Goal: Task Accomplishment & Management: Complete application form

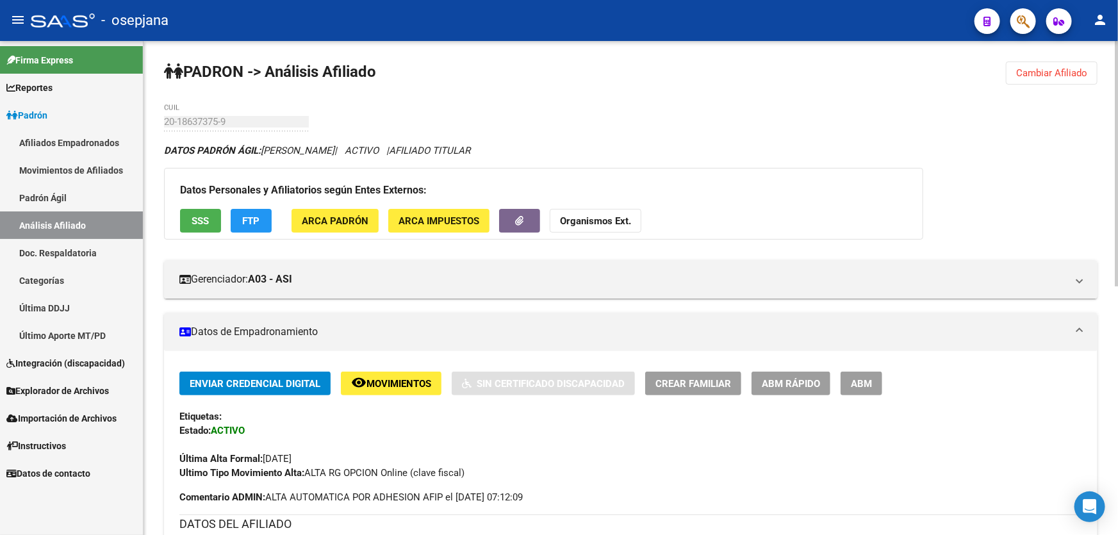
click at [1052, 74] on span "Cambiar Afiliado" at bounding box center [1051, 73] width 71 height 12
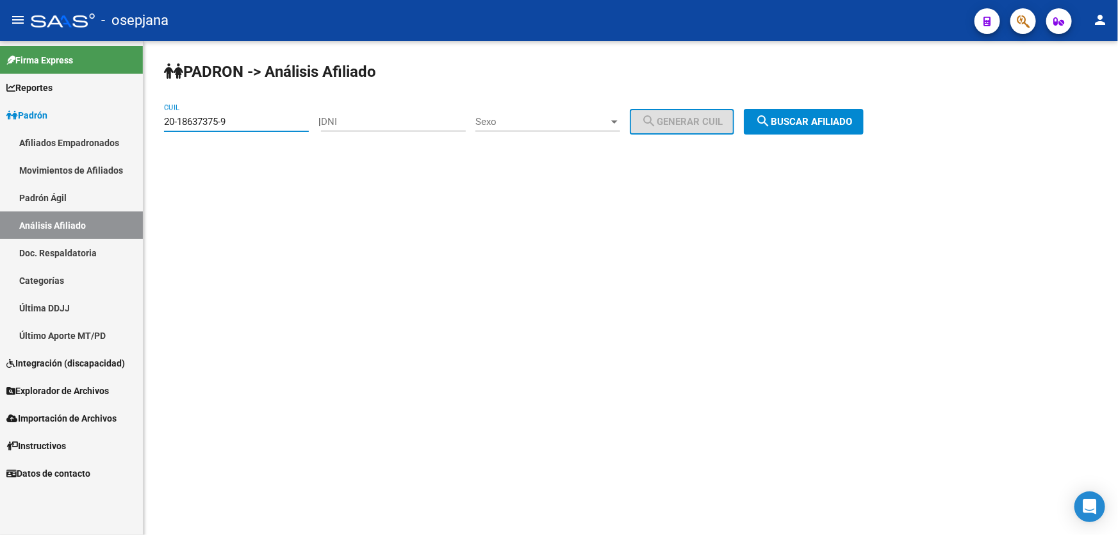
drag, startPoint x: 242, startPoint y: 119, endPoint x: 122, endPoint y: 122, distance: 120.5
click at [122, 122] on mat-sidenav-container "Firma Express Reportes Padrón Traspasos x O.S. Traspasos x Gerenciador Traspaso…" at bounding box center [559, 288] width 1118 height 494
paste input "20039461-6"
click at [839, 117] on span "search Buscar afiliado" at bounding box center [803, 122] width 97 height 12
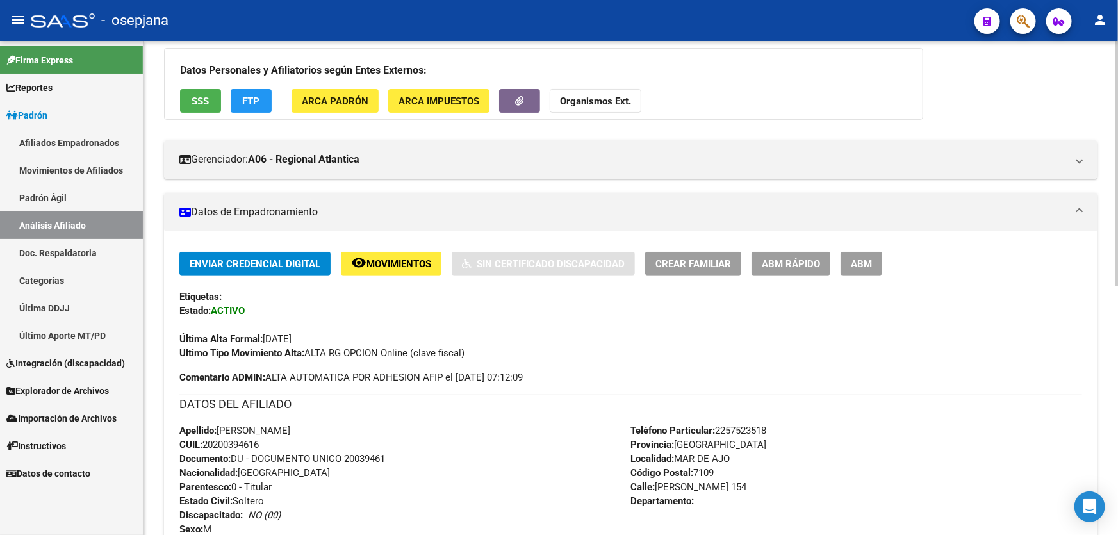
scroll to position [116, 0]
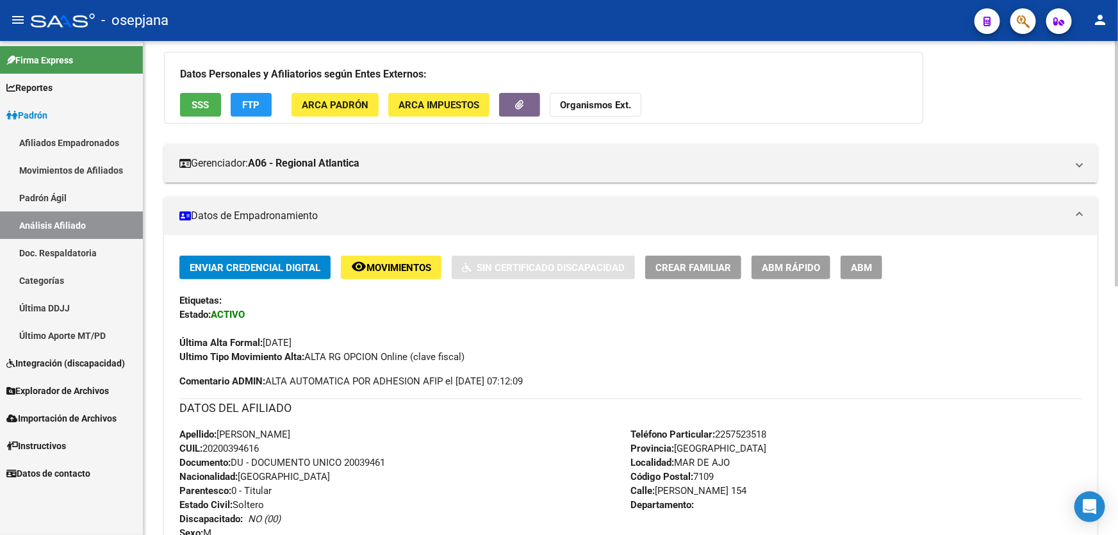
click at [379, 271] on span "Movimientos" at bounding box center [398, 268] width 65 height 12
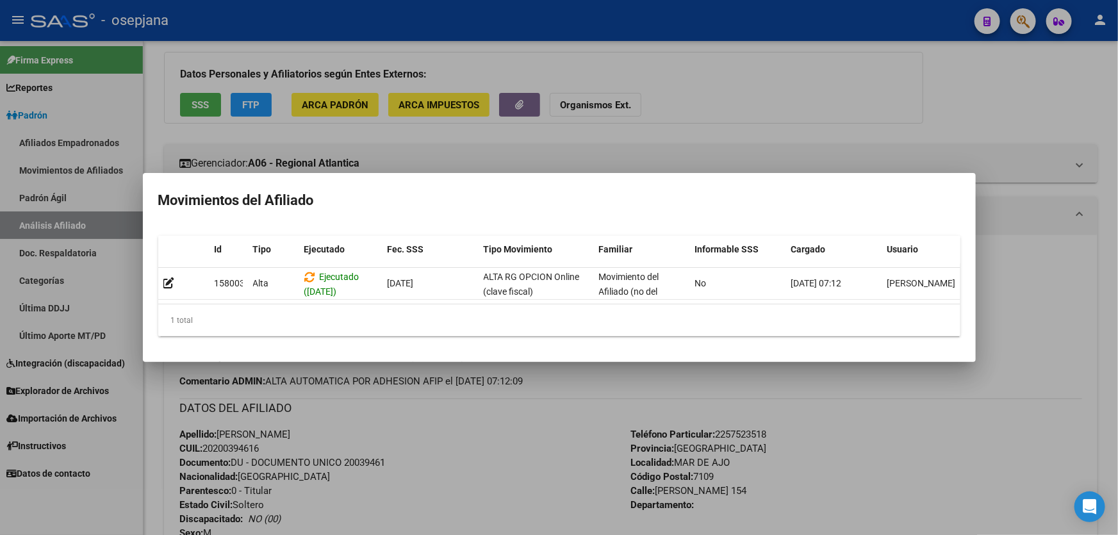
click at [1012, 118] on div at bounding box center [559, 267] width 1118 height 535
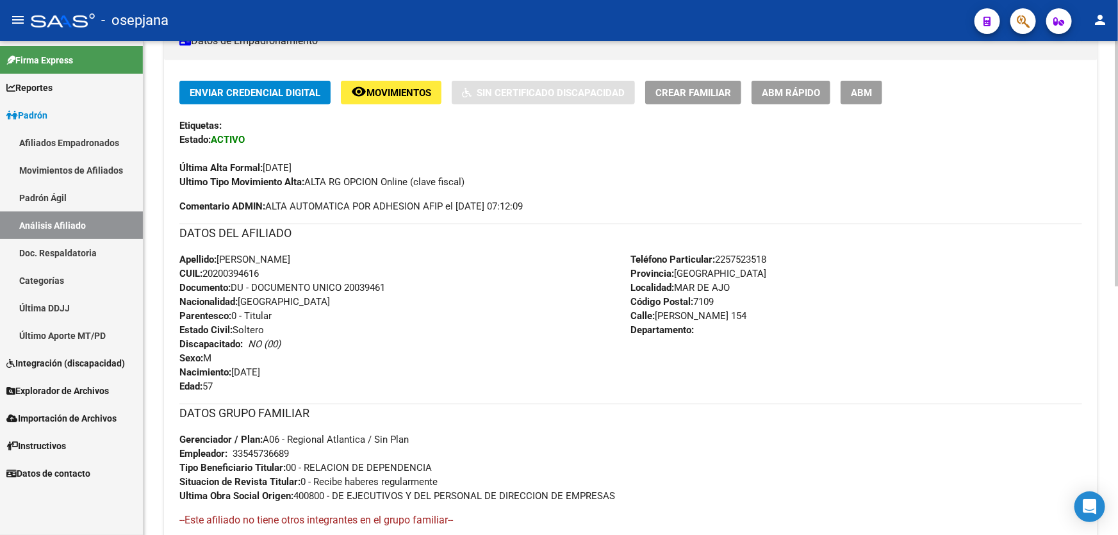
scroll to position [0, 0]
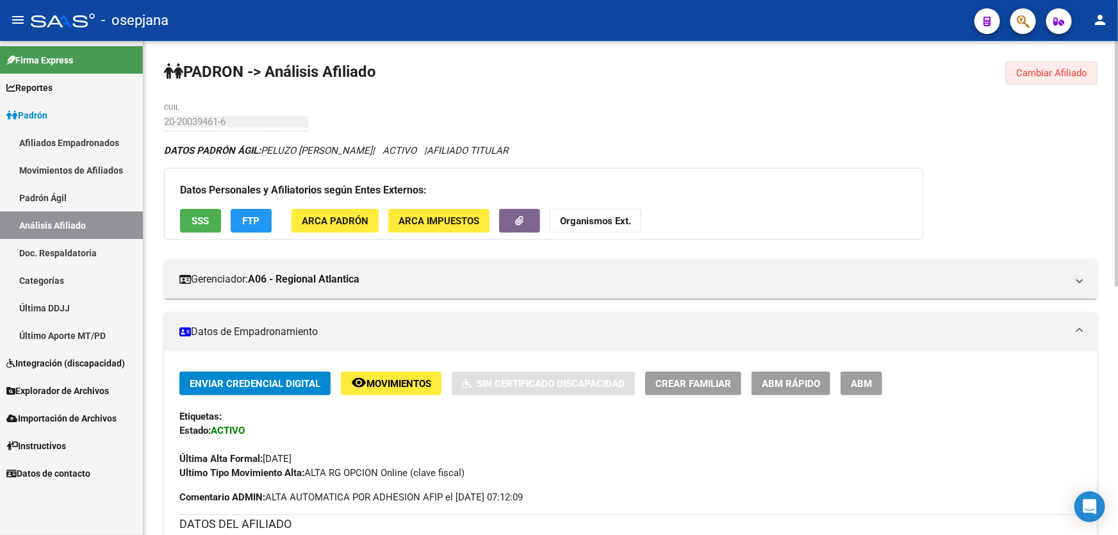
click at [1047, 68] on span "Cambiar Afiliado" at bounding box center [1051, 73] width 71 height 12
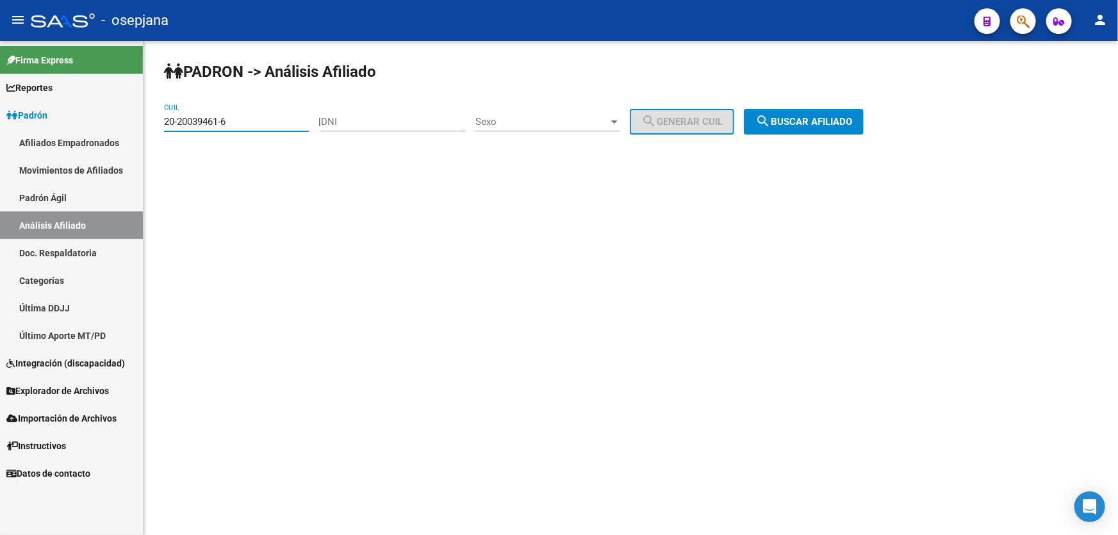
drag, startPoint x: 254, startPoint y: 123, endPoint x: 165, endPoint y: 126, distance: 88.4
click at [165, 126] on input "20-20039461-6" at bounding box center [236, 122] width 145 height 12
paste input "7-47565280"
click at [799, 114] on button "search Buscar afiliado" at bounding box center [804, 122] width 120 height 26
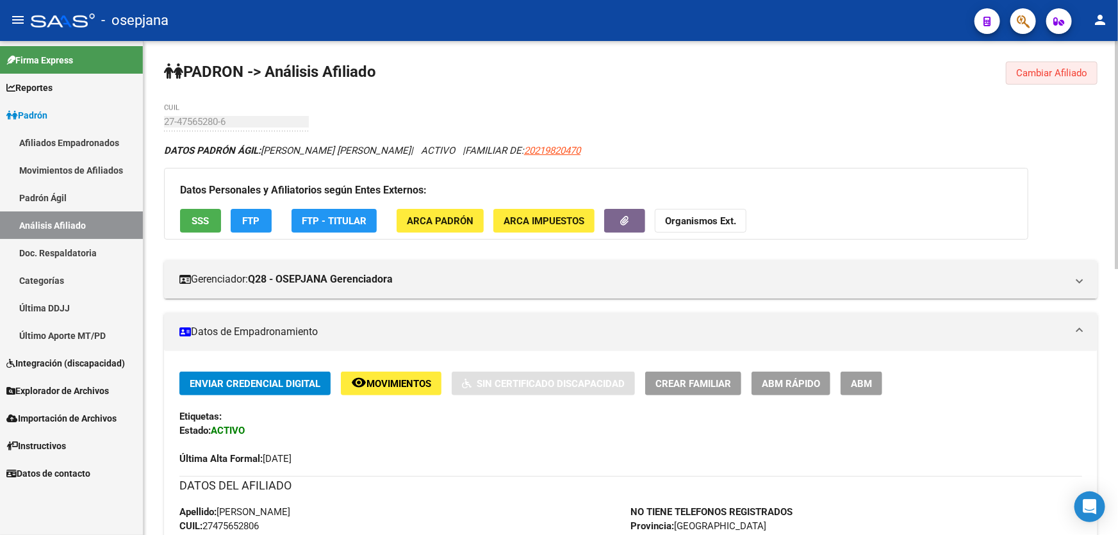
click at [1033, 70] on span "Cambiar Afiliado" at bounding box center [1051, 73] width 71 height 12
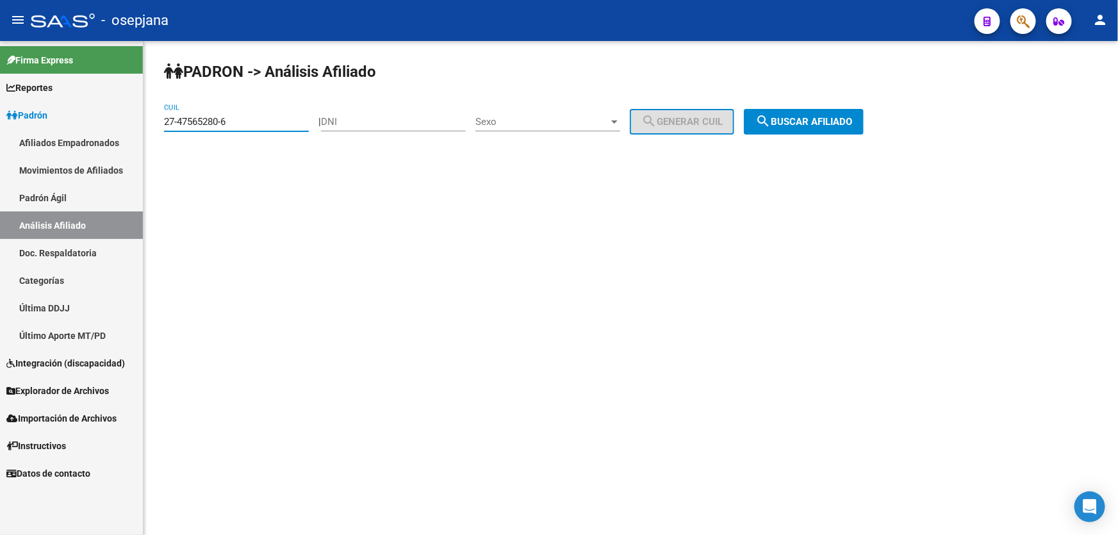
drag, startPoint x: 247, startPoint y: 122, endPoint x: 157, endPoint y: 127, distance: 90.5
click at [157, 127] on div "PADRON -> Análisis Afiliado 27-47565280-6 CUIL | DNI Sexo Sexo search Generar C…" at bounding box center [630, 108] width 974 height 135
paste input "0-26478642-9"
click at [825, 121] on span "search Buscar afiliado" at bounding box center [803, 122] width 97 height 12
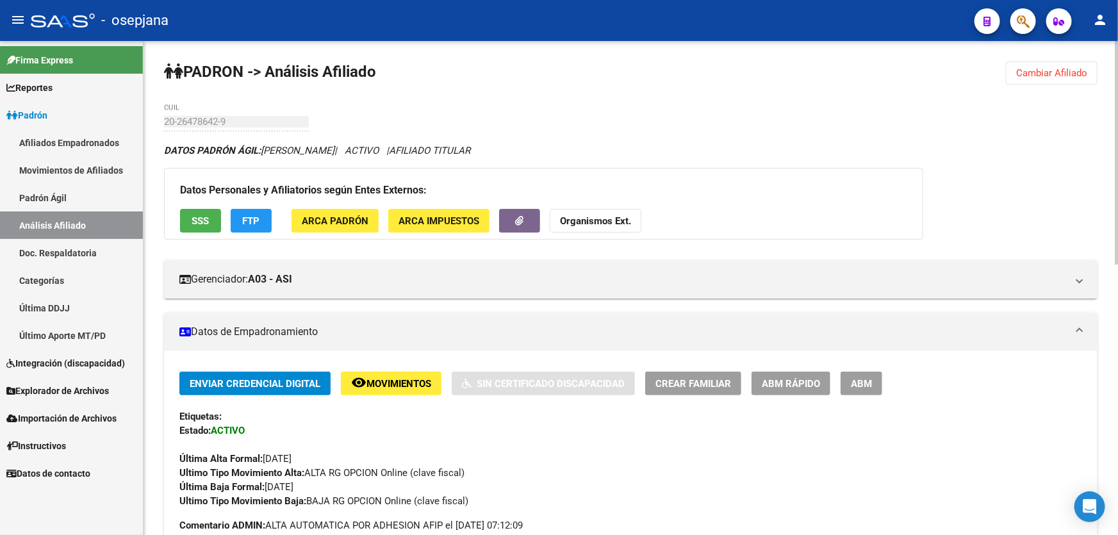
click at [1054, 74] on span "Cambiar Afiliado" at bounding box center [1051, 73] width 71 height 12
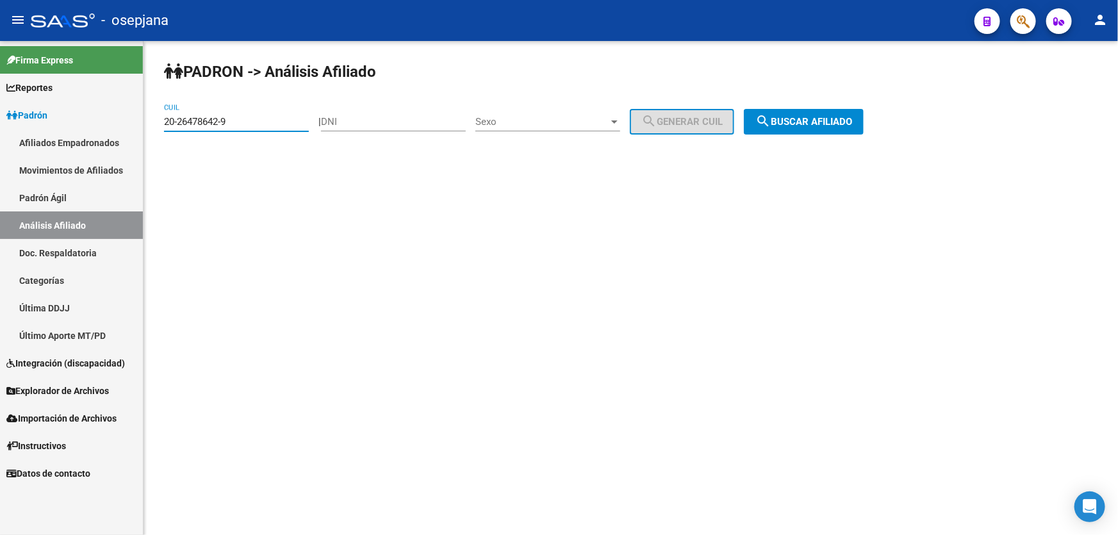
drag, startPoint x: 243, startPoint y: 119, endPoint x: 151, endPoint y: 126, distance: 91.9
click at [151, 126] on div "PADRON -> Análisis Afiliado 20-26478642-9 CUIL | DNI Sexo Sexo search Generar C…" at bounding box center [630, 108] width 974 height 135
paste input "7218464-0"
click at [822, 140] on div "PADRON -> Análisis Afiliado 20-27218464-0 CUIL | DNI Sexo Sexo search Generar C…" at bounding box center [630, 108] width 974 height 135
click at [820, 129] on button "search Buscar afiliado" at bounding box center [804, 122] width 120 height 26
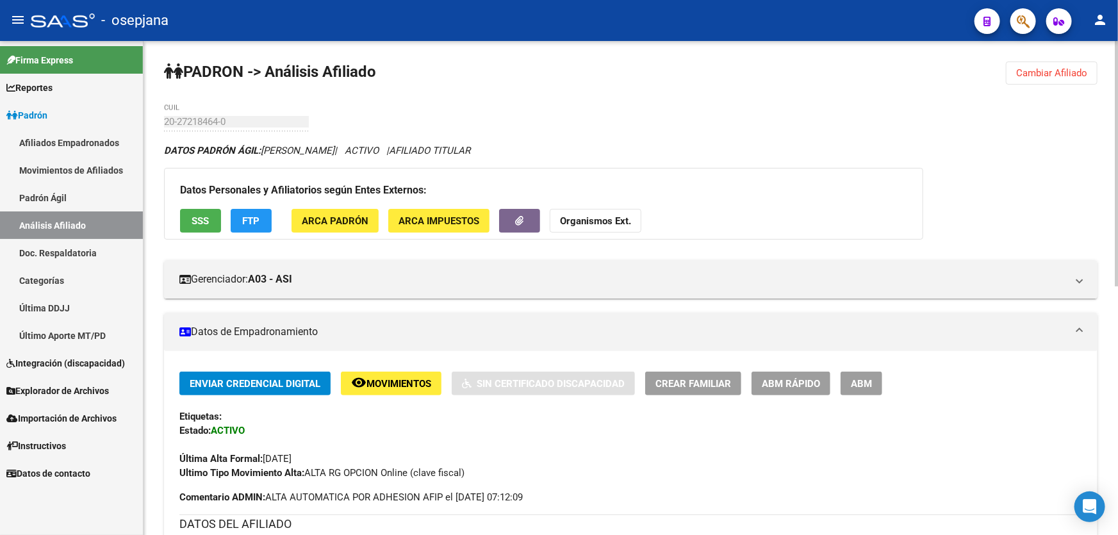
click at [1064, 86] on div "PADRON -> Análisis Afiliado Cambiar Afiliado 20-27218464-0 CUIL DATOS PADRÓN ÁG…" at bounding box center [630, 538] width 974 height 995
click at [1059, 74] on span "Cambiar Afiliado" at bounding box center [1051, 73] width 71 height 12
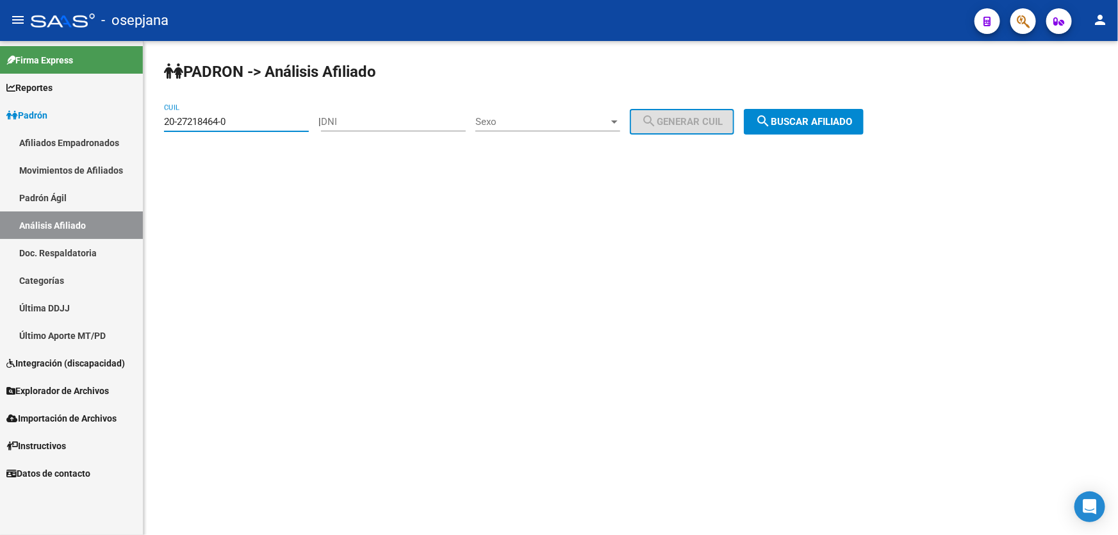
drag, startPoint x: 256, startPoint y: 122, endPoint x: 152, endPoint y: 124, distance: 103.8
click at [152, 124] on div "PADRON -> Análisis Afiliado 20-27218464-0 CUIL | DNI Sexo Sexo search Generar C…" at bounding box center [630, 108] width 974 height 135
paste input "31635260"
click at [848, 124] on span "search Buscar afiliado" at bounding box center [803, 122] width 97 height 12
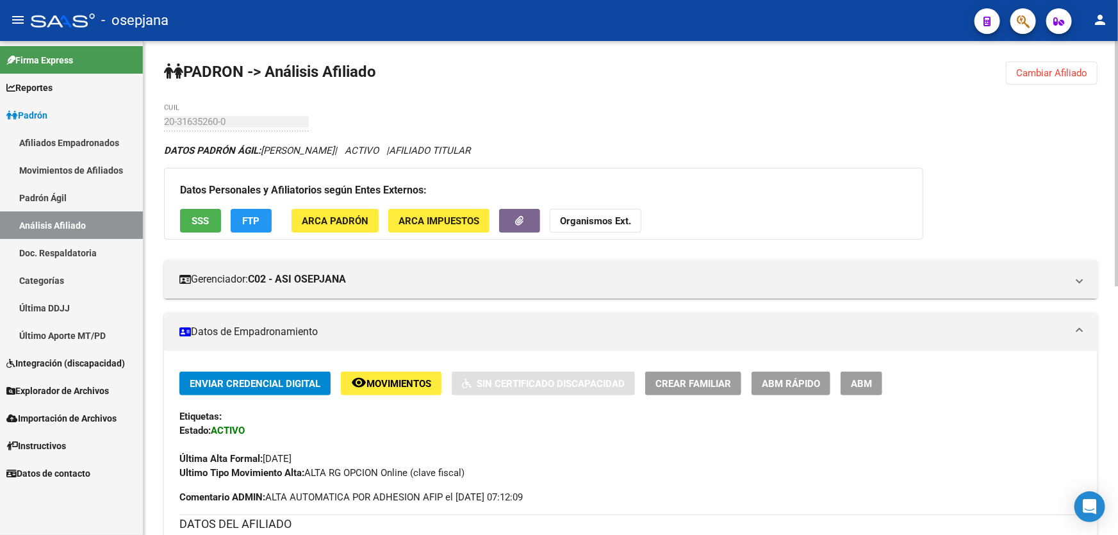
click at [1045, 67] on span "Cambiar Afiliado" at bounding box center [1051, 73] width 71 height 12
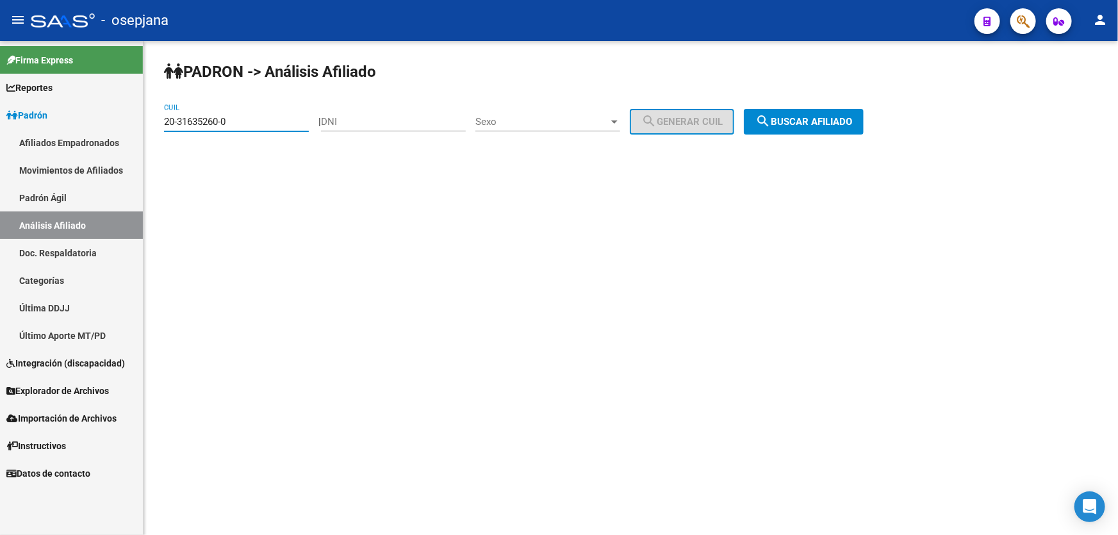
drag, startPoint x: 240, startPoint y: 120, endPoint x: 136, endPoint y: 126, distance: 104.5
click at [136, 126] on mat-sidenav-container "Firma Express Reportes Padrón Traspasos x O.S. Traspasos x Gerenciador Traspaso…" at bounding box center [559, 288] width 1118 height 494
paste input "3-48807237-4"
type input "23-48807237-4"
click at [816, 122] on span "search Buscar afiliado" at bounding box center [803, 122] width 97 height 12
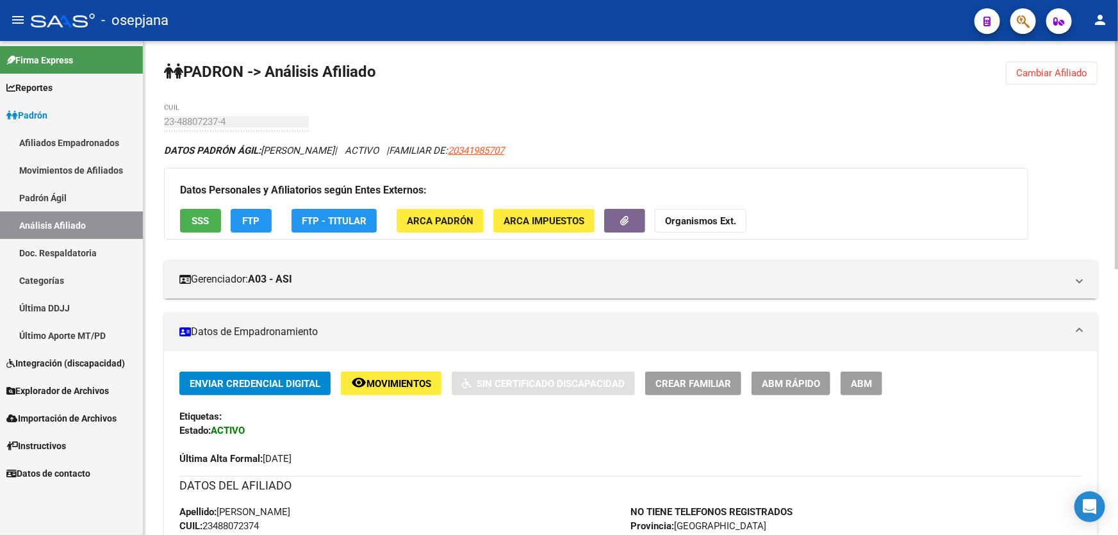
click at [504, 151] on span "20341985707" at bounding box center [476, 151] width 56 height 12
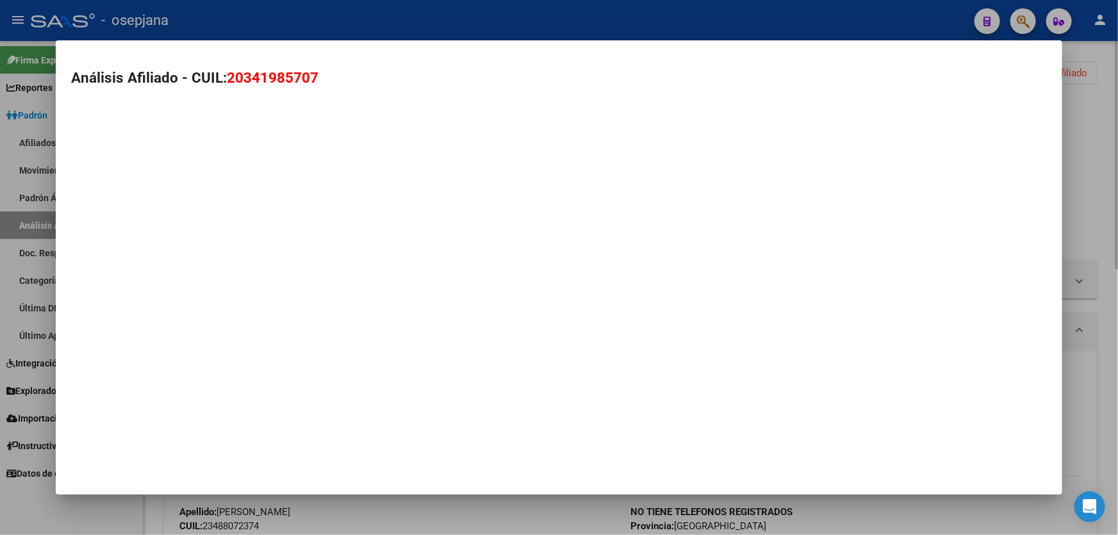
type textarea "20341985707"
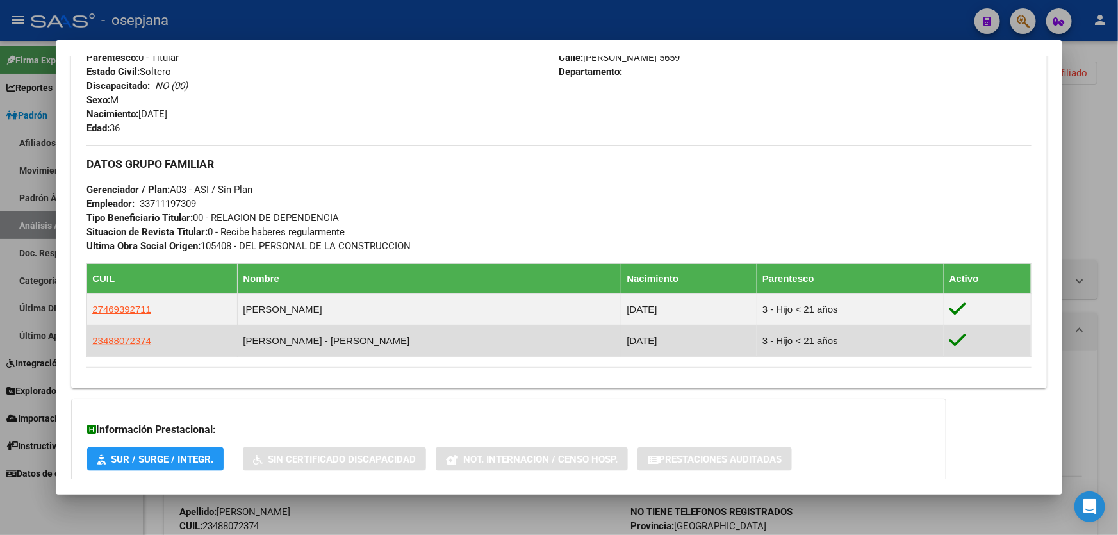
scroll to position [174, 0]
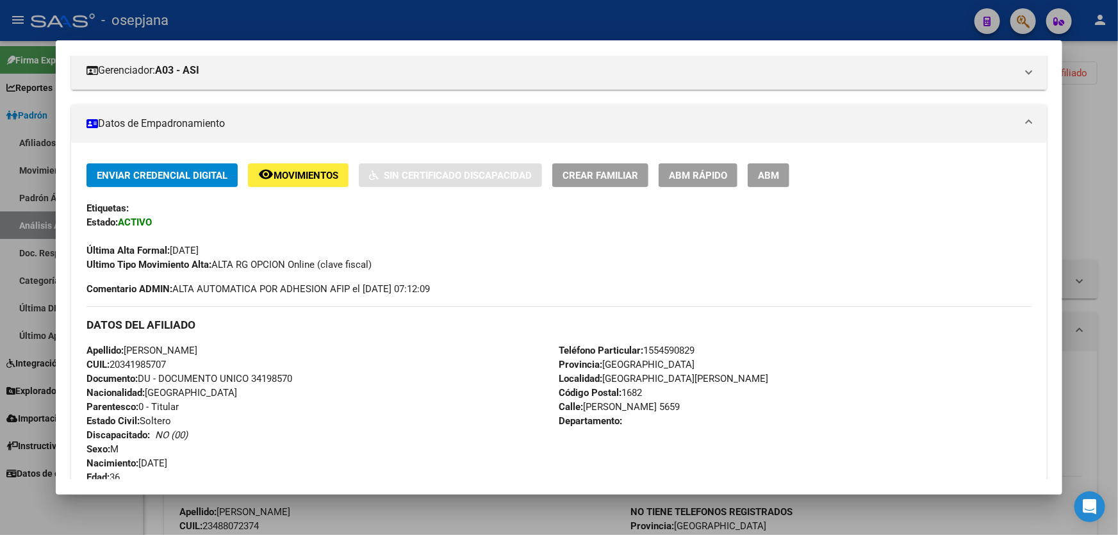
click at [1114, 145] on div at bounding box center [559, 267] width 1118 height 535
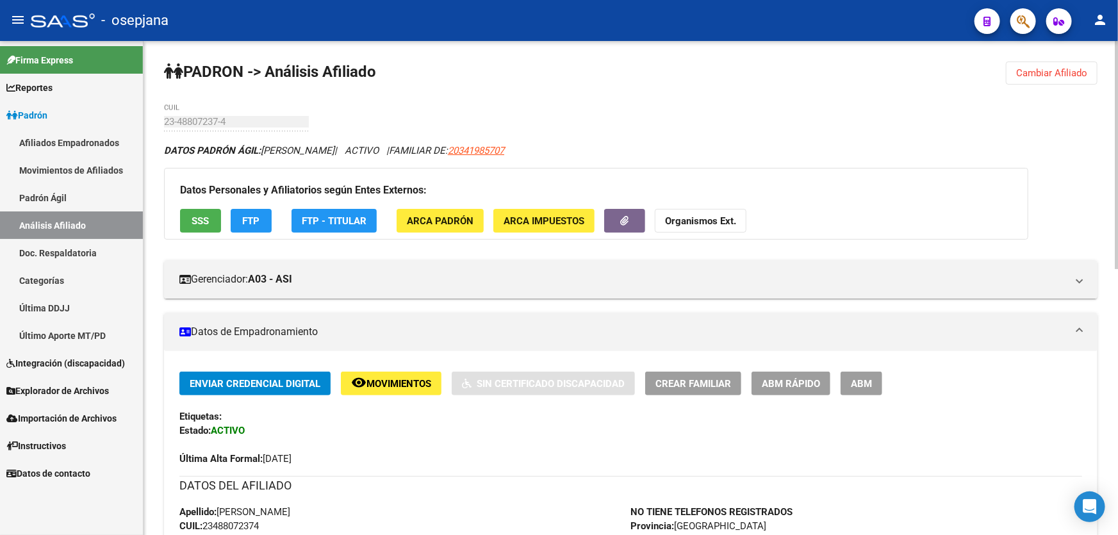
click at [1066, 76] on span "Cambiar Afiliado" at bounding box center [1051, 73] width 71 height 12
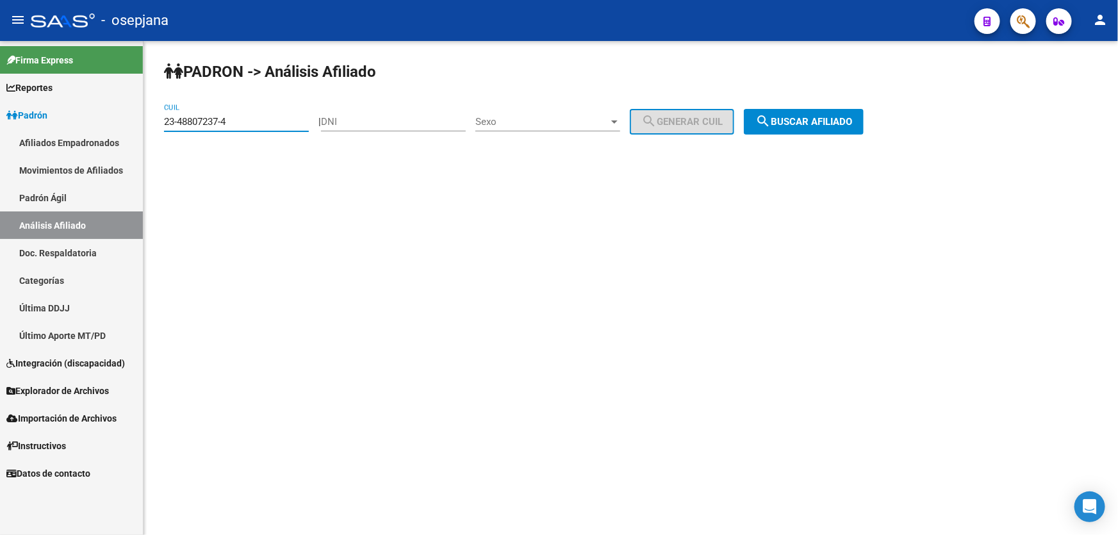
drag, startPoint x: 246, startPoint y: 117, endPoint x: 151, endPoint y: 128, distance: 96.1
click at [151, 128] on div "PADRON -> Análisis Afiliado 23-48807237-4 CUIL | DNI Sexo Sexo search Generar C…" at bounding box center [630, 108] width 974 height 135
paste input "0-34648175-8"
type input "20-34648175-8"
click at [826, 116] on span "search Buscar afiliado" at bounding box center [803, 122] width 97 height 12
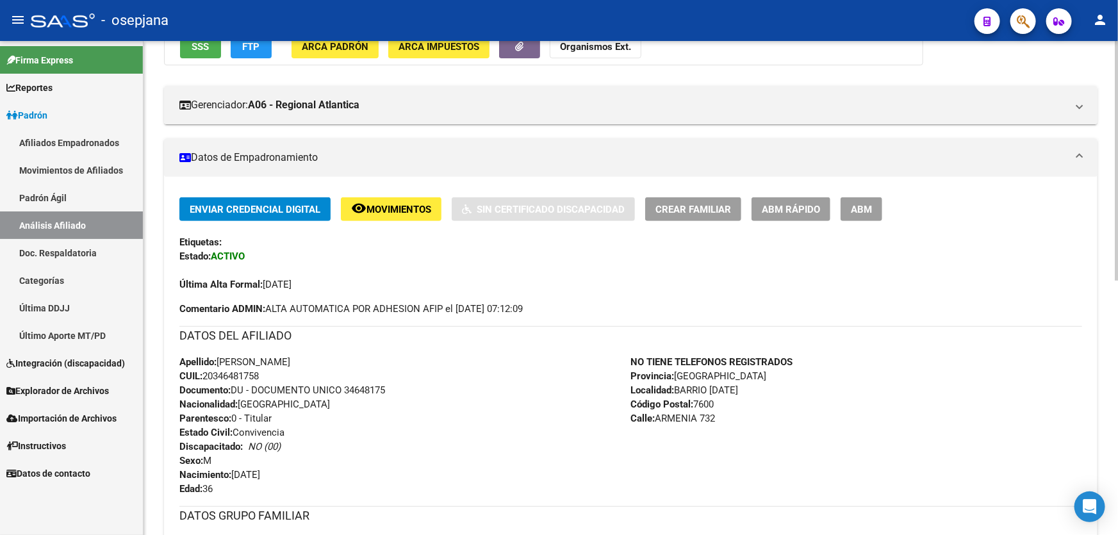
scroll to position [407, 0]
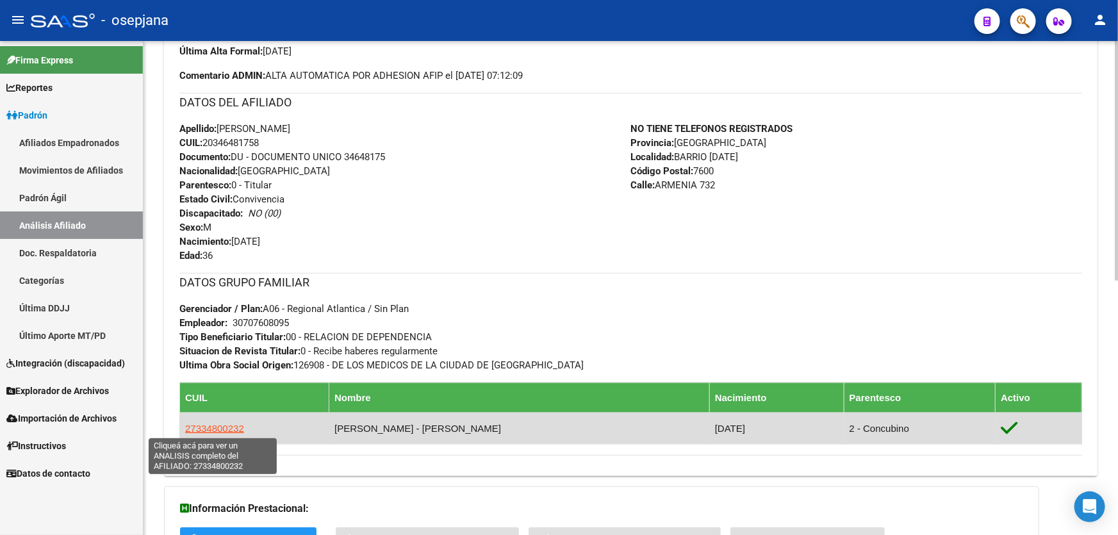
click at [213, 428] on span "27334800232" at bounding box center [214, 428] width 59 height 11
type textarea "27334800232"
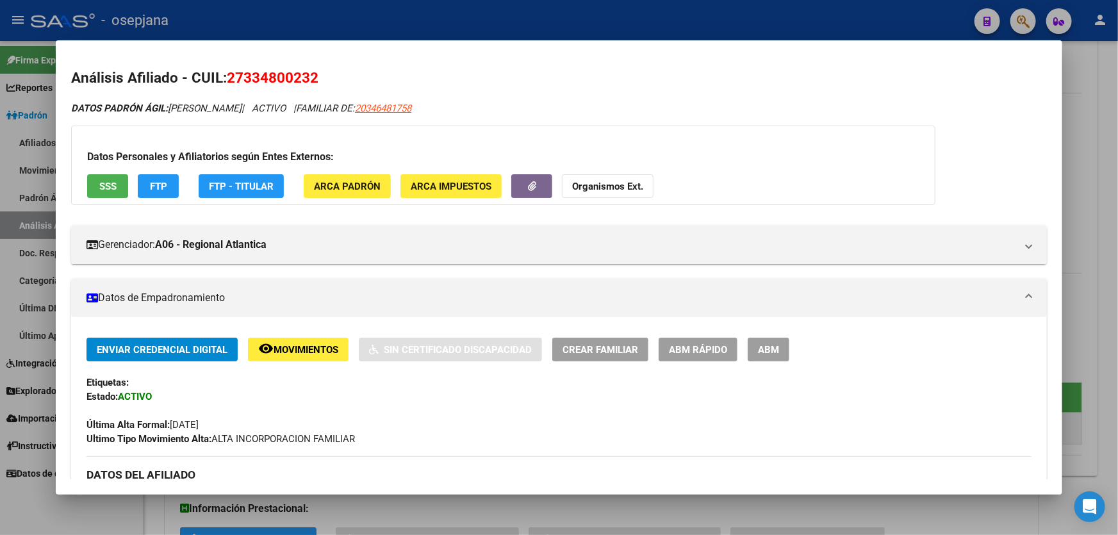
click at [99, 181] on span "SSS" at bounding box center [107, 187] width 17 height 12
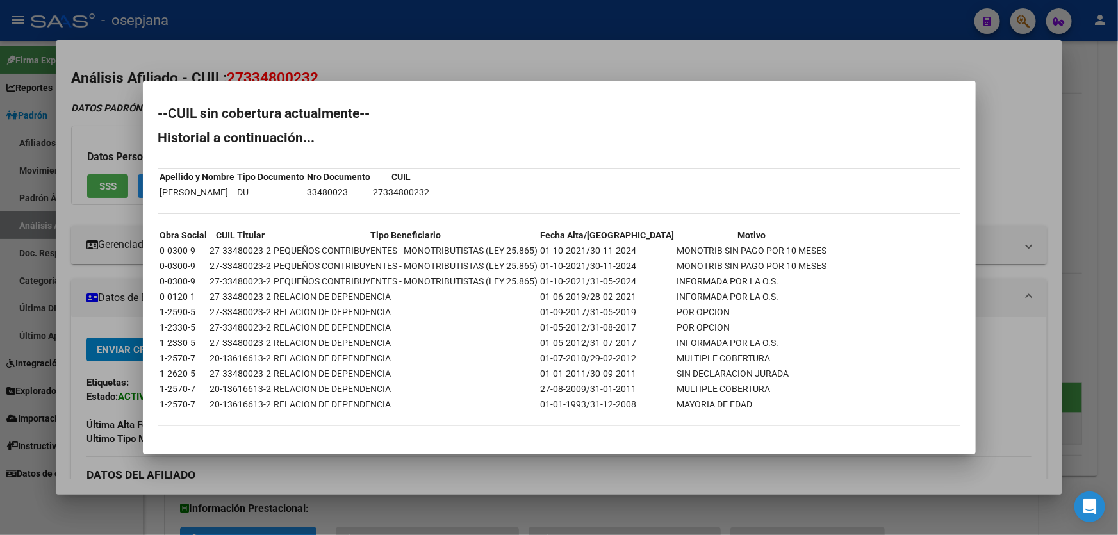
click at [505, 61] on div at bounding box center [559, 267] width 1118 height 535
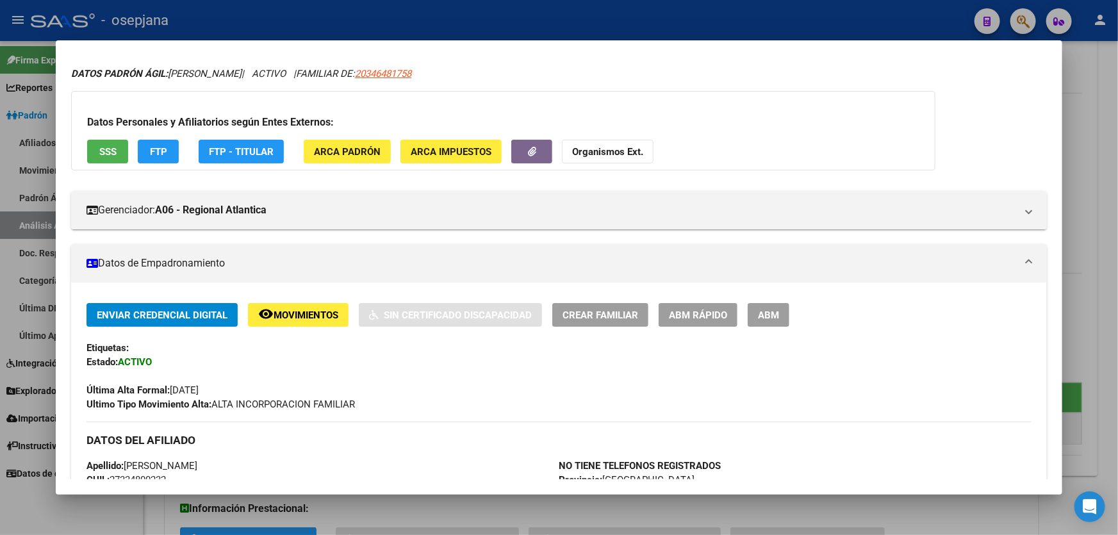
scroll to position [174, 0]
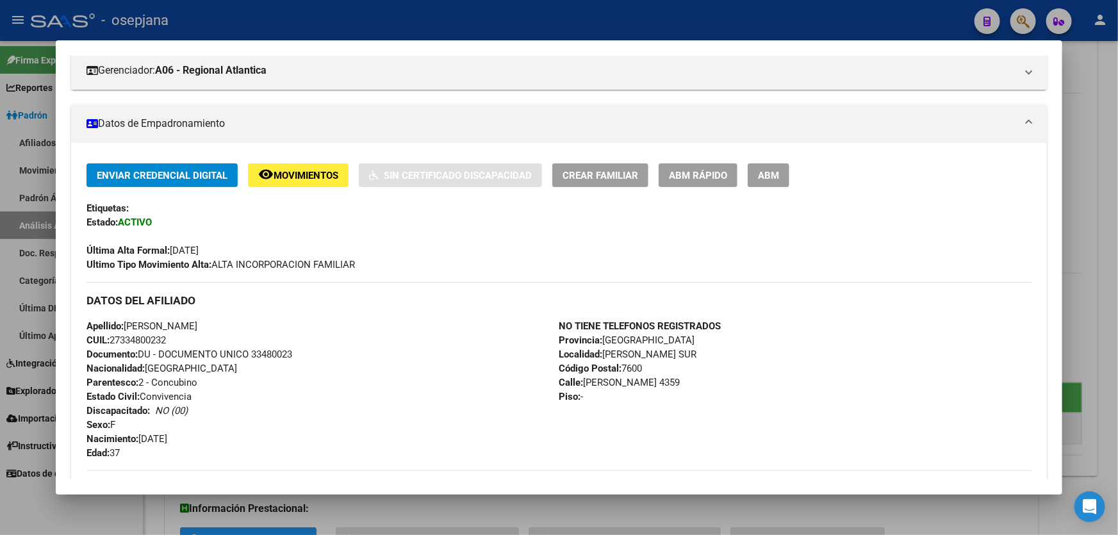
click at [1117, 227] on div at bounding box center [559, 267] width 1118 height 535
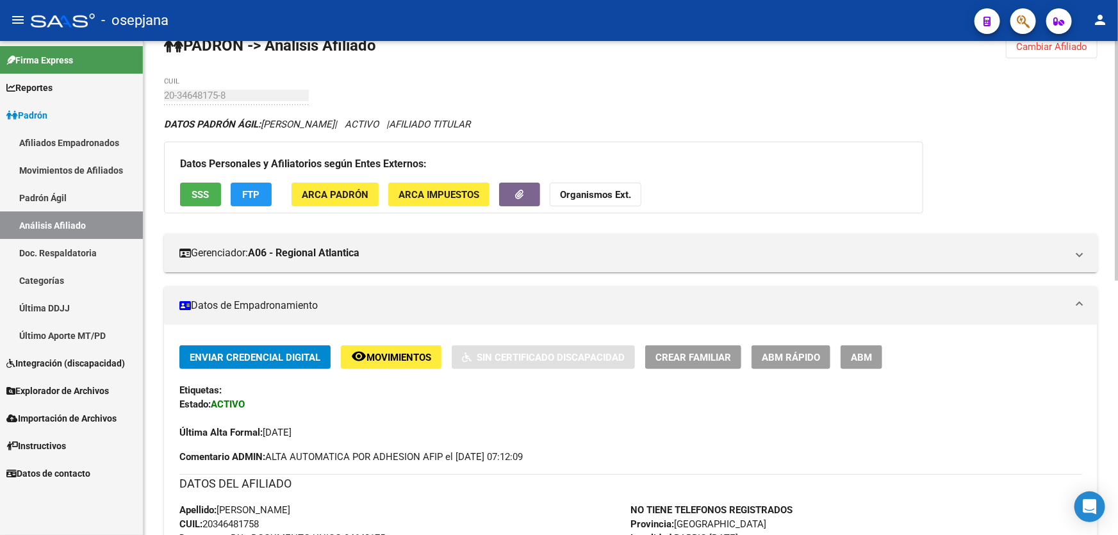
scroll to position [0, 0]
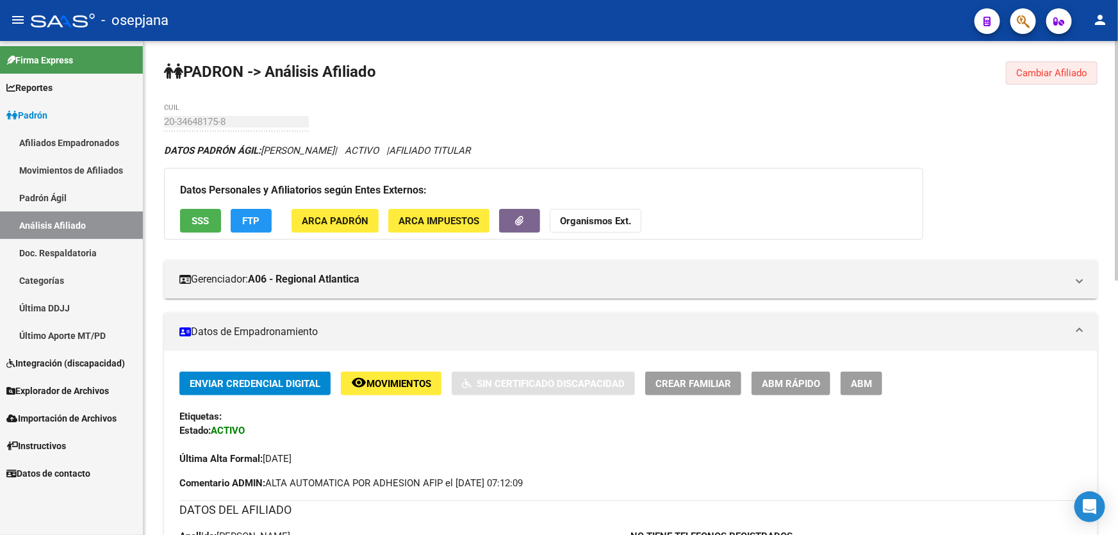
click at [1043, 69] on span "Cambiar Afiliado" at bounding box center [1051, 73] width 71 height 12
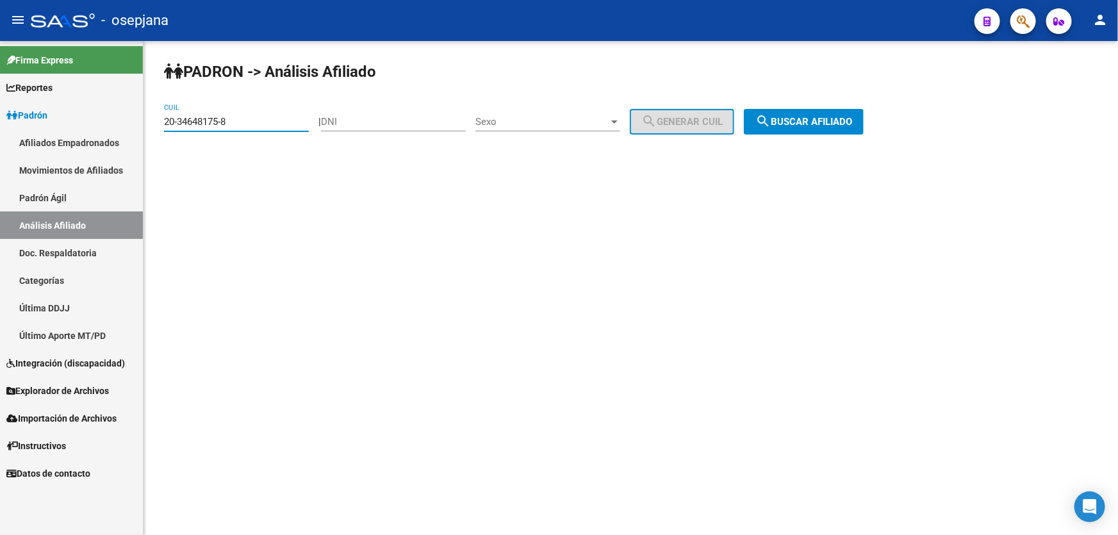
drag, startPoint x: 249, startPoint y: 124, endPoint x: 147, endPoint y: 124, distance: 101.8
click at [147, 124] on div "PADRON -> Análisis Afiliado 20-34648175-8 CUIL | DNI Sexo Sexo search Generar C…" at bounding box center [630, 108] width 974 height 135
paste input "8512839-9"
click at [826, 112] on button "search Buscar afiliado" at bounding box center [804, 122] width 120 height 26
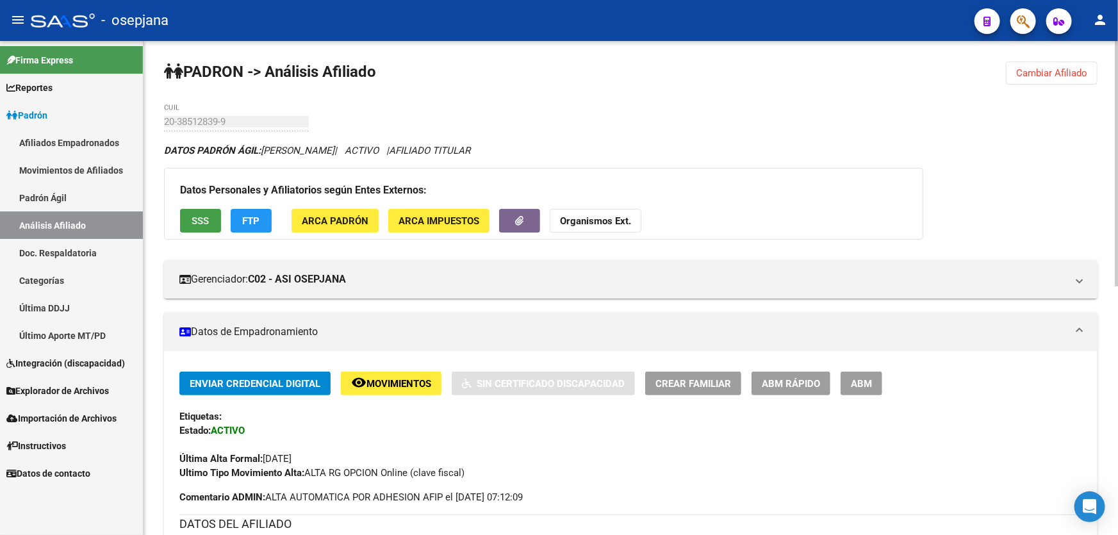
click at [206, 211] on button "SSS" at bounding box center [200, 221] width 41 height 24
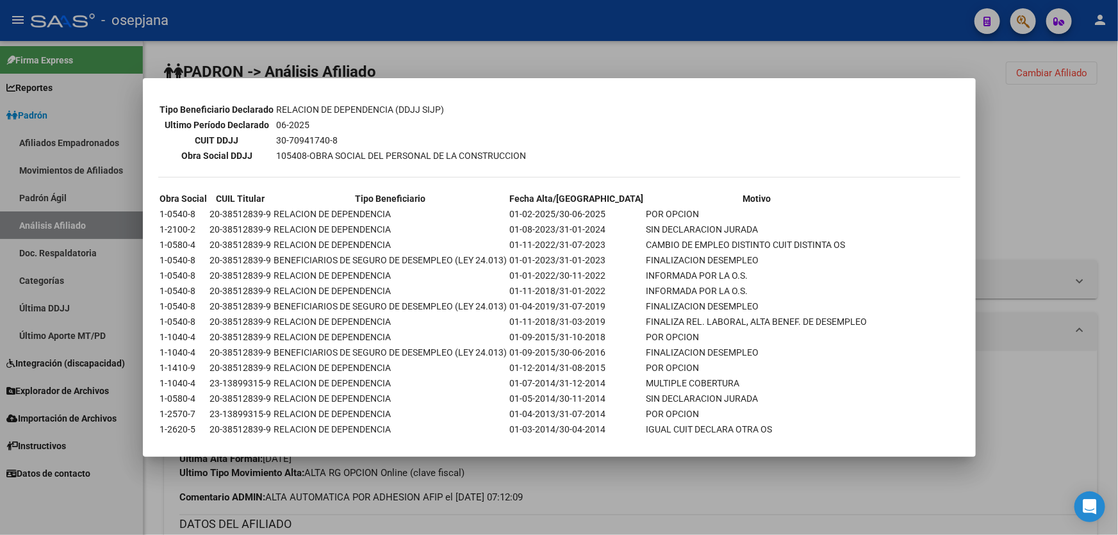
scroll to position [407, 0]
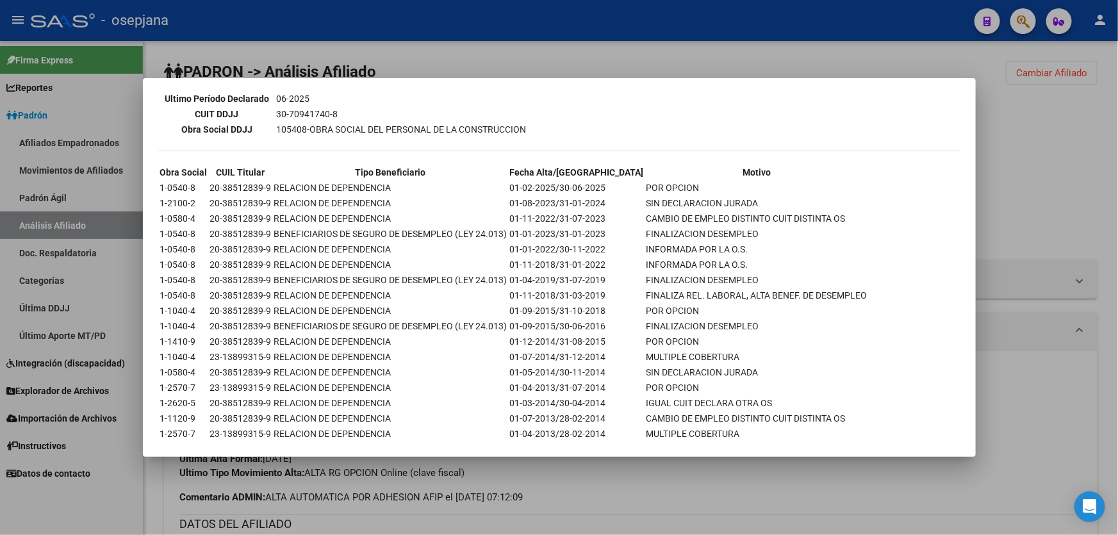
click at [1117, 227] on div at bounding box center [559, 267] width 1118 height 535
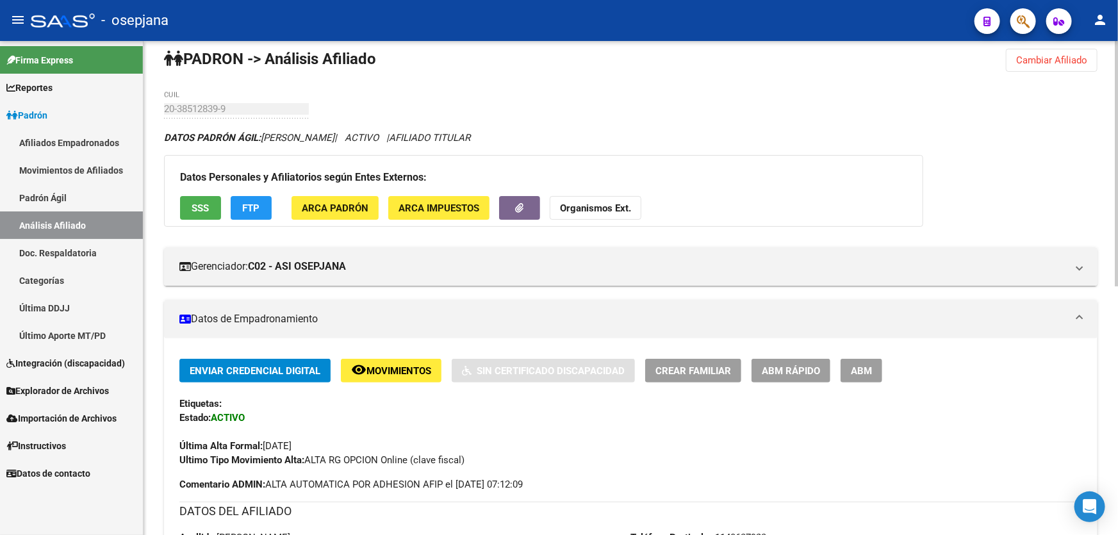
scroll to position [0, 0]
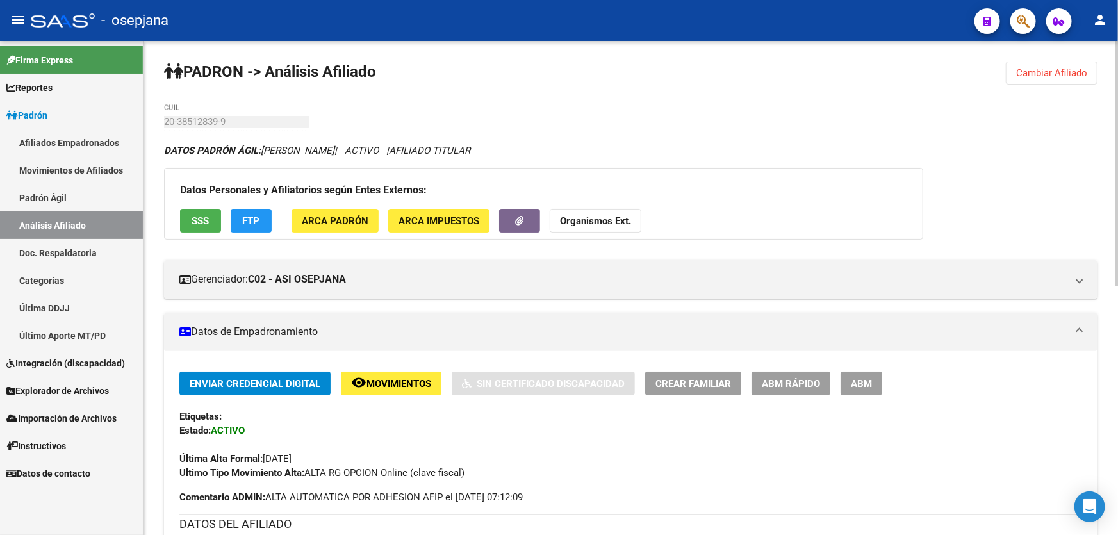
click at [1046, 70] on span "Cambiar Afiliado" at bounding box center [1051, 73] width 71 height 12
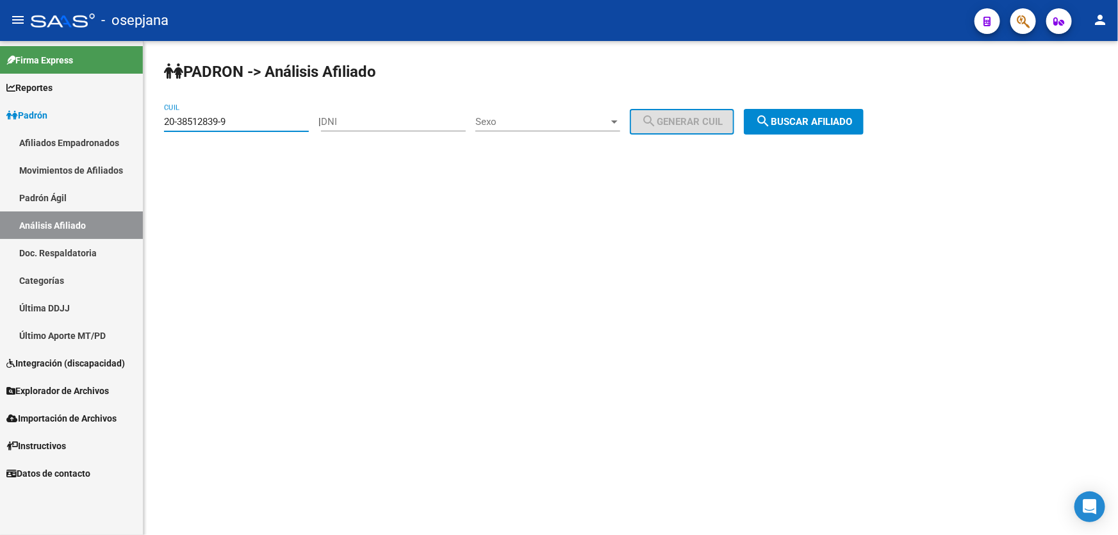
drag, startPoint x: 288, startPoint y: 124, endPoint x: 137, endPoint y: 131, distance: 150.7
click at [137, 131] on mat-sidenav-container "Firma Express Reportes Padrón Traspasos x O.S. Traspasos x Gerenciador Traspaso…" at bounding box center [559, 288] width 1118 height 494
paste input "670431-8"
click at [845, 130] on button "search Buscar afiliado" at bounding box center [804, 122] width 120 height 26
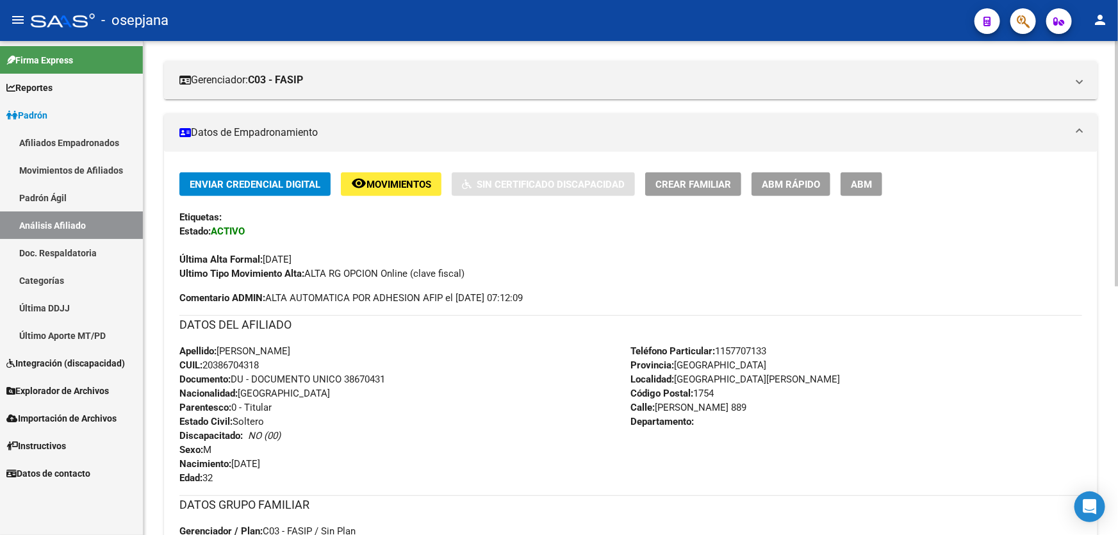
scroll to position [174, 0]
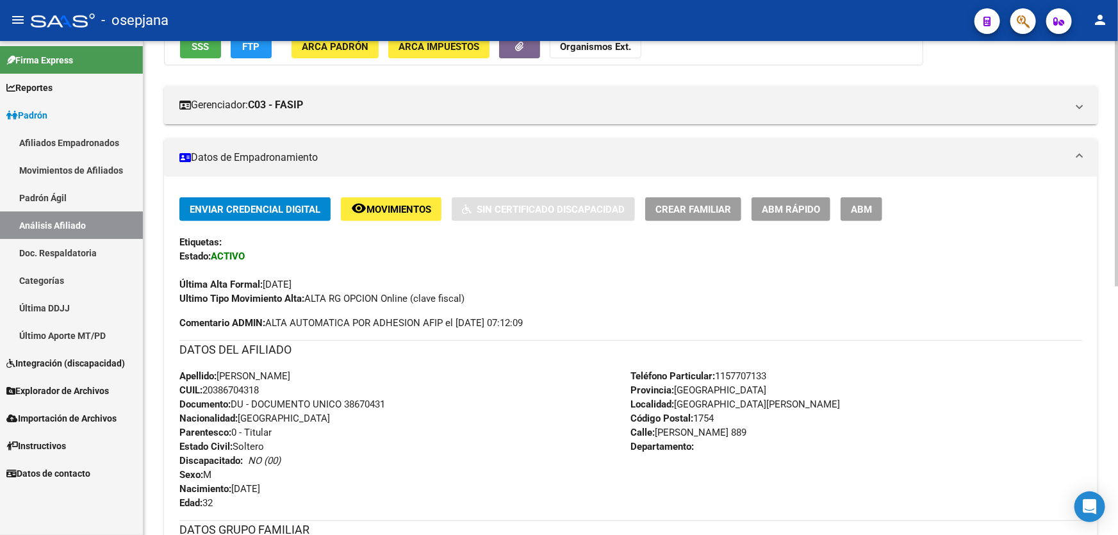
click at [416, 204] on span "Movimientos" at bounding box center [398, 210] width 65 height 12
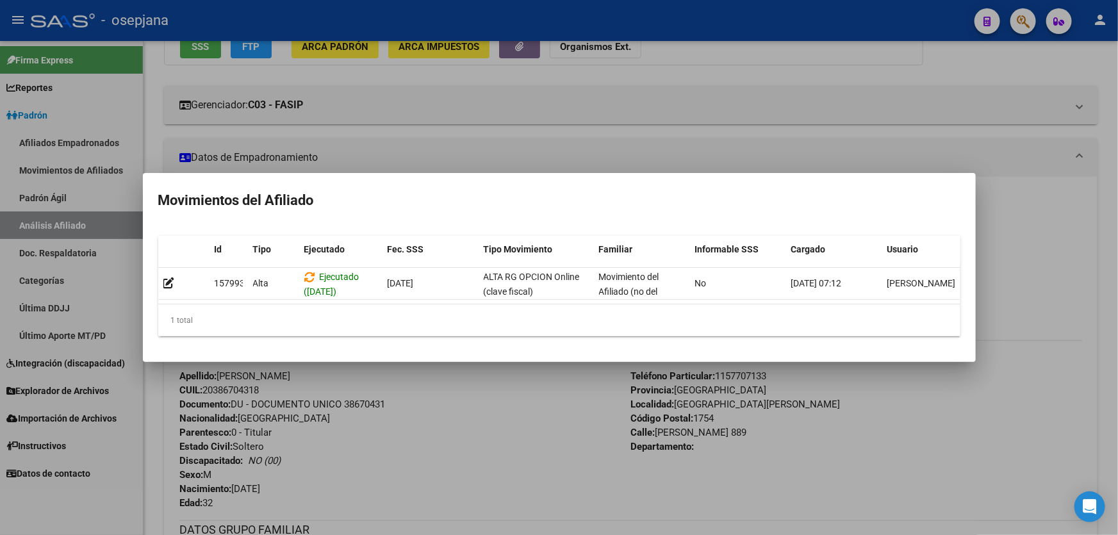
click at [448, 400] on div at bounding box center [559, 267] width 1118 height 535
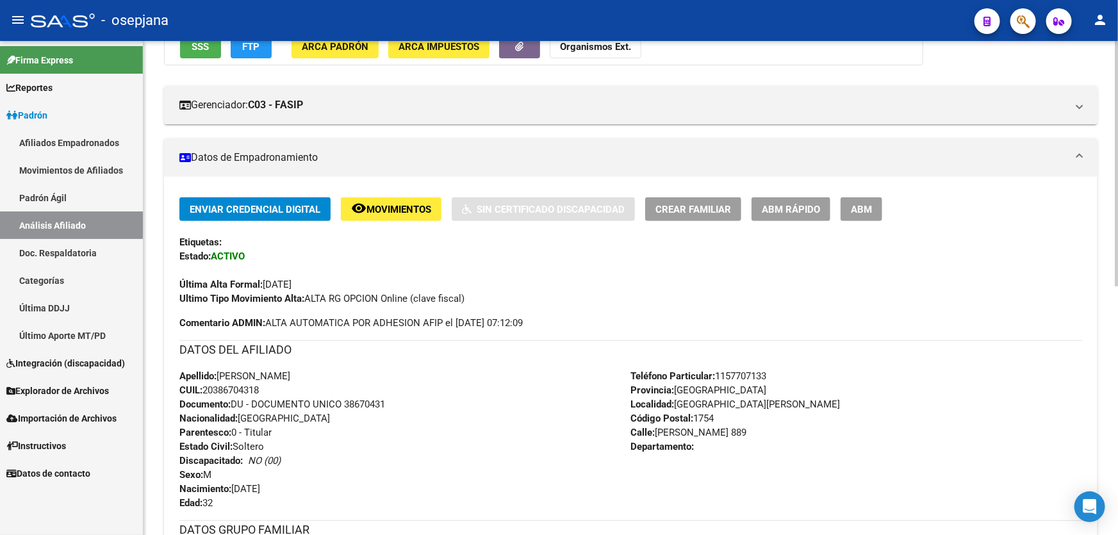
click at [199, 49] on span "SSS" at bounding box center [200, 47] width 17 height 12
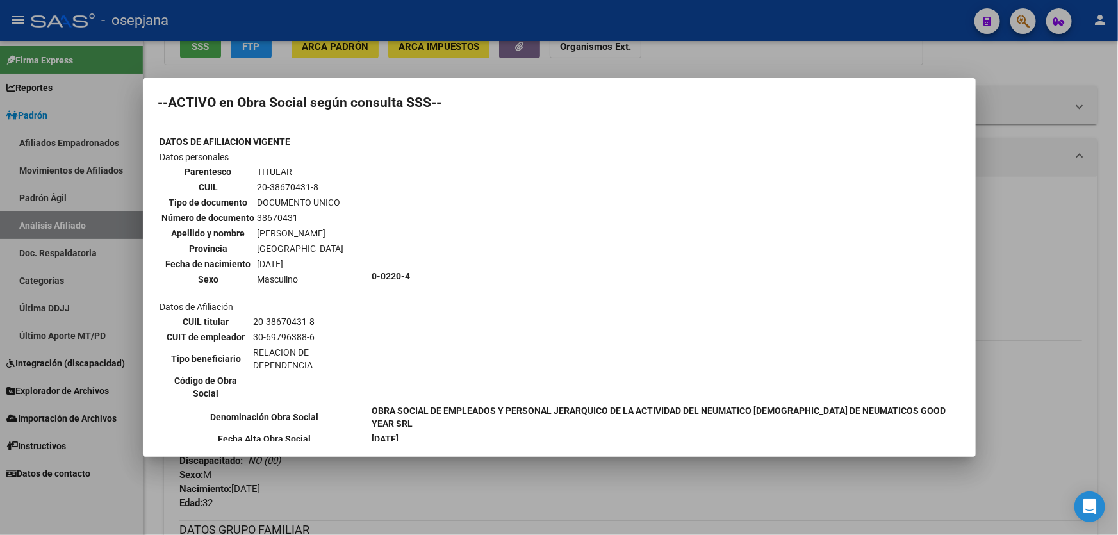
scroll to position [0, 0]
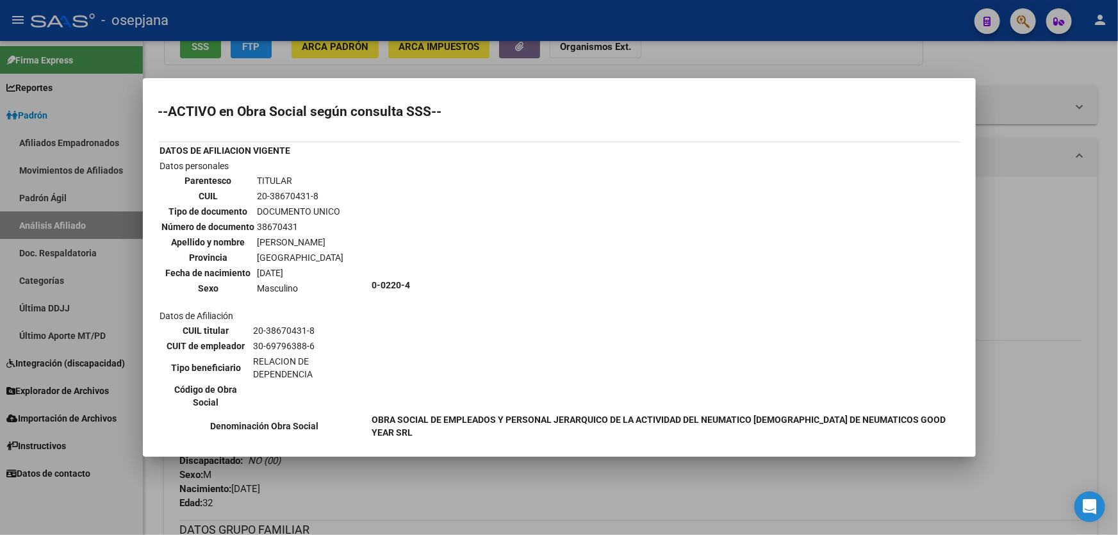
click at [1072, 298] on div at bounding box center [559, 267] width 1118 height 535
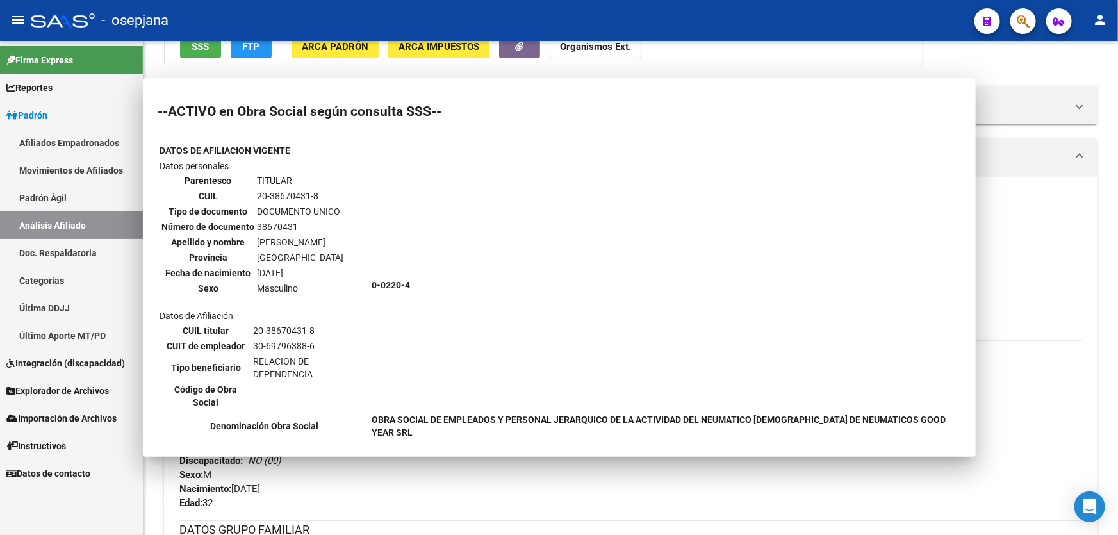
scroll to position [167, 0]
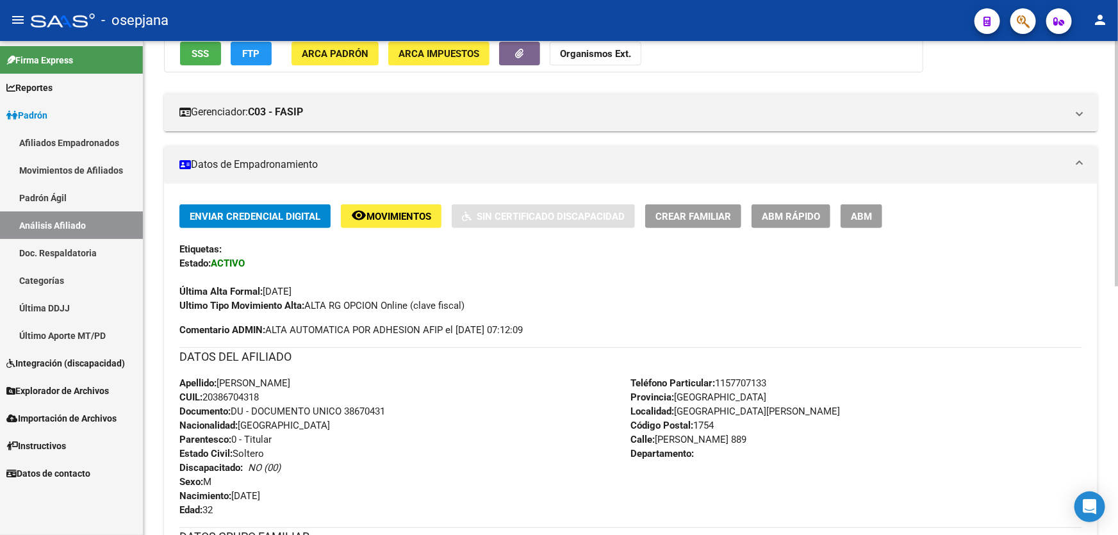
click at [348, 406] on span "Documento: DU - DOCUMENTO UNICO 38670431" at bounding box center [282, 411] width 206 height 12
drag, startPoint x: 346, startPoint y: 407, endPoint x: 406, endPoint y: 410, distance: 60.3
click at [406, 410] on div "Apellido: [PERSON_NAME] CUIL: 20386704318 Documento: DU - DOCUMENTO UNICO 38670…" at bounding box center [405, 446] width 452 height 141
copy span "38670431"
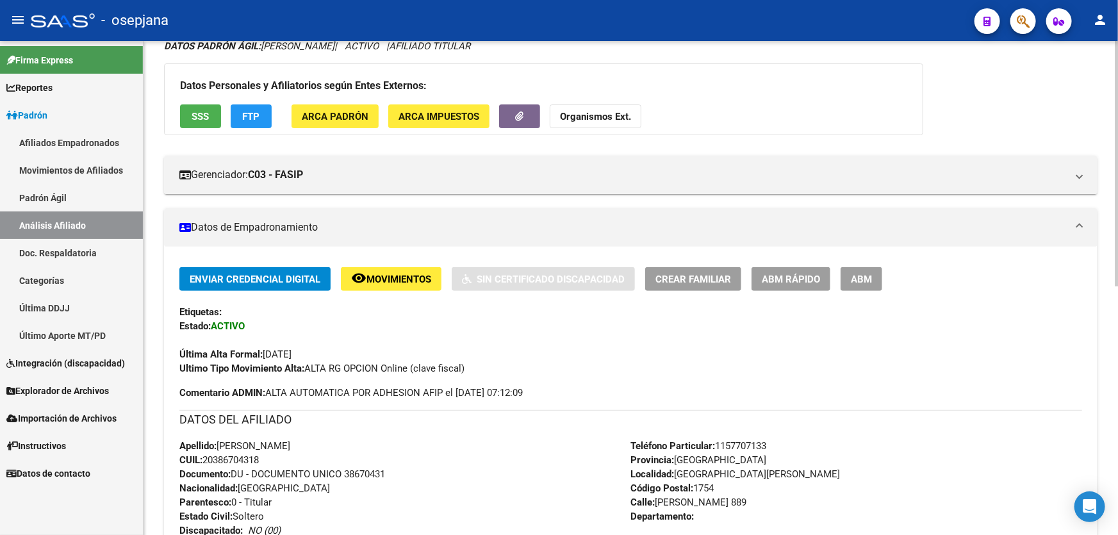
scroll to position [0, 0]
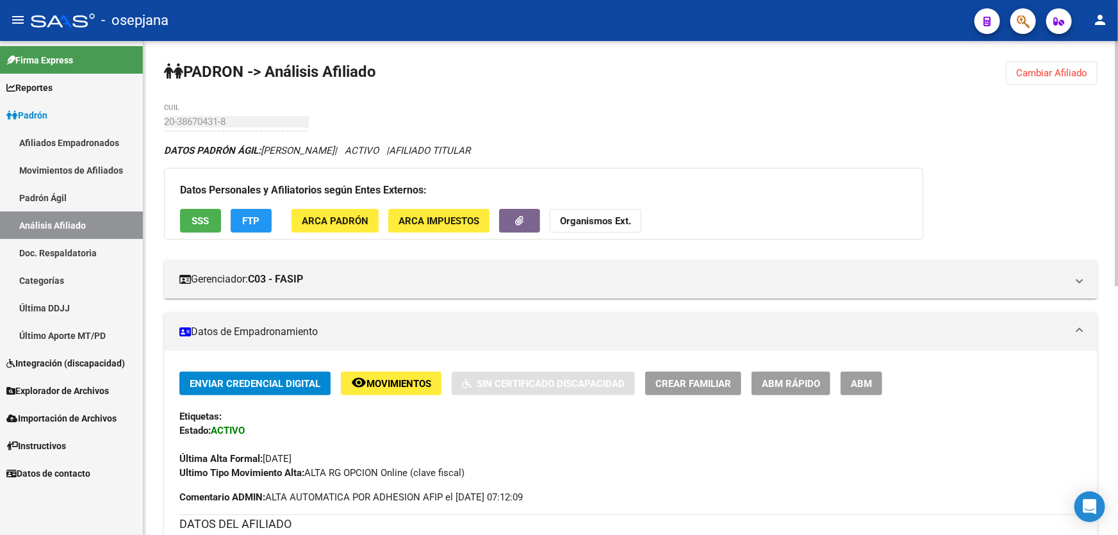
click at [355, 227] on button "ARCA Padrón" at bounding box center [334, 221] width 87 height 24
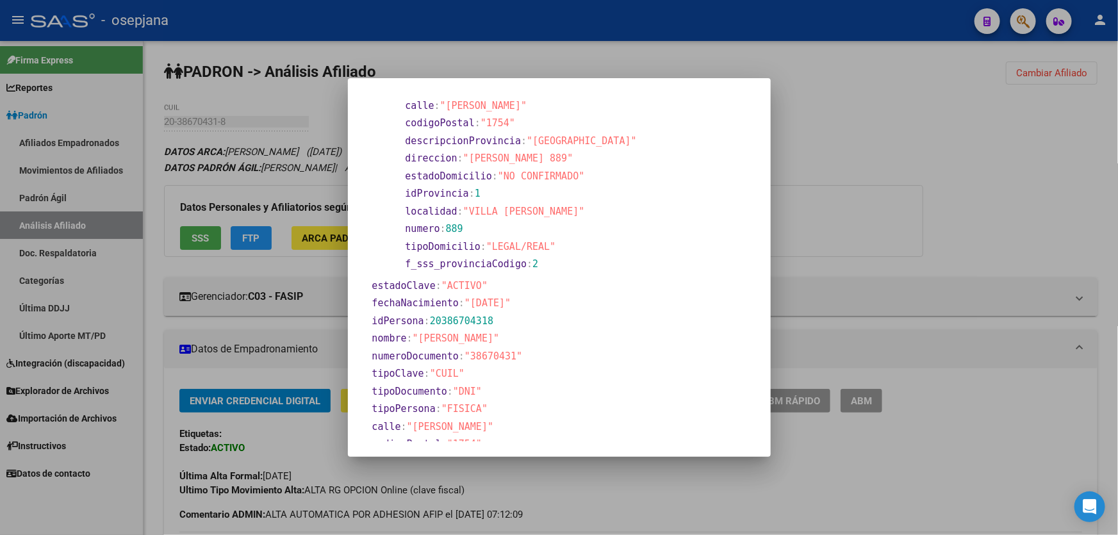
scroll to position [174, 0]
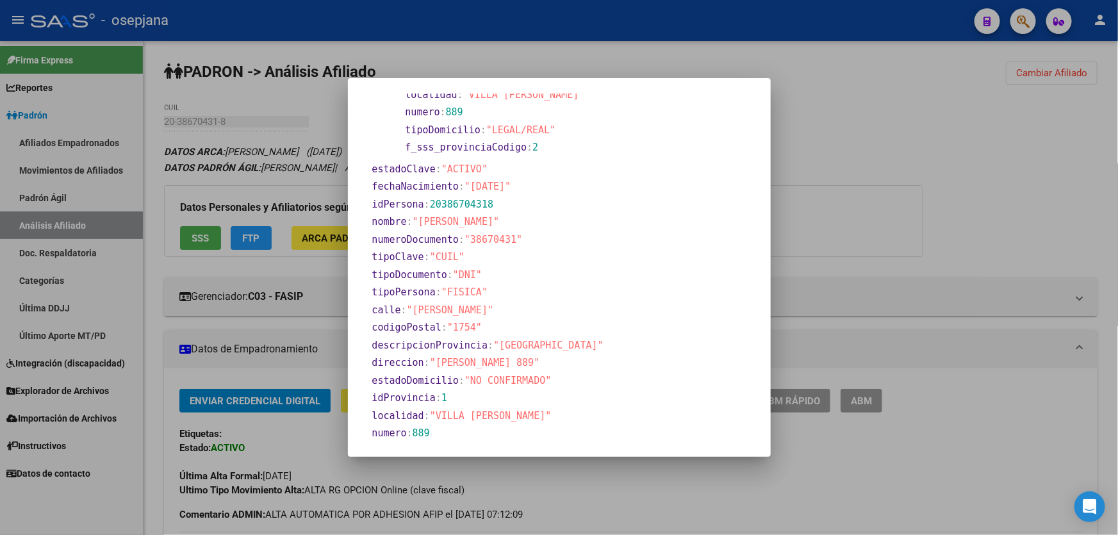
click at [915, 190] on div at bounding box center [559, 267] width 1118 height 535
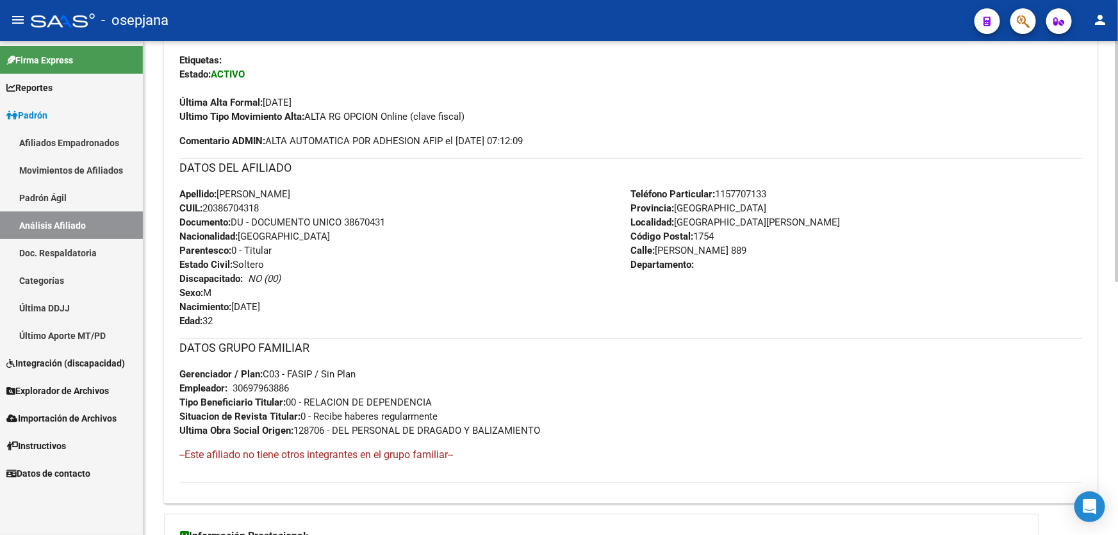
scroll to position [407, 0]
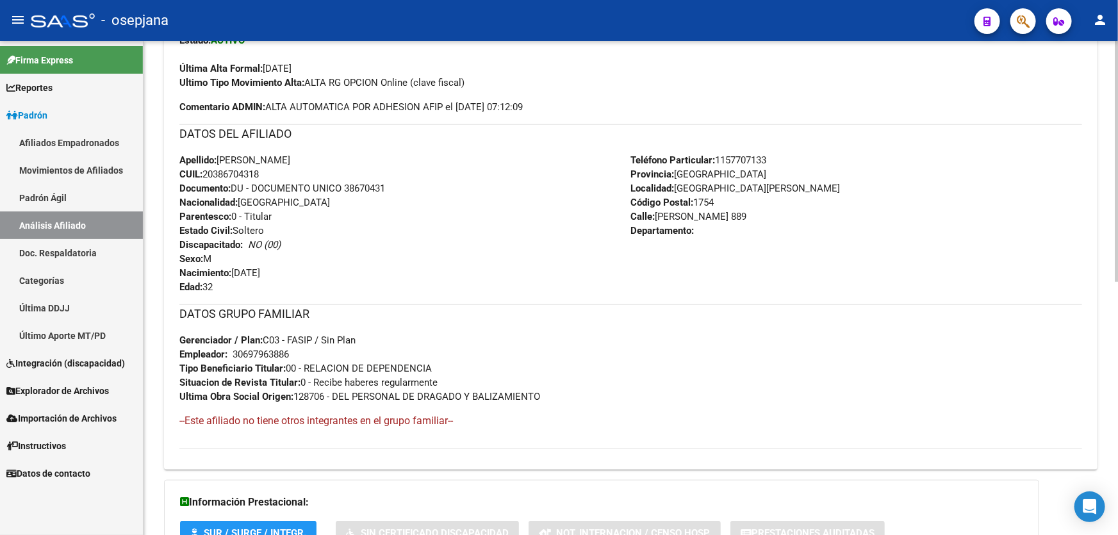
drag, startPoint x: 717, startPoint y: 154, endPoint x: 792, endPoint y: 154, distance: 74.9
click at [792, 154] on div "Teléfono Particular: [PHONE_NUMBER] Provincia: [GEOGRAPHIC_DATA] Localidad: [GE…" at bounding box center [857, 223] width 452 height 141
copy span "1157707133"
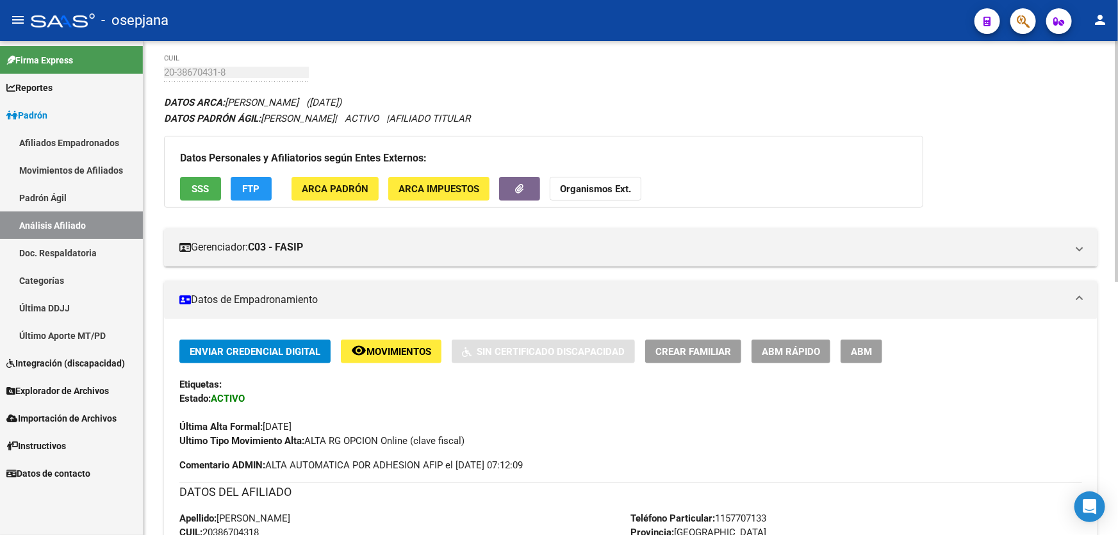
scroll to position [0, 0]
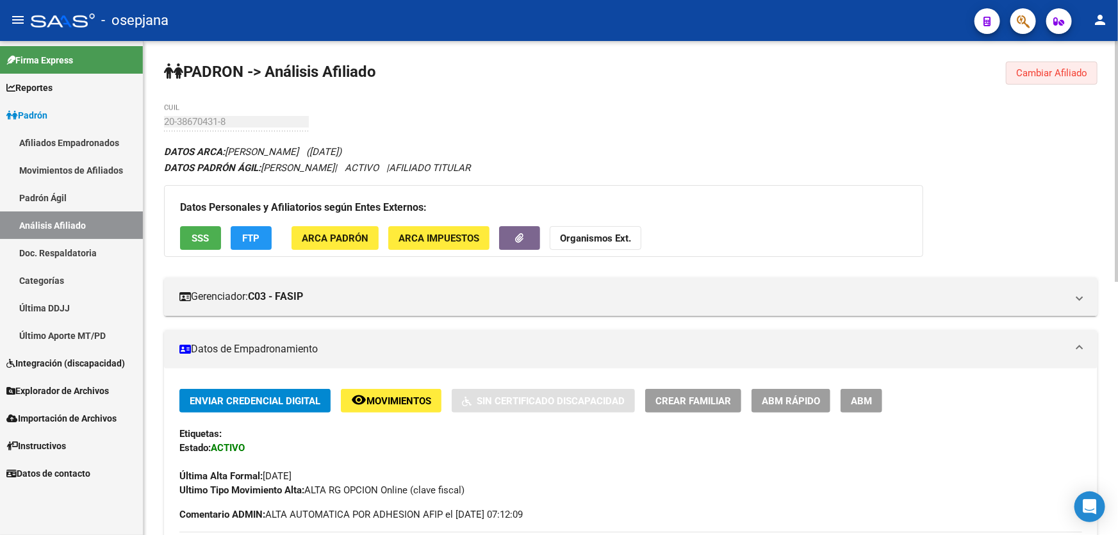
click at [1056, 74] on span "Cambiar Afiliado" at bounding box center [1051, 73] width 71 height 12
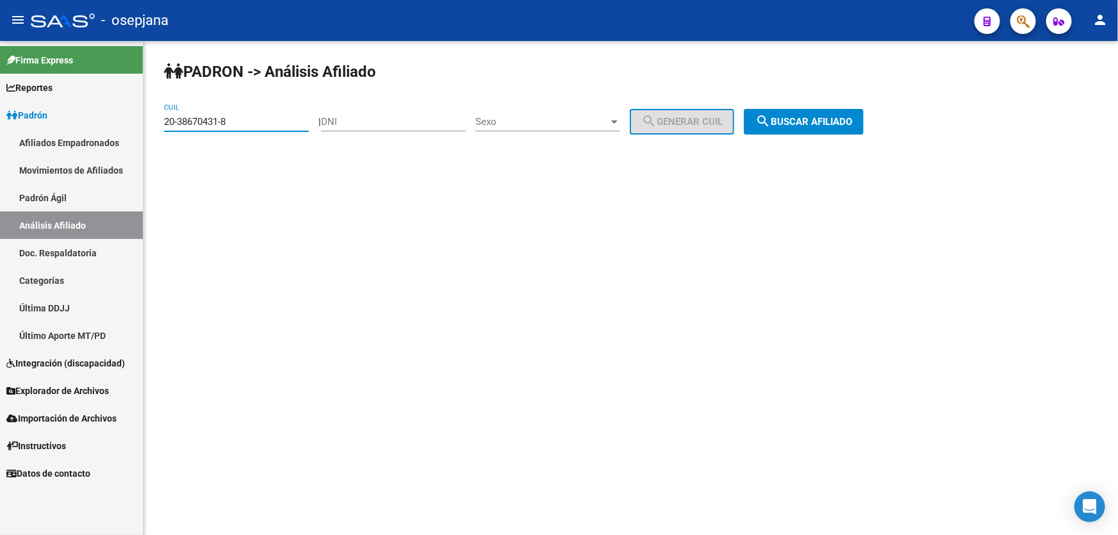
drag, startPoint x: 248, startPoint y: 121, endPoint x: 152, endPoint y: 120, distance: 96.1
click at [152, 120] on div "PADRON -> Análisis Afiliado 20-38670431-8 CUIL | DNI Sexo Sexo search Generar C…" at bounding box center [630, 108] width 974 height 135
paste input "3827-1"
click at [837, 128] on button "search Buscar afiliado" at bounding box center [804, 122] width 120 height 26
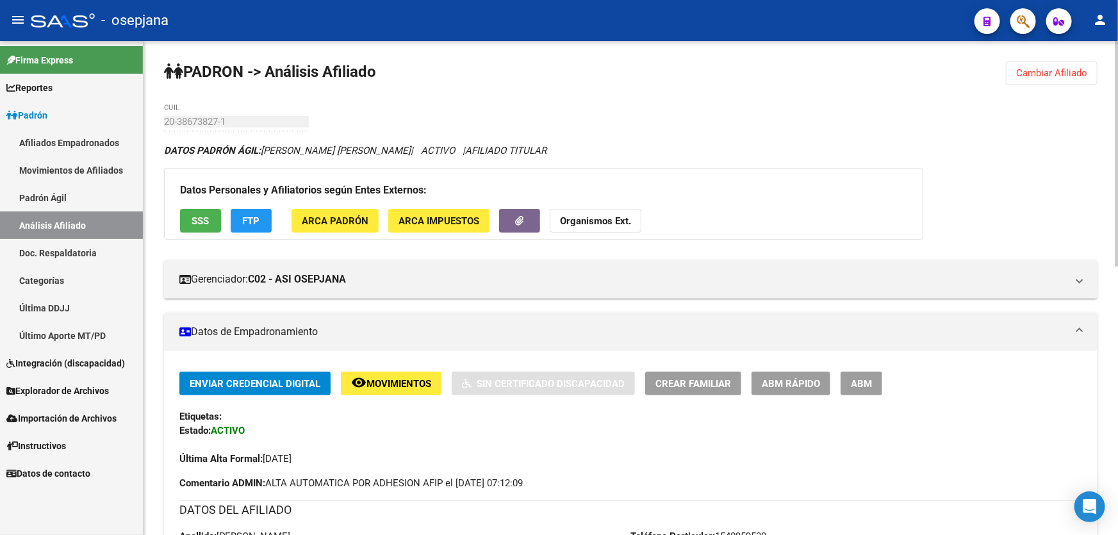
click at [1040, 70] on span "Cambiar Afiliado" at bounding box center [1051, 73] width 71 height 12
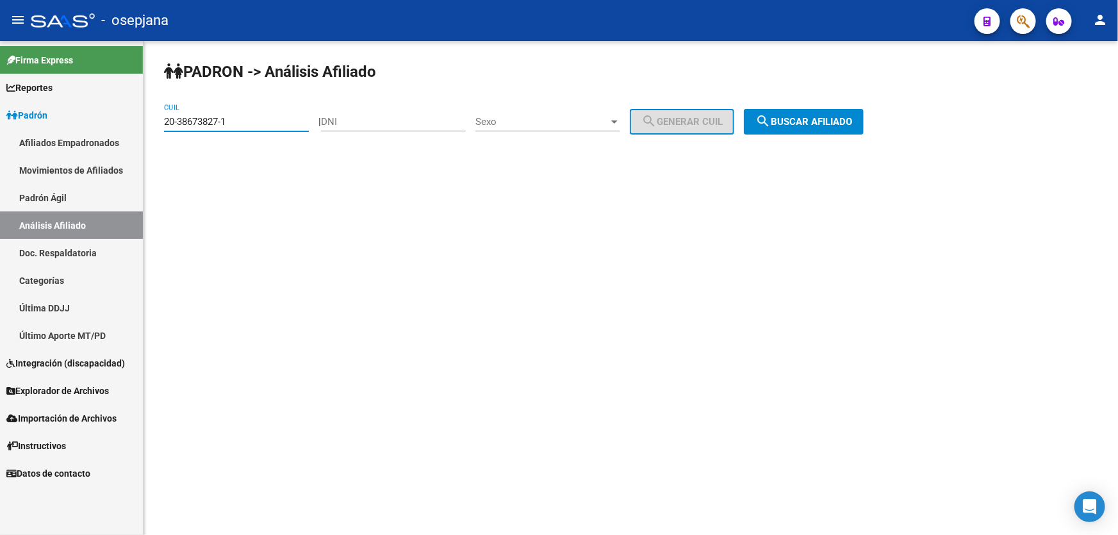
drag, startPoint x: 238, startPoint y: 117, endPoint x: 156, endPoint y: 123, distance: 82.8
click at [156, 123] on div "PADRON -> Análisis Afiliado 20-38673827-1 CUIL | DNI Sexo Sexo search Generar C…" at bounding box center [630, 108] width 974 height 135
drag, startPoint x: 187, startPoint y: 114, endPoint x: 174, endPoint y: 120, distance: 14.9
click at [174, 120] on input "20-38673827-1" at bounding box center [236, 122] width 145 height 12
drag, startPoint x: 259, startPoint y: 126, endPoint x: 156, endPoint y: 120, distance: 103.3
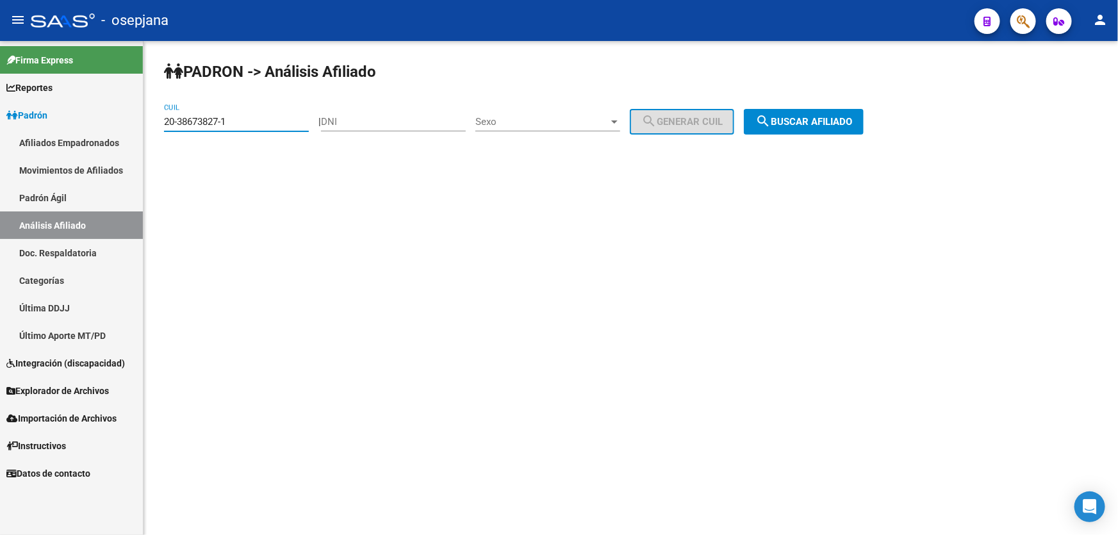
click at [156, 120] on div "PADRON -> Análisis Afiliado 20-38673827-1 CUIL | DNI Sexo Sexo search Generar C…" at bounding box center [630, 108] width 974 height 135
paste input "9160529-8"
click at [852, 122] on span "search Buscar afiliado" at bounding box center [803, 122] width 97 height 12
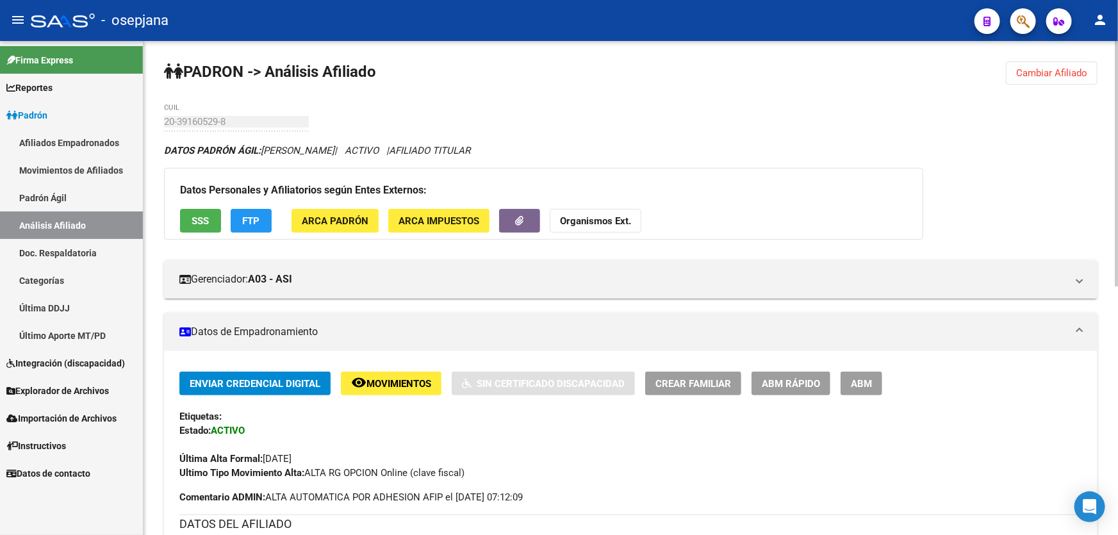
click at [199, 223] on span "SSS" at bounding box center [200, 221] width 17 height 12
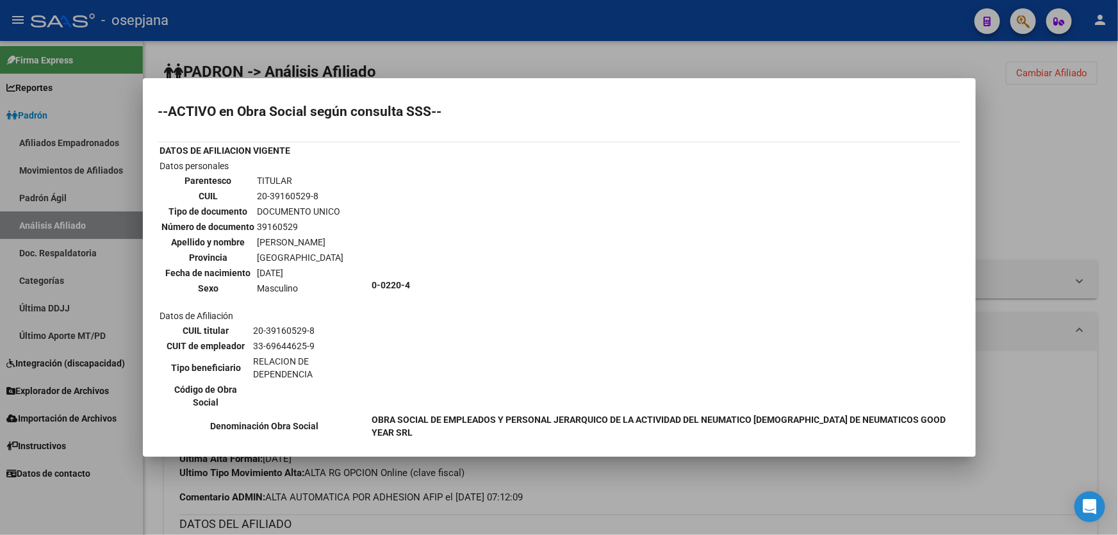
click at [1050, 192] on div at bounding box center [559, 267] width 1118 height 535
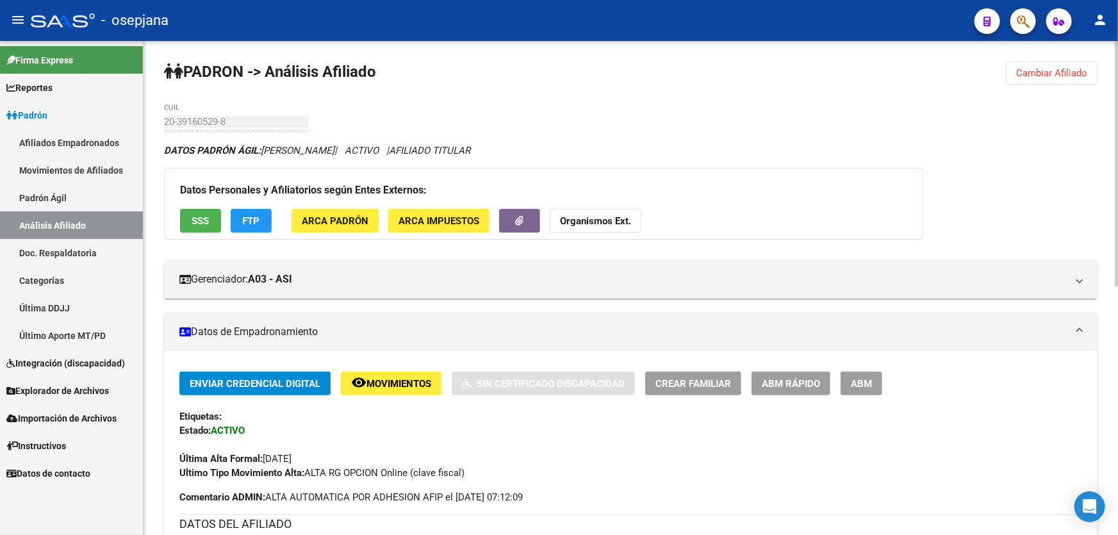
click at [1074, 74] on span "Cambiar Afiliado" at bounding box center [1051, 73] width 71 height 12
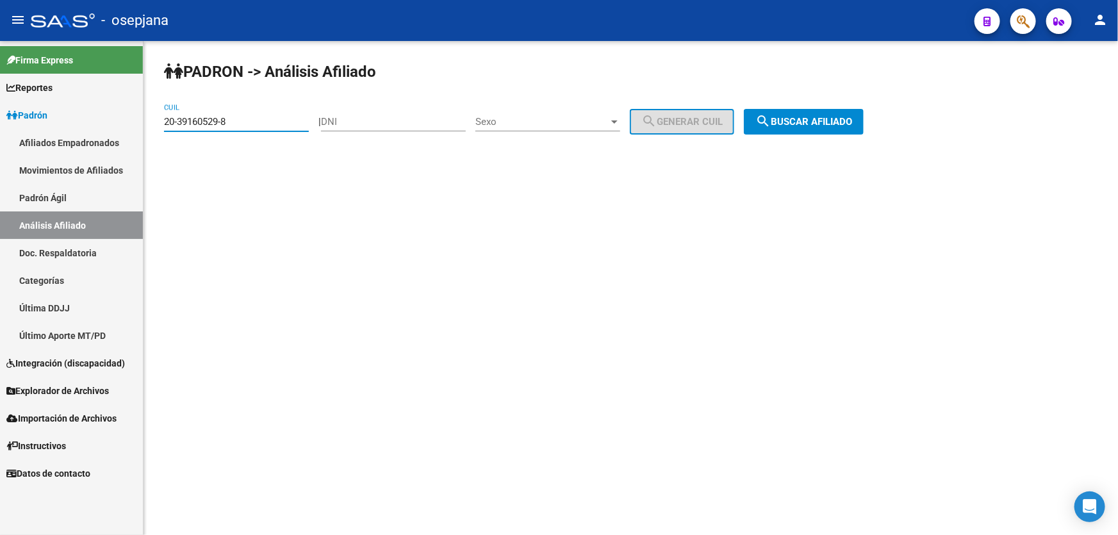
drag, startPoint x: 267, startPoint y: 124, endPoint x: 146, endPoint y: 123, distance: 121.1
click at [146, 123] on div "PADRON -> Análisis Afiliado 20-39160529-8 CUIL | DNI Sexo Sexo search Generar C…" at bounding box center [630, 108] width 974 height 135
drag, startPoint x: 176, startPoint y: 114, endPoint x: 323, endPoint y: 102, distance: 147.8
click at [323, 102] on div "PADRON -> Análisis Afiliado 20-39160529-8 CUIL | DNI Sexo Sexo search Generar C…" at bounding box center [630, 108] width 974 height 135
drag, startPoint x: 266, startPoint y: 122, endPoint x: 155, endPoint y: 124, distance: 110.8
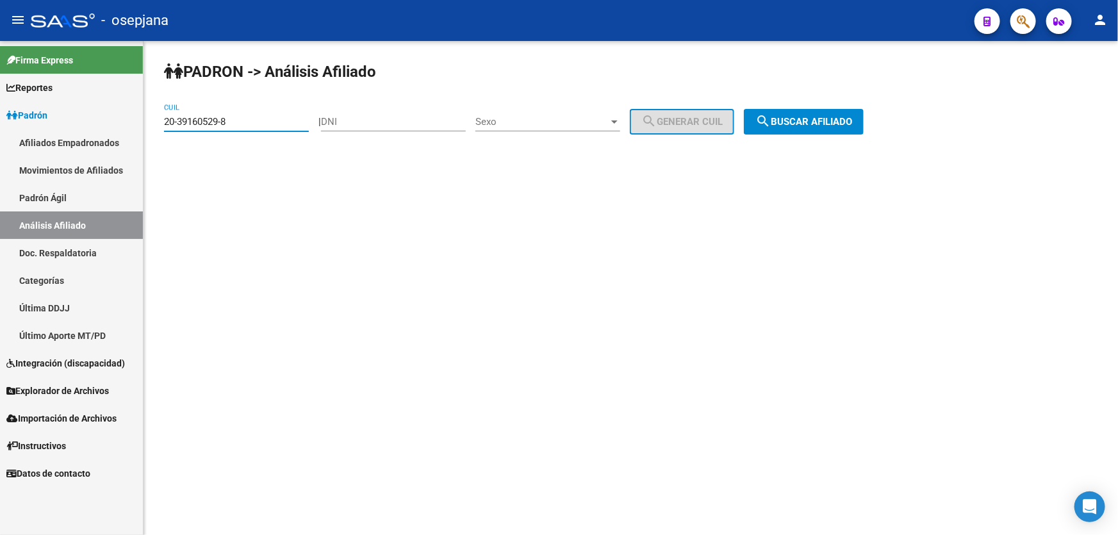
click at [155, 124] on div "PADRON -> Análisis Afiliado 20-39160529-8 CUIL | DNI Sexo Sexo search Generar C…" at bounding box center [630, 108] width 974 height 135
paste input "40820552-3"
click at [839, 113] on button "search Buscar afiliado" at bounding box center [804, 122] width 120 height 26
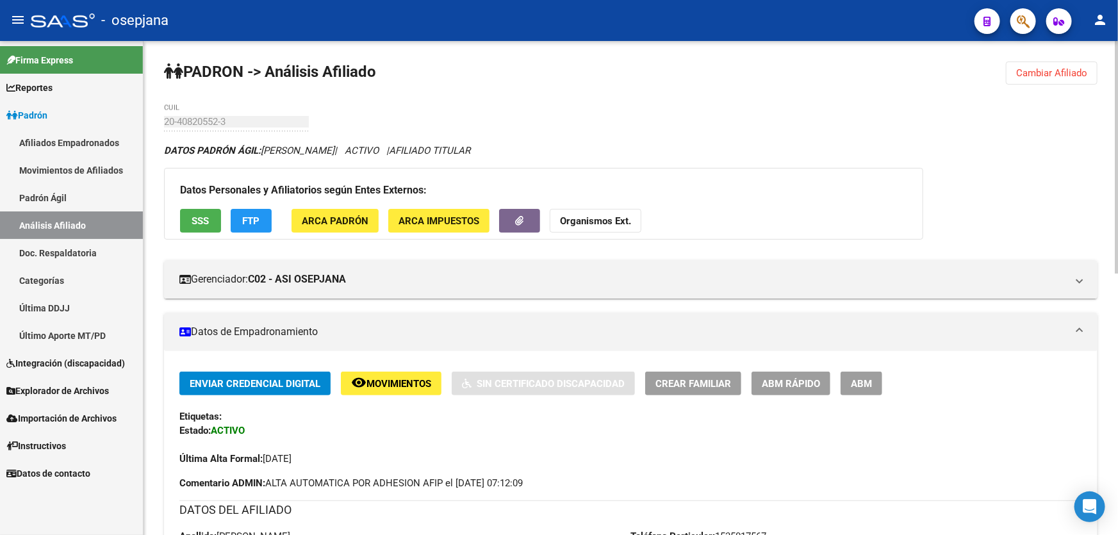
click at [1075, 69] on span "Cambiar Afiliado" at bounding box center [1051, 73] width 71 height 12
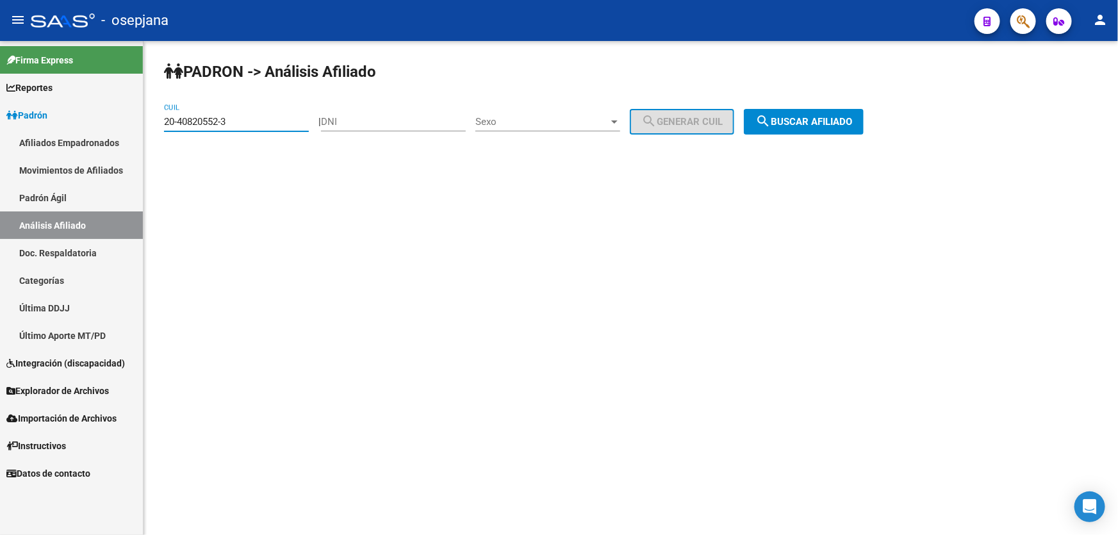
drag, startPoint x: 248, startPoint y: 124, endPoint x: 163, endPoint y: 124, distance: 84.5
click at [164, 124] on input "20-40820552-3" at bounding box center [236, 122] width 145 height 12
paste input "1101241-8"
click at [832, 123] on span "search Buscar afiliado" at bounding box center [803, 122] width 97 height 12
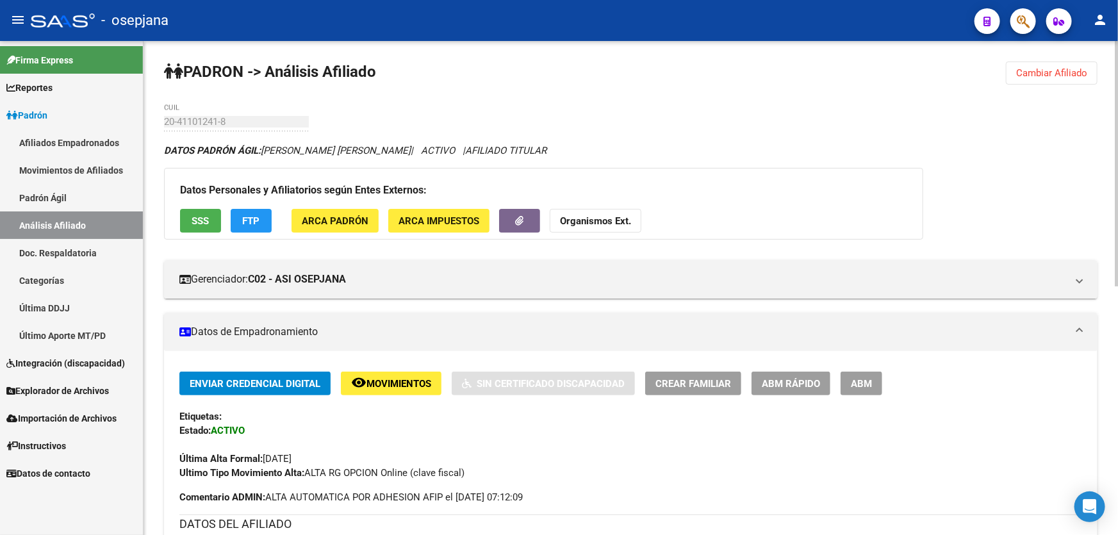
click at [1059, 67] on span "Cambiar Afiliado" at bounding box center [1051, 73] width 71 height 12
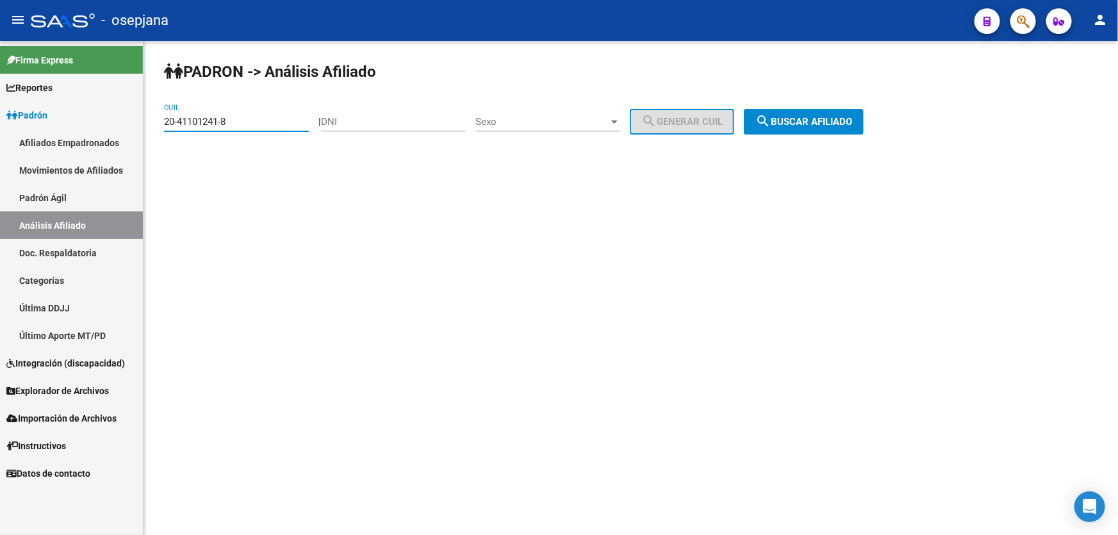
drag, startPoint x: 273, startPoint y: 121, endPoint x: 138, endPoint y: 135, distance: 135.2
click at [138, 135] on mat-sidenav-container "Firma Express Reportes Padrón Traspasos x O.S. Traspasos x Gerenciador Traspaso…" at bounding box center [559, 288] width 1118 height 494
paste input "3402060-4"
click at [836, 113] on button "search Buscar afiliado" at bounding box center [804, 122] width 120 height 26
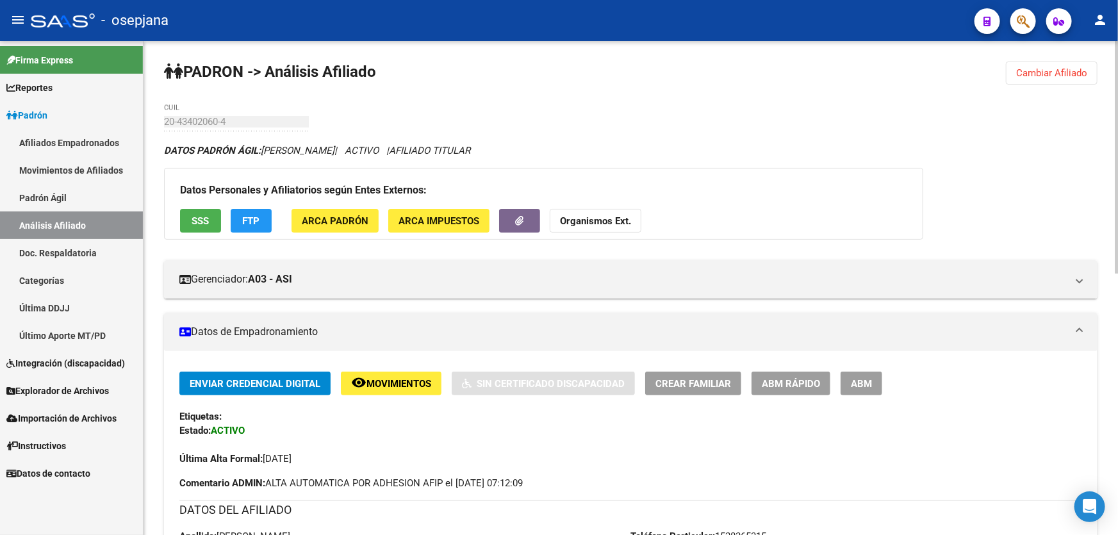
click at [1036, 68] on span "Cambiar Afiliado" at bounding box center [1051, 73] width 71 height 12
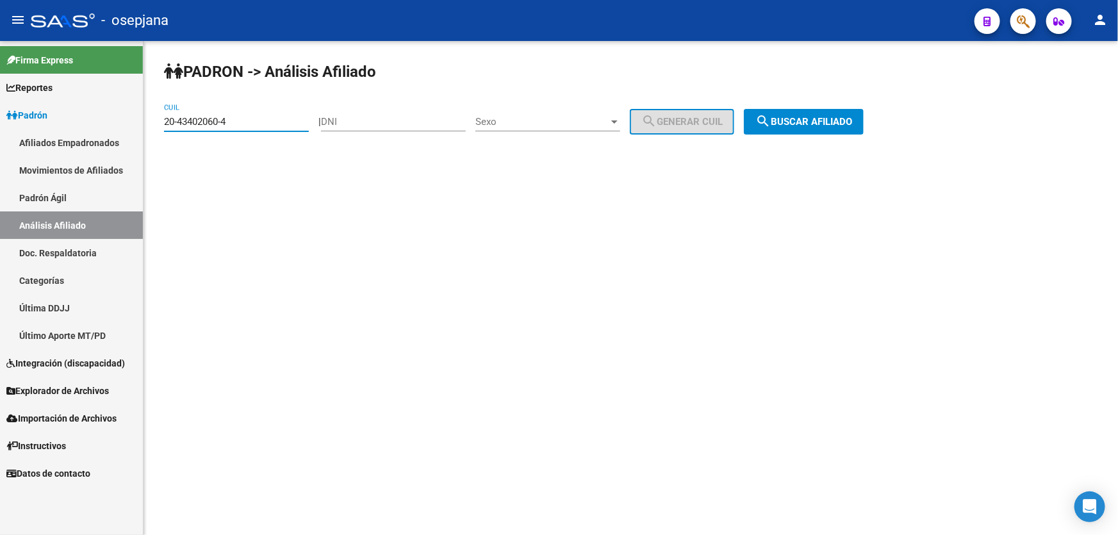
drag, startPoint x: 247, startPoint y: 118, endPoint x: 148, endPoint y: 135, distance: 100.7
click at [148, 135] on div "PADRON -> Análisis Afiliado 20-43402060-4 CUIL | DNI Sexo Sexo search Generar C…" at bounding box center [630, 108] width 974 height 135
paste input "672373"
click at [851, 124] on span "search Buscar afiliado" at bounding box center [803, 122] width 97 height 12
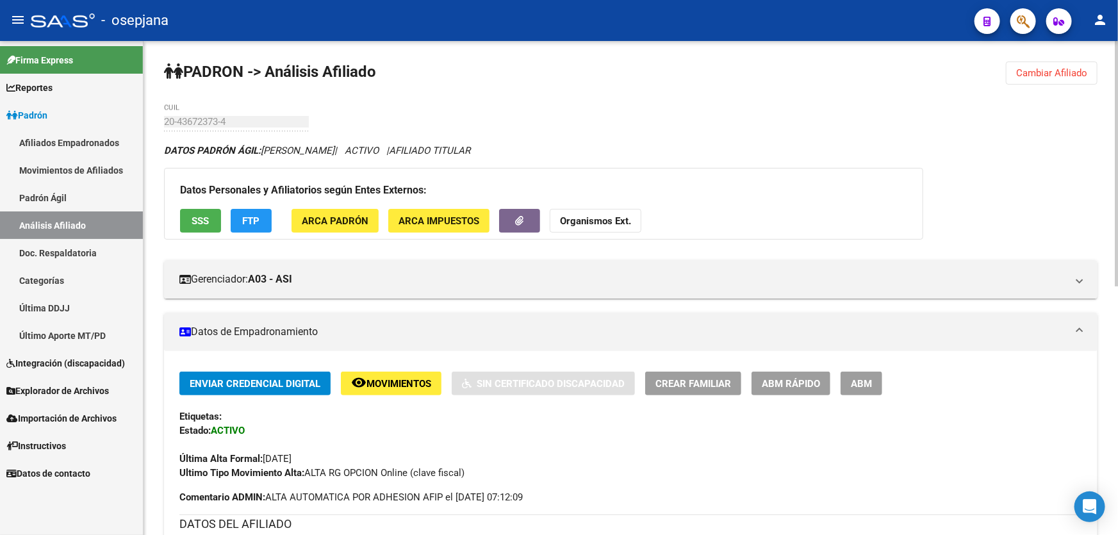
click at [1052, 68] on span "Cambiar Afiliado" at bounding box center [1051, 73] width 71 height 12
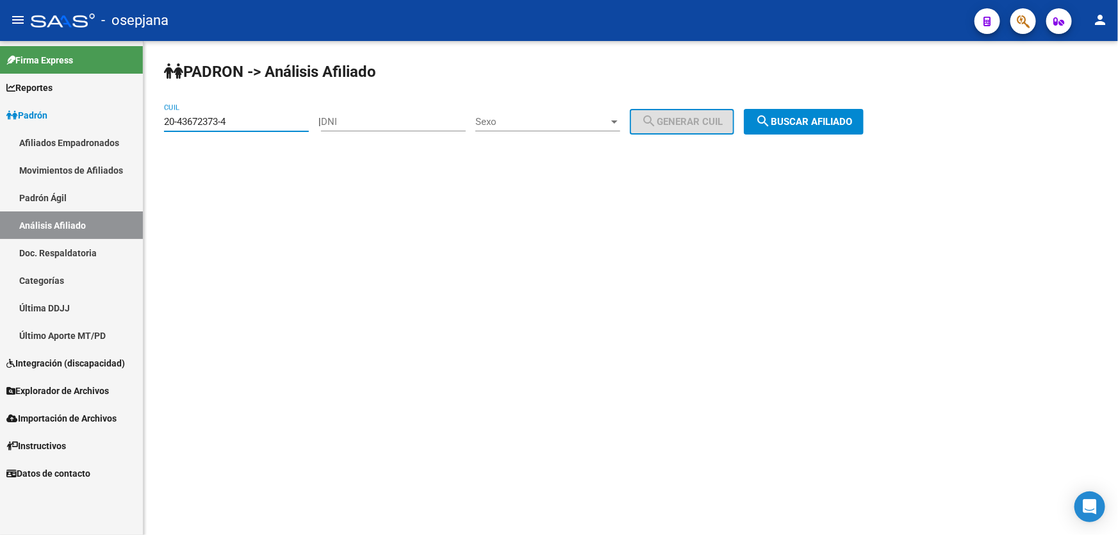
drag, startPoint x: 263, startPoint y: 119, endPoint x: 133, endPoint y: 113, distance: 129.5
click at [133, 113] on mat-sidenav-container "Firma Express Reportes Padrón Traspasos x O.S. Traspasos x Gerenciador Traspaso…" at bounding box center [559, 288] width 1118 height 494
paste input "4660111"
click at [838, 116] on span "search Buscar afiliado" at bounding box center [803, 122] width 97 height 12
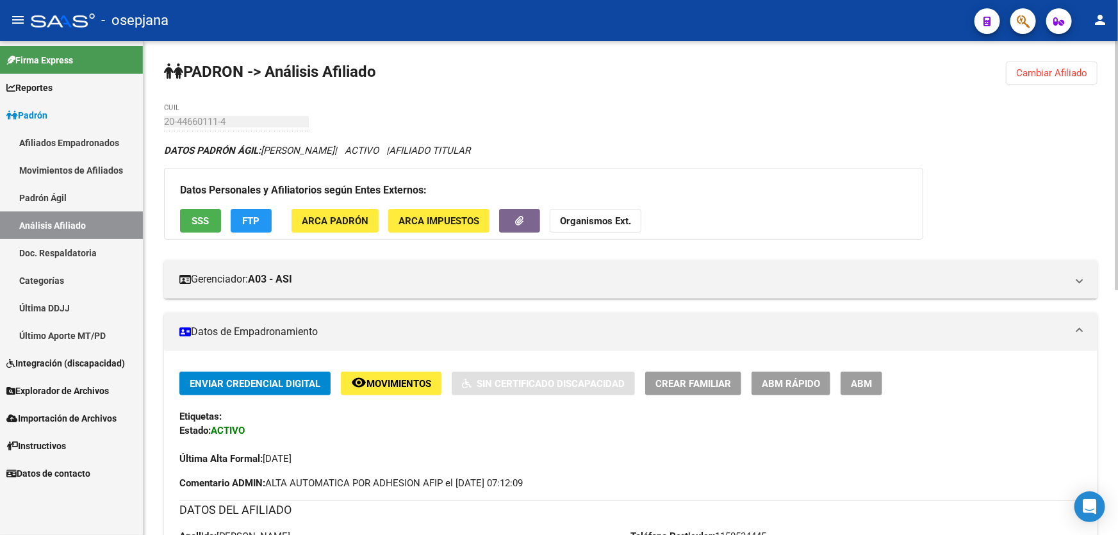
click at [1054, 76] on span "Cambiar Afiliado" at bounding box center [1051, 73] width 71 height 12
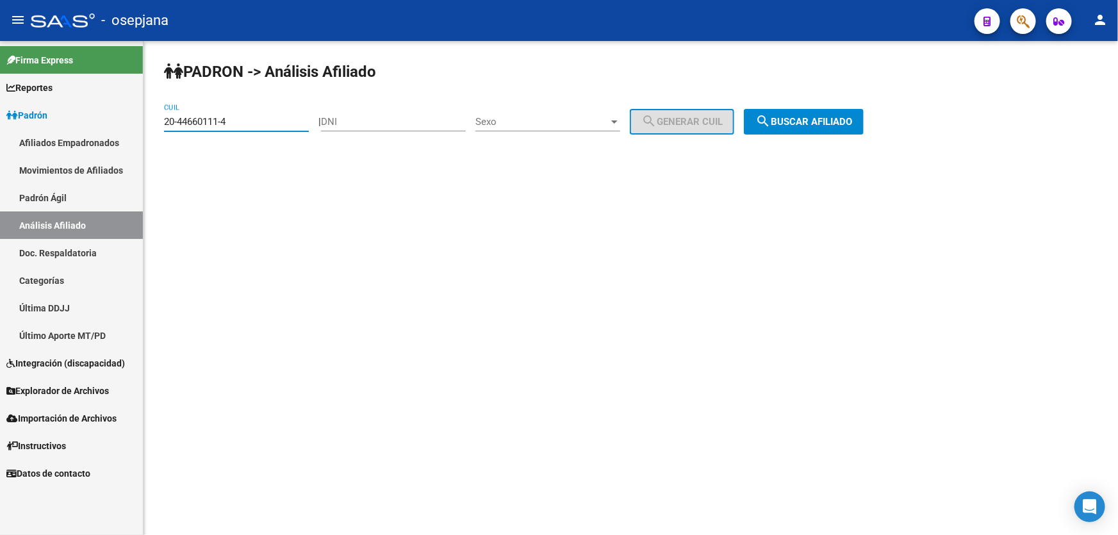
drag, startPoint x: 272, startPoint y: 120, endPoint x: 130, endPoint y: 124, distance: 141.6
click at [130, 124] on mat-sidenav-container "Firma Express Reportes Padrón Traspasos x O.S. Traspasos x Gerenciador Traspaso…" at bounding box center [559, 288] width 1118 height 494
paste input "796876-3"
click at [850, 124] on span "search Buscar afiliado" at bounding box center [803, 122] width 97 height 12
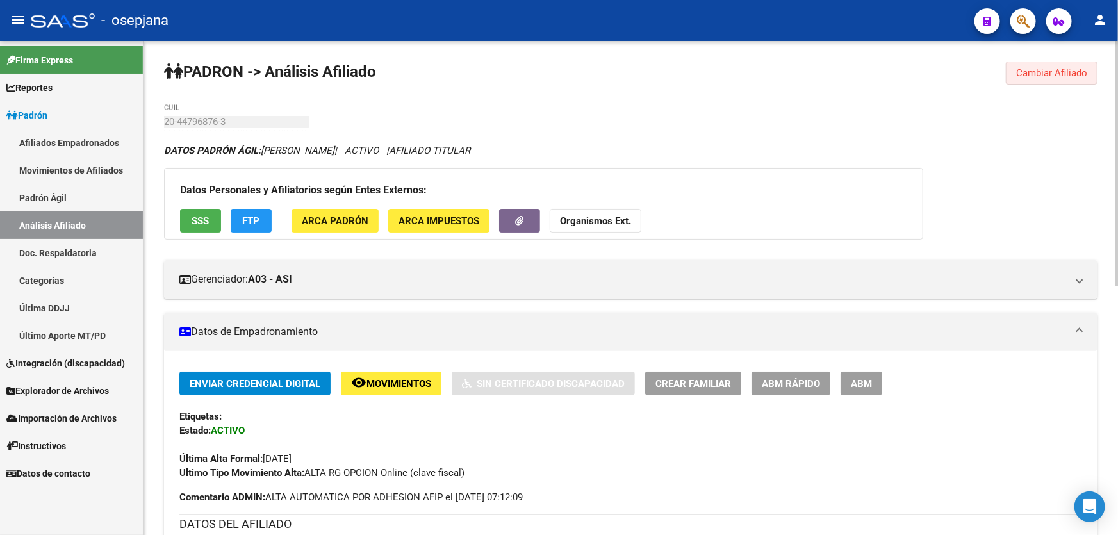
click at [1047, 63] on button "Cambiar Afiliado" at bounding box center [1052, 72] width 92 height 23
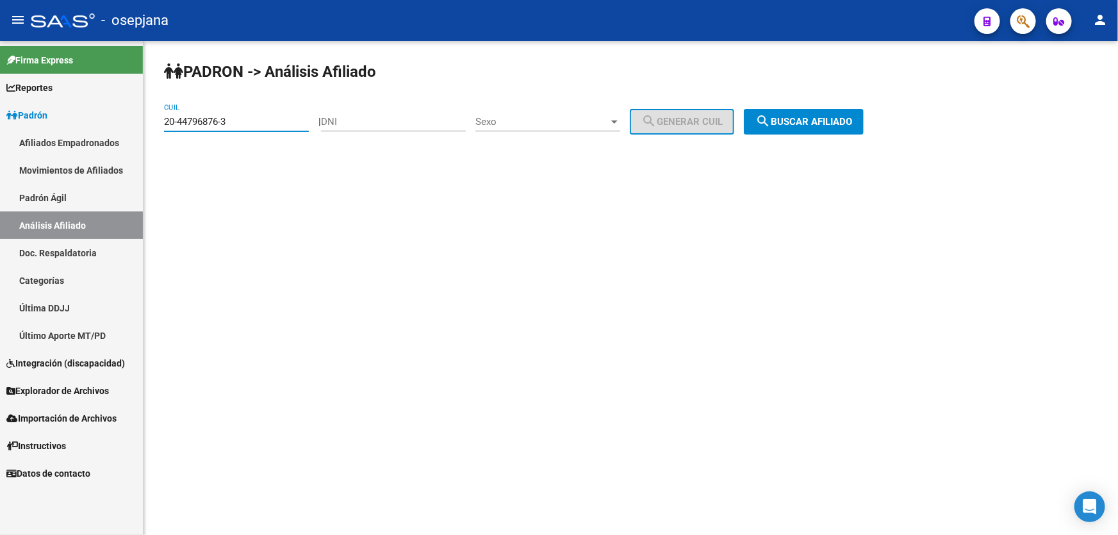
drag, startPoint x: 258, startPoint y: 120, endPoint x: 163, endPoint y: 128, distance: 95.7
click at [152, 131] on div "PADRON -> Análisis Afiliado 20-44796876-3 CUIL | DNI Sexo Sexo search Generar C…" at bounding box center [630, 108] width 974 height 135
paste input "6500508-5"
click at [852, 116] on span "search Buscar afiliado" at bounding box center [803, 122] width 97 height 12
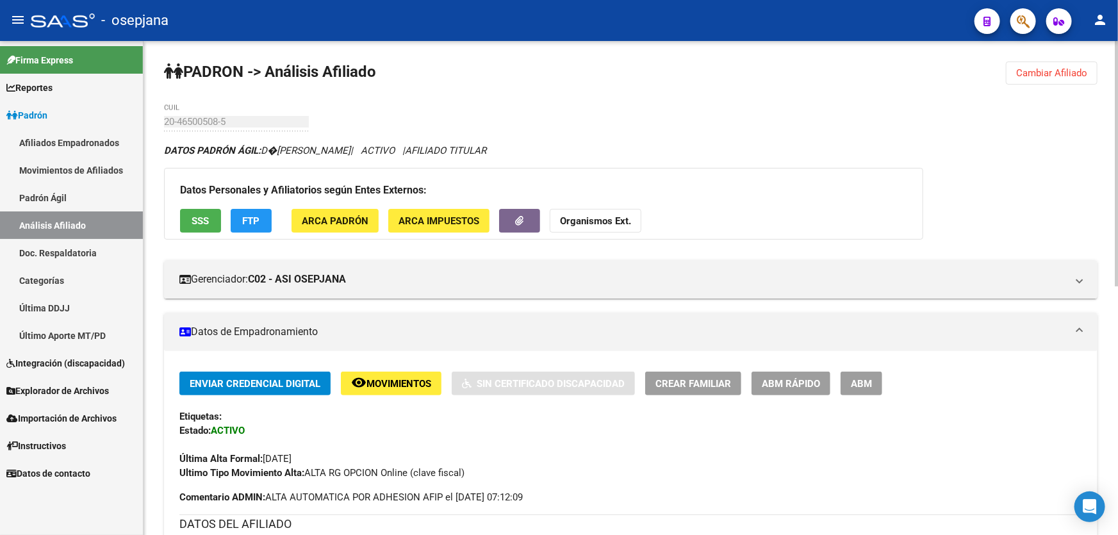
click at [1042, 72] on span "Cambiar Afiliado" at bounding box center [1051, 73] width 71 height 12
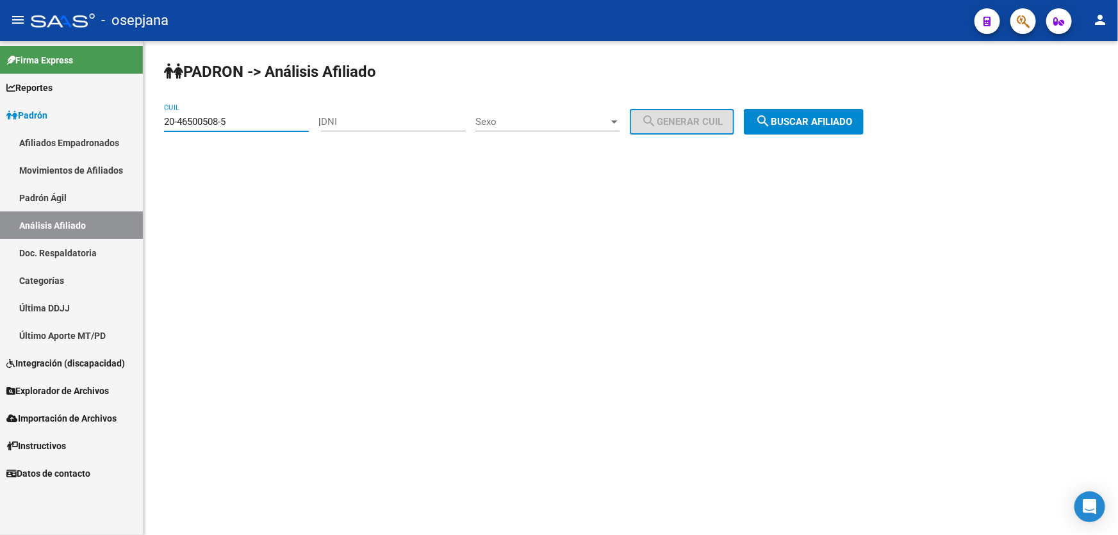
drag, startPoint x: 236, startPoint y: 121, endPoint x: 164, endPoint y: 121, distance: 72.4
click at [164, 121] on input "20-46500508-5" at bounding box center [236, 122] width 145 height 12
paste input "7229524-2"
click at [828, 122] on span "search Buscar afiliado" at bounding box center [803, 122] width 97 height 12
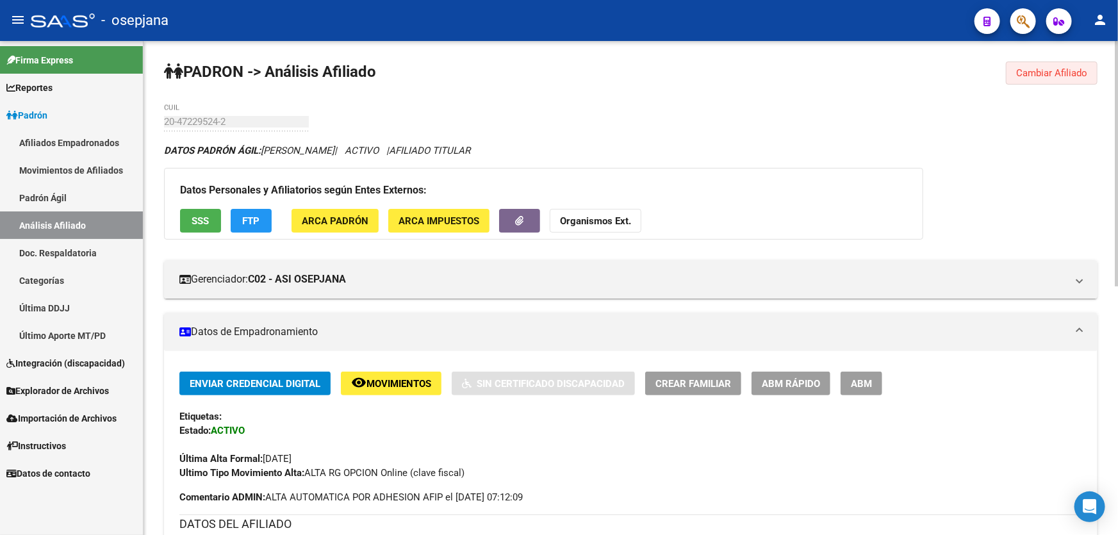
click at [1047, 75] on span "Cambiar Afiliado" at bounding box center [1051, 73] width 71 height 12
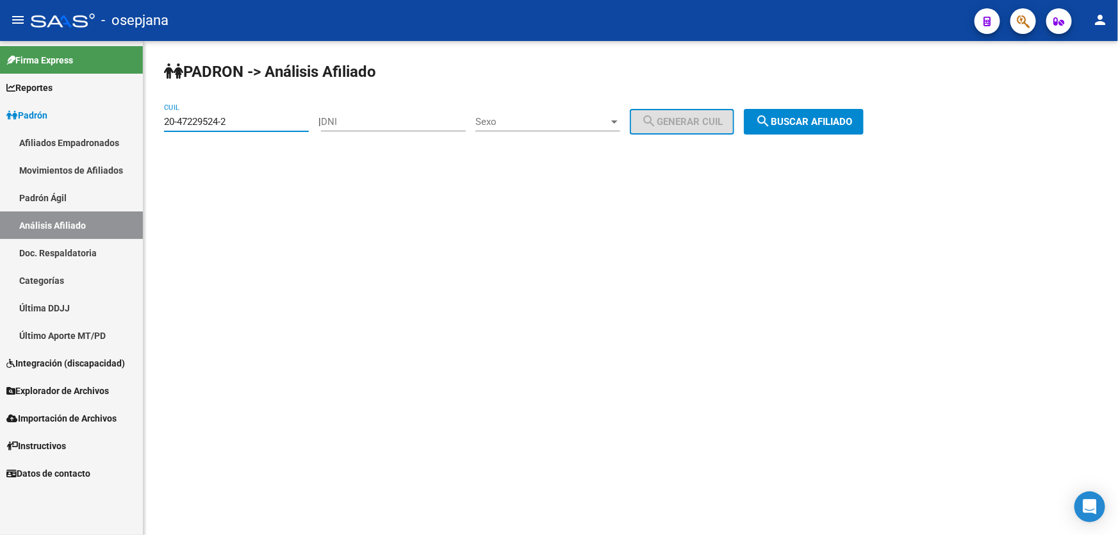
drag, startPoint x: 243, startPoint y: 116, endPoint x: 117, endPoint y: 116, distance: 126.8
click at [117, 116] on mat-sidenav-container "Firma Express Reportes Padrón Traspasos x O.S. Traspasos x Gerenciador Traspaso…" at bounding box center [559, 288] width 1118 height 494
paste input
click at [815, 135] on div "PADRON -> Análisis Afiliado 20-47229524-2 CUIL | DNI Sexo Sexo search Generar C…" at bounding box center [630, 108] width 974 height 135
click at [818, 128] on button "search Buscar afiliado" at bounding box center [804, 122] width 120 height 26
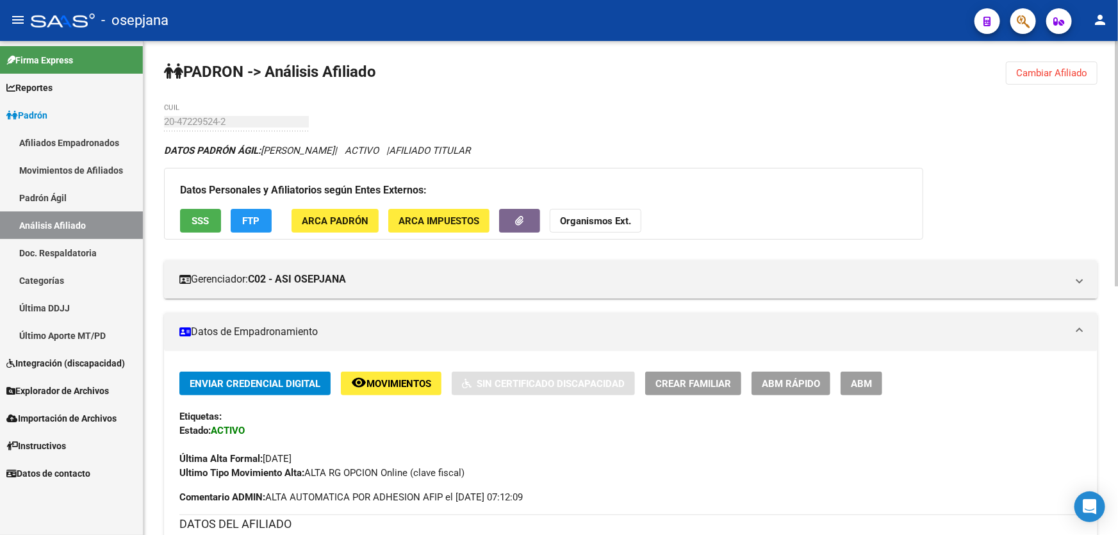
click at [1063, 78] on button "Cambiar Afiliado" at bounding box center [1052, 72] width 92 height 23
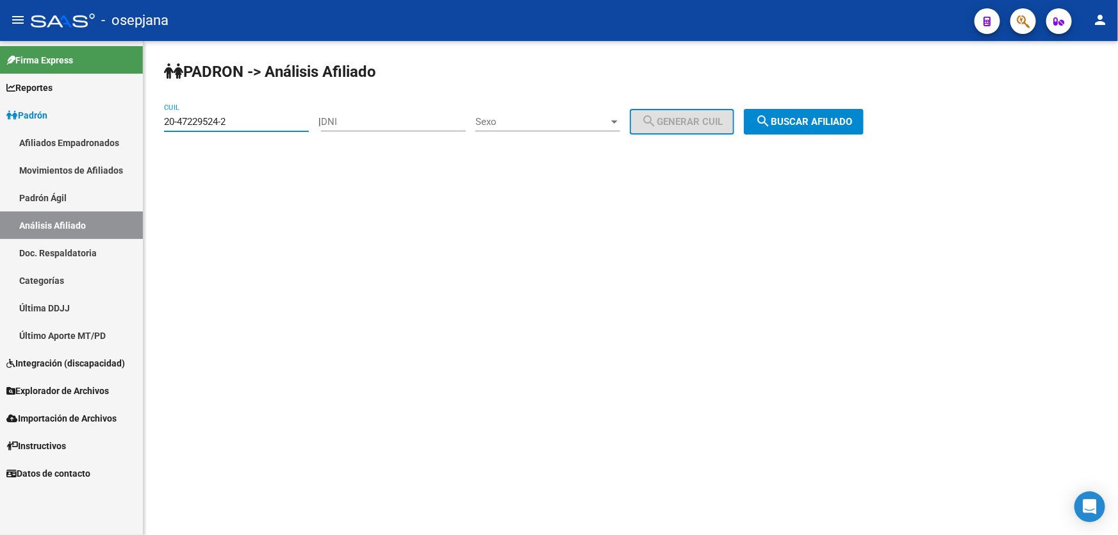
drag, startPoint x: 248, startPoint y: 120, endPoint x: 133, endPoint y: 120, distance: 114.7
click at [133, 120] on mat-sidenav-container "Firma Express Reportes Padrón Traspasos x O.S. Traspasos x Gerenciador Traspaso…" at bounding box center [559, 288] width 1118 height 494
paste input "315205-4"
click at [813, 127] on button "search Buscar afiliado" at bounding box center [804, 122] width 120 height 26
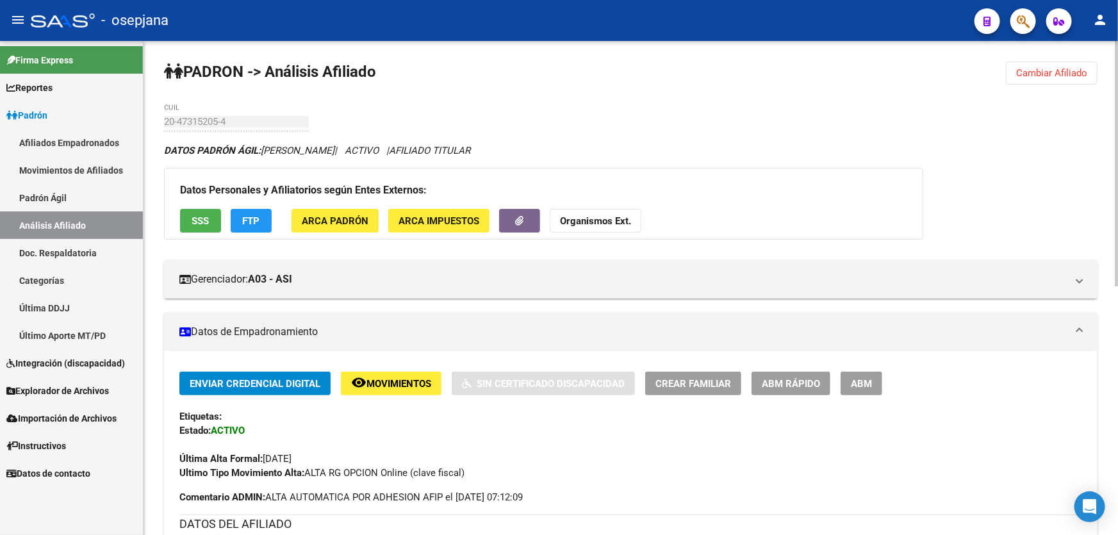
click at [1062, 55] on div "PADRON -> Análisis Afiliado Cambiar Afiliado 20-47315205-4 CUIL DATOS PADRÓN ÁG…" at bounding box center [630, 538] width 974 height 995
click at [1057, 60] on div "PADRON -> Análisis Afiliado Cambiar Afiliado 20-47315205-4 CUIL DATOS PADRÓN ÁG…" at bounding box center [630, 538] width 974 height 995
click at [1052, 69] on span "Cambiar Afiliado" at bounding box center [1051, 73] width 71 height 12
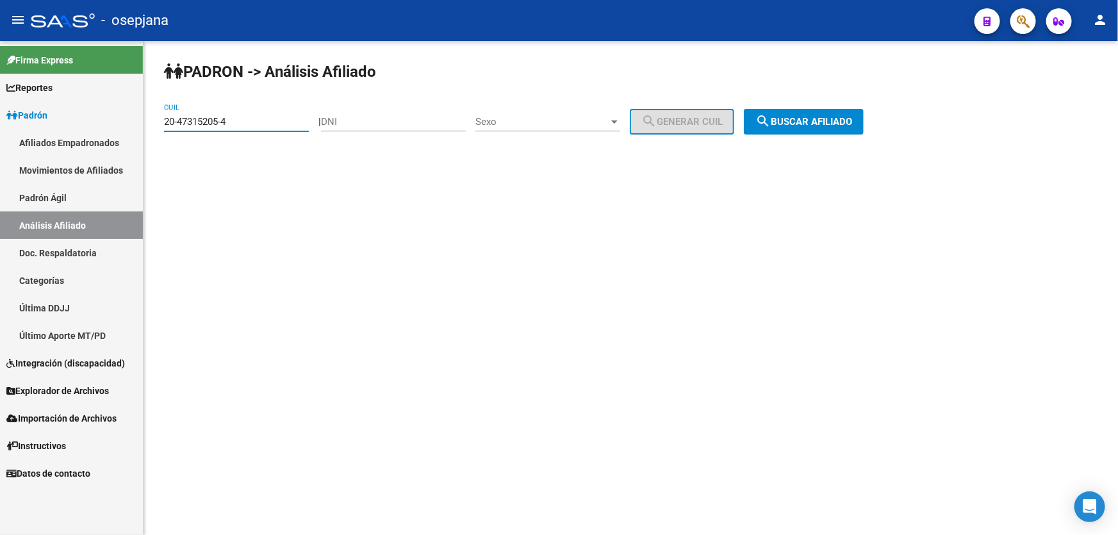
drag, startPoint x: 250, startPoint y: 120, endPoint x: 155, endPoint y: 120, distance: 95.4
click at [155, 120] on div "PADRON -> Análisis Afiliado 20-47315205-4 CUIL | DNI Sexo Sexo search Generar C…" at bounding box center [630, 108] width 974 height 135
paste input "95021447"
click at [852, 126] on span "search Buscar afiliado" at bounding box center [803, 122] width 97 height 12
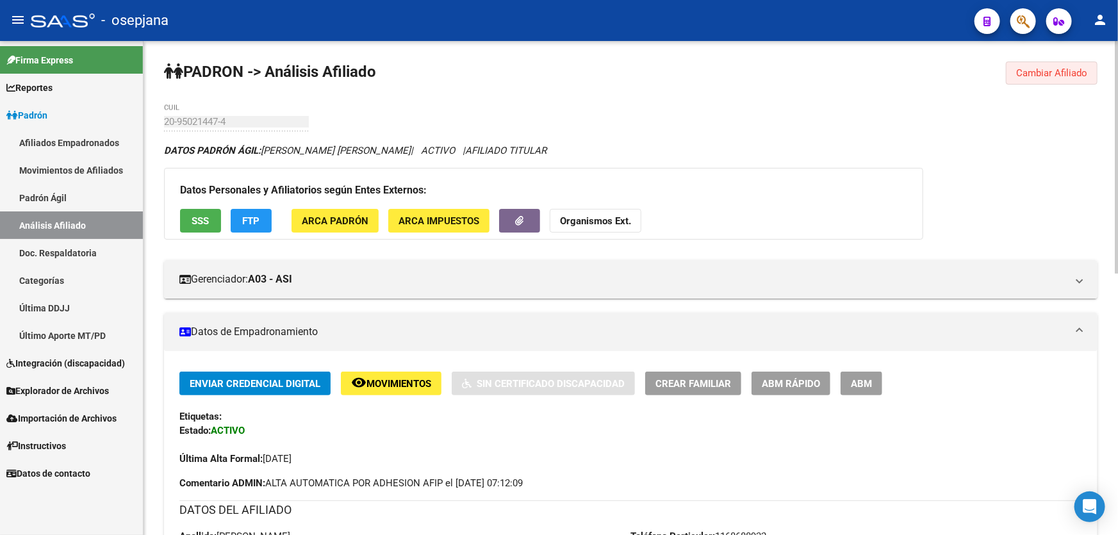
click at [1052, 70] on span "Cambiar Afiliado" at bounding box center [1051, 73] width 71 height 12
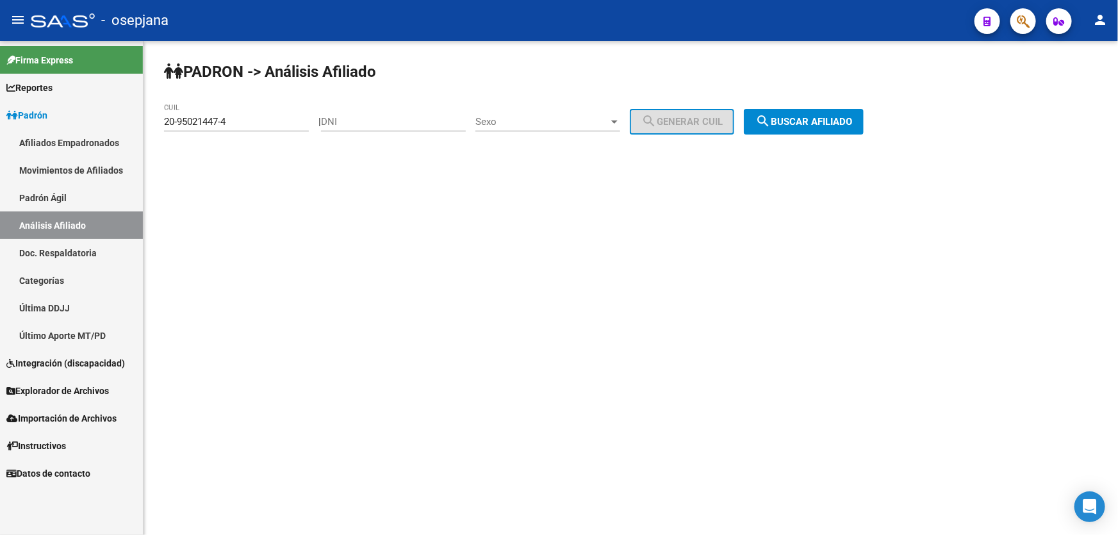
click at [246, 115] on div "20-95021447-4 CUIL" at bounding box center [236, 118] width 145 height 28
drag, startPoint x: 241, startPoint y: 118, endPoint x: 151, endPoint y: 131, distance: 91.1
click at [151, 131] on div "PADRON -> Análisis Afiliado 20-95021447-4 CUIL | DNI Sexo Sexo search Generar C…" at bounding box center [630, 108] width 974 height 135
paste input "3-43314895-9"
click at [852, 119] on span "search Buscar afiliado" at bounding box center [803, 122] width 97 height 12
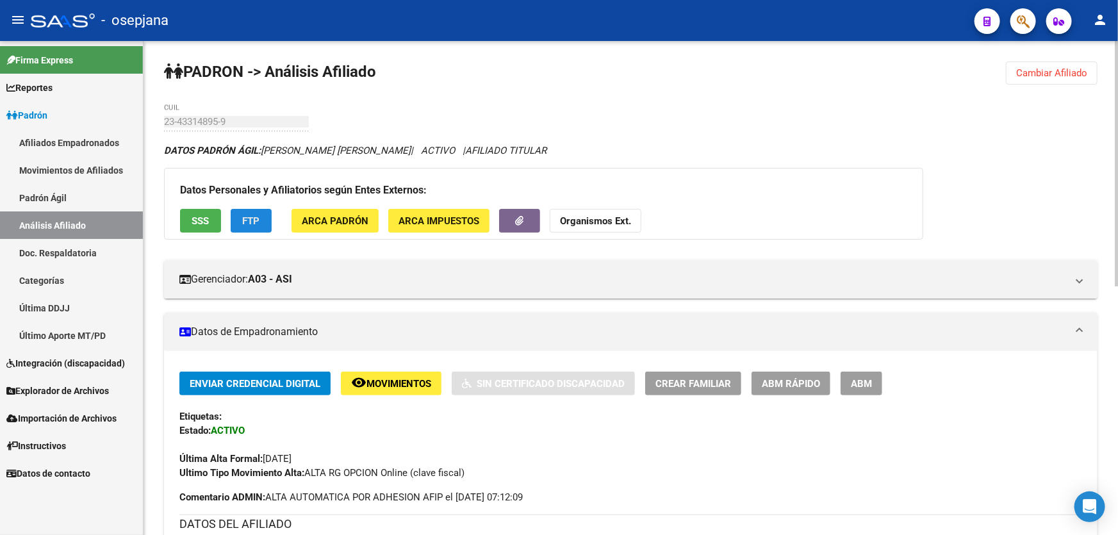
click at [250, 224] on span "FTP" at bounding box center [251, 221] width 17 height 12
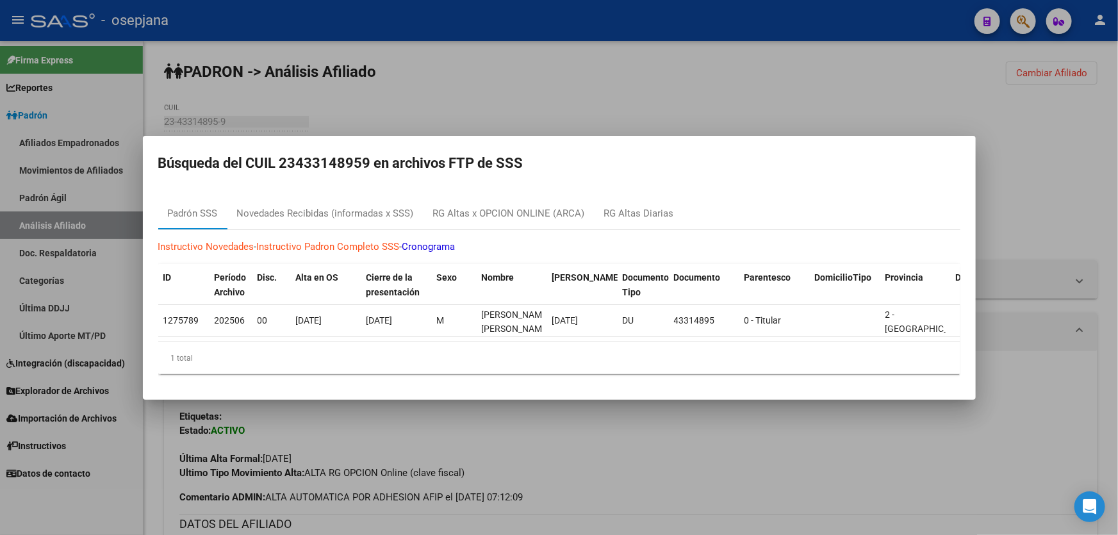
click at [966, 221] on mat-dialog-content "Padrón SSS Novedades Recibidas (informadas x SSS) RG Altas x OPCION ONLINE (ARC…" at bounding box center [559, 286] width 833 height 196
click at [448, 85] on div at bounding box center [559, 267] width 1118 height 535
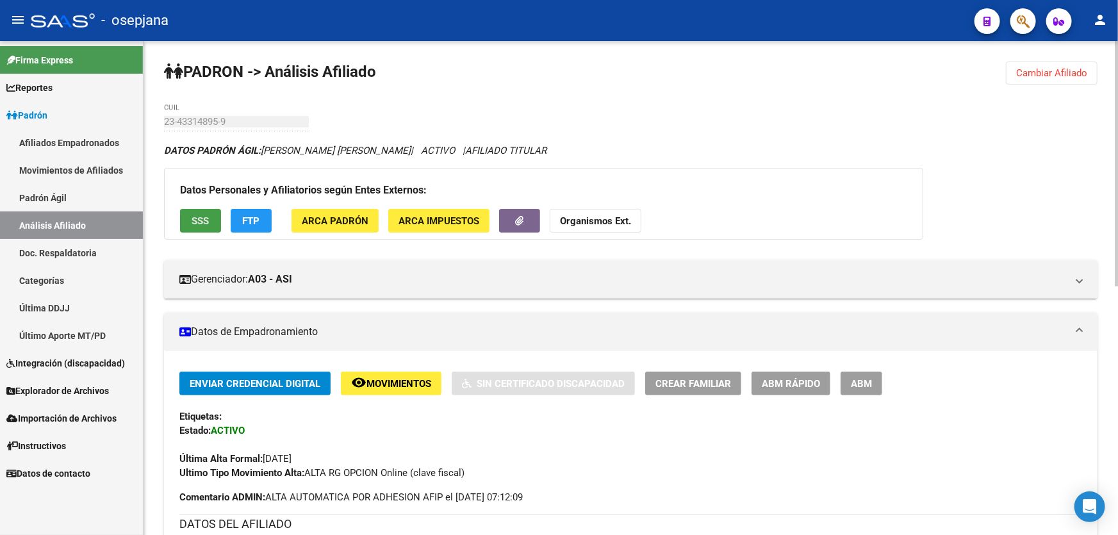
click at [204, 218] on span "SSS" at bounding box center [200, 221] width 17 height 12
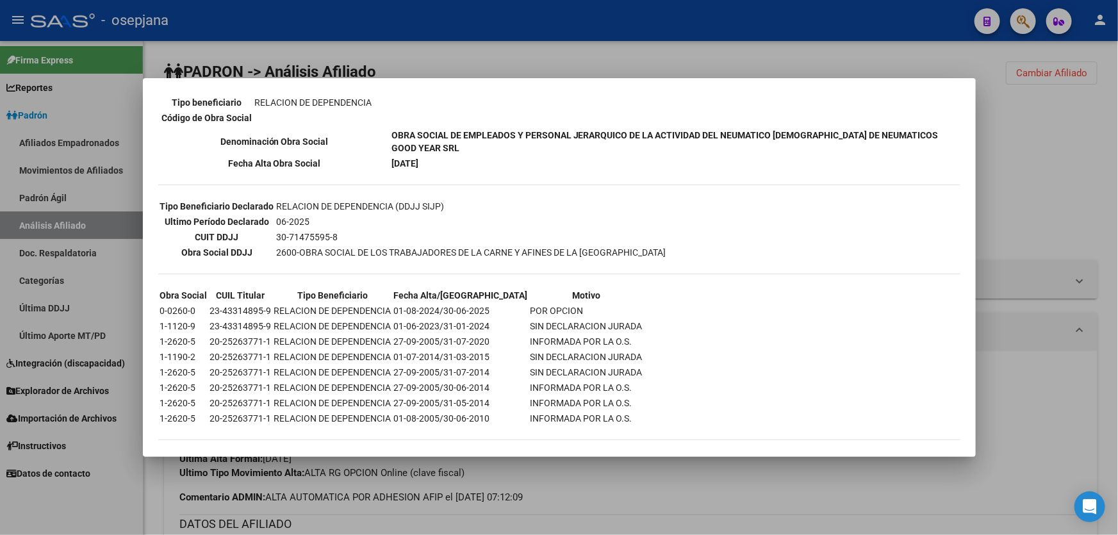
scroll to position [291, 0]
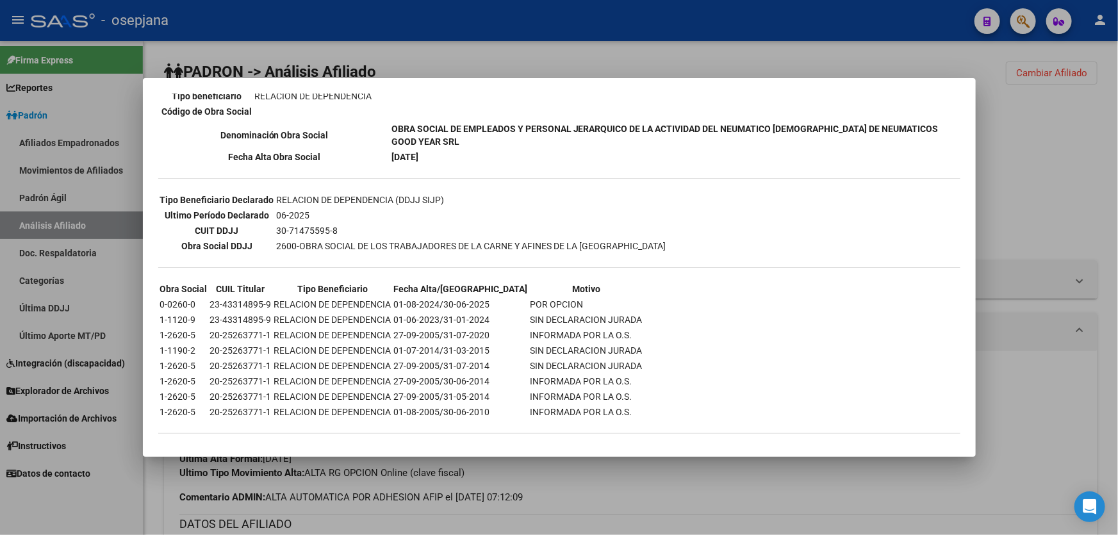
click at [1024, 170] on div at bounding box center [559, 267] width 1118 height 535
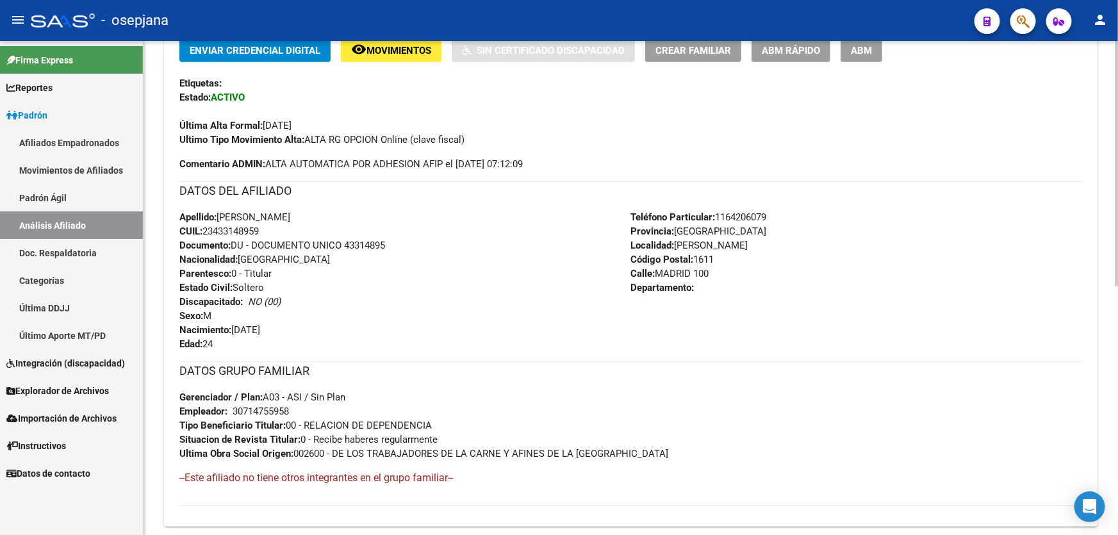
scroll to position [349, 0]
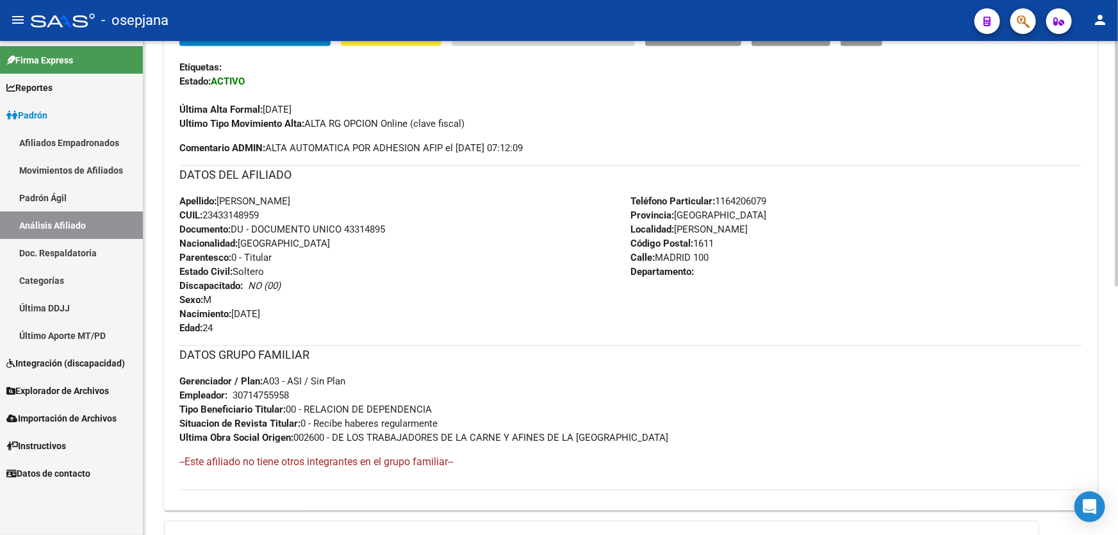
drag, startPoint x: 263, startPoint y: 210, endPoint x: 204, endPoint y: 206, distance: 59.1
click at [204, 206] on div "Apellido: [PERSON_NAME] CUIL: 23433148959 Documento: DU - DOCUMENTO UNICO 43314…" at bounding box center [405, 264] width 452 height 141
drag, startPoint x: 207, startPoint y: 211, endPoint x: 291, endPoint y: 210, distance: 83.9
click at [291, 210] on div "Apellido: [PERSON_NAME] CUIL: 23433148959 Documento: DU - DOCUMENTO UNICO 43314…" at bounding box center [405, 264] width 452 height 141
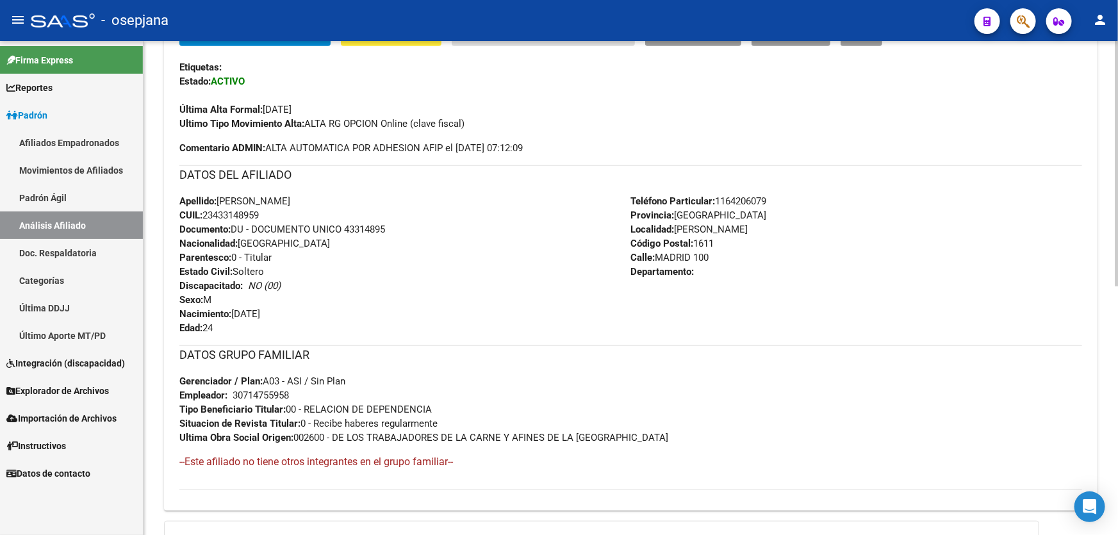
copy span "23433148959"
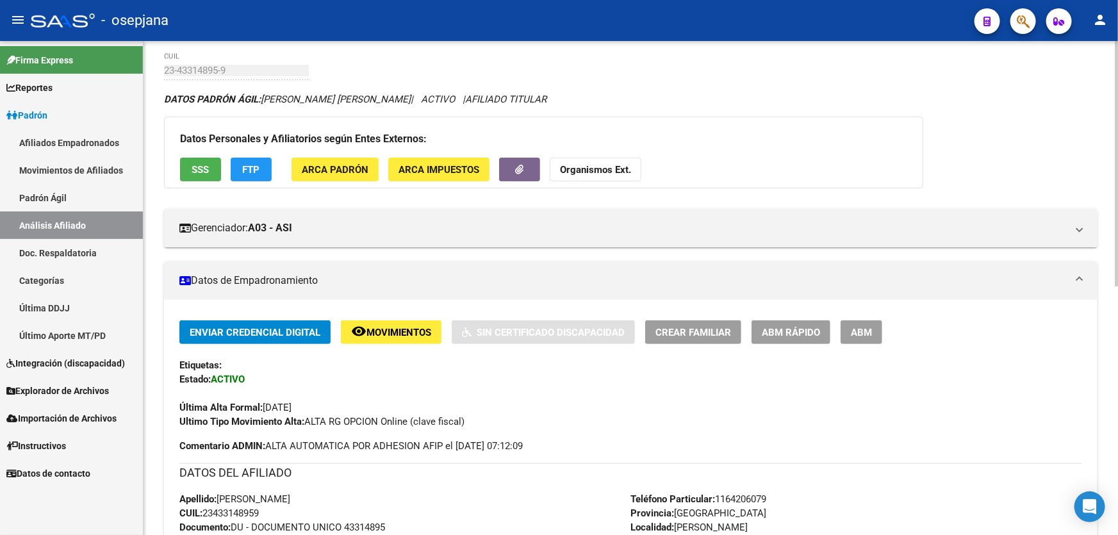
scroll to position [0, 0]
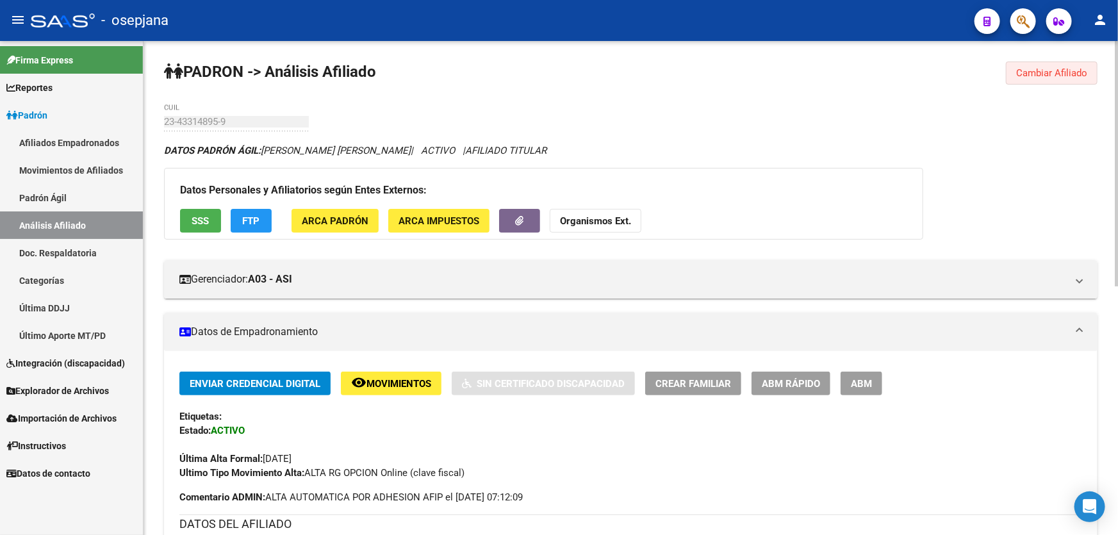
click at [1034, 74] on span "Cambiar Afiliado" at bounding box center [1051, 73] width 71 height 12
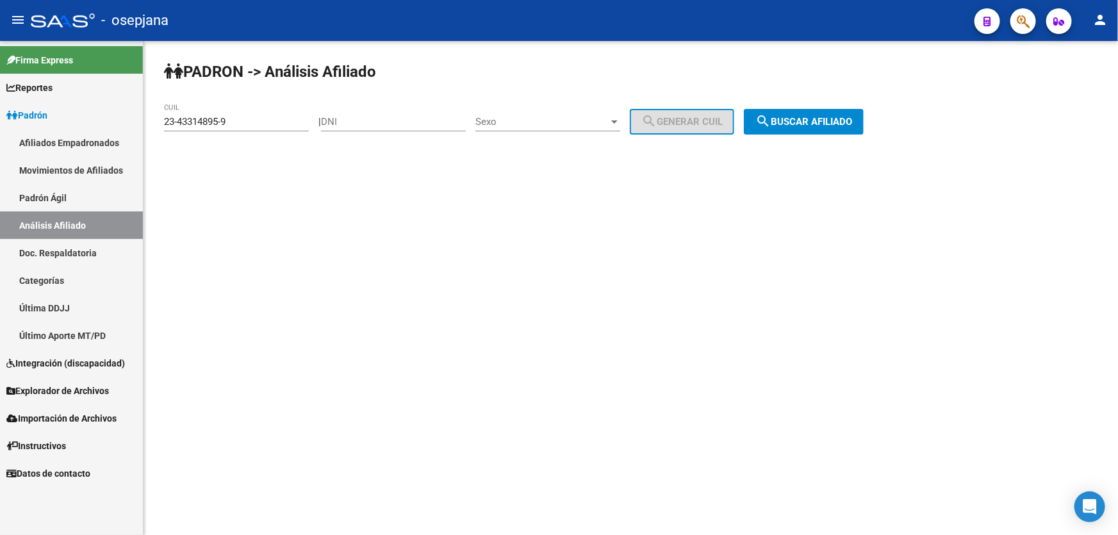
drag, startPoint x: 277, startPoint y: 128, endPoint x: 216, endPoint y: 124, distance: 61.0
click at [216, 124] on div "23-43314895-9 CUIL" at bounding box center [236, 118] width 145 height 28
drag, startPoint x: 246, startPoint y: 122, endPoint x: 140, endPoint y: 126, distance: 105.7
click at [140, 125] on mat-sidenav-container "Firma Express Reportes Padrón Traspasos x O.S. Traspasos x Gerenciador Traspaso…" at bounding box center [559, 288] width 1118 height 494
paste input "7-16878616-1"
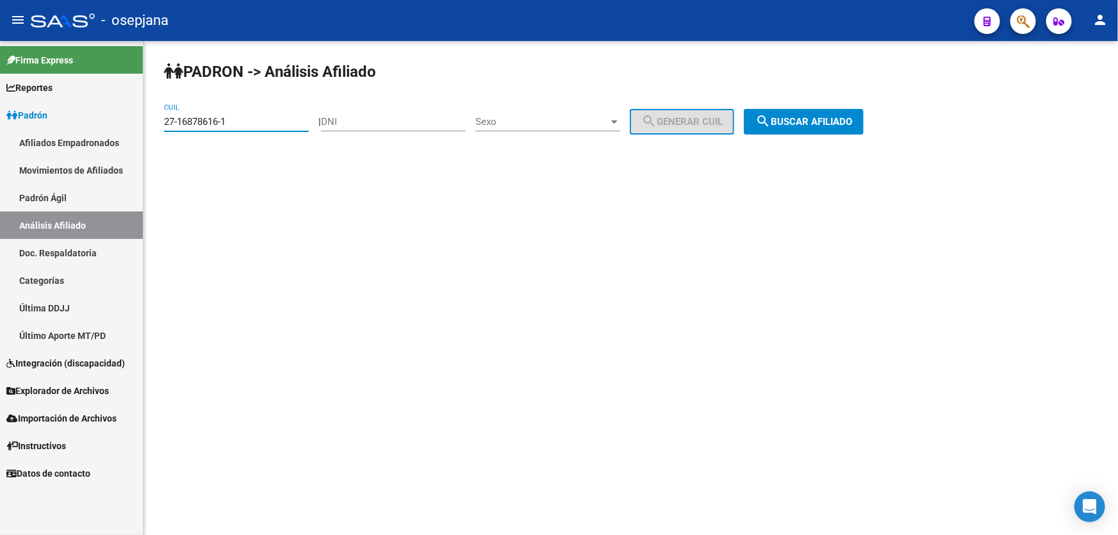
click at [804, 135] on div "PADRON -> Análisis Afiliado 27-16878616-1 CUIL | DNI Sexo Sexo search Generar C…" at bounding box center [630, 108] width 974 height 135
click at [798, 118] on span "search Buscar afiliado" at bounding box center [803, 122] width 97 height 12
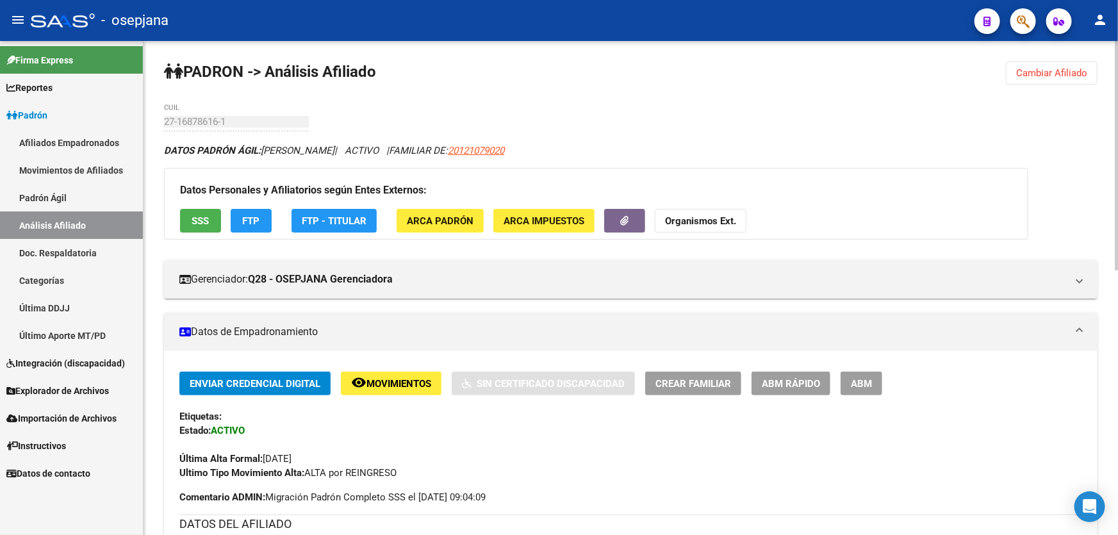
click at [1044, 76] on span "Cambiar Afiliado" at bounding box center [1051, 73] width 71 height 12
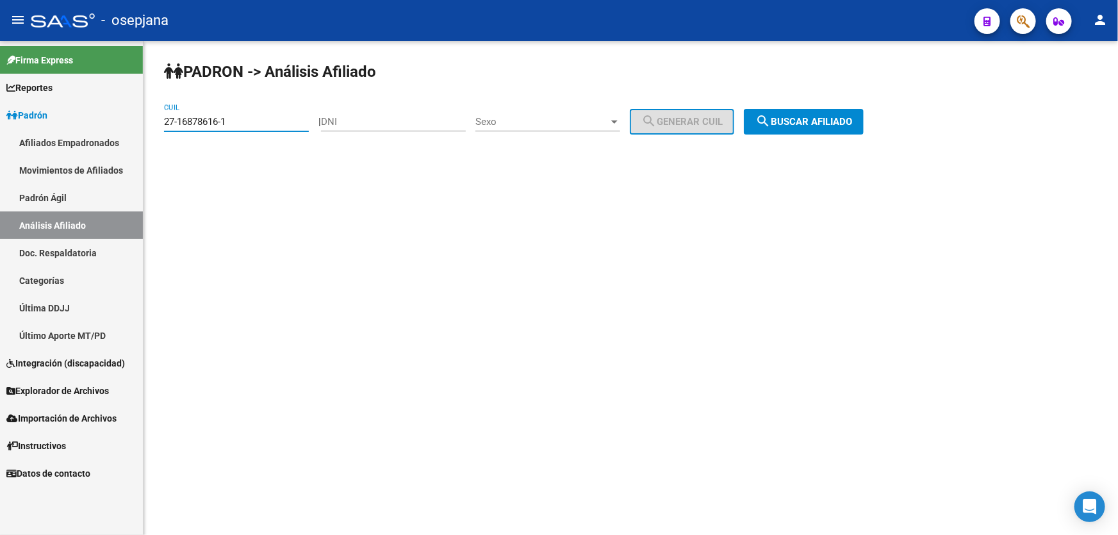
drag, startPoint x: 234, startPoint y: 121, endPoint x: 165, endPoint y: 122, distance: 69.2
click at [165, 122] on input "27-16878616-1" at bounding box center [236, 122] width 145 height 12
paste input "8489308-3"
click at [863, 122] on button "search Buscar afiliado" at bounding box center [804, 122] width 120 height 26
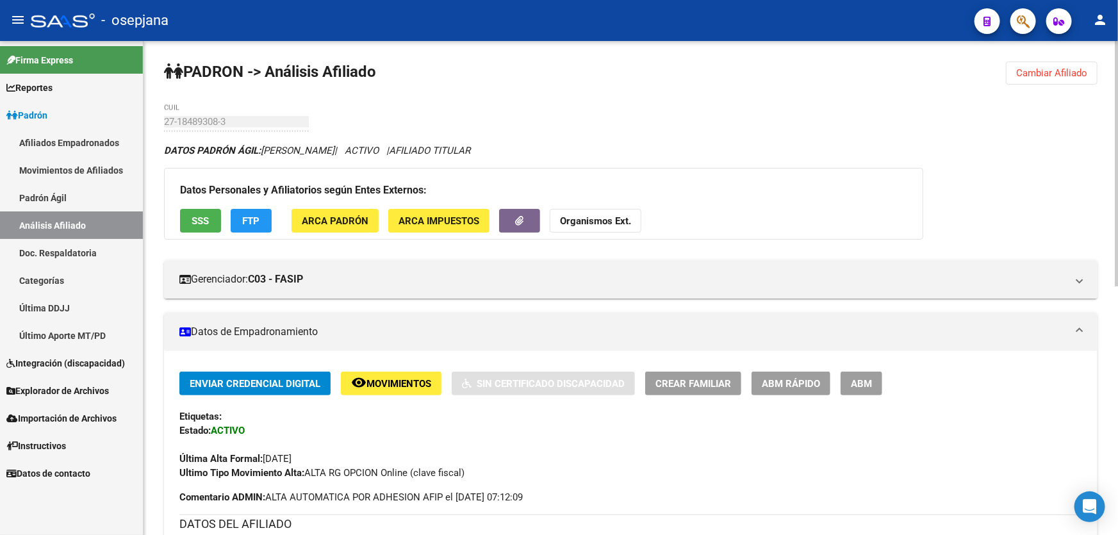
click at [1022, 64] on button "Cambiar Afiliado" at bounding box center [1052, 72] width 92 height 23
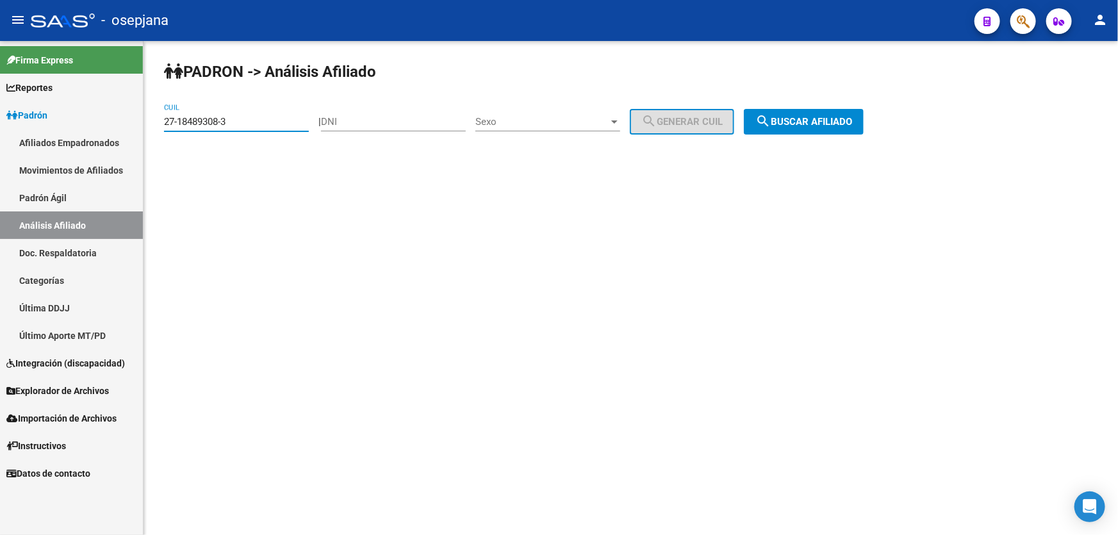
drag, startPoint x: 231, startPoint y: 122, endPoint x: 165, endPoint y: 115, distance: 67.1
click at [165, 115] on div "27-18489308-3 CUIL" at bounding box center [236, 118] width 145 height 28
paste input "23593560-6"
click at [852, 126] on span "search Buscar afiliado" at bounding box center [803, 122] width 97 height 12
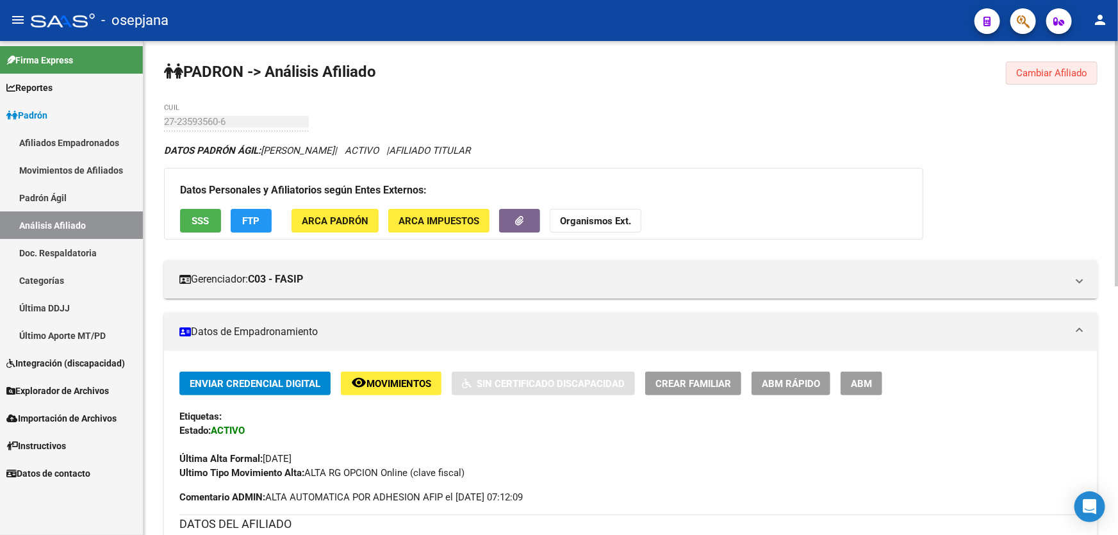
click at [1038, 61] on button "Cambiar Afiliado" at bounding box center [1052, 72] width 92 height 23
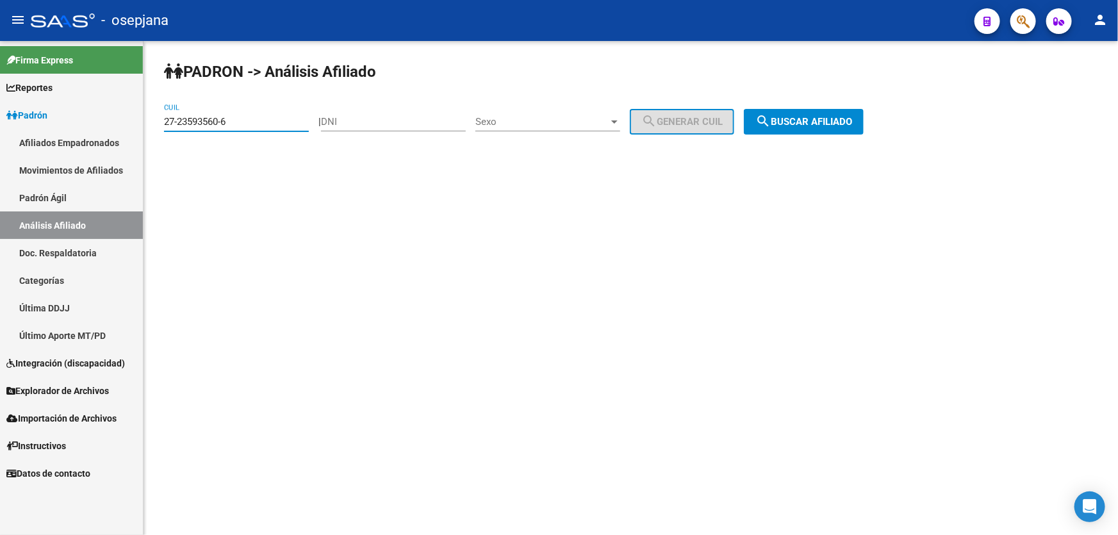
drag, startPoint x: 238, startPoint y: 122, endPoint x: 155, endPoint y: 122, distance: 82.6
click at [155, 122] on div "PADRON -> Análisis Afiliado 27-23593560-6 CUIL | DNI Sexo Sexo search Generar C…" at bounding box center [630, 108] width 974 height 135
paste input "5397000-1"
click at [803, 119] on span "search Buscar afiliado" at bounding box center [803, 122] width 97 height 12
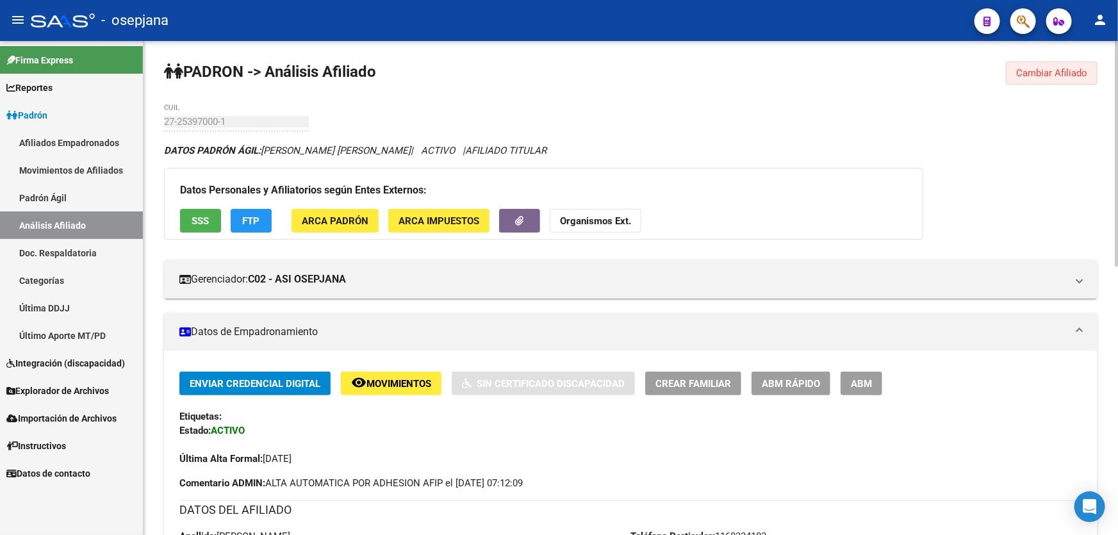
click at [1061, 65] on button "Cambiar Afiliado" at bounding box center [1052, 72] width 92 height 23
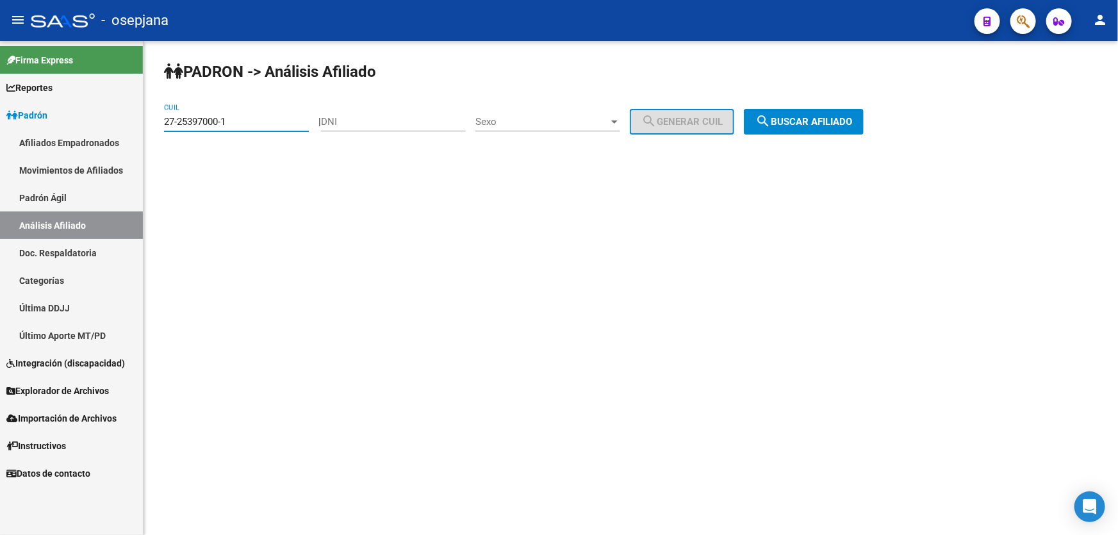
drag, startPoint x: 277, startPoint y: 126, endPoint x: 158, endPoint y: 128, distance: 119.2
click at [158, 128] on div "PADRON -> Análisis Afiliado 27-25397000-1 CUIL | DNI Sexo Sexo search Generar C…" at bounding box center [630, 108] width 974 height 135
paste input "6386361-0"
type input "27-26386361-0"
click at [845, 121] on span "search Buscar afiliado" at bounding box center [803, 122] width 97 height 12
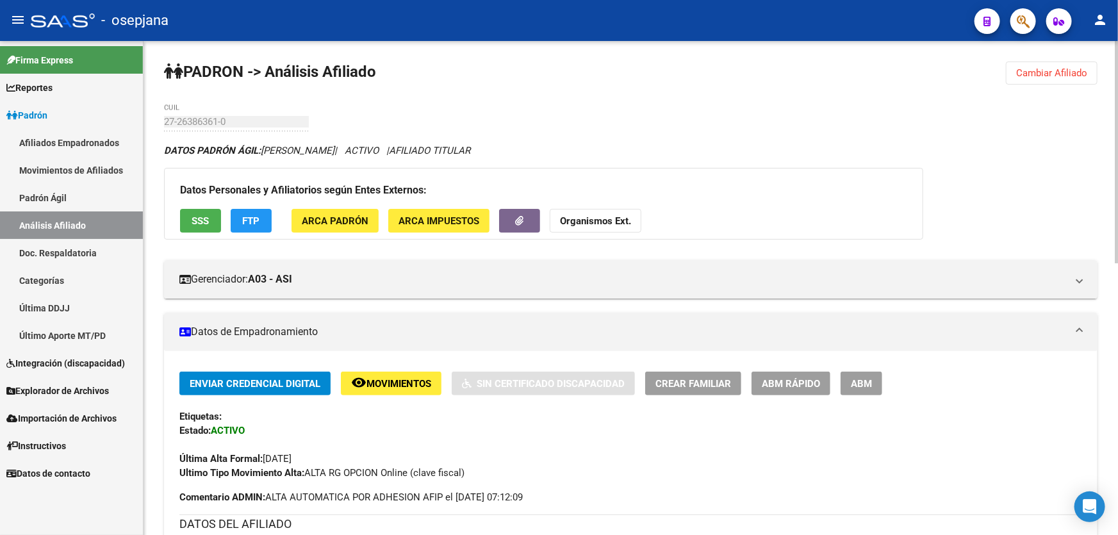
click at [211, 218] on button "SSS" at bounding box center [200, 221] width 41 height 24
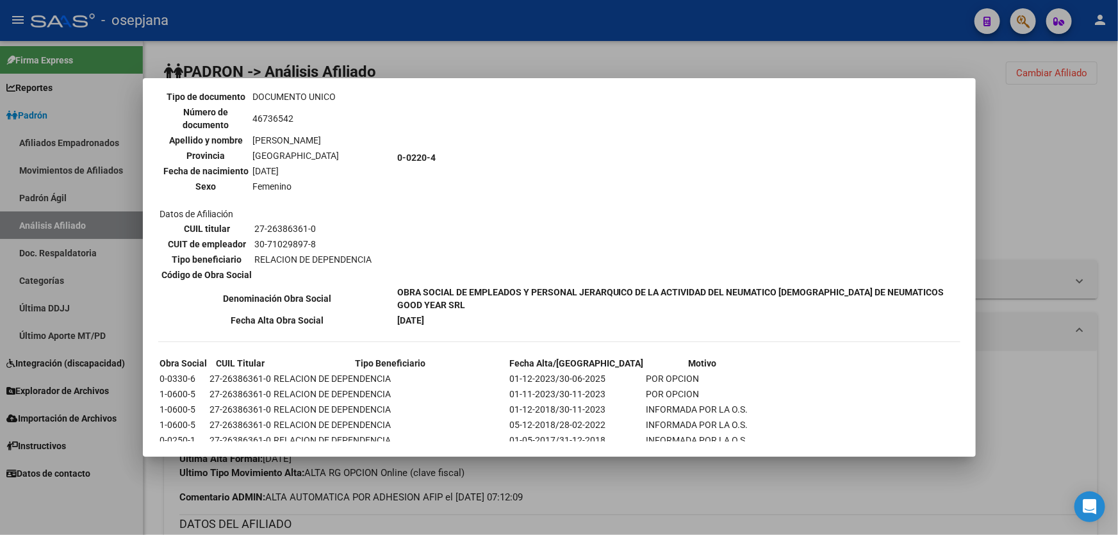
scroll to position [698, 0]
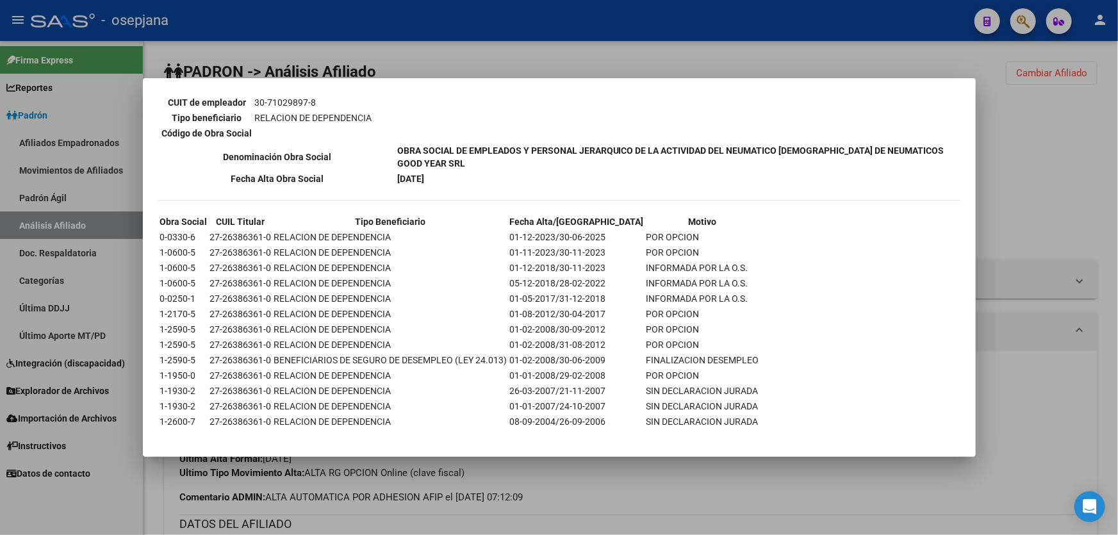
click at [1018, 142] on div at bounding box center [559, 267] width 1118 height 535
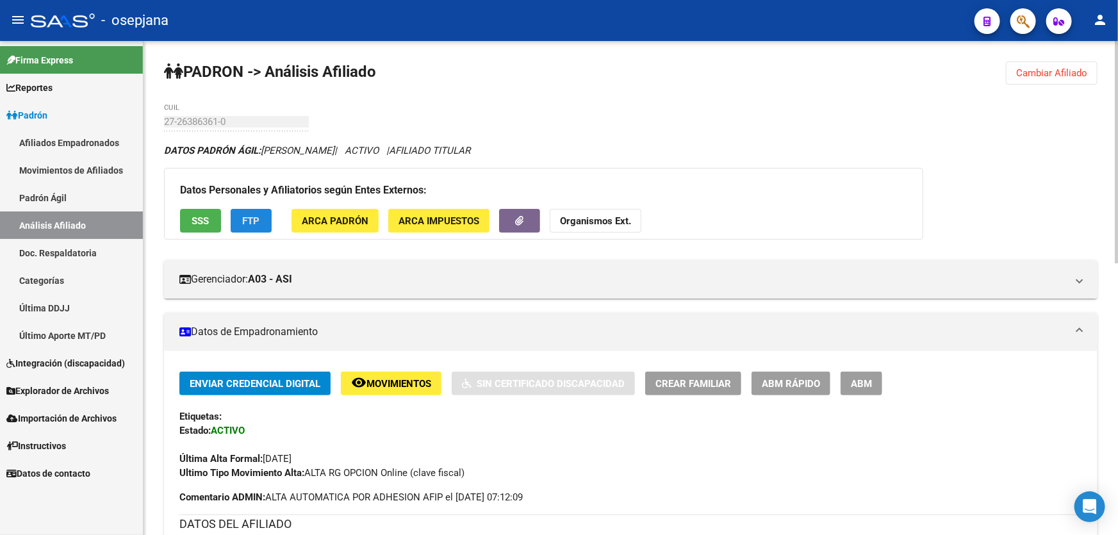
click at [254, 211] on button "FTP" at bounding box center [251, 221] width 41 height 24
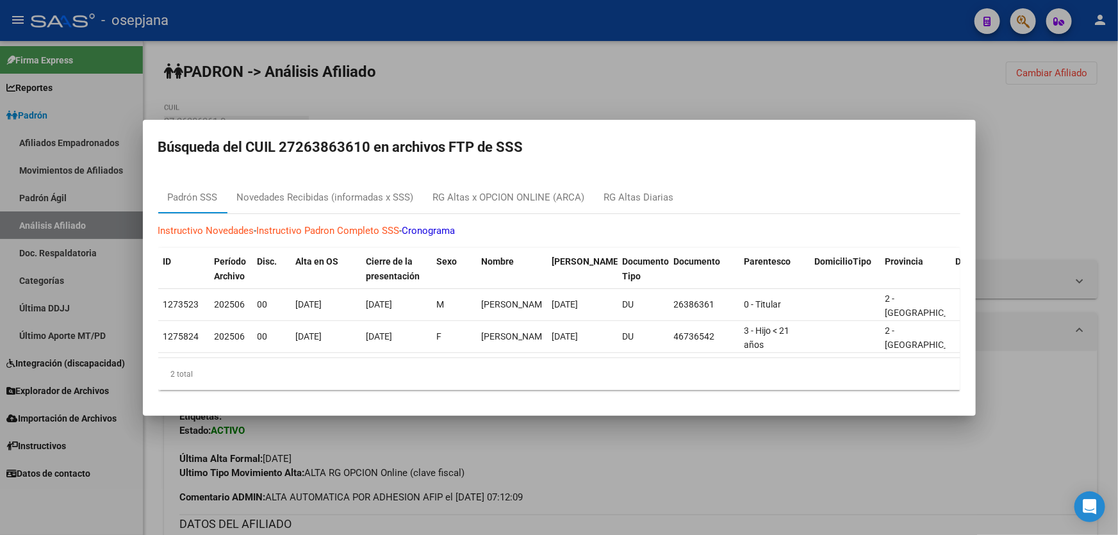
click at [1012, 202] on div at bounding box center [559, 267] width 1118 height 535
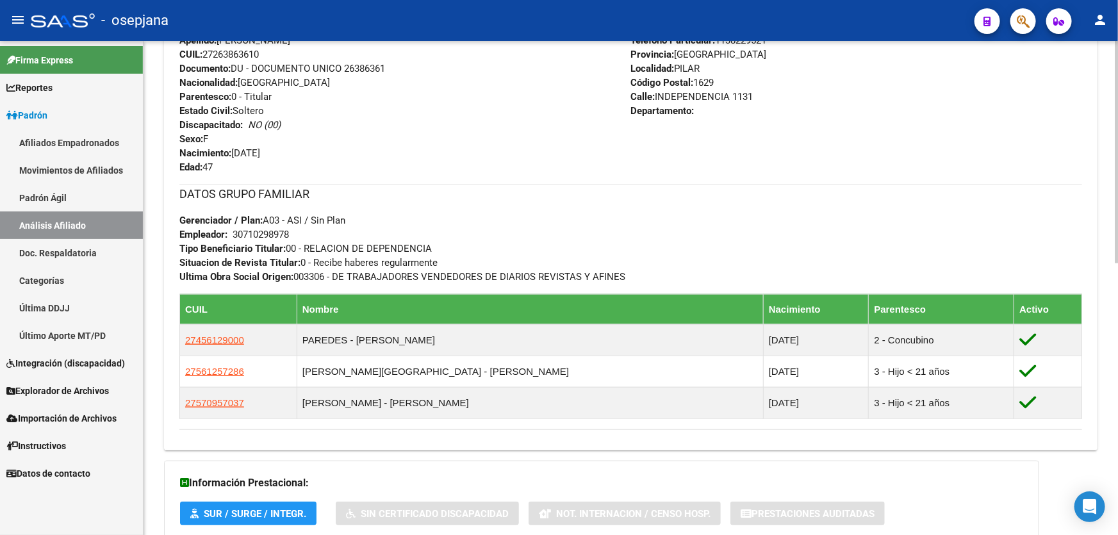
scroll to position [601, 0]
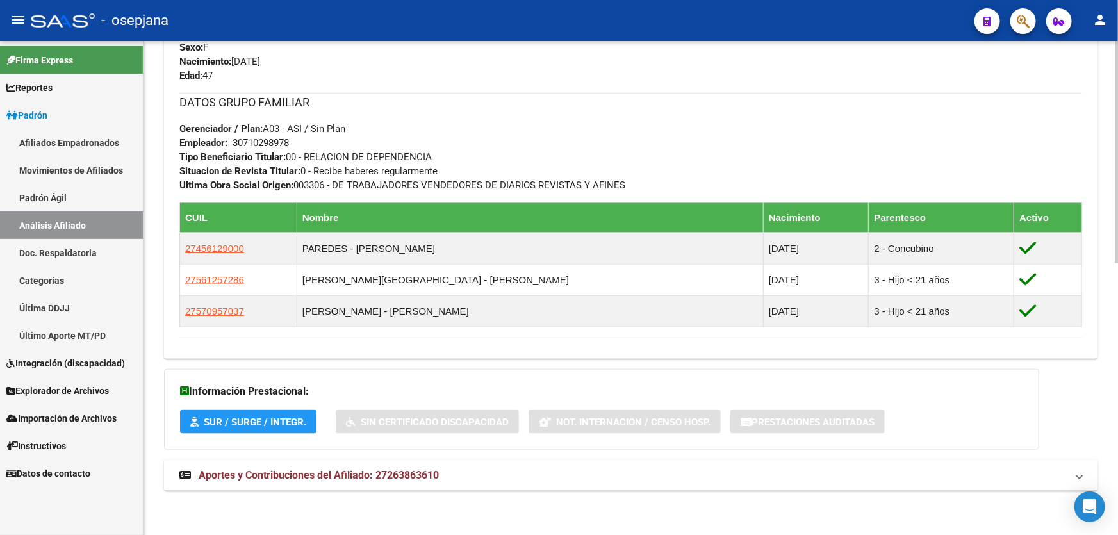
click at [480, 473] on mat-panel-title "Aportes y Contribuciones del Afiliado: 27263863610" at bounding box center [622, 475] width 887 height 14
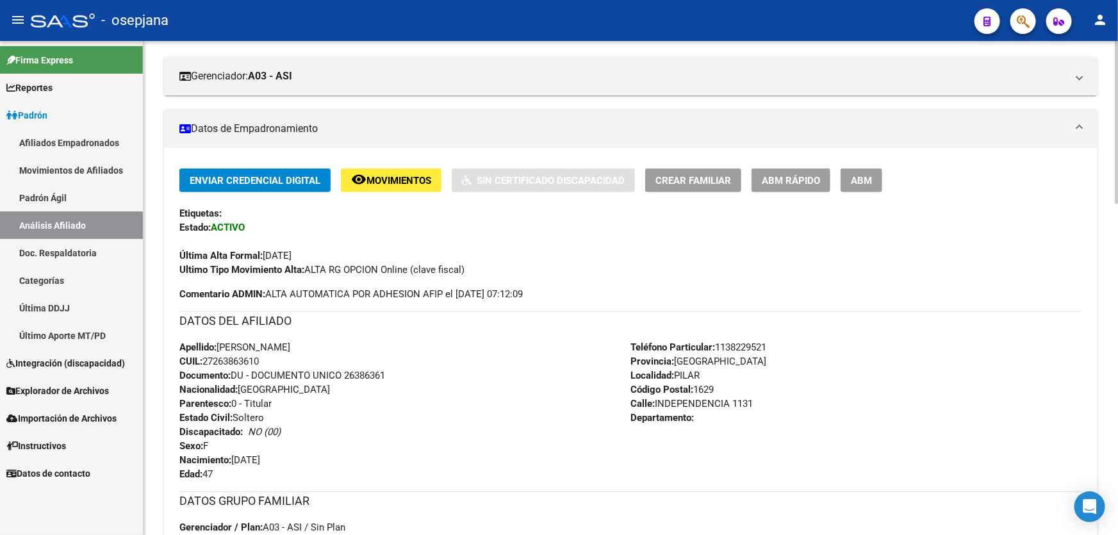
scroll to position [190, 0]
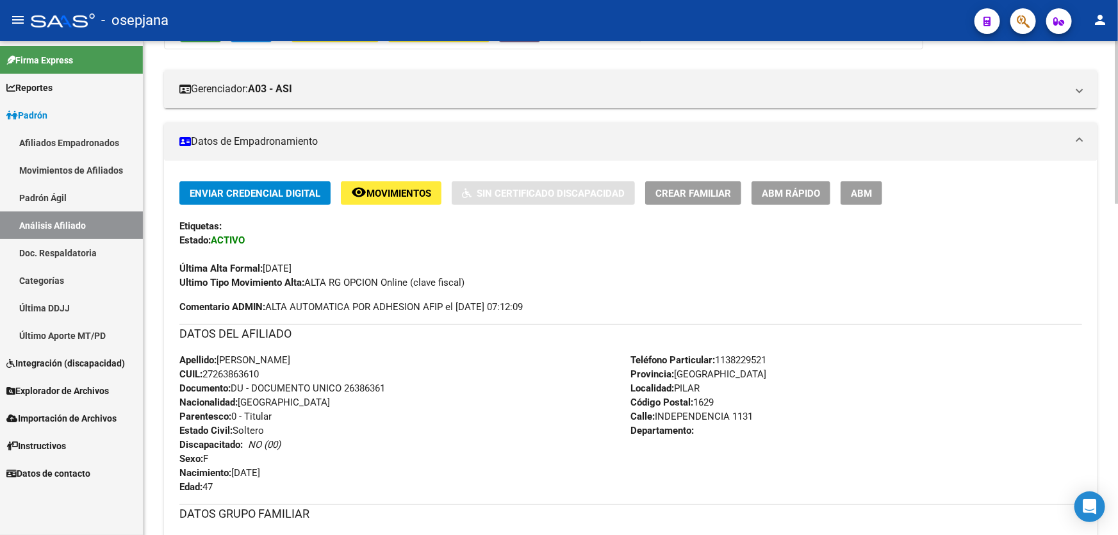
drag, startPoint x: 345, startPoint y: 386, endPoint x: 420, endPoint y: 386, distance: 74.9
click at [420, 386] on div "Apellido: [PERSON_NAME] CUIL: 27263863610 Documento: DU - DOCUMENTO UNICO 26386…" at bounding box center [405, 423] width 452 height 141
copy span "26386361"
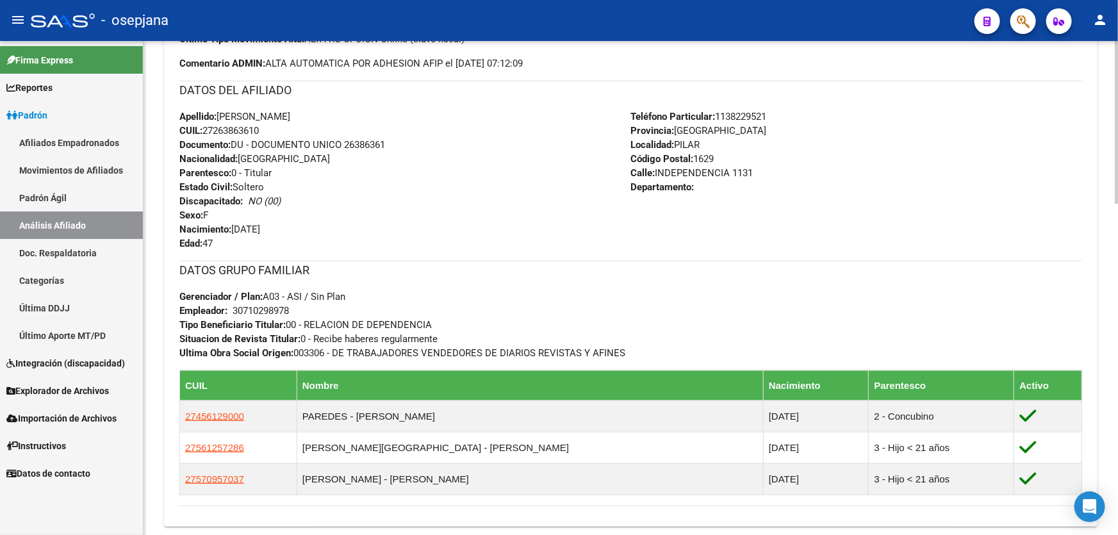
scroll to position [539, 0]
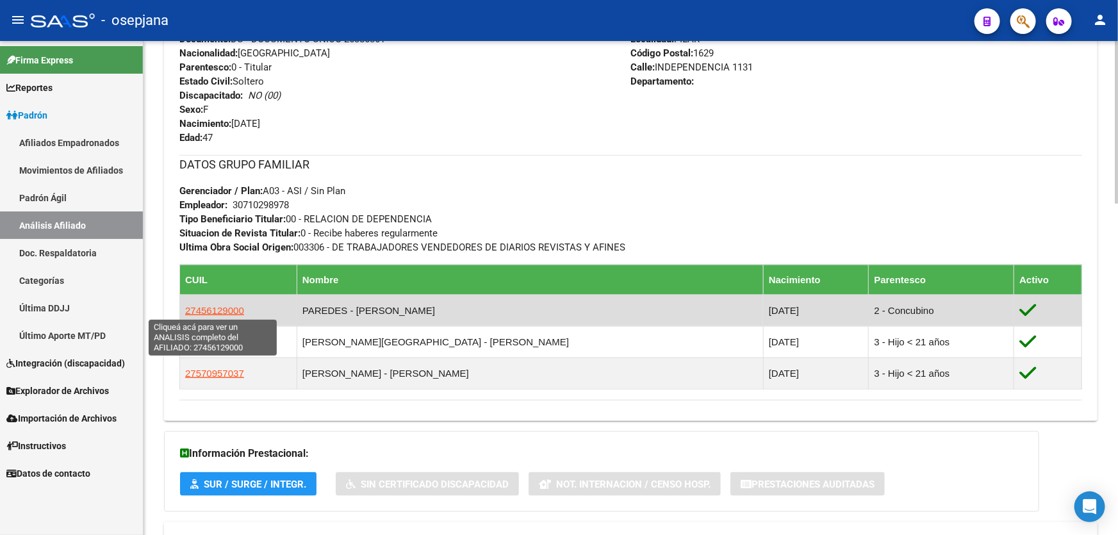
click at [218, 306] on span "27456129000" at bounding box center [214, 310] width 59 height 11
type textarea "27456129000"
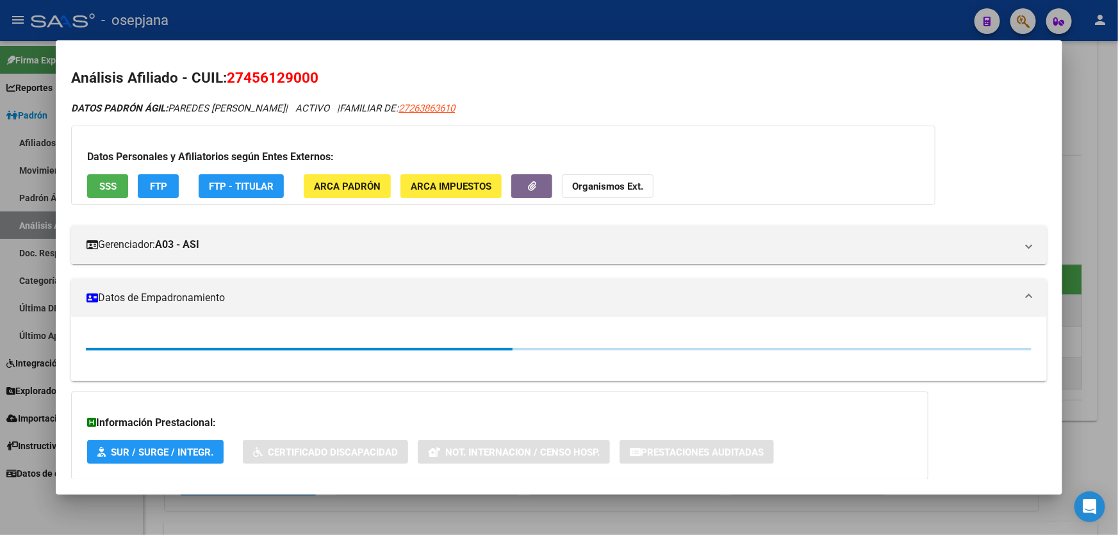
click at [108, 181] on span "SSS" at bounding box center [107, 187] width 17 height 12
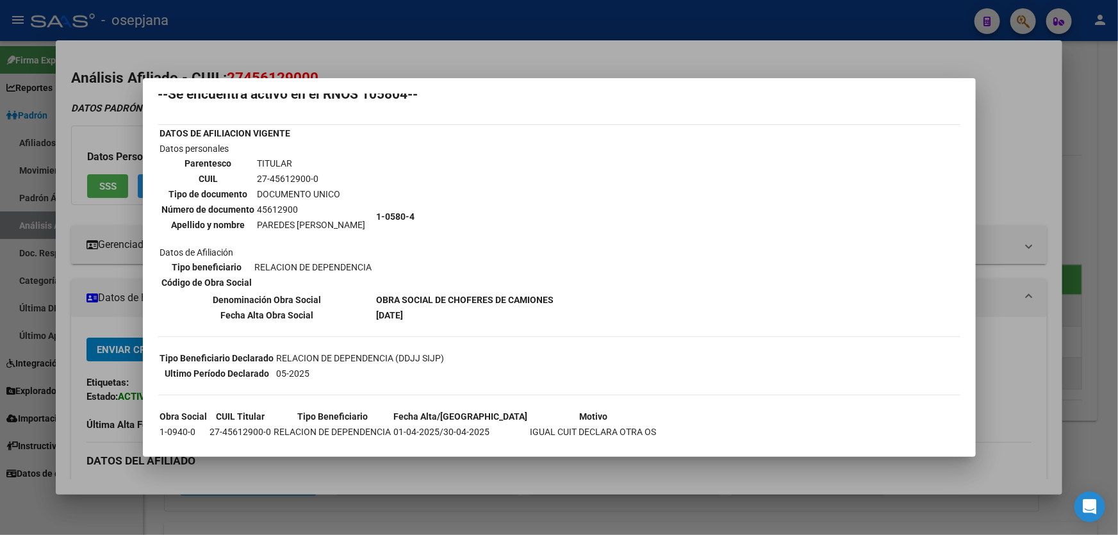
scroll to position [0, 0]
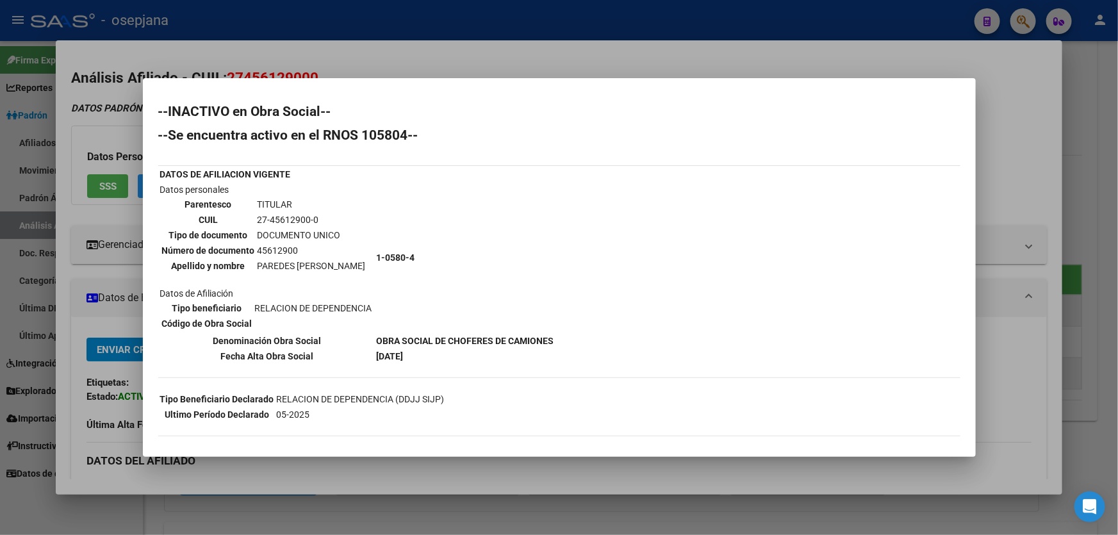
click at [1117, 196] on div at bounding box center [559, 267] width 1118 height 535
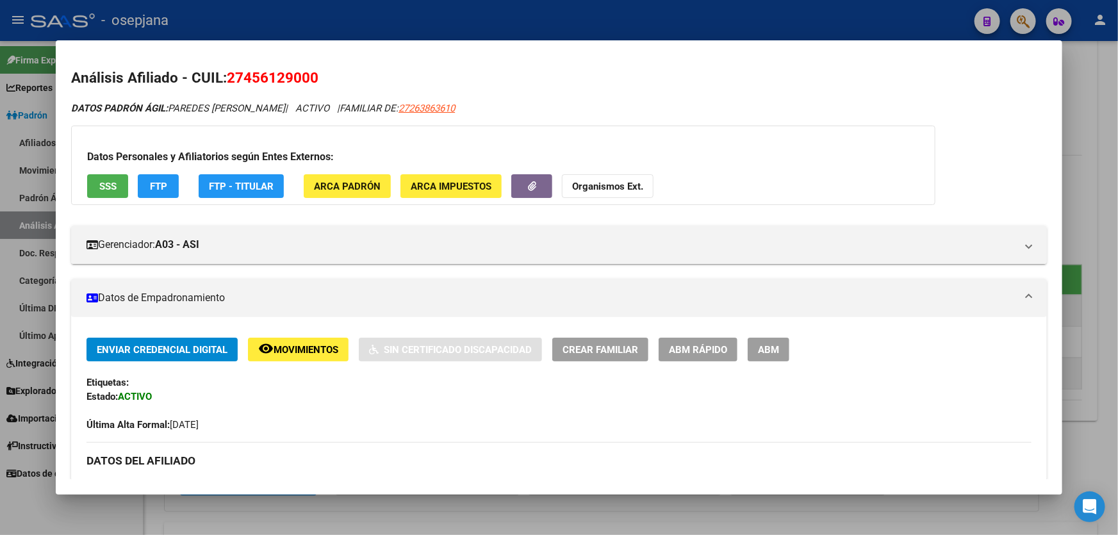
click at [115, 184] on span "SSS" at bounding box center [107, 187] width 17 height 12
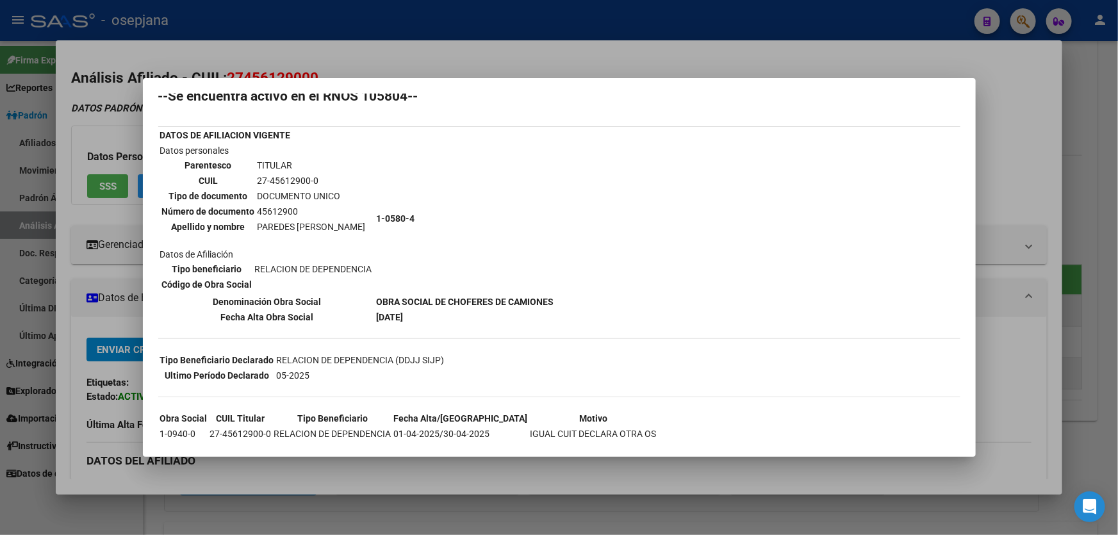
scroll to position [94, 0]
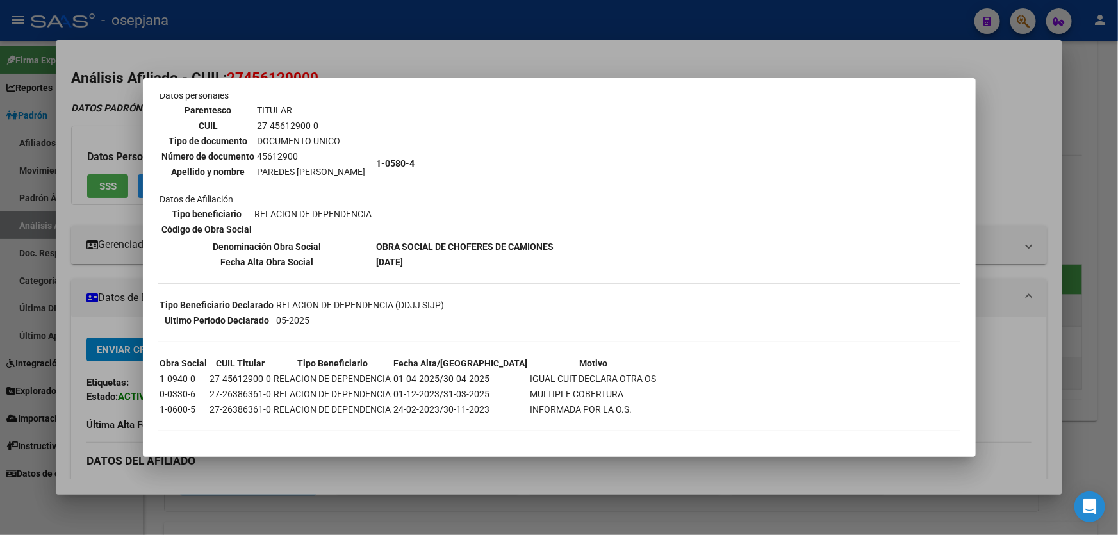
click at [991, 168] on div at bounding box center [559, 267] width 1118 height 535
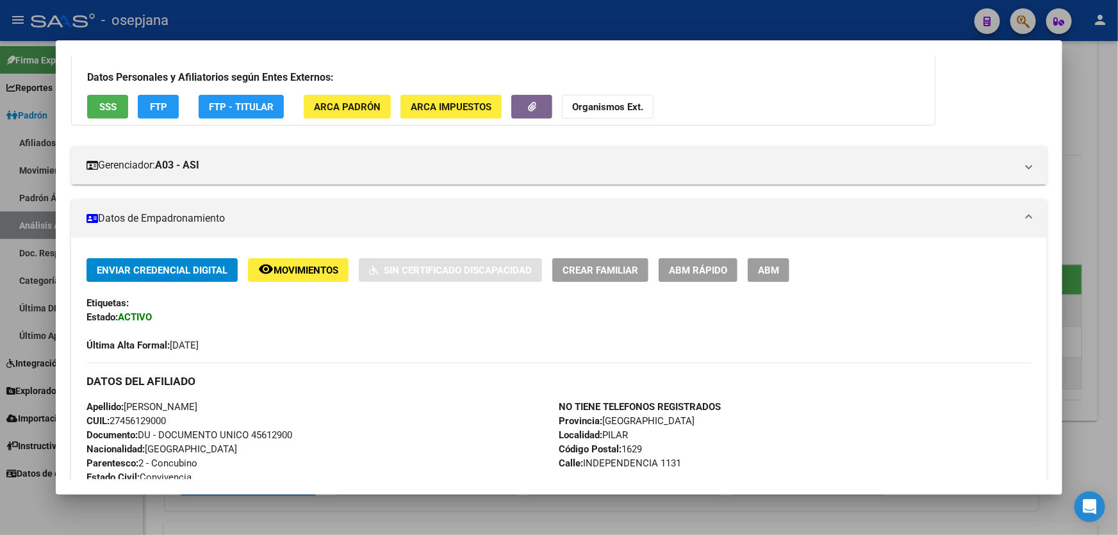
scroll to position [174, 0]
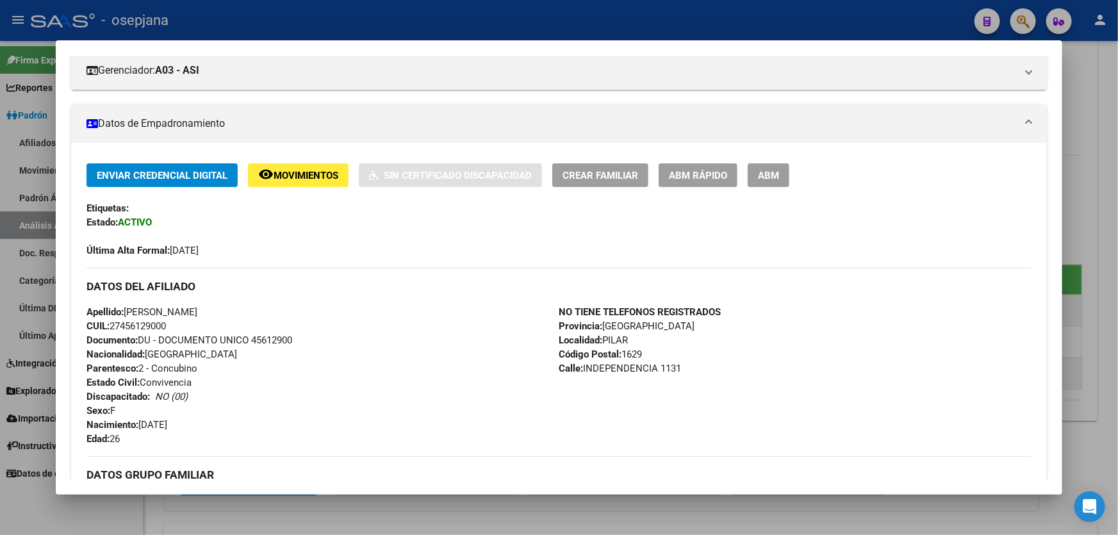
click at [331, 186] on div "Enviar Credencial Digital remove_red_eye Movimientos Sin Certificado Discapacid…" at bounding box center [558, 210] width 945 height 94
click at [331, 181] on button "remove_red_eye Movimientos" at bounding box center [298, 175] width 101 height 24
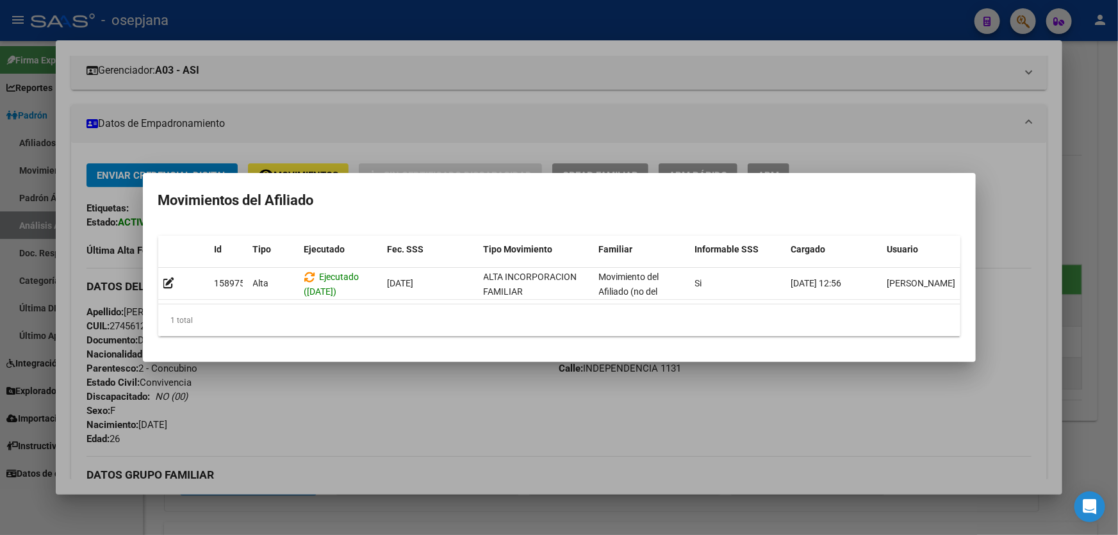
click at [687, 419] on div at bounding box center [559, 267] width 1118 height 535
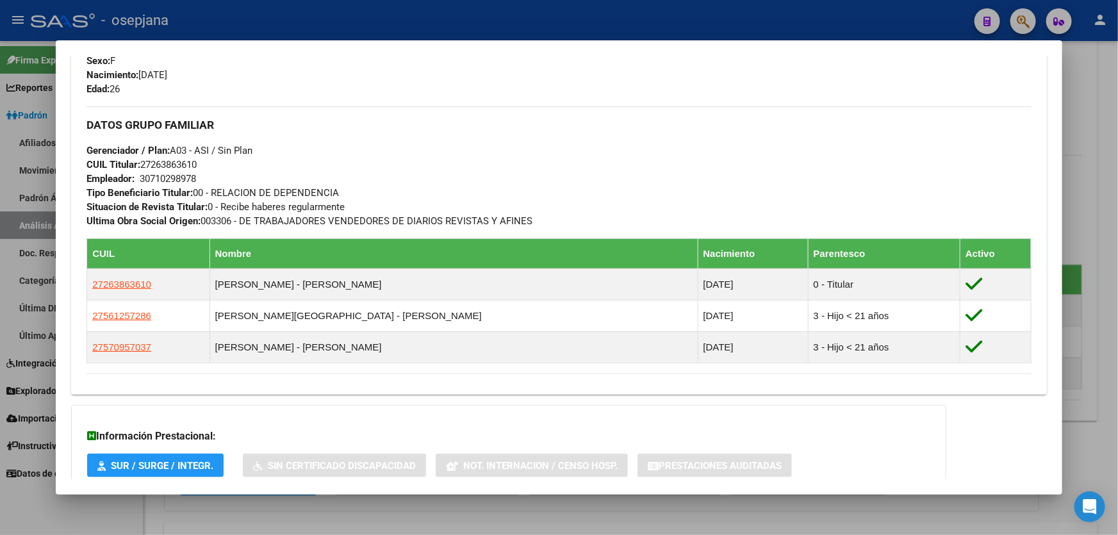
scroll to position [638, 0]
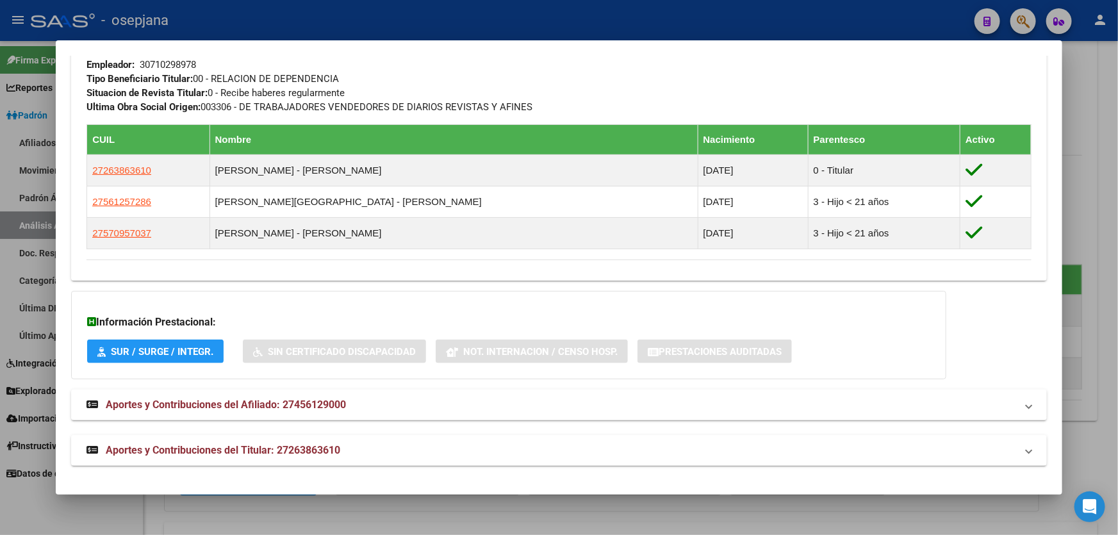
click at [695, 413] on mat-expansion-panel-header "Aportes y Contribuciones del Afiliado: 27456129000" at bounding box center [559, 404] width 976 height 31
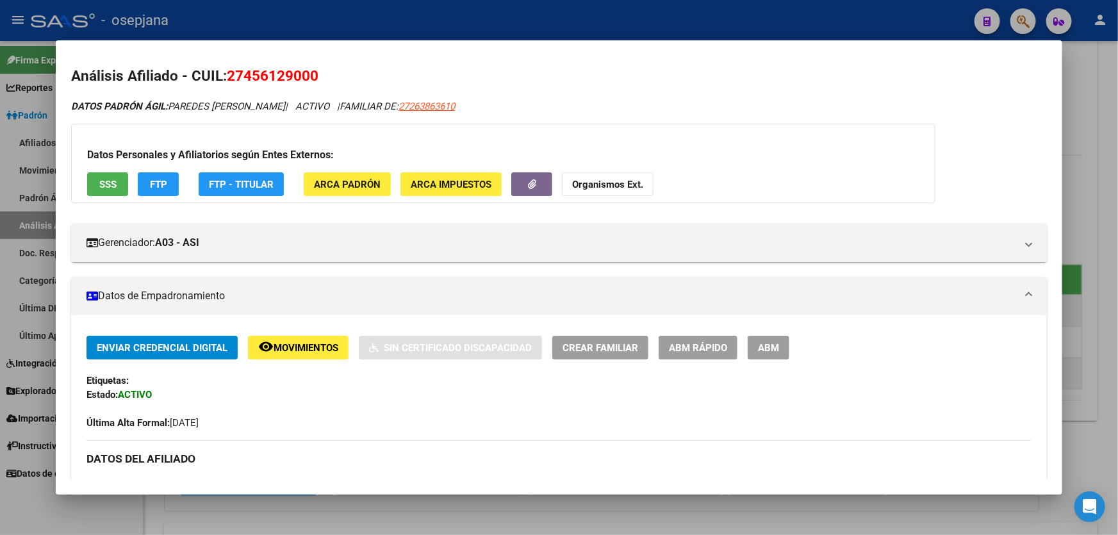
scroll to position [0, 0]
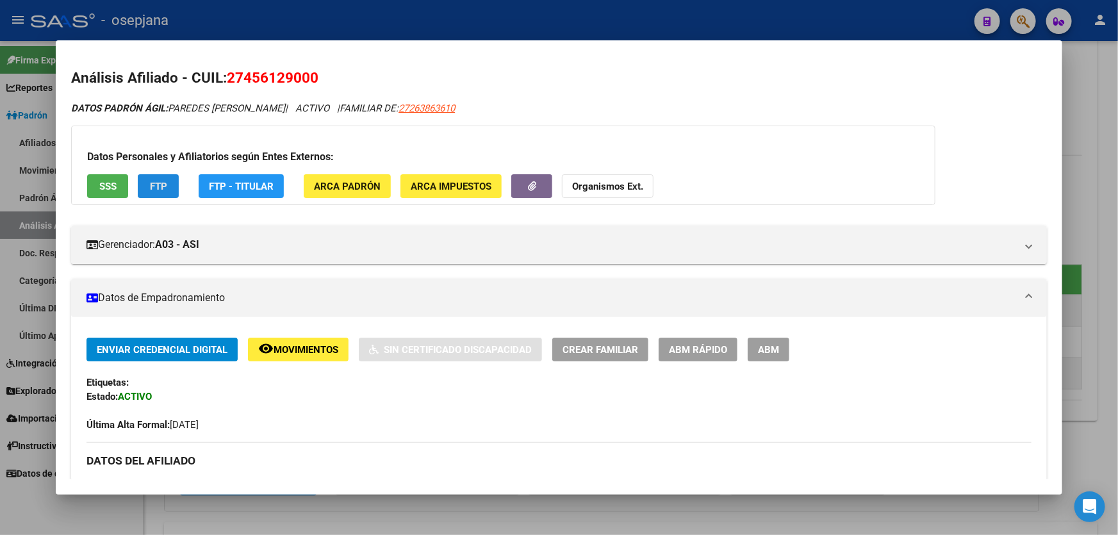
click at [171, 183] on button "FTP" at bounding box center [158, 186] width 41 height 24
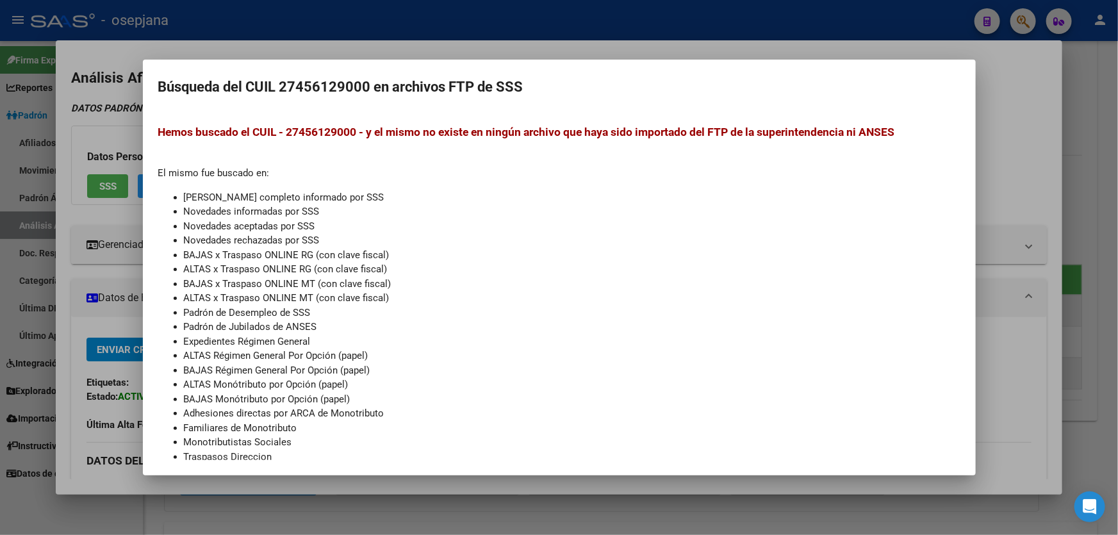
click at [1022, 166] on div at bounding box center [559, 267] width 1118 height 535
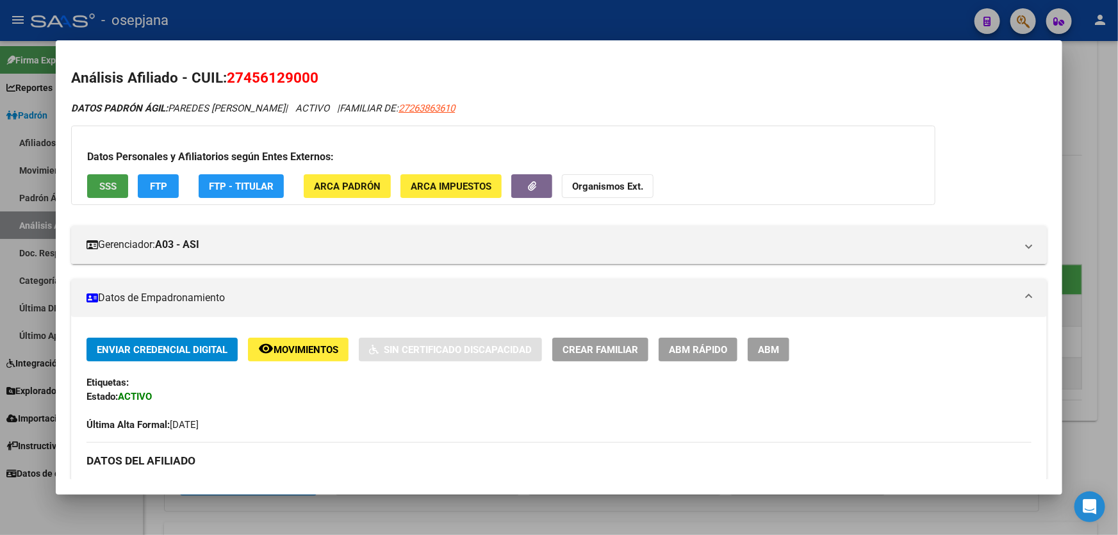
click at [99, 181] on span "SSS" at bounding box center [107, 187] width 17 height 12
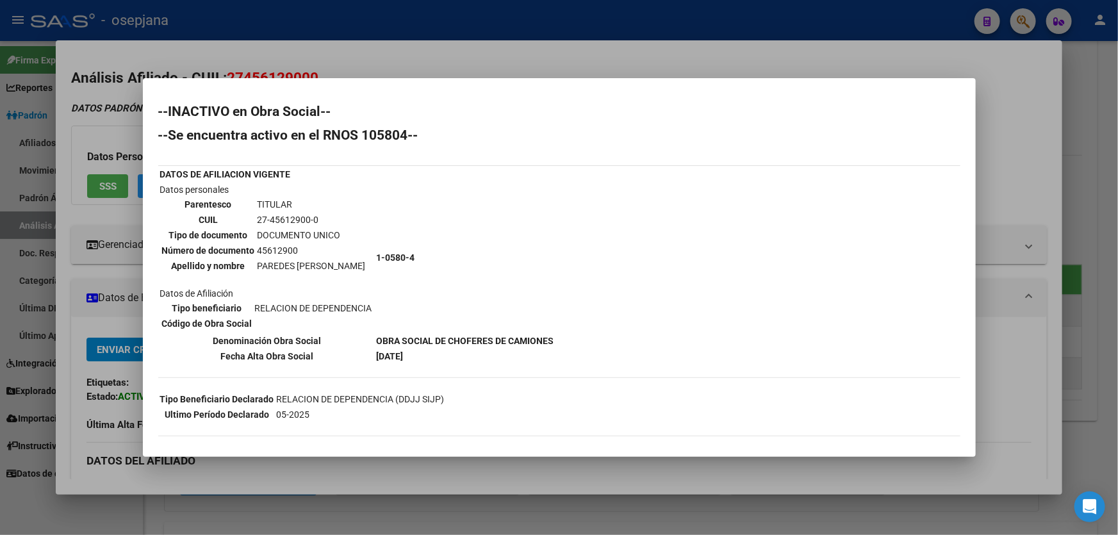
click at [1037, 185] on div at bounding box center [559, 267] width 1118 height 535
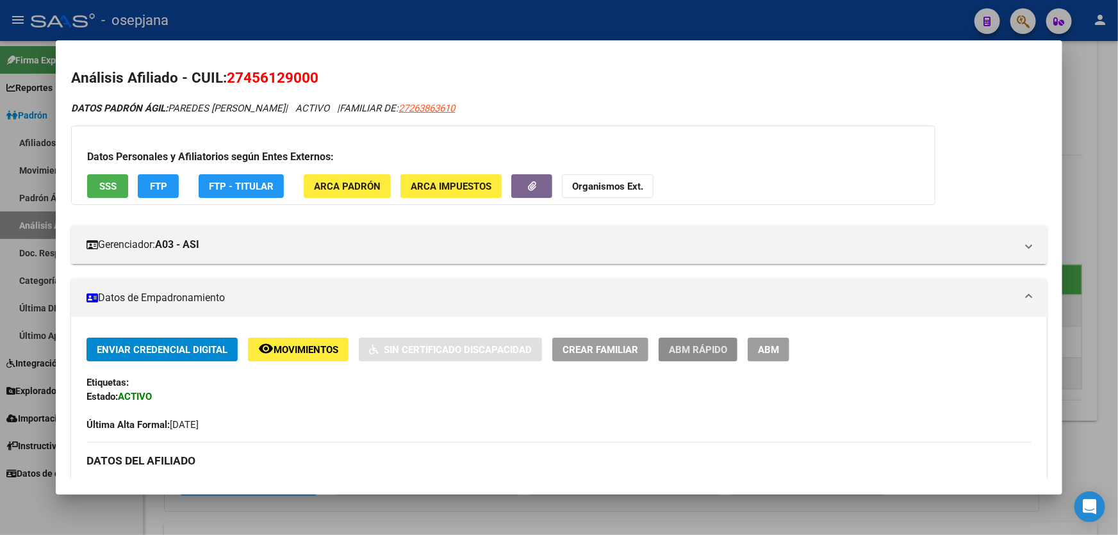
click at [717, 348] on span "ABM Rápido" at bounding box center [698, 350] width 58 height 12
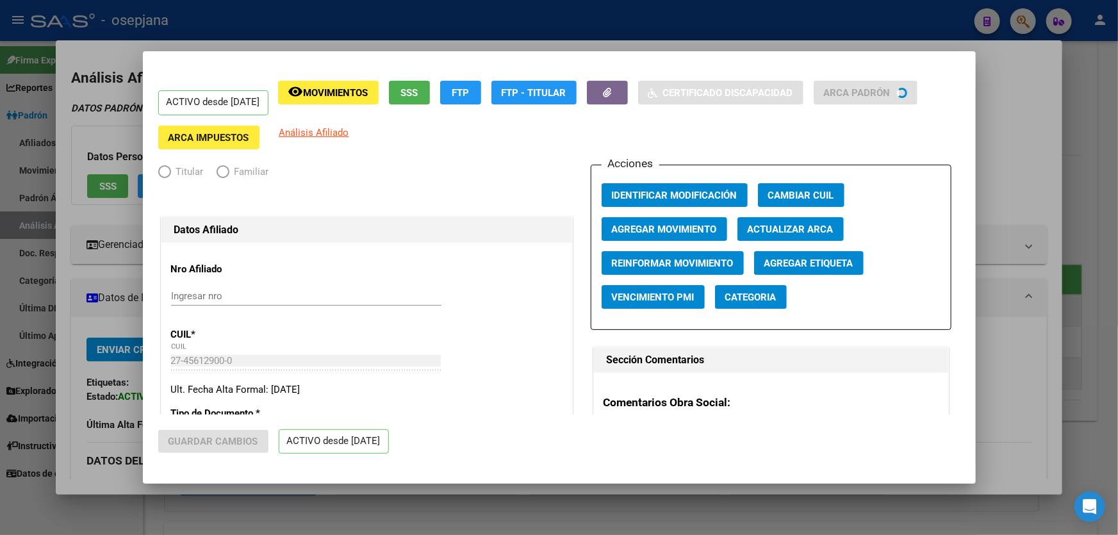
radio input "true"
type input "30-71029897-8"
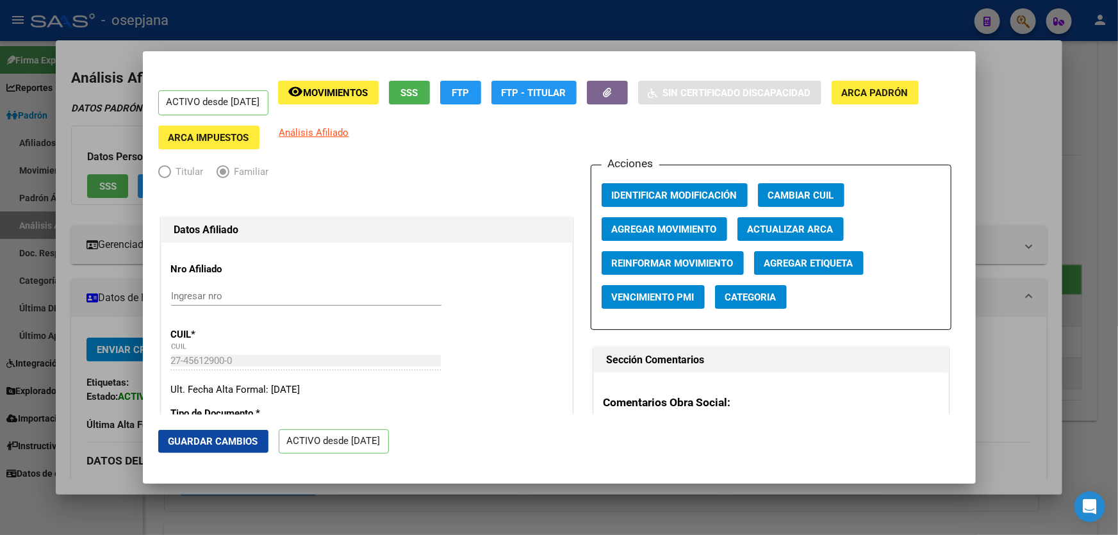
click at [667, 231] on span "Agregar Movimiento" at bounding box center [664, 230] width 105 height 12
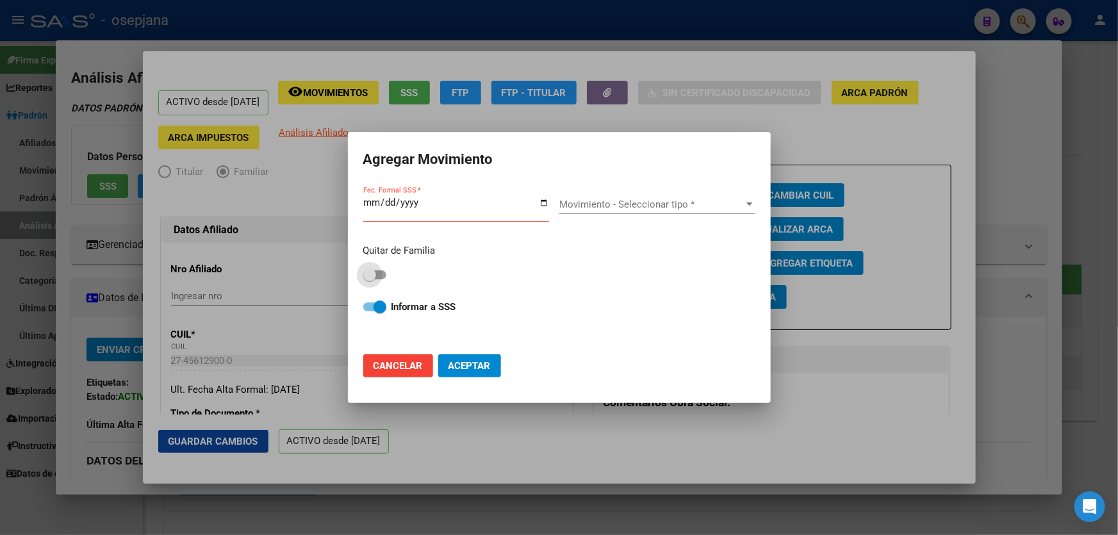
click at [375, 275] on span at bounding box center [369, 274] width 13 height 13
click at [370, 279] on input "checkbox" at bounding box center [369, 279] width 1 height 1
checkbox input "true"
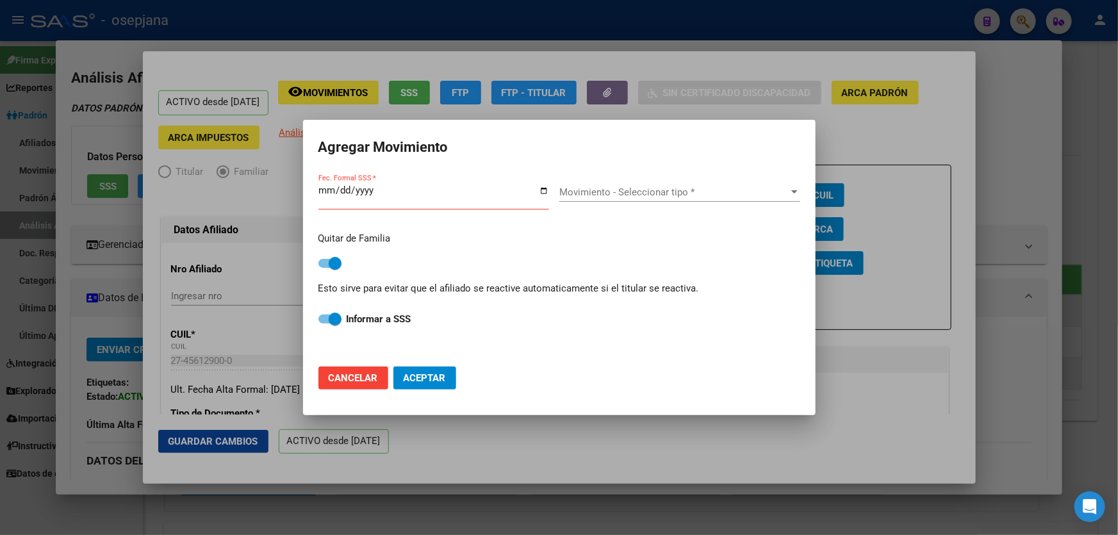
click at [322, 192] on input "Fec. Formal SSS *" at bounding box center [433, 195] width 231 height 20
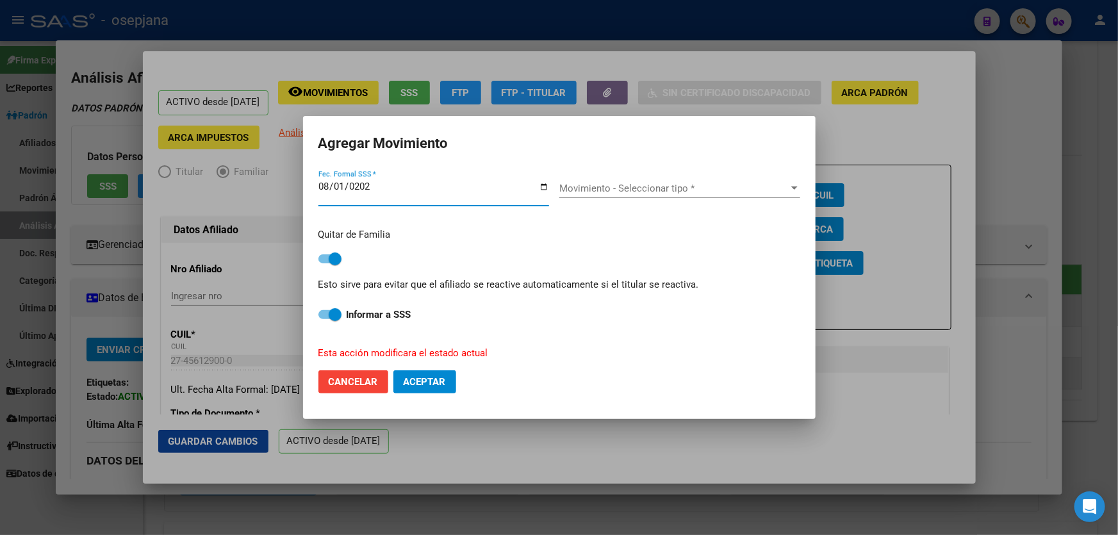
type input "[DATE]"
click at [640, 181] on div "Movimiento - Seleccionar tipo * Movimiento - Seleccionar tipo *" at bounding box center [679, 188] width 241 height 19
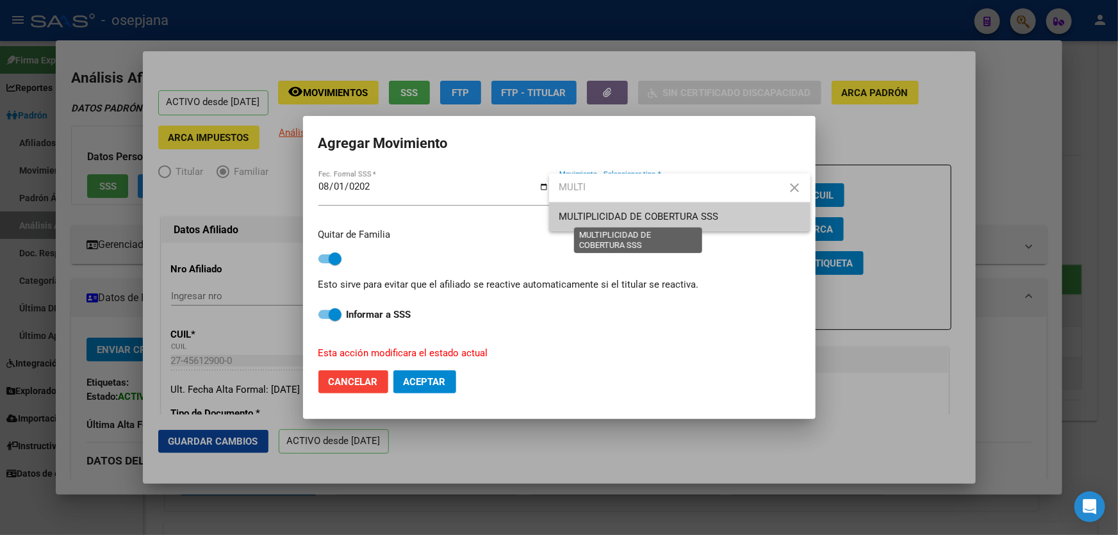
type input "MULTI"
click at [648, 215] on span "MULTIPLICIDAD DE COBERTURA SSS" at bounding box center [638, 217] width 159 height 12
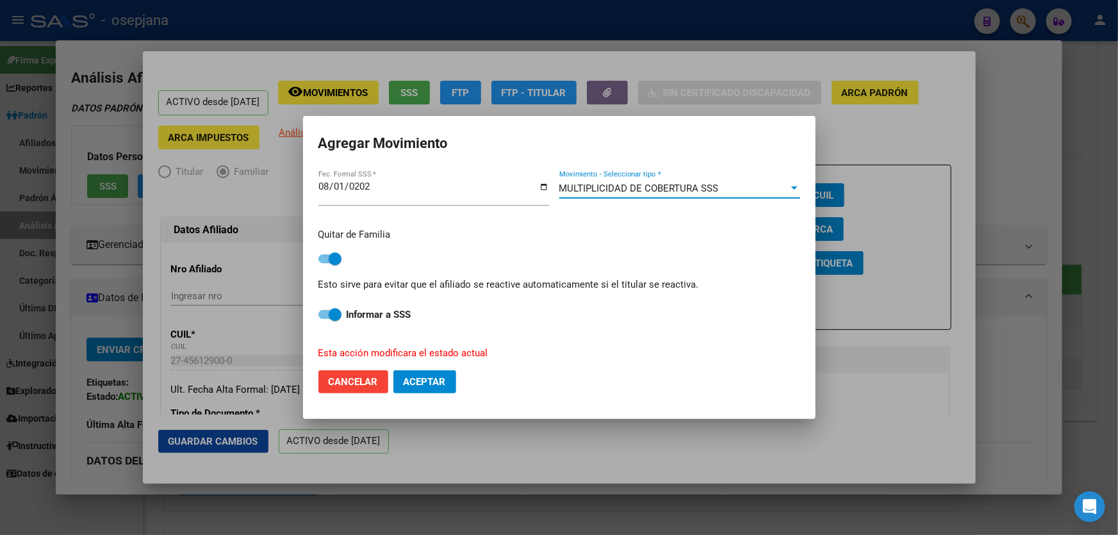
click at [446, 375] on button "Aceptar" at bounding box center [424, 381] width 63 height 23
checkbox input "false"
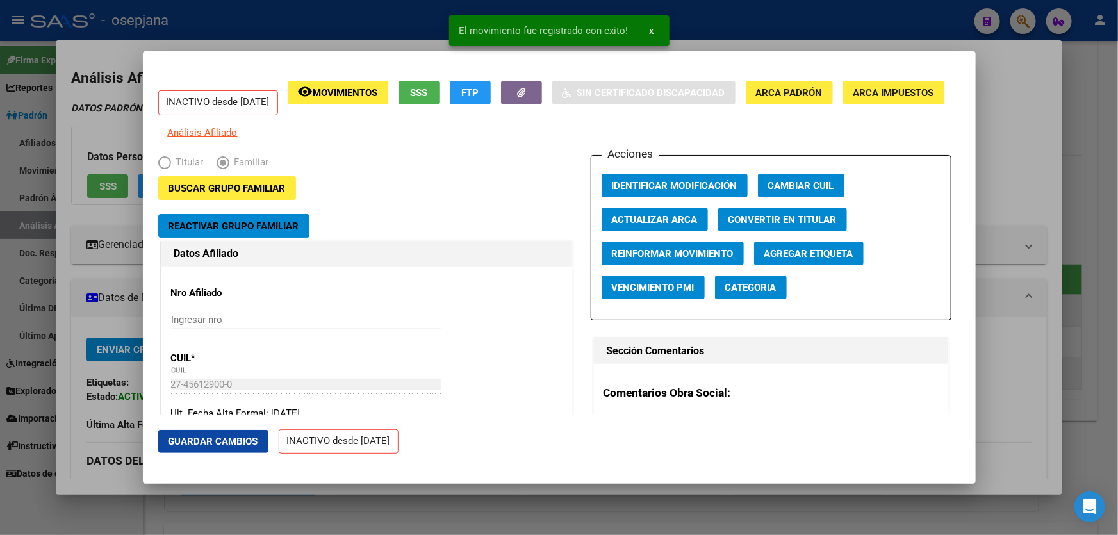
click at [231, 446] on span "Guardar Cambios" at bounding box center [213, 442] width 90 height 12
click at [1117, 322] on div at bounding box center [559, 267] width 1118 height 535
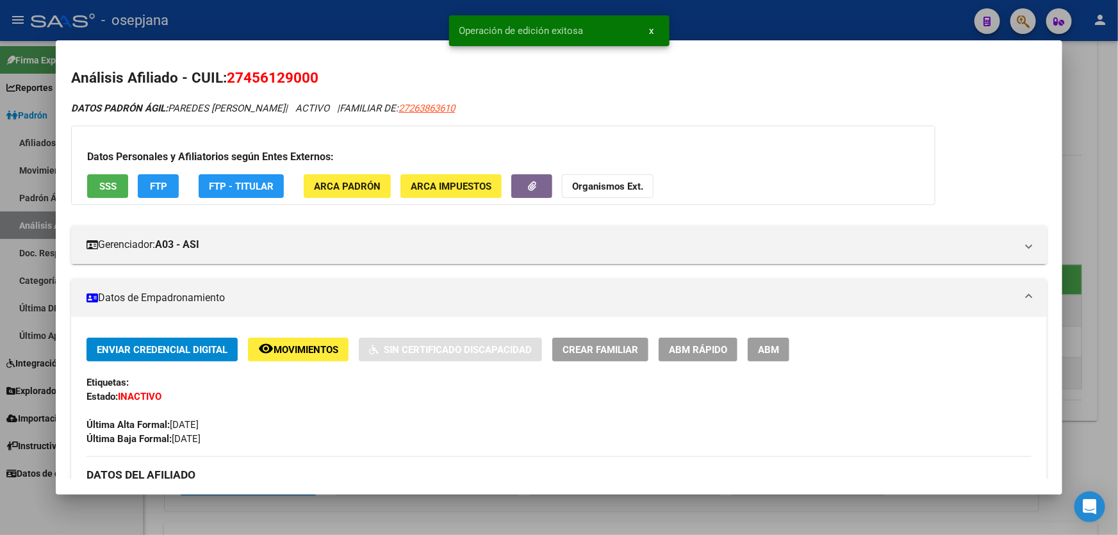
click at [1117, 322] on div at bounding box center [559, 267] width 1118 height 535
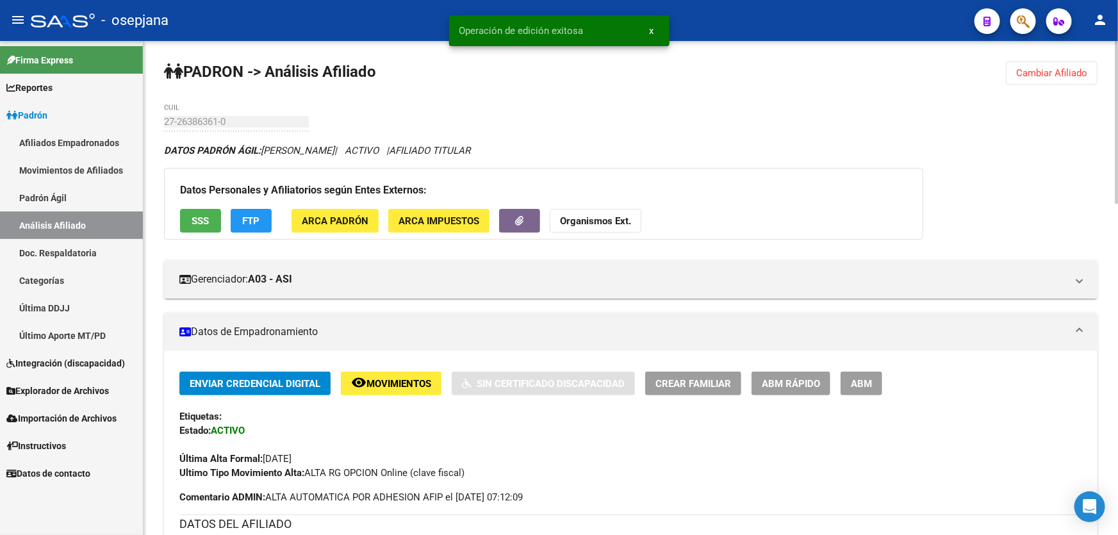
click at [1057, 79] on button "Cambiar Afiliado" at bounding box center [1052, 72] width 92 height 23
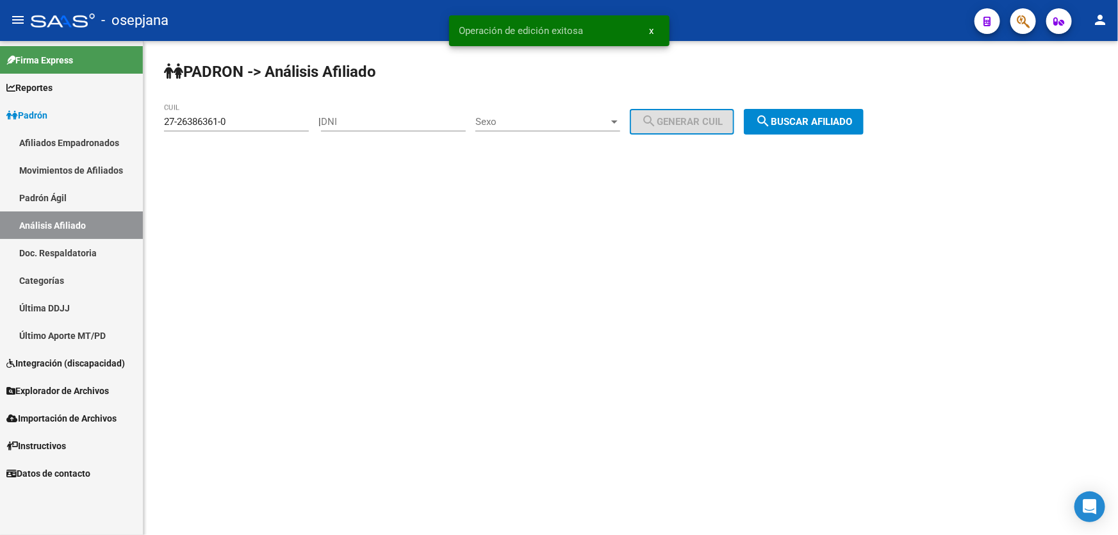
click at [816, 128] on button "search Buscar afiliado" at bounding box center [804, 122] width 120 height 26
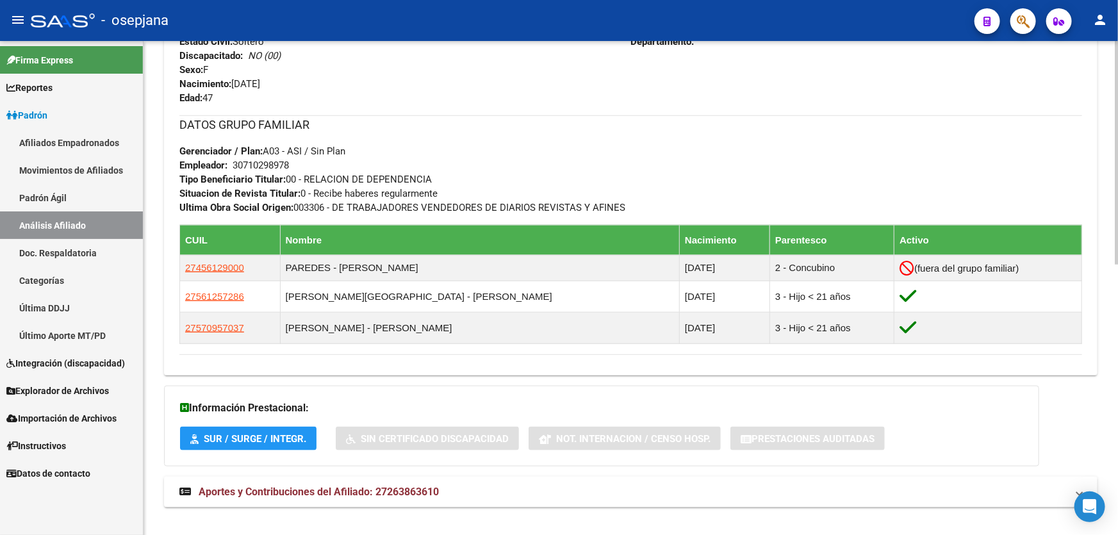
scroll to position [582, 0]
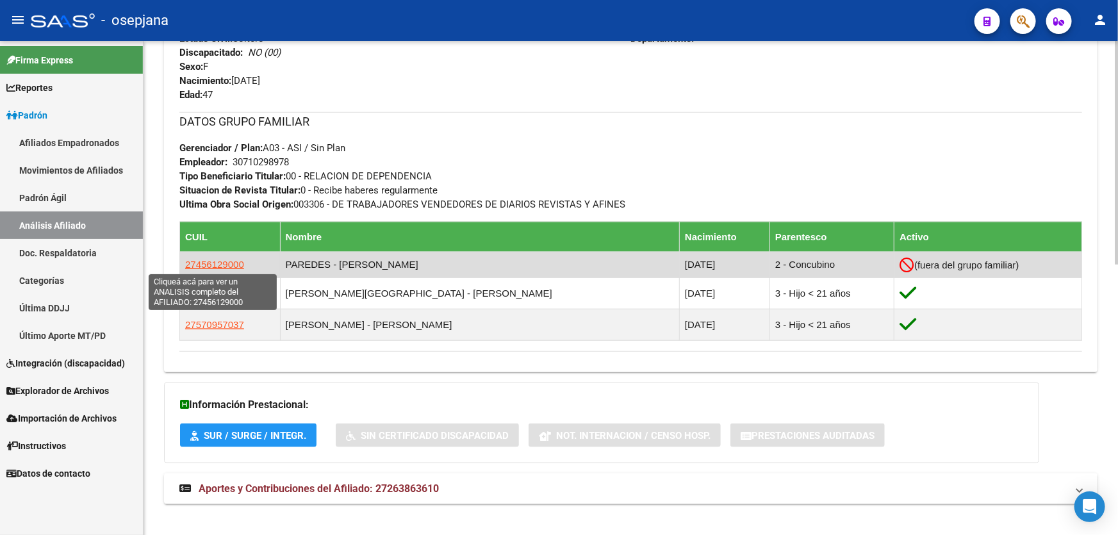
click at [224, 259] on span "27456129000" at bounding box center [214, 264] width 59 height 11
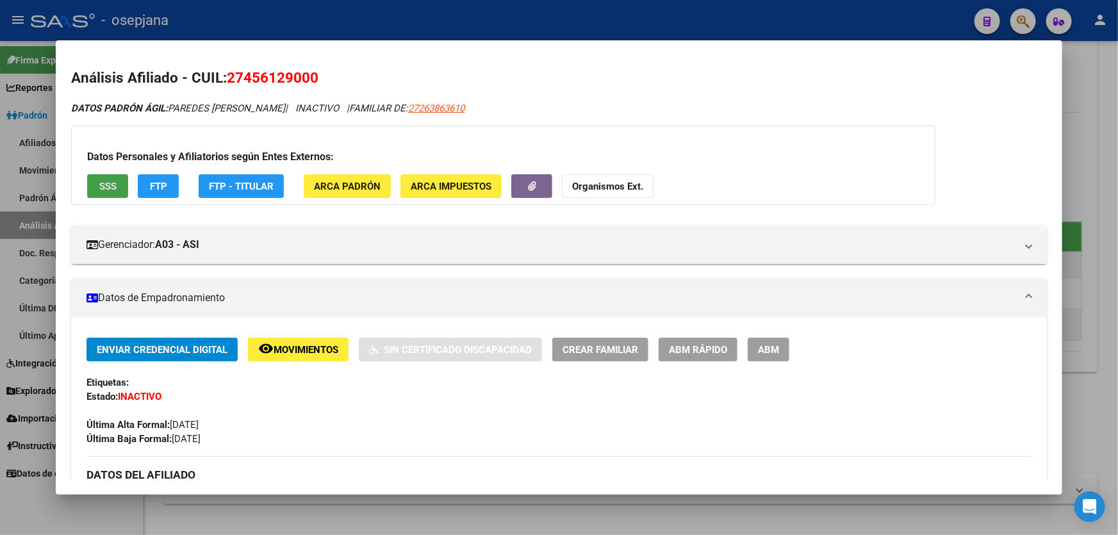
click at [101, 175] on button "SSS" at bounding box center [107, 186] width 41 height 24
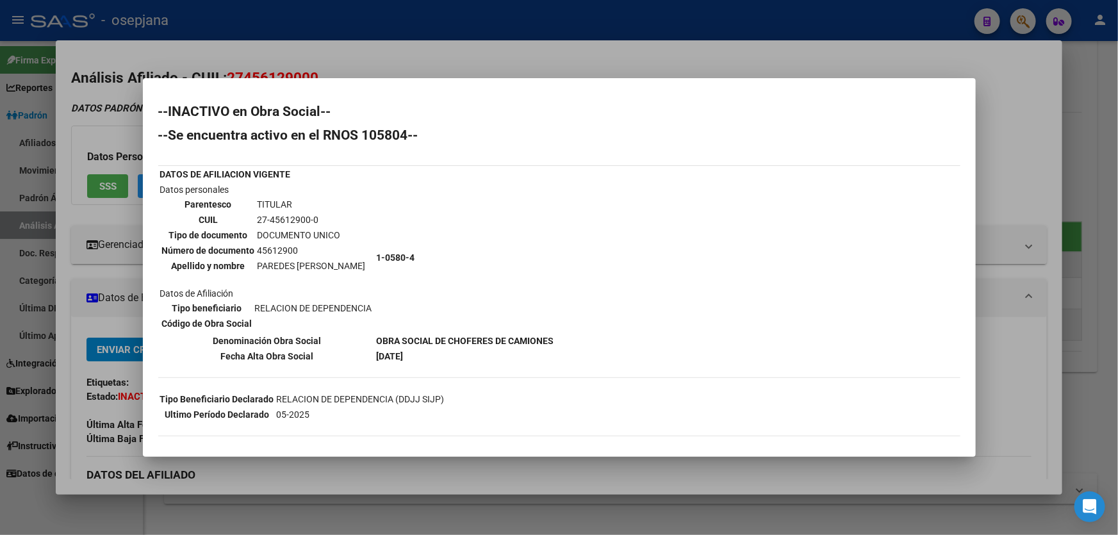
click at [760, 52] on div at bounding box center [559, 267] width 1118 height 535
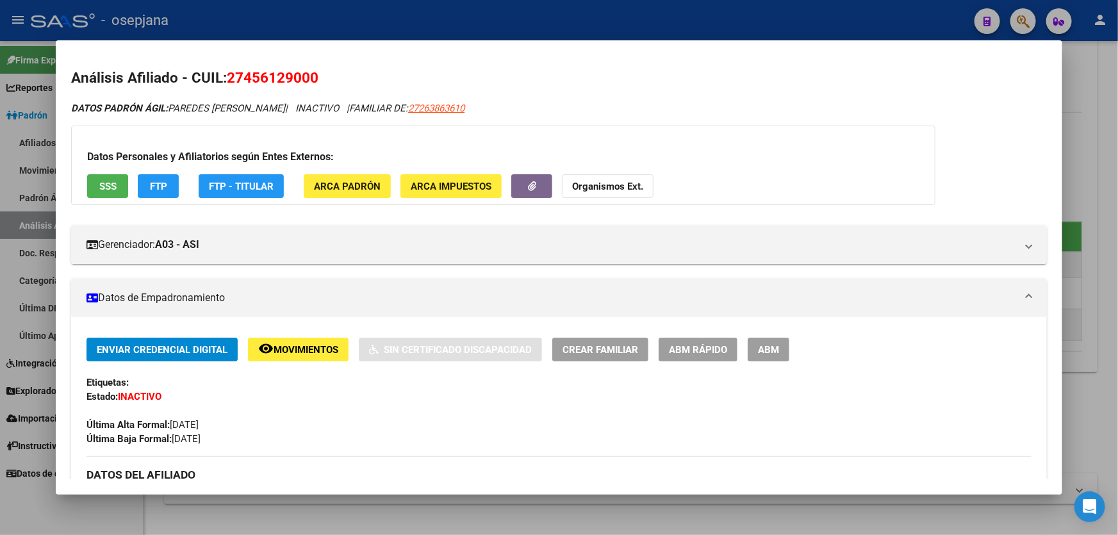
click at [1117, 196] on div at bounding box center [559, 267] width 1118 height 535
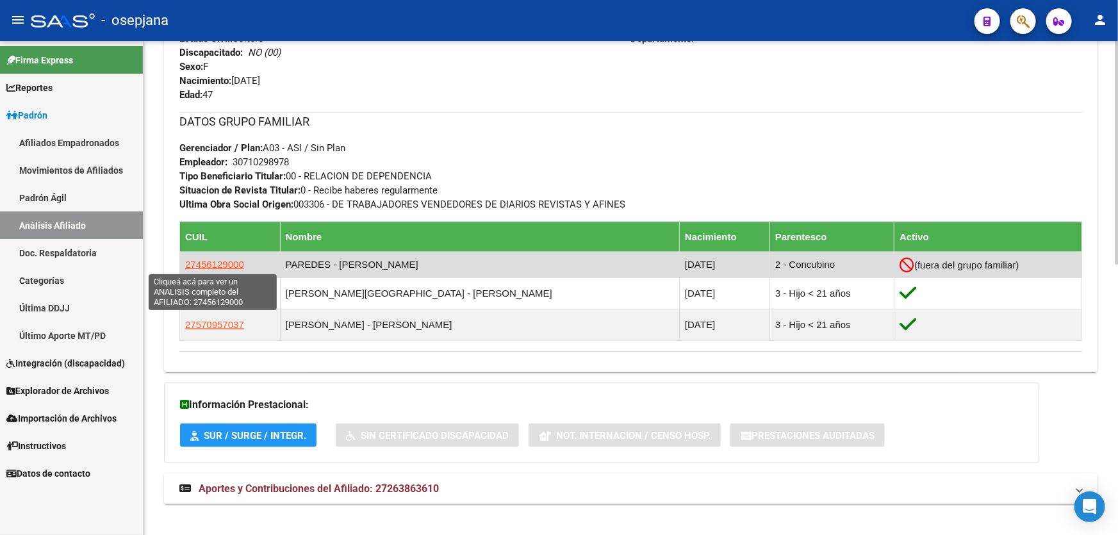
click at [227, 263] on span "27456129000" at bounding box center [214, 264] width 59 height 11
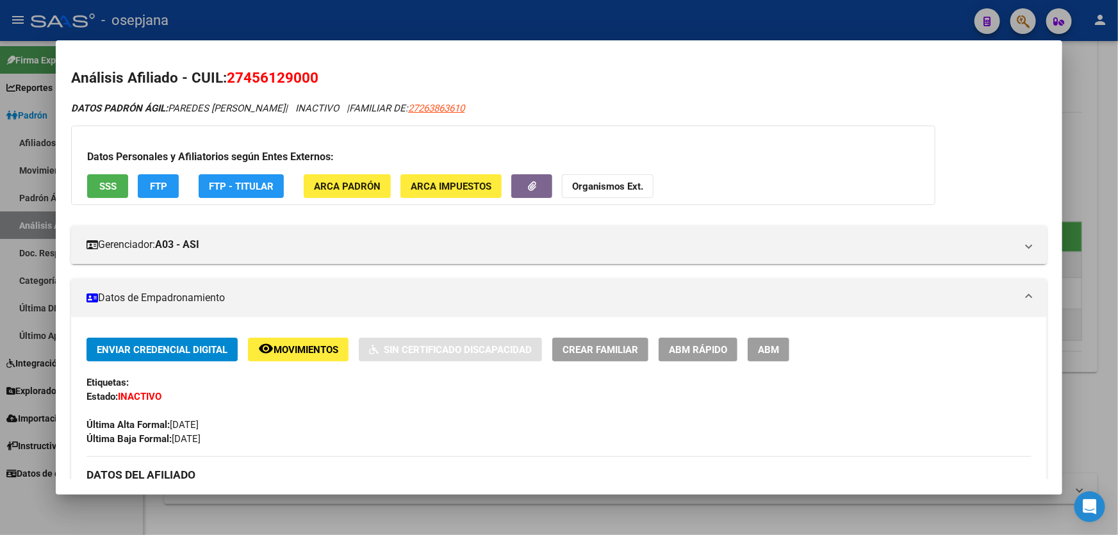
drag, startPoint x: 321, startPoint y: 73, endPoint x: 230, endPoint y: 76, distance: 91.0
click at [230, 76] on h2 "Análisis Afiliado - CUIL: 27456129000" at bounding box center [559, 78] width 976 height 22
copy span "27456129000"
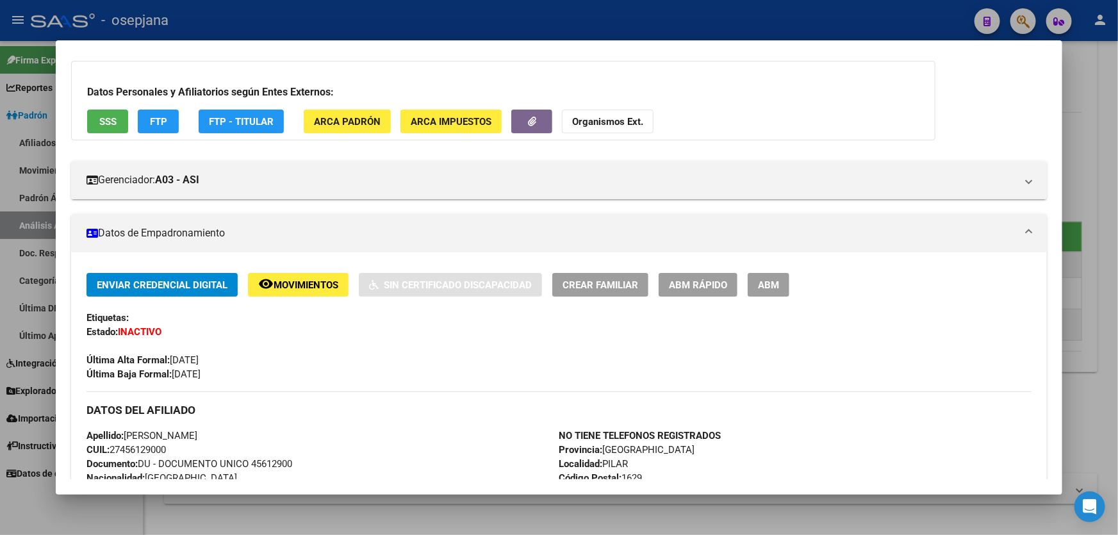
scroll to position [116, 0]
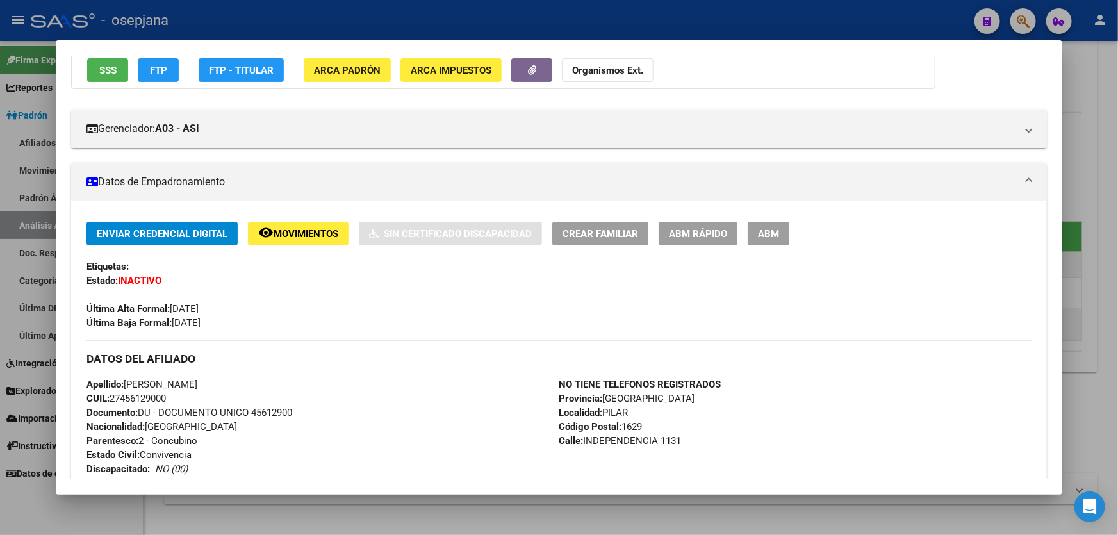
click at [617, 70] on strong "Organismos Ext." at bounding box center [607, 71] width 71 height 12
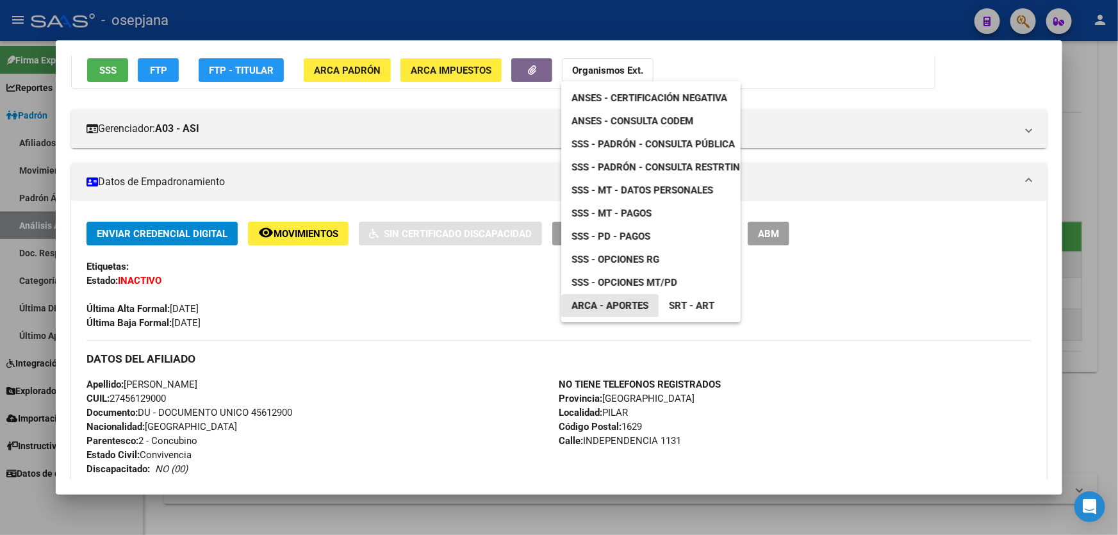
click at [624, 307] on span "ARCA - Aportes" at bounding box center [609, 306] width 77 height 12
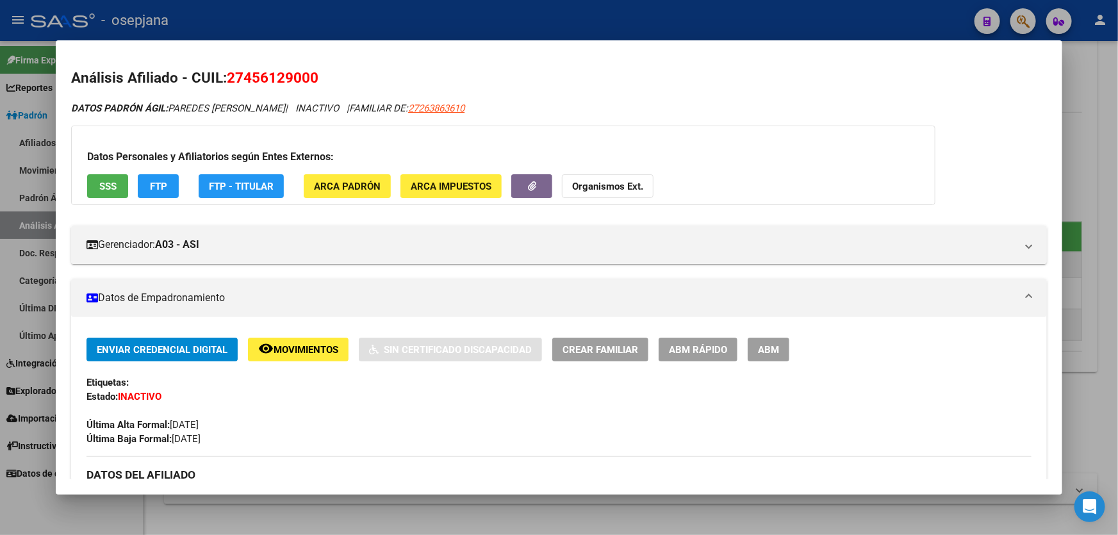
scroll to position [0, 0]
click at [110, 186] on span "SSS" at bounding box center [107, 187] width 17 height 12
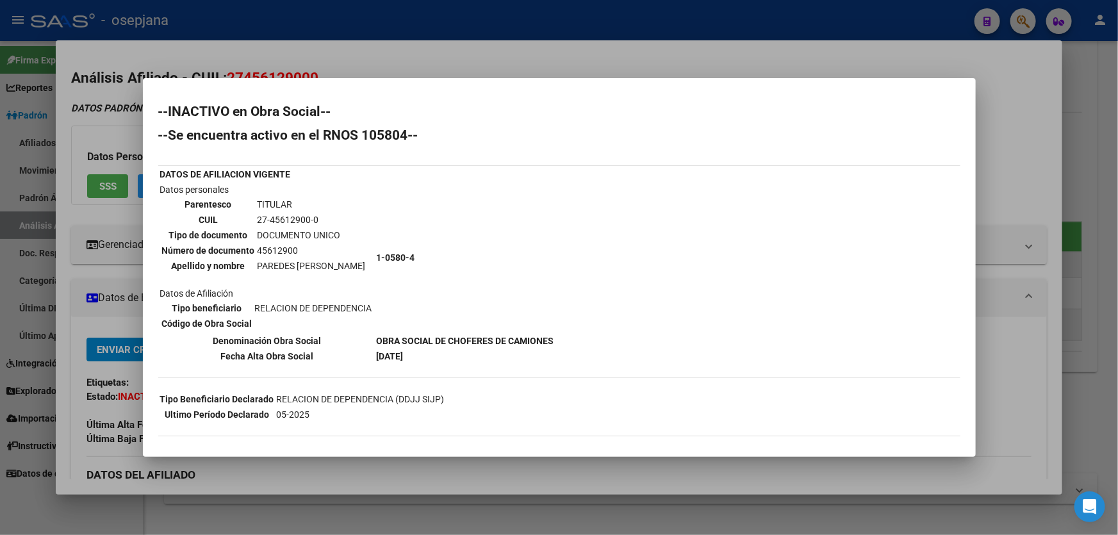
scroll to position [94, 0]
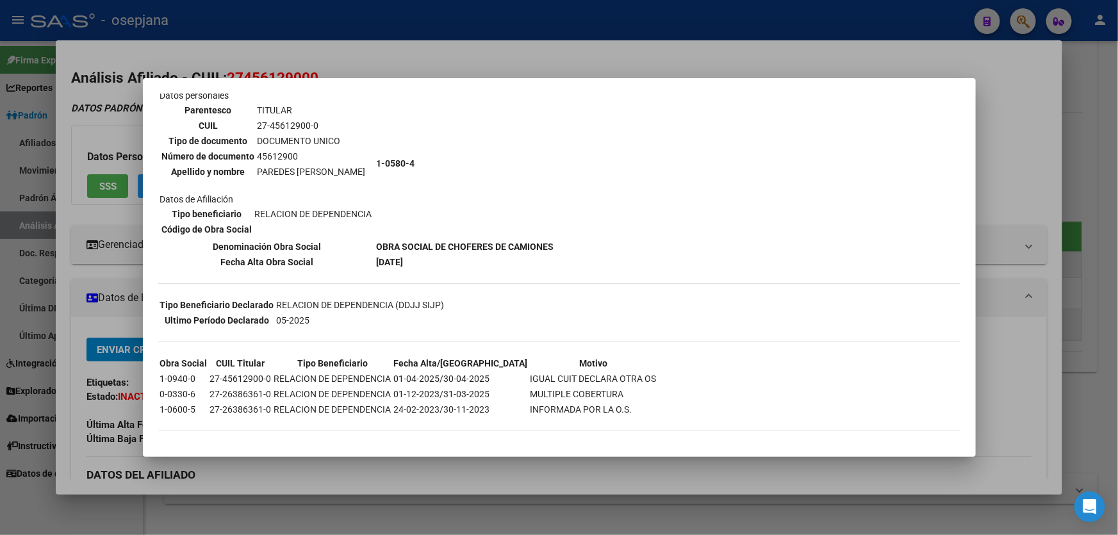
click at [690, 6] on div at bounding box center [559, 267] width 1118 height 535
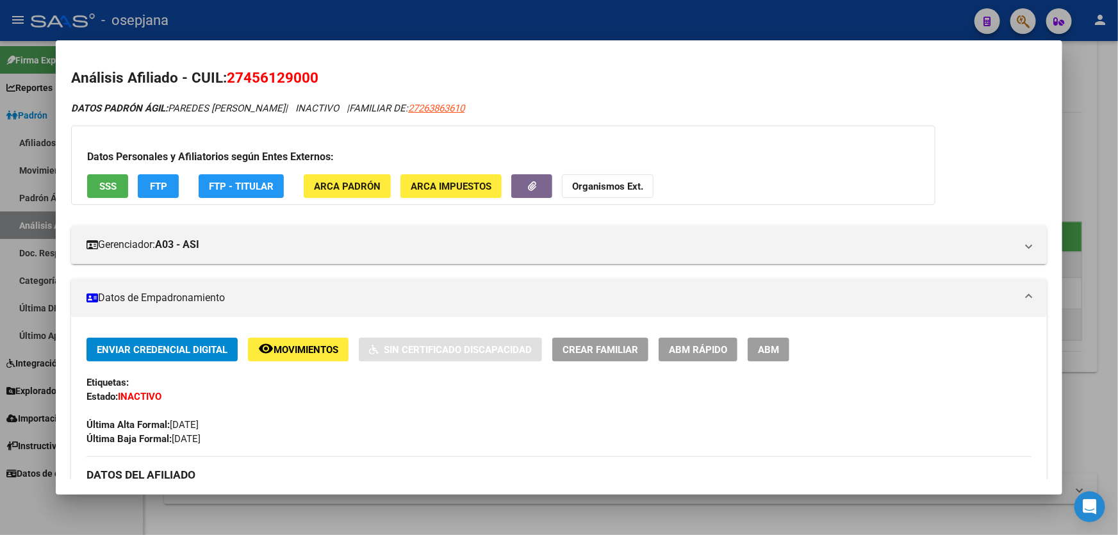
click at [539, 42] on mat-dialog-container "Análisis Afiliado - CUIL: 27456129000 DATOS PADRÓN ÁGIL: PAREDES [PERSON_NAME] …" at bounding box center [559, 267] width 1006 height 455
click at [557, 31] on div at bounding box center [559, 267] width 1118 height 535
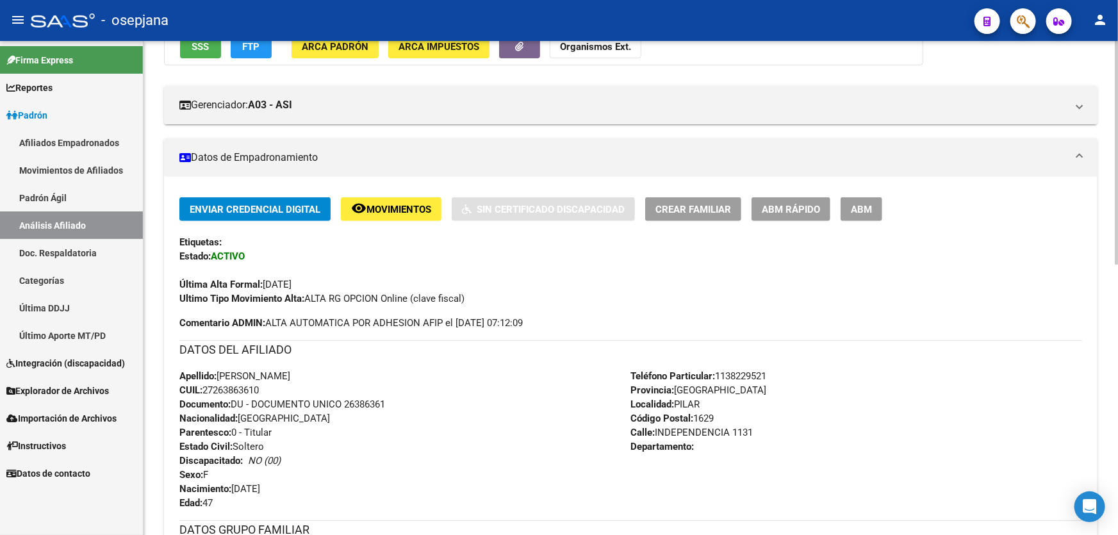
scroll to position [0, 0]
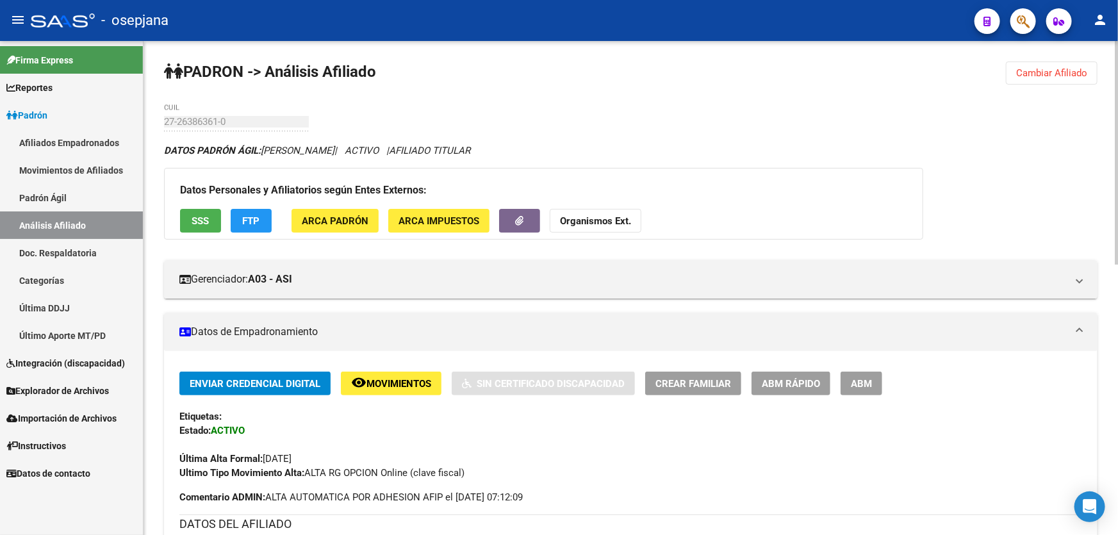
click at [1031, 76] on span "Cambiar Afiliado" at bounding box center [1051, 73] width 71 height 12
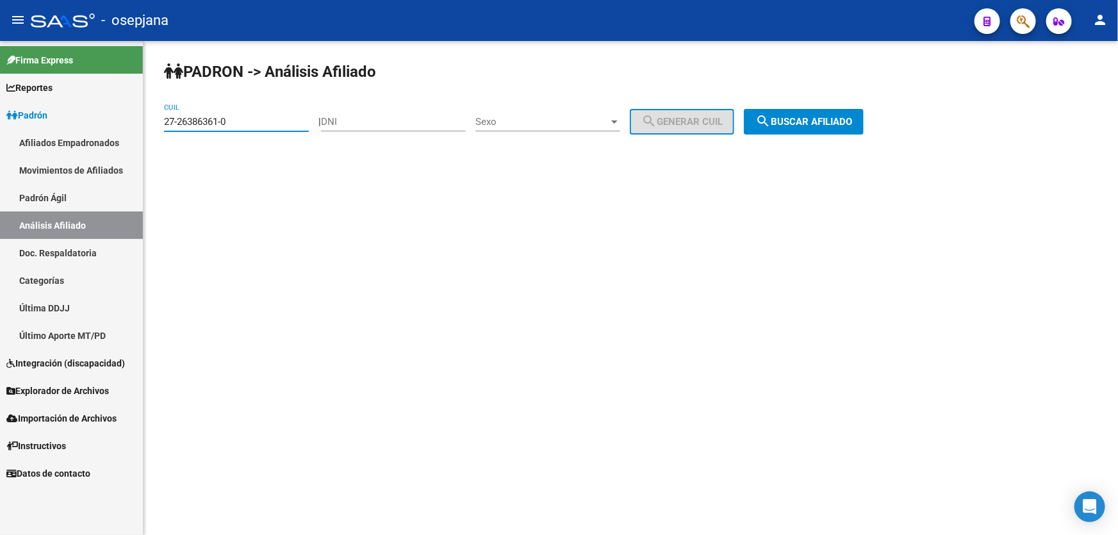
drag, startPoint x: 263, startPoint y: 120, endPoint x: 143, endPoint y: 122, distance: 120.4
click at [143, 122] on mat-sidenav-container "Firma Express Reportes Padrón Traspasos x O.S. Traspasos x Gerenciador Traspaso…" at bounding box center [559, 288] width 1118 height 494
paste input "0-94756554-1"
type input "20-94756554-1"
click at [863, 123] on button "search Buscar afiliado" at bounding box center [804, 122] width 120 height 26
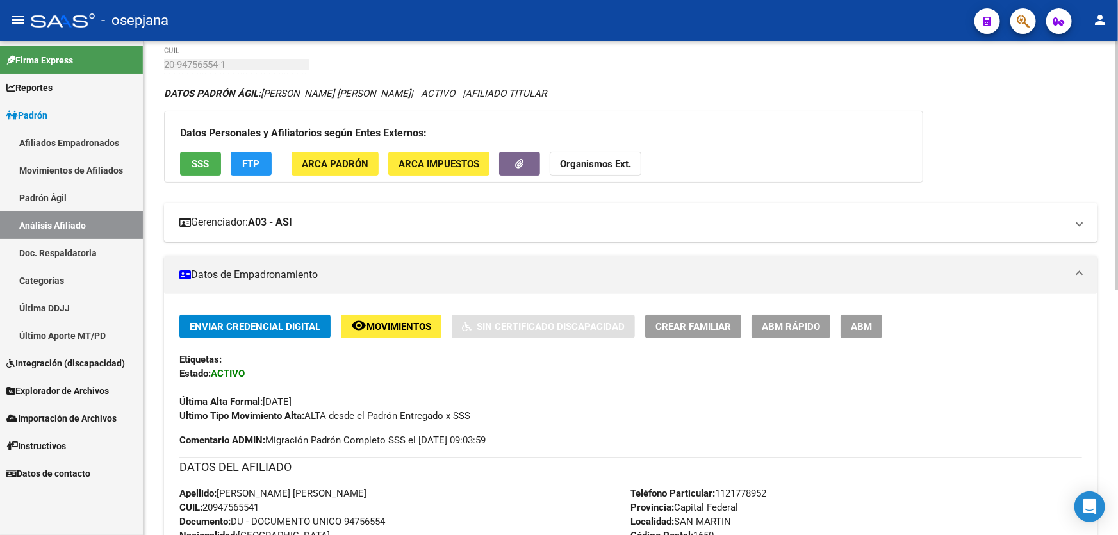
scroll to position [233, 0]
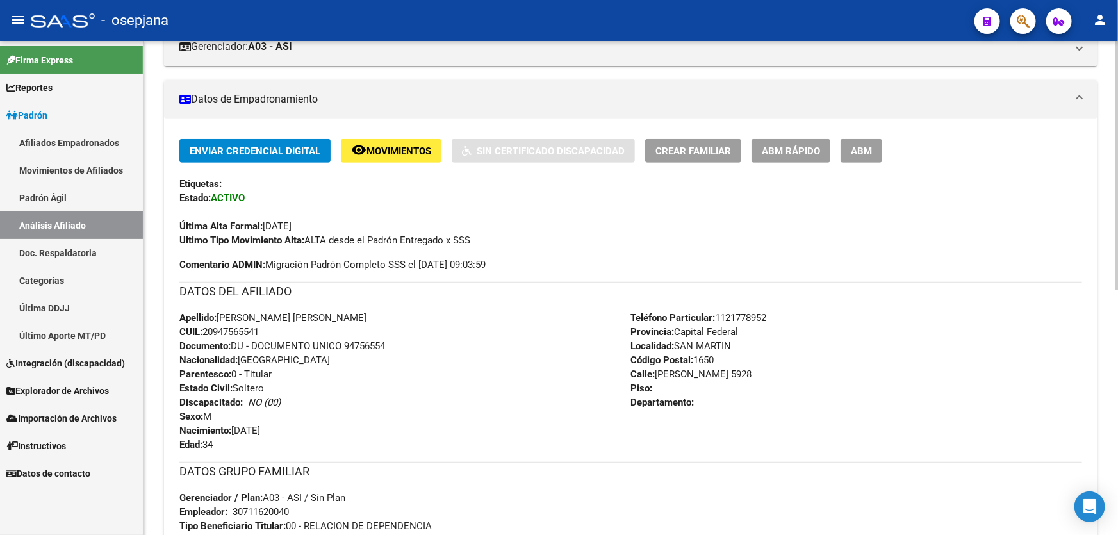
click at [789, 147] on span "ABM Rápido" at bounding box center [791, 151] width 58 height 12
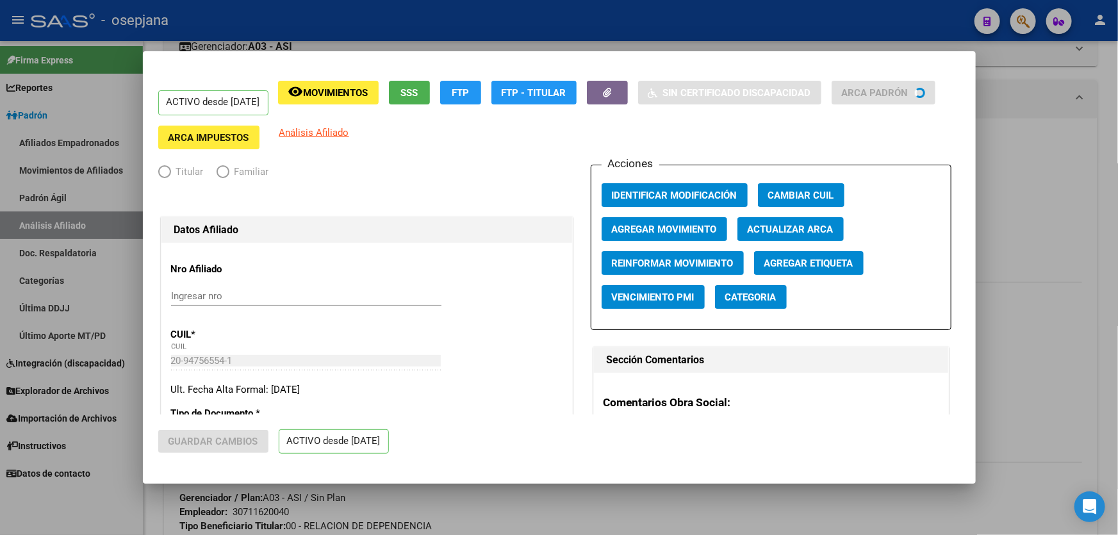
radio input "true"
type input "30-71162004-0"
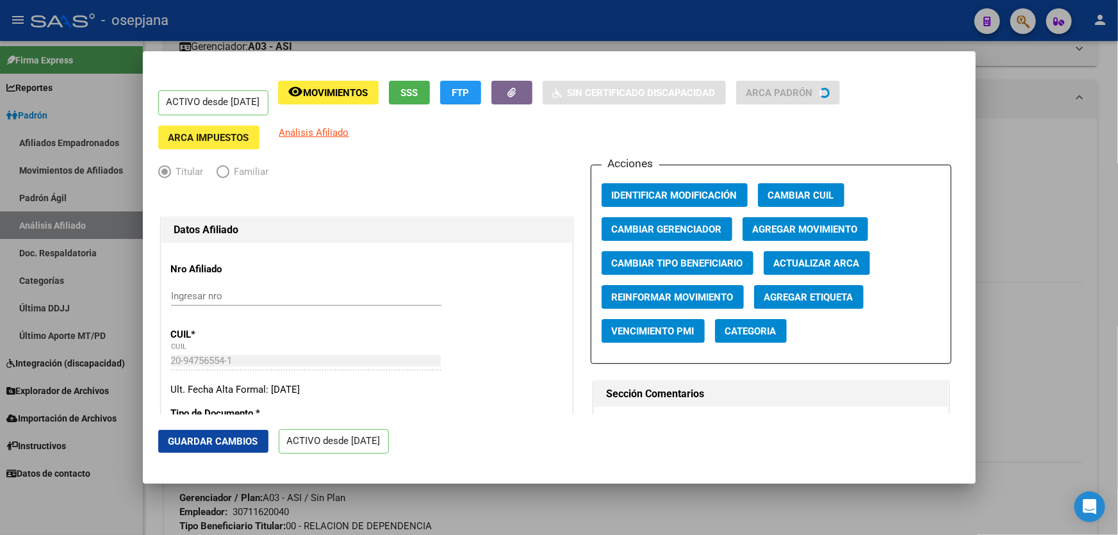
click at [835, 268] on button "Actualizar ARCA" at bounding box center [817, 263] width 106 height 24
type input "[PERSON_NAME]"
type input "[GEOGRAPHIC_DATA]"
type input "[PERSON_NAME]"
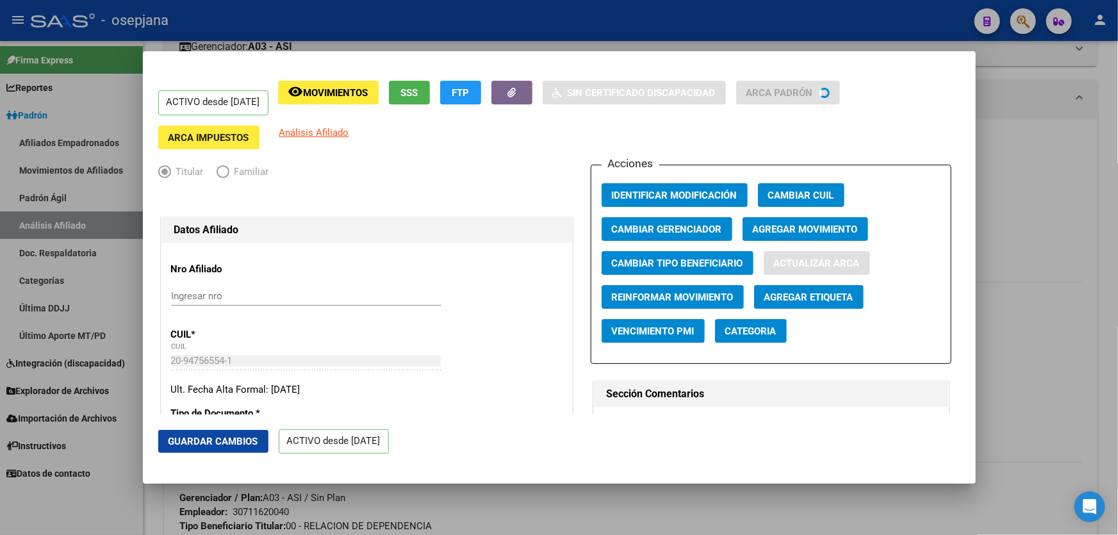
type input "5928"
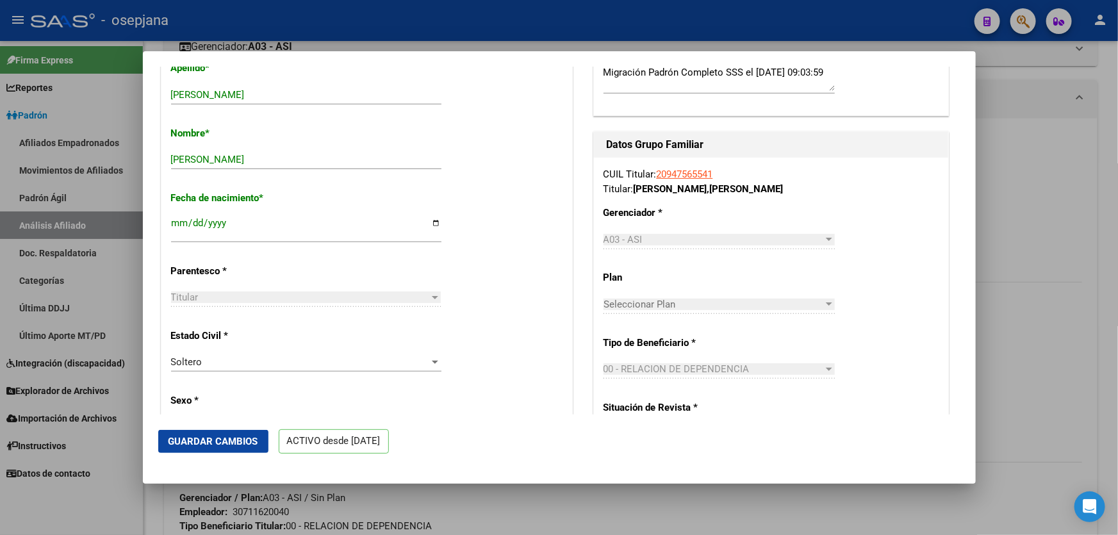
scroll to position [641, 0]
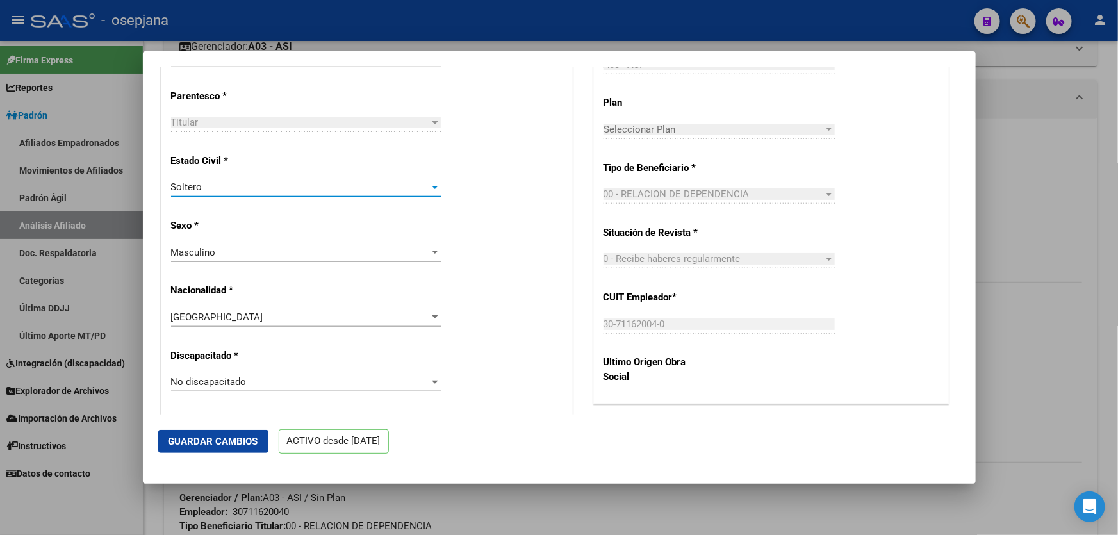
click at [365, 193] on div "Soltero" at bounding box center [300, 187] width 259 height 12
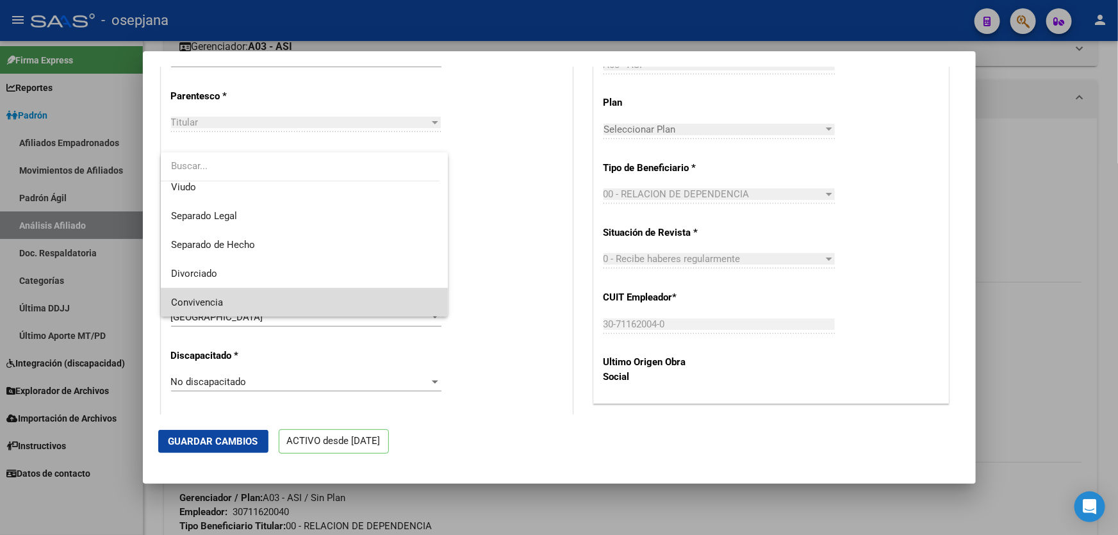
click at [319, 300] on span "Convivencia" at bounding box center [304, 302] width 267 height 29
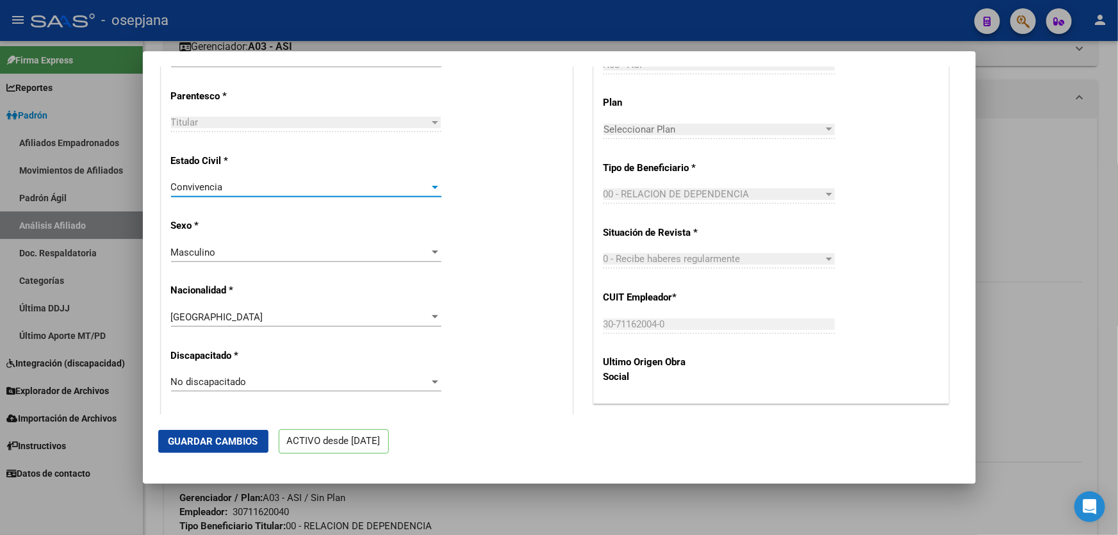
click at [238, 447] on button "Guardar Cambios" at bounding box center [213, 441] width 110 height 23
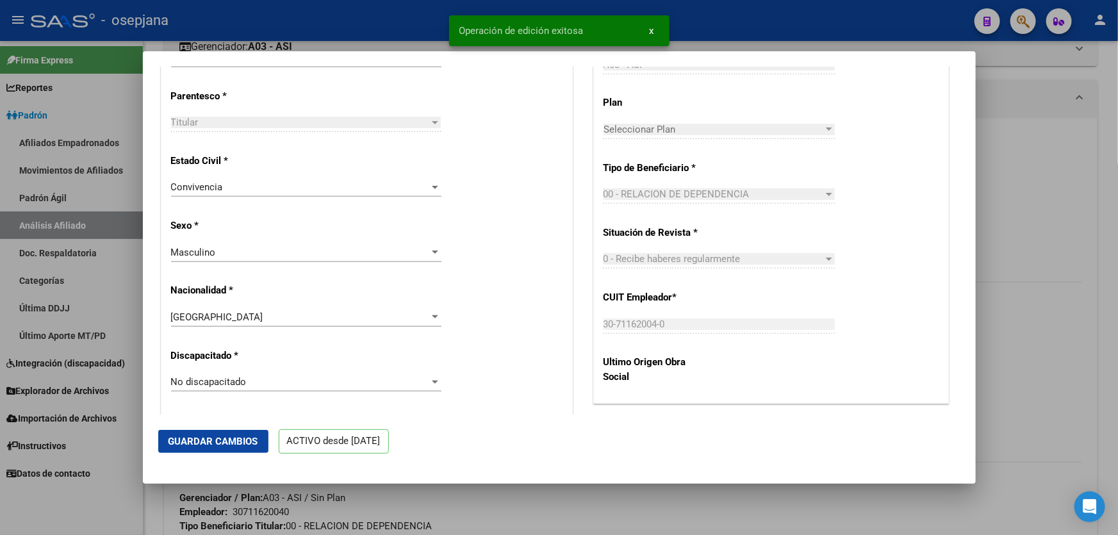
click at [1117, 220] on div at bounding box center [559, 267] width 1118 height 535
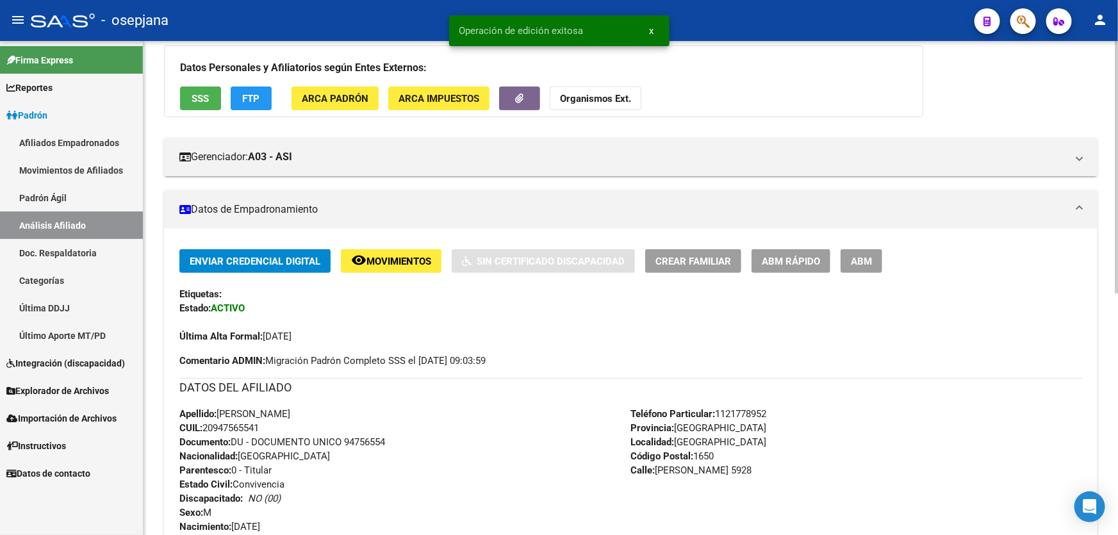
scroll to position [122, 0]
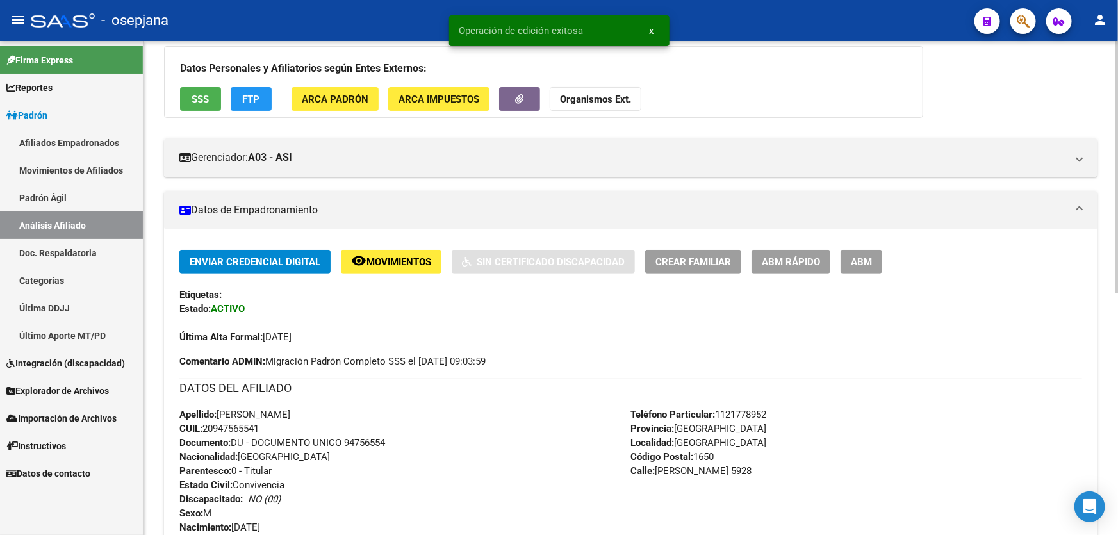
click at [395, 243] on div "Enviar Credencial Digital remove_red_eye Movimientos Sin Certificado Discapacid…" at bounding box center [630, 469] width 933 height 480
click at [376, 256] on span "Movimientos" at bounding box center [398, 262] width 65 height 12
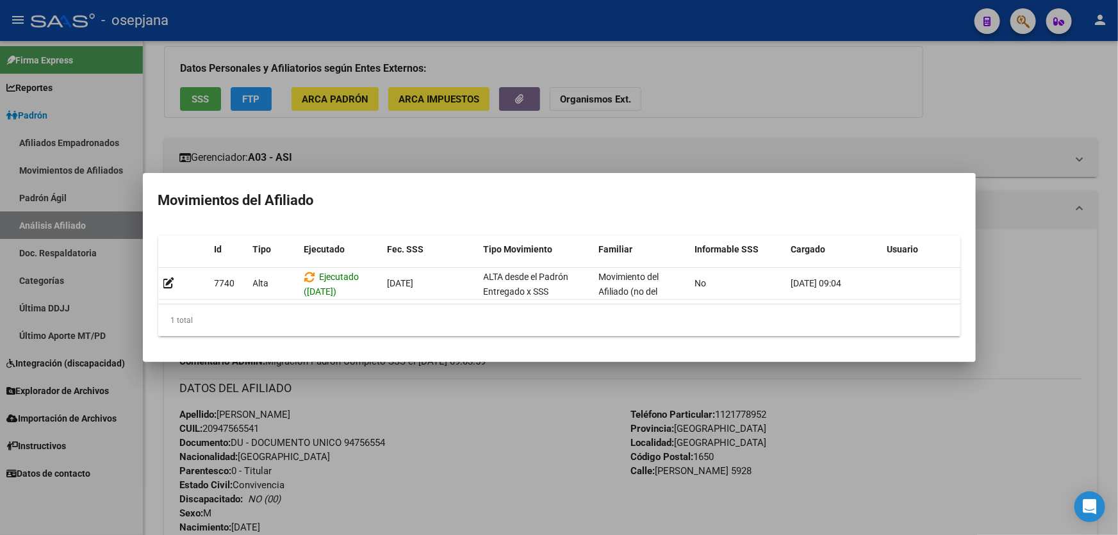
click at [567, 434] on div at bounding box center [559, 267] width 1118 height 535
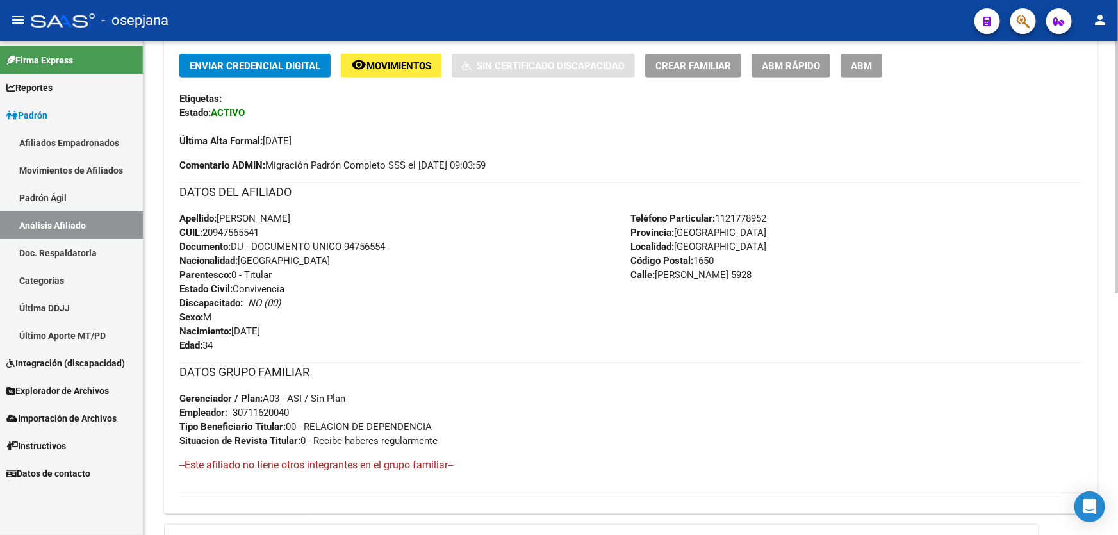
scroll to position [297, 0]
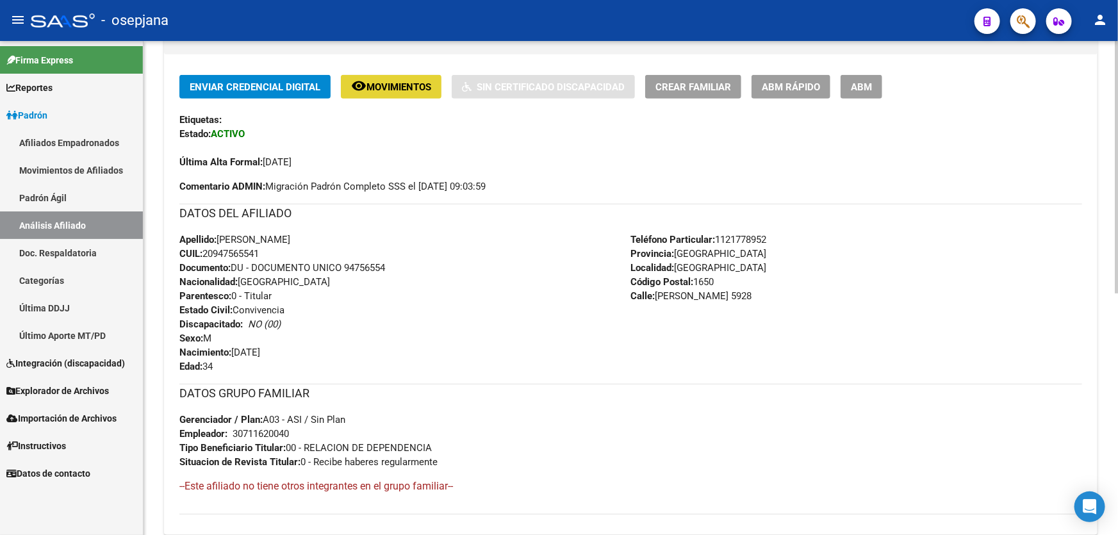
click at [415, 83] on span "Movimientos" at bounding box center [398, 87] width 65 height 12
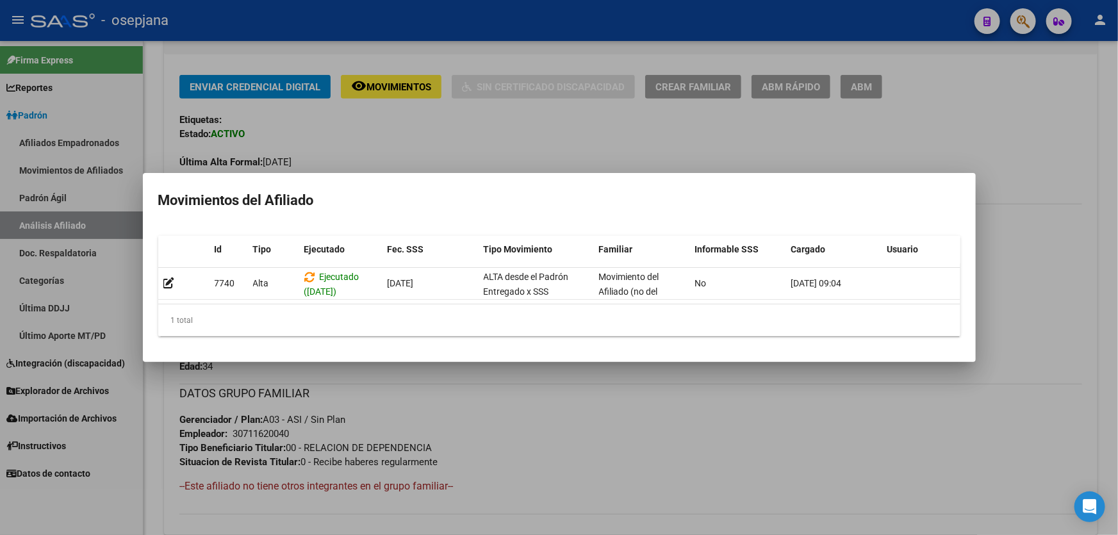
click at [535, 387] on div at bounding box center [559, 267] width 1118 height 535
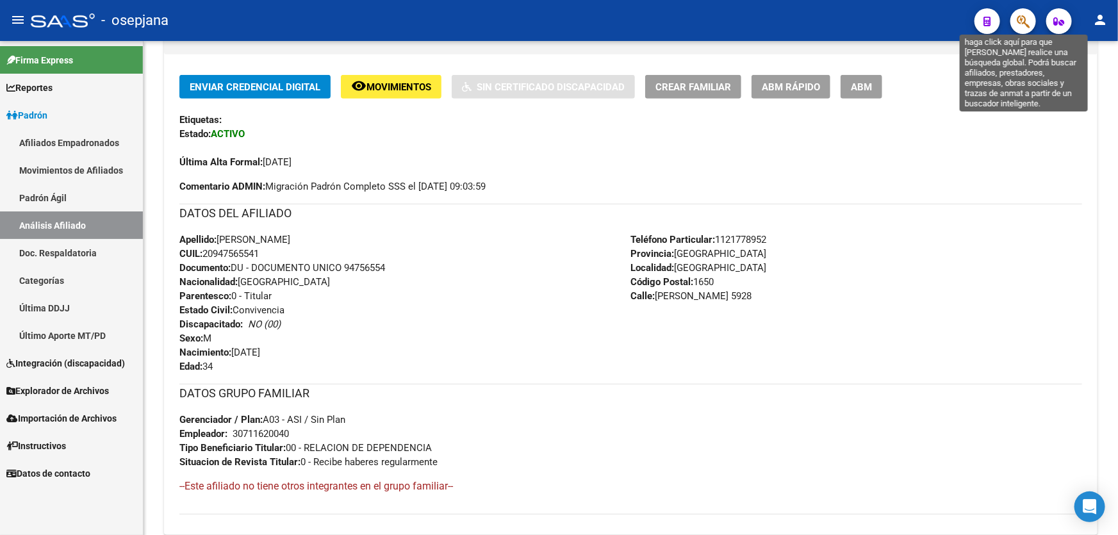
click at [1024, 26] on icon "button" at bounding box center [1023, 21] width 13 height 15
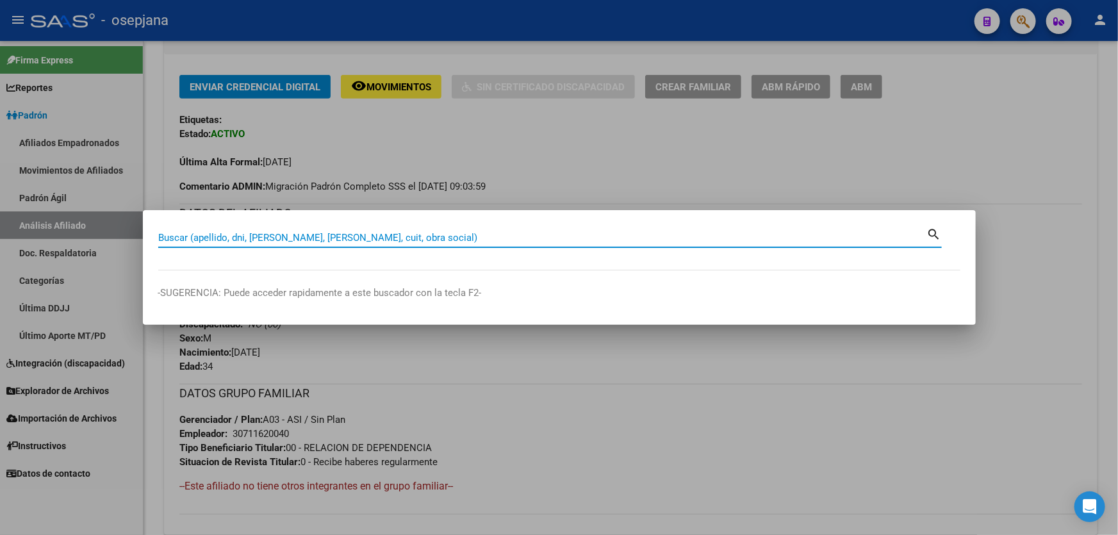
paste input "27-95027964-3"
type input "27950279643"
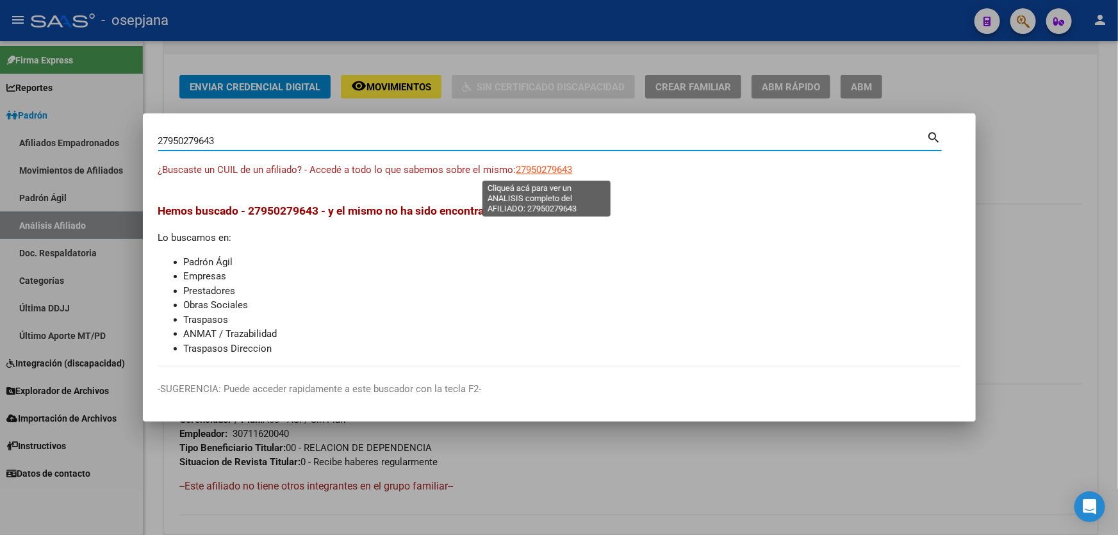
click at [548, 167] on span "27950279643" at bounding box center [544, 170] width 56 height 12
type textarea "27950279643"
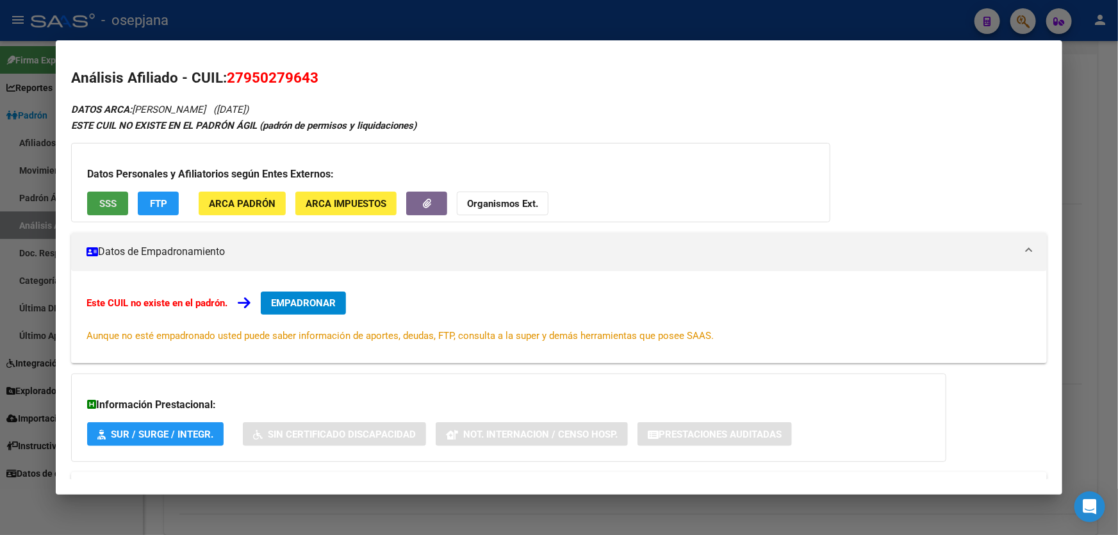
click at [99, 201] on span "SSS" at bounding box center [107, 204] width 17 height 12
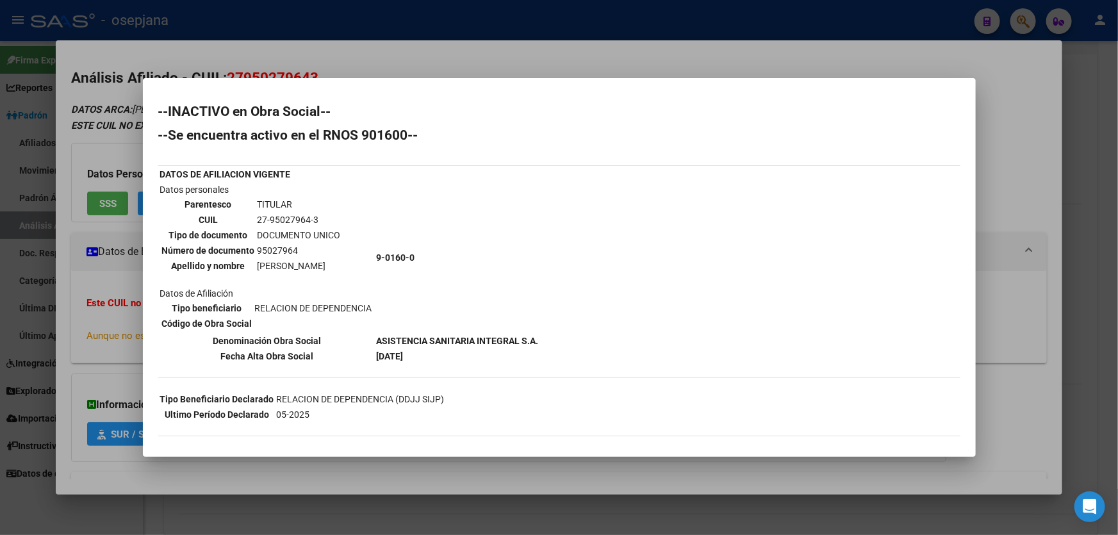
scroll to position [63, 0]
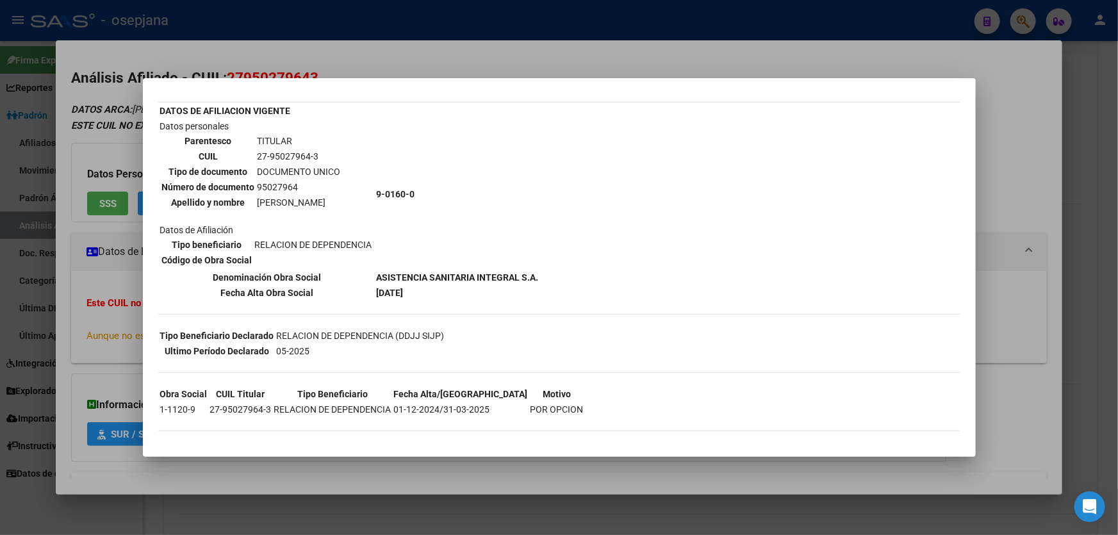
click at [1078, 184] on div at bounding box center [559, 267] width 1118 height 535
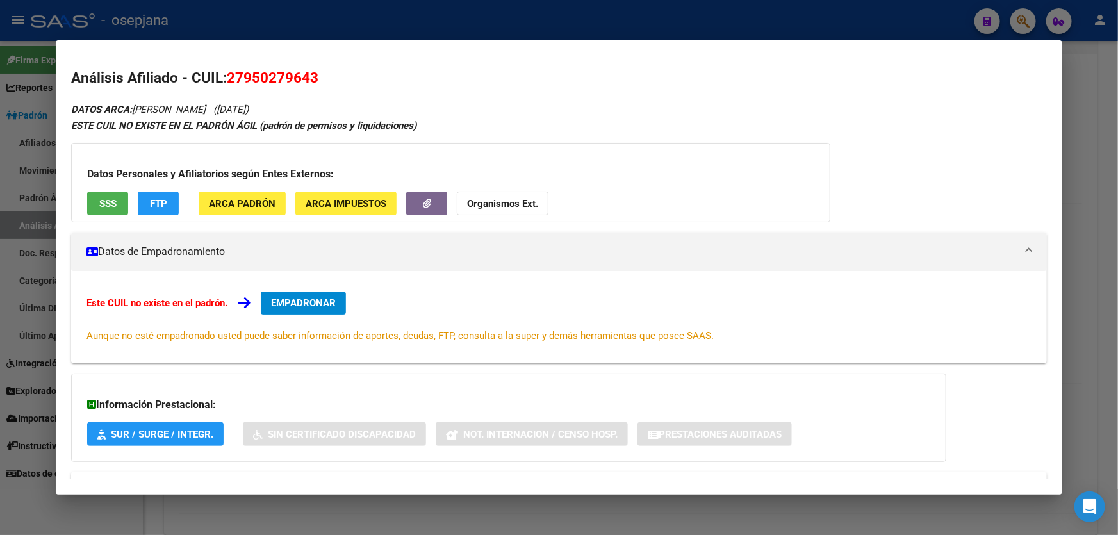
click at [1117, 186] on div at bounding box center [559, 267] width 1118 height 535
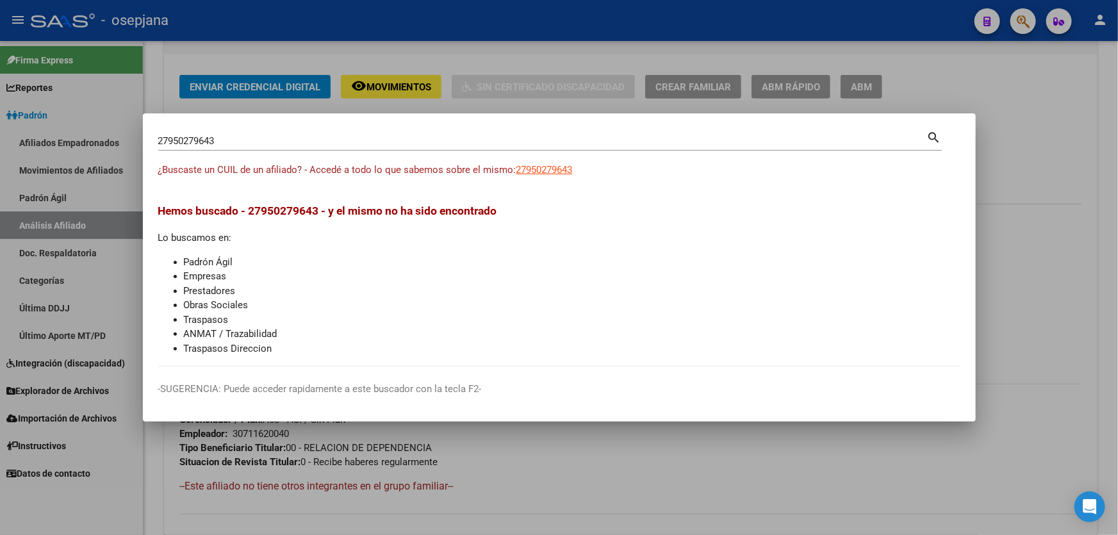
click at [1117, 194] on div at bounding box center [559, 267] width 1118 height 535
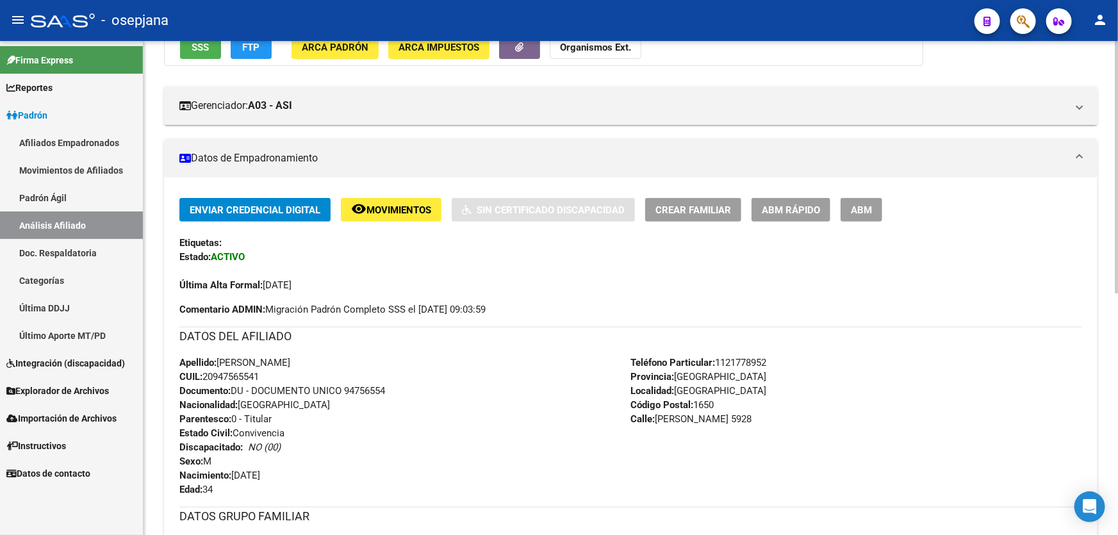
scroll to position [0, 0]
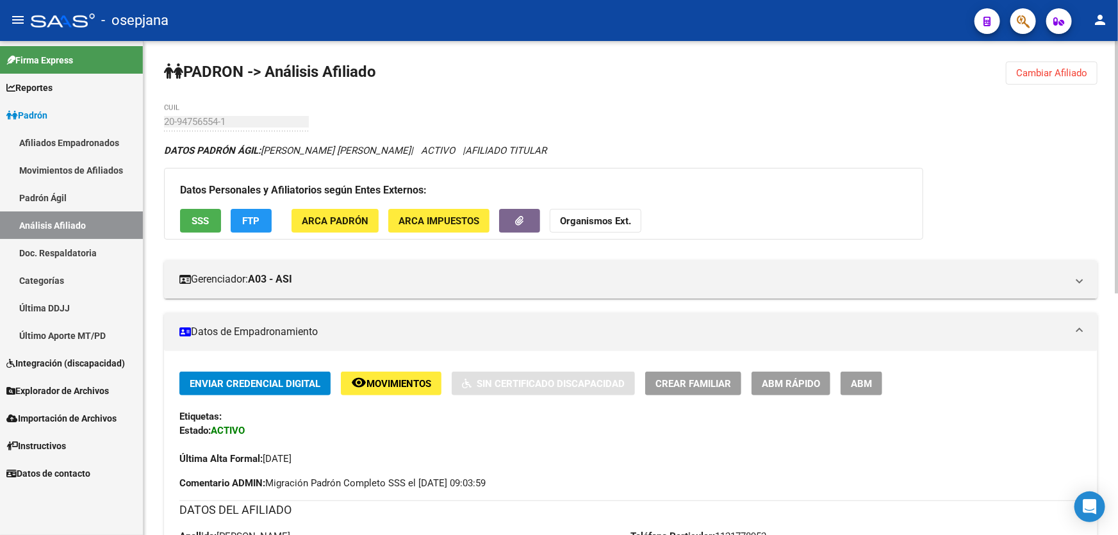
click at [186, 213] on button "SSS" at bounding box center [200, 221] width 41 height 24
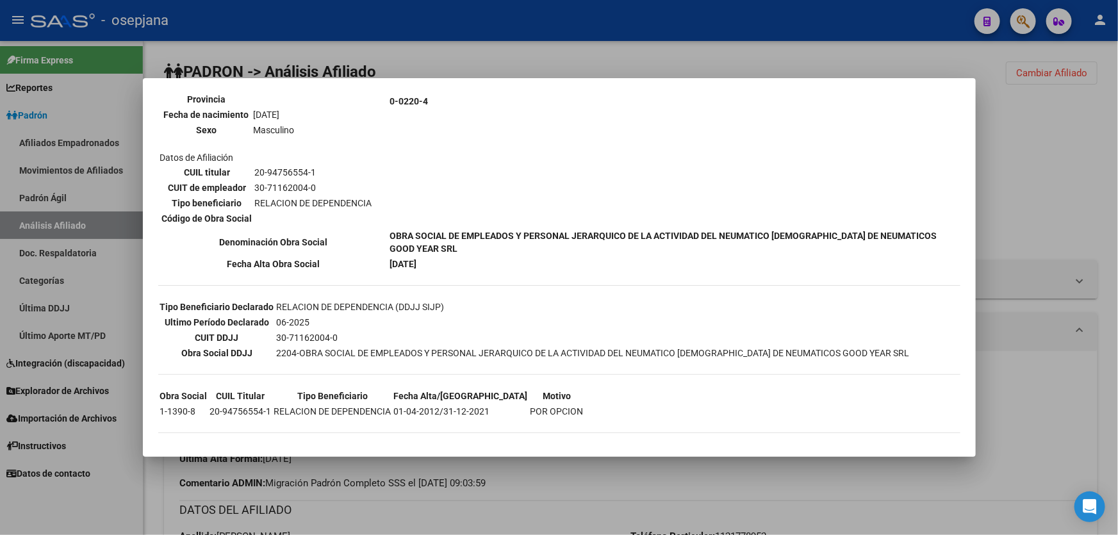
scroll to position [184, 0]
click at [1101, 152] on div at bounding box center [559, 267] width 1118 height 535
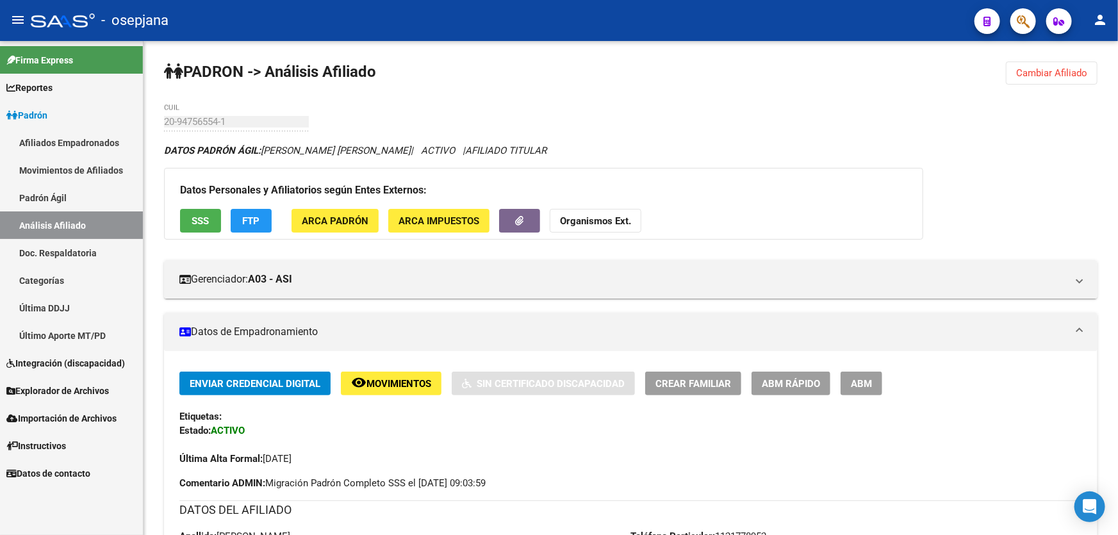
click at [1020, 33] on span "button" at bounding box center [1023, 21] width 13 height 26
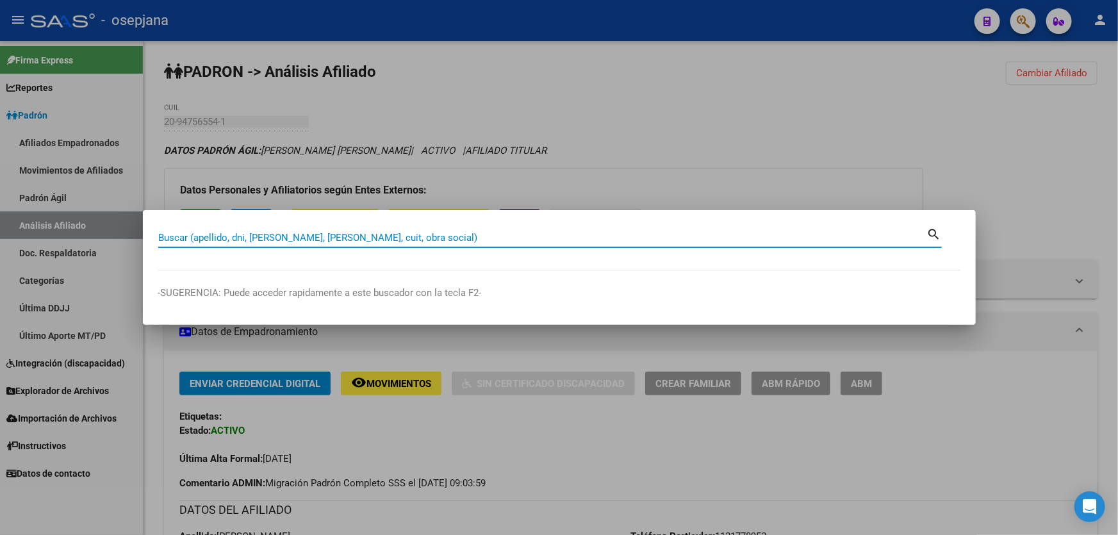
paste input "27950279643"
type input "27950279643"
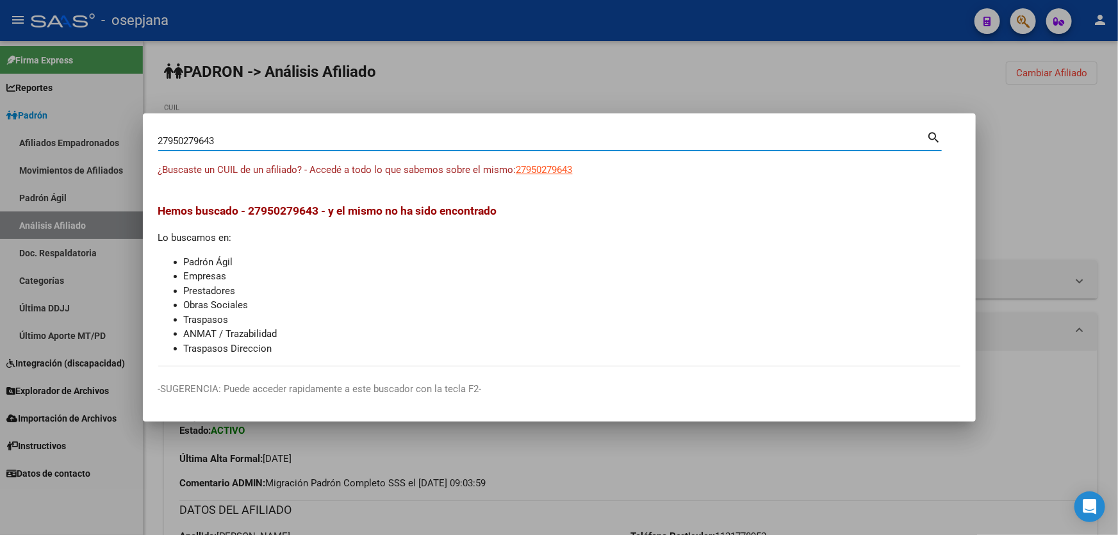
click at [557, 165] on span "27950279643" at bounding box center [544, 170] width 56 height 12
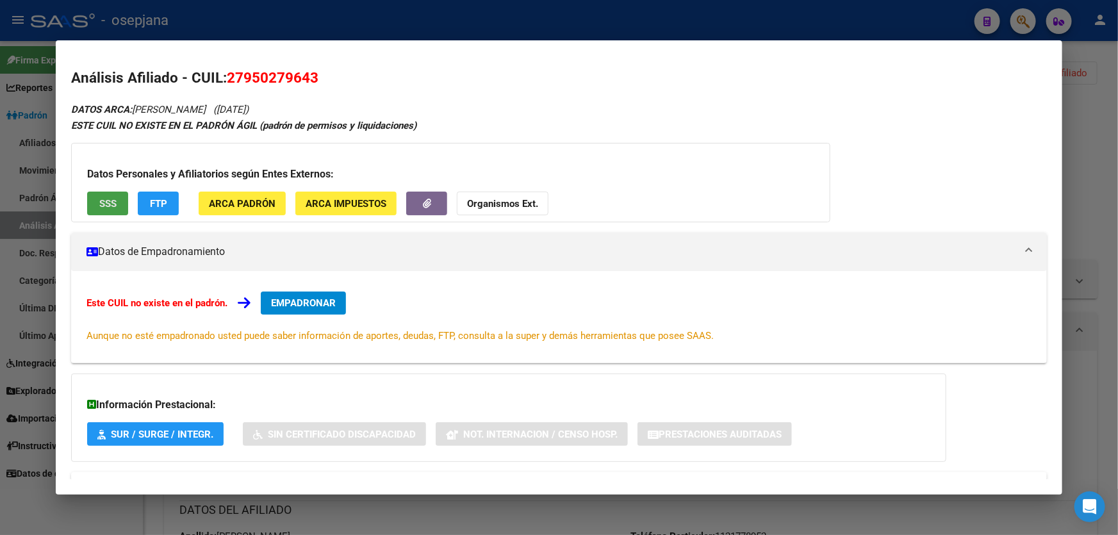
click at [111, 200] on span "SSS" at bounding box center [107, 204] width 17 height 12
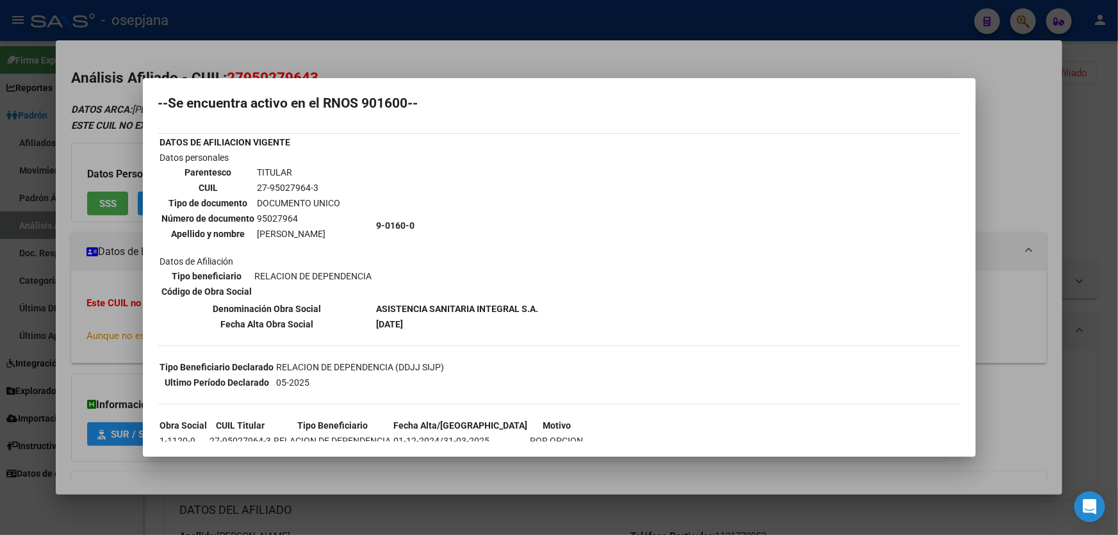
scroll to position [63, 0]
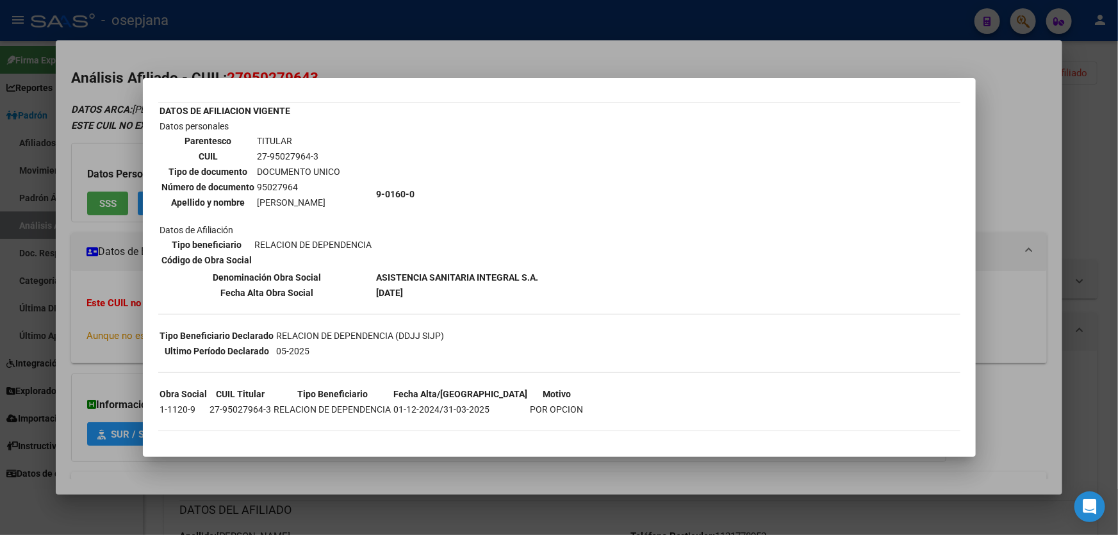
click at [1117, 179] on div at bounding box center [559, 267] width 1118 height 535
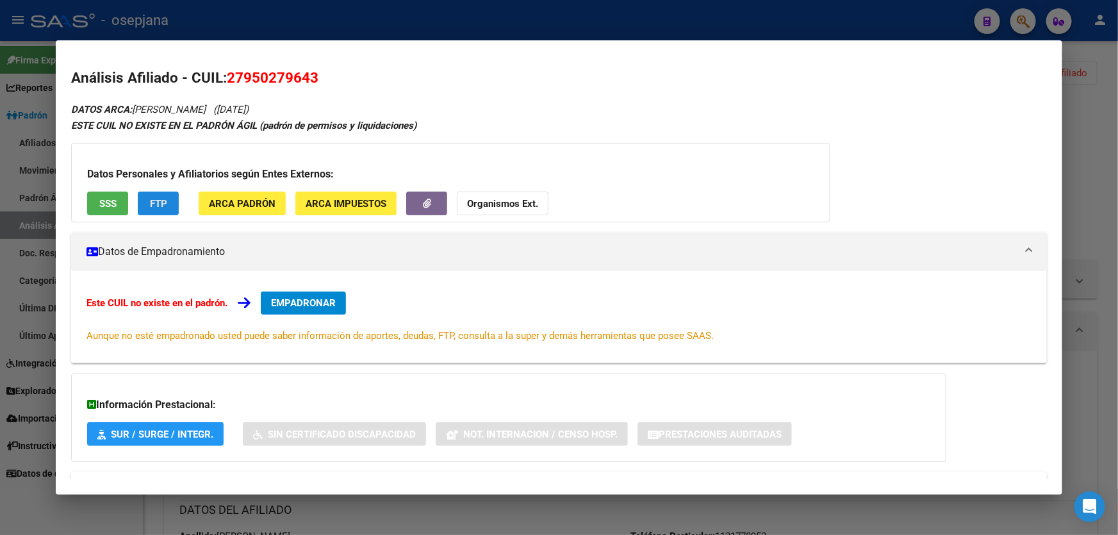
click at [140, 202] on button "FTP" at bounding box center [158, 204] width 41 height 24
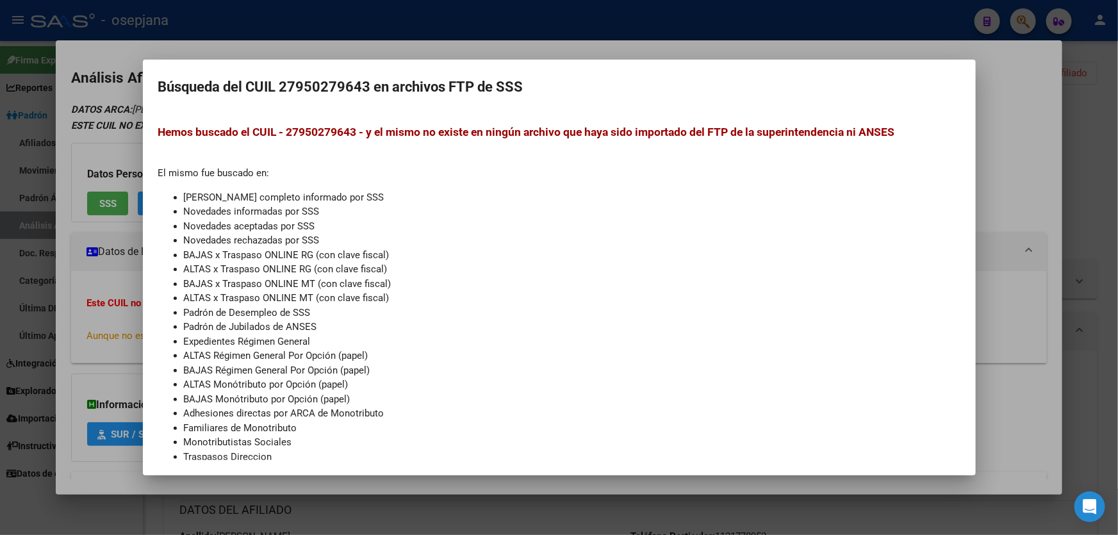
click at [1117, 204] on div at bounding box center [559, 267] width 1118 height 535
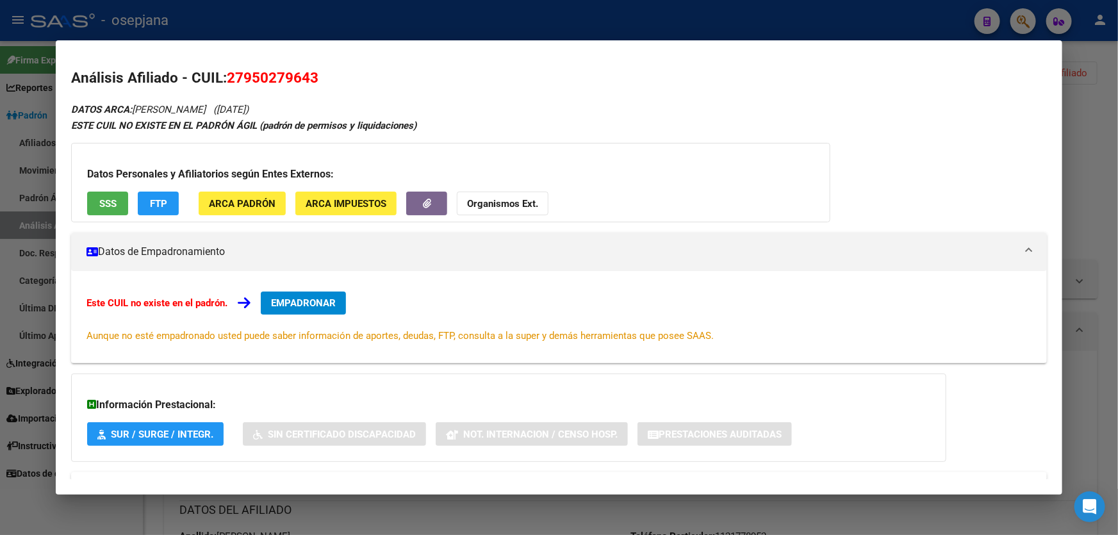
click at [1117, 204] on div at bounding box center [559, 267] width 1118 height 535
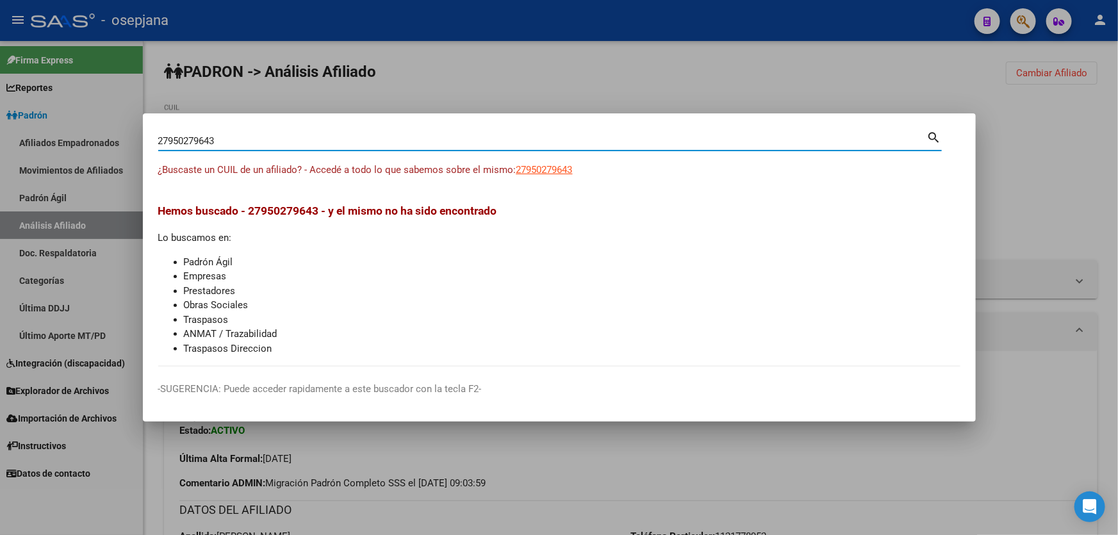
drag, startPoint x: 244, startPoint y: 140, endPoint x: 153, endPoint y: 140, distance: 91.0
click at [153, 140] on mat-dialog-content "27950279643 Buscar (apellido, dni, cuil, nro traspaso, cuit, obra social) searc…" at bounding box center [559, 248] width 833 height 238
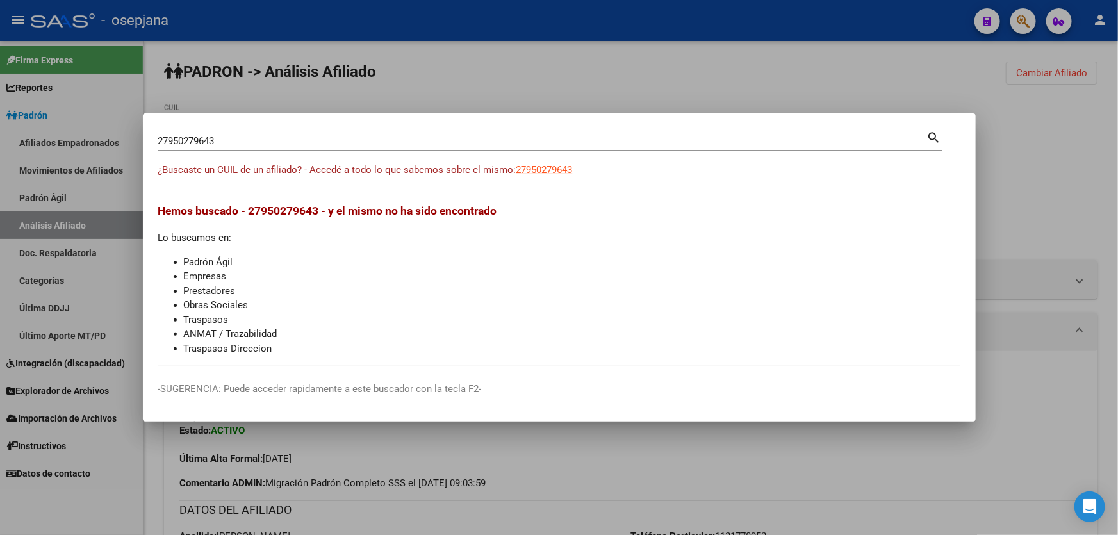
click at [1070, 213] on div at bounding box center [559, 267] width 1118 height 535
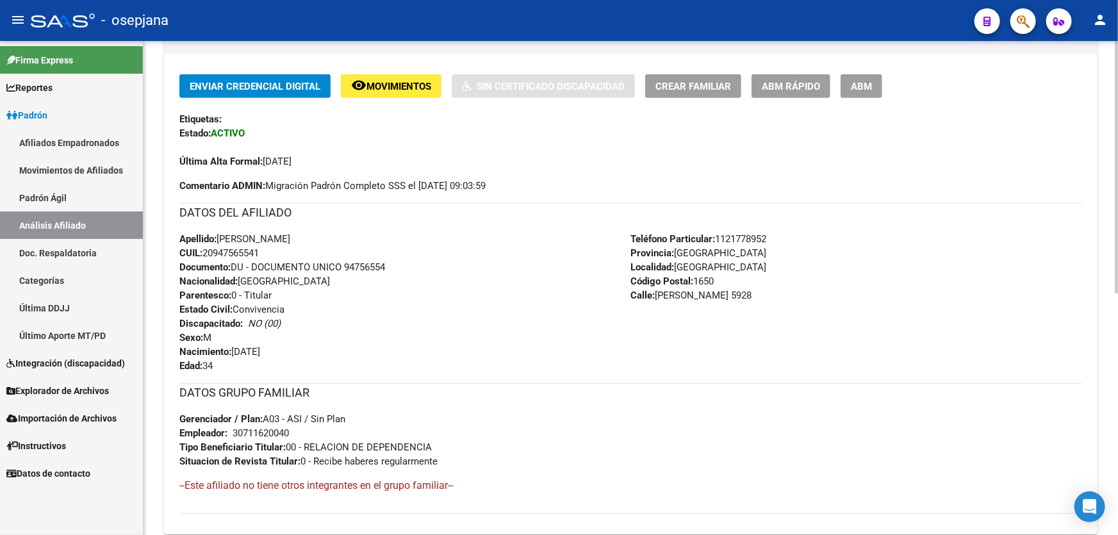
scroll to position [233, 0]
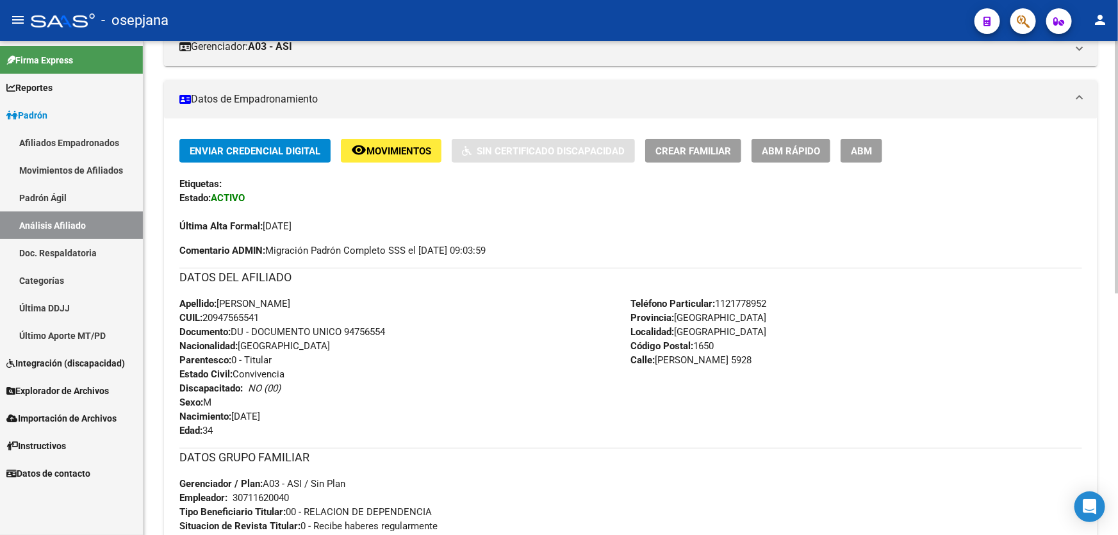
click at [673, 145] on span "Crear Familiar" at bounding box center [693, 151] width 76 height 12
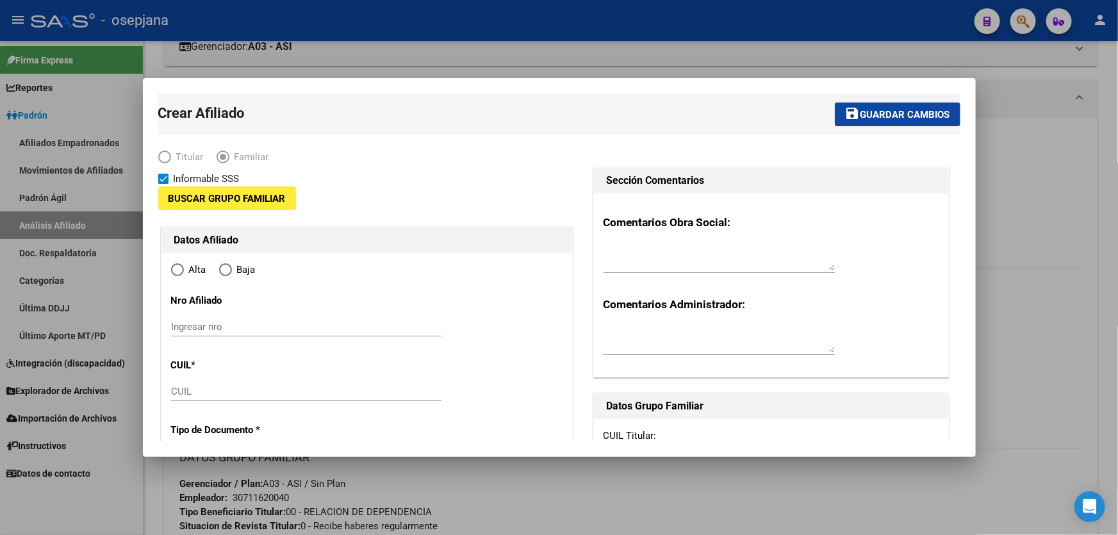
type input "30-71162004-0"
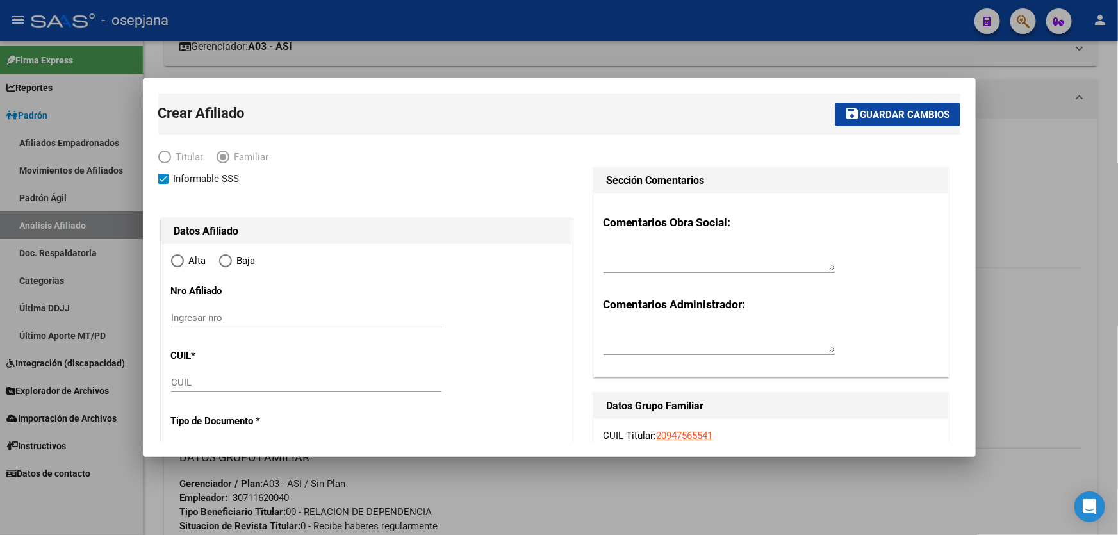
type input "[GEOGRAPHIC_DATA]"
type input "1650"
type input "[PERSON_NAME]"
type input "5928"
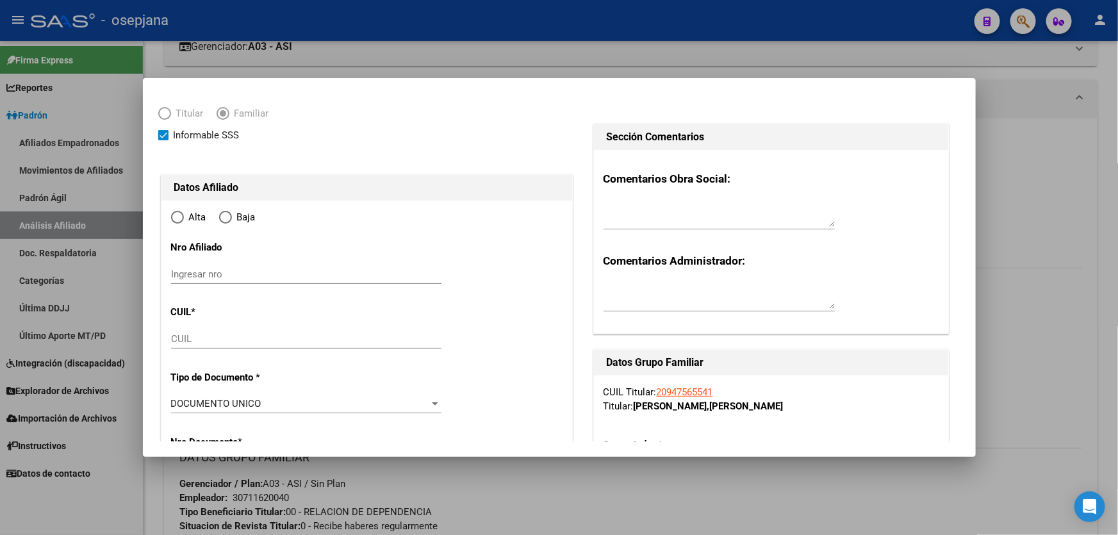
scroll to position [116, 0]
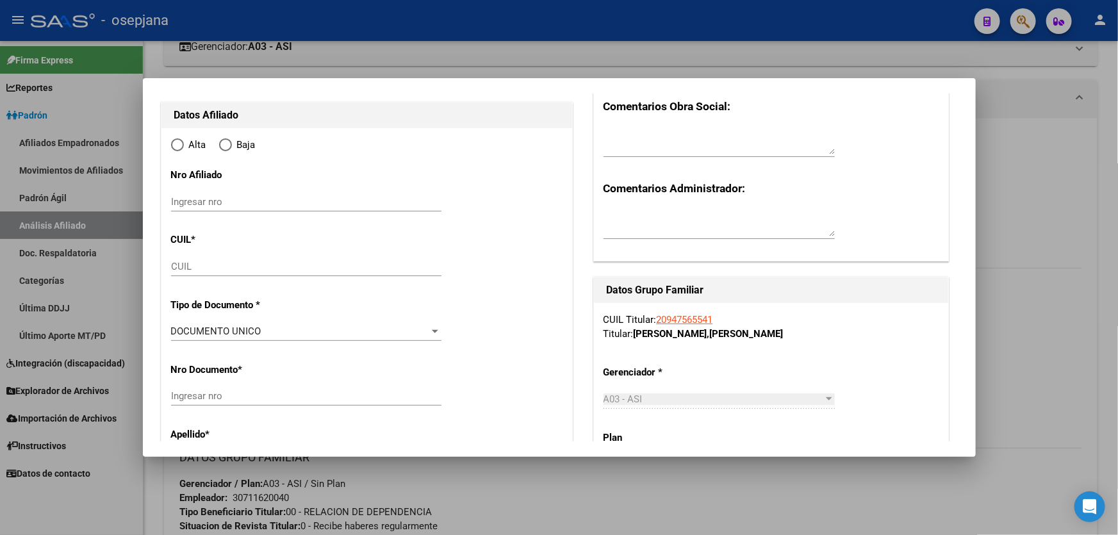
radio input "true"
click at [221, 269] on input "CUIL" at bounding box center [306, 267] width 270 height 12
type input "30-71162004-0"
paste input "27-95028011-0"
type input "27-95028011-0"
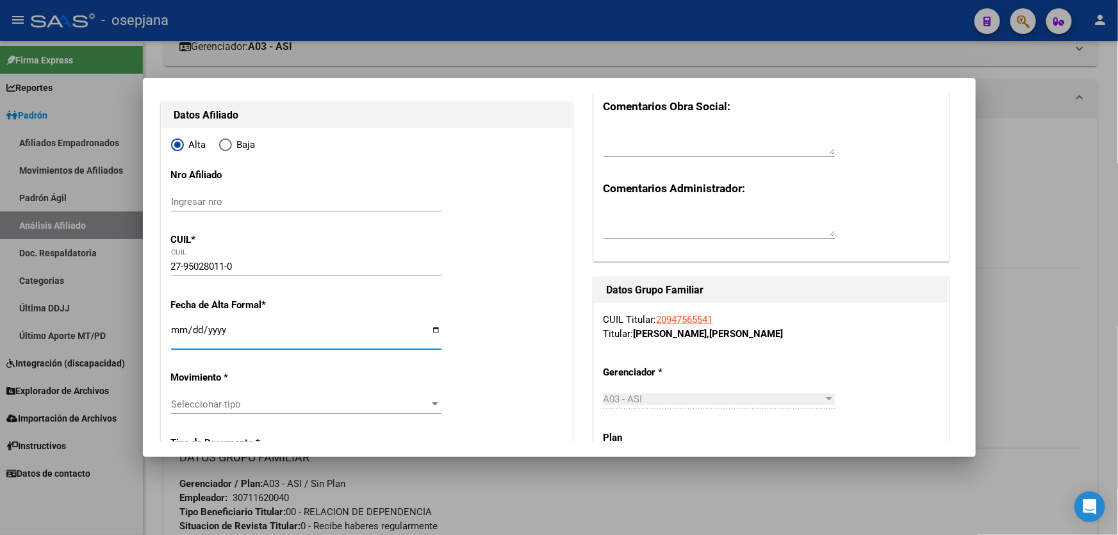
type input "95028011"
type input "[PERSON_NAME]"
type input "[DATE]"
type input "TRUJUI"
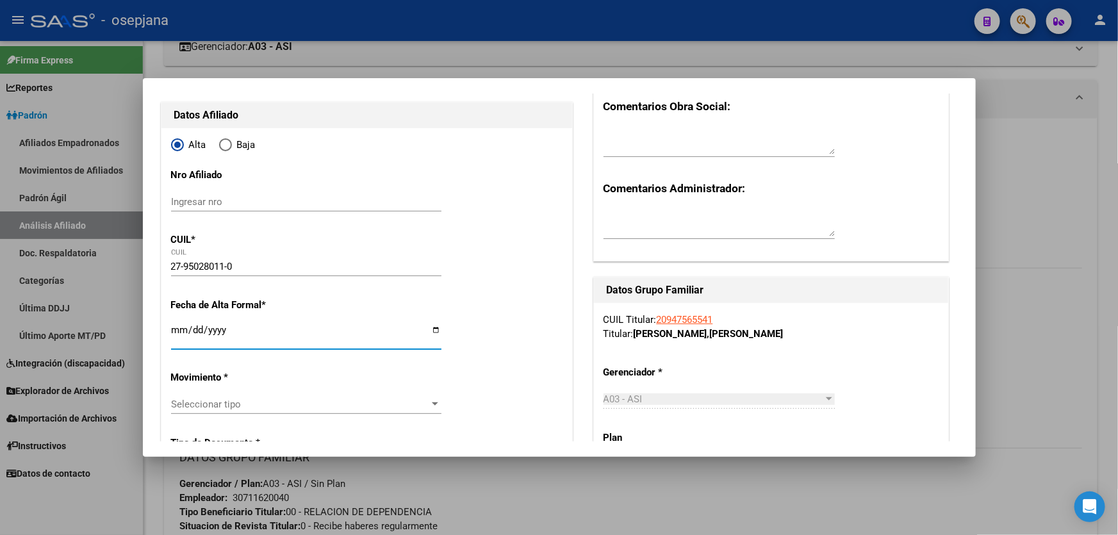
type input "1664"
type input "[GEOGRAPHIC_DATA]"
type input "792"
type input "[DATE]"
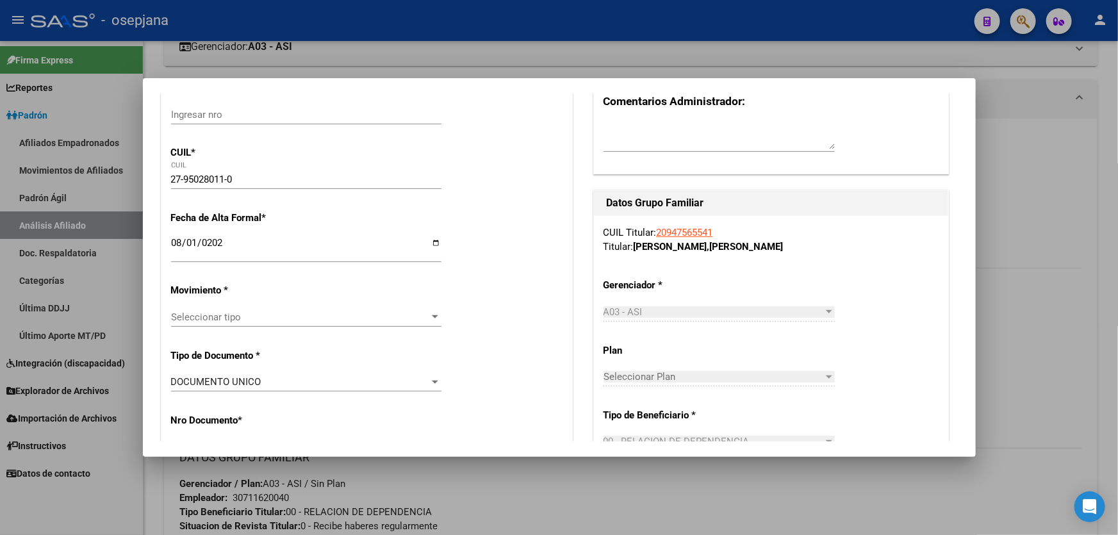
scroll to position [233, 0]
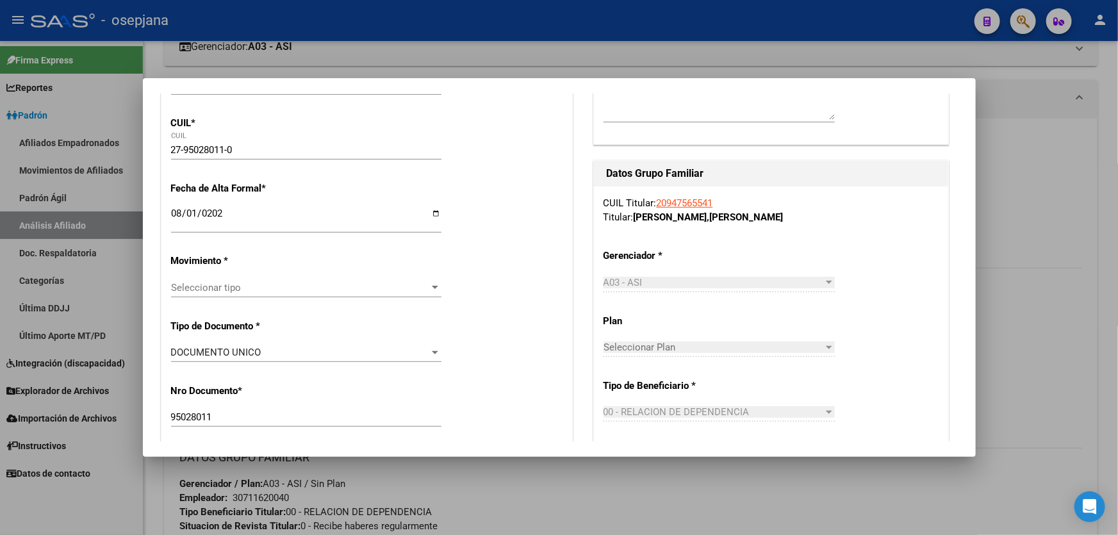
click at [224, 293] on div "Seleccionar tipo Seleccionar tipo" at bounding box center [306, 287] width 270 height 19
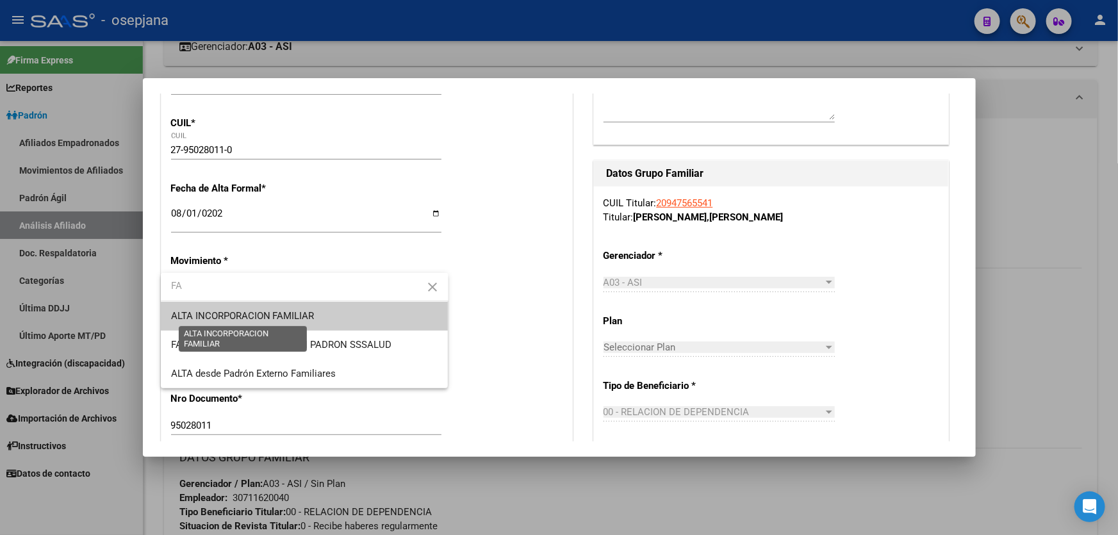
type input "FA"
click at [238, 315] on span "ALTA INCORPORACION FAMILIAR" at bounding box center [242, 316] width 143 height 12
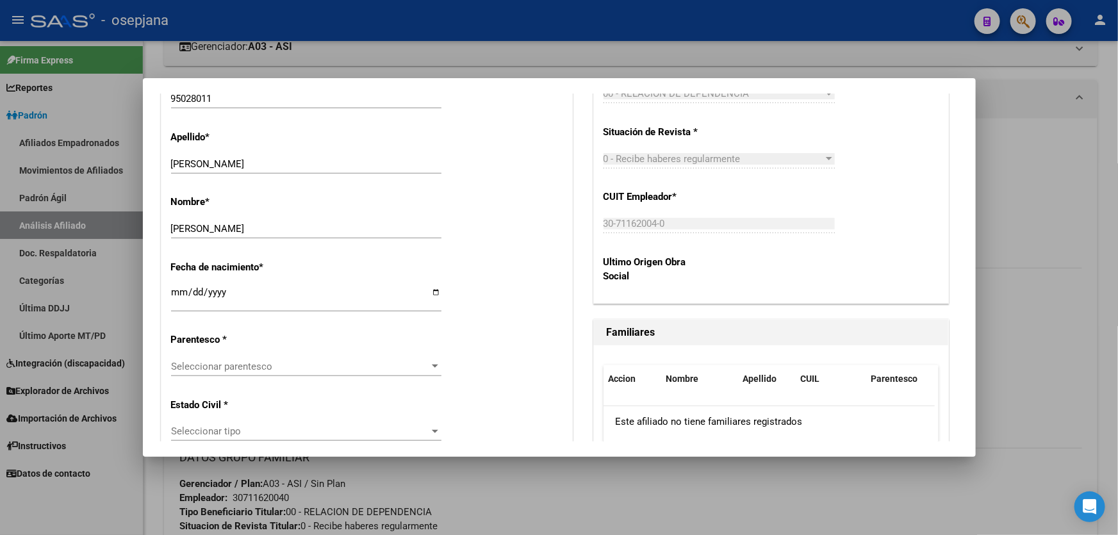
scroll to position [582, 0]
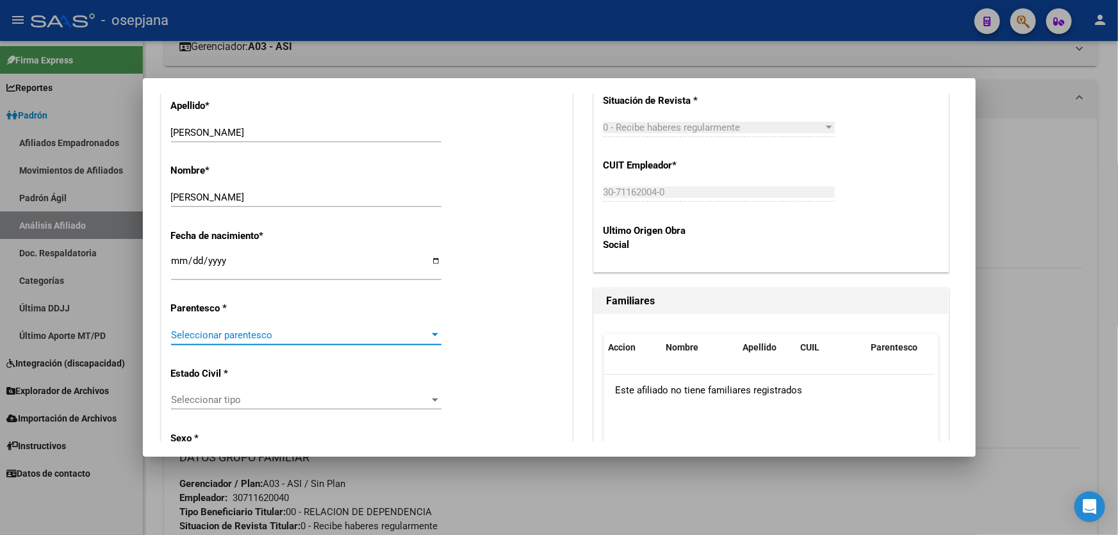
click at [239, 333] on span "Seleccionar parentesco" at bounding box center [300, 335] width 259 height 12
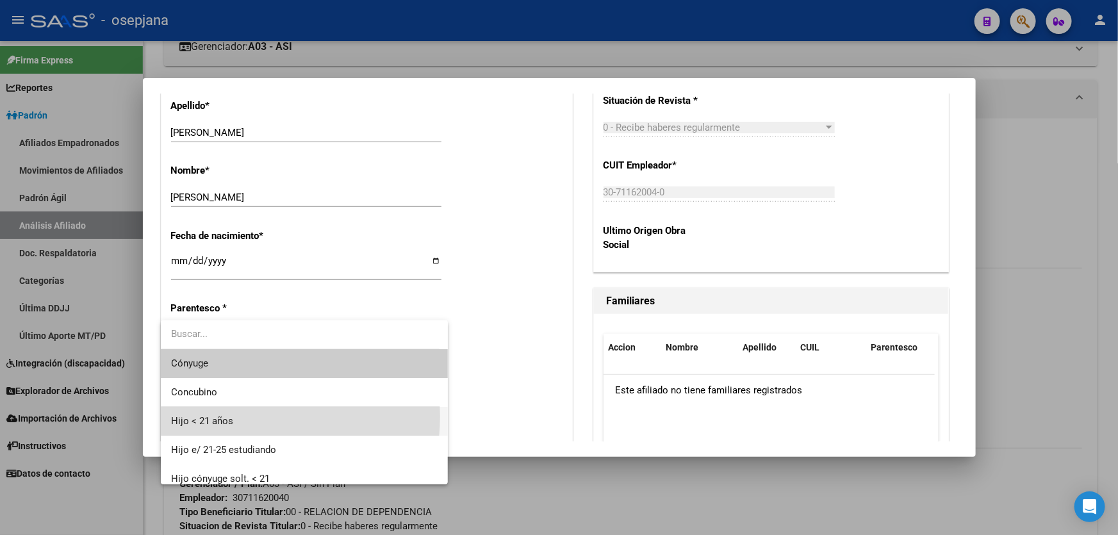
click at [237, 416] on span "Hijo < 21 años" at bounding box center [304, 421] width 267 height 29
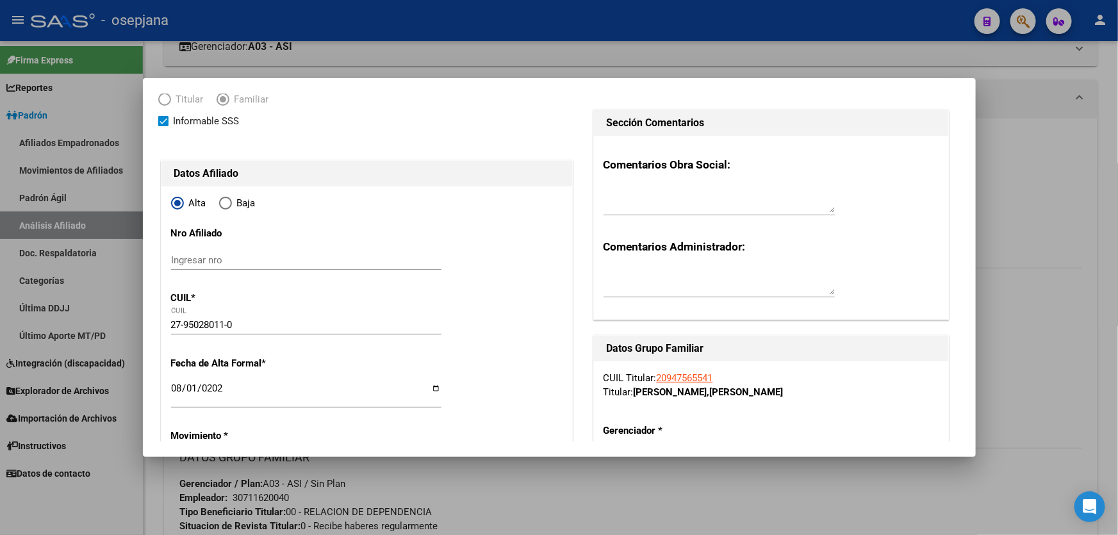
scroll to position [0, 0]
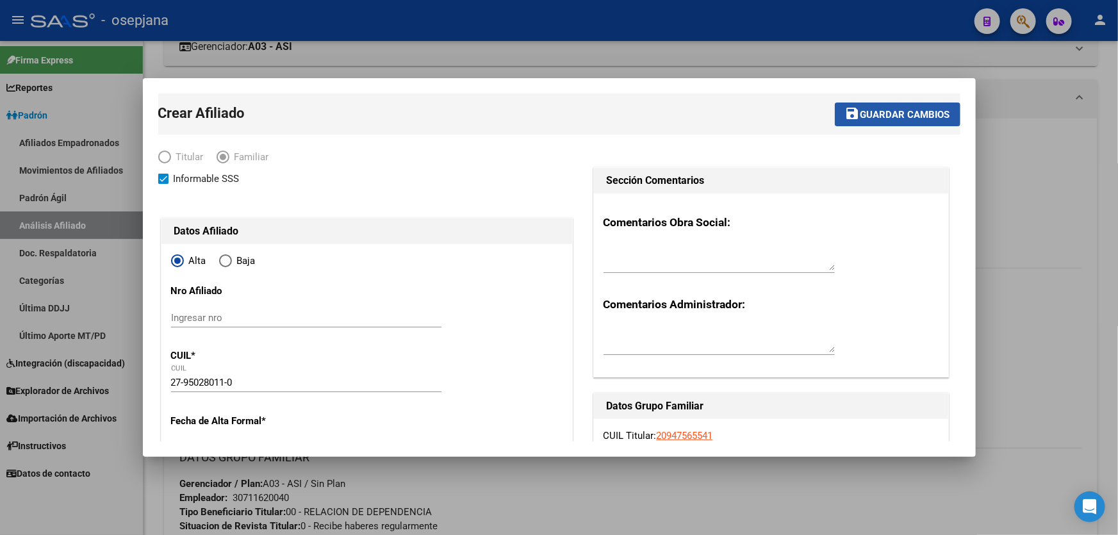
click at [913, 113] on span "Guardar cambios" at bounding box center [905, 115] width 90 height 12
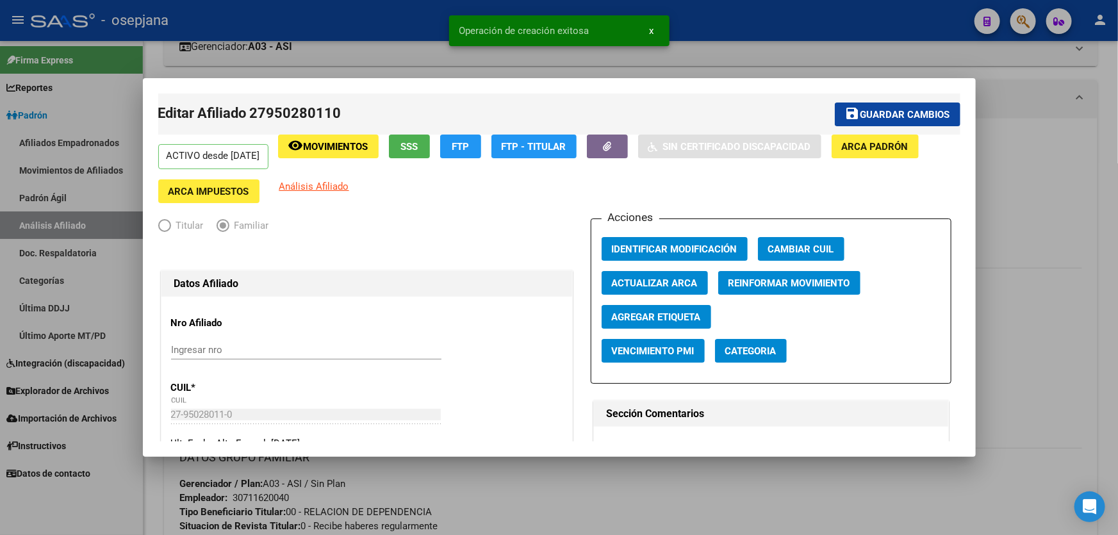
click at [924, 118] on span "Guardar cambios" at bounding box center [905, 115] width 90 height 12
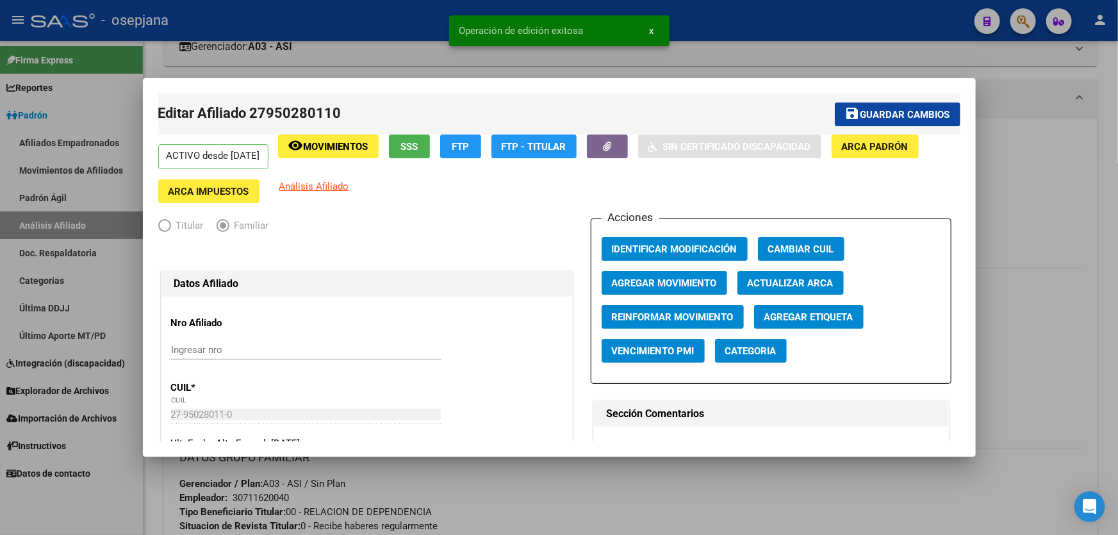
click at [1059, 167] on div at bounding box center [559, 267] width 1118 height 535
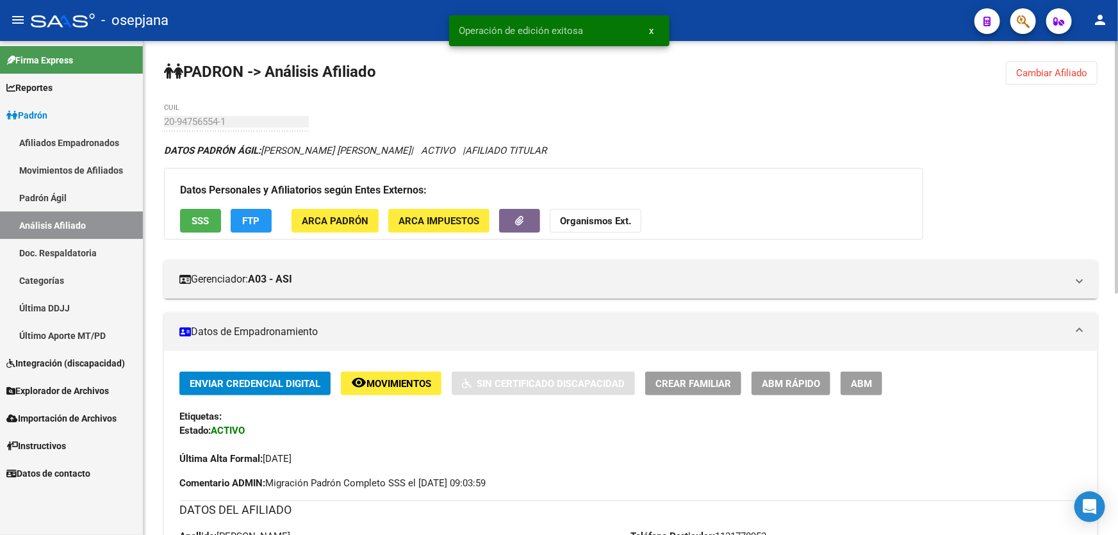
click at [1064, 67] on span "Cambiar Afiliado" at bounding box center [1051, 73] width 71 height 12
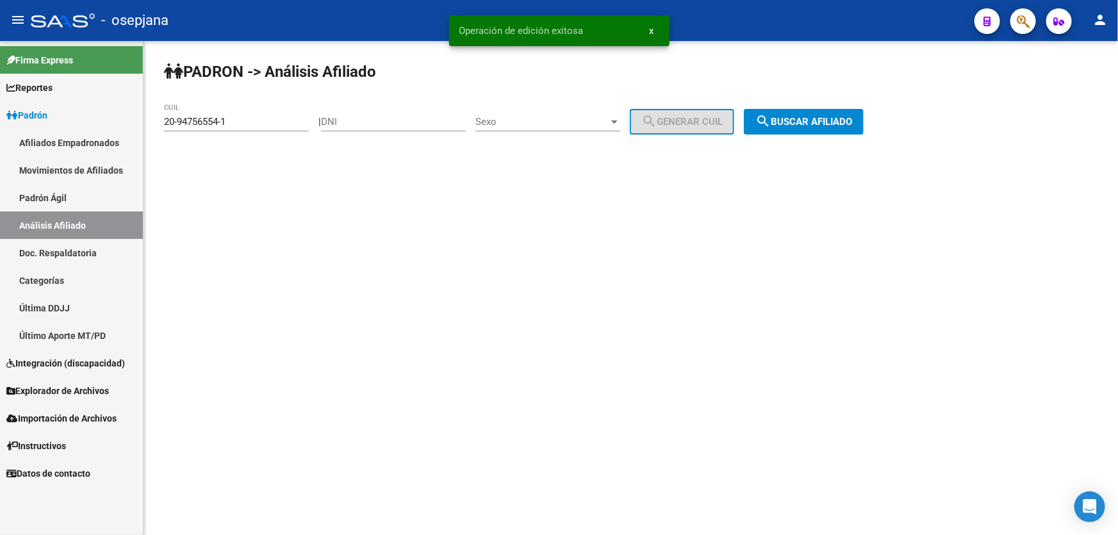
click at [847, 116] on span "search Buscar afiliado" at bounding box center [803, 122] width 97 height 12
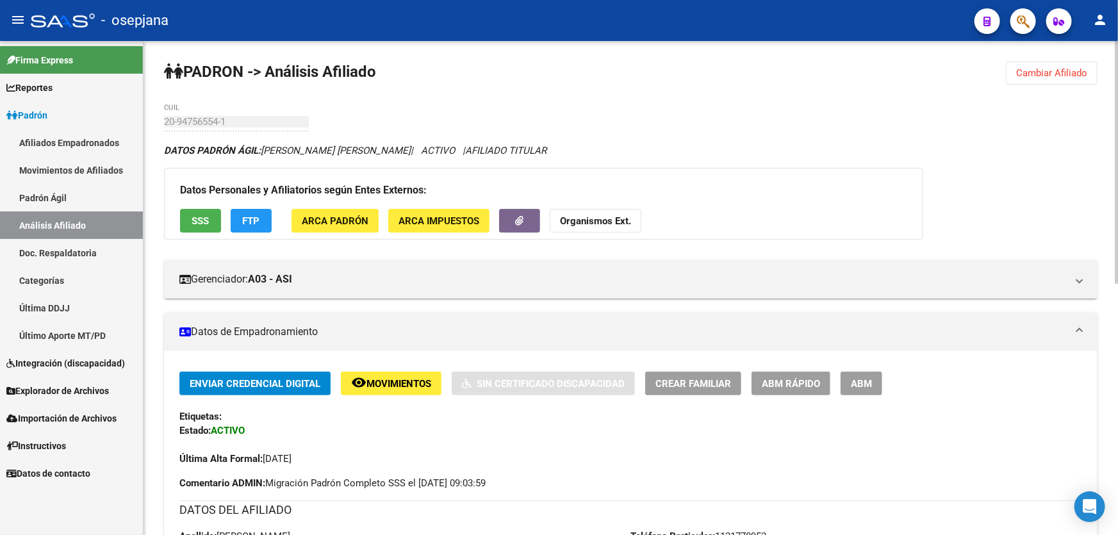
click at [704, 378] on span "Crear Familiar" at bounding box center [693, 384] width 76 height 12
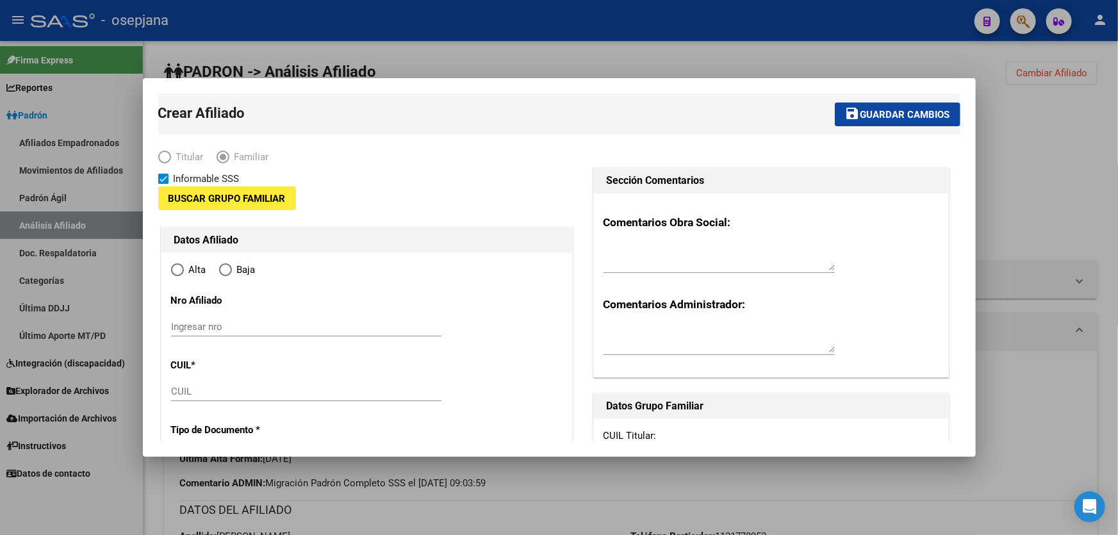
type input "30-71162004-0"
type input "[GEOGRAPHIC_DATA]"
type input "1650"
type input "[PERSON_NAME]"
type input "5928"
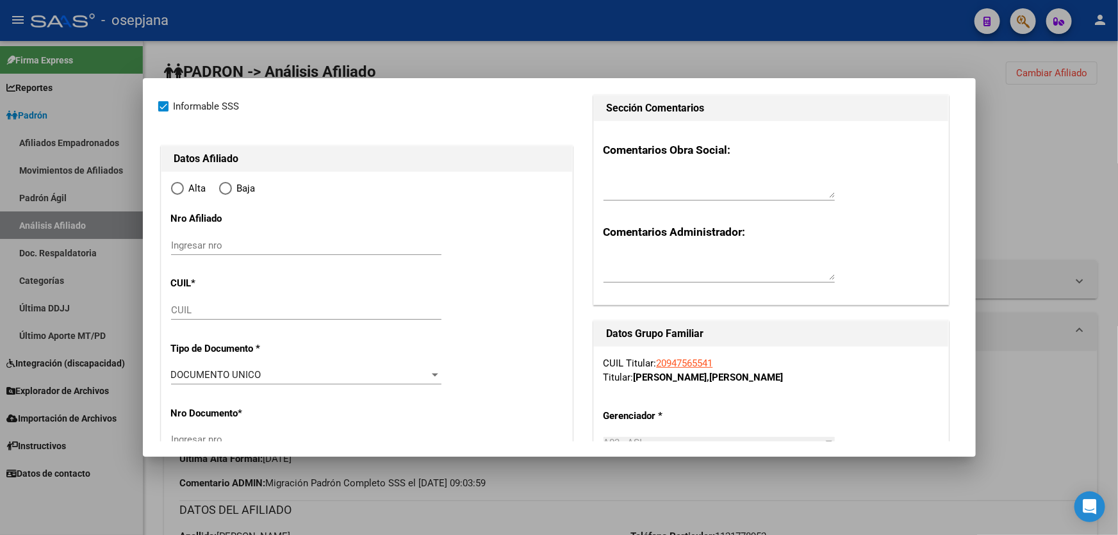
scroll to position [174, 0]
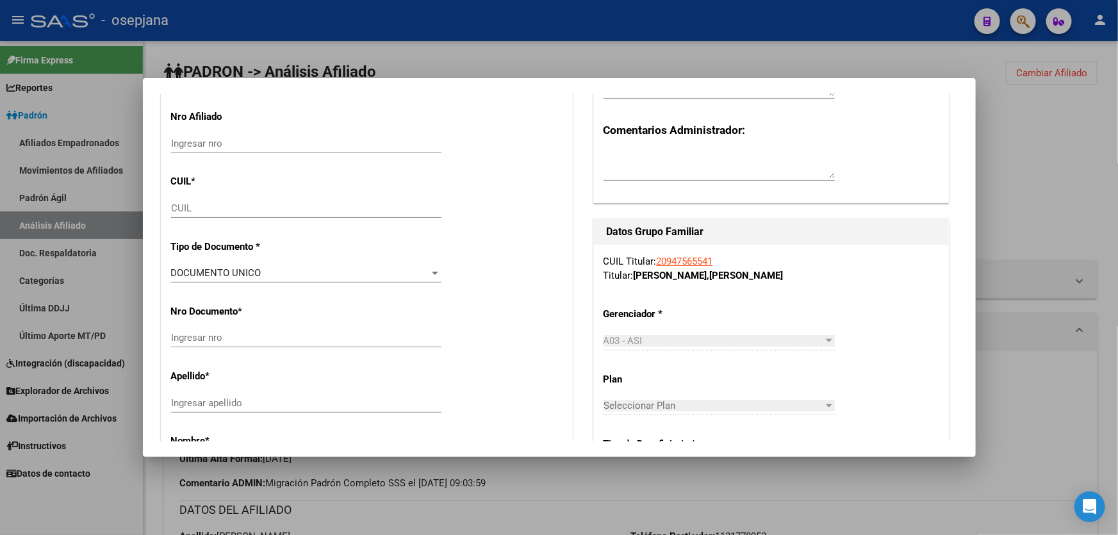
radio input "true"
click at [205, 204] on input "CUIL" at bounding box center [306, 208] width 270 height 12
type input "30-71162004-0"
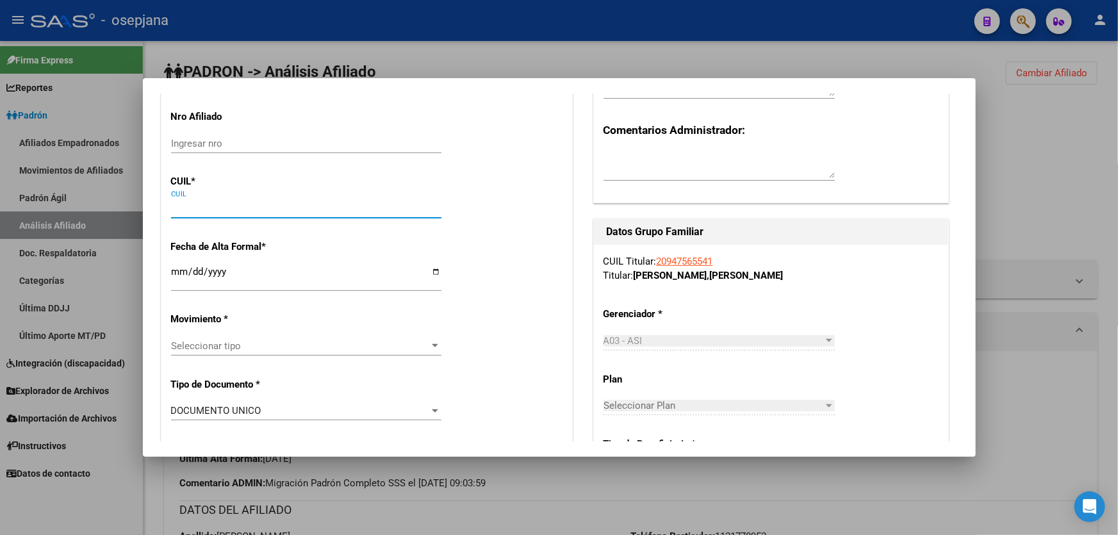
paste input "23-95027966-4"
type input "23-95027966-4"
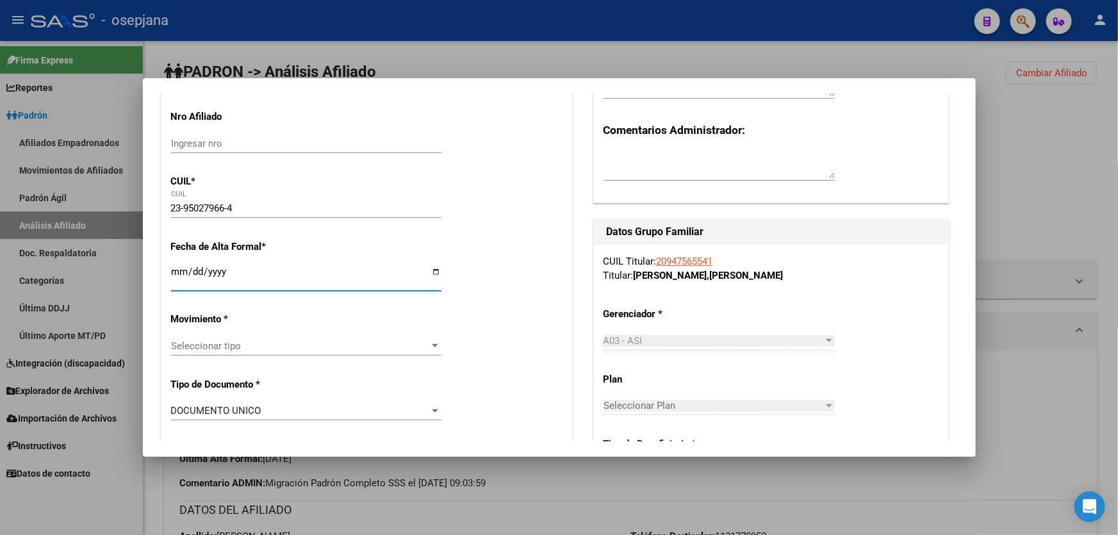
type input "95027966"
type input "[PERSON_NAME]"
type input "[DATE]"
type input "TRUJUI"
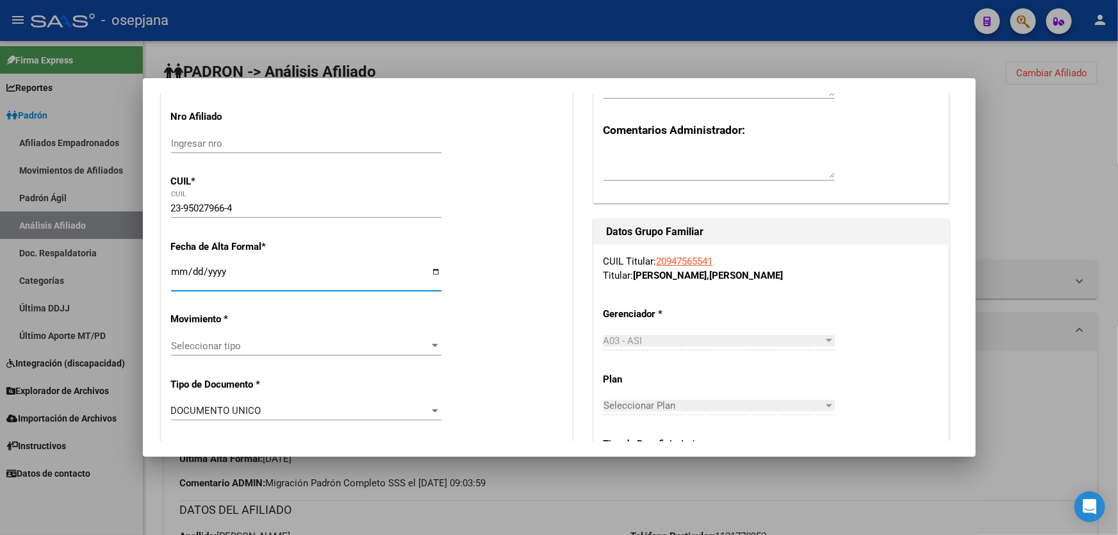
type input "1664"
type input "[GEOGRAPHIC_DATA]"
type input "792"
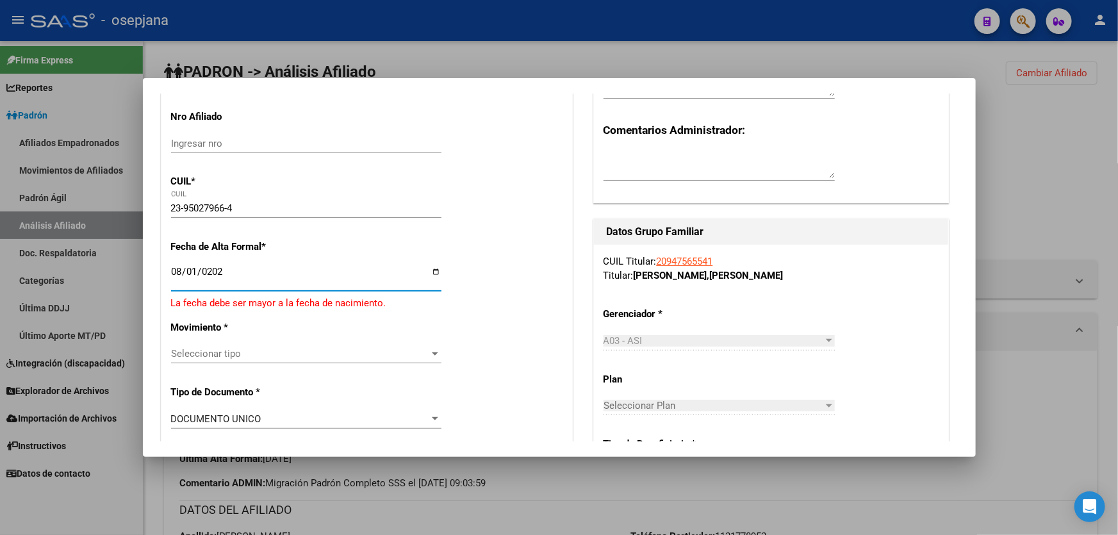
type input "[DATE]"
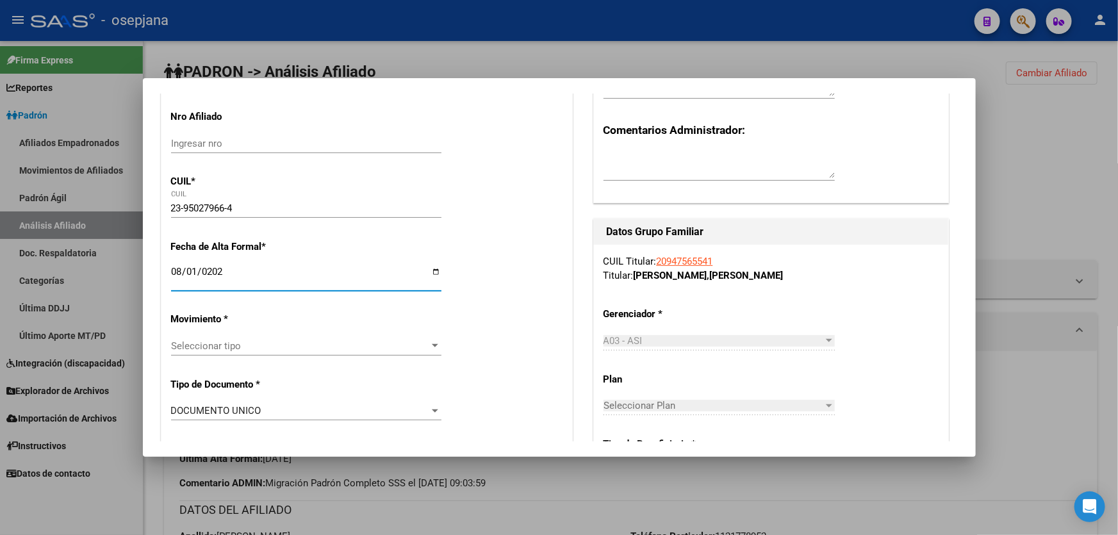
click at [257, 344] on span "Seleccionar tipo" at bounding box center [300, 346] width 259 height 12
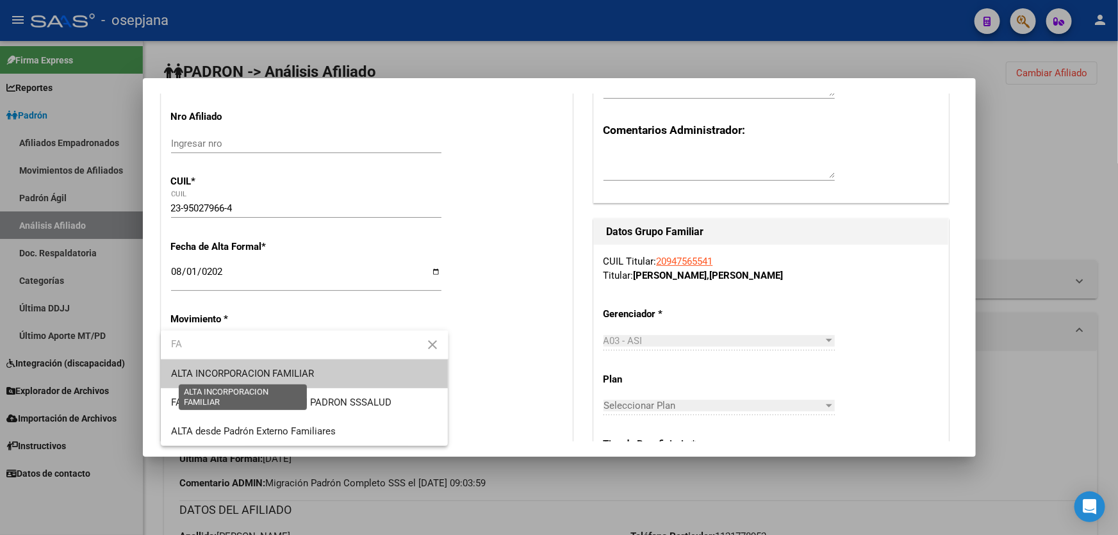
type input "FA"
click at [264, 370] on span "ALTA INCORPORACION FAMILIAR" at bounding box center [242, 374] width 143 height 12
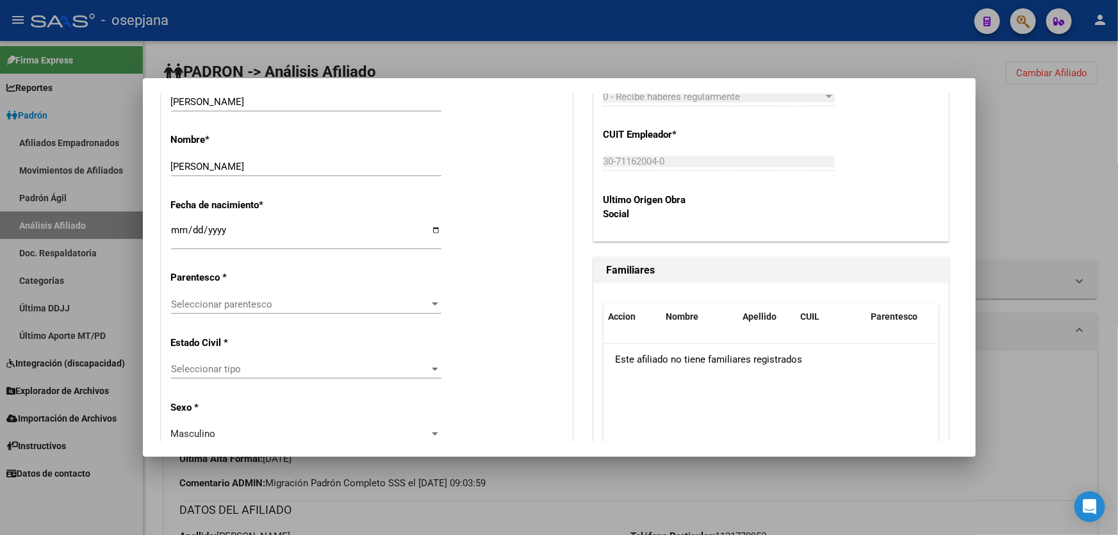
scroll to position [641, 0]
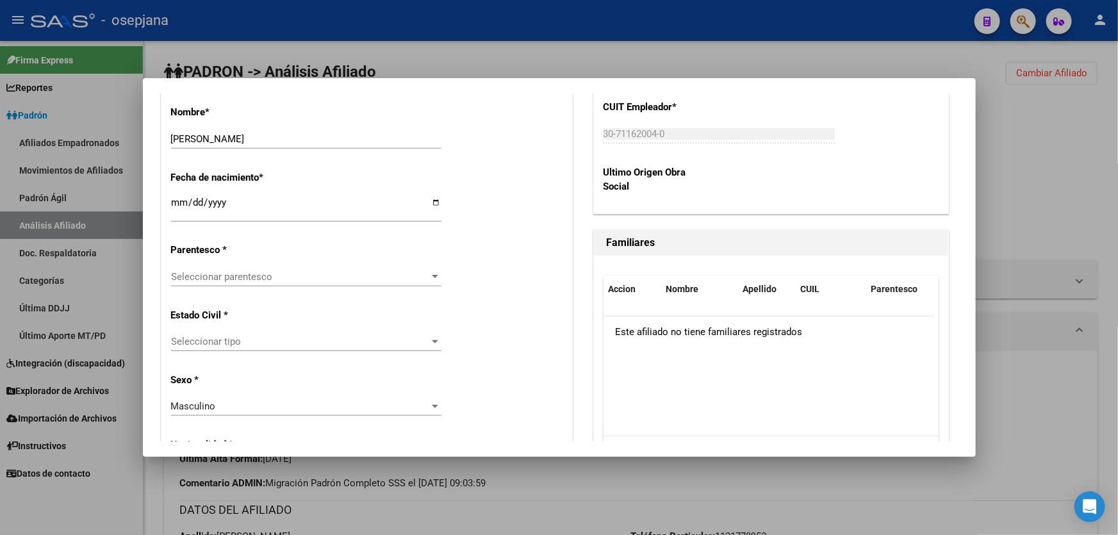
click at [277, 286] on div "Seleccionar parentesco Seleccionar parentesco" at bounding box center [306, 282] width 270 height 31
click at [279, 279] on span "Seleccionar parentesco" at bounding box center [300, 277] width 259 height 12
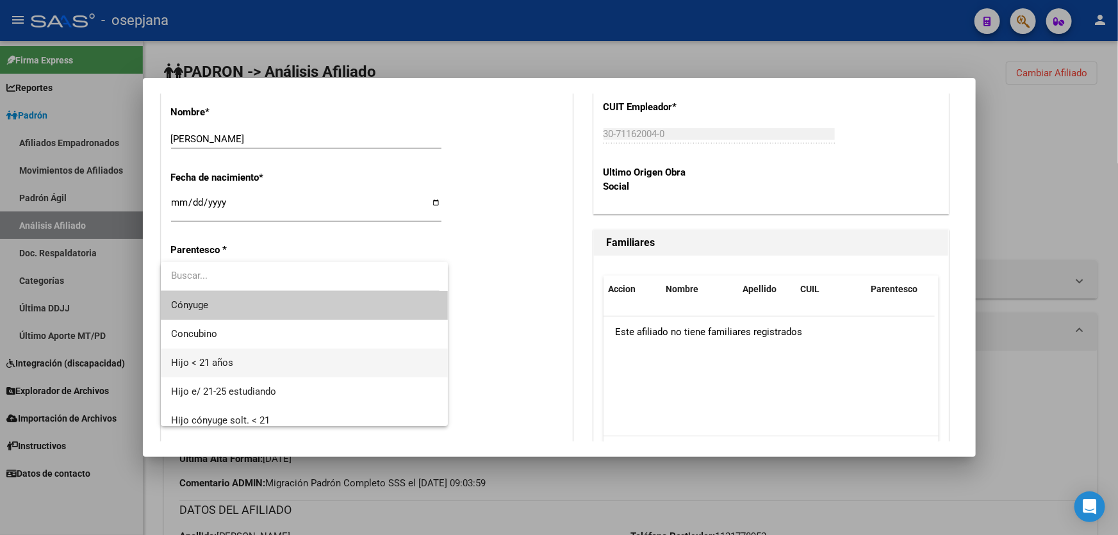
click at [236, 358] on span "Hijo < 21 años" at bounding box center [304, 362] width 267 height 29
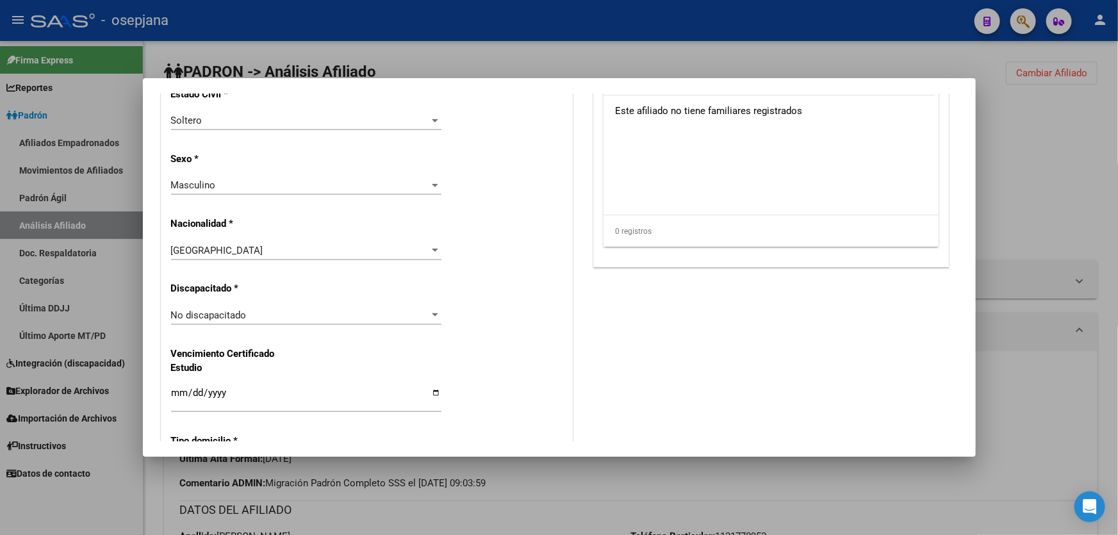
scroll to position [873, 0]
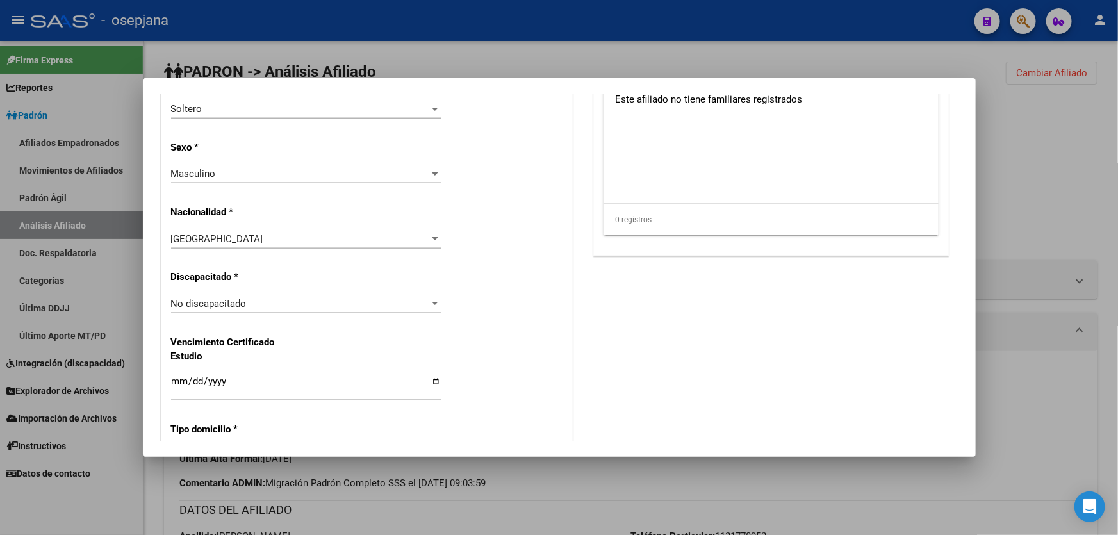
click at [304, 173] on div "Masculino" at bounding box center [300, 174] width 259 height 12
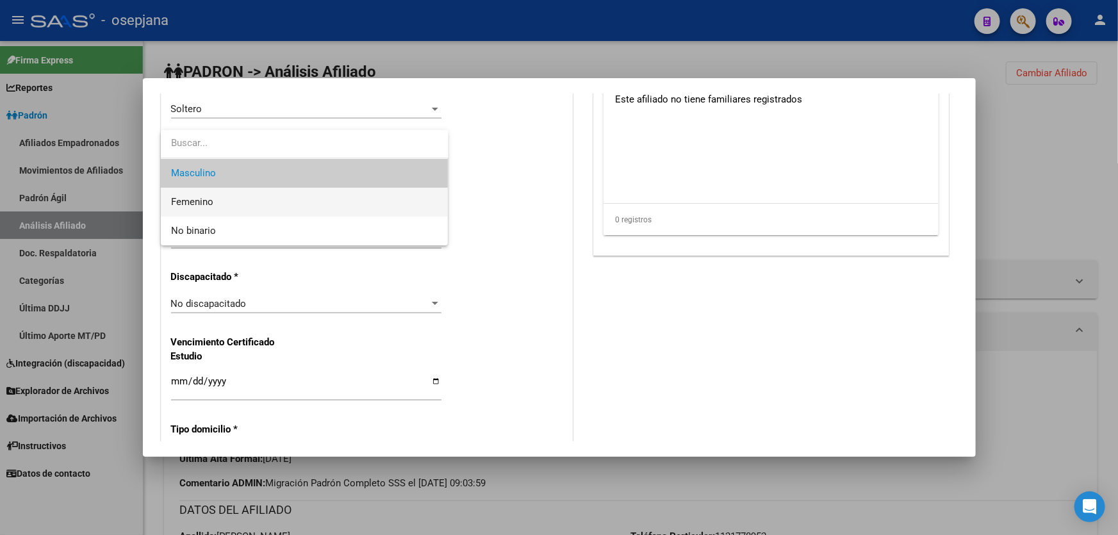
click at [243, 198] on span "Femenino" at bounding box center [304, 202] width 267 height 29
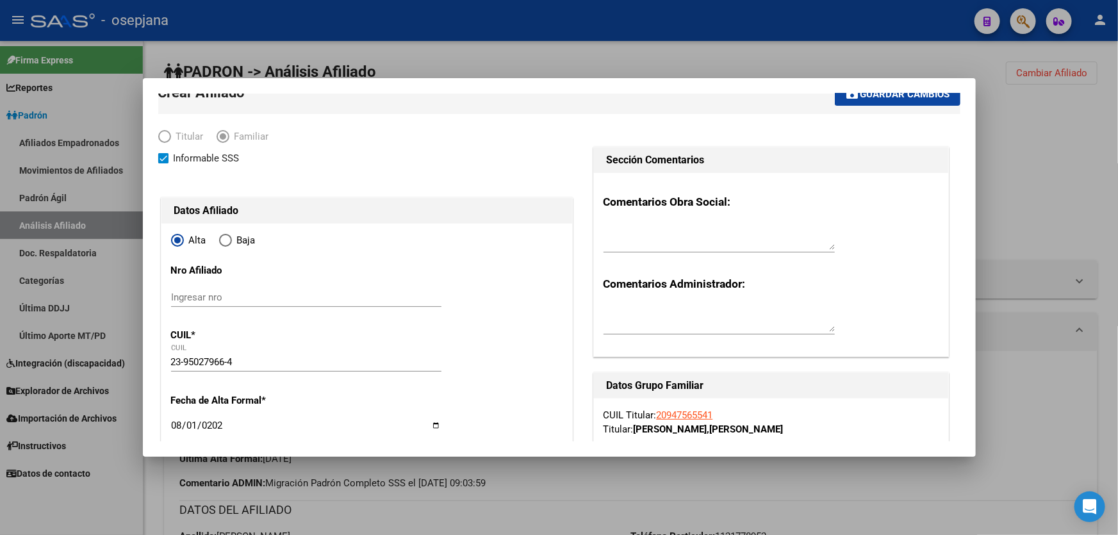
scroll to position [0, 0]
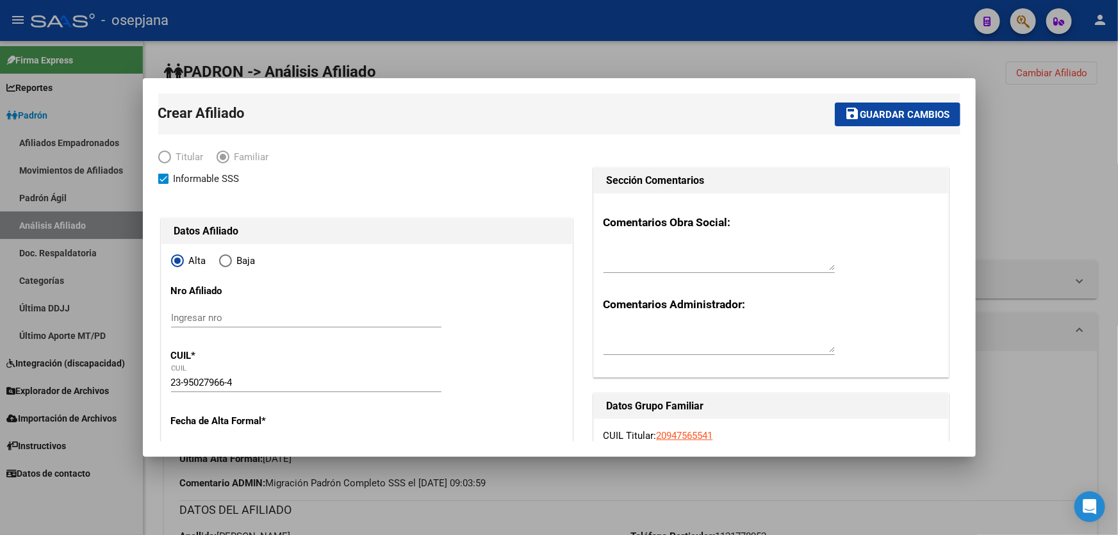
click at [888, 119] on span "Guardar cambios" at bounding box center [905, 115] width 90 height 12
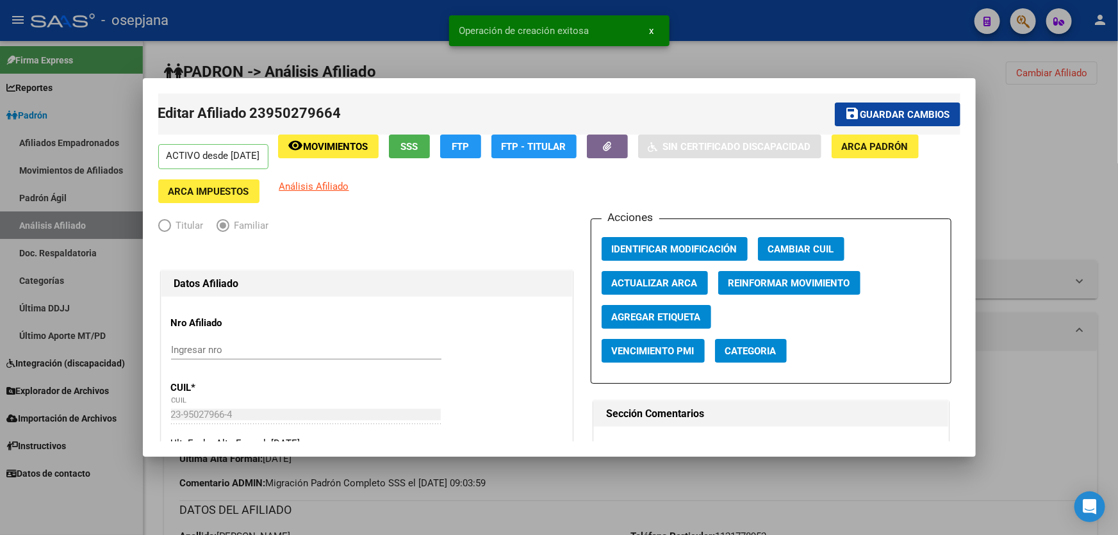
click at [890, 113] on span "Guardar cambios" at bounding box center [905, 115] width 90 height 12
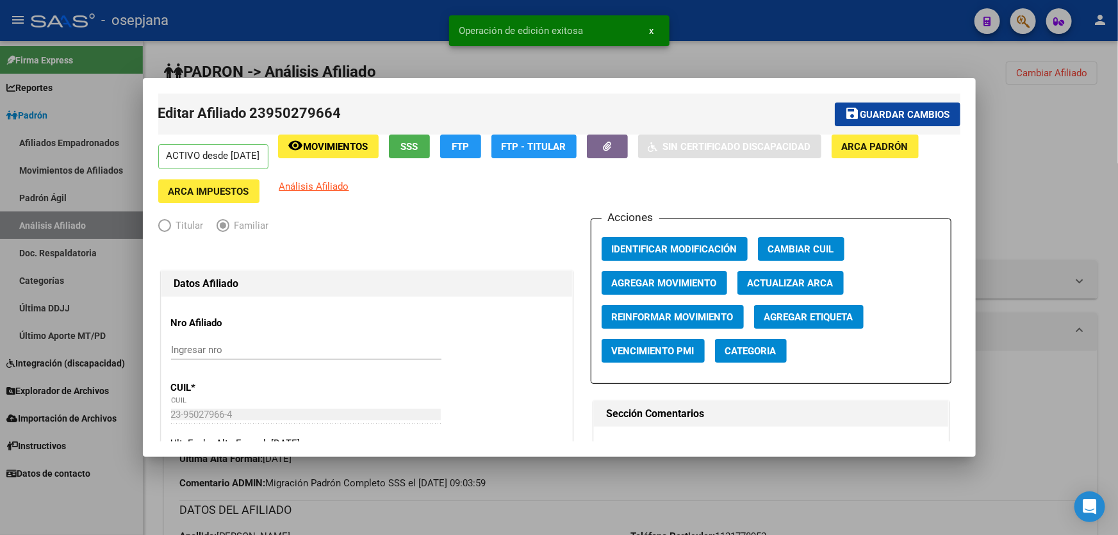
click at [1117, 149] on div at bounding box center [559, 267] width 1118 height 535
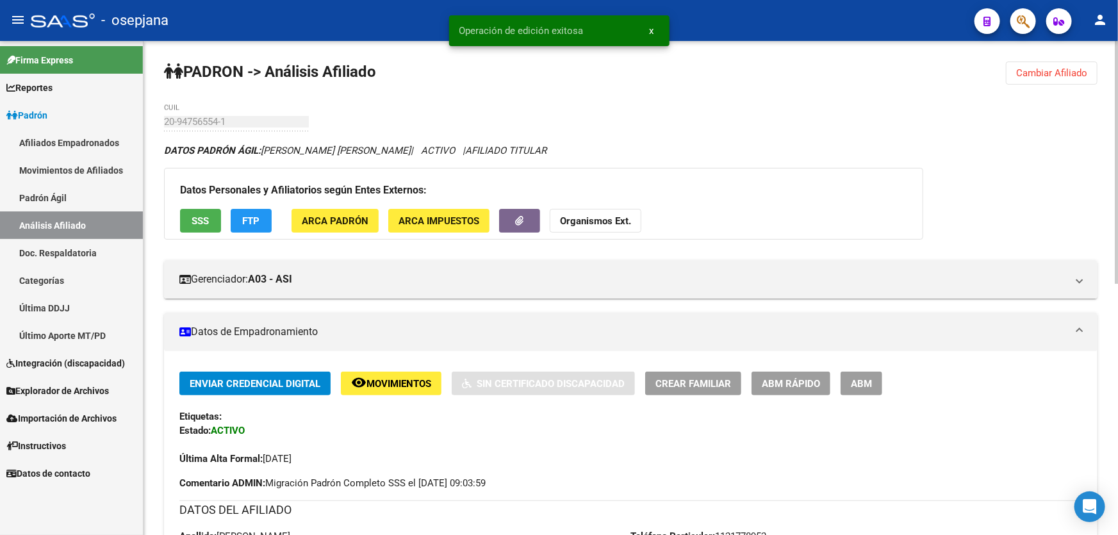
click at [1069, 65] on button "Cambiar Afiliado" at bounding box center [1052, 72] width 92 height 23
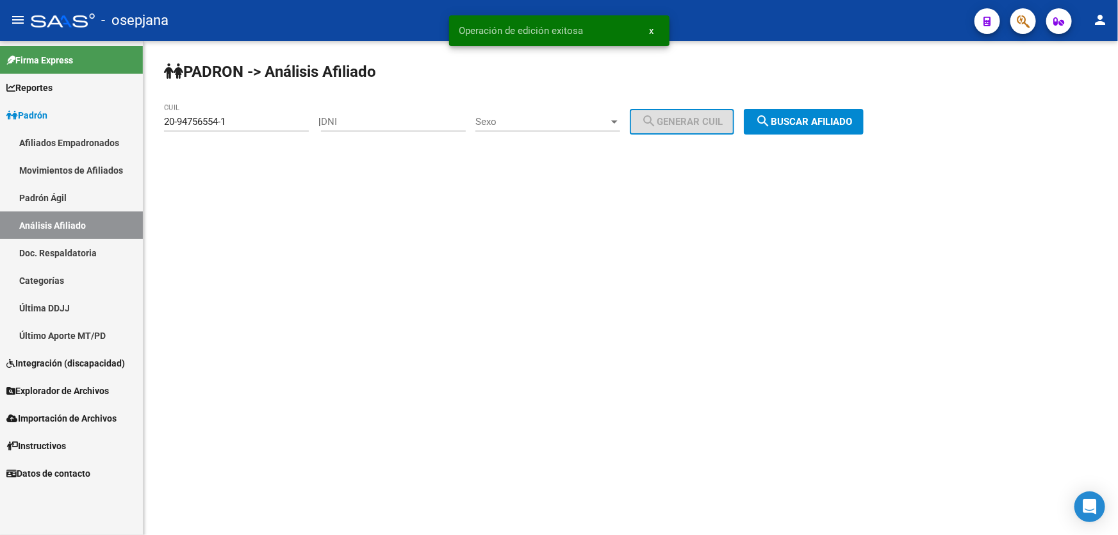
click at [845, 122] on span "search Buscar afiliado" at bounding box center [803, 122] width 97 height 12
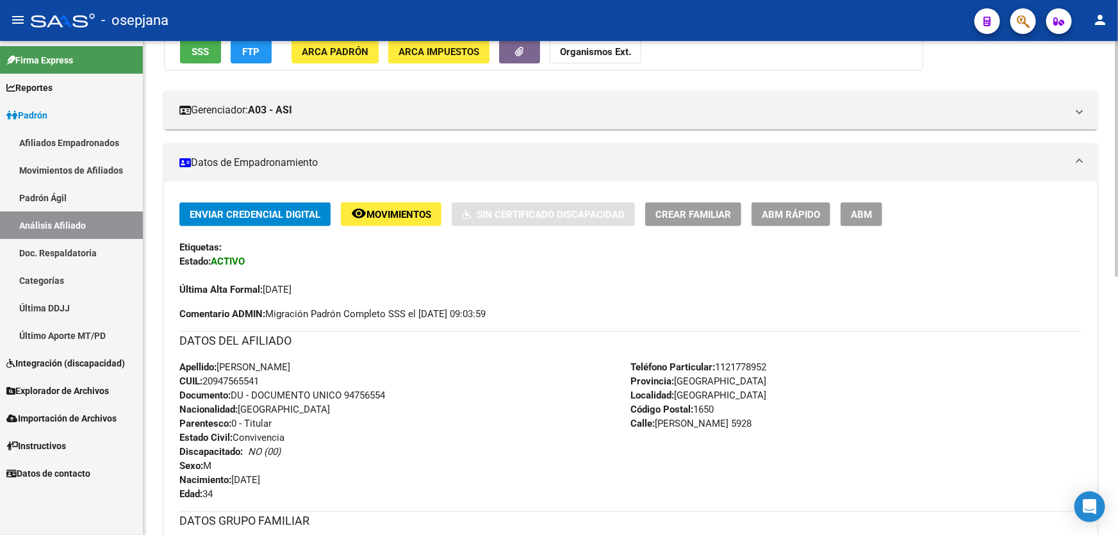
scroll to position [116, 0]
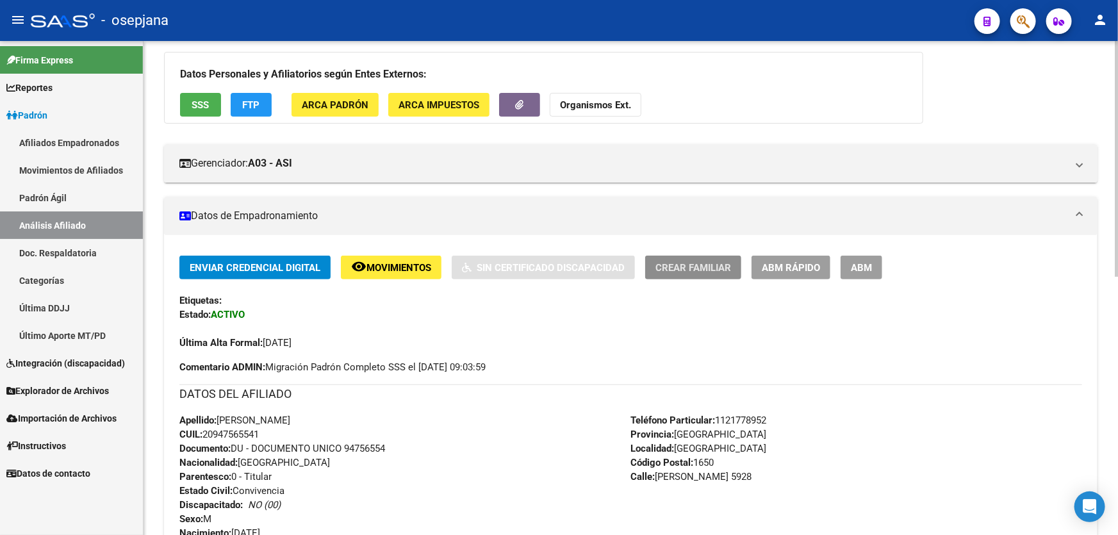
click at [689, 257] on button "Crear Familiar" at bounding box center [693, 268] width 96 height 24
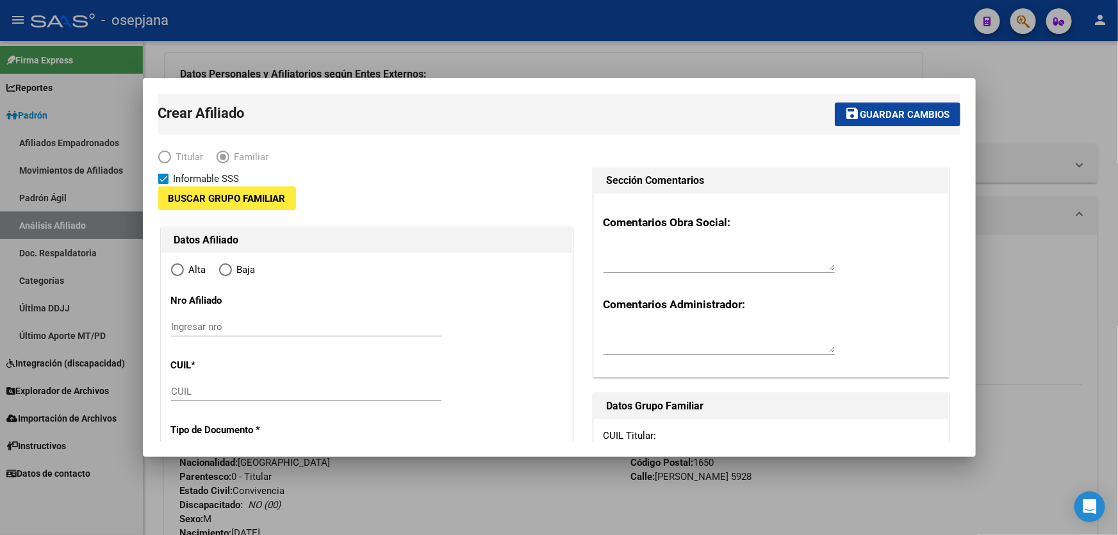
type input "30-71162004-0"
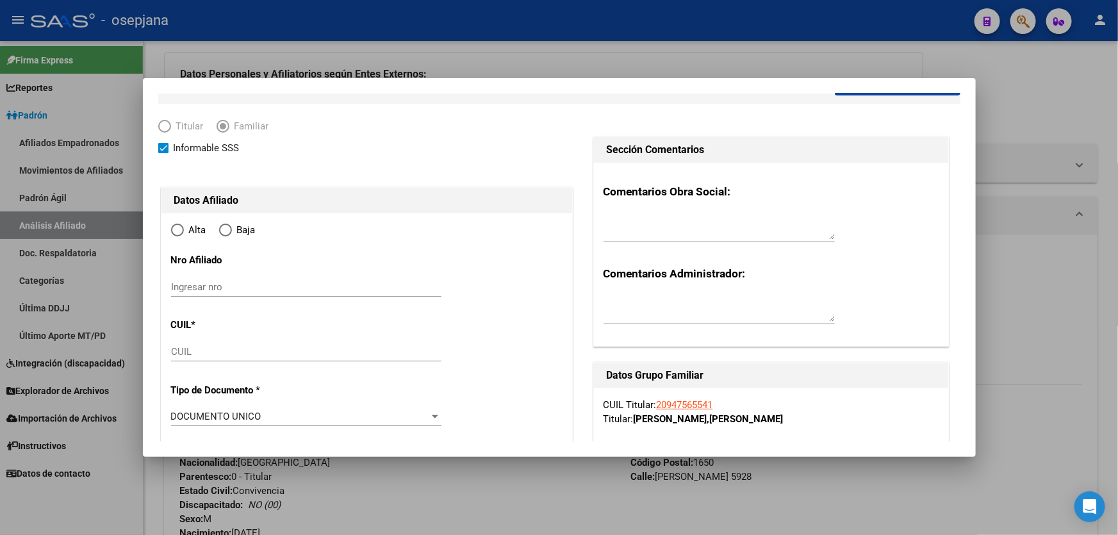
type input "[GEOGRAPHIC_DATA]"
type input "1650"
type input "[PERSON_NAME]"
type input "5928"
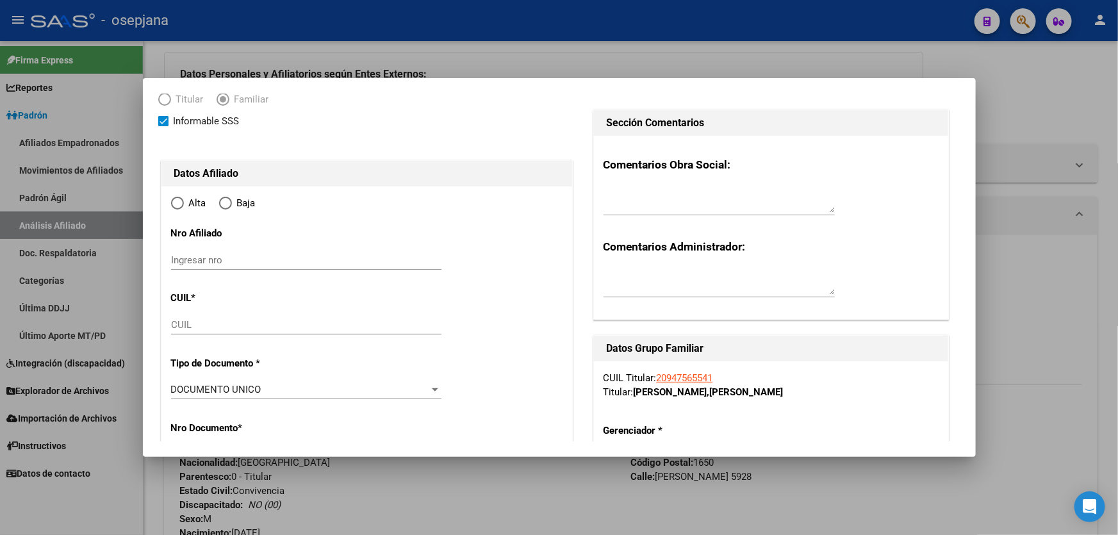
radio input "true"
click at [190, 323] on input "CUIL" at bounding box center [306, 325] width 270 height 12
type input "30-71162004-0"
paste input "27-95027964-3"
type input "27-95027964-3"
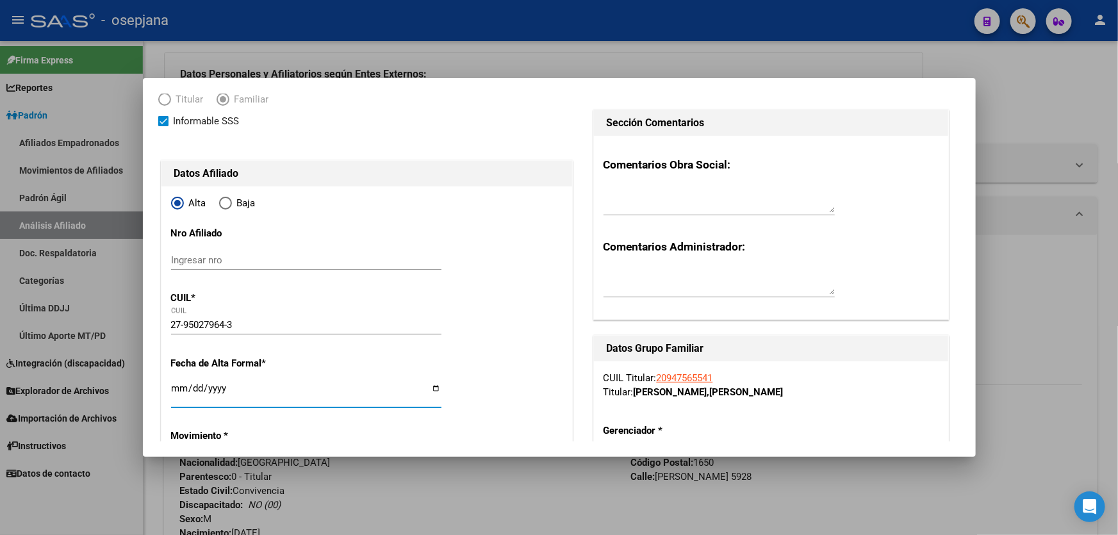
type input "95027964"
type input "[PERSON_NAME]"
type input "[DATE]"
type input "TRUJUI"
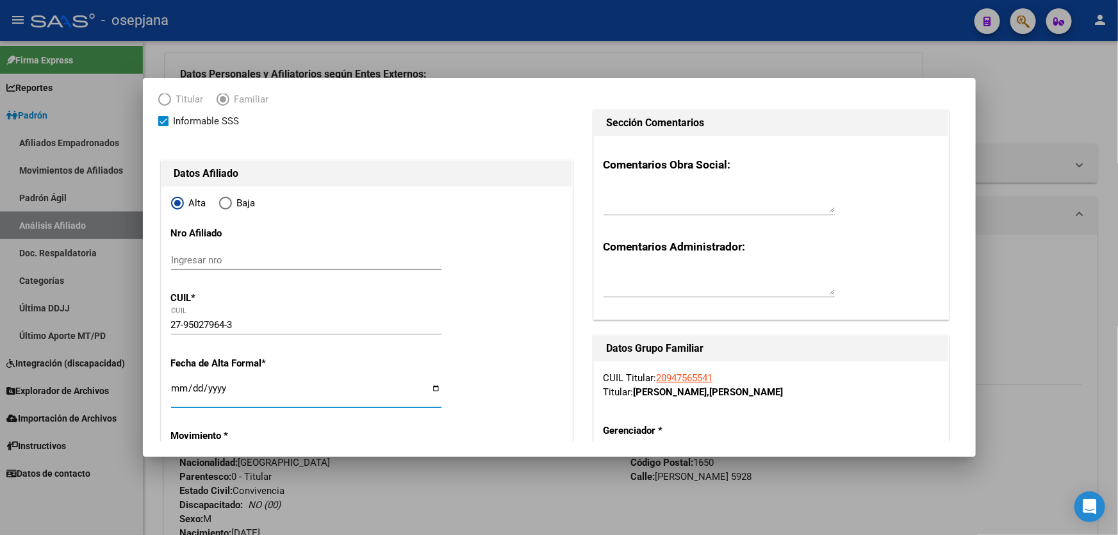
type input "1664"
type input "[GEOGRAPHIC_DATA]"
type input "792"
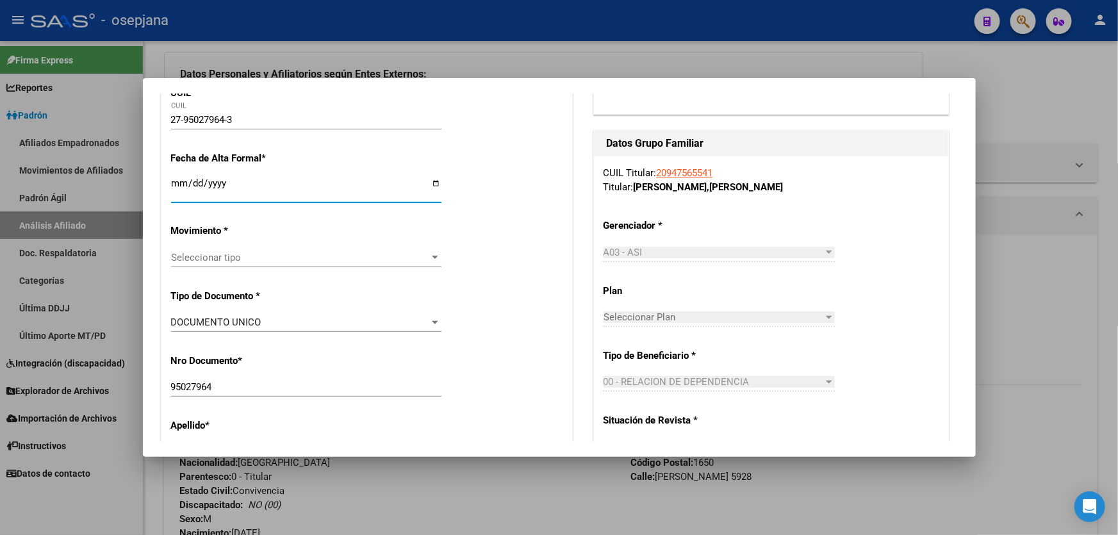
scroll to position [349, 0]
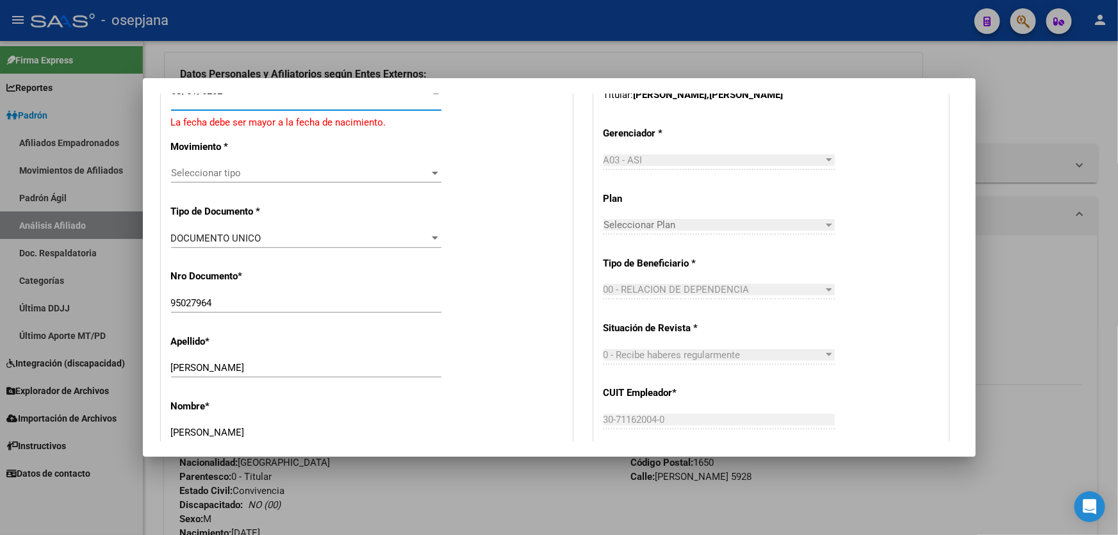
type input "[DATE]"
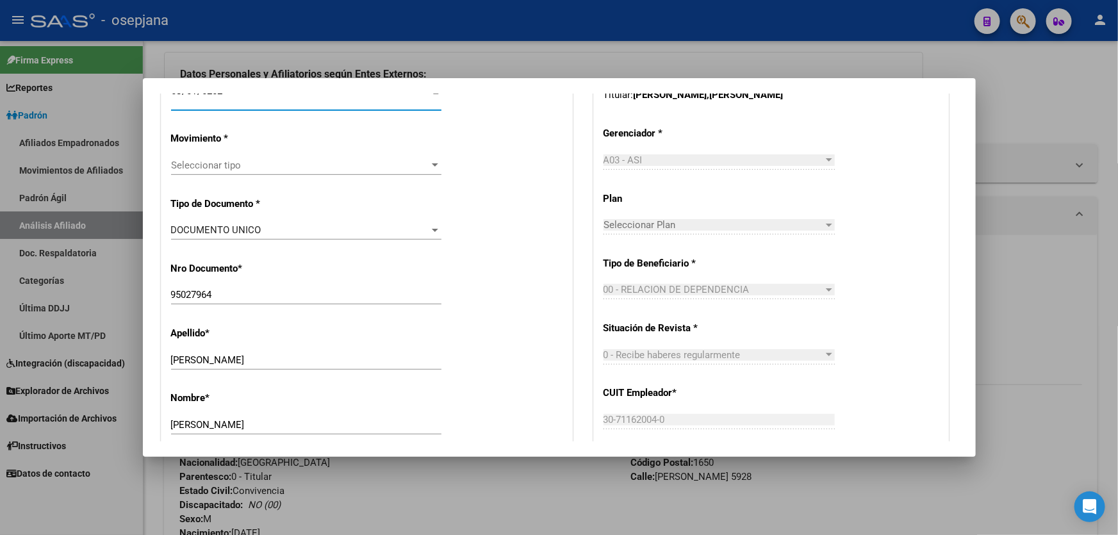
scroll to position [347, 0]
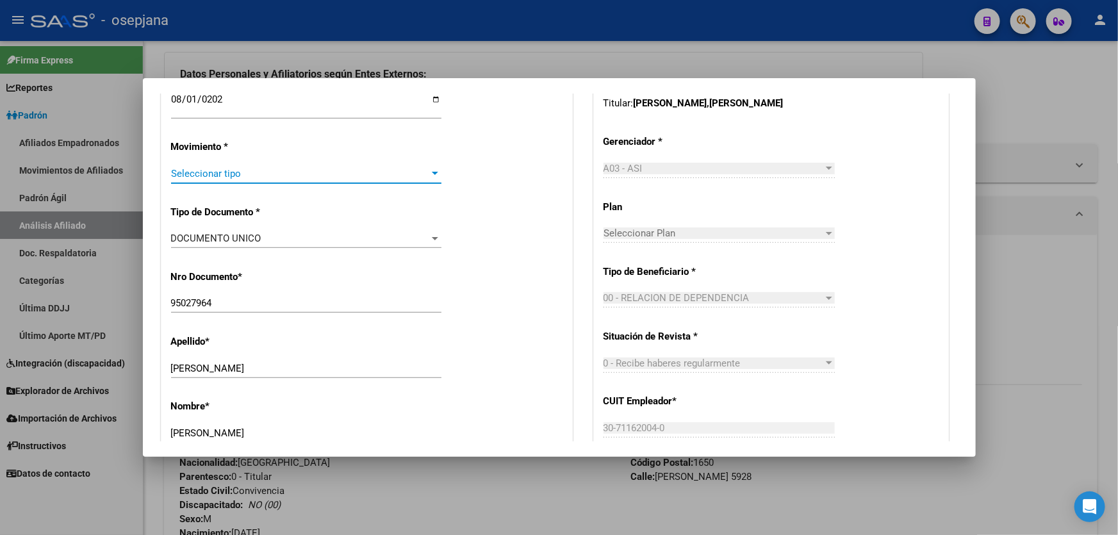
click at [325, 170] on span "Seleccionar tipo" at bounding box center [300, 174] width 259 height 12
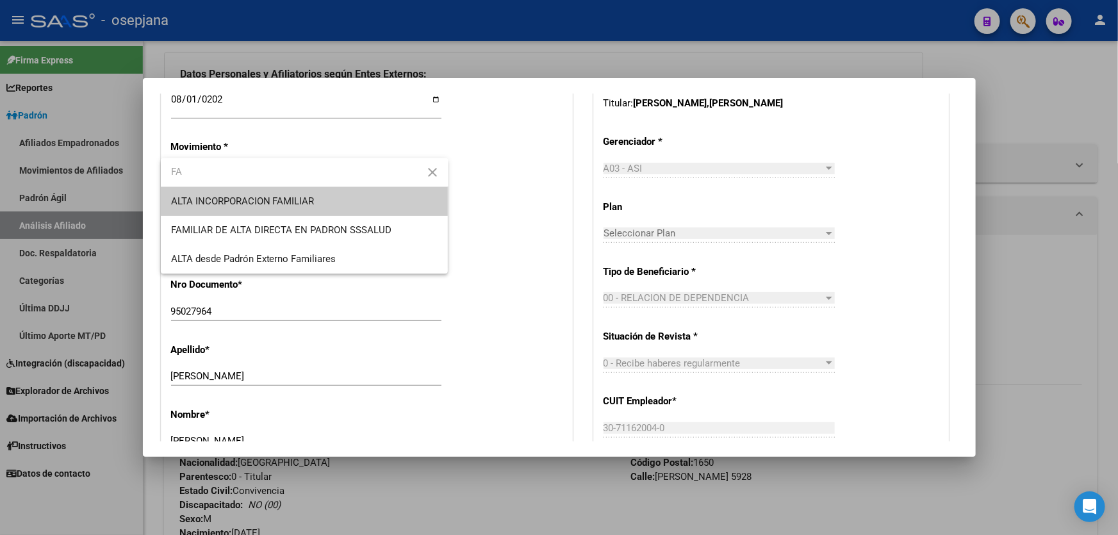
type input "FA"
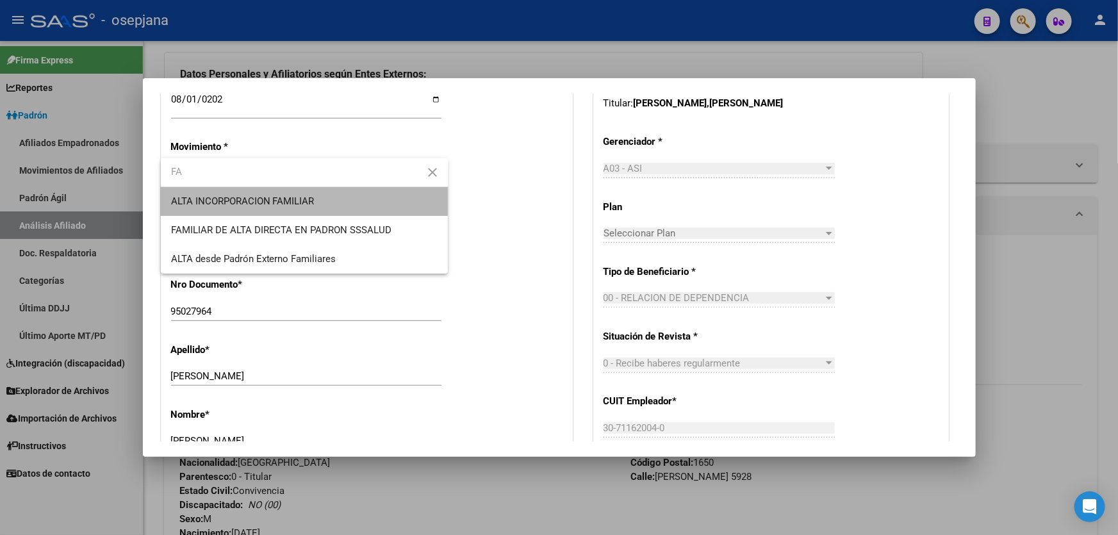
click at [320, 208] on span "ALTA INCORPORACION FAMILIAR" at bounding box center [304, 201] width 267 height 29
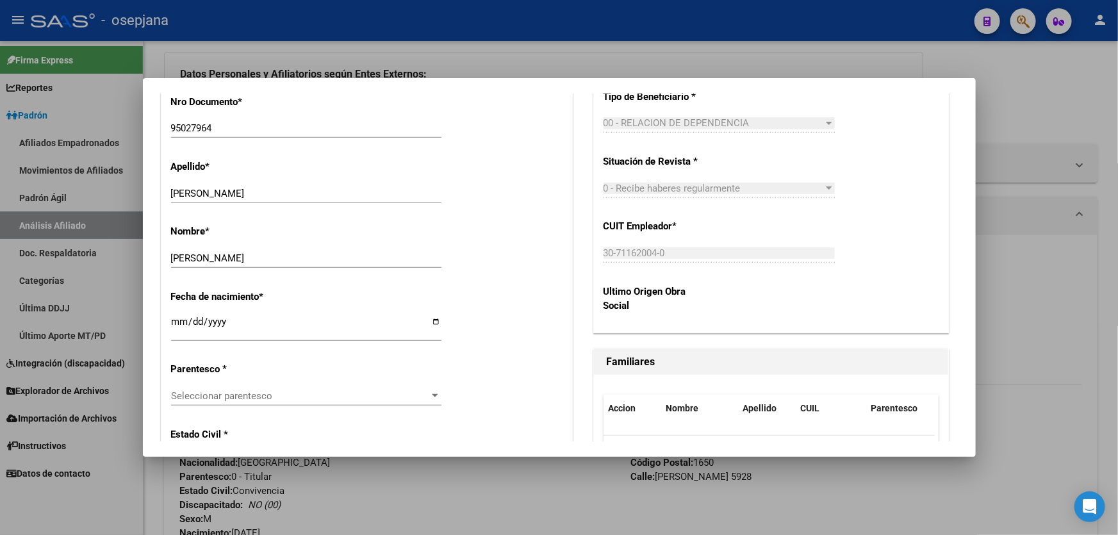
scroll to position [580, 0]
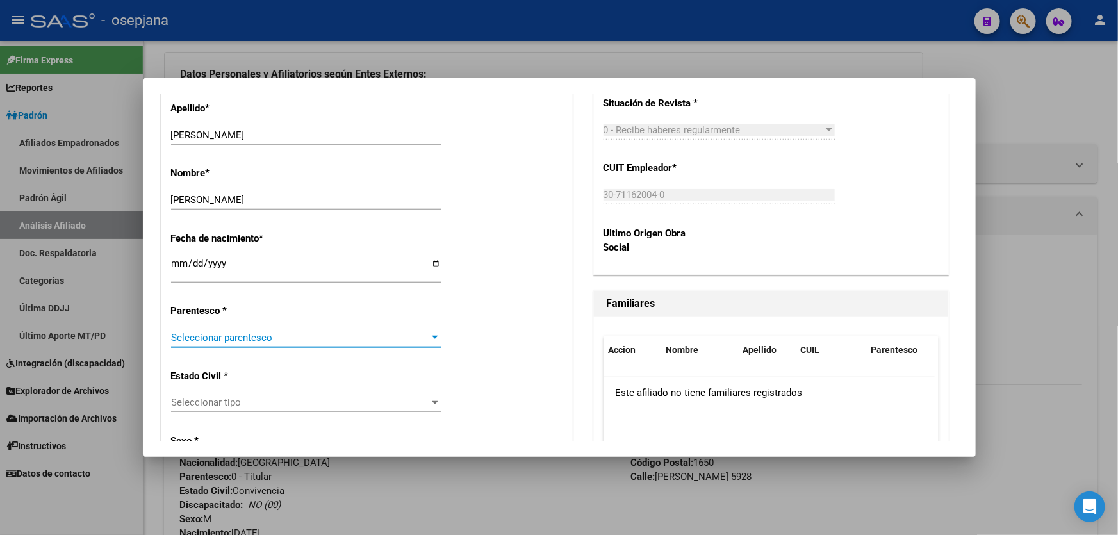
click at [257, 334] on span "Seleccionar parentesco" at bounding box center [300, 338] width 259 height 12
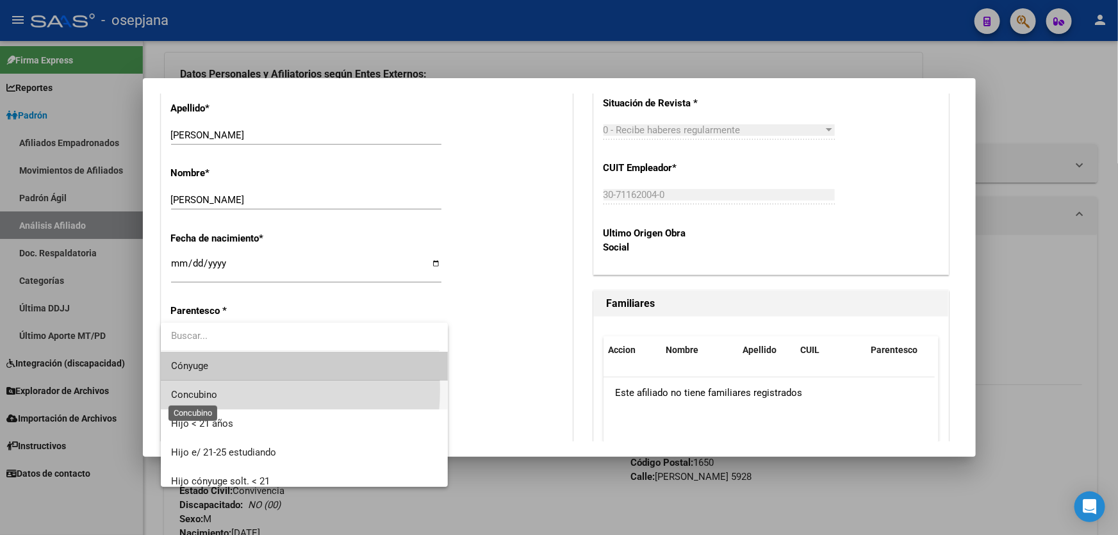
click at [205, 389] on span "Concubino" at bounding box center [194, 395] width 46 height 12
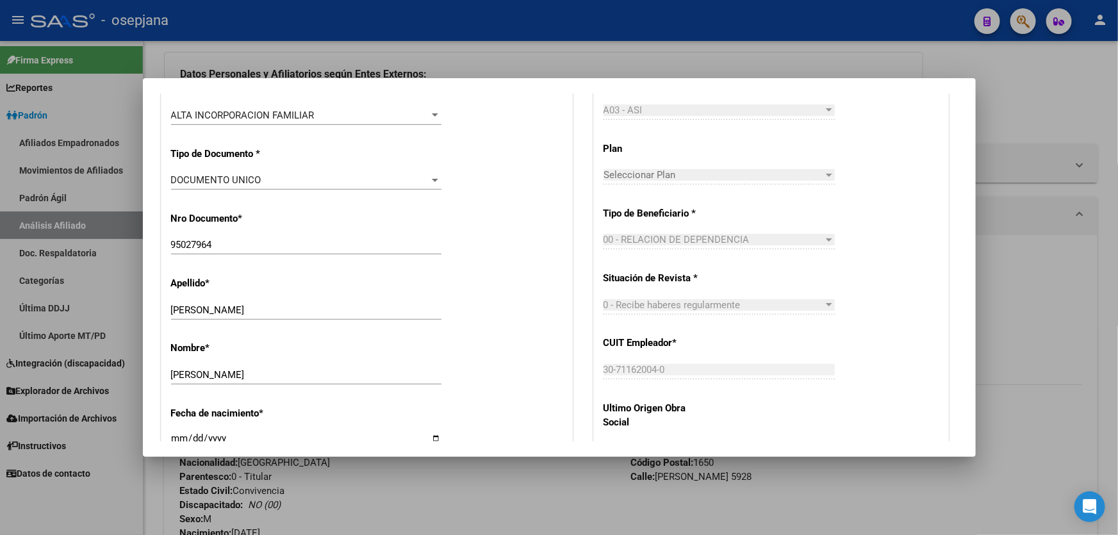
scroll to position [0, 0]
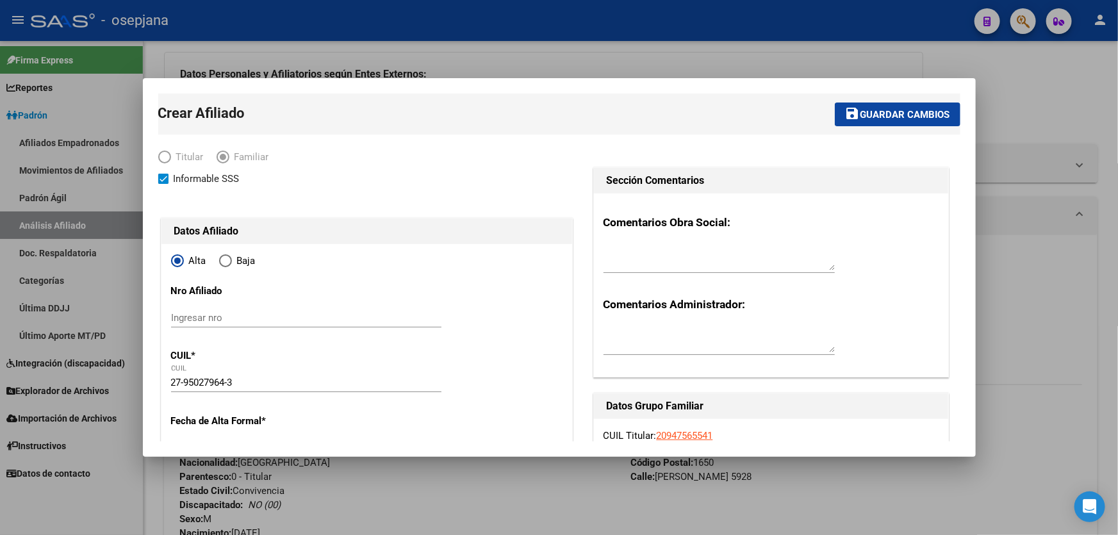
click at [909, 109] on span "Guardar cambios" at bounding box center [905, 115] width 90 height 12
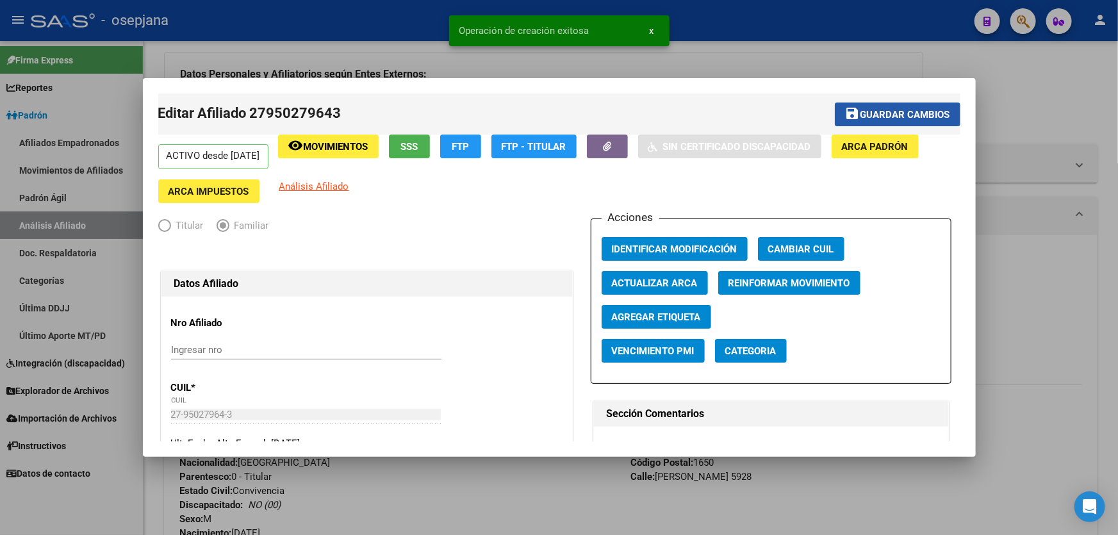
click at [909, 109] on span "Guardar cambios" at bounding box center [905, 115] width 90 height 12
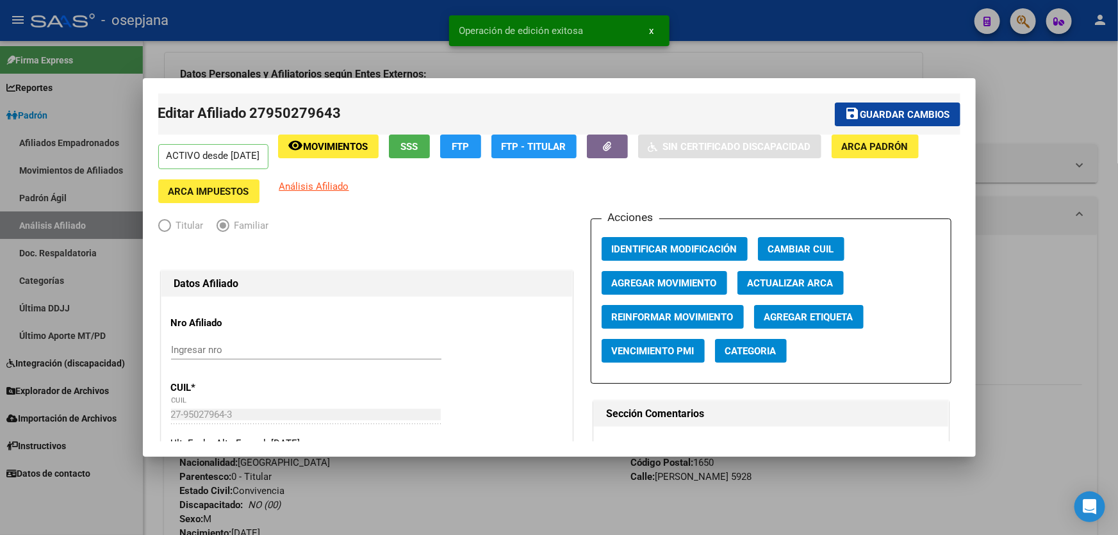
click at [1112, 68] on div at bounding box center [559, 267] width 1118 height 535
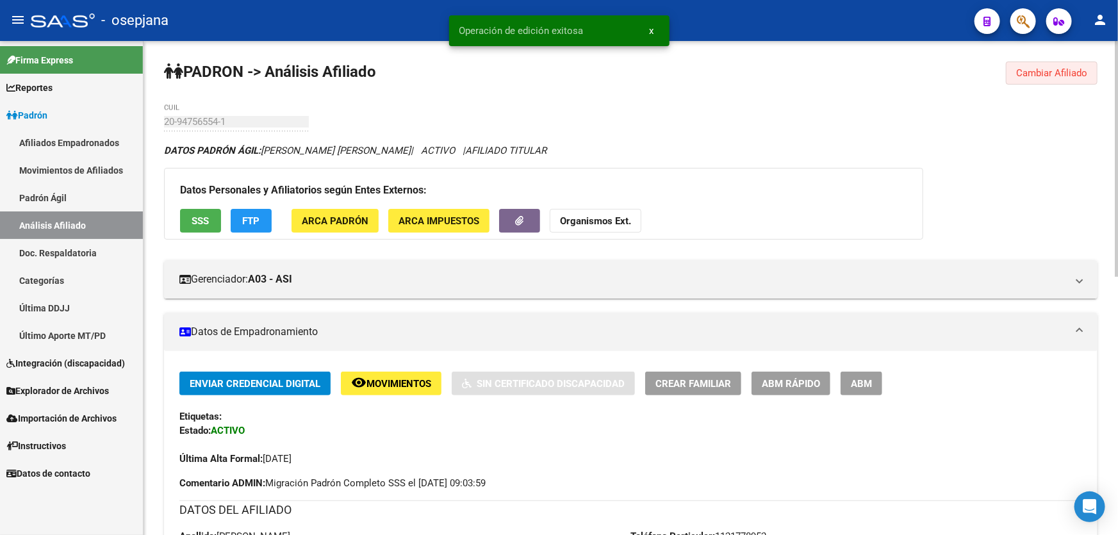
click at [1087, 61] on button "Cambiar Afiliado" at bounding box center [1052, 72] width 92 height 23
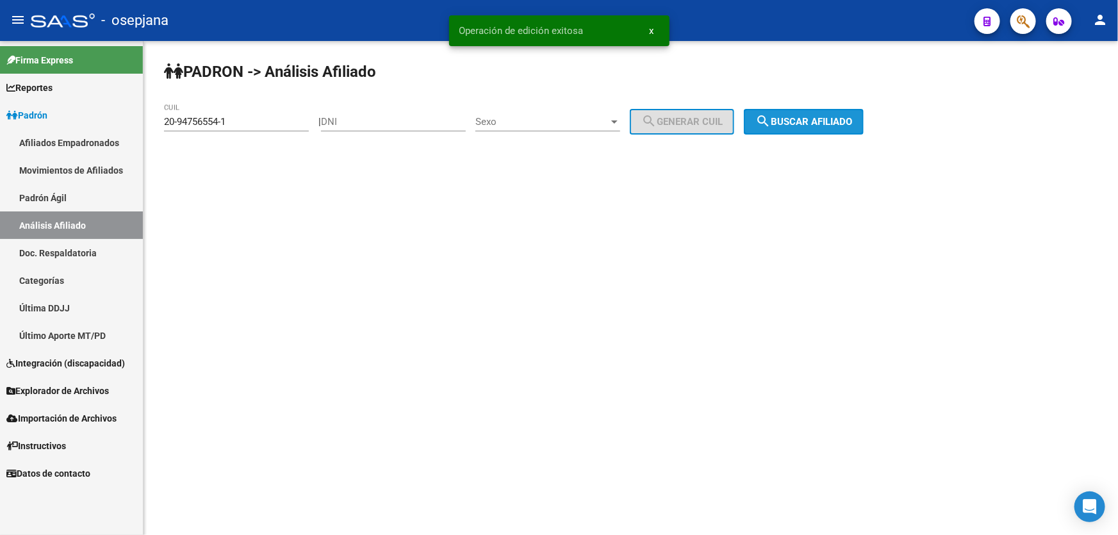
click at [848, 129] on button "search Buscar afiliado" at bounding box center [804, 122] width 120 height 26
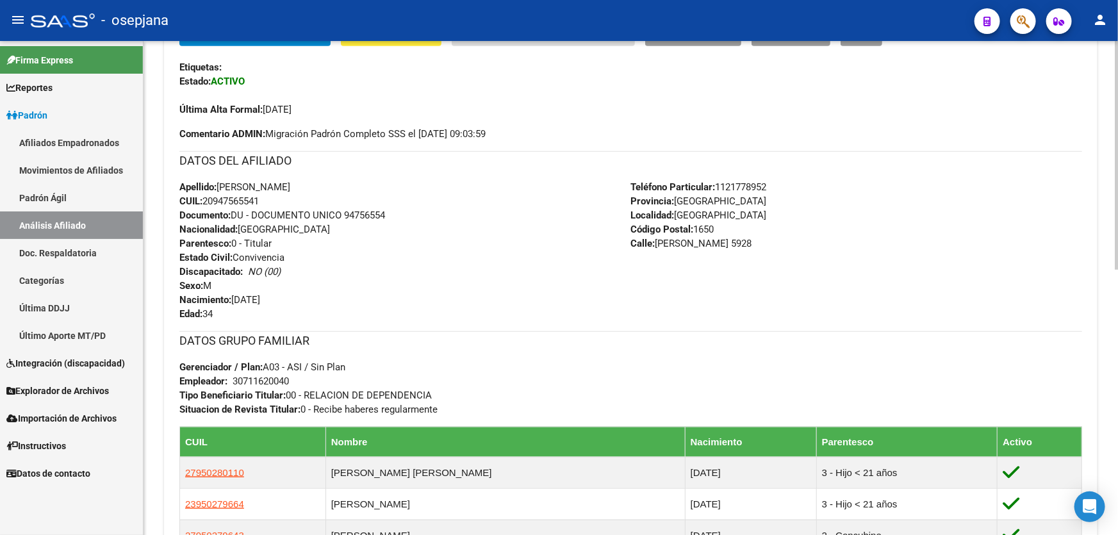
scroll to position [466, 0]
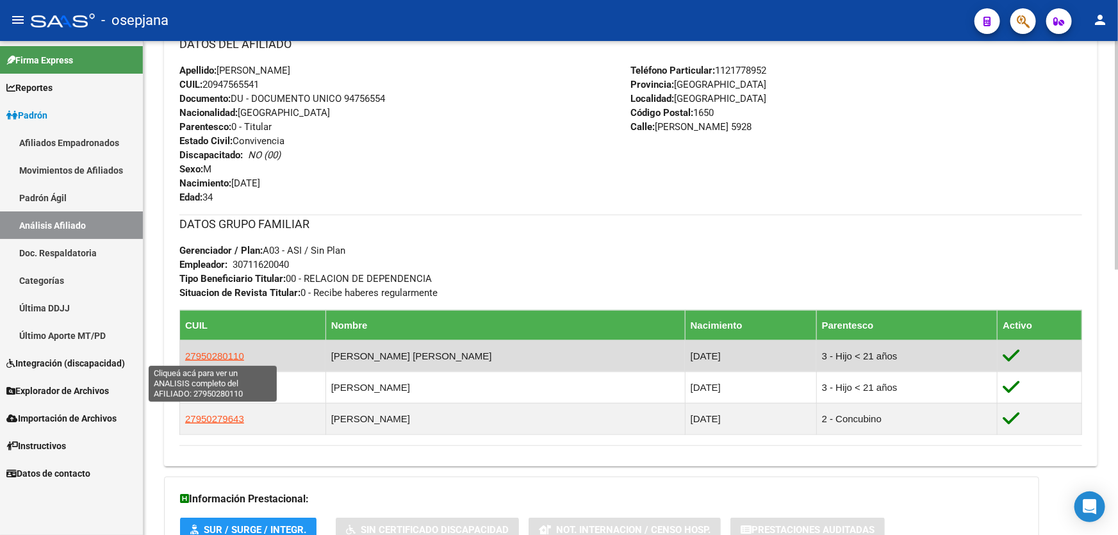
click at [211, 354] on span "27950280110" at bounding box center [214, 355] width 59 height 11
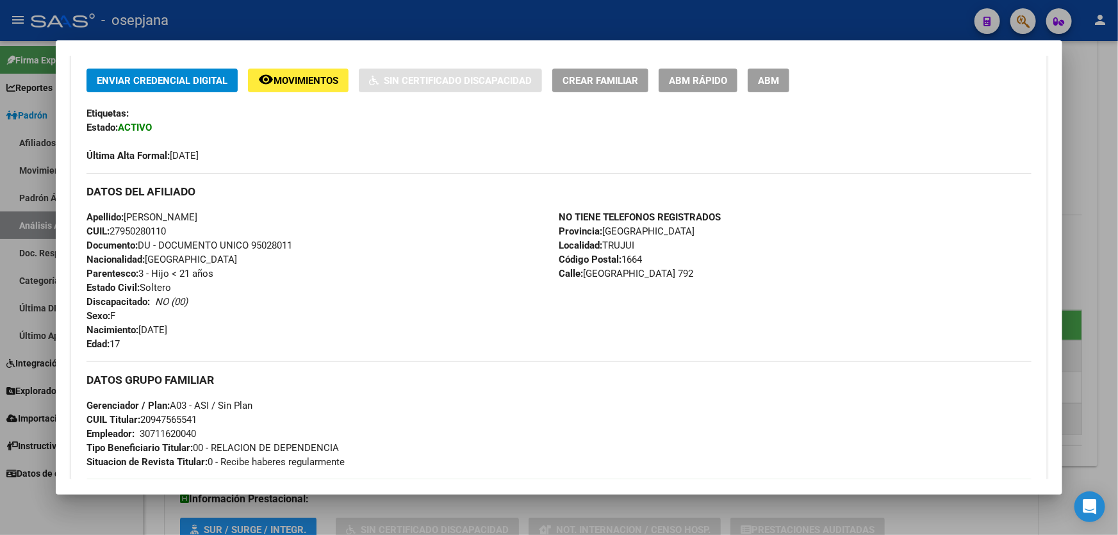
scroll to position [274, 0]
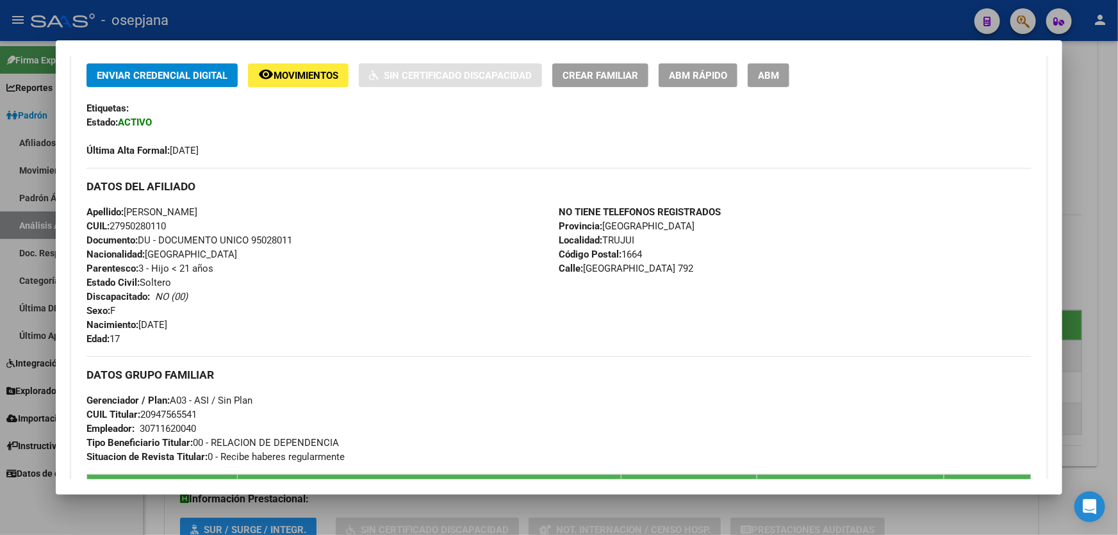
click at [1117, 235] on div at bounding box center [559, 267] width 1118 height 535
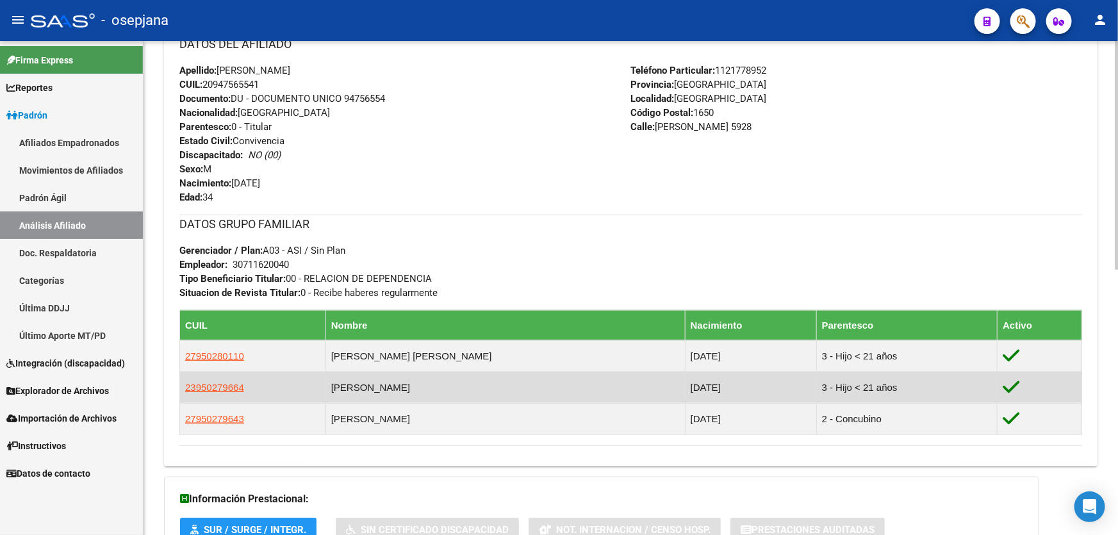
click at [184, 385] on td "23950279664" at bounding box center [253, 387] width 146 height 31
click at [204, 382] on span "23950279664" at bounding box center [214, 387] width 59 height 11
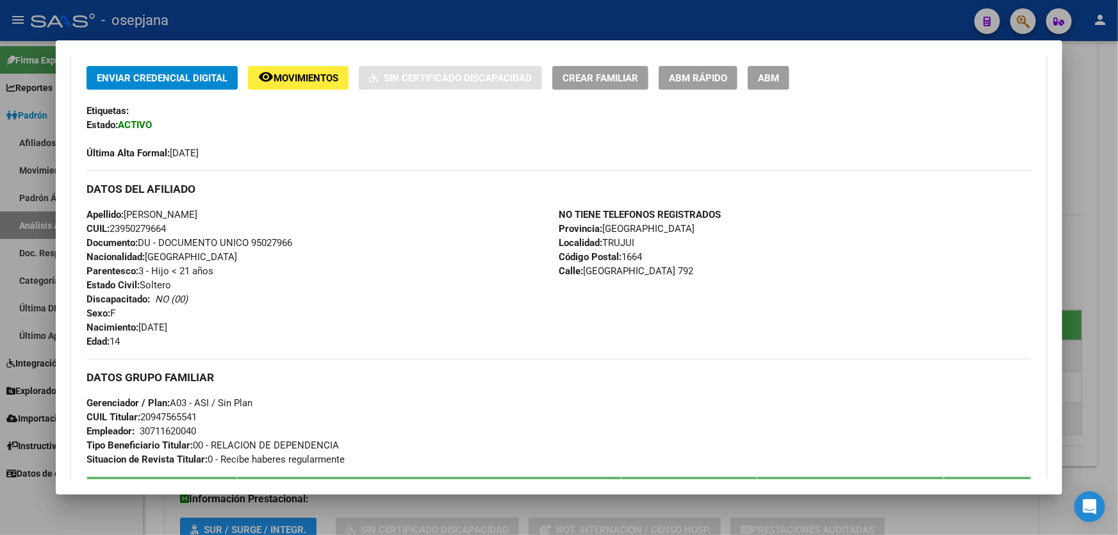
scroll to position [291, 0]
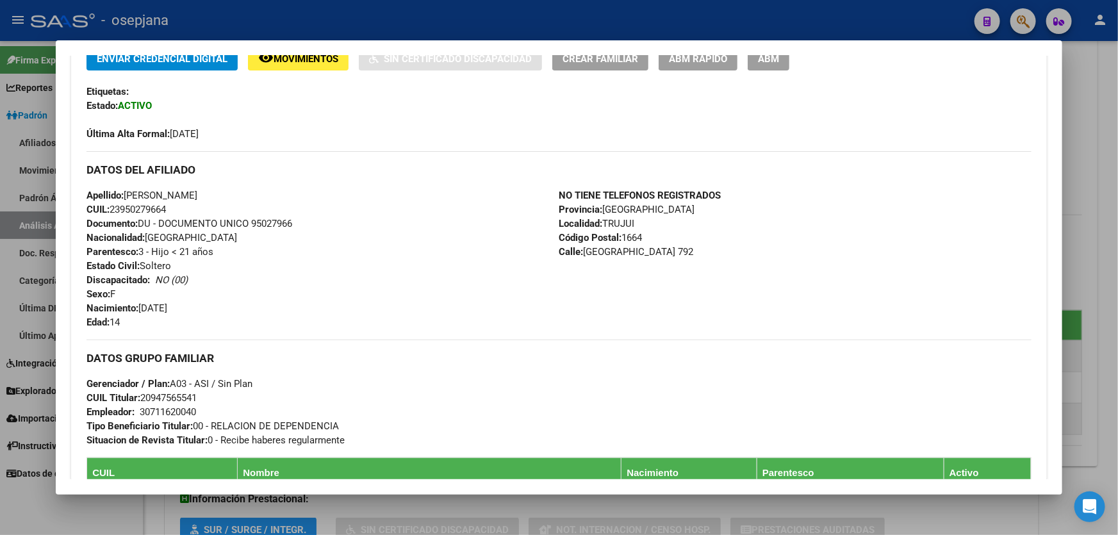
click at [1117, 279] on div at bounding box center [559, 267] width 1118 height 535
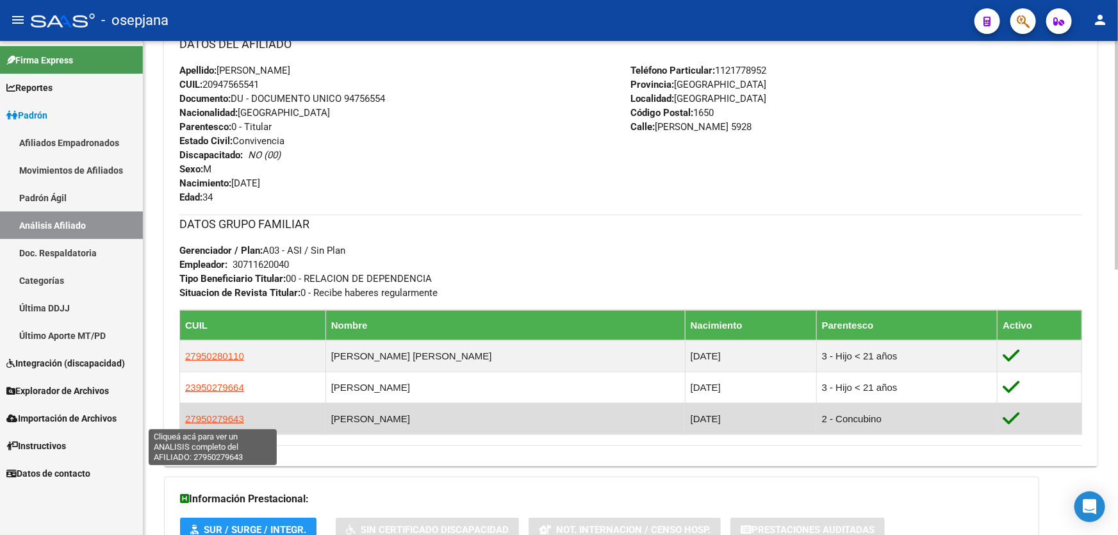
click at [215, 414] on span "27950279643" at bounding box center [214, 418] width 59 height 11
type textarea "27950279643"
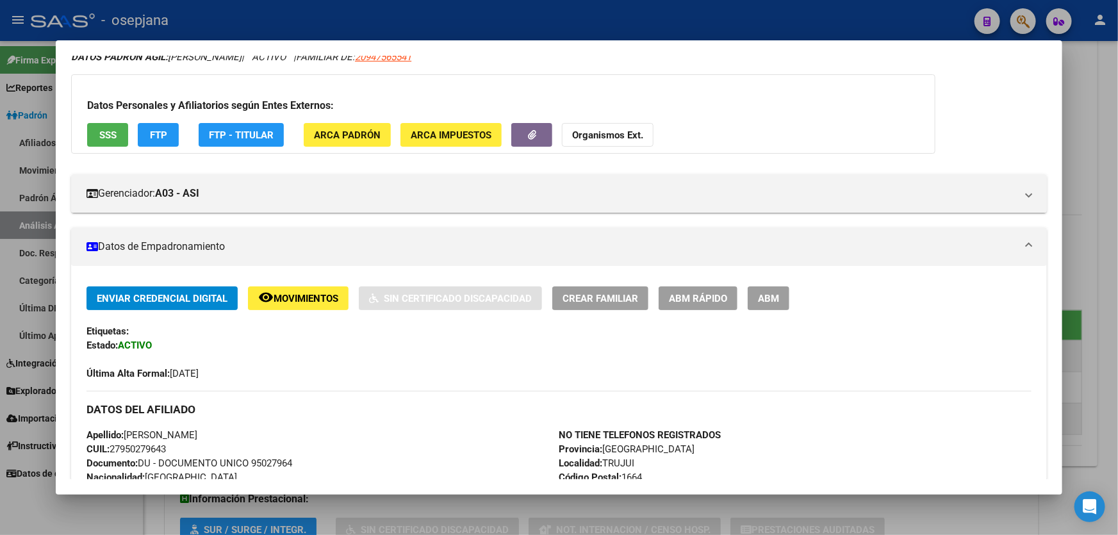
scroll to position [0, 0]
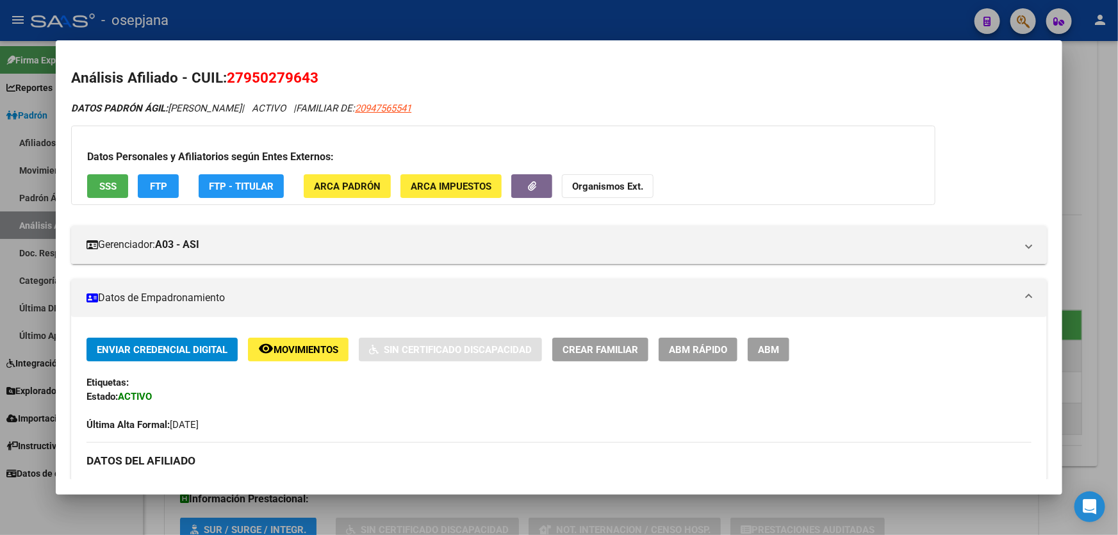
click at [1117, 179] on div at bounding box center [559, 267] width 1118 height 535
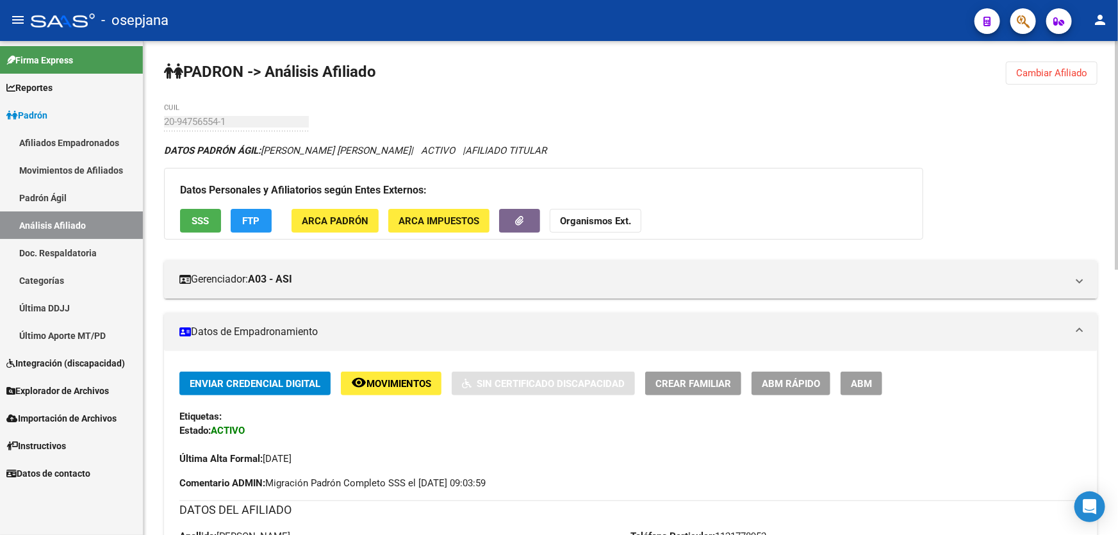
click at [1086, 63] on button "Cambiar Afiliado" at bounding box center [1052, 72] width 92 height 23
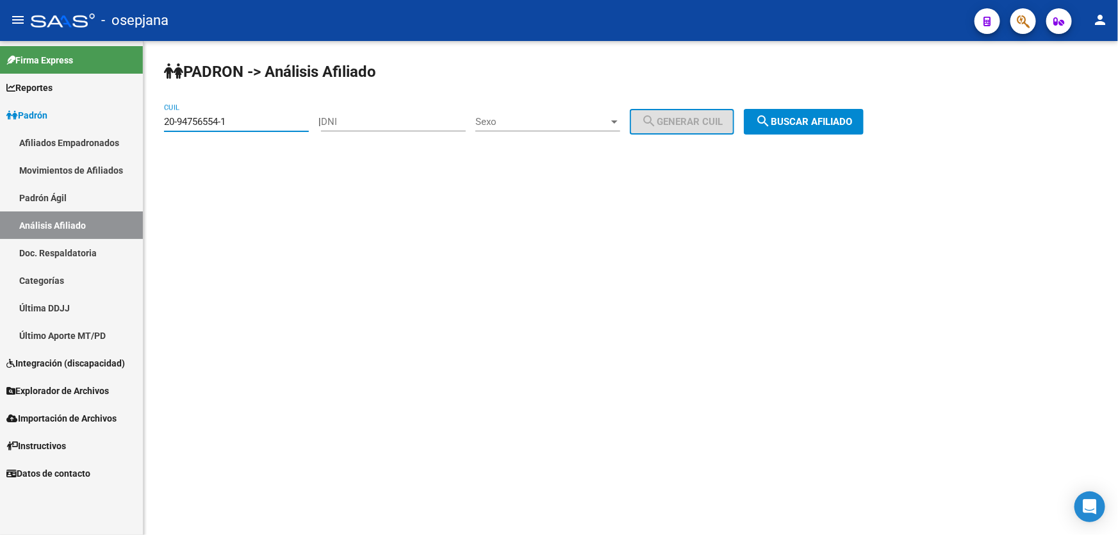
drag, startPoint x: 233, startPoint y: 124, endPoint x: 147, endPoint y: 126, distance: 85.8
click at [147, 126] on div "PADRON -> Análisis Afiliado 20-94756554-1 CUIL | DNI Sexo Sexo search Generar C…" at bounding box center [630, 108] width 974 height 135
paste input "7-53151270-2"
click at [852, 122] on span "search Buscar afiliado" at bounding box center [803, 122] width 97 height 12
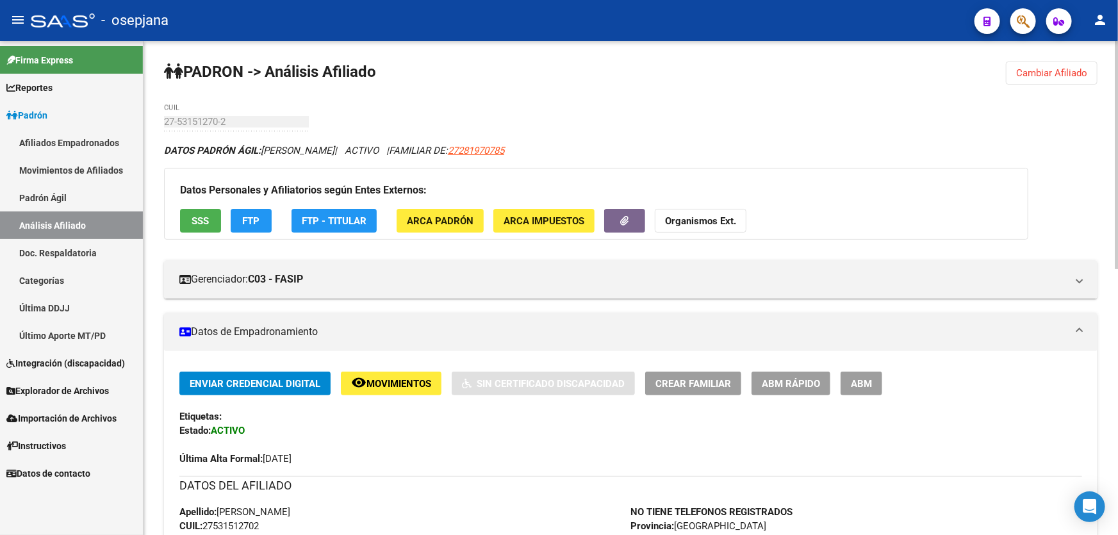
click at [1070, 67] on span "Cambiar Afiliado" at bounding box center [1051, 73] width 71 height 12
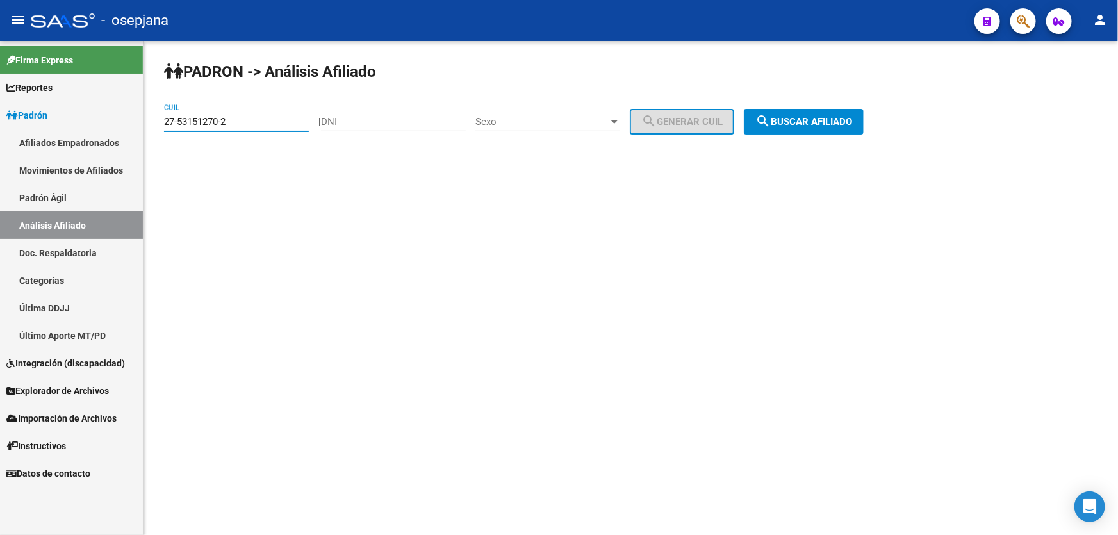
drag, startPoint x: 266, startPoint y: 123, endPoint x: 152, endPoint y: 126, distance: 114.0
click at [152, 126] on div "PADRON -> Análisis Afiliado 27-53151270-2 CUIL | DNI Sexo Sexo search Generar C…" at bounding box center [630, 108] width 974 height 135
paste input "28288196-4"
click at [794, 118] on span "search Buscar afiliado" at bounding box center [803, 122] width 97 height 12
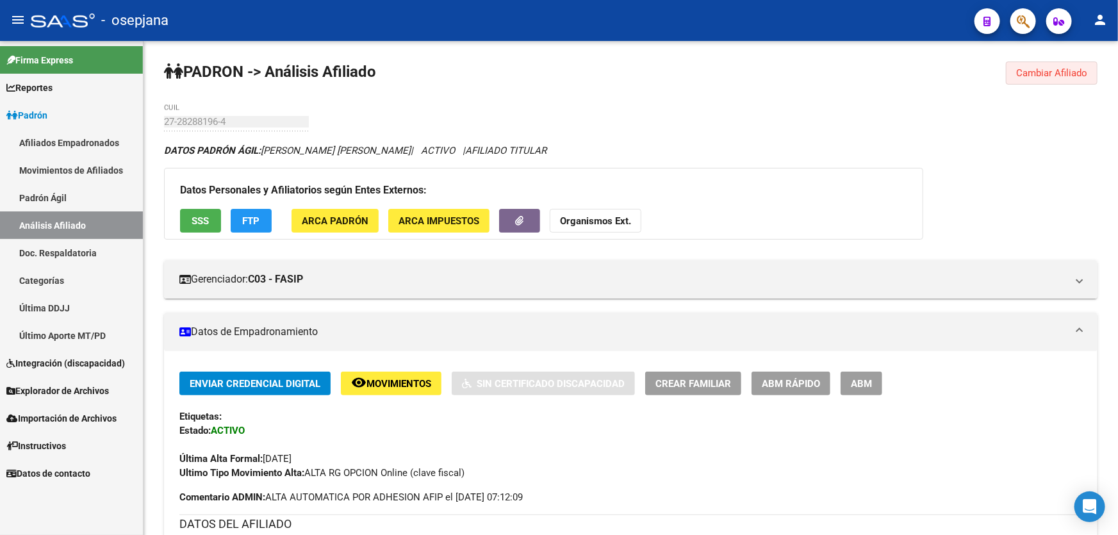
click at [1067, 61] on button "Cambiar Afiliado" at bounding box center [1052, 72] width 92 height 23
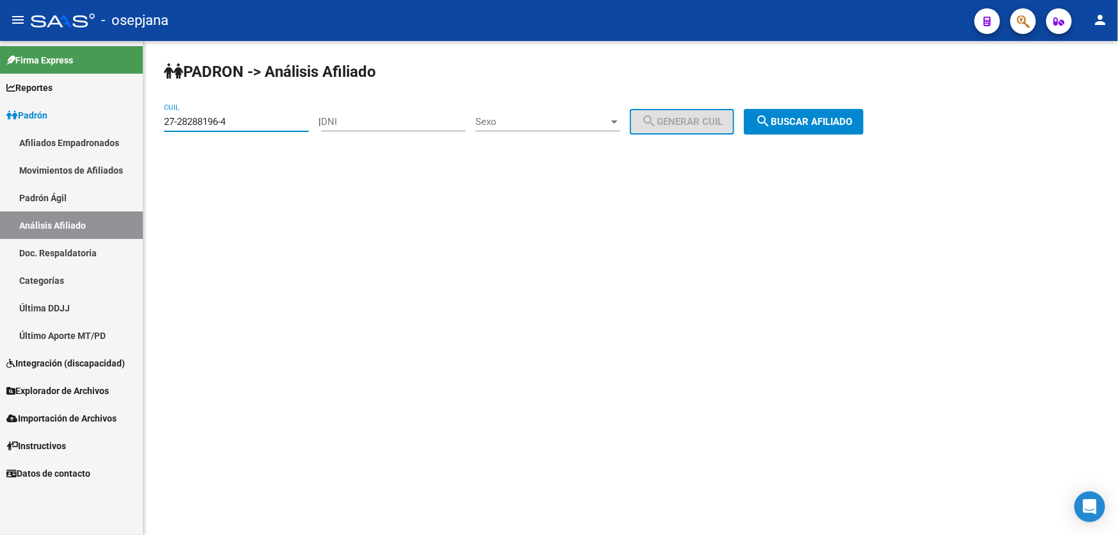
drag, startPoint x: 250, startPoint y: 118, endPoint x: 159, endPoint y: 131, distance: 91.9
click at [159, 131] on div "PADRON -> Análisis Afiliado 27-28288196-4 CUIL | DNI Sexo Sexo search Generar C…" at bounding box center [630, 108] width 974 height 135
paste input "32754398"
click at [821, 122] on span "search Buscar afiliado" at bounding box center [803, 122] width 97 height 12
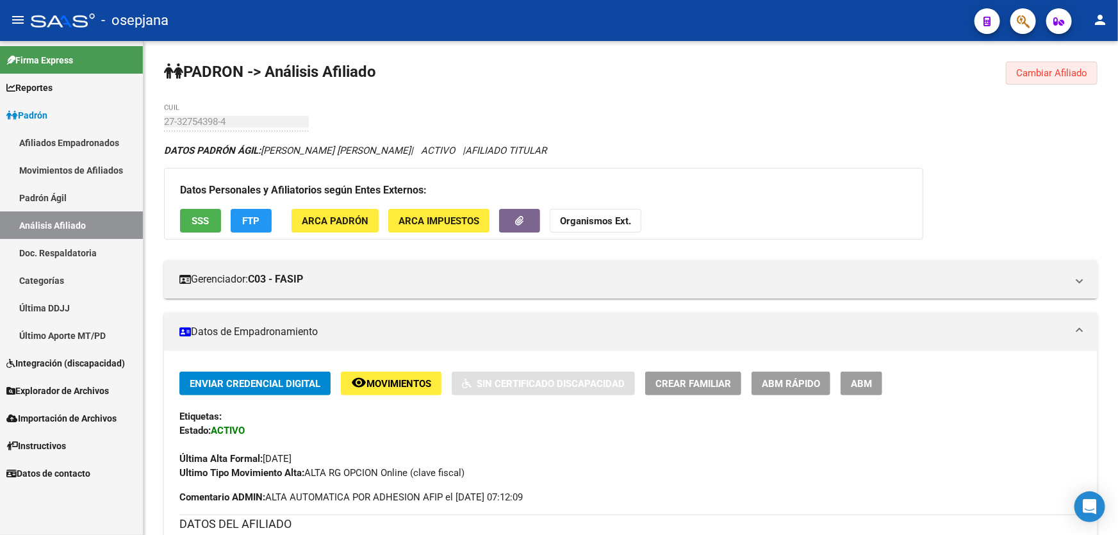
click at [1041, 70] on span "Cambiar Afiliado" at bounding box center [1051, 73] width 71 height 12
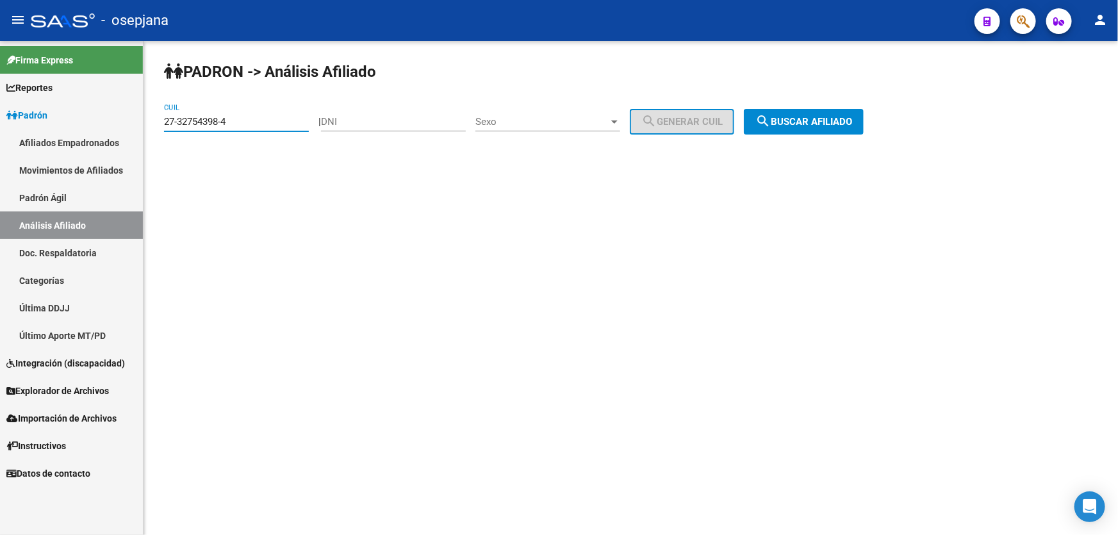
drag, startPoint x: 243, startPoint y: 126, endPoint x: 152, endPoint y: 128, distance: 91.6
click at [152, 128] on div "PADRON -> Análisis Afiliado 27-32754398-4 CUIL | DNI Sexo Sexo search Generar C…" at bounding box center [630, 108] width 974 height 135
paste input "6831019-6"
click at [821, 119] on span "search Buscar afiliado" at bounding box center [803, 122] width 97 height 12
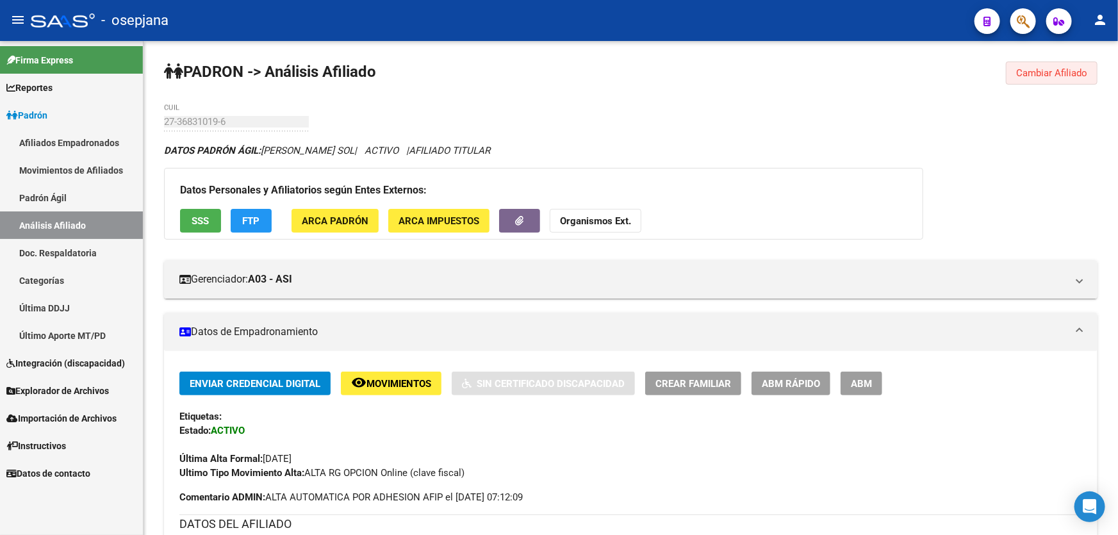
click at [1018, 61] on button "Cambiar Afiliado" at bounding box center [1052, 72] width 92 height 23
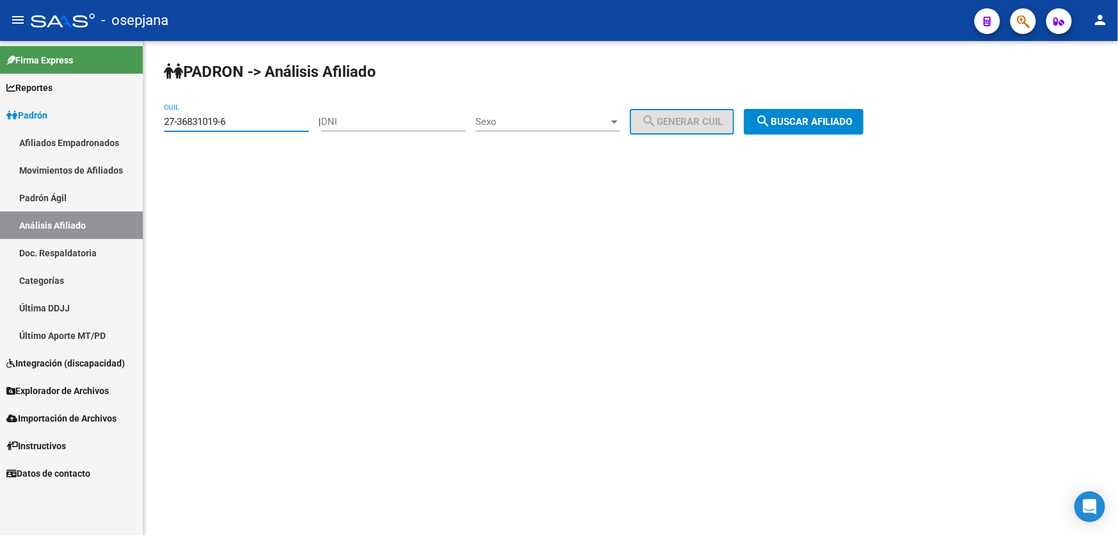
drag, startPoint x: 264, startPoint y: 120, endPoint x: 142, endPoint y: 129, distance: 122.6
click at [142, 129] on mat-sidenav-container "Firma Express Reportes Padrón Traspasos x O.S. Traspasos x Gerenciador Traspaso…" at bounding box center [559, 288] width 1118 height 494
paste input "9723292-7"
click at [810, 126] on span "search Buscar afiliado" at bounding box center [803, 122] width 97 height 12
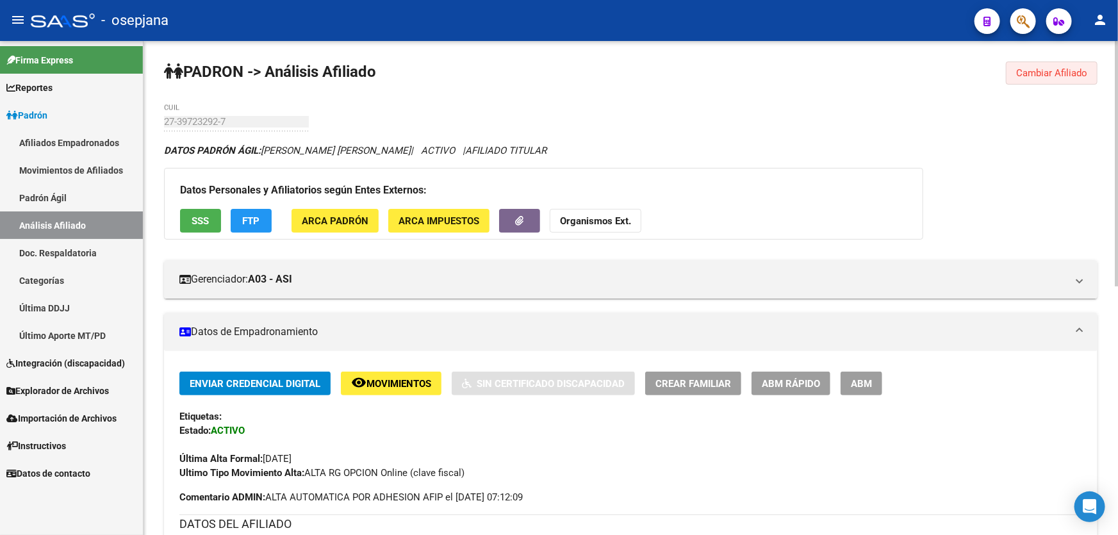
click at [1065, 72] on span "Cambiar Afiliado" at bounding box center [1051, 73] width 71 height 12
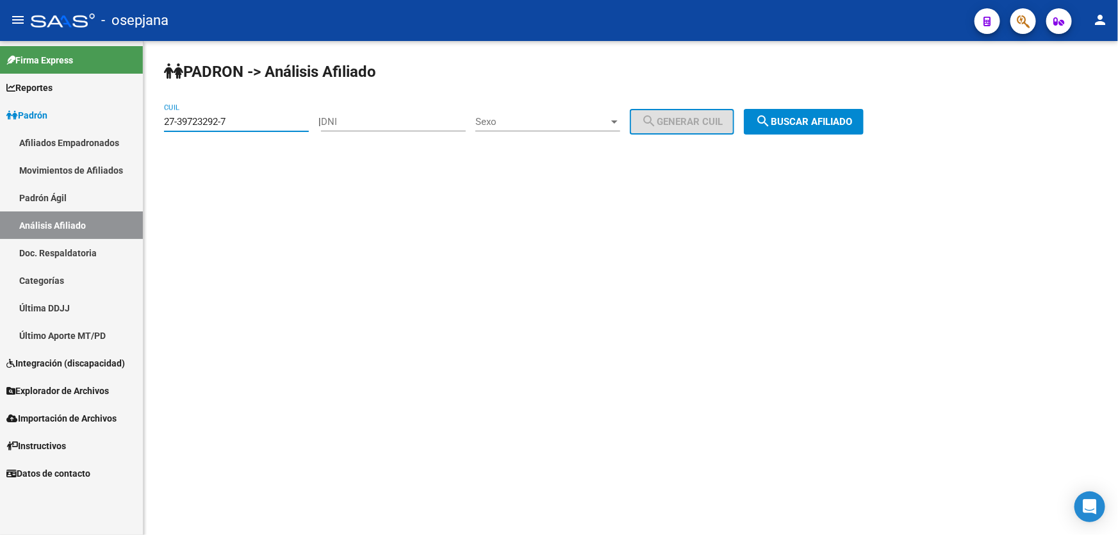
drag, startPoint x: 260, startPoint y: 121, endPoint x: 156, endPoint y: 119, distance: 104.4
click at [156, 119] on div "PADRON -> Análisis Afiliado 27-39723292-7 CUIL | DNI Sexo Sexo search Generar C…" at bounding box center [630, 108] width 974 height 135
paste input "829978-2"
type input "27-39829978-2"
click at [846, 126] on span "search Buscar afiliado" at bounding box center [803, 122] width 97 height 12
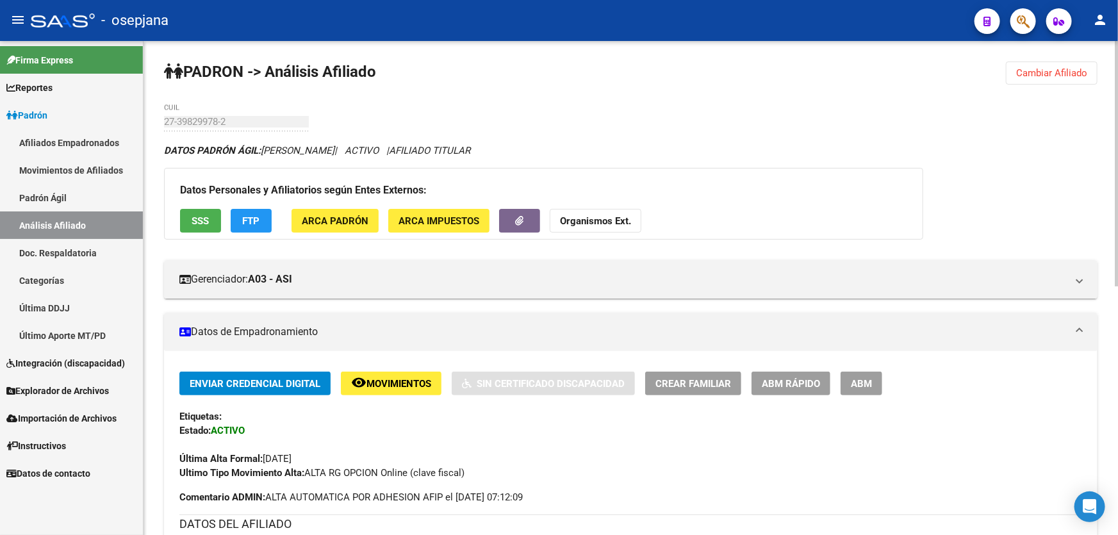
click at [1056, 62] on button "Cambiar Afiliado" at bounding box center [1052, 72] width 92 height 23
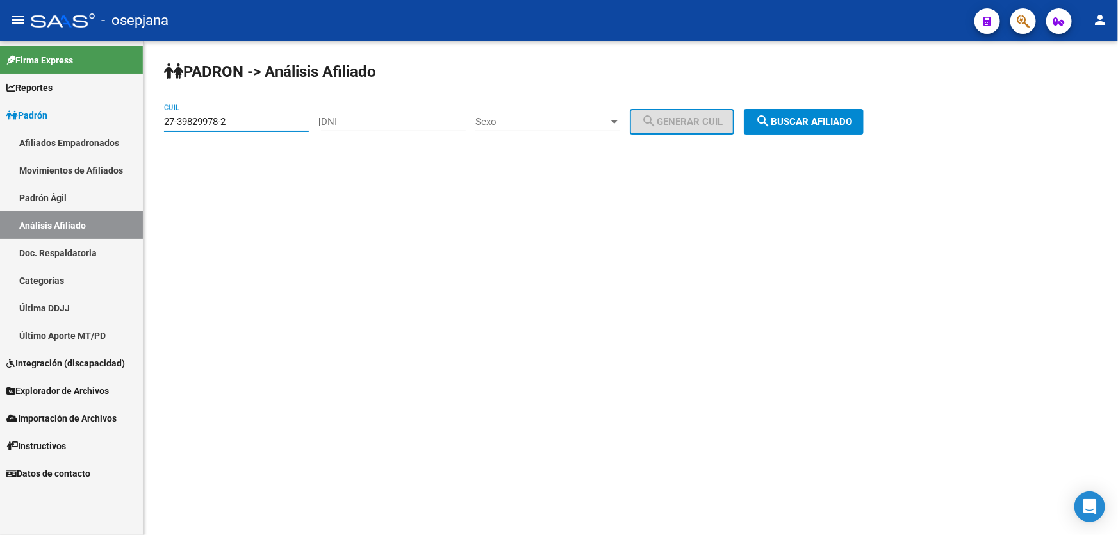
drag, startPoint x: 234, startPoint y: 121, endPoint x: 0, endPoint y: 153, distance: 236.6
click at [0, 153] on mat-sidenav-container "Firma Express Reportes Padrón Traspasos x O.S. Traspasos x Gerenciador Traspaso…" at bounding box center [559, 288] width 1118 height 494
paste input "20-14318756-0"
click at [863, 117] on button "search Buscar afiliado" at bounding box center [804, 122] width 120 height 26
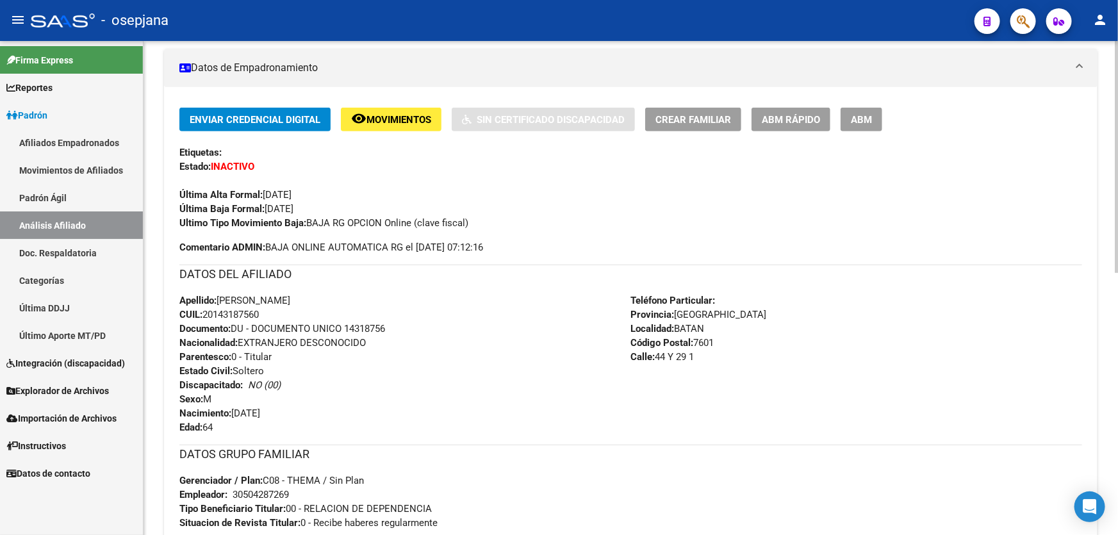
scroll to position [233, 0]
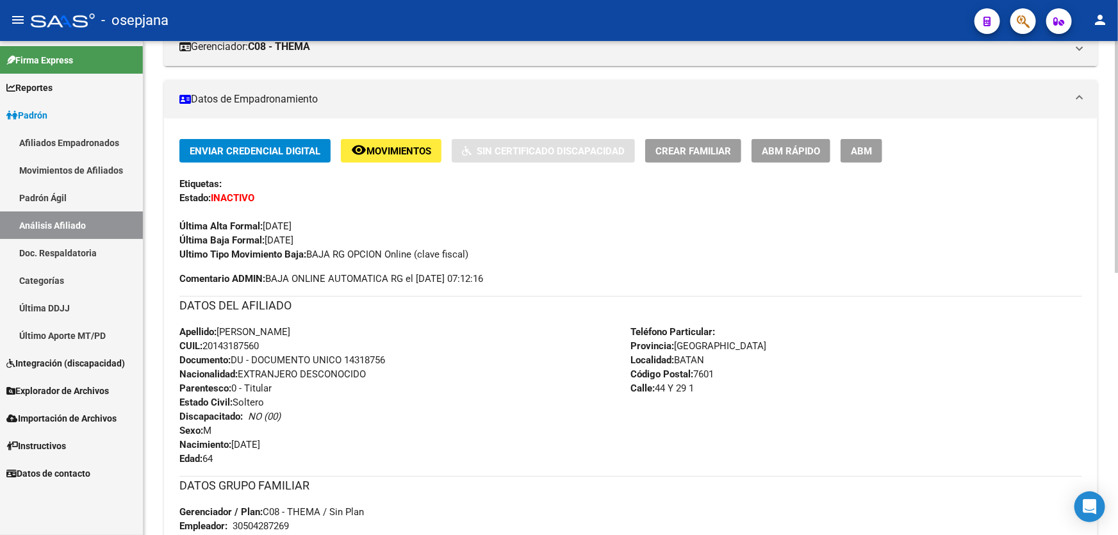
click at [400, 147] on span "Movimientos" at bounding box center [398, 151] width 65 height 12
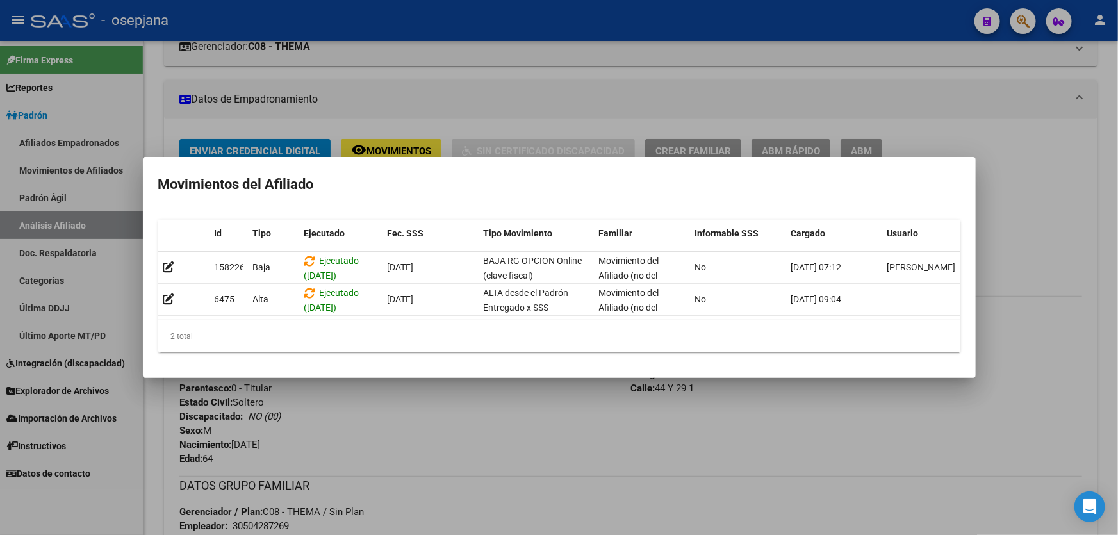
click at [576, 423] on div at bounding box center [559, 267] width 1118 height 535
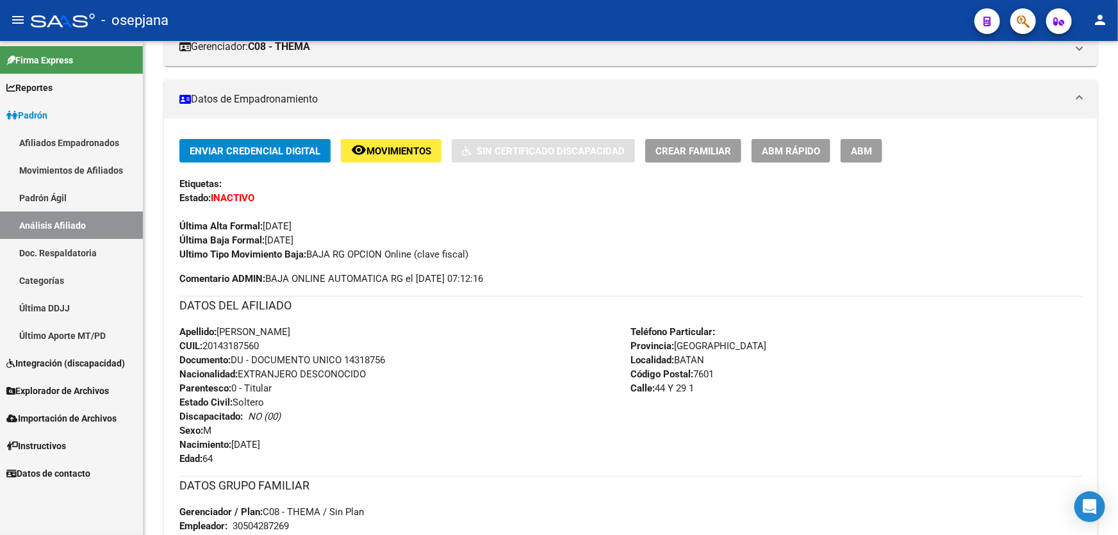
scroll to position [0, 0]
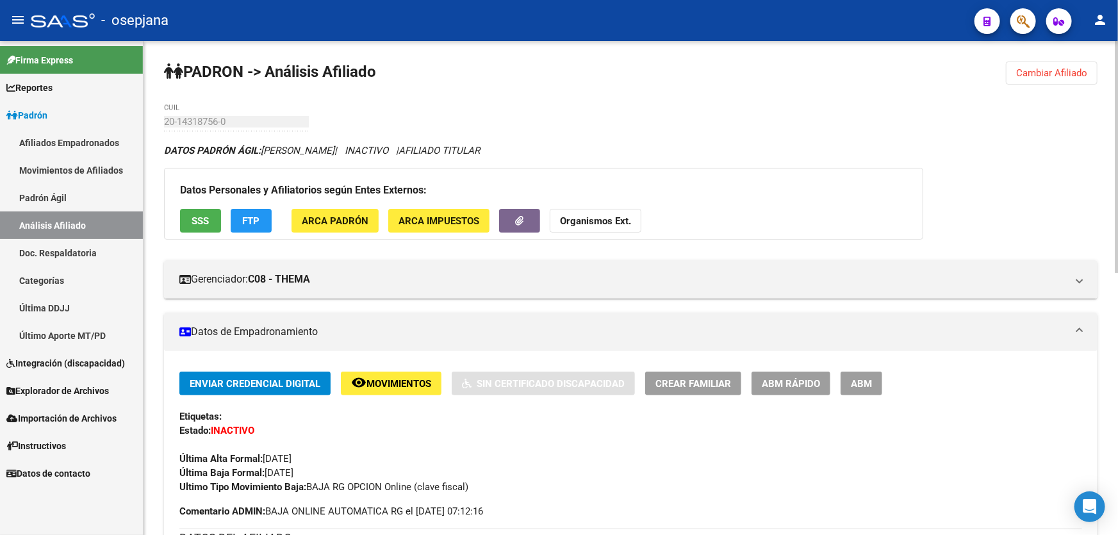
click at [257, 218] on span "FTP" at bounding box center [251, 221] width 17 height 12
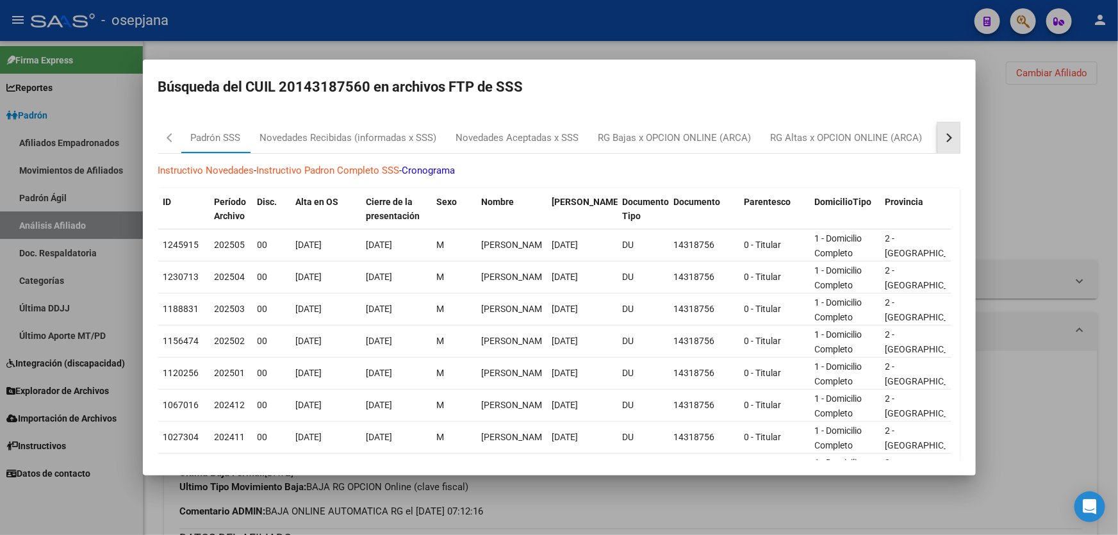
click at [942, 136] on div "button" at bounding box center [946, 137] width 9 height 9
click at [922, 147] on div "RG Bajas Diarias" at bounding box center [885, 137] width 90 height 31
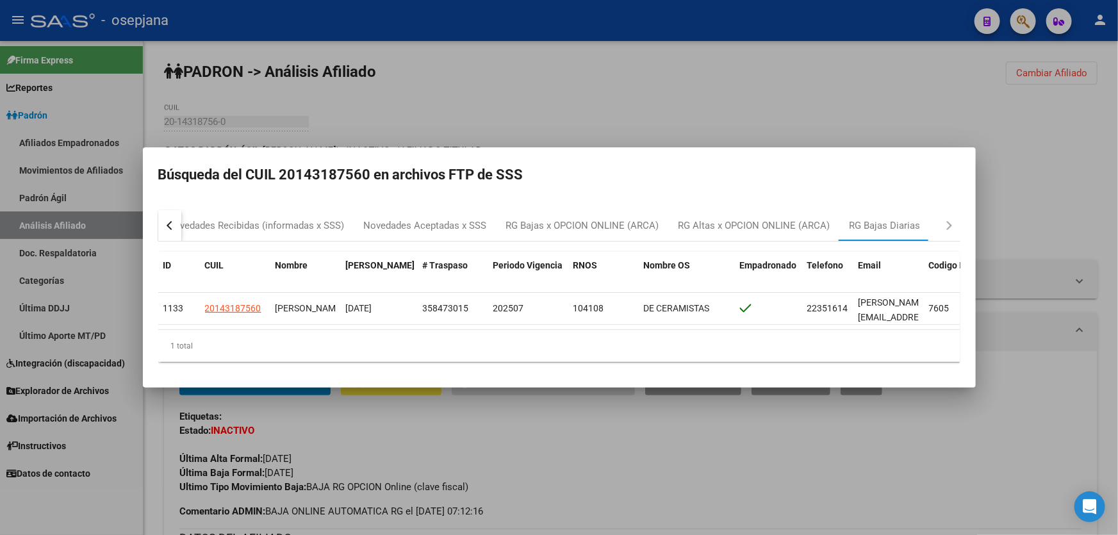
click at [621, 455] on div at bounding box center [559, 267] width 1118 height 535
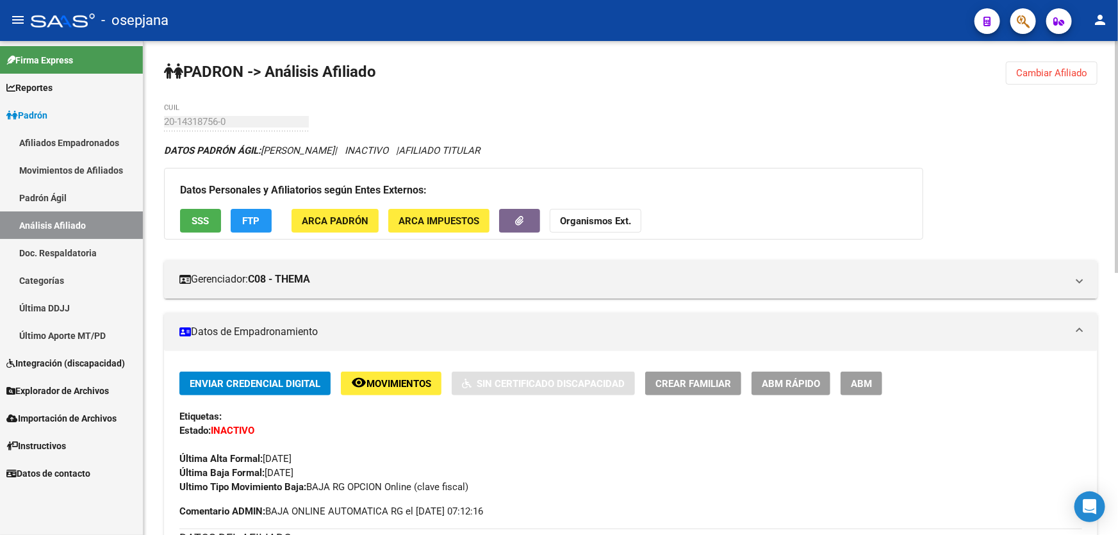
click at [1056, 70] on span "Cambiar Afiliado" at bounding box center [1051, 73] width 71 height 12
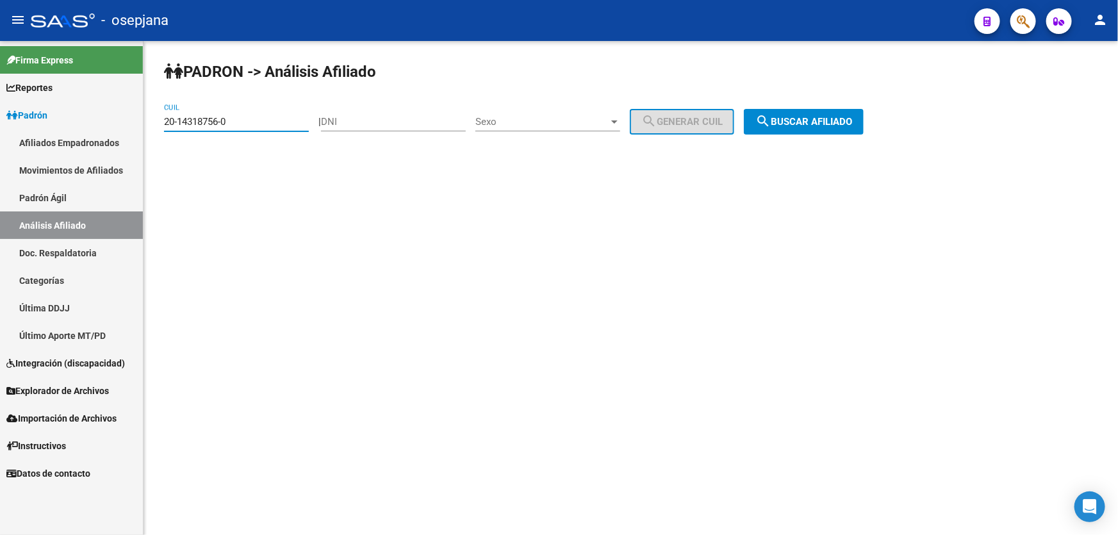
drag, startPoint x: 258, startPoint y: 117, endPoint x: 161, endPoint y: 122, distance: 96.8
click at [161, 122] on div "PADRON -> Análisis Afiliado 20-14318756-0 CUIL | DNI Sexo Sexo search Generar C…" at bounding box center [630, 108] width 974 height 135
paste input "6679970-9"
click at [829, 119] on span "search Buscar afiliado" at bounding box center [803, 122] width 97 height 12
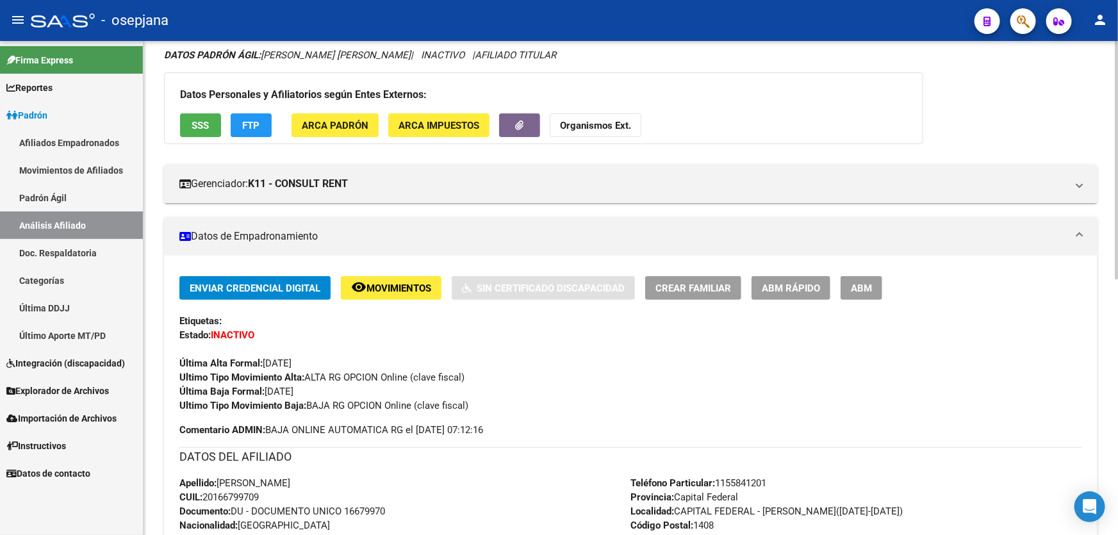
scroll to position [113, 0]
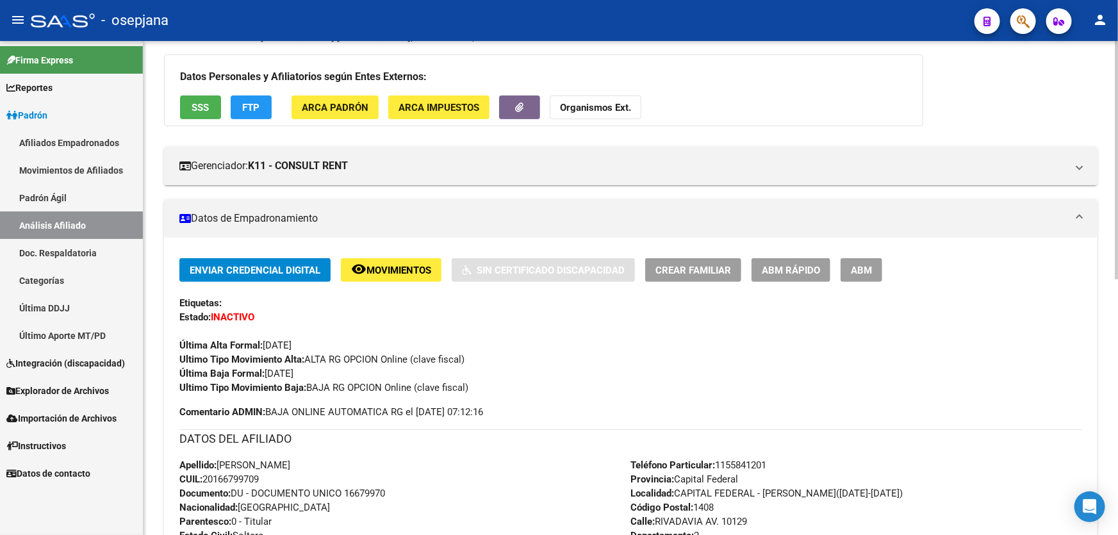
click at [401, 281] on div "Enviar Credencial Digital remove_red_eye Movimientos Sin Certificado Discapacid…" at bounding box center [630, 326] width 903 height 136
click at [398, 270] on span "Movimientos" at bounding box center [398, 271] width 65 height 12
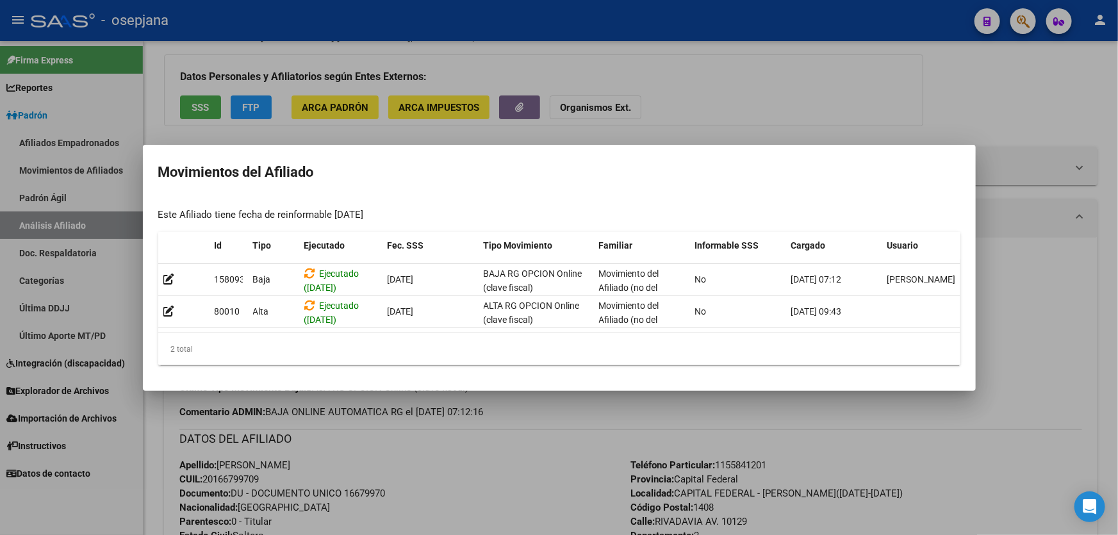
click at [503, 463] on div at bounding box center [559, 267] width 1118 height 535
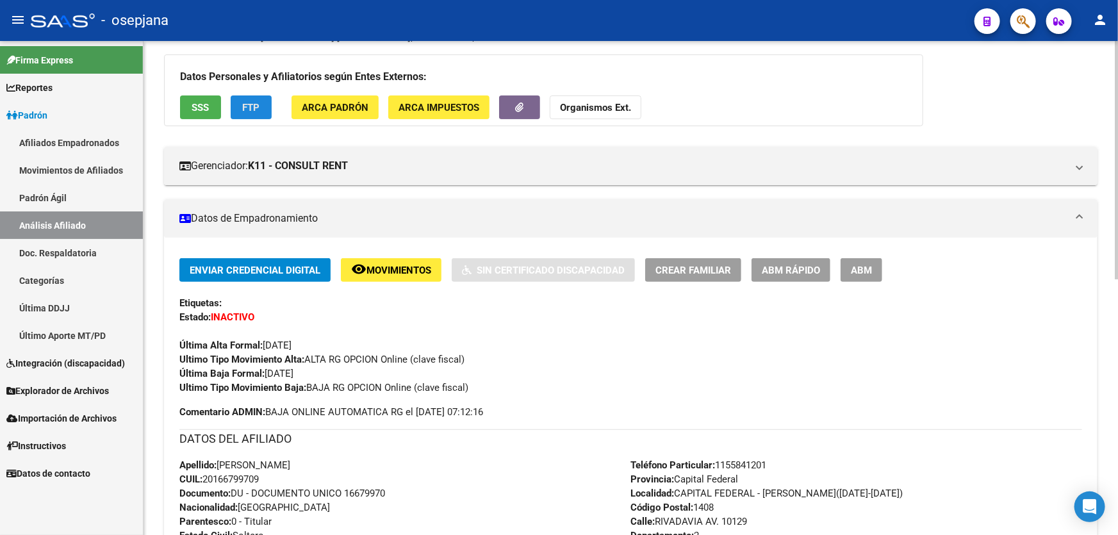
click at [258, 106] on span "FTP" at bounding box center [251, 108] width 17 height 12
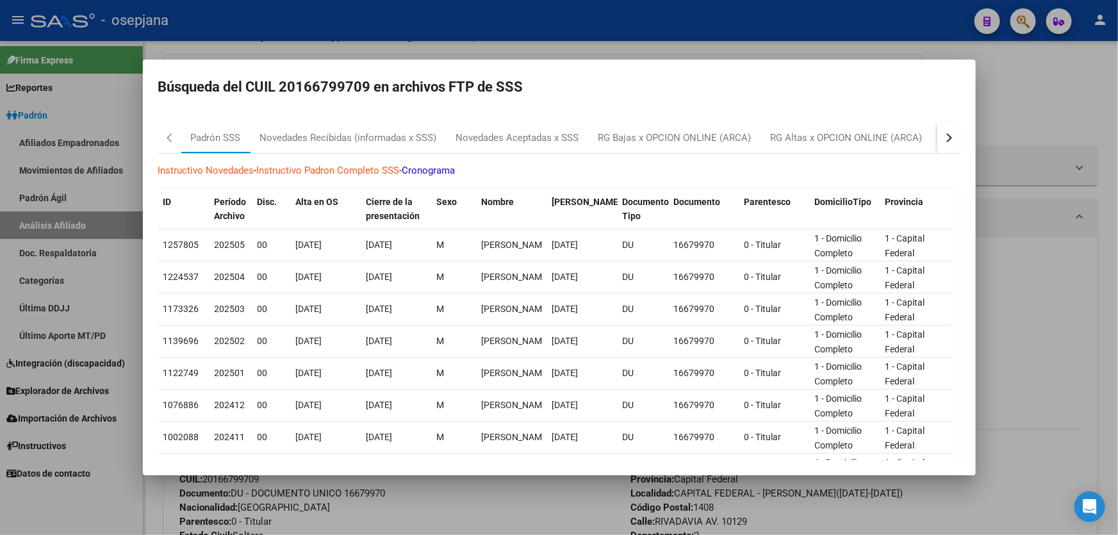
click at [937, 135] on button "button" at bounding box center [948, 137] width 23 height 31
click at [885, 137] on div "RG Bajas Diarias" at bounding box center [884, 138] width 71 height 15
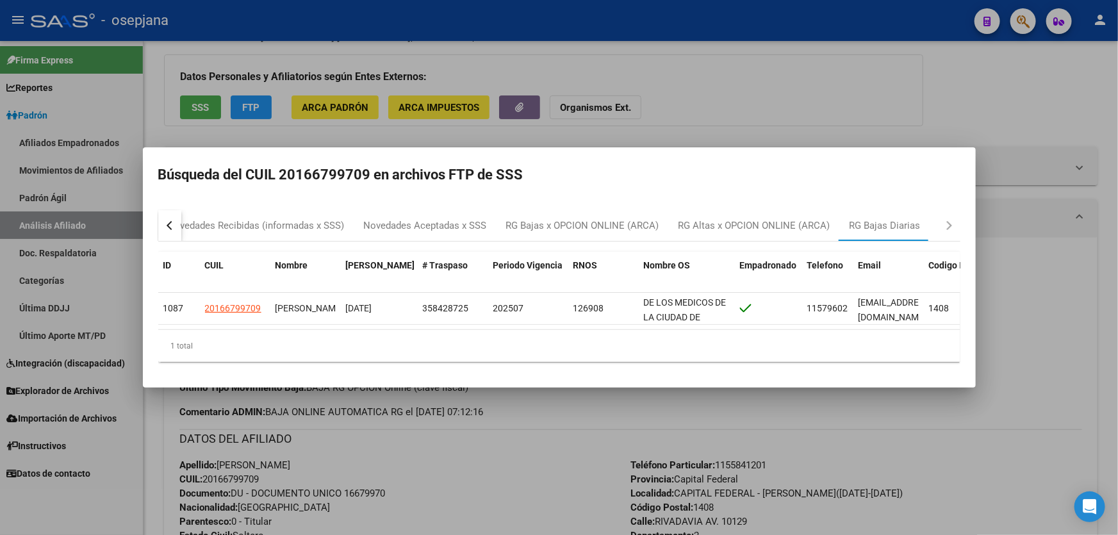
click at [1091, 352] on div at bounding box center [559, 267] width 1118 height 535
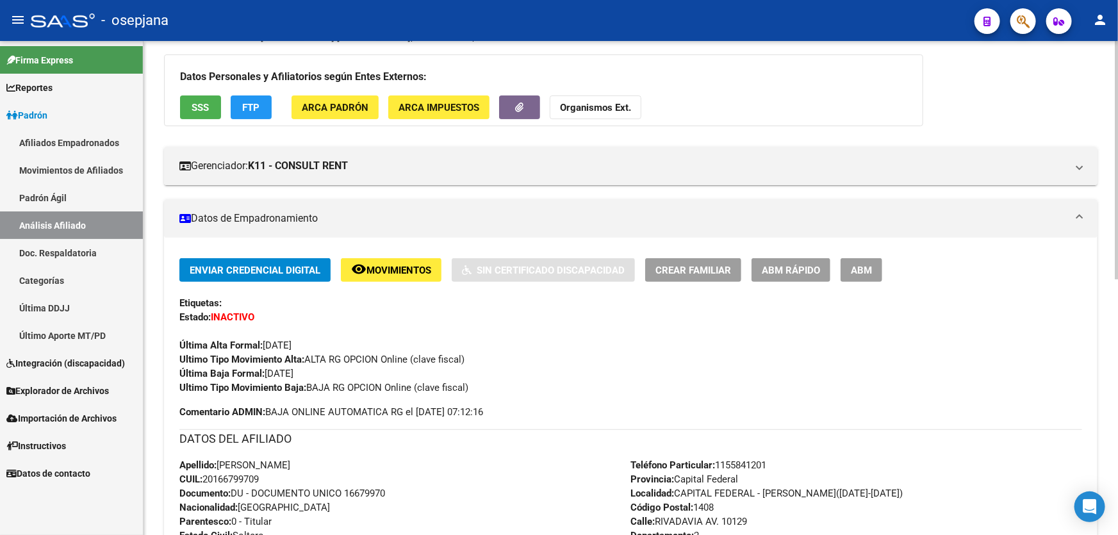
click at [204, 87] on div "Datos Personales y Afiliatorios según Entes Externos: SSS FTP ARCA Padrón ARCA …" at bounding box center [543, 90] width 759 height 72
click at [193, 110] on span "SSS" at bounding box center [200, 108] width 17 height 12
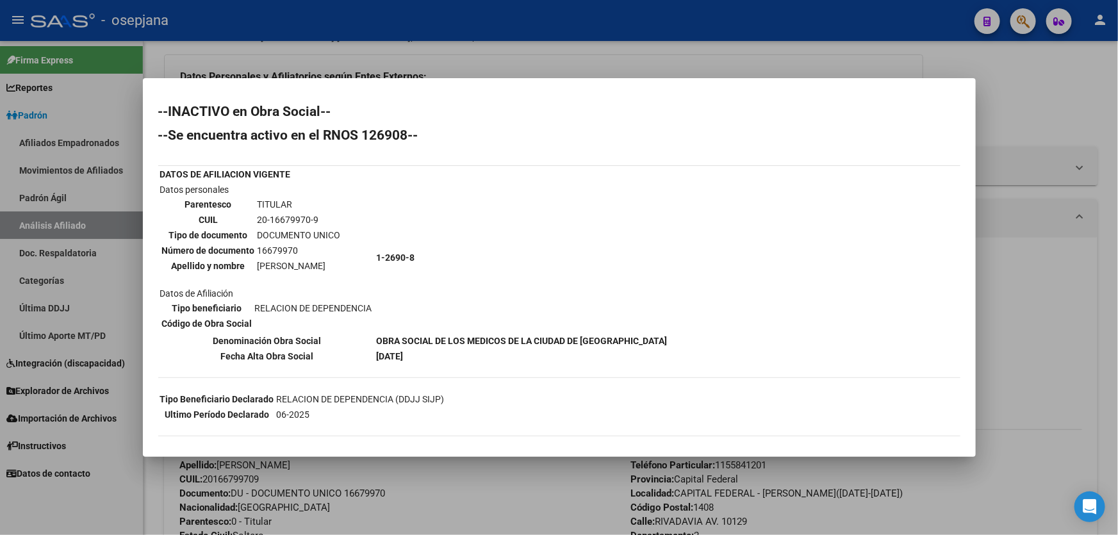
click at [515, 507] on div at bounding box center [559, 267] width 1118 height 535
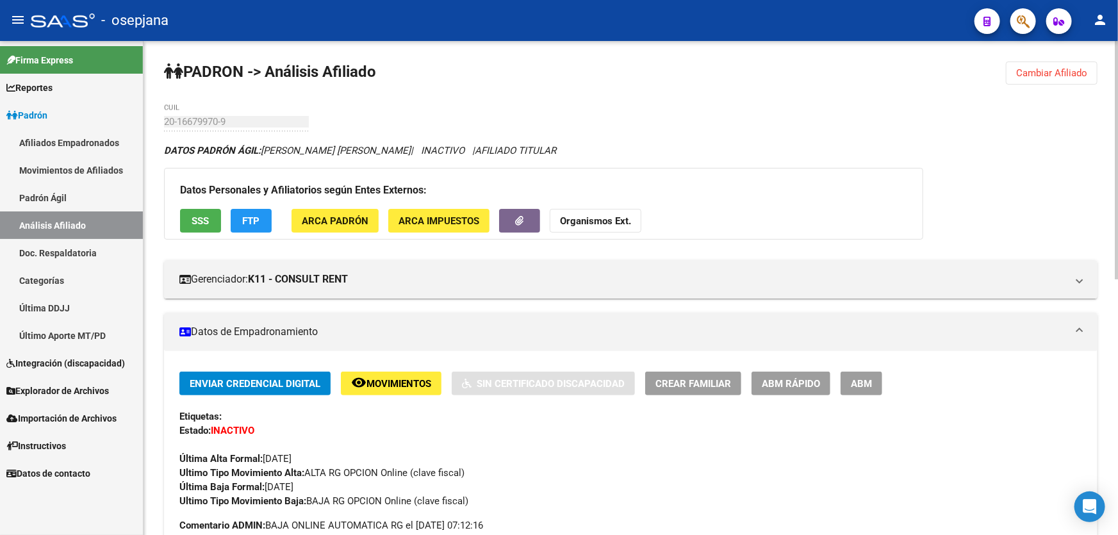
scroll to position [0, 0]
click at [1061, 65] on button "Cambiar Afiliado" at bounding box center [1052, 72] width 92 height 23
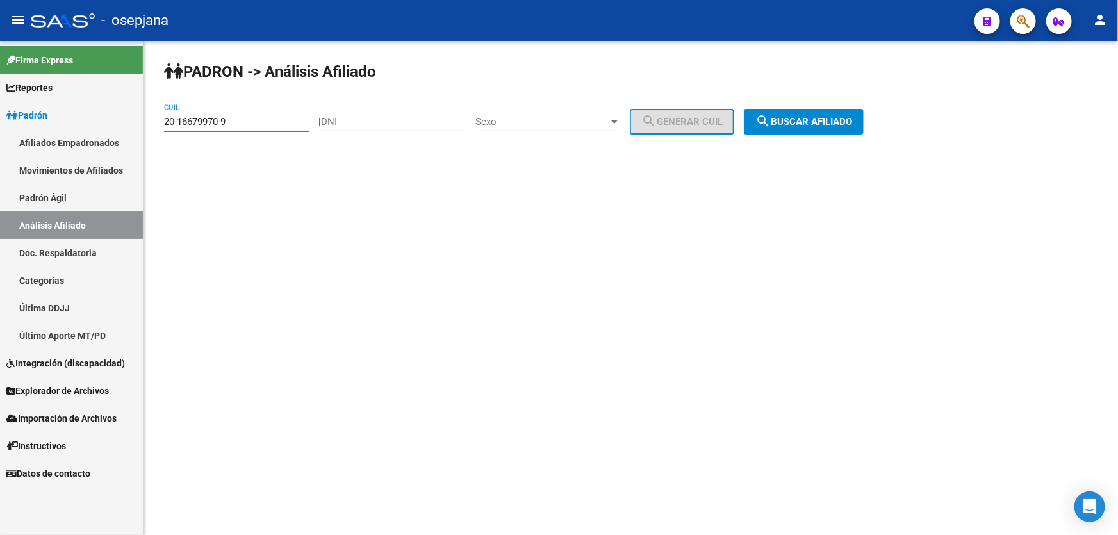
drag, startPoint x: 237, startPoint y: 118, endPoint x: 136, endPoint y: 122, distance: 101.3
click at [136, 122] on mat-sidenav-container "Firma Express Reportes Padrón Traspasos x O.S. Traspasos x Gerenciador Traspaso…" at bounding box center [559, 288] width 1118 height 494
paste input "8309776"
click at [838, 102] on div "PADRON -> Análisis Afiliado 20-18309776-9 CUIL | DNI Sexo Sexo search Generar C…" at bounding box center [630, 108] width 974 height 135
click at [840, 121] on span "search Buscar afiliado" at bounding box center [803, 122] width 97 height 12
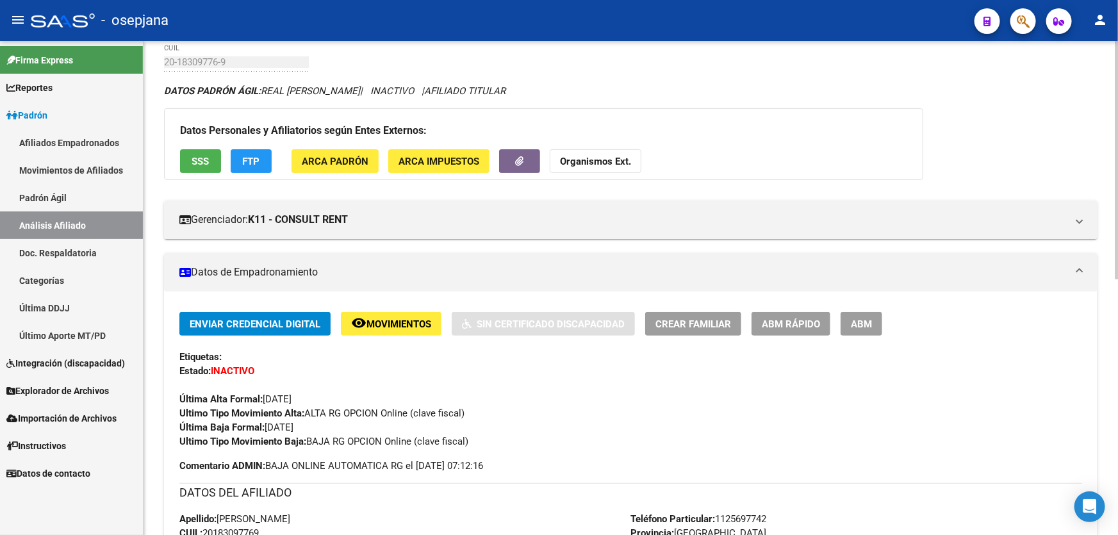
scroll to position [233, 0]
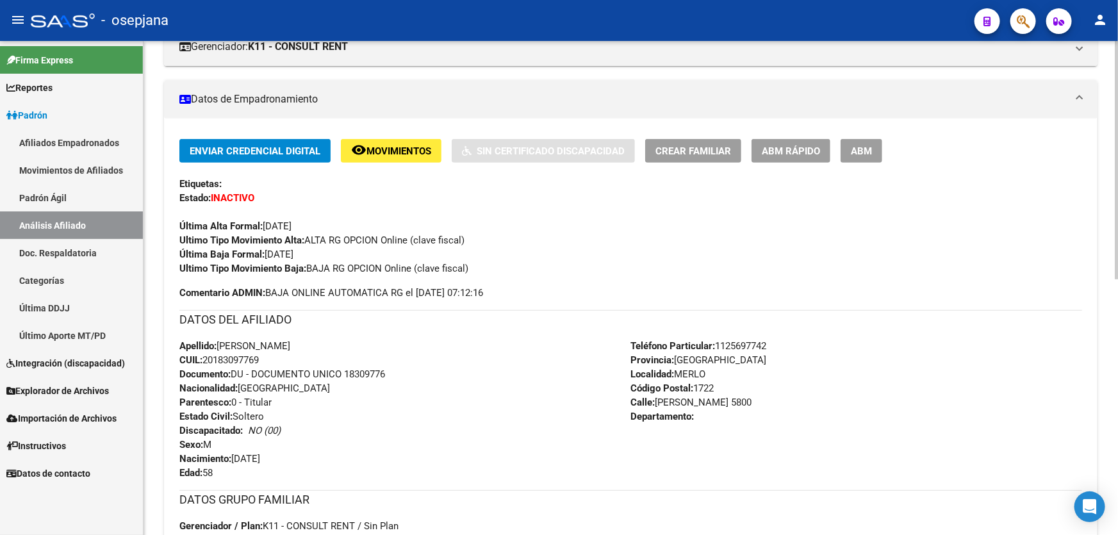
click at [395, 157] on button "remove_red_eye Movimientos" at bounding box center [391, 151] width 101 height 24
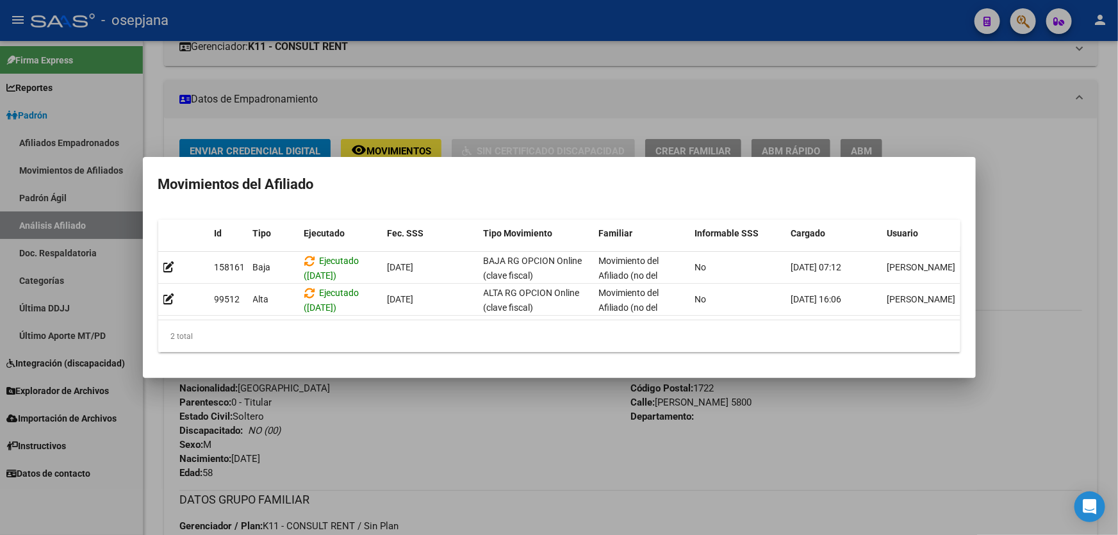
click at [457, 493] on div at bounding box center [559, 267] width 1118 height 535
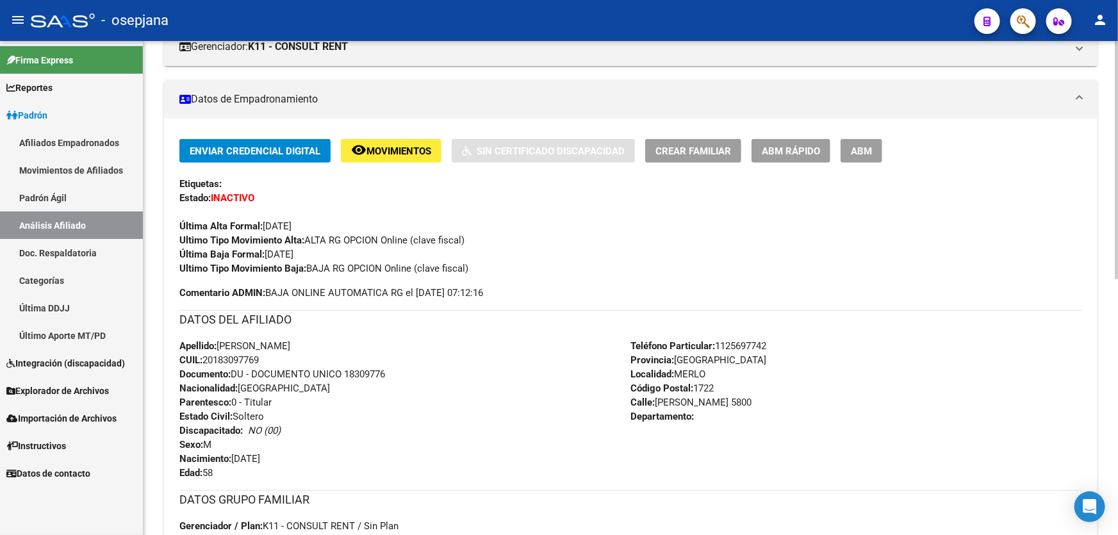
scroll to position [0, 0]
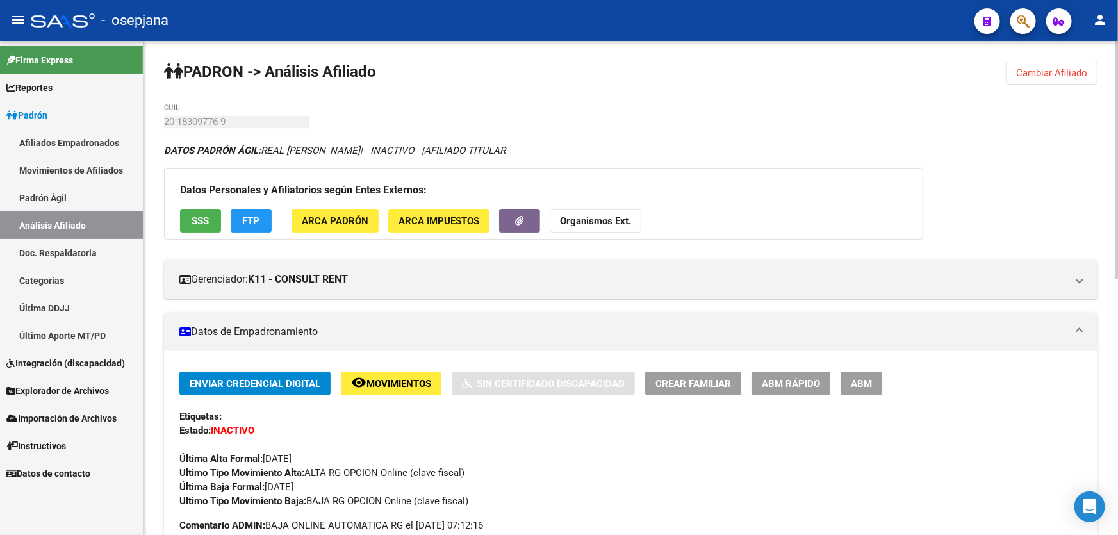
click at [268, 224] on button "FTP" at bounding box center [251, 221] width 41 height 24
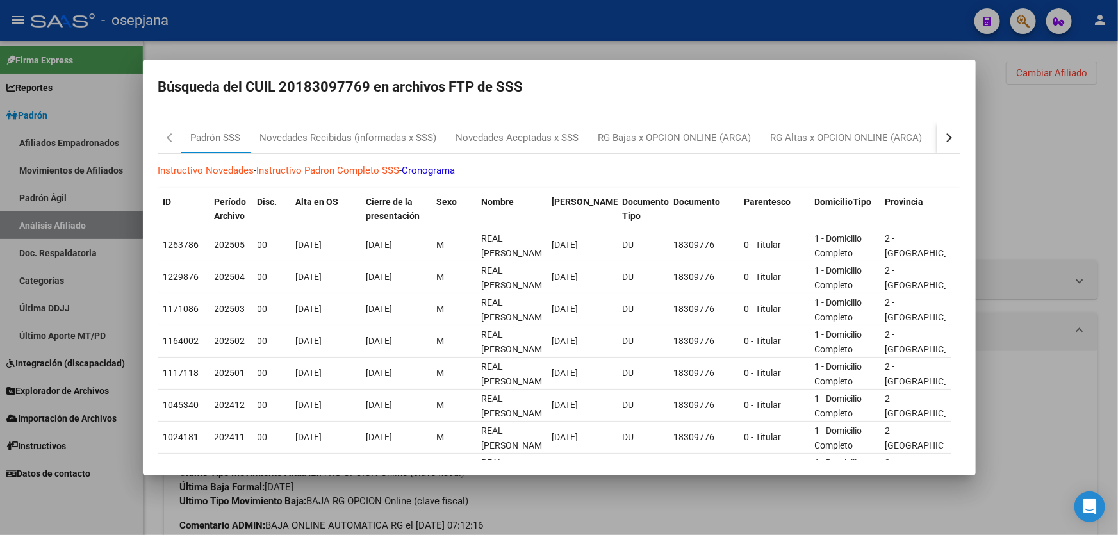
click at [941, 140] on button "button" at bounding box center [948, 137] width 23 height 31
click at [888, 149] on div "RG Bajas Diarias" at bounding box center [885, 137] width 90 height 31
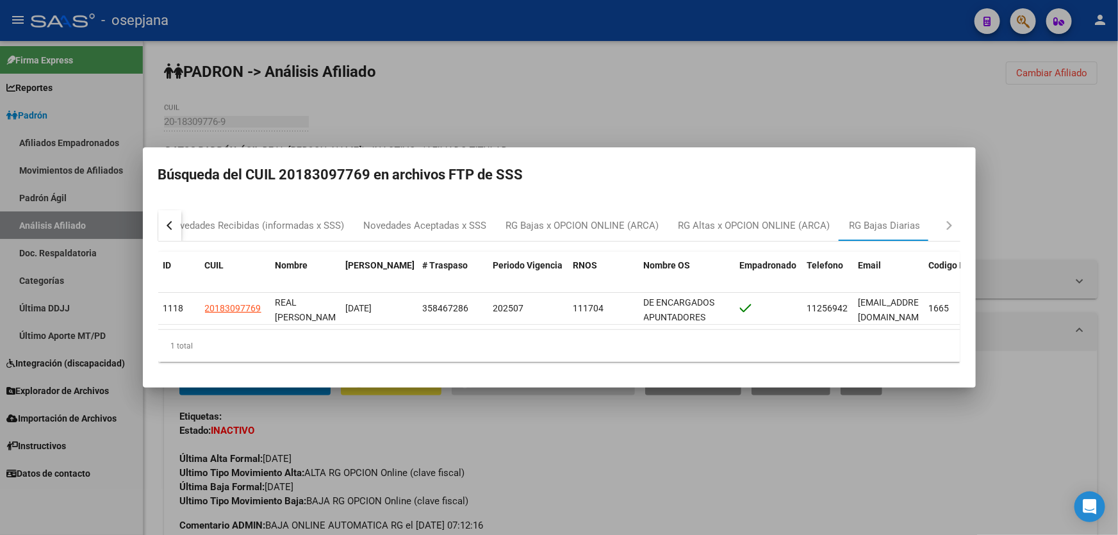
click at [1027, 150] on div at bounding box center [559, 267] width 1118 height 535
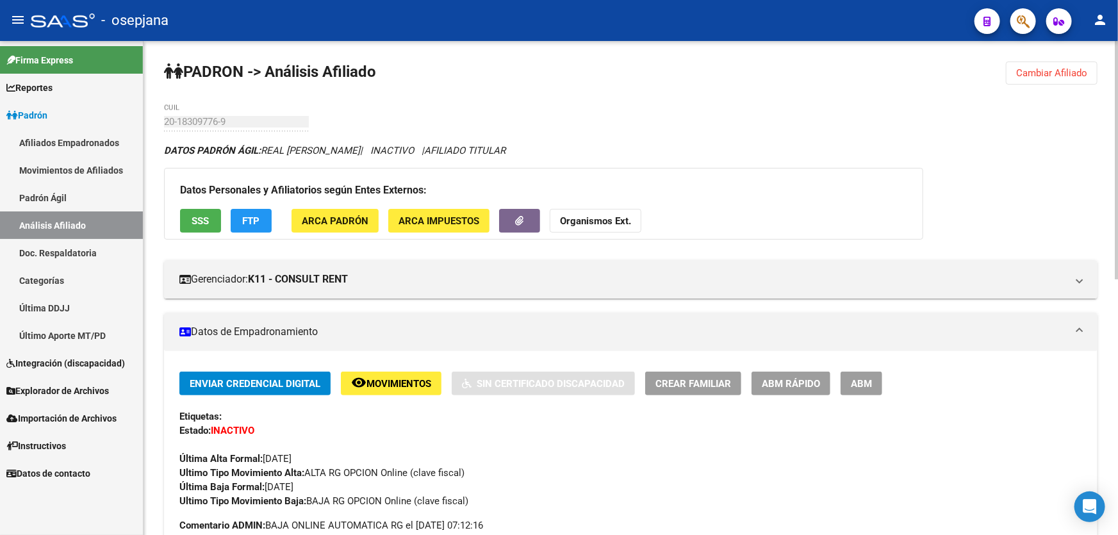
click at [185, 220] on button "SSS" at bounding box center [200, 221] width 41 height 24
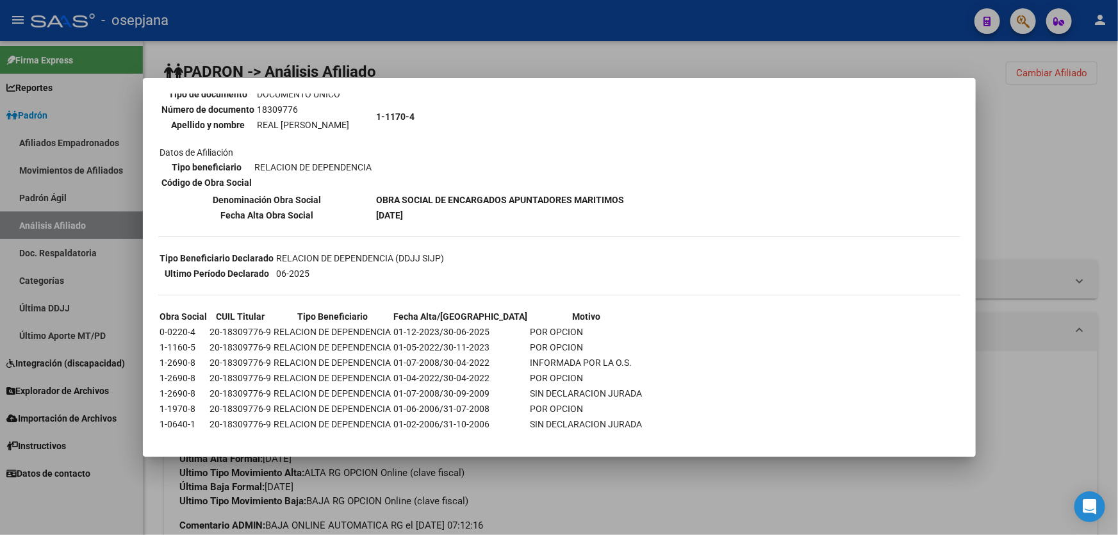
scroll to position [154, 0]
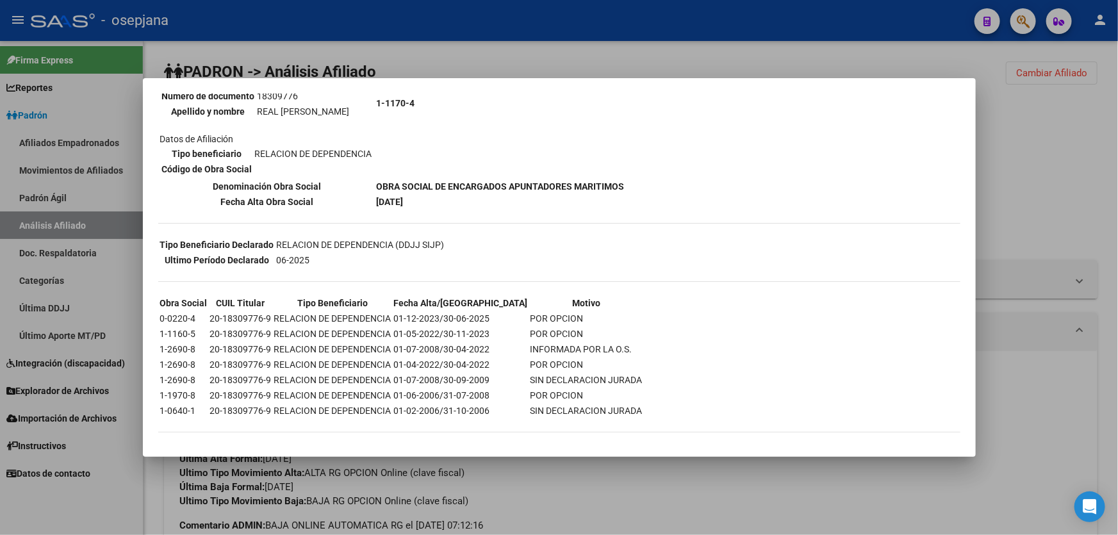
click at [1068, 197] on div at bounding box center [559, 267] width 1118 height 535
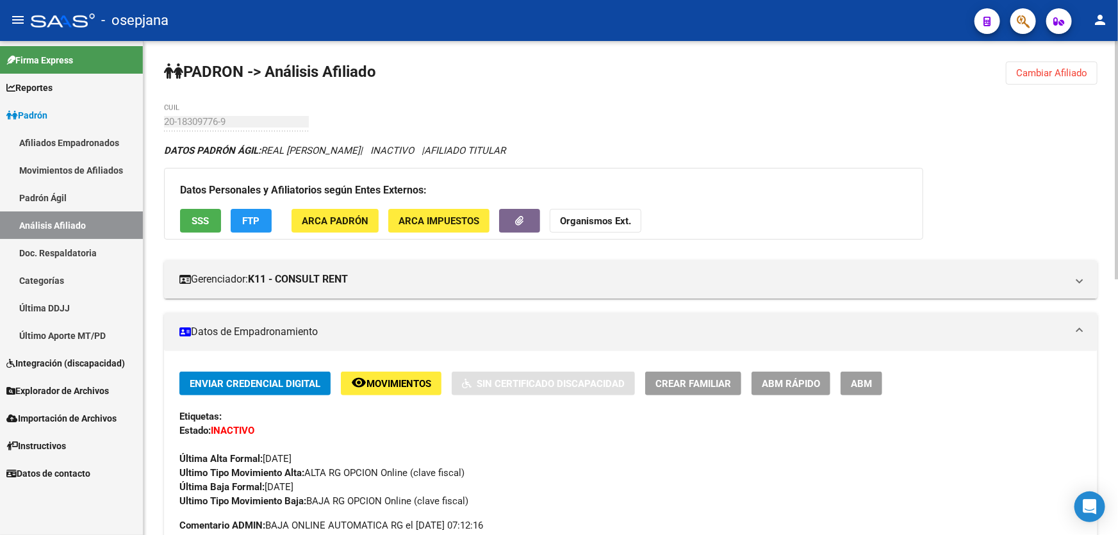
click at [1027, 72] on span "Cambiar Afiliado" at bounding box center [1051, 73] width 71 height 12
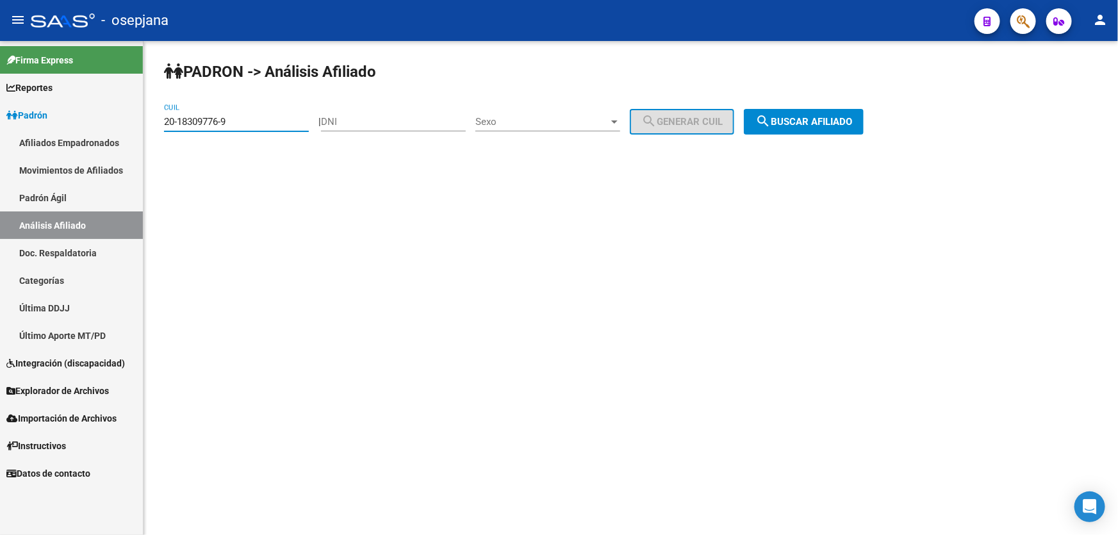
drag, startPoint x: 246, startPoint y: 118, endPoint x: 148, endPoint y: 127, distance: 98.4
click at [148, 127] on div "PADRON -> Análisis Afiliado 20-18309776-9 CUIL | DNI Sexo Sexo search Generar C…" at bounding box center [630, 108] width 974 height 135
paste input "20012758-8"
click at [835, 120] on span "search Buscar afiliado" at bounding box center [803, 122] width 97 height 12
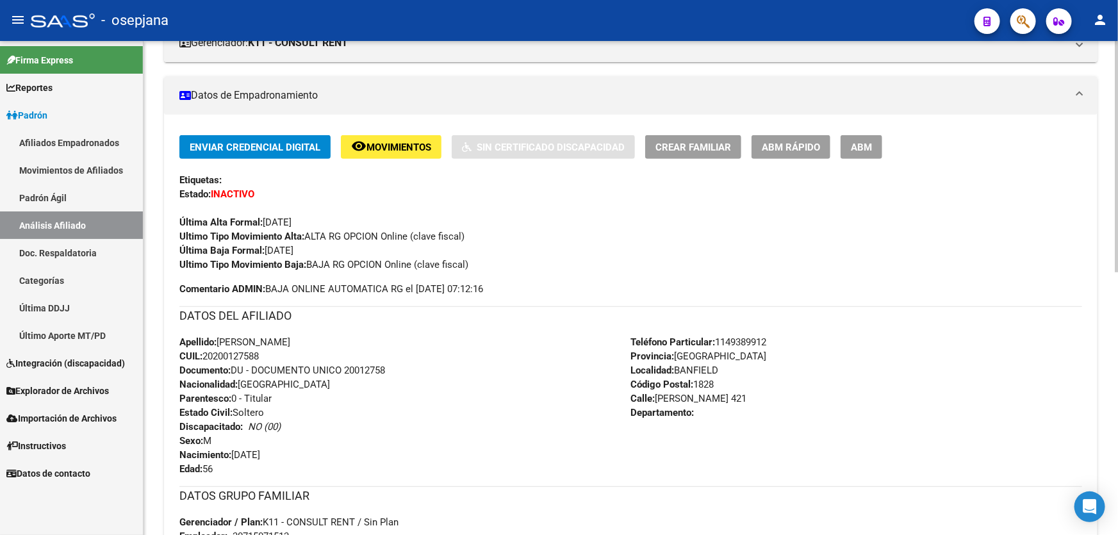
scroll to position [291, 0]
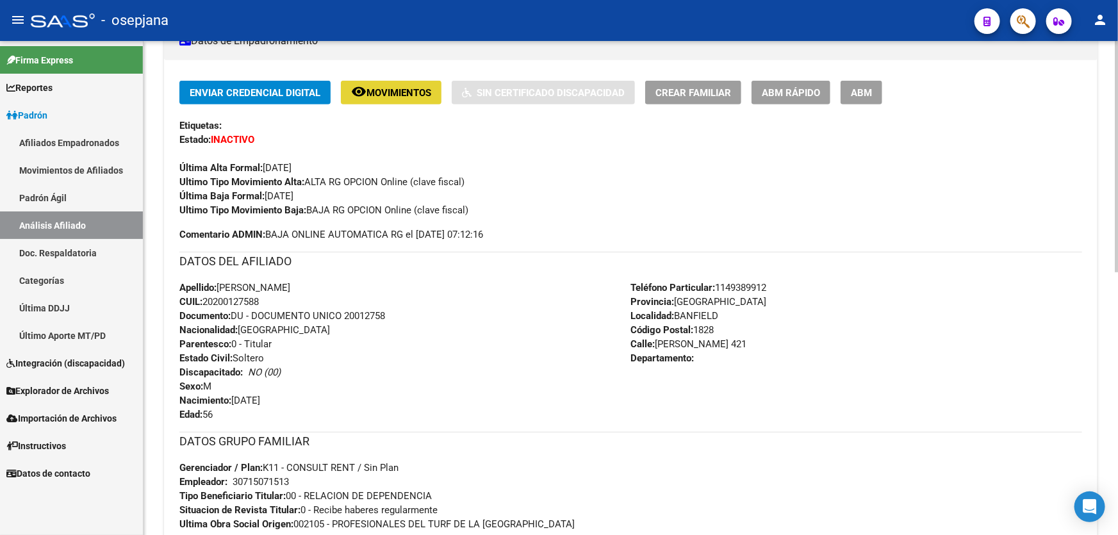
click at [395, 90] on span "Movimientos" at bounding box center [398, 93] width 65 height 12
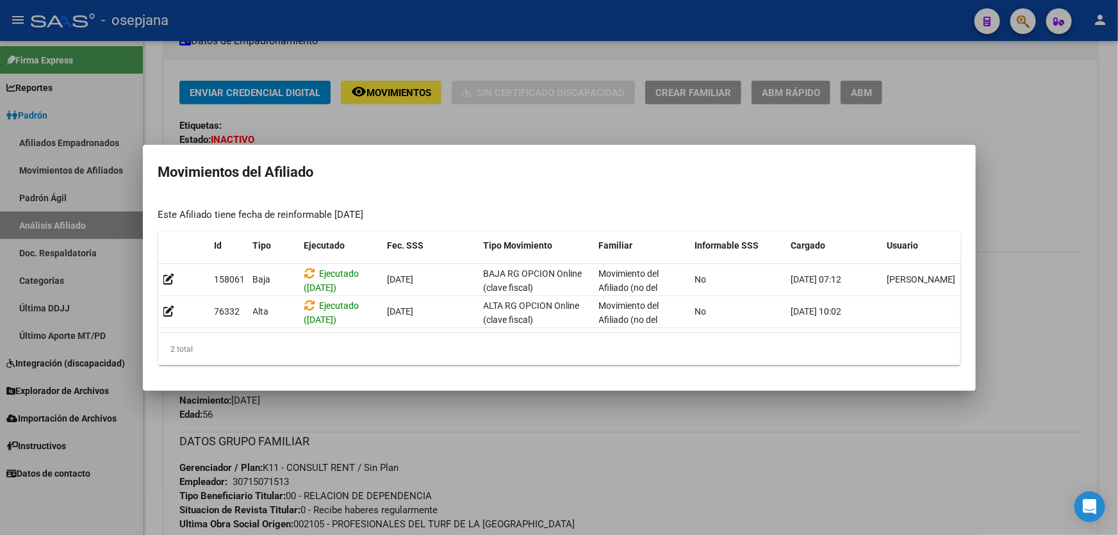
click at [465, 475] on div at bounding box center [559, 267] width 1118 height 535
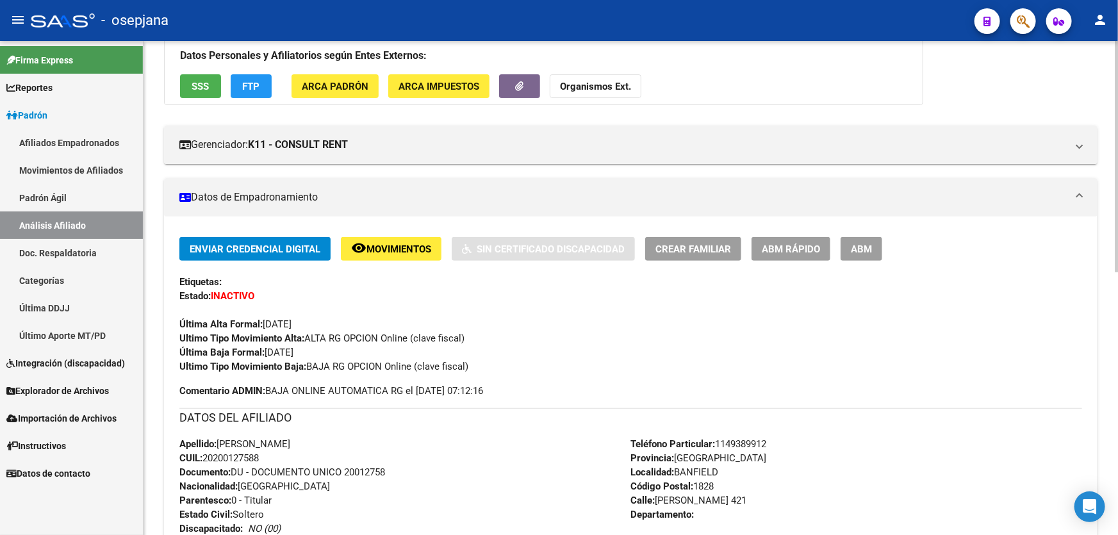
scroll to position [0, 0]
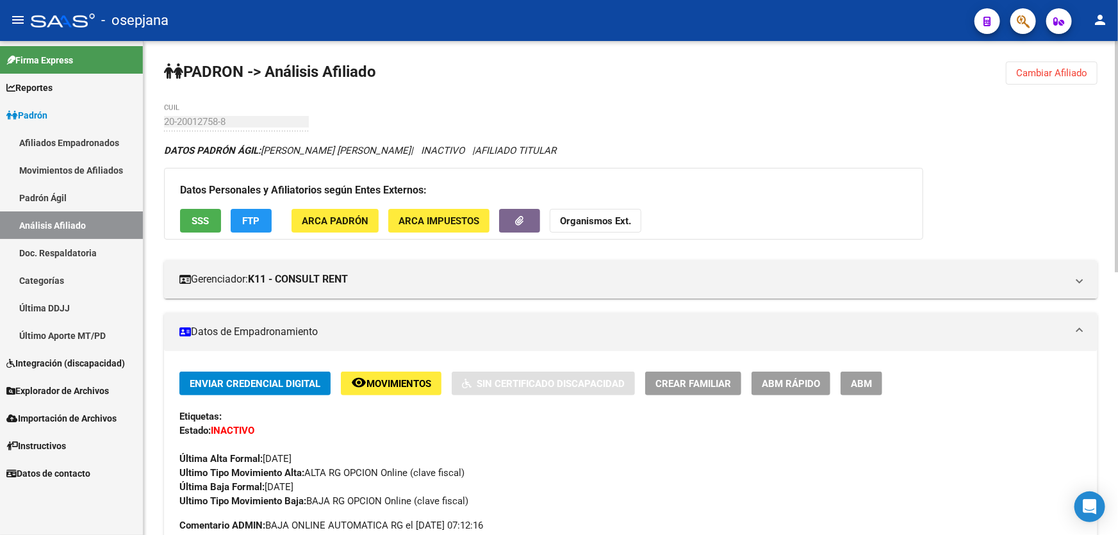
click at [246, 222] on span "FTP" at bounding box center [251, 221] width 17 height 12
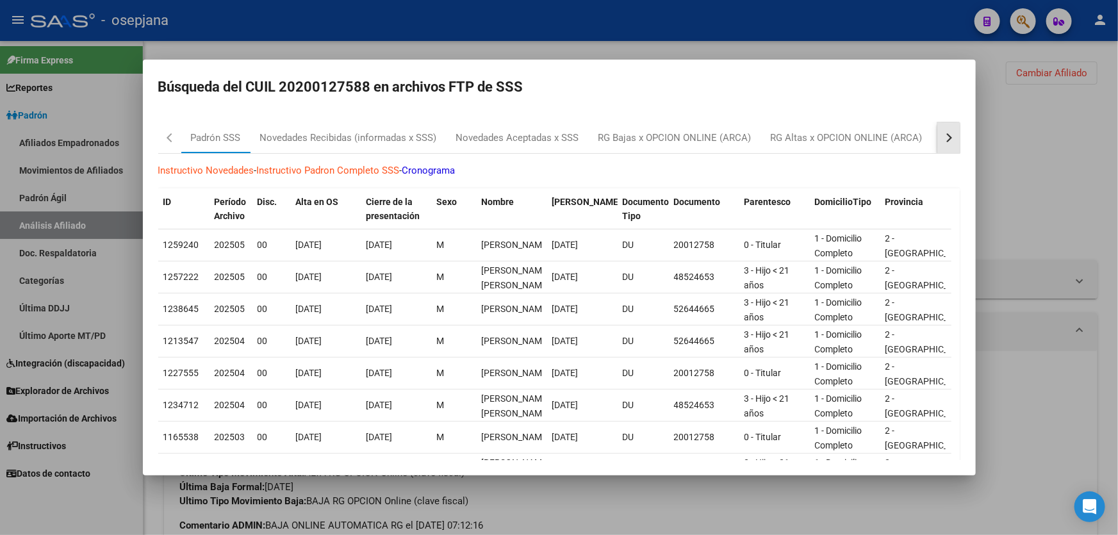
click at [937, 140] on button "button" at bounding box center [948, 137] width 23 height 31
click at [897, 138] on div "RG Bajas Diarias" at bounding box center [884, 138] width 71 height 15
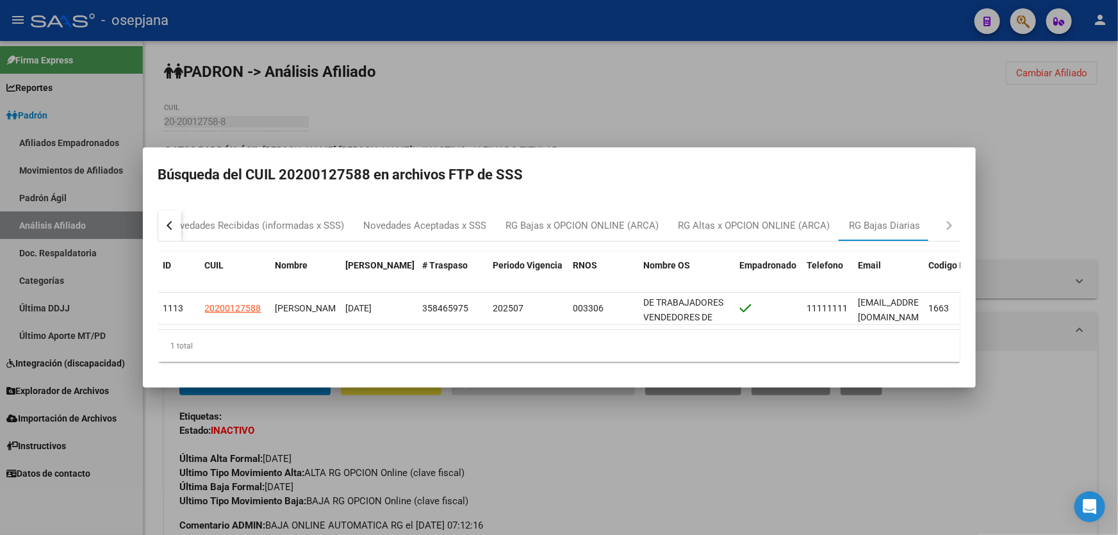
click at [1084, 156] on div at bounding box center [559, 267] width 1118 height 535
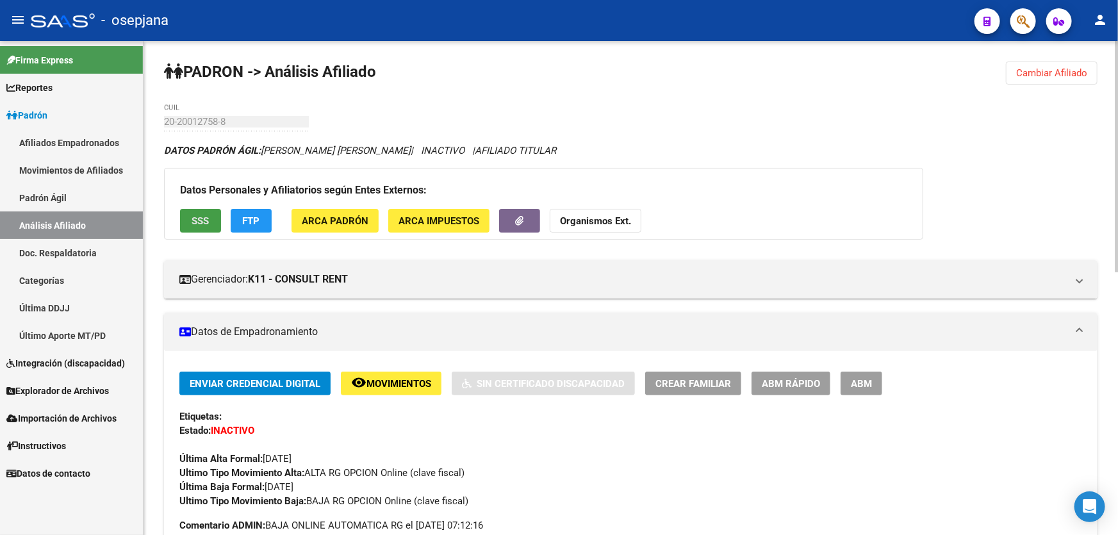
click at [199, 212] on button "SSS" at bounding box center [200, 221] width 41 height 24
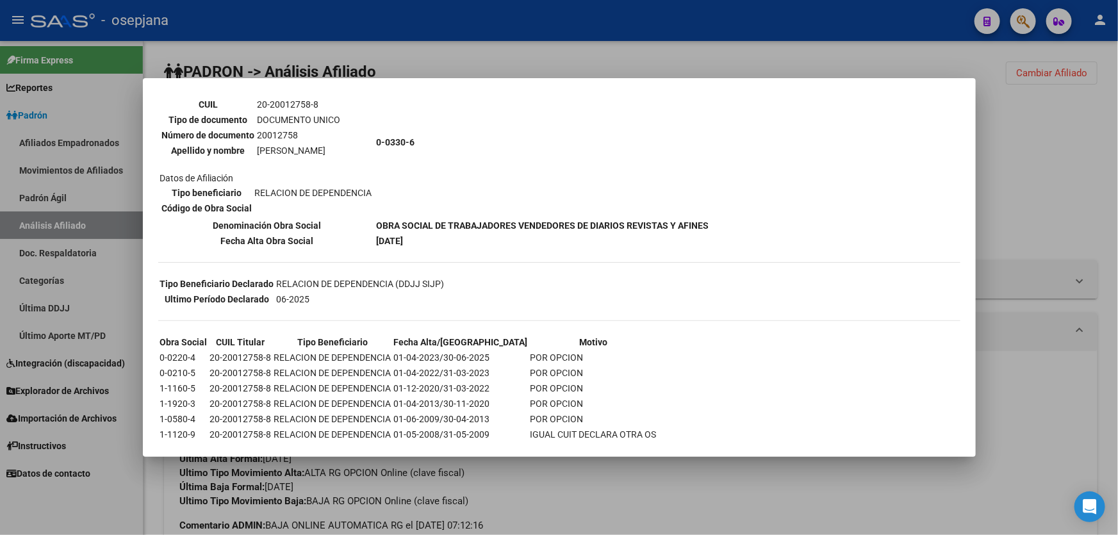
scroll to position [116, 0]
click at [1026, 217] on div at bounding box center [559, 267] width 1118 height 535
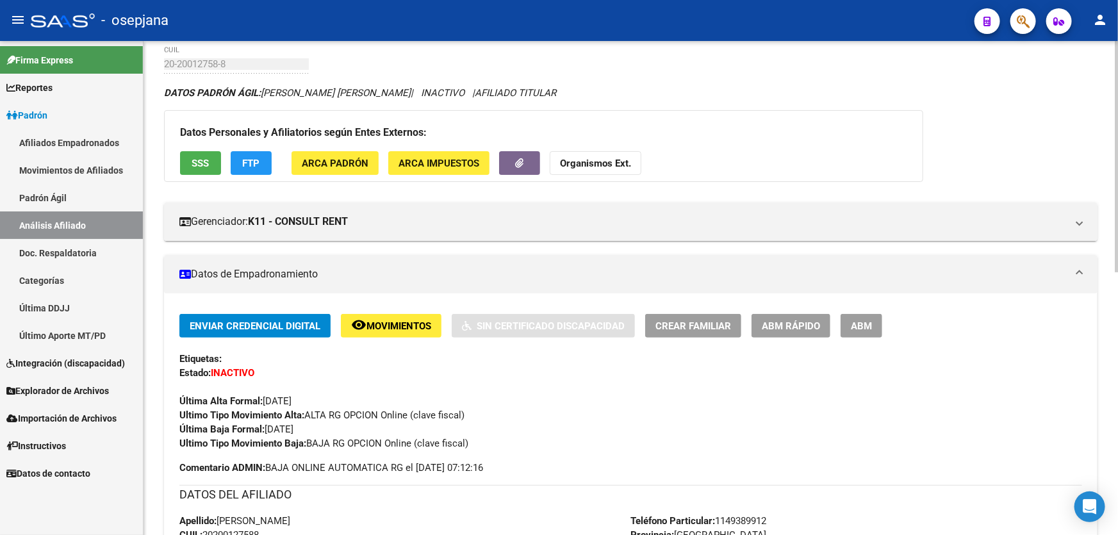
scroll to position [0, 0]
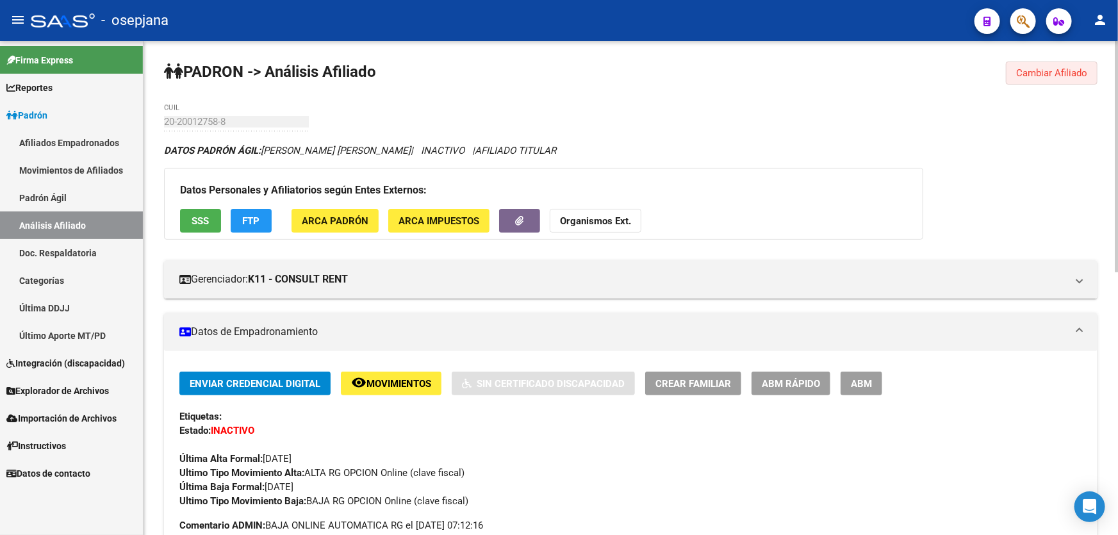
click at [1041, 70] on span "Cambiar Afiliado" at bounding box center [1051, 73] width 71 height 12
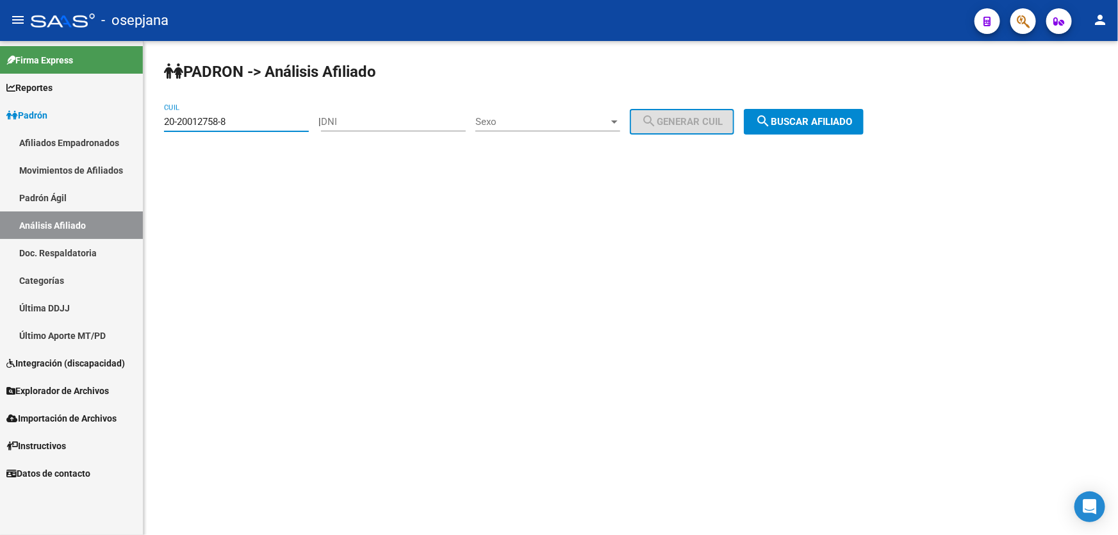
drag, startPoint x: 249, startPoint y: 118, endPoint x: 161, endPoint y: 127, distance: 88.2
click at [161, 127] on div "PADRON -> Análisis Afiliado 20-20012758-8 CUIL | DNI Sexo Sexo search Generar C…" at bounding box center [630, 108] width 974 height 135
paste input "48524653-4"
click at [828, 116] on span "search Buscar afiliado" at bounding box center [803, 122] width 97 height 12
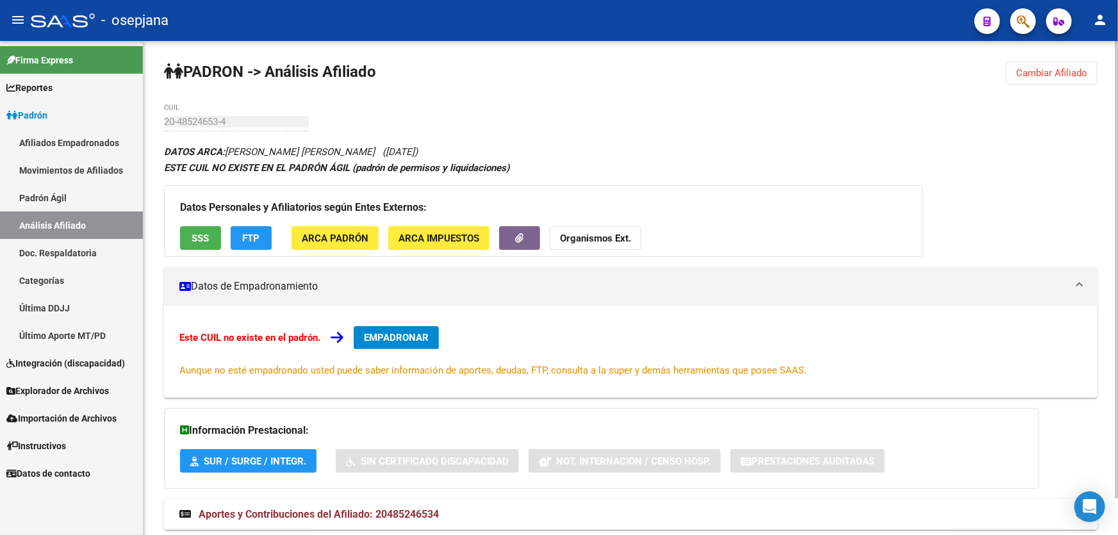
scroll to position [38, 0]
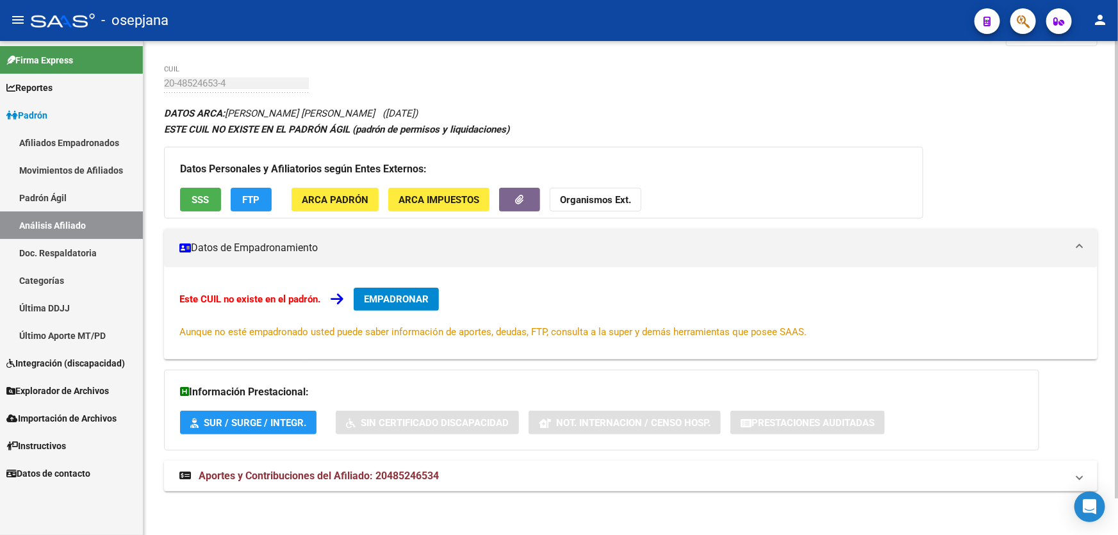
click at [177, 195] on div "Datos Personales y Afiliatorios según Entes Externos: SSS FTP ARCA Padrón ARCA …" at bounding box center [543, 183] width 759 height 72
click at [212, 192] on button "SSS" at bounding box center [200, 200] width 41 height 24
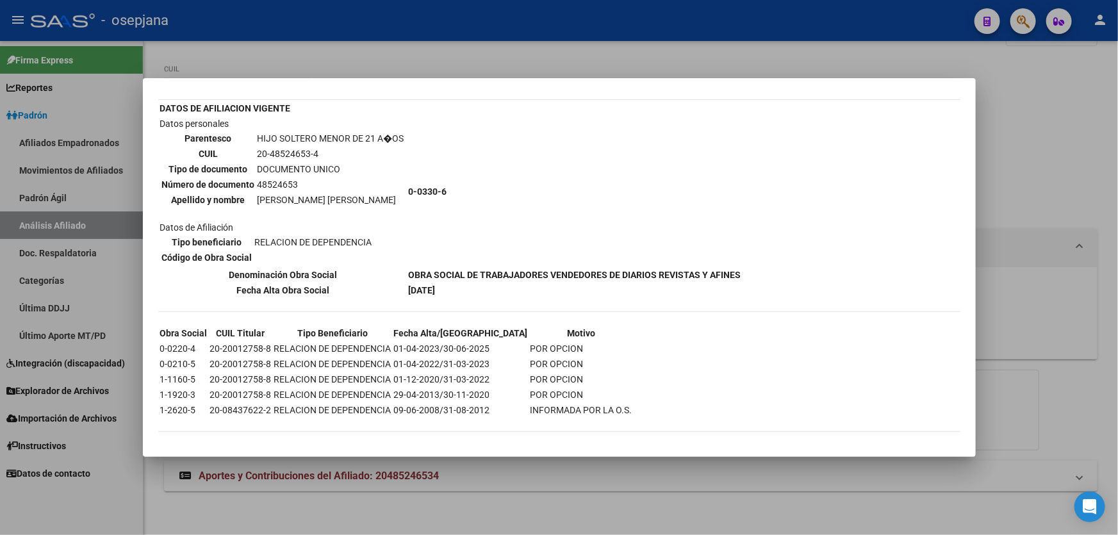
scroll to position [67, 0]
click at [1010, 195] on div at bounding box center [559, 267] width 1118 height 535
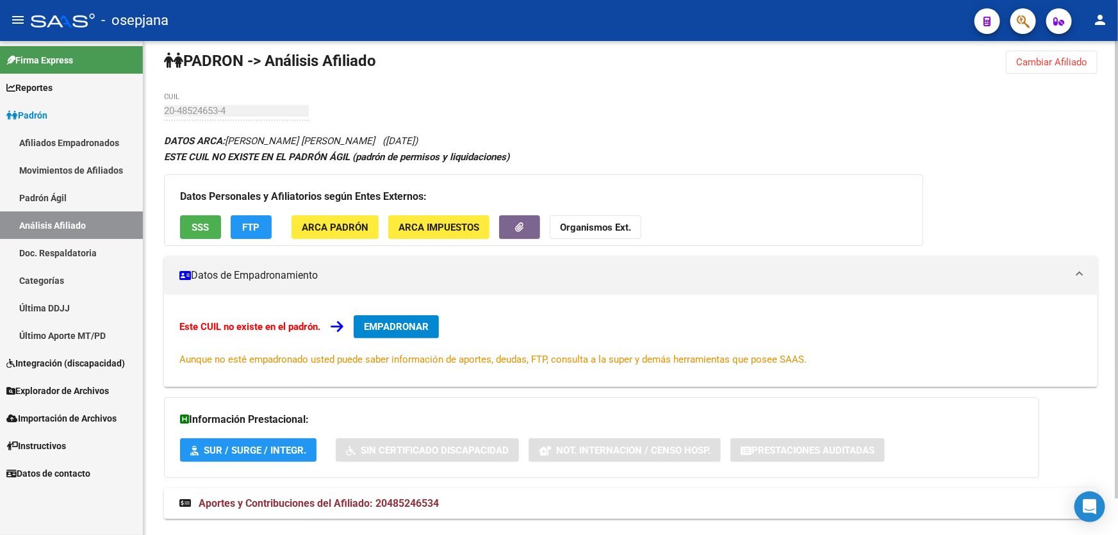
scroll to position [0, 0]
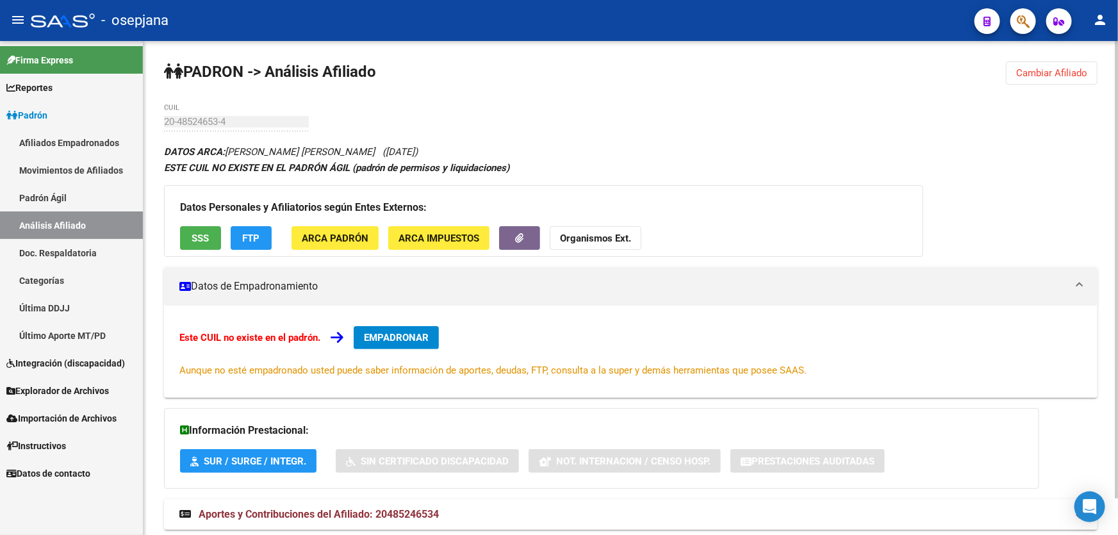
click at [1054, 77] on span "Cambiar Afiliado" at bounding box center [1051, 73] width 71 height 12
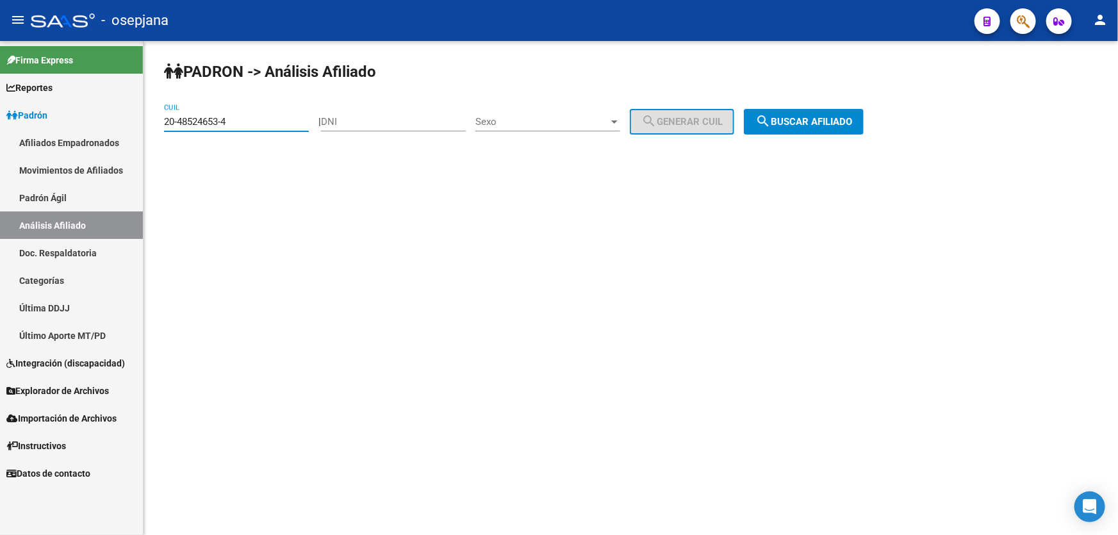
drag, startPoint x: 265, startPoint y: 123, endPoint x: 147, endPoint y: 125, distance: 117.9
click at [147, 125] on div "PADRON -> Análisis Afiliado 20-48524653-4 CUIL | DNI Sexo Sexo search Generar C…" at bounding box center [630, 108] width 974 height 135
paste input "20411891-5"
click at [837, 120] on span "search Buscar afiliado" at bounding box center [803, 122] width 97 height 12
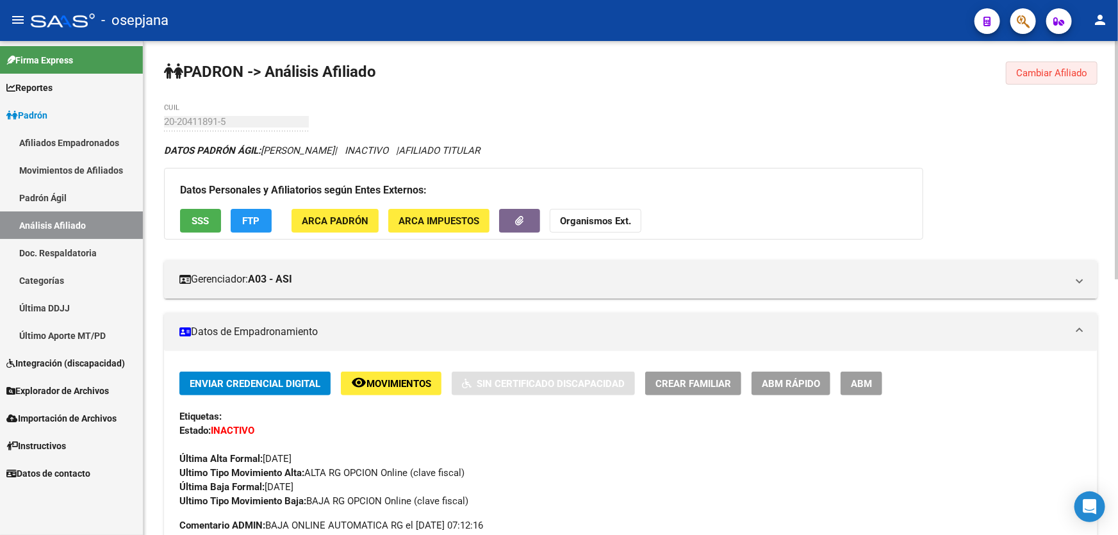
click at [1028, 78] on button "Cambiar Afiliado" at bounding box center [1052, 72] width 92 height 23
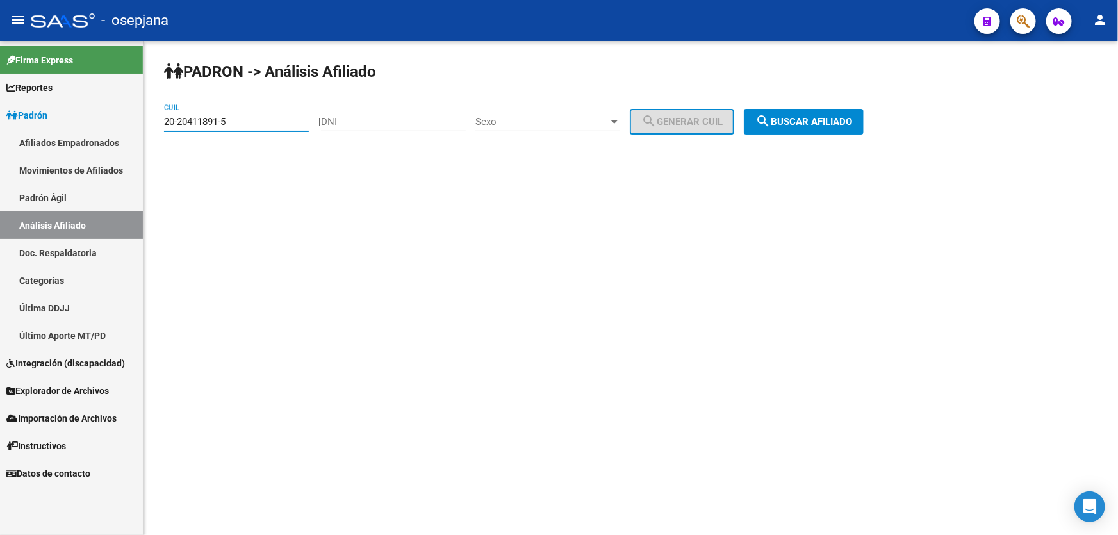
drag, startPoint x: 265, startPoint y: 120, endPoint x: 177, endPoint y: 123, distance: 87.8
click at [177, 123] on input "20-20411891-5" at bounding box center [236, 122] width 145 height 12
click at [239, 124] on input "20-20411891-5" at bounding box center [236, 122] width 145 height 12
drag, startPoint x: 239, startPoint y: 124, endPoint x: 162, endPoint y: 124, distance: 76.9
click at [162, 124] on div "PADRON -> Análisis Afiliado 20-20411891-5 CUIL | DNI Sexo Sexo search Generar C…" at bounding box center [630, 108] width 974 height 135
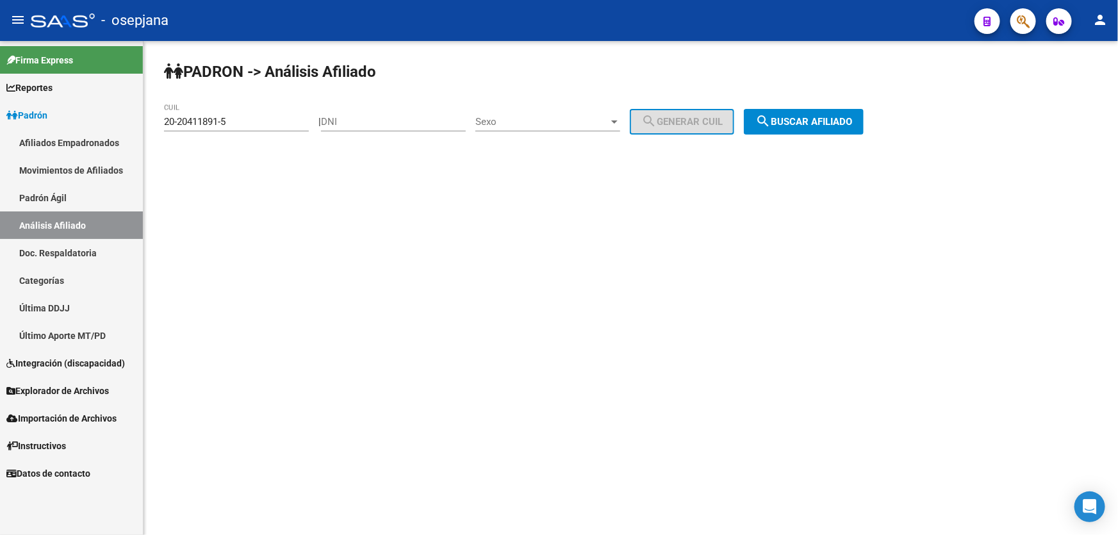
drag, startPoint x: 163, startPoint y: 118, endPoint x: 202, endPoint y: 102, distance: 42.5
click at [202, 102] on div "PADRON -> Análisis Afiliado 20-20411891-5 CUIL | DNI Sexo Sexo search Generar C…" at bounding box center [630, 108] width 974 height 135
drag, startPoint x: 240, startPoint y: 118, endPoint x: 163, endPoint y: 123, distance: 77.0
click at [163, 123] on div "PADRON -> Análisis Afiliado 20-20411891-5 CUIL | DNI Sexo Sexo search Generar C…" at bounding box center [630, 108] width 974 height 135
paste input "1868435-2"
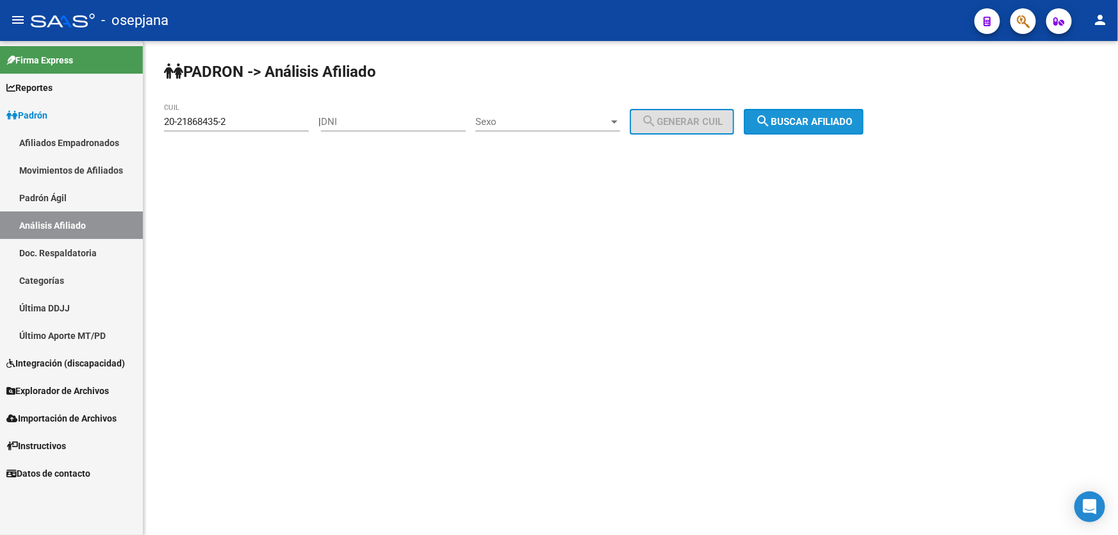
click at [835, 123] on span "search Buscar afiliado" at bounding box center [803, 122] width 97 height 12
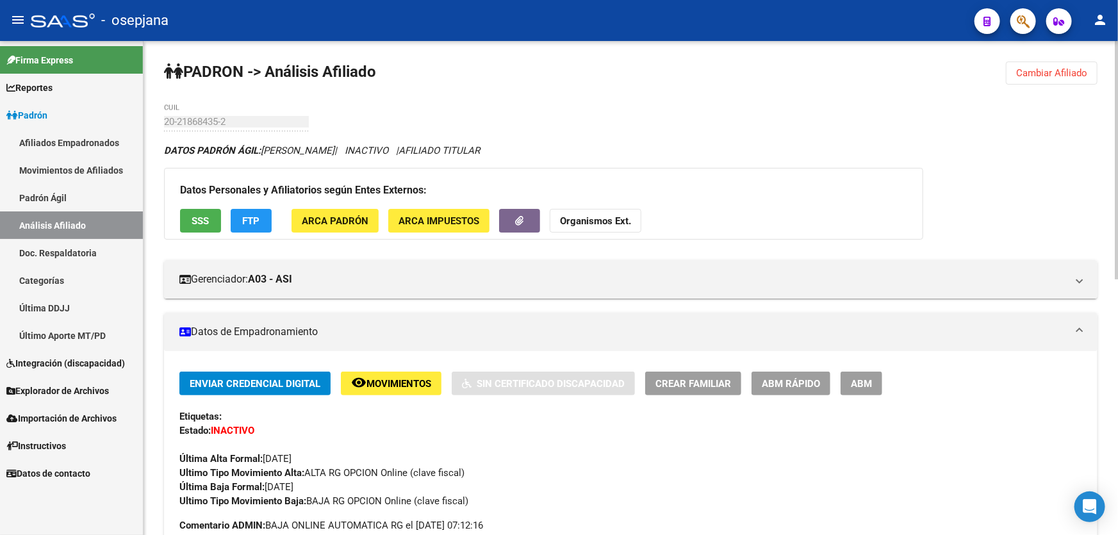
click at [1079, 79] on button "Cambiar Afiliado" at bounding box center [1052, 72] width 92 height 23
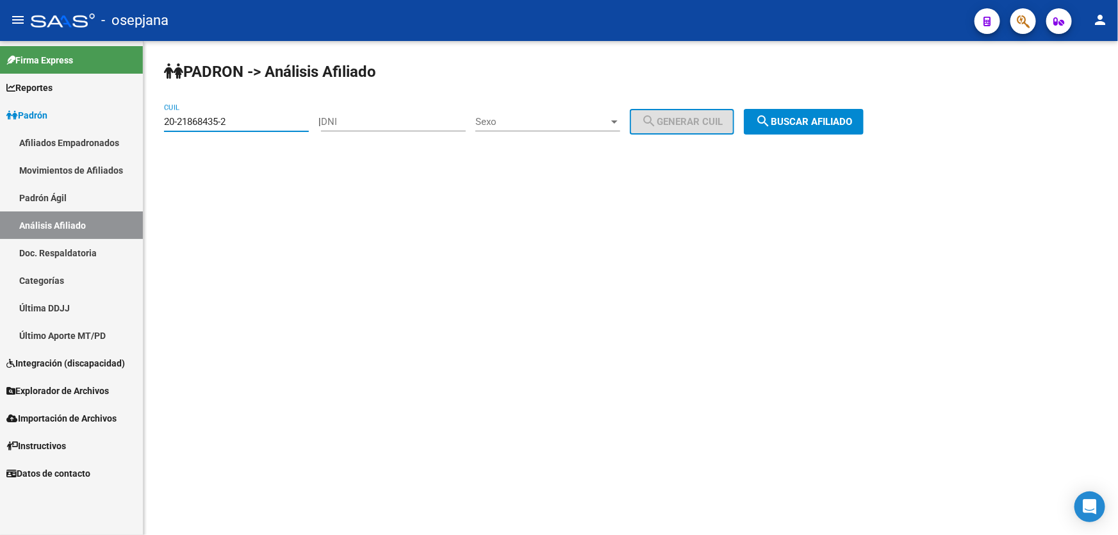
drag, startPoint x: 263, startPoint y: 122, endPoint x: 146, endPoint y: 121, distance: 116.6
click at [146, 121] on div "PADRON -> Análisis Afiliado 20-21868435-2 CUIL | DNI Sexo Sexo search Generar C…" at bounding box center [630, 108] width 974 height 135
paste input "2022638-8"
click at [822, 122] on span "search Buscar afiliado" at bounding box center [803, 122] width 97 height 12
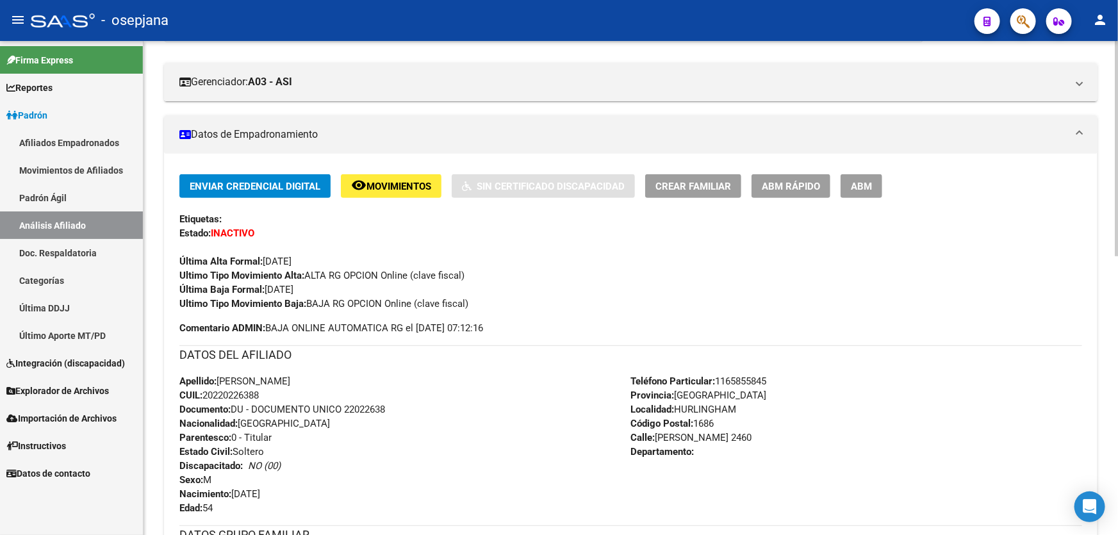
scroll to position [407, 0]
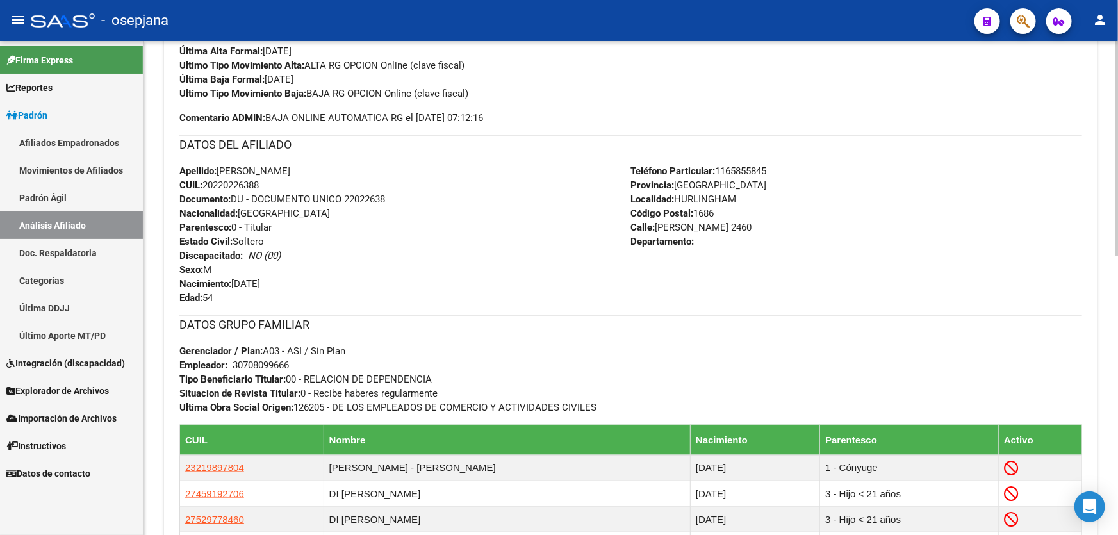
drag, startPoint x: 346, startPoint y: 198, endPoint x: 391, endPoint y: 199, distance: 44.9
click at [391, 199] on div "Apellido: [PERSON_NAME]: 20220226388 Documento: DU - DOCUMENTO UNICO 22022638 N…" at bounding box center [405, 234] width 452 height 141
copy span "22022638"
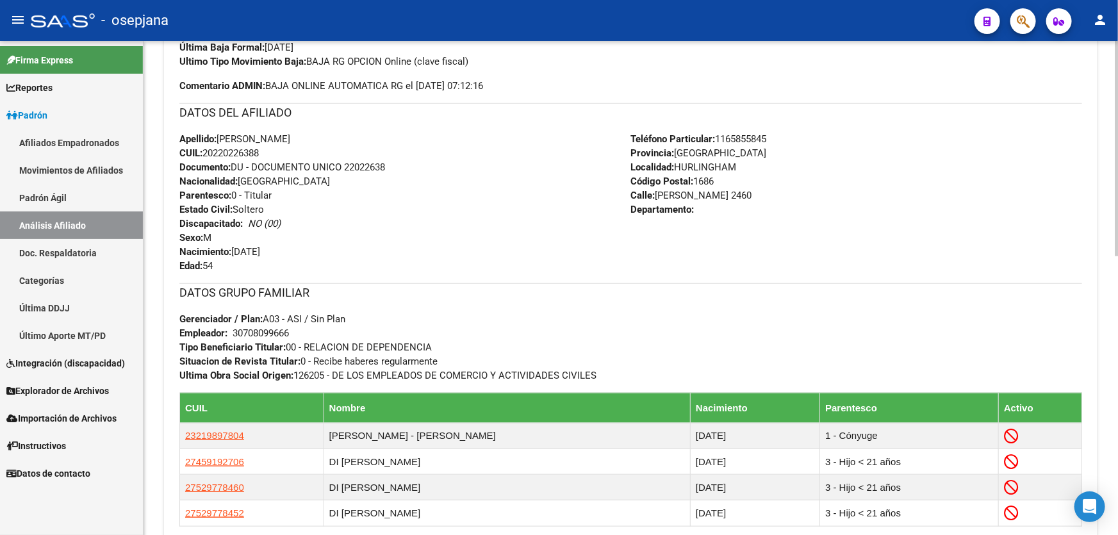
scroll to position [466, 0]
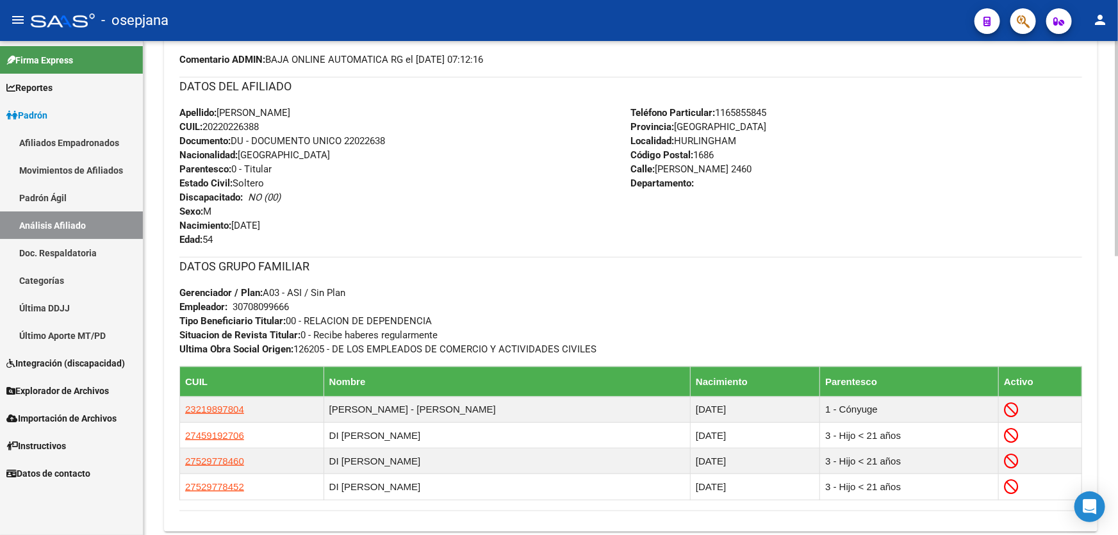
click at [293, 181] on div "Apellido: [PERSON_NAME]: 20220226388 Documento: DU - DOCUMENTO UNICO 22022638 N…" at bounding box center [405, 176] width 452 height 141
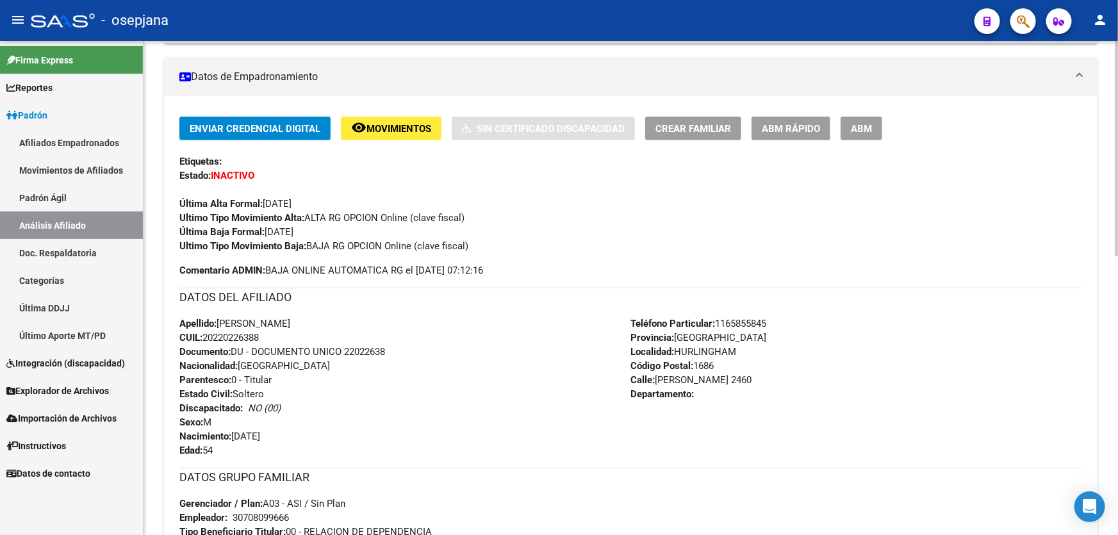
scroll to position [0, 0]
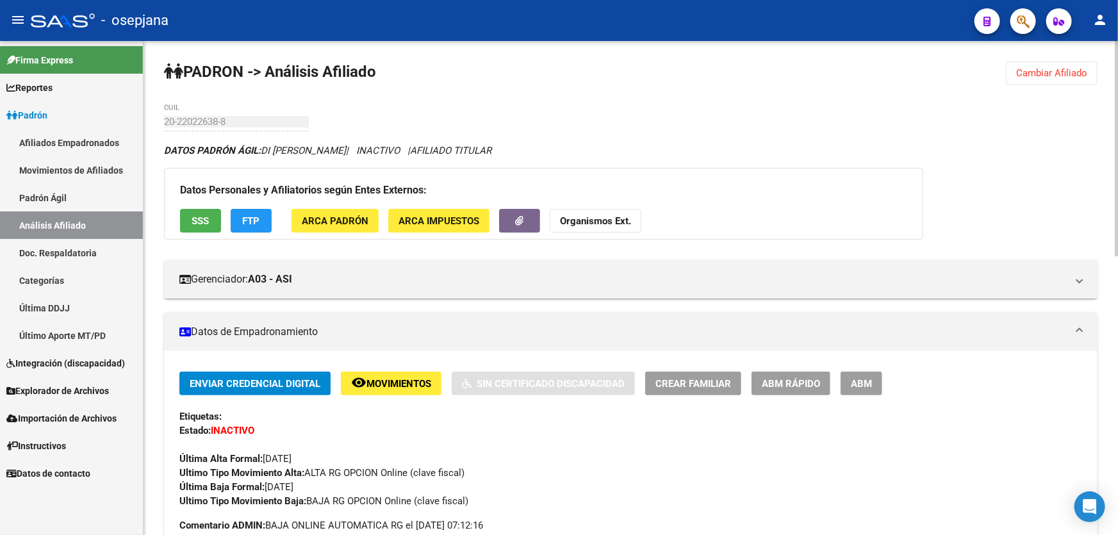
click at [1061, 69] on span "Cambiar Afiliado" at bounding box center [1051, 73] width 71 height 12
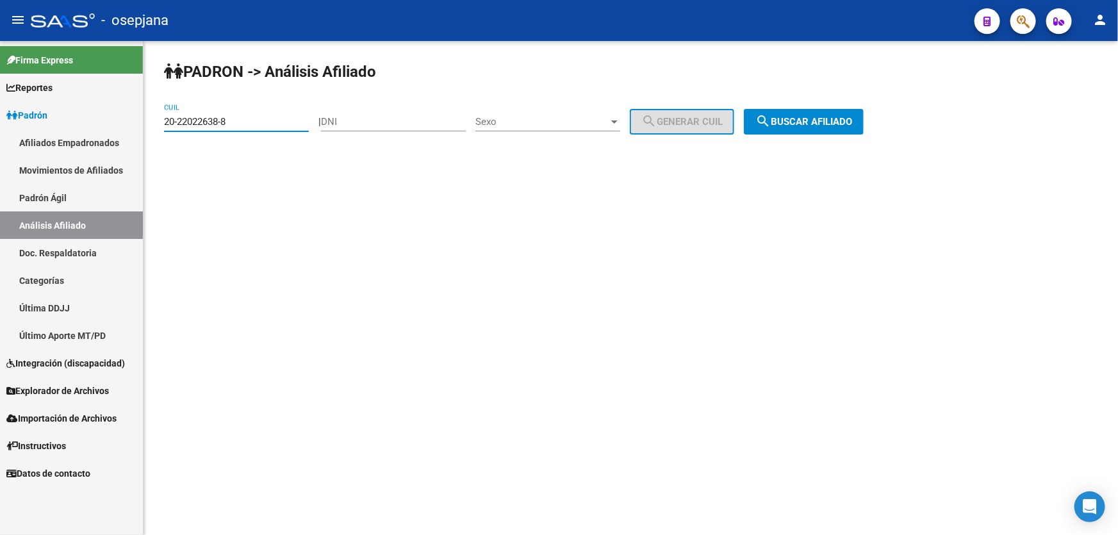
drag, startPoint x: 277, startPoint y: 125, endPoint x: 146, endPoint y: 134, distance: 131.0
click at [146, 134] on div "PADRON -> Análisis Afiliado 20-22022638-8 CUIL | DNI Sexo Sexo search Generar C…" at bounding box center [630, 108] width 974 height 135
paste input "103559-4"
click at [812, 111] on button "search Buscar afiliado" at bounding box center [804, 122] width 120 height 26
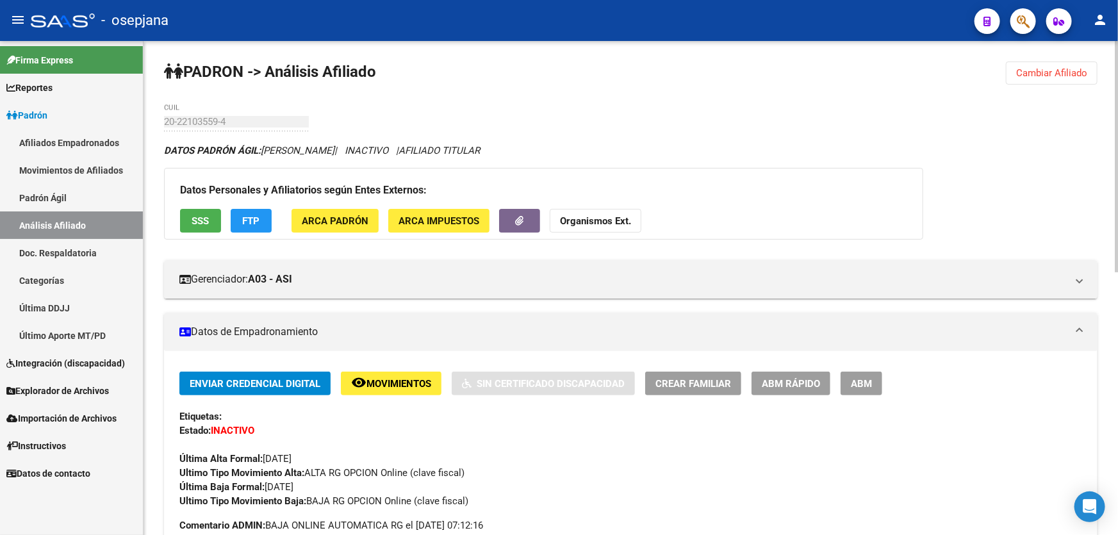
drag, startPoint x: 1047, startPoint y: 72, endPoint x: 1000, endPoint y: 87, distance: 49.0
click at [1046, 72] on span "Cambiar Afiliado" at bounding box center [1051, 73] width 71 height 12
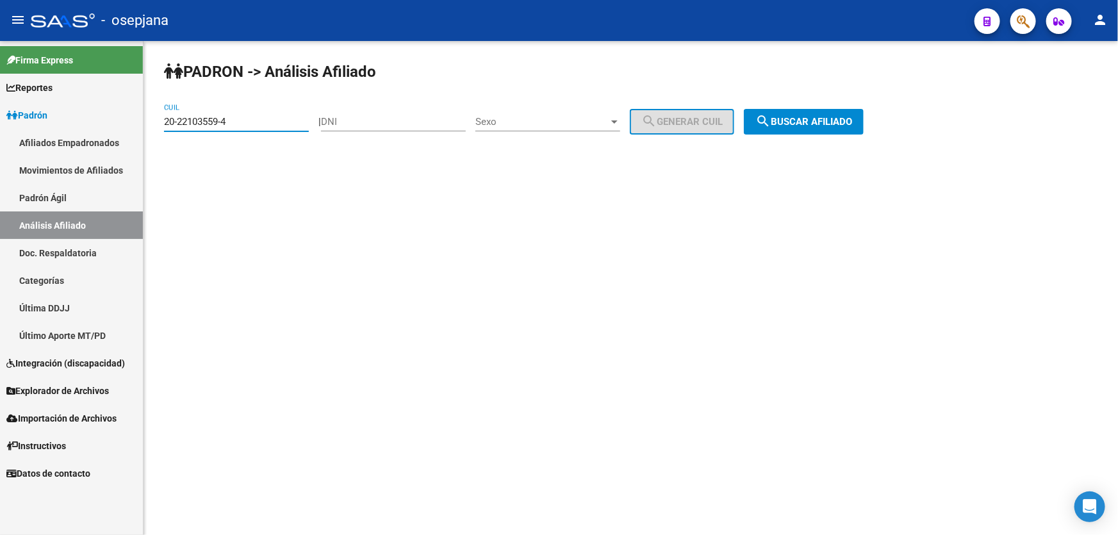
drag, startPoint x: 260, startPoint y: 122, endPoint x: 149, endPoint y: 133, distance: 111.4
click at [149, 133] on div "PADRON -> Análisis Afiliado 20-22103559-4 CUIL | DNI Sexo Sexo search Generar C…" at bounding box center [630, 108] width 974 height 135
paste input "3111406-9"
click at [819, 116] on span "search Buscar afiliado" at bounding box center [803, 122] width 97 height 12
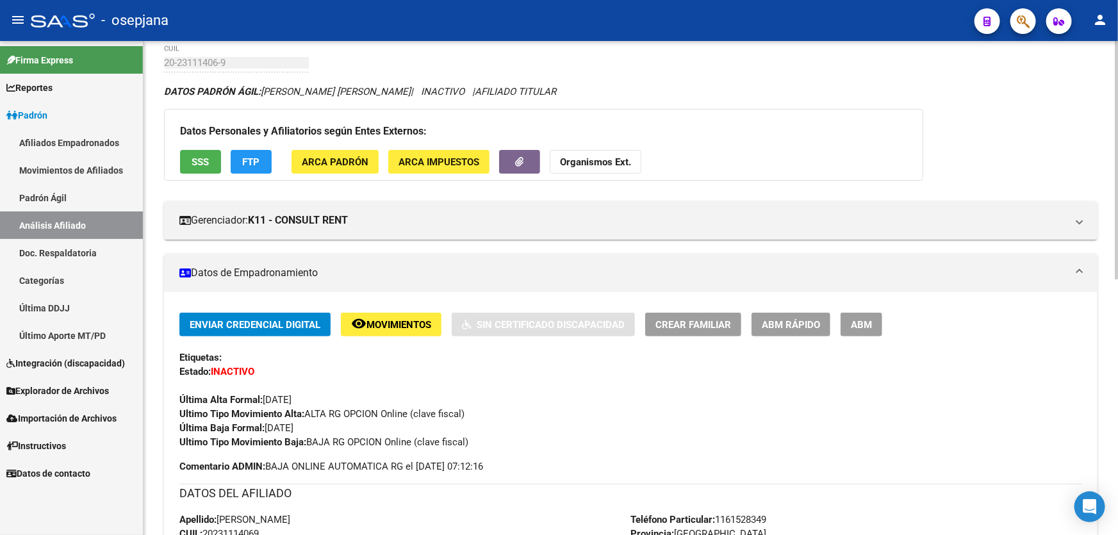
scroll to position [58, 0]
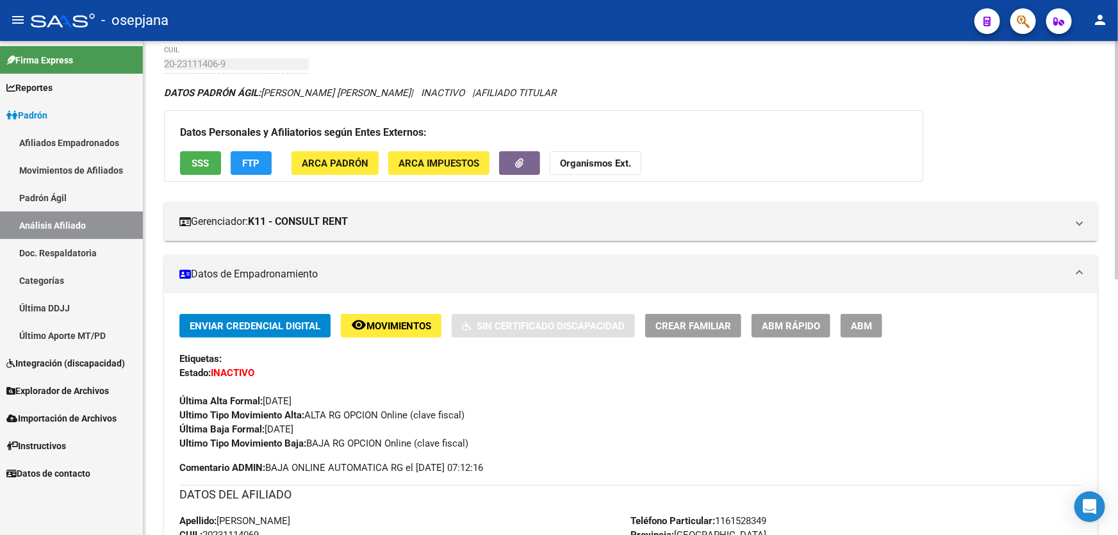
click at [413, 326] on span "Movimientos" at bounding box center [398, 326] width 65 height 12
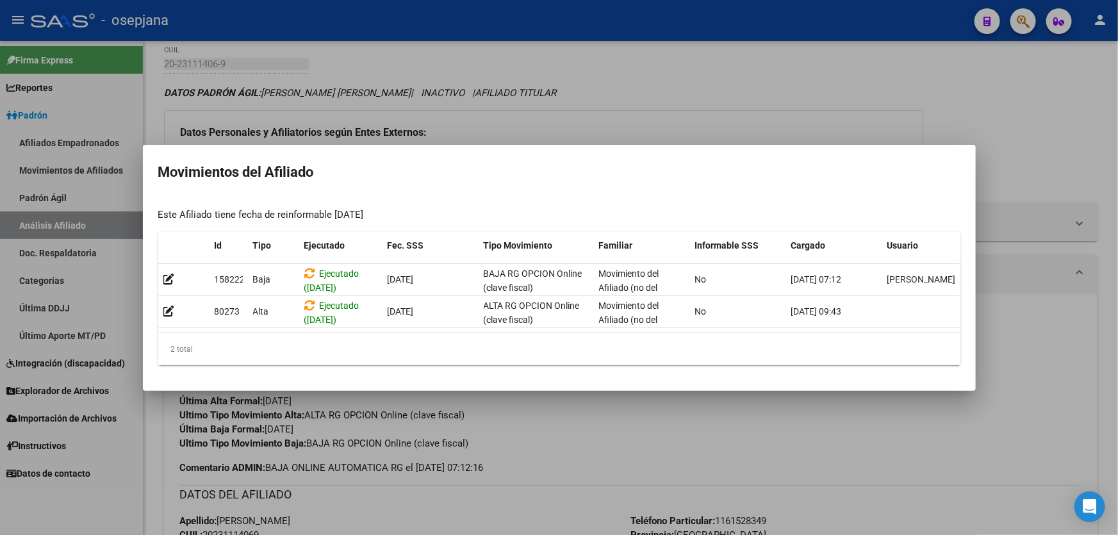
click at [1111, 220] on div at bounding box center [559, 267] width 1118 height 535
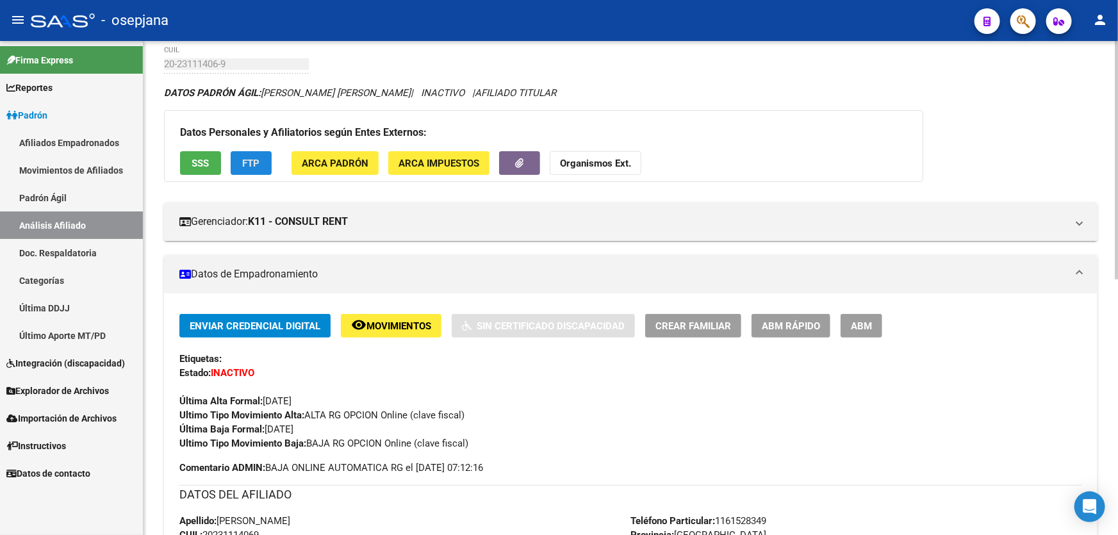
click at [258, 167] on span "FTP" at bounding box center [251, 164] width 17 height 12
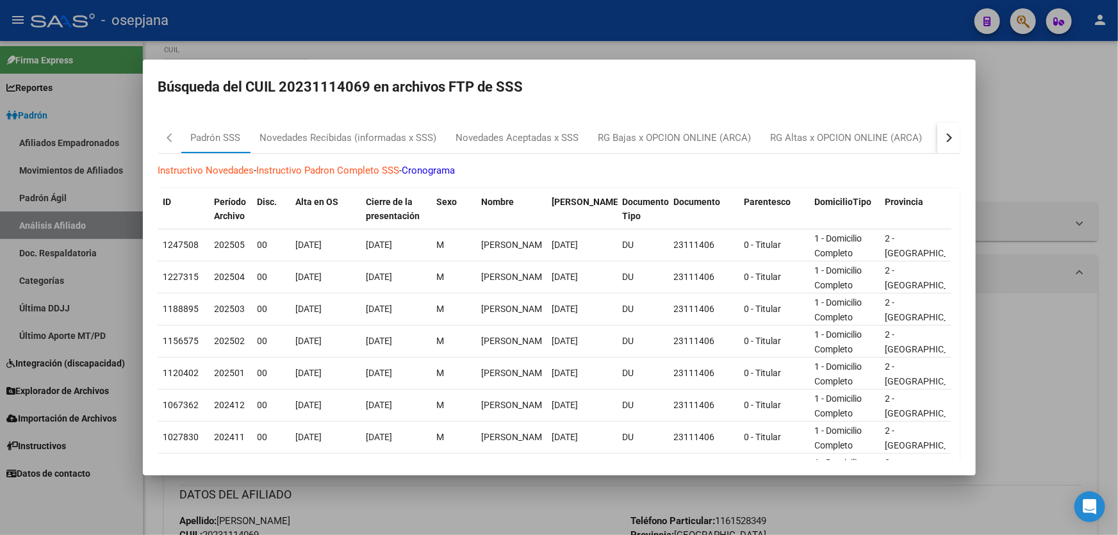
click at [937, 143] on button "button" at bounding box center [948, 137] width 23 height 31
click at [902, 135] on div "RG Bajas Diarias" at bounding box center [884, 138] width 71 height 15
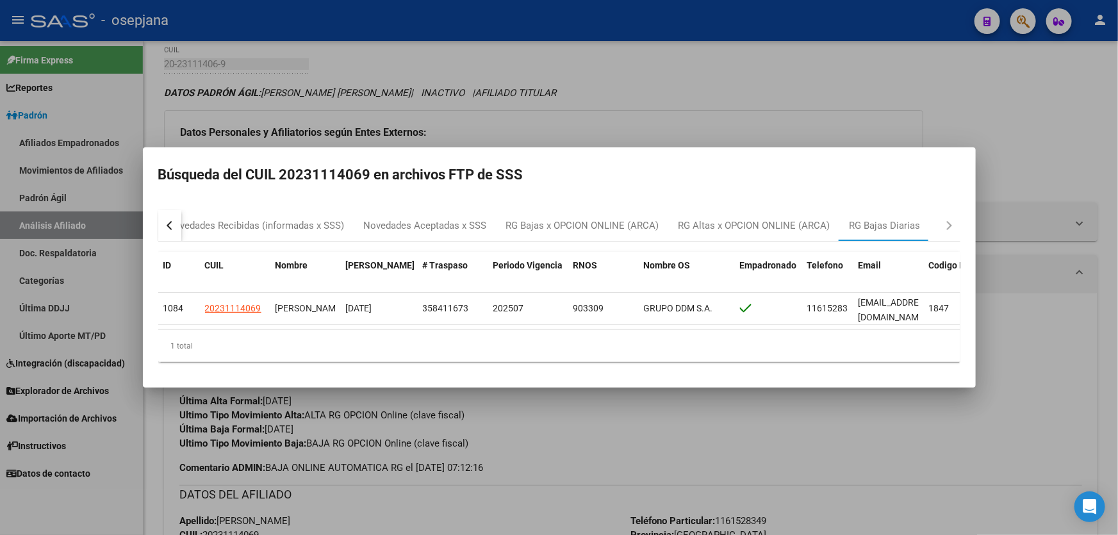
click at [1075, 131] on div at bounding box center [559, 267] width 1118 height 535
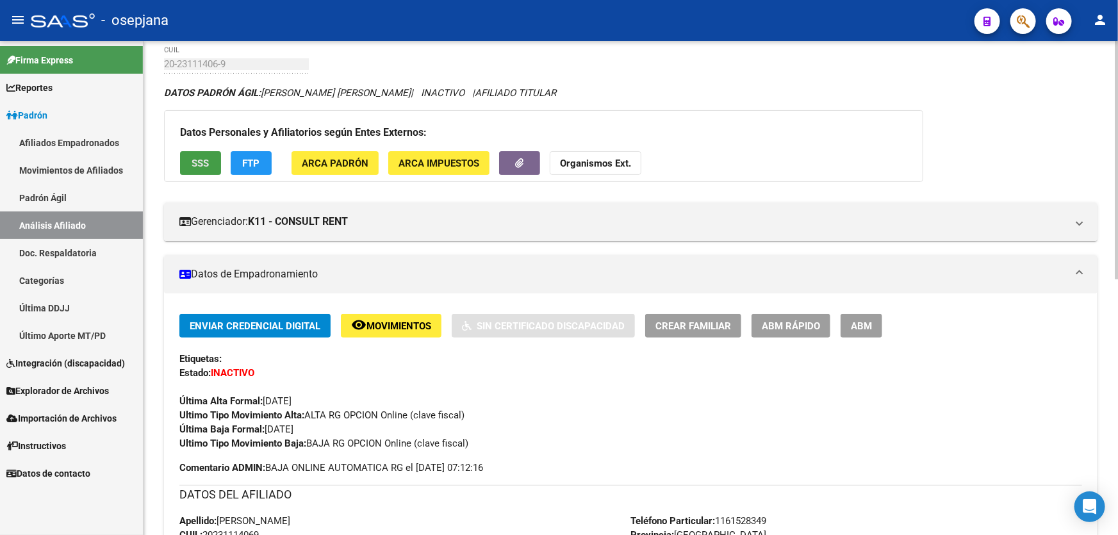
click at [207, 163] on span "SSS" at bounding box center [200, 164] width 17 height 12
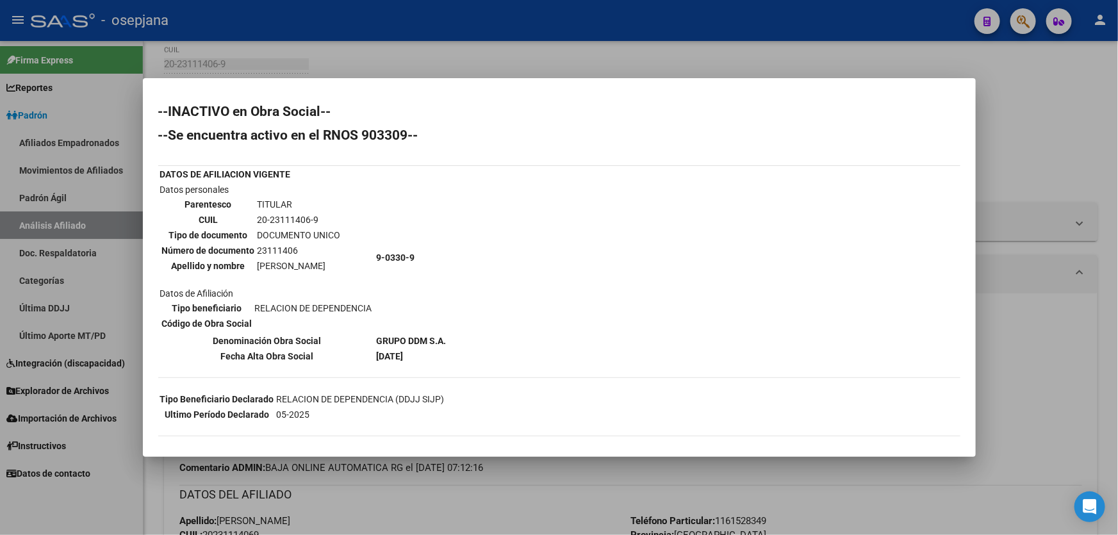
click at [1091, 168] on div at bounding box center [559, 267] width 1118 height 535
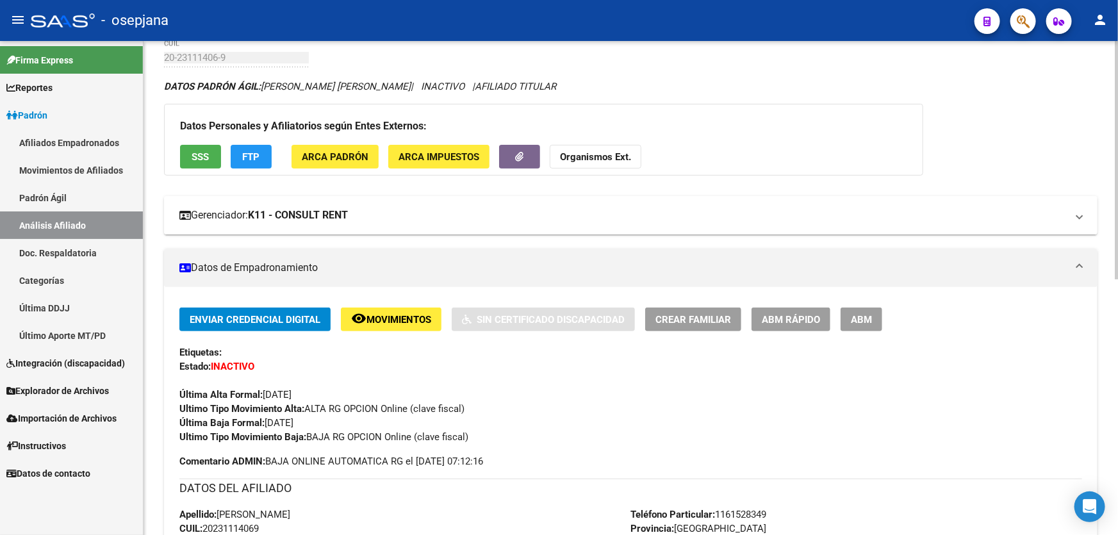
scroll to position [0, 0]
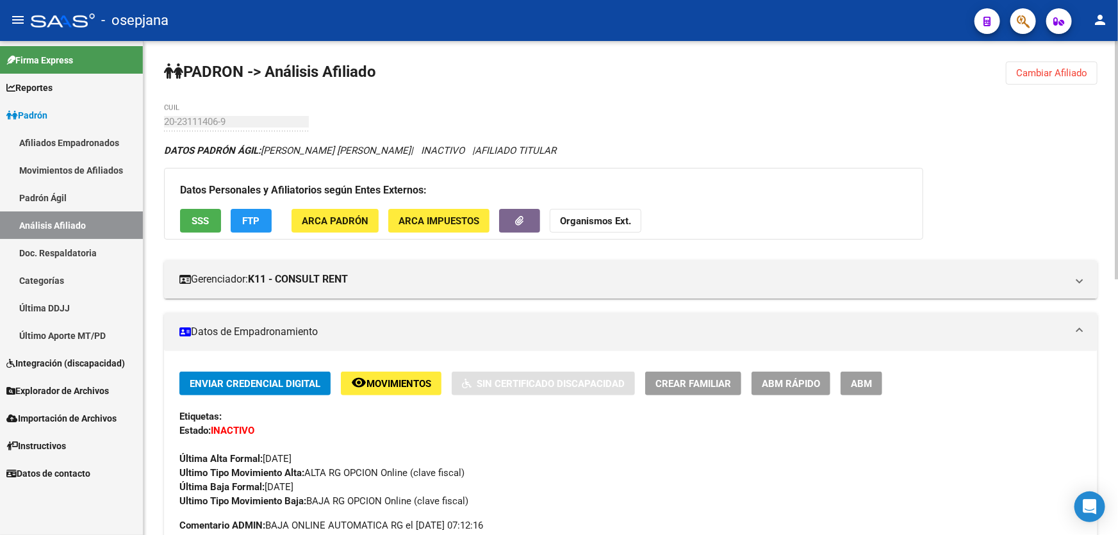
click at [1050, 63] on button "Cambiar Afiliado" at bounding box center [1052, 72] width 92 height 23
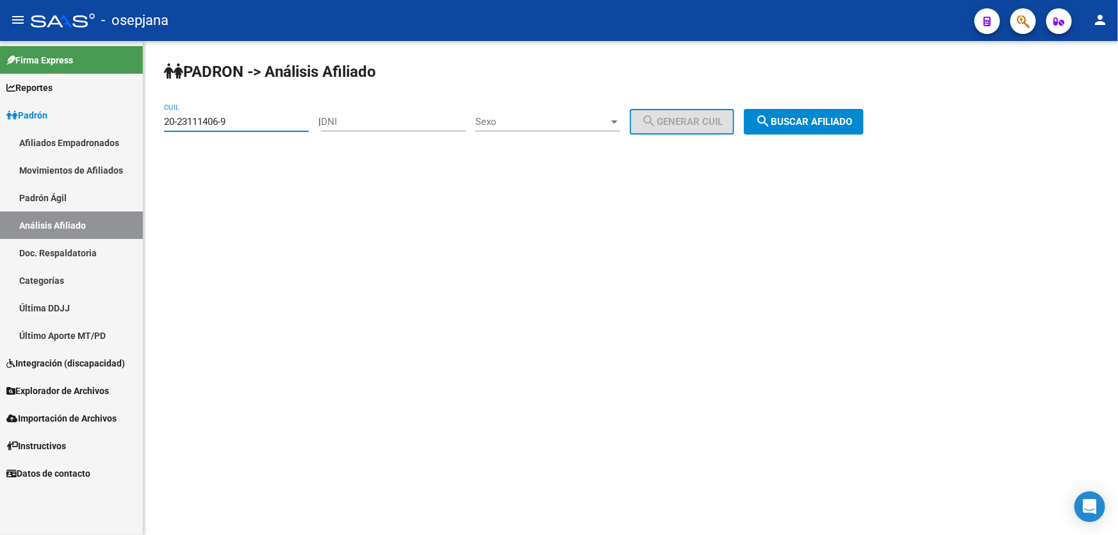
drag, startPoint x: 269, startPoint y: 124, endPoint x: 152, endPoint y: 124, distance: 117.2
click at [152, 124] on div "PADRON -> Análisis Afiliado 20-23111406-9 CUIL | DNI Sexo Sexo search Generar C…" at bounding box center [630, 108] width 974 height 135
drag, startPoint x: 176, startPoint y: 115, endPoint x: 261, endPoint y: 102, distance: 86.7
click at [261, 102] on div "PADRON -> Análisis Afiliado 20-23111406-9 CUIL | DNI Sexo Sexo search Generar C…" at bounding box center [630, 108] width 974 height 135
drag, startPoint x: 250, startPoint y: 114, endPoint x: 231, endPoint y: 117, distance: 20.1
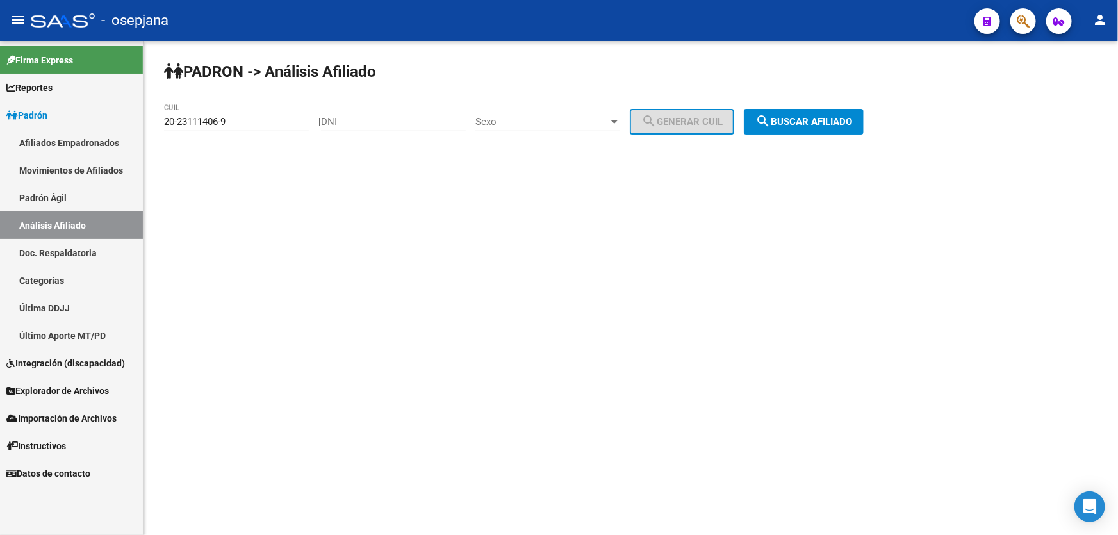
click at [231, 117] on div "20-23111406-9 CUIL" at bounding box center [236, 118] width 145 height 28
click at [231, 120] on input "20-23111406-9" at bounding box center [236, 122] width 145 height 12
drag, startPoint x: 231, startPoint y: 120, endPoint x: 165, endPoint y: 120, distance: 66.0
click at [165, 120] on input "20-23111406-9" at bounding box center [236, 122] width 145 height 12
paste input "421898-1"
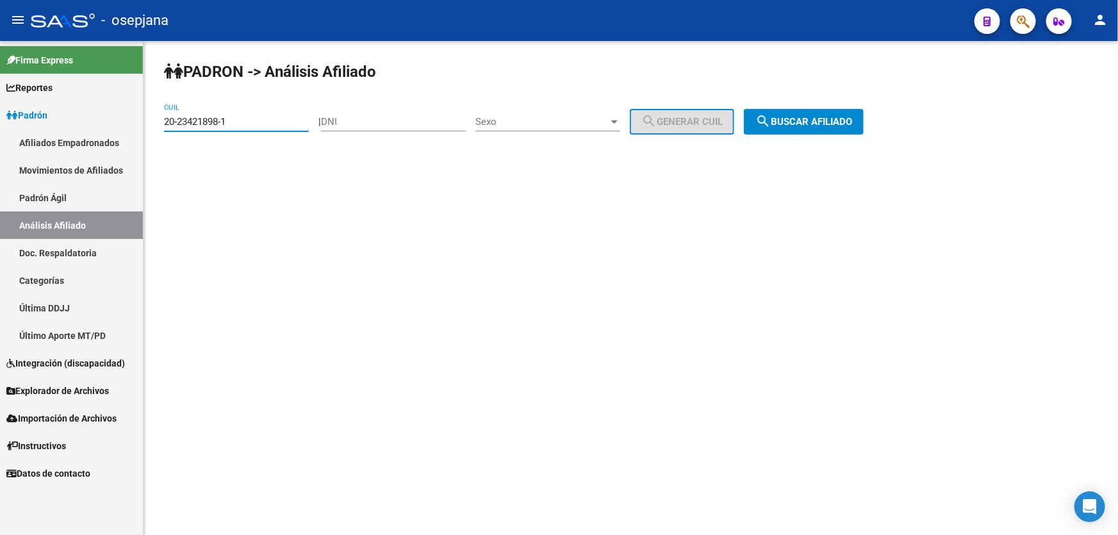
click at [815, 127] on button "search Buscar afiliado" at bounding box center [804, 122] width 120 height 26
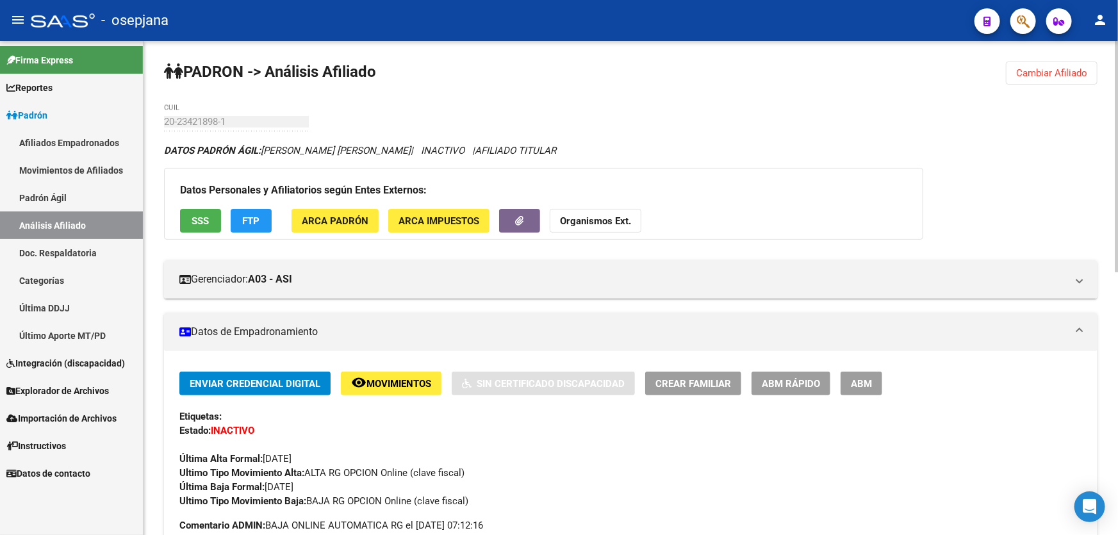
click at [1046, 69] on span "Cambiar Afiliado" at bounding box center [1051, 73] width 71 height 12
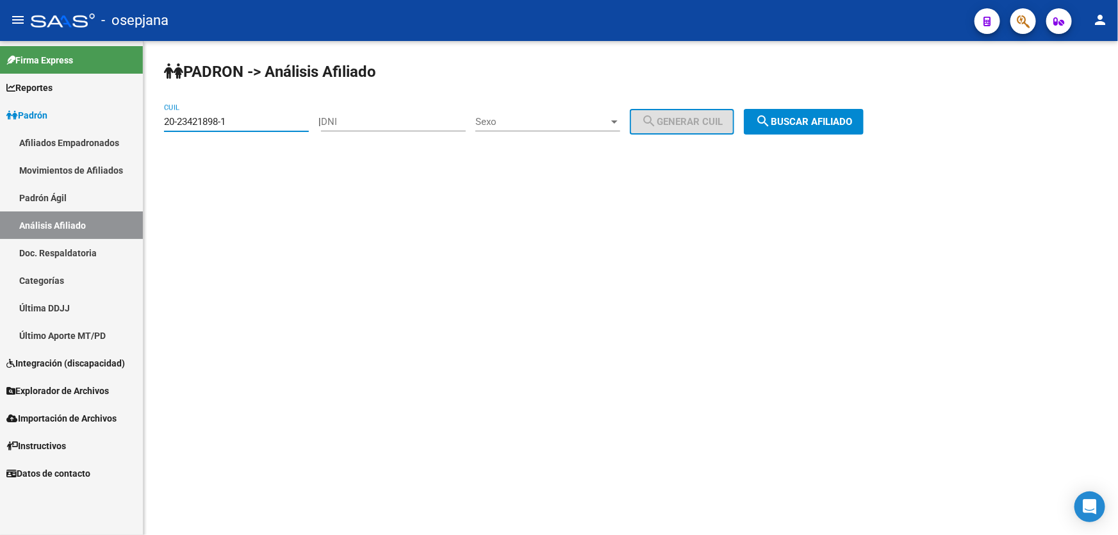
drag, startPoint x: 247, startPoint y: 122, endPoint x: 159, endPoint y: 131, distance: 88.2
click at [159, 131] on div "PADRON -> Análisis Afiliado 20-23421898-1 CUIL | DNI Sexo Sexo search Generar C…" at bounding box center [630, 108] width 974 height 135
paste input "7-24115878-6"
click at [810, 117] on span "search Buscar afiliado" at bounding box center [803, 122] width 97 height 12
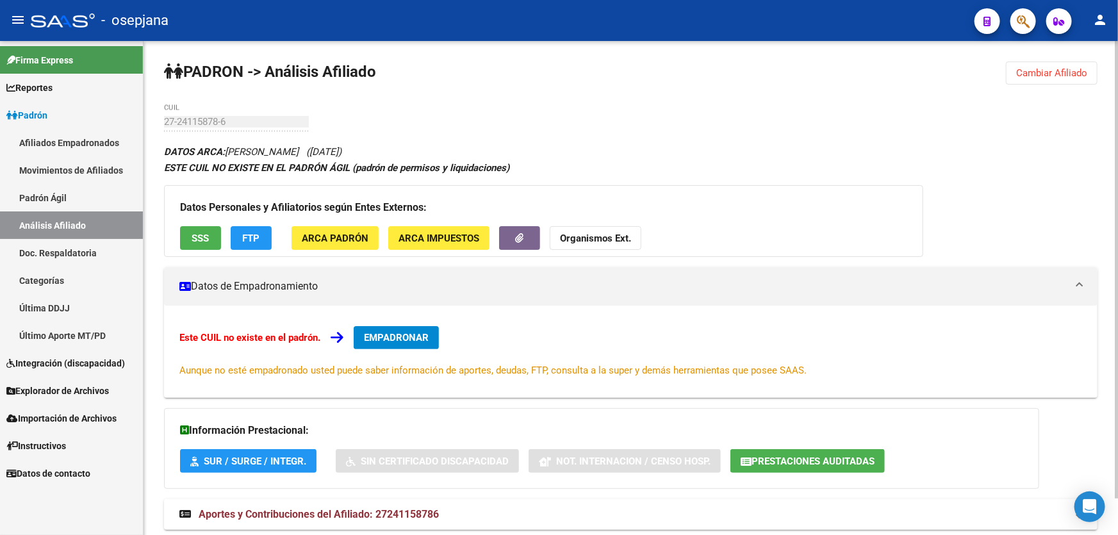
click at [274, 92] on div "PADRON -> Análisis Afiliado Cambiar Afiliado 27-24115878-6 CUIL DATOS ARCA: [PE…" at bounding box center [630, 308] width 974 height 534
click at [1077, 69] on span "Cambiar Afiliado" at bounding box center [1051, 73] width 71 height 12
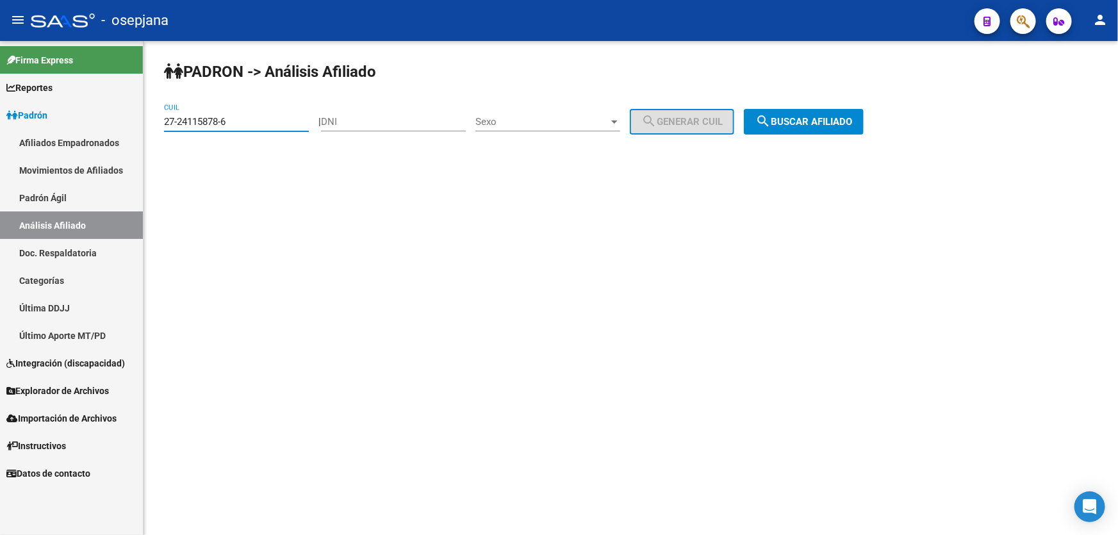
drag, startPoint x: 259, startPoint y: 124, endPoint x: 154, endPoint y: 124, distance: 105.0
click at [154, 124] on div "PADRON -> Análisis Afiliado 27-24115878-6 CUIL | DNI Sexo Sexo search Generar C…" at bounding box center [630, 108] width 974 height 135
paste input "0-23784175-2"
click at [837, 122] on span "search Buscar afiliado" at bounding box center [803, 122] width 97 height 12
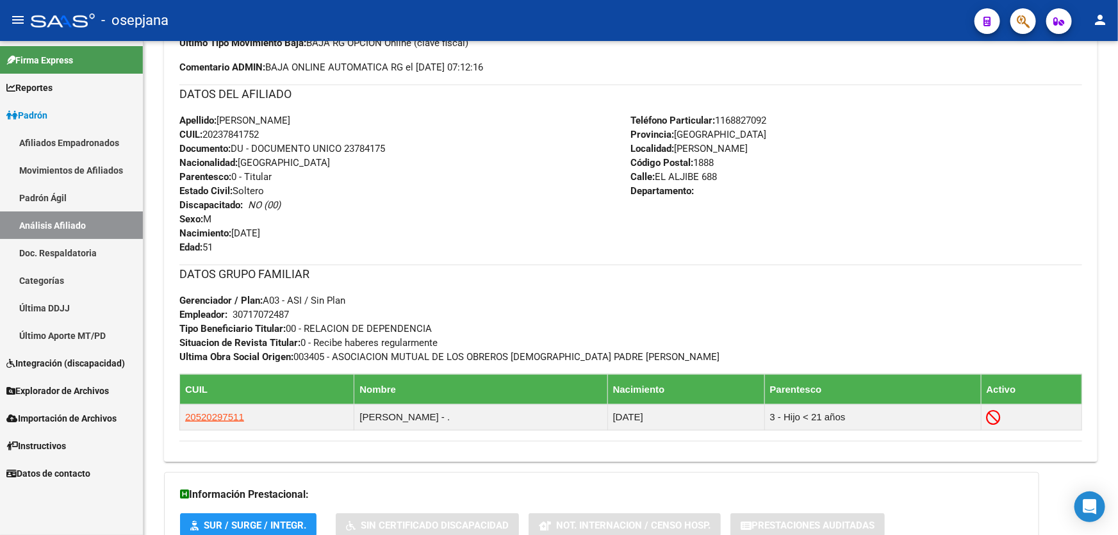
scroll to position [466, 0]
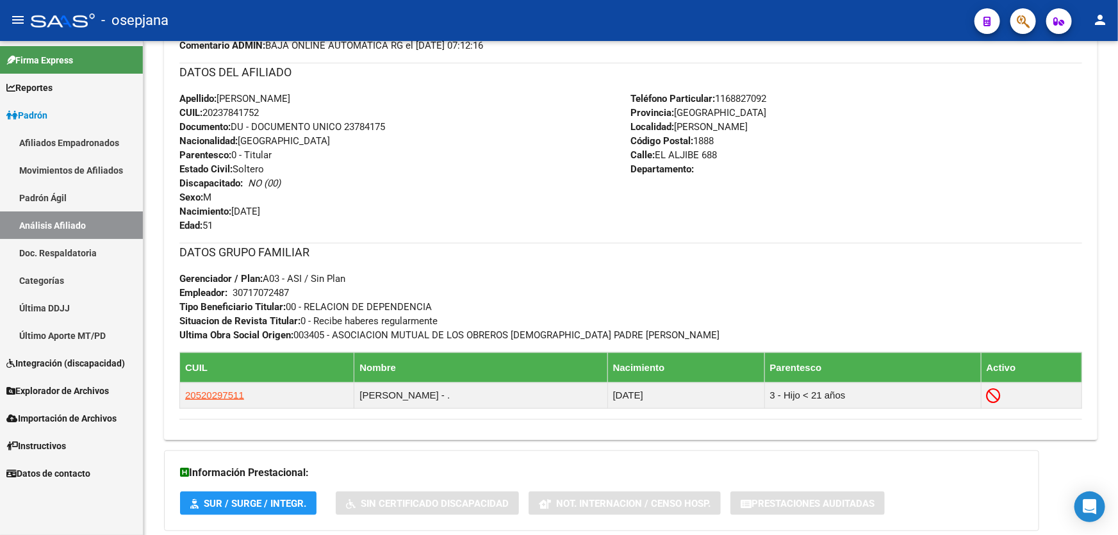
click at [297, 179] on div "Apellido: [PERSON_NAME]: 20237841752 Documento: DU - DOCUMENTO UNICO 23784175 N…" at bounding box center [405, 162] width 452 height 141
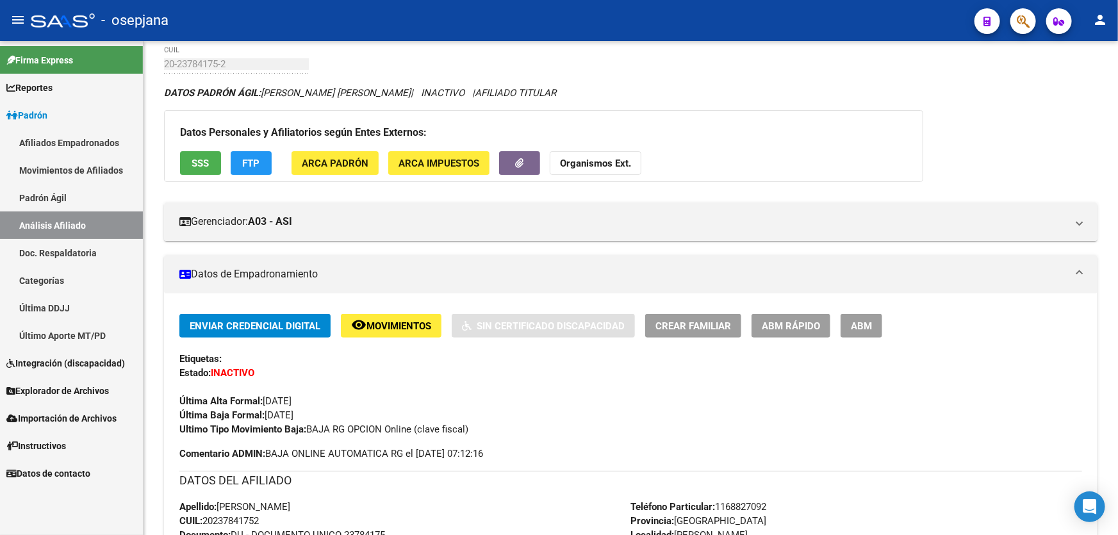
scroll to position [0, 0]
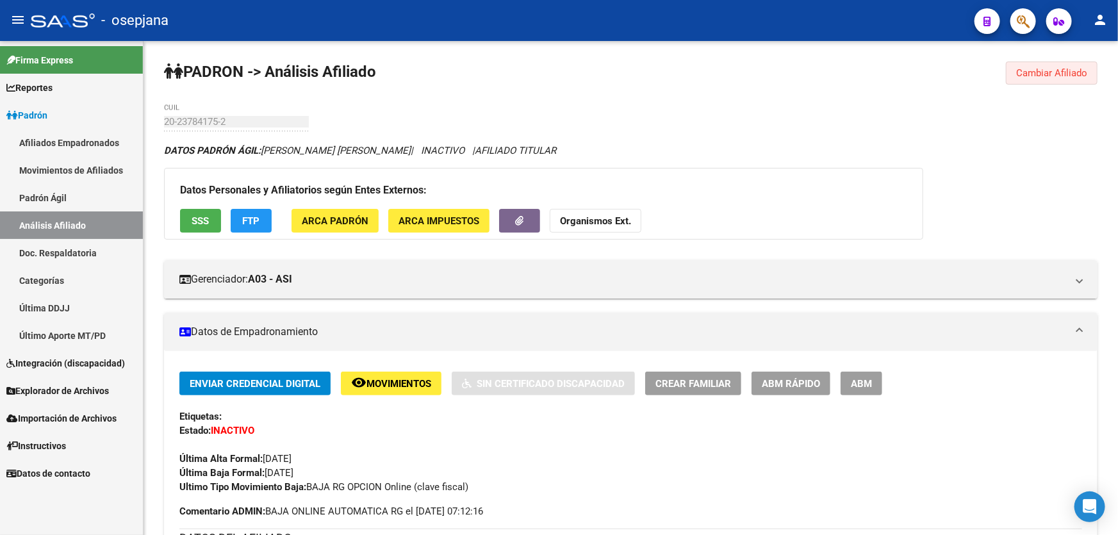
click at [1050, 76] on span "Cambiar Afiliado" at bounding box center [1051, 73] width 71 height 12
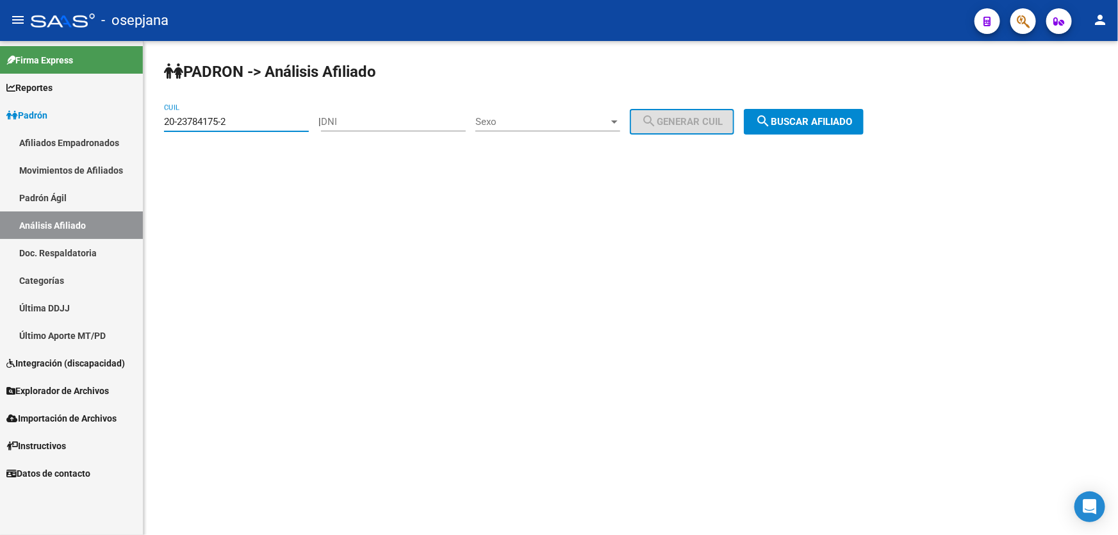
drag, startPoint x: 249, startPoint y: 118, endPoint x: 149, endPoint y: 120, distance: 100.0
click at [149, 120] on div "PADRON -> Análisis Afiliado 20-23784175-2 CUIL | DNI Sexo Sexo search Generar C…" at bounding box center [630, 108] width 974 height 135
paste input "879086-8"
click at [820, 120] on span "search Buscar afiliado" at bounding box center [803, 122] width 97 height 12
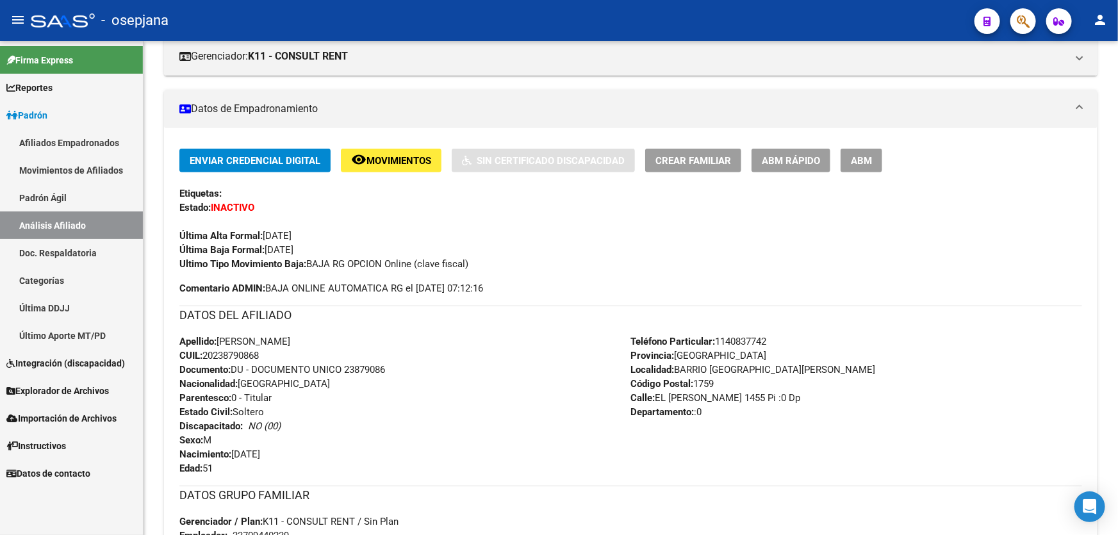
scroll to position [222, 0]
click at [386, 159] on span "Movimientos" at bounding box center [398, 162] width 65 height 12
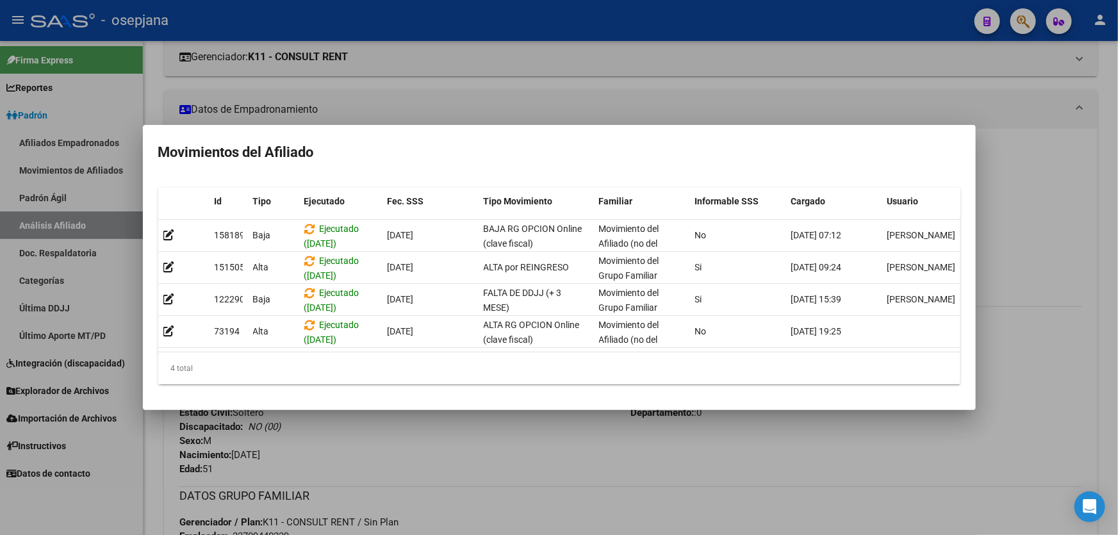
click at [509, 453] on div at bounding box center [559, 267] width 1118 height 535
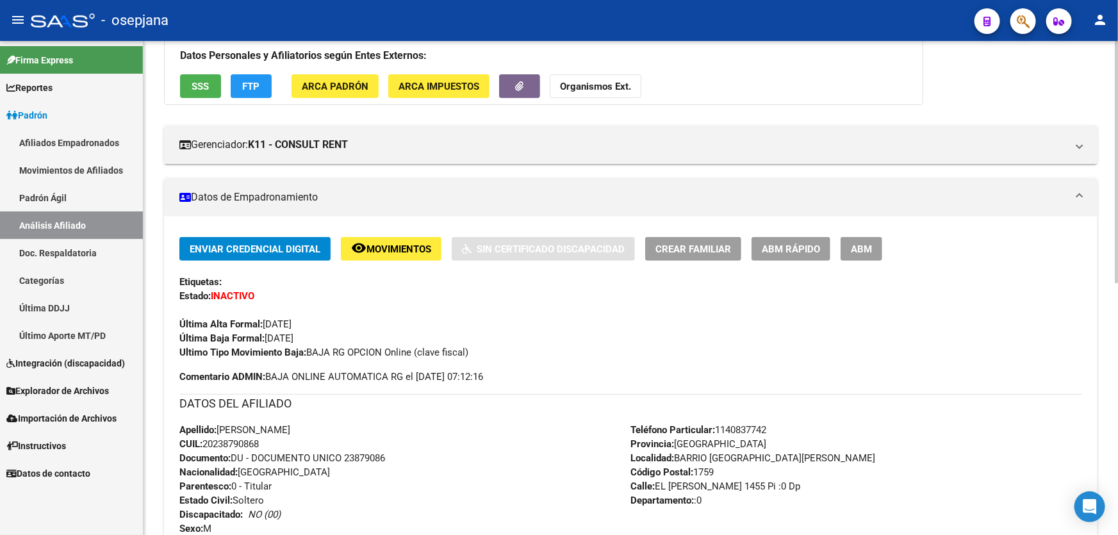
scroll to position [0, 0]
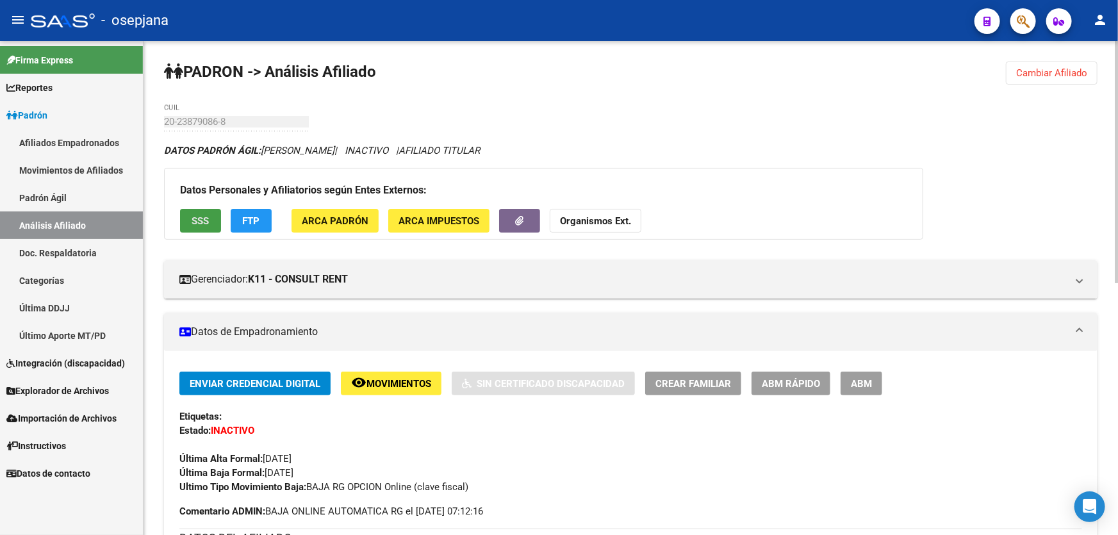
click at [199, 218] on span "SSS" at bounding box center [200, 221] width 17 height 12
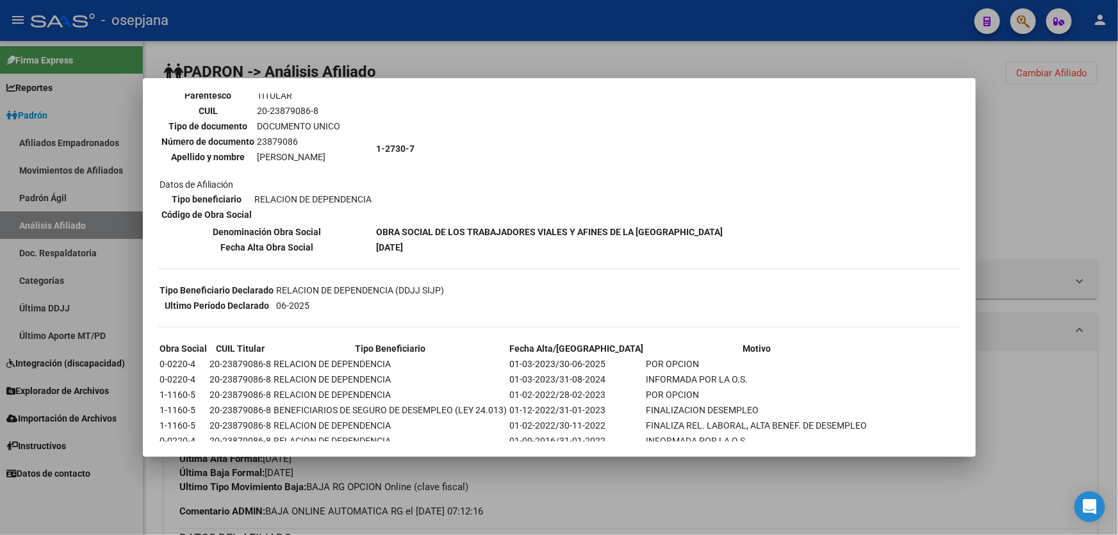
scroll to position [116, 0]
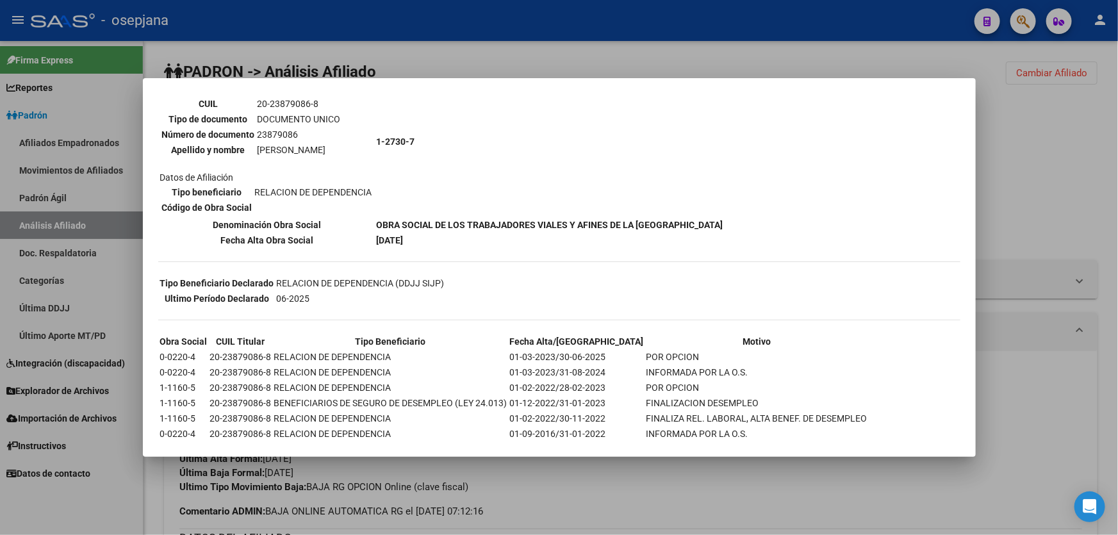
click at [1006, 229] on div at bounding box center [559, 267] width 1118 height 535
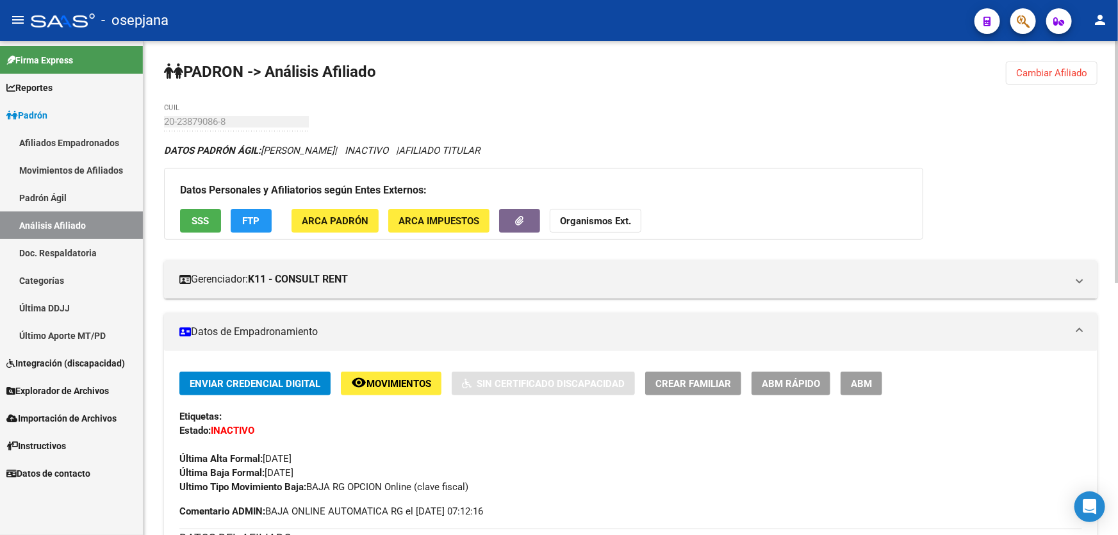
click at [1056, 69] on span "Cambiar Afiliado" at bounding box center [1051, 73] width 71 height 12
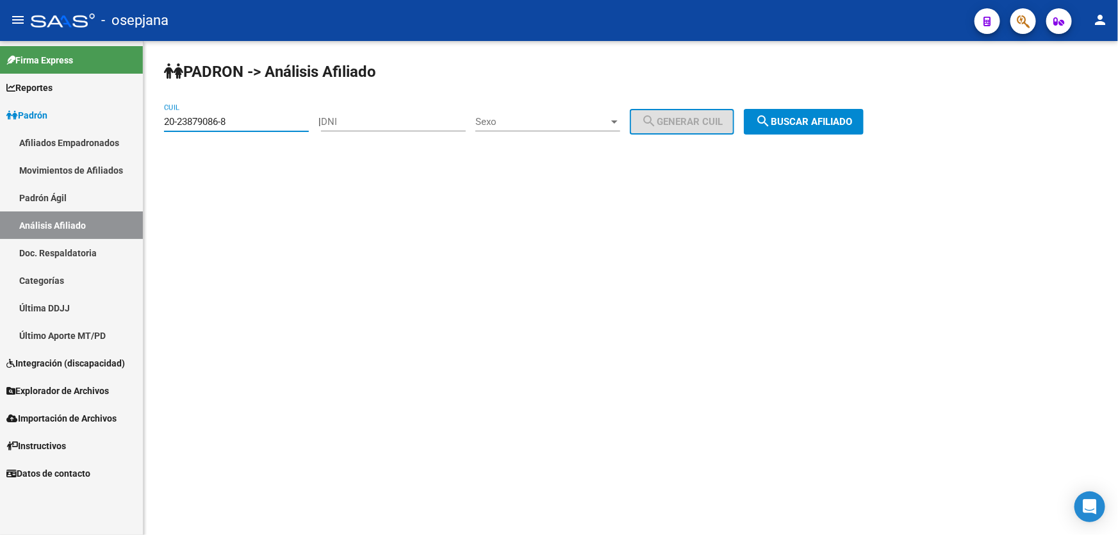
drag, startPoint x: 251, startPoint y: 124, endPoint x: 157, endPoint y: 126, distance: 94.2
click at [157, 126] on div "PADRON -> Análisis Afiliado 20-23879086-8 CUIL | DNI Sexo Sexo search Generar C…" at bounding box center [630, 108] width 974 height 135
paste input "4024300-9"
click at [814, 118] on span "search Buscar afiliado" at bounding box center [803, 122] width 97 height 12
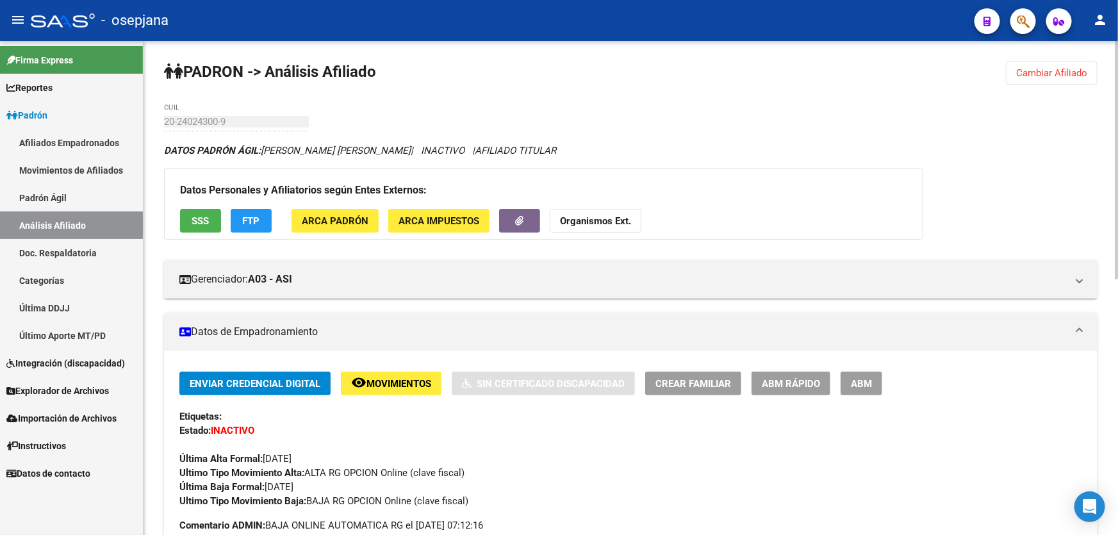
click at [1047, 63] on button "Cambiar Afiliado" at bounding box center [1052, 72] width 92 height 23
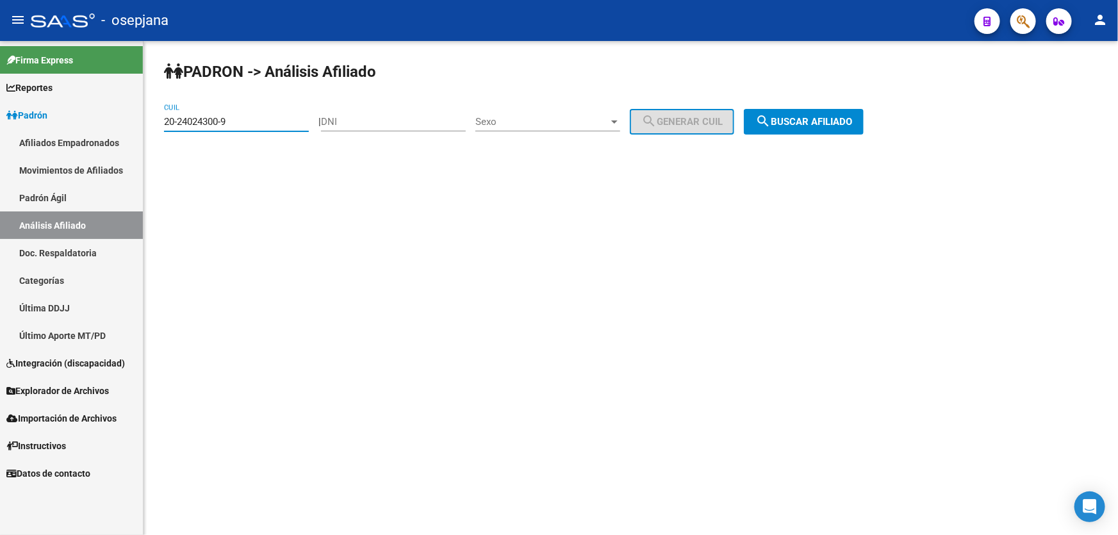
drag, startPoint x: 231, startPoint y: 122, endPoint x: 146, endPoint y: 118, distance: 84.7
click at [146, 118] on div "PADRON -> Análisis Afiliado 20-24024300-9 CUIL | DNI Sexo Sexo search Generar C…" at bounding box center [630, 108] width 974 height 135
paste input "437215-6"
click at [842, 123] on span "search Buscar afiliado" at bounding box center [803, 122] width 97 height 12
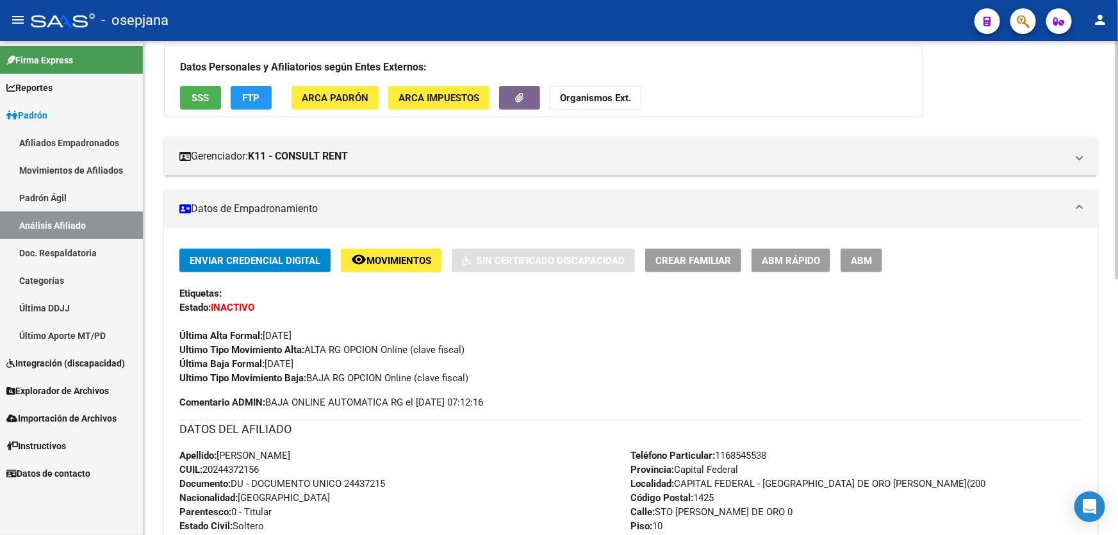
scroll to position [116, 0]
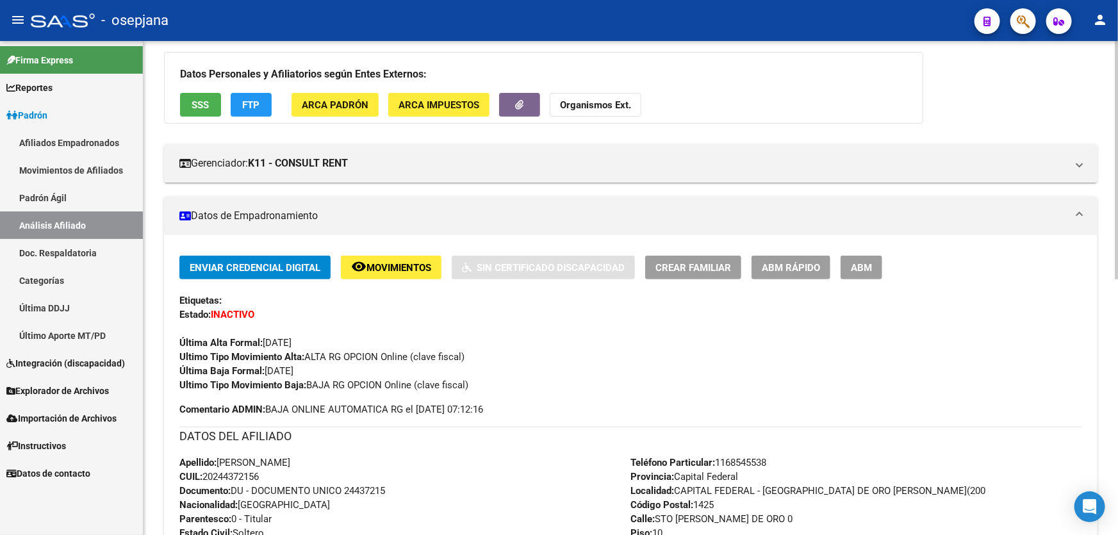
click at [199, 107] on span "SSS" at bounding box center [200, 105] width 17 height 12
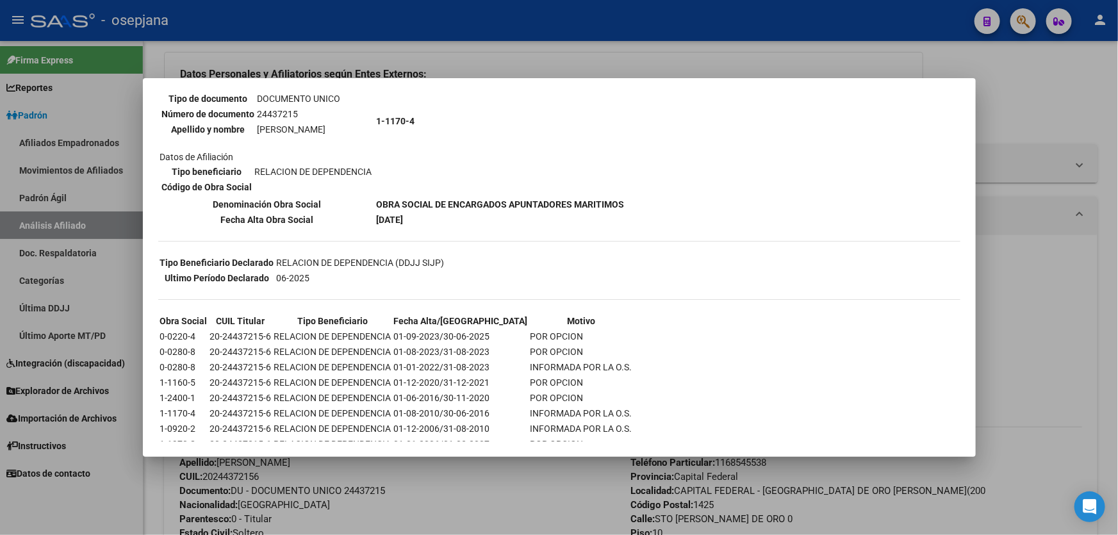
scroll to position [170, 0]
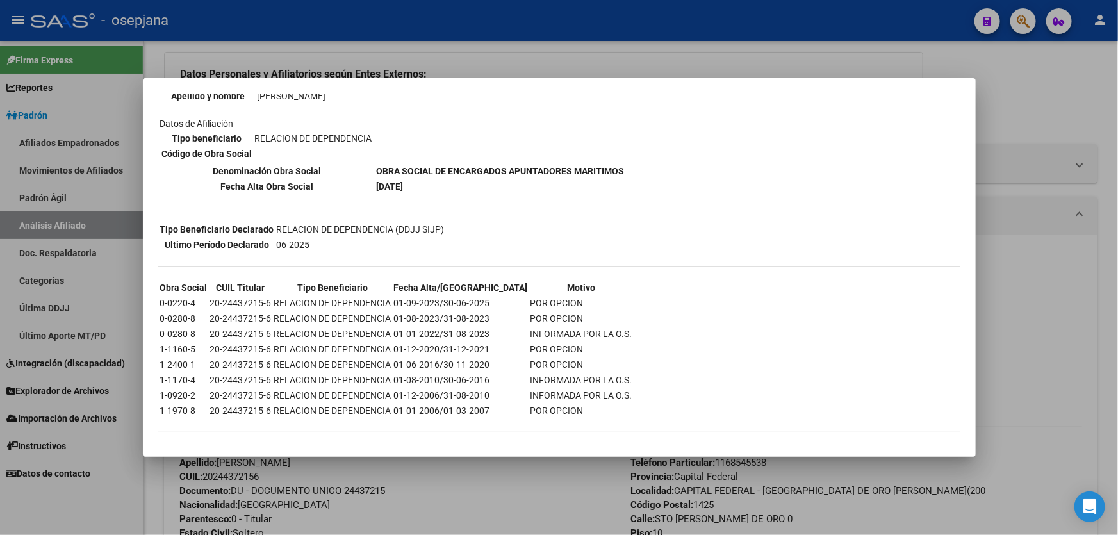
click at [1057, 295] on div at bounding box center [559, 267] width 1118 height 535
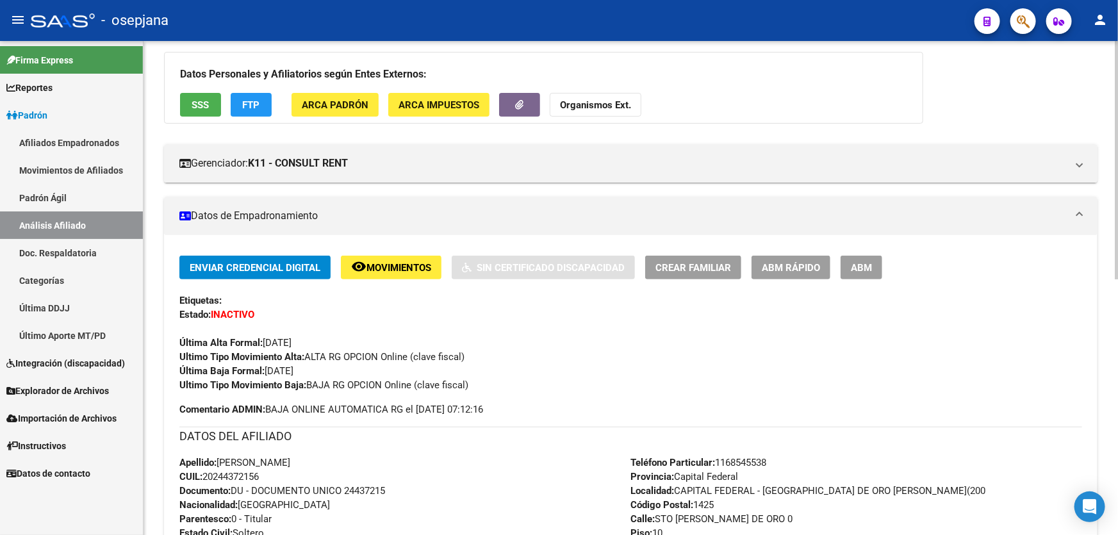
click at [259, 106] on span "FTP" at bounding box center [251, 105] width 17 height 12
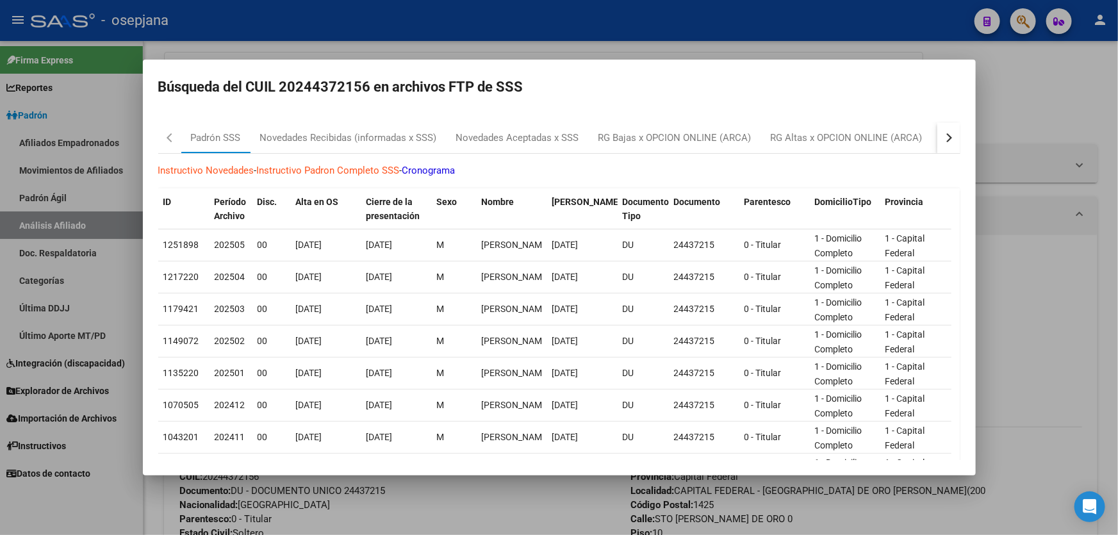
click at [950, 129] on button "button" at bounding box center [948, 137] width 23 height 31
click at [1031, 269] on div at bounding box center [559, 267] width 1118 height 535
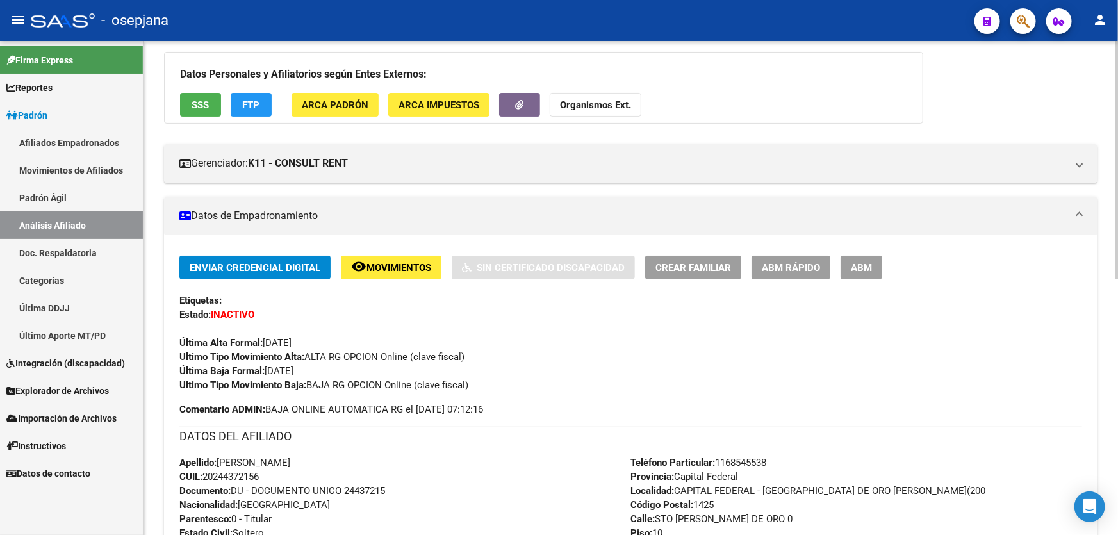
scroll to position [0, 0]
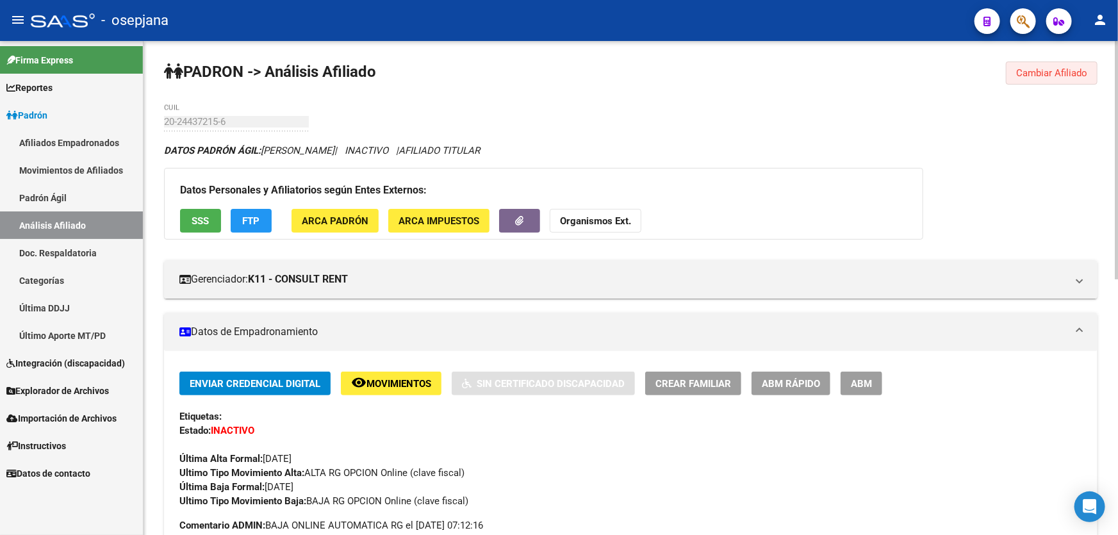
click at [1048, 69] on span "Cambiar Afiliado" at bounding box center [1051, 73] width 71 height 12
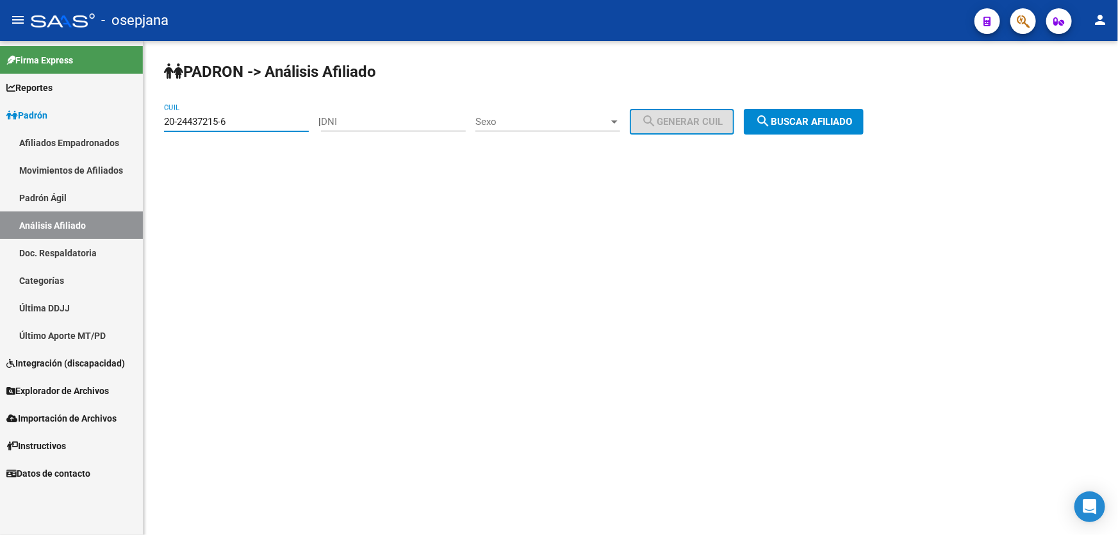
drag, startPoint x: 263, startPoint y: 122, endPoint x: 161, endPoint y: 129, distance: 102.1
click at [161, 129] on div "PADRON -> Análisis Afiliado 20-24437215-6 CUIL | DNI Sexo Sexo search Generar C…" at bounding box center [630, 108] width 974 height 135
paste input "5028182-0"
click at [863, 124] on button "search Buscar afiliado" at bounding box center [804, 122] width 120 height 26
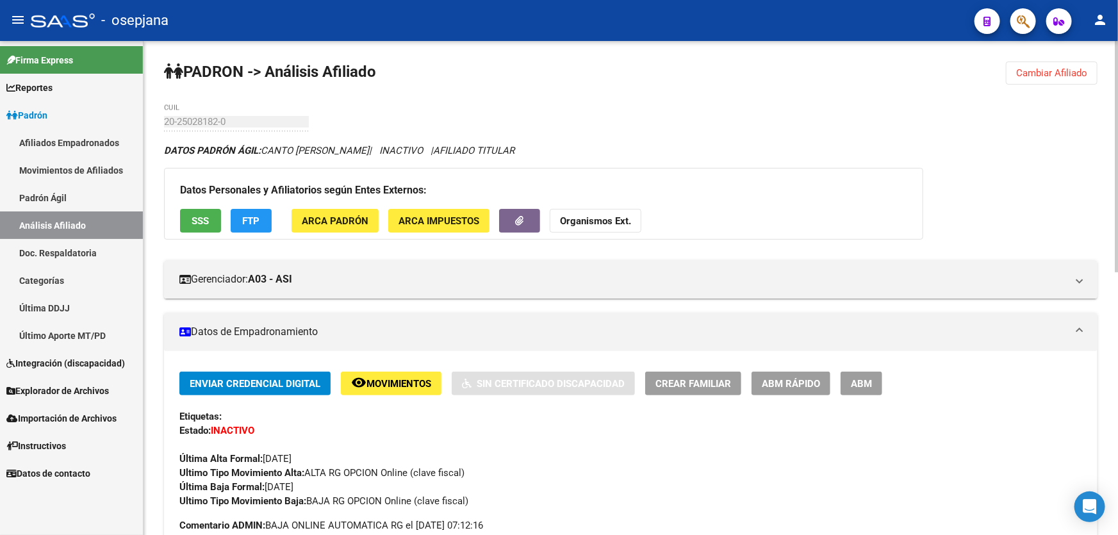
click at [1066, 76] on span "Cambiar Afiliado" at bounding box center [1051, 73] width 71 height 12
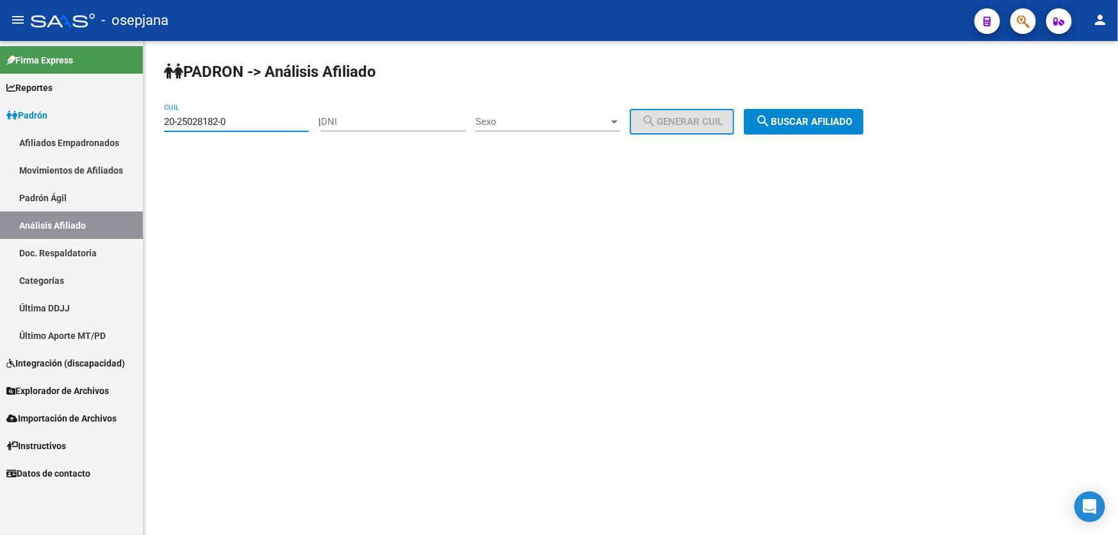
drag, startPoint x: 256, startPoint y: 123, endPoint x: 146, endPoint y: 119, distance: 110.2
click at [254, 123] on input "20-25028182-0" at bounding box center [236, 122] width 145 height 12
click at [160, 120] on div "PADRON -> Análisis Afiliado 20-25028182-0 CUIL | DNI Sexo Sexo search Generar C…" at bounding box center [630, 108] width 974 height 135
drag, startPoint x: 163, startPoint y: 122, endPoint x: 244, endPoint y: 121, distance: 80.7
click at [244, 121] on input "20-25028182-0" at bounding box center [236, 122] width 145 height 12
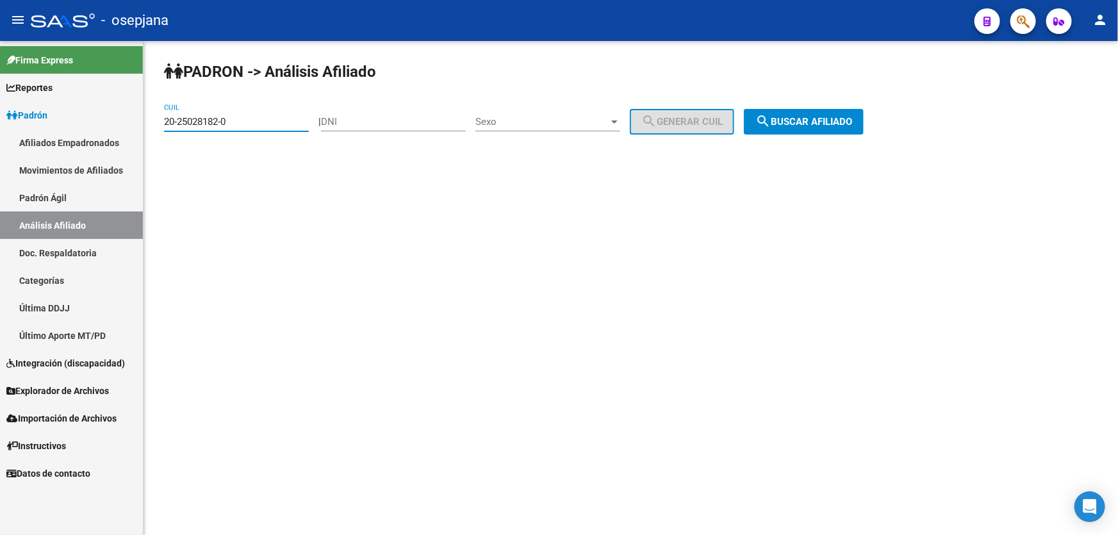
paste input "7-47172387-3"
click at [863, 140] on div "PADRON -> Análisis Afiliado 27-47172387-3 CUIL | DNI Sexo Sexo search Generar C…" at bounding box center [630, 108] width 974 height 135
click at [862, 132] on button "search Buscar afiliado" at bounding box center [804, 122] width 120 height 26
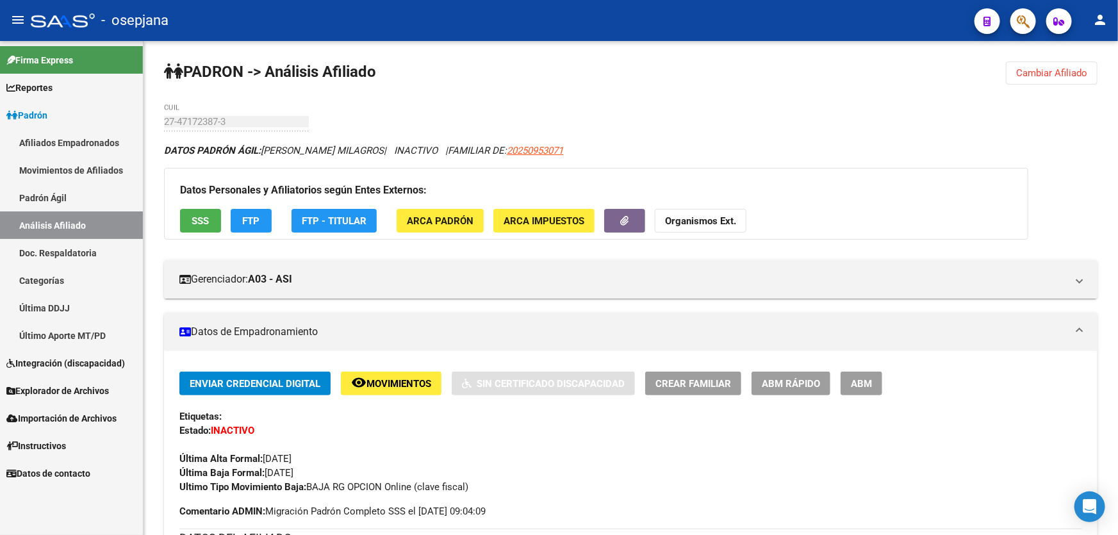
click at [1016, 65] on button "Cambiar Afiliado" at bounding box center [1052, 72] width 92 height 23
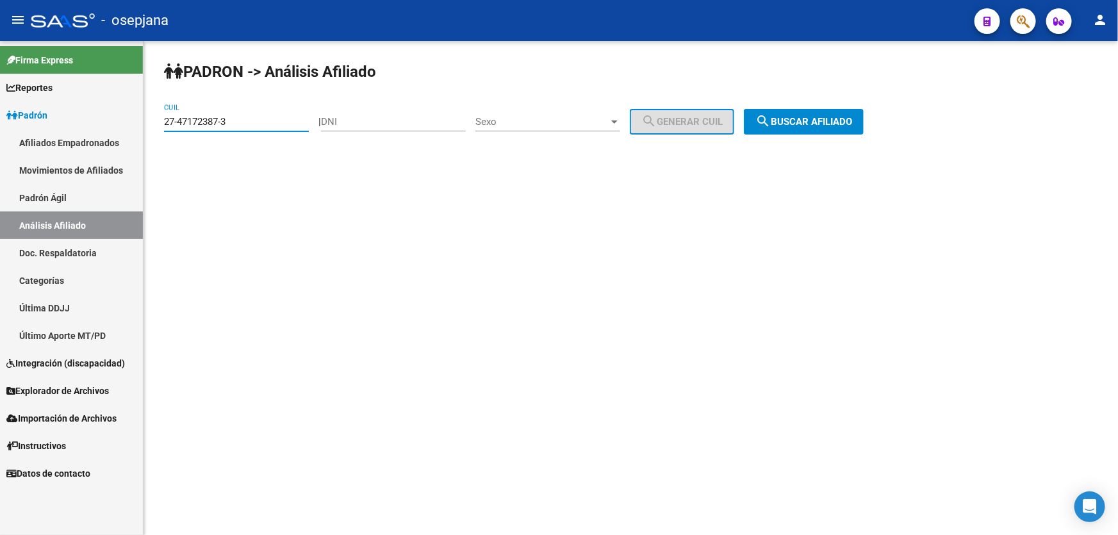
drag, startPoint x: 240, startPoint y: 123, endPoint x: 152, endPoint y: 129, distance: 88.6
click at [152, 129] on div "PADRON -> Análisis Afiliado 27-47172387-3 CUIL | DNI Sexo Sexo search Generar C…" at bounding box center [630, 108] width 974 height 135
paste input "0-25193940-4"
click at [803, 126] on span "search Buscar afiliado" at bounding box center [803, 122] width 97 height 12
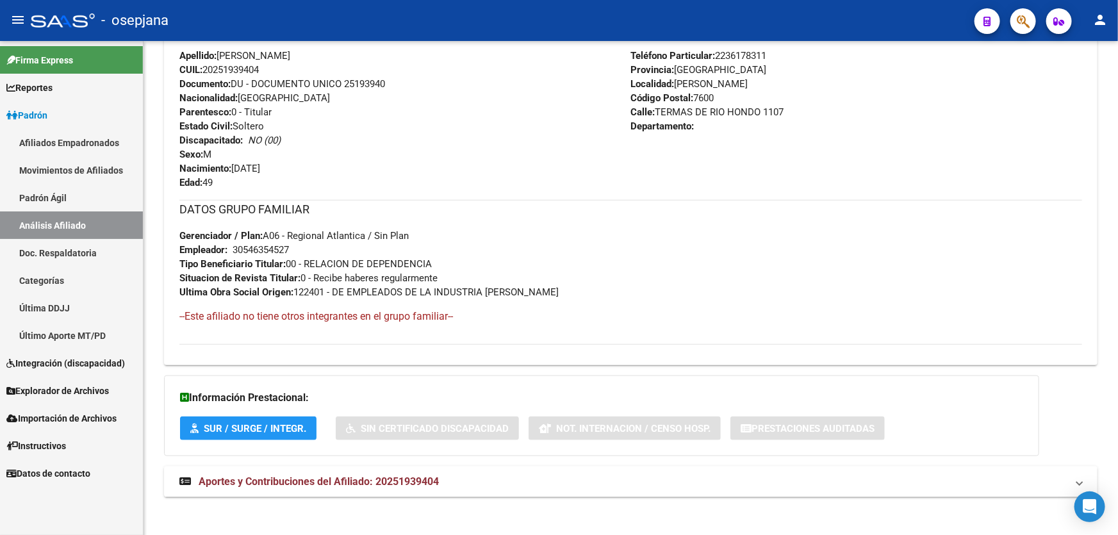
scroll to position [524, 0]
drag, startPoint x: 347, startPoint y: 81, endPoint x: 416, endPoint y: 83, distance: 69.8
click at [416, 83] on div "Apellido: [PERSON_NAME] CUIL: 20251939404 Documento: DU - DOCUMENTO UNICO 25193…" at bounding box center [405, 117] width 452 height 141
copy span "25193940"
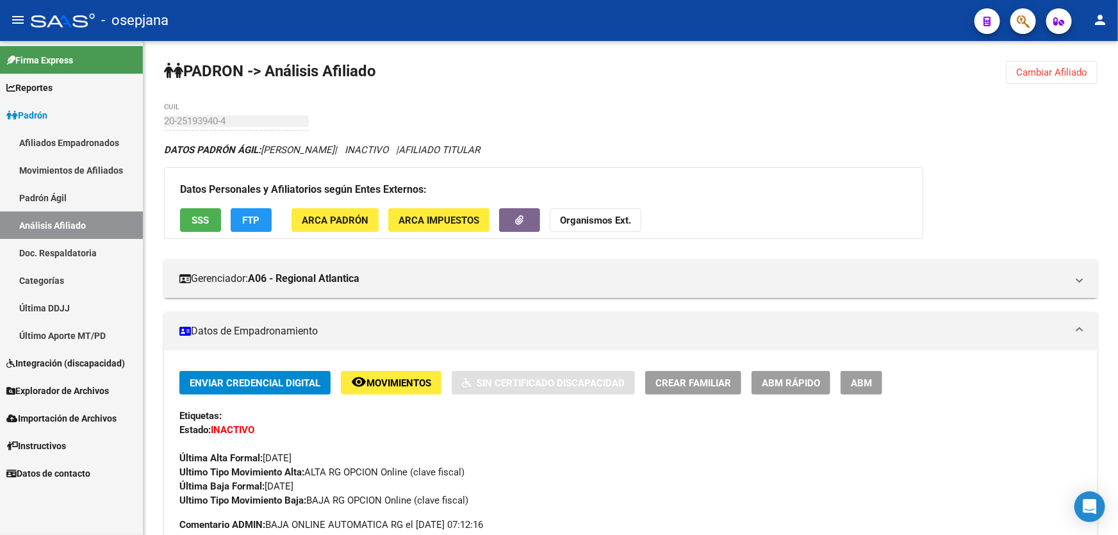
scroll to position [0, 0]
click at [1035, 76] on span "Cambiar Afiliado" at bounding box center [1051, 73] width 71 height 12
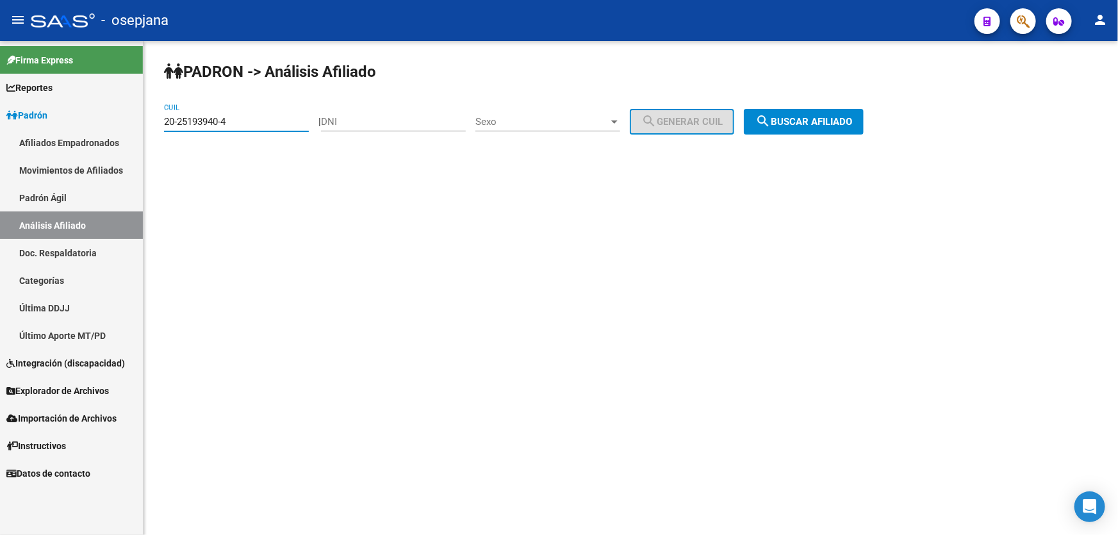
drag, startPoint x: 270, startPoint y: 122, endPoint x: 167, endPoint y: 124, distance: 103.8
click at [167, 124] on input "20-25193940-4" at bounding box center [236, 122] width 145 height 12
click at [268, 120] on input "20-25193940-4" at bounding box center [236, 122] width 145 height 12
drag, startPoint x: 257, startPoint y: 122, endPoint x: 156, endPoint y: 124, distance: 100.6
click at [156, 124] on div "PADRON -> Análisis Afiliado 20-25193940-4 CUIL | DNI Sexo Sexo search Generar C…" at bounding box center [630, 108] width 974 height 135
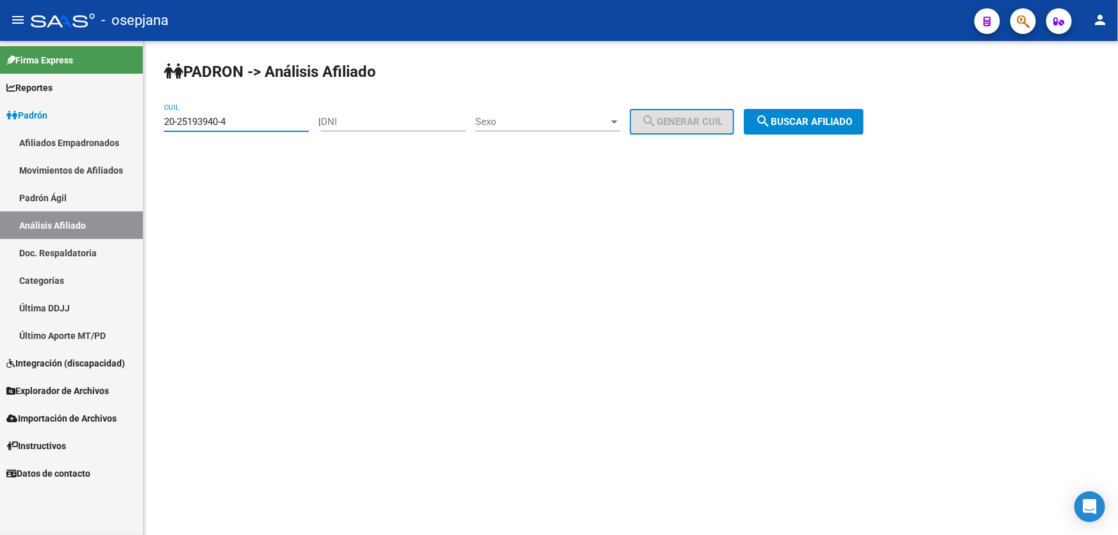
paste input "635531-1"
click at [796, 116] on span "search Buscar afiliado" at bounding box center [803, 122] width 97 height 12
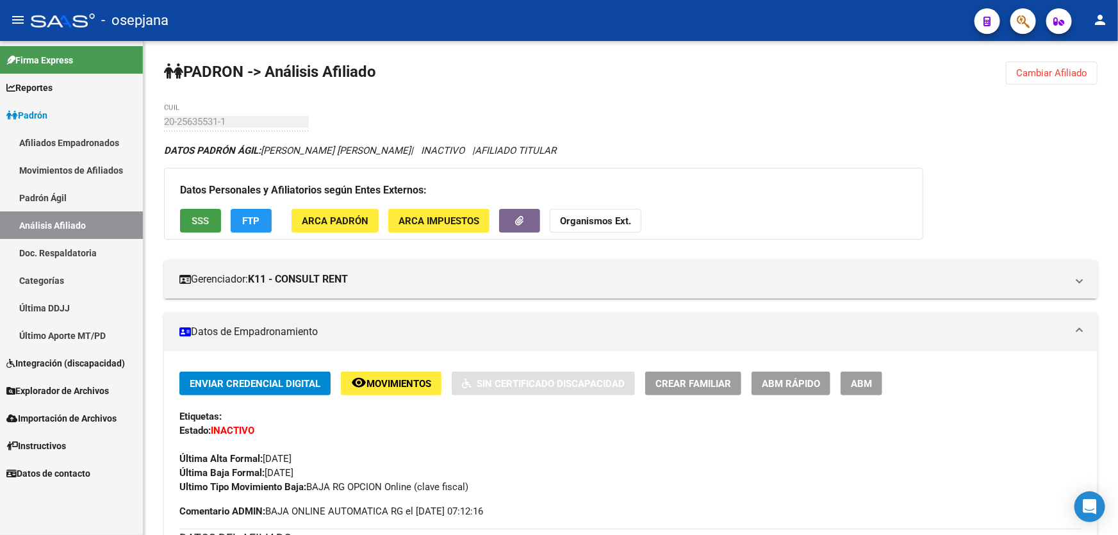
click at [201, 222] on span "SSS" at bounding box center [200, 221] width 17 height 12
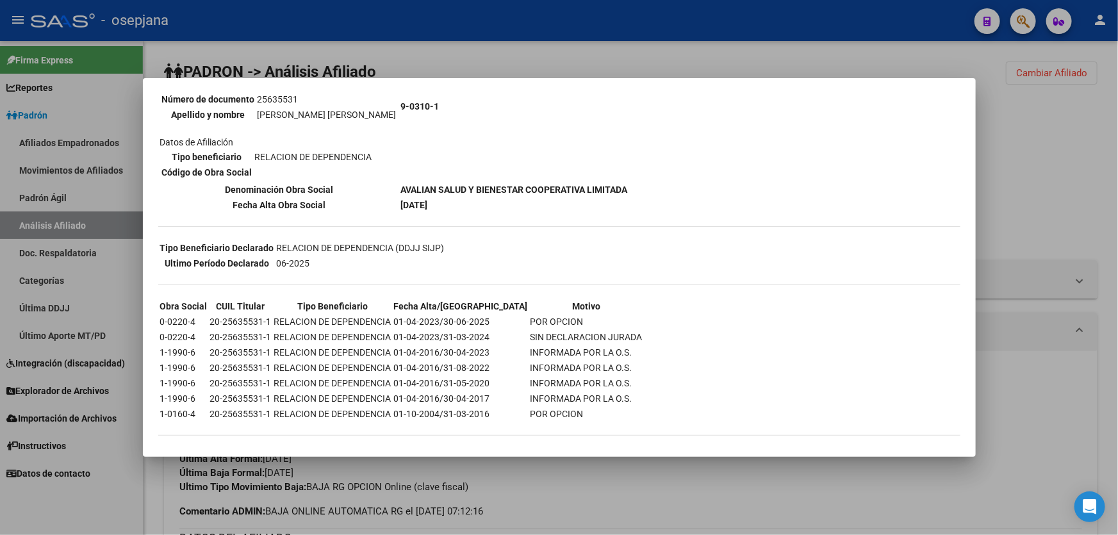
scroll to position [154, 0]
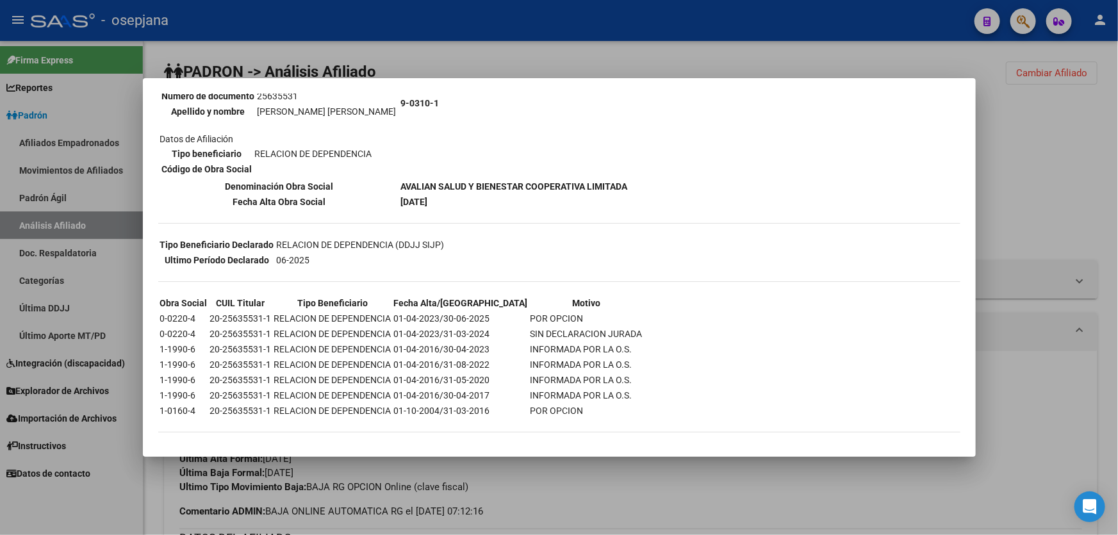
click at [1049, 193] on div at bounding box center [559, 267] width 1118 height 535
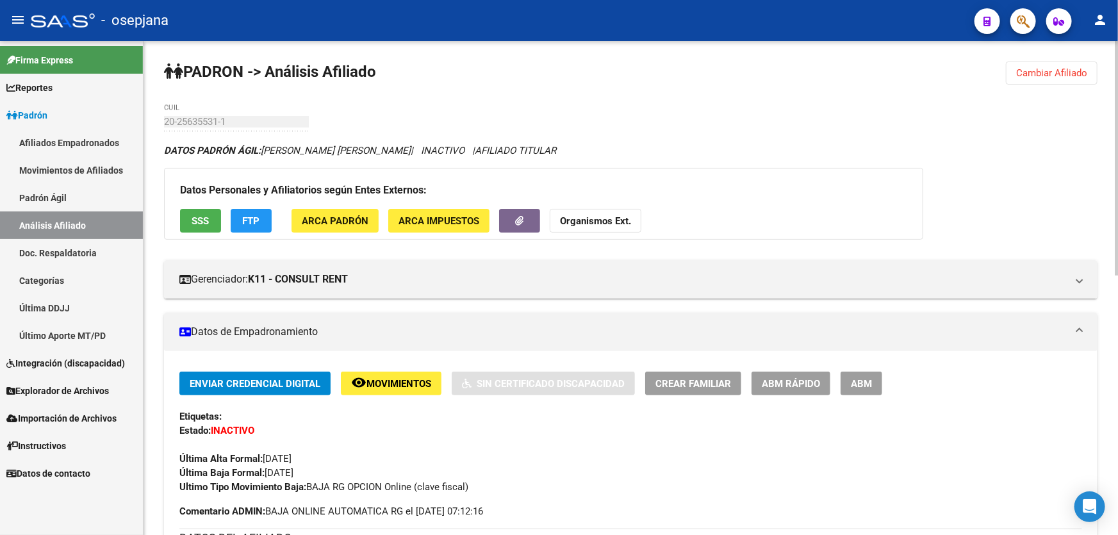
click at [255, 215] on span "FTP" at bounding box center [251, 221] width 17 height 12
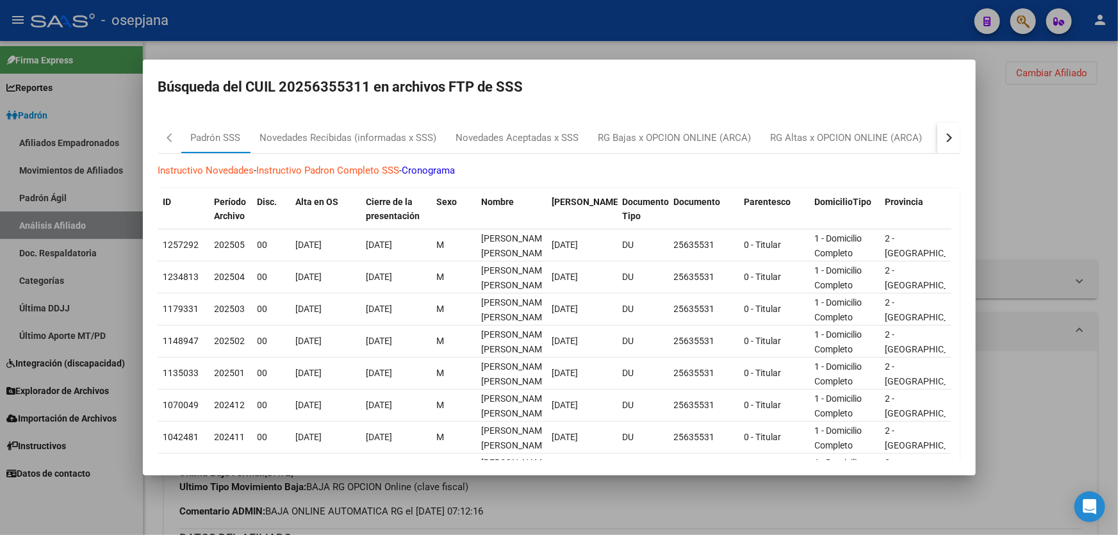
click at [944, 138] on button "button" at bounding box center [948, 137] width 23 height 31
click at [915, 143] on div "RG Bajas Diarias" at bounding box center [884, 138] width 71 height 15
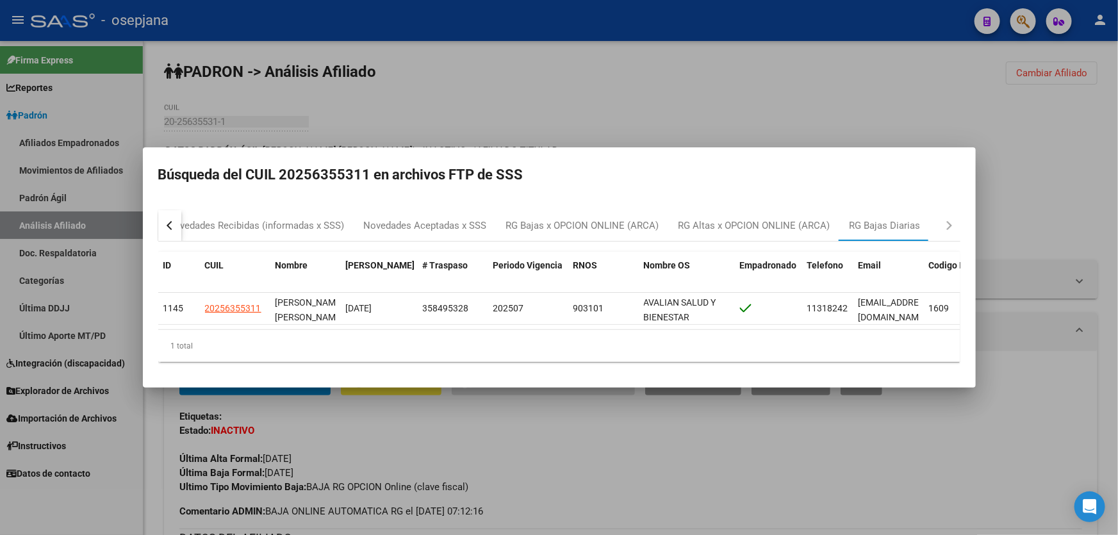
click at [1046, 153] on div at bounding box center [559, 267] width 1118 height 535
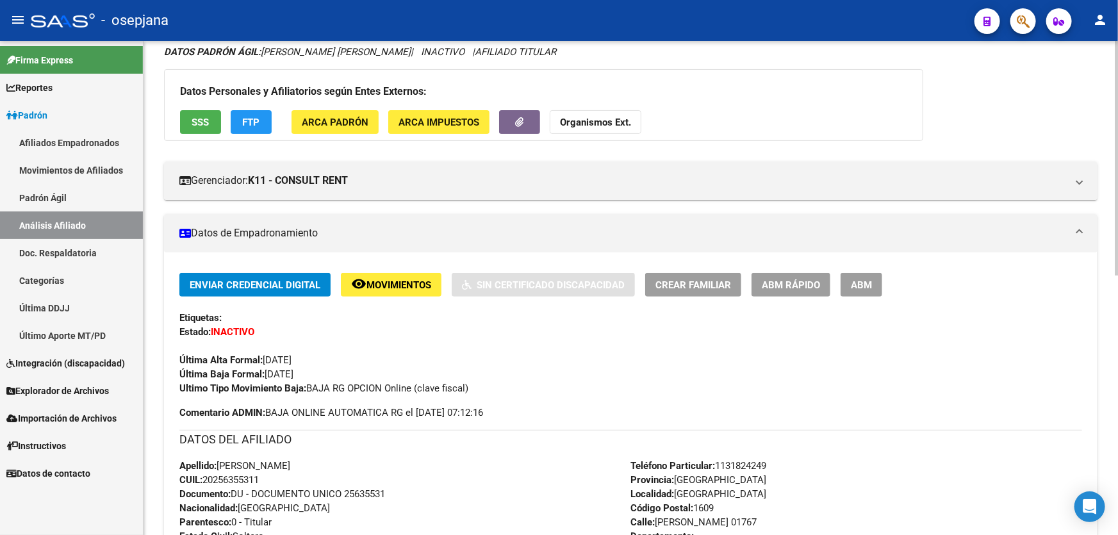
scroll to position [0, 0]
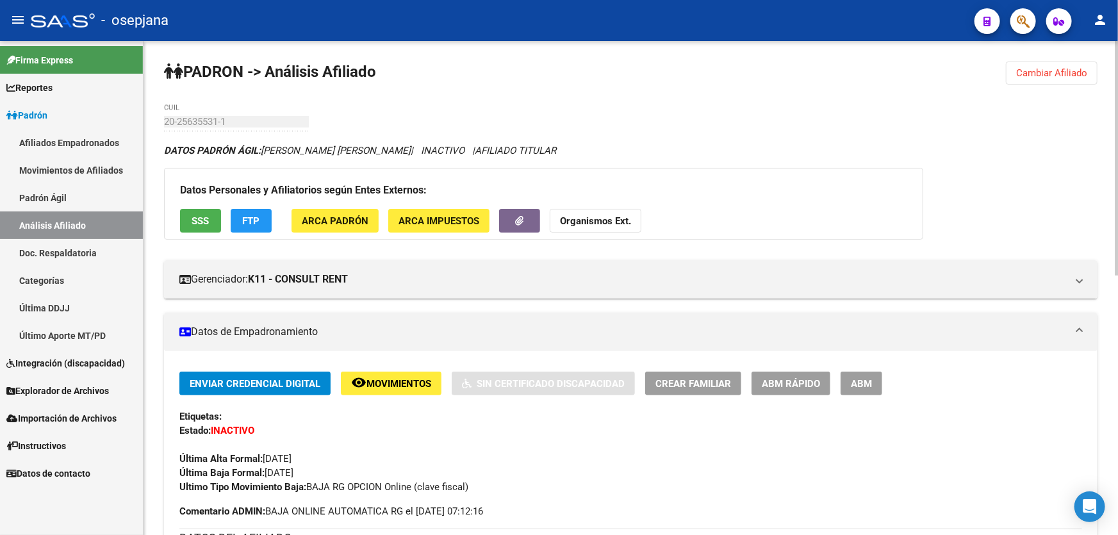
click at [1061, 74] on span "Cambiar Afiliado" at bounding box center [1051, 73] width 71 height 12
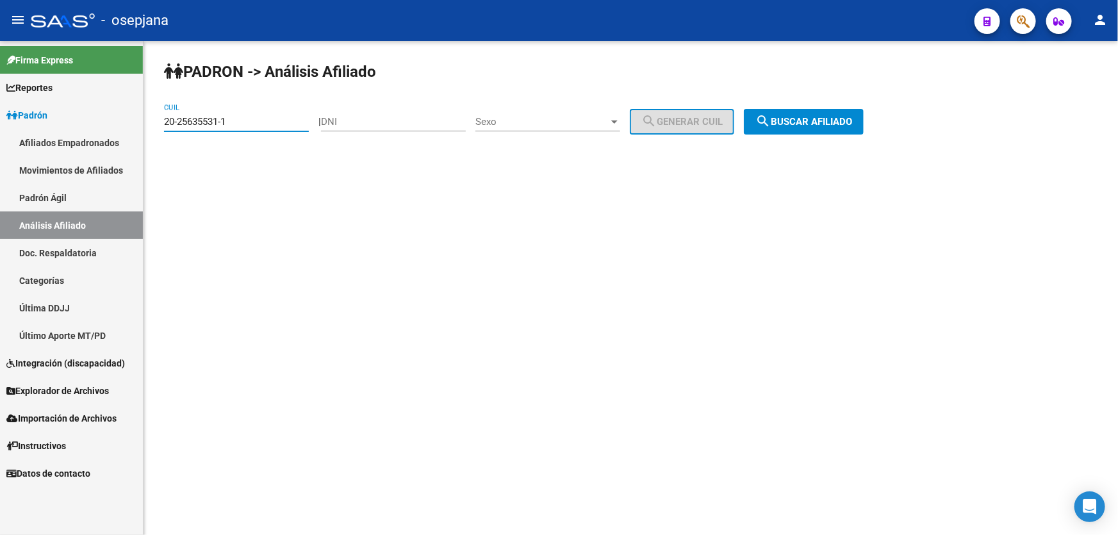
drag, startPoint x: 268, startPoint y: 125, endPoint x: 167, endPoint y: 119, distance: 101.4
click at [159, 122] on div "PADRON -> Análisis Afiliado 20-25635531-1 CUIL | DNI Sexo Sexo search Generar C…" at bounding box center [630, 108] width 974 height 135
paste input "6230875-9"
click at [829, 111] on button "search Buscar afiliado" at bounding box center [804, 122] width 120 height 26
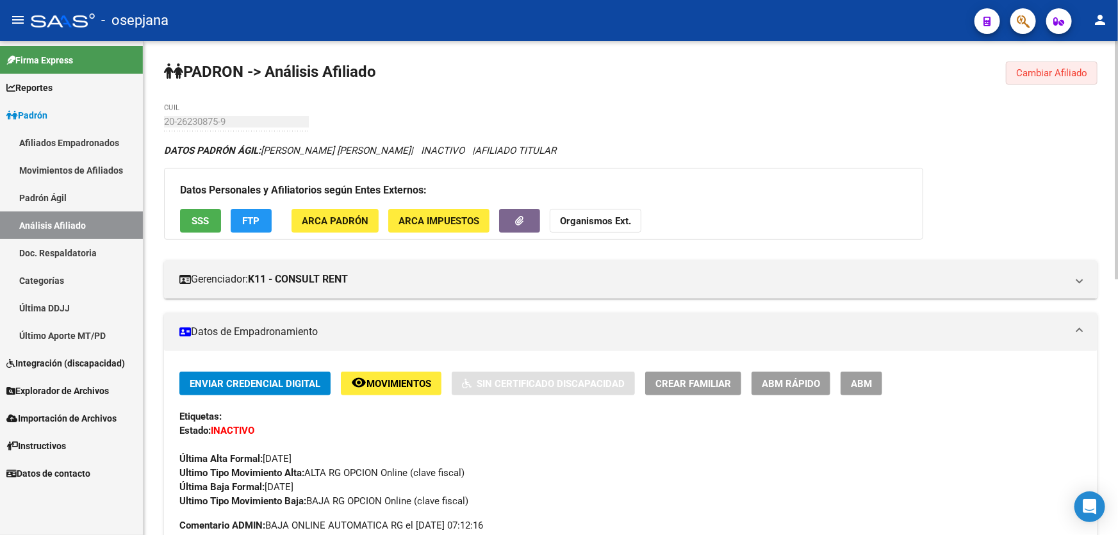
click at [1077, 74] on span "Cambiar Afiliado" at bounding box center [1051, 73] width 71 height 12
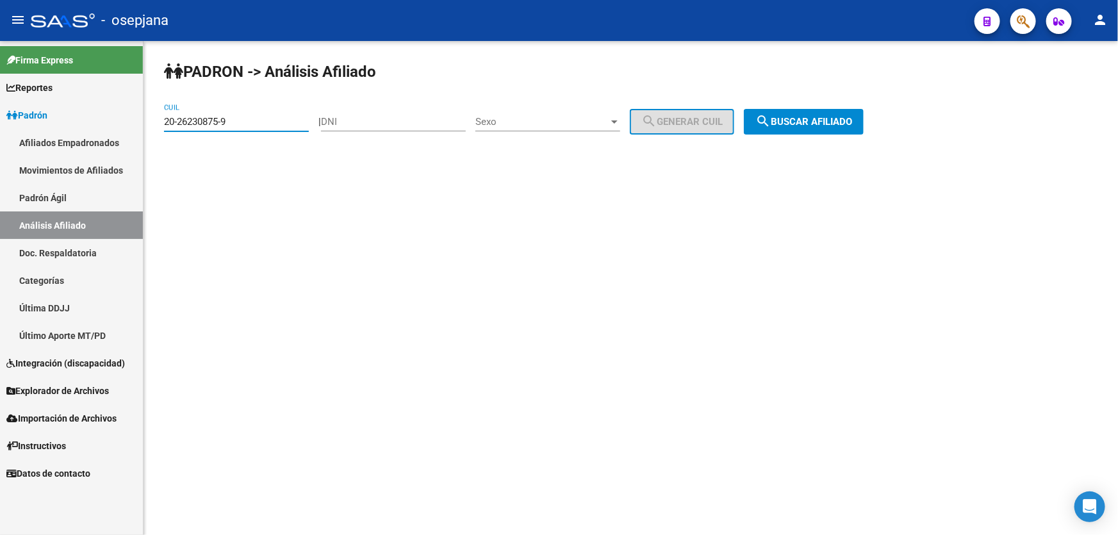
drag, startPoint x: 263, startPoint y: 122, endPoint x: 149, endPoint y: 132, distance: 113.8
click at [149, 132] on div "PADRON -> Análisis Afiliado 20-26230875-9 CUIL | DNI Sexo Sexo search Generar C…" at bounding box center [630, 108] width 974 height 135
paste input "7000188-3"
click at [851, 116] on span "search Buscar afiliado" at bounding box center [803, 122] width 97 height 12
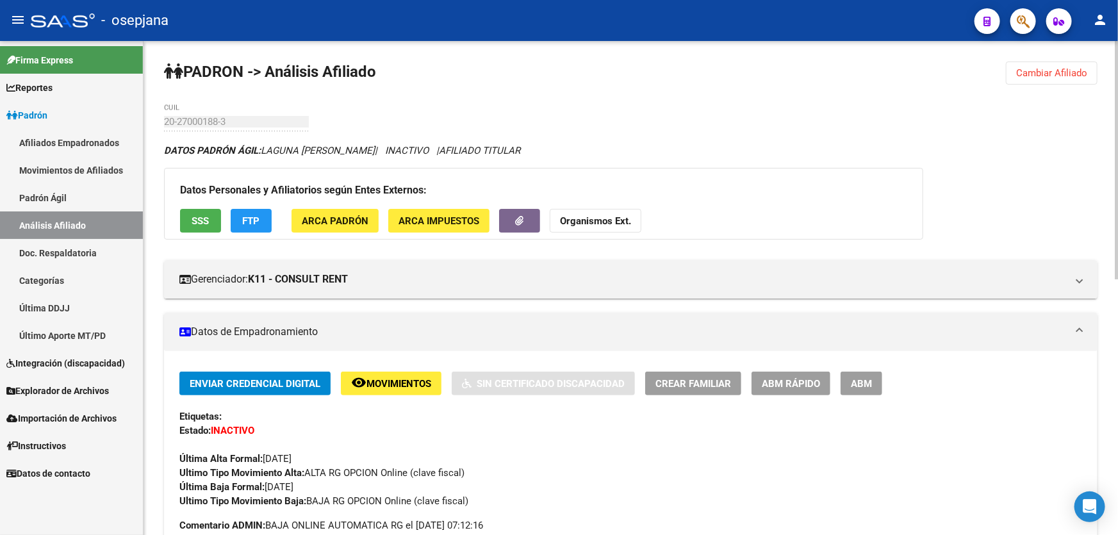
click at [1050, 72] on span "Cambiar Afiliado" at bounding box center [1051, 73] width 71 height 12
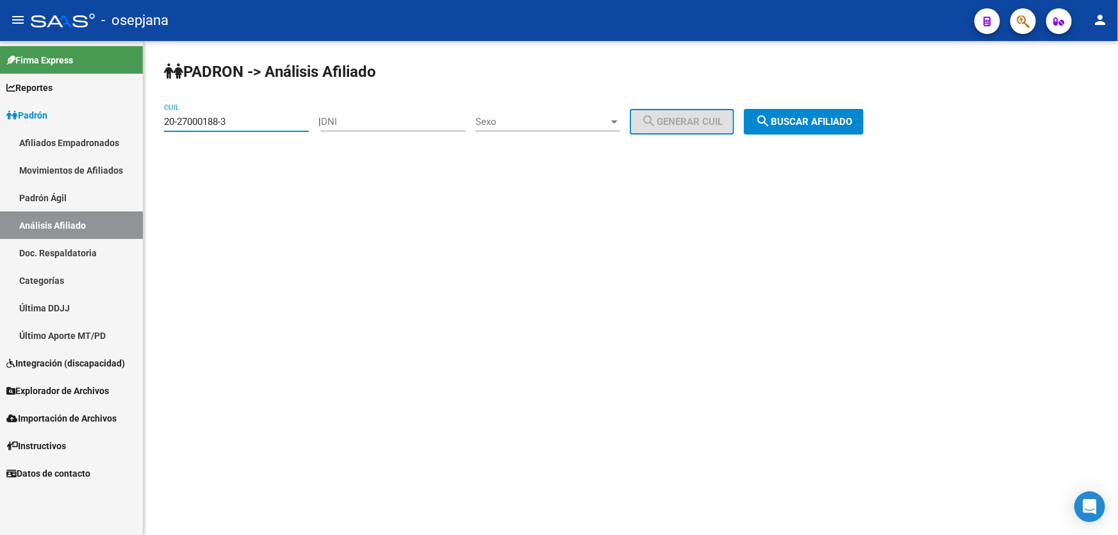
drag, startPoint x: 266, startPoint y: 119, endPoint x: 148, endPoint y: 122, distance: 117.9
click at [148, 122] on div "PADRON -> Análisis Afiliado 20-27000188-3 CUIL | DNI Sexo Sexo search Generar C…" at bounding box center [630, 108] width 974 height 135
paste input "92049-8"
click at [822, 118] on span "search Buscar afiliado" at bounding box center [803, 122] width 97 height 12
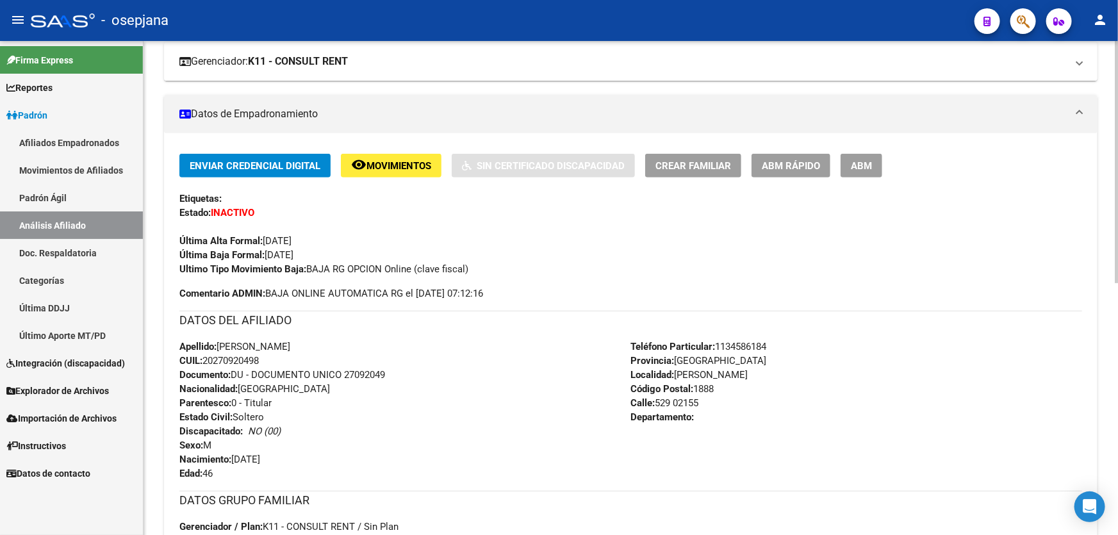
scroll to position [233, 0]
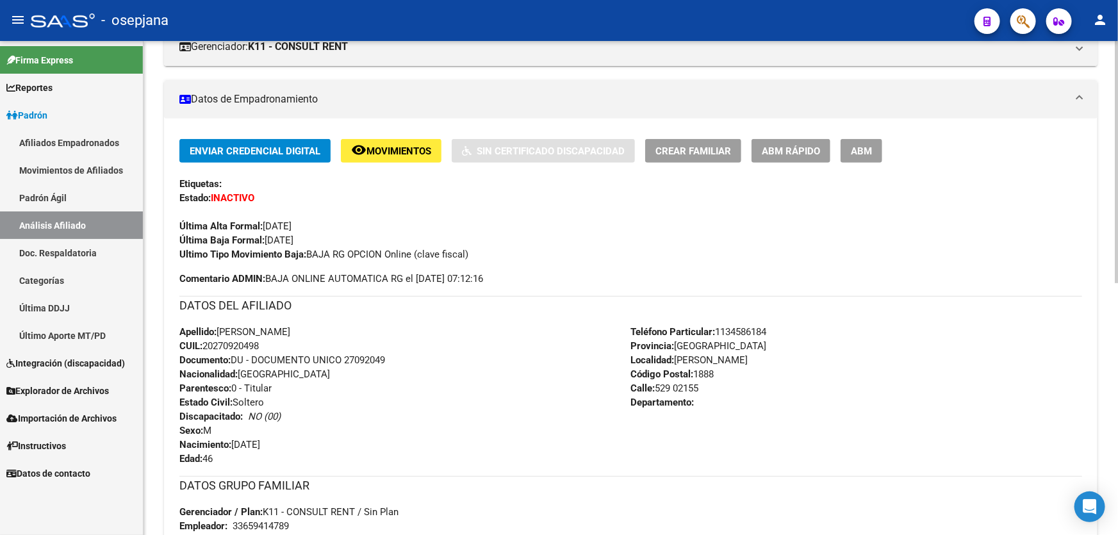
click at [408, 145] on span "Movimientos" at bounding box center [398, 151] width 65 height 12
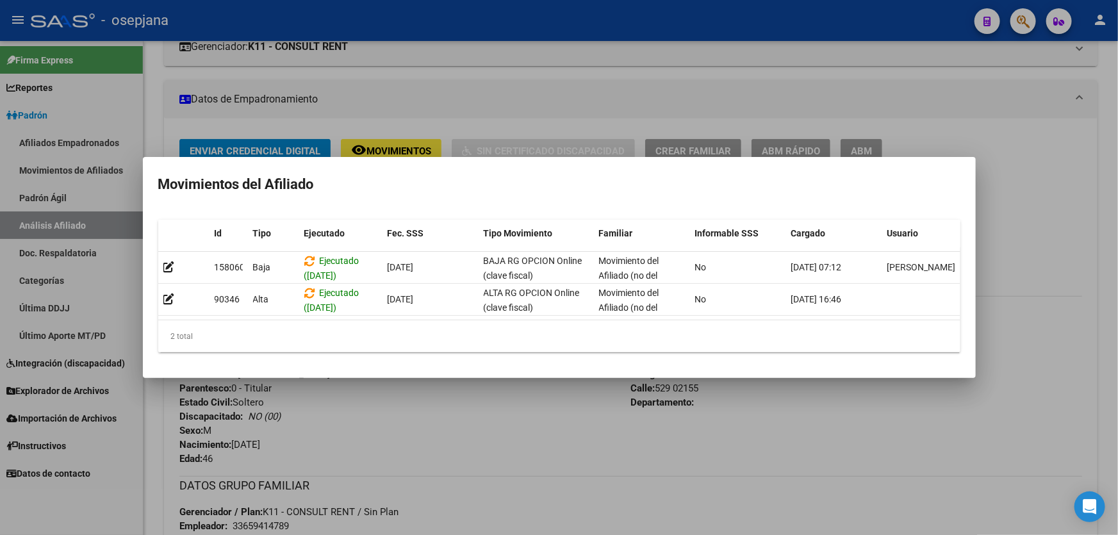
click at [446, 487] on div at bounding box center [559, 267] width 1118 height 535
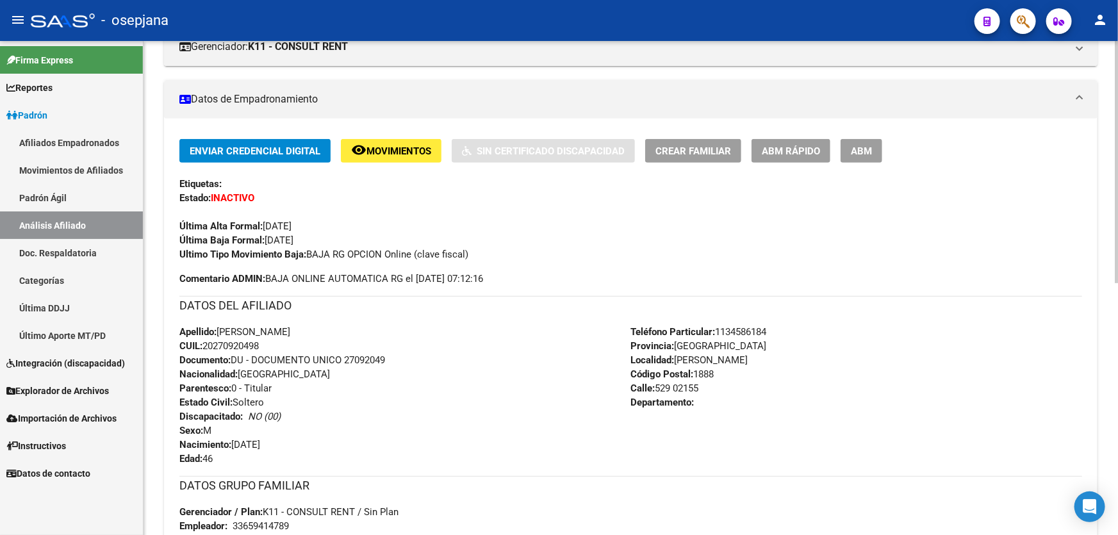
scroll to position [0, 0]
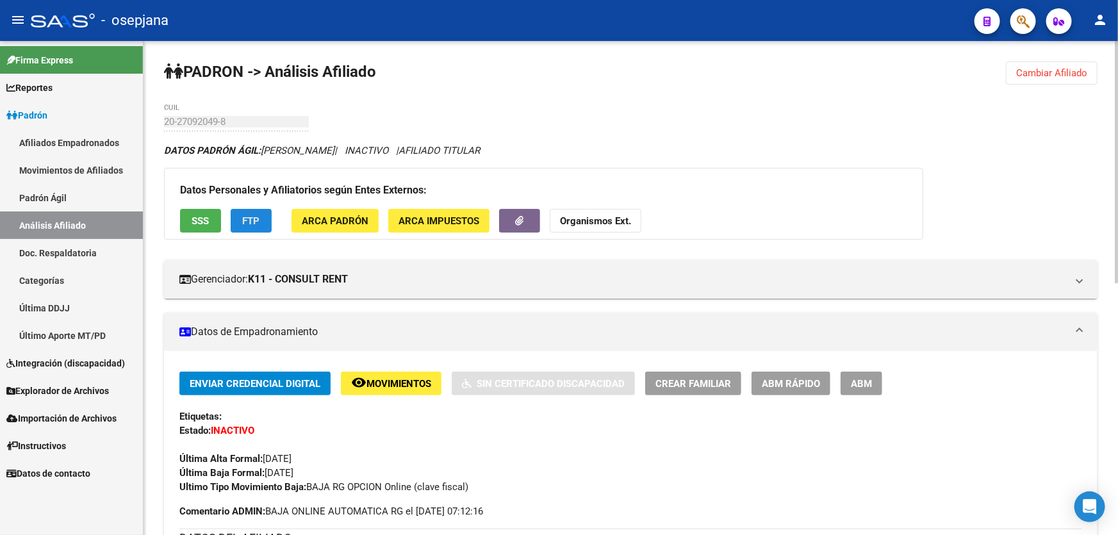
click at [238, 218] on button "FTP" at bounding box center [251, 221] width 41 height 24
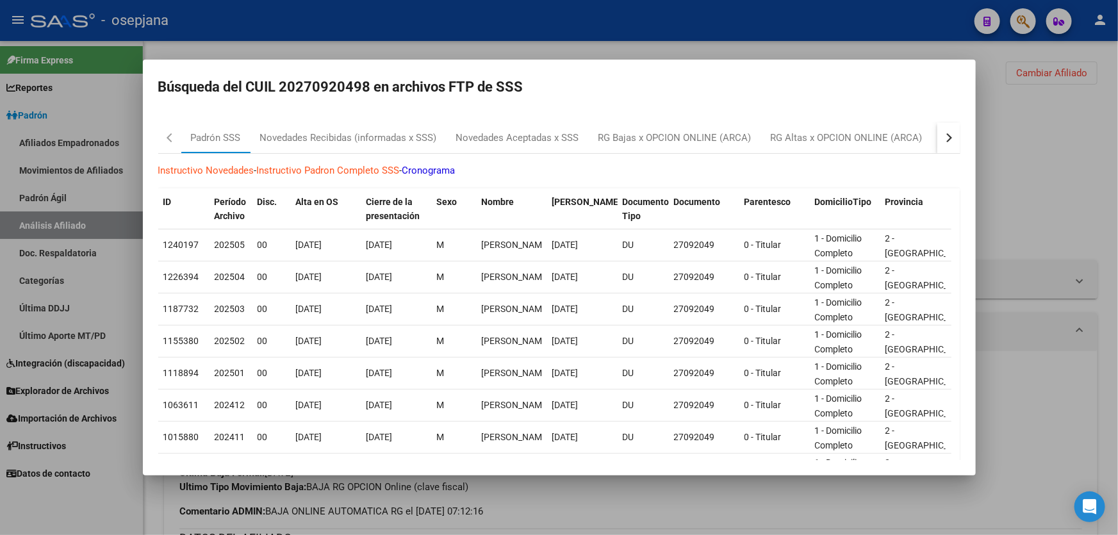
click at [942, 137] on div "button" at bounding box center [946, 137] width 9 height 9
click at [1033, 137] on div at bounding box center [559, 267] width 1118 height 535
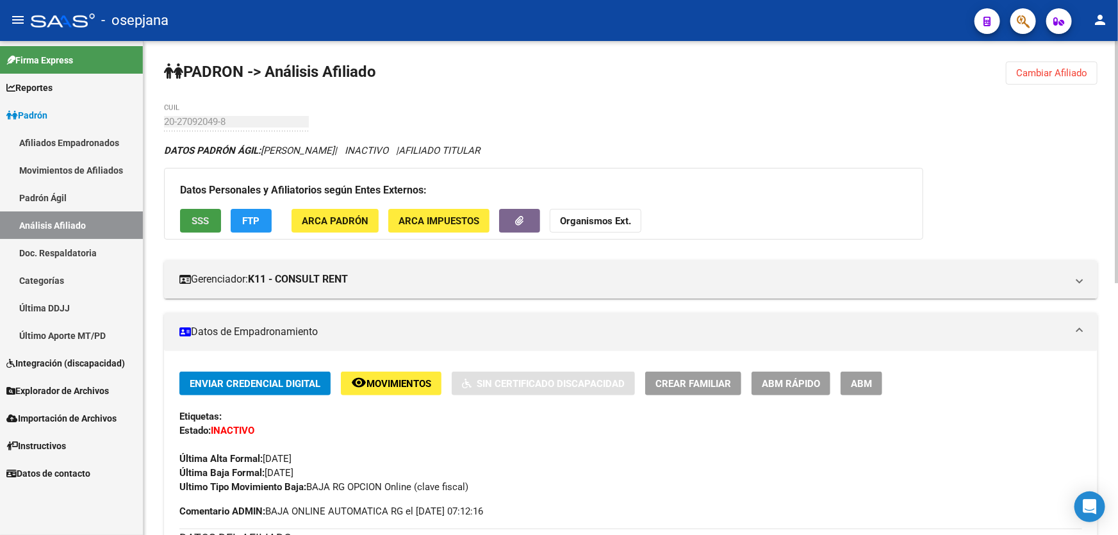
click at [200, 218] on span "SSS" at bounding box center [200, 221] width 17 height 12
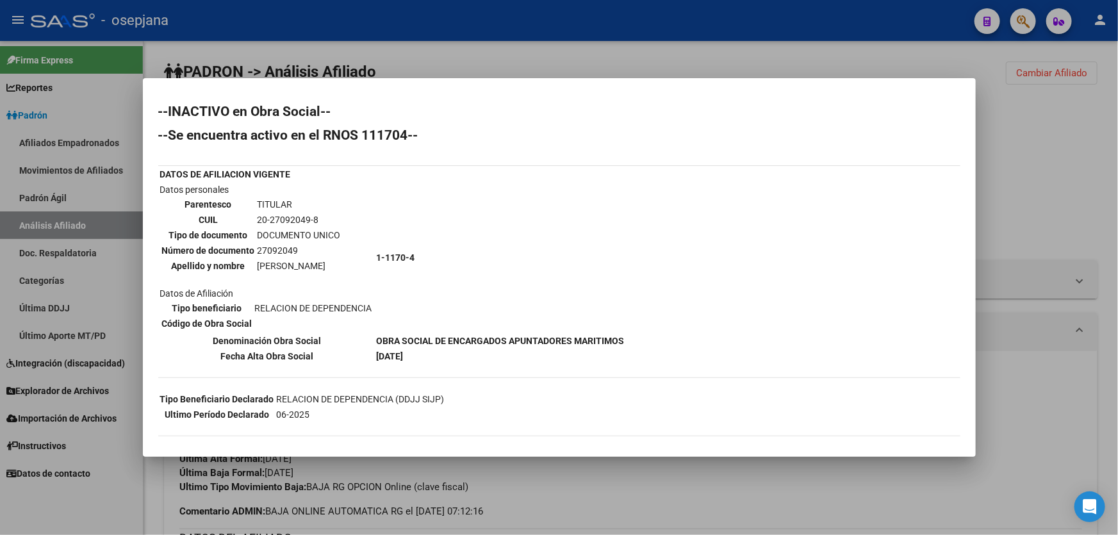
click at [1052, 226] on div at bounding box center [559, 267] width 1118 height 535
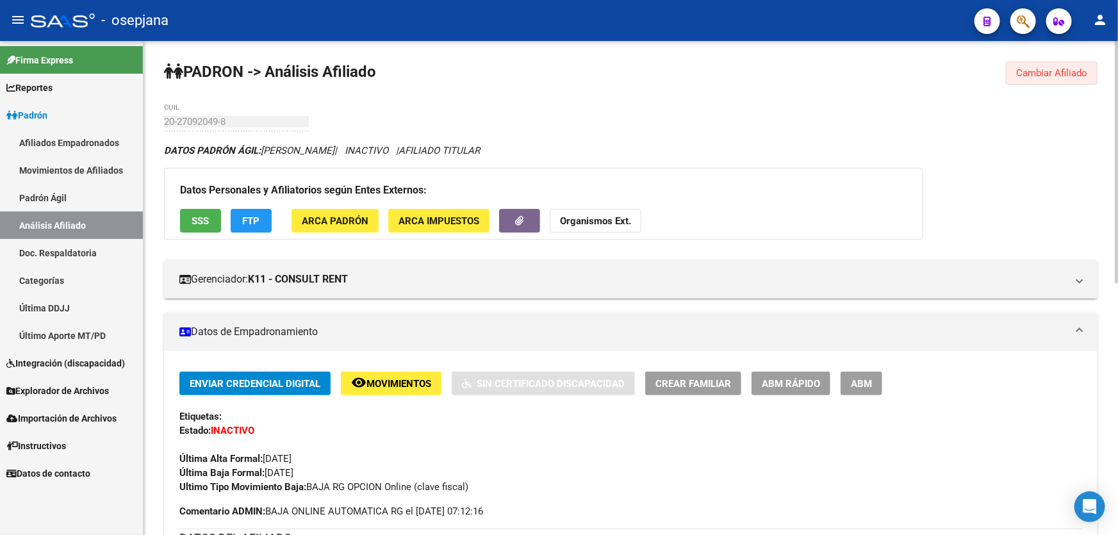
click at [1071, 74] on span "Cambiar Afiliado" at bounding box center [1051, 73] width 71 height 12
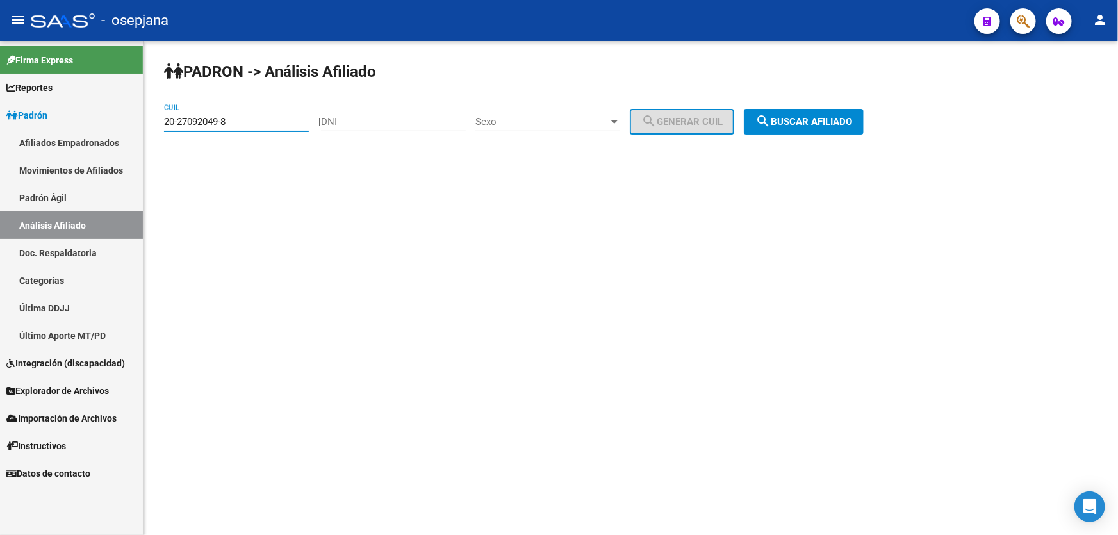
drag, startPoint x: 249, startPoint y: 122, endPoint x: 150, endPoint y: 132, distance: 99.8
click at [150, 132] on div "PADRON -> Análisis Afiliado 20-27092049-8 CUIL | DNI Sexo Sexo search Generar C…" at bounding box center [630, 108] width 974 height 135
paste input "298827"
click at [830, 126] on span "search Buscar afiliado" at bounding box center [803, 122] width 97 height 12
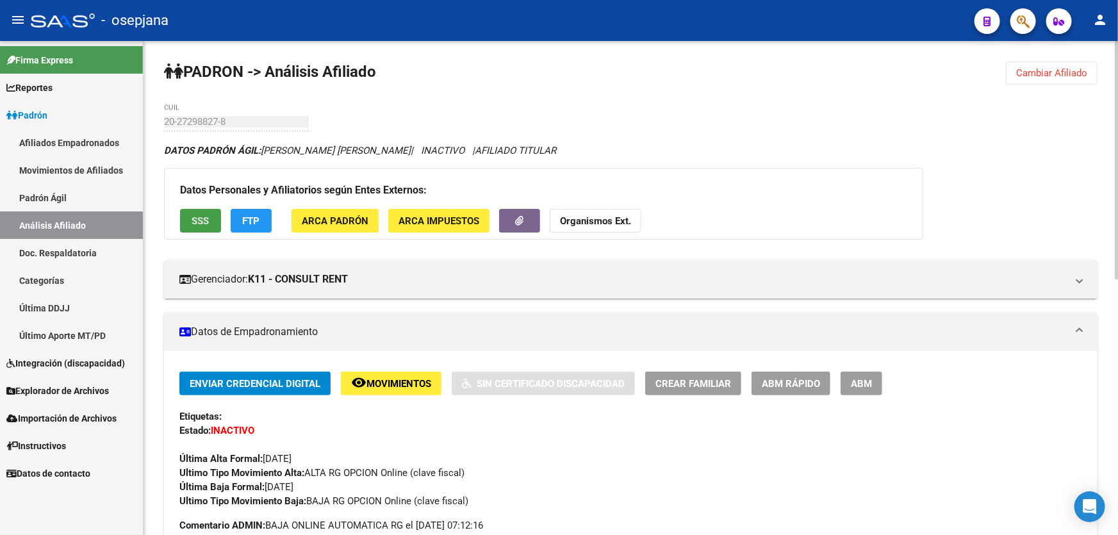
click at [192, 219] on span "SSS" at bounding box center [200, 221] width 17 height 12
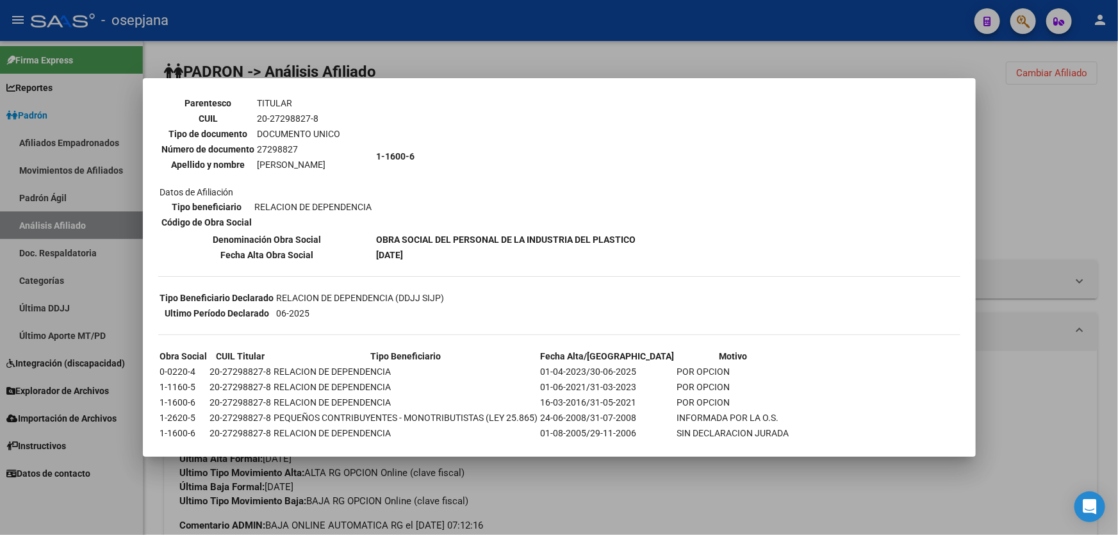
scroll to position [124, 0]
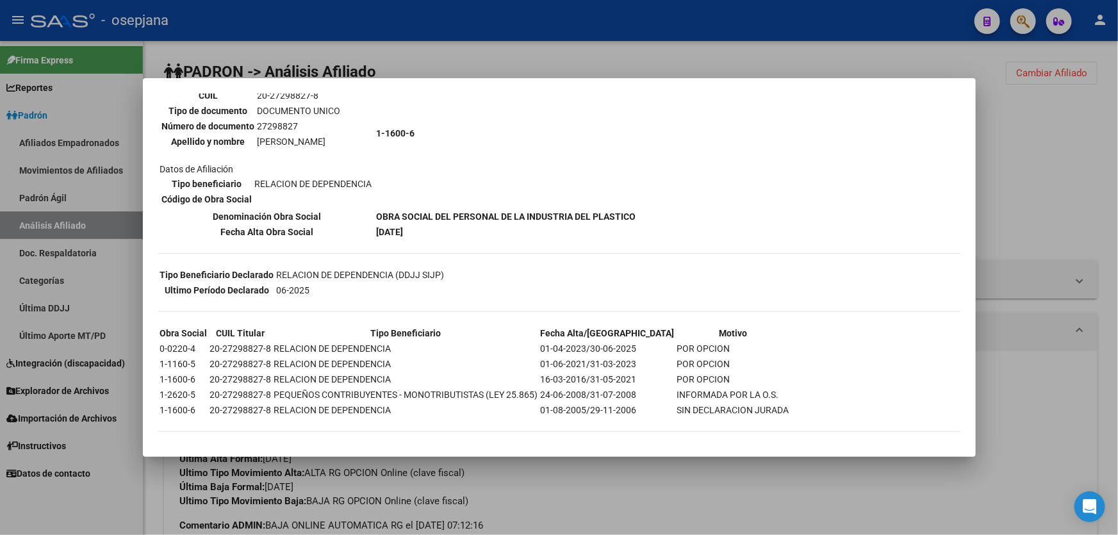
click at [958, 183] on mat-dialog-content "--INACTIVO en Obra Social-- --Se encuentra activo en el RNOS 116006-- DATOS DE …" at bounding box center [559, 268] width 833 height 348
click at [1045, 128] on div at bounding box center [559, 267] width 1118 height 535
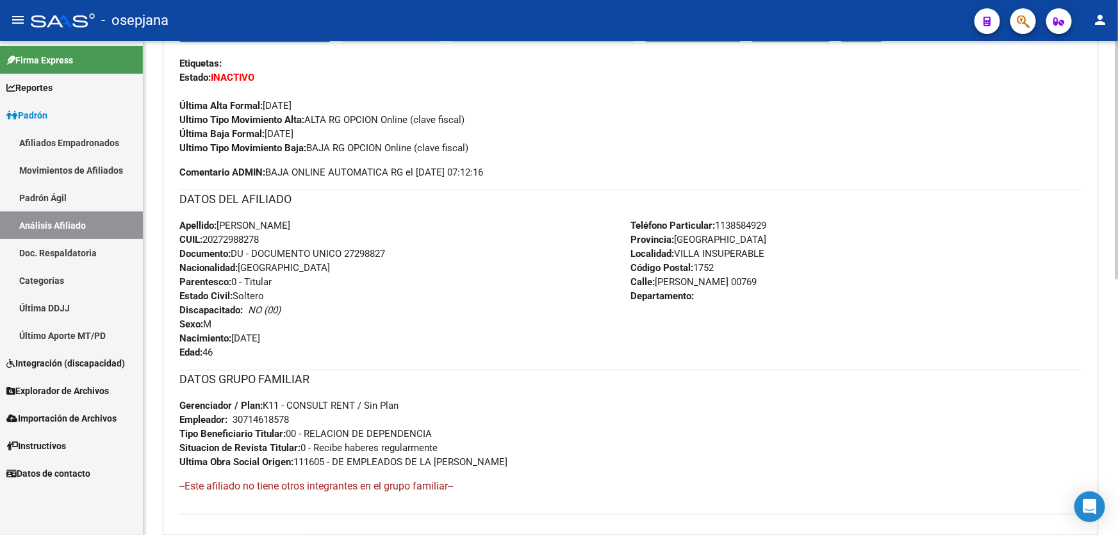
scroll to position [0, 0]
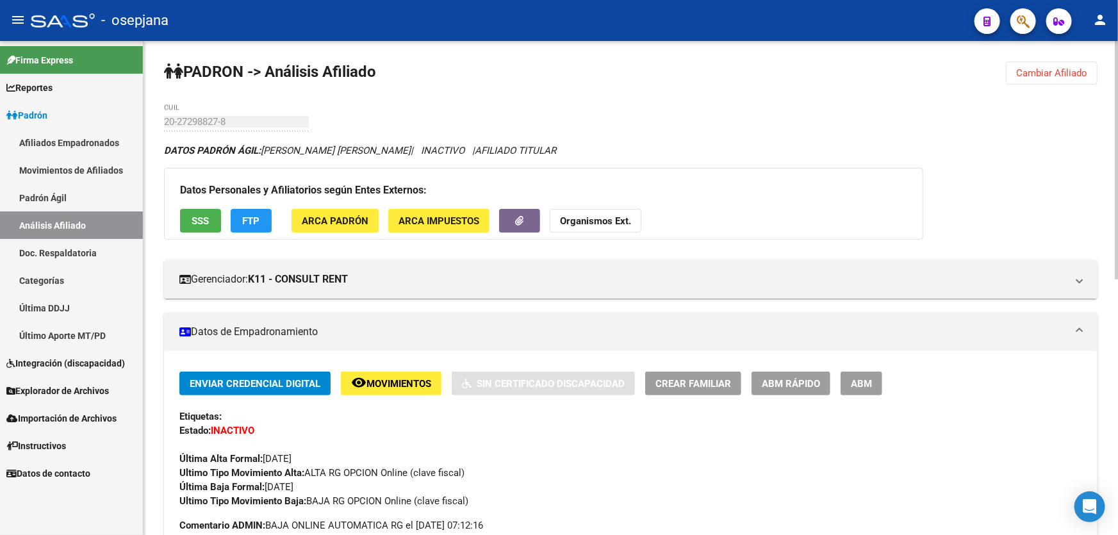
click at [1068, 70] on span "Cambiar Afiliado" at bounding box center [1051, 73] width 71 height 12
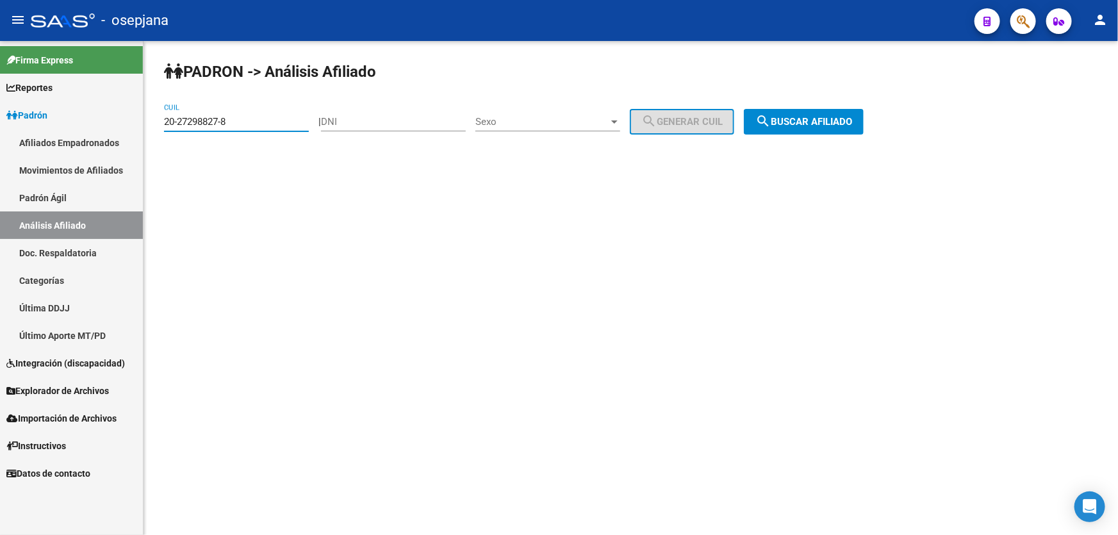
drag, startPoint x: 256, startPoint y: 122, endPoint x: 146, endPoint y: 129, distance: 110.4
click at [146, 129] on div "PADRON -> Análisis Afiliado 20-27298827-8 CUIL | DNI Sexo Sexo search Generar C…" at bounding box center [630, 108] width 974 height 135
paste input "421174-2"
click at [815, 109] on button "search Buscar afiliado" at bounding box center [804, 122] width 120 height 26
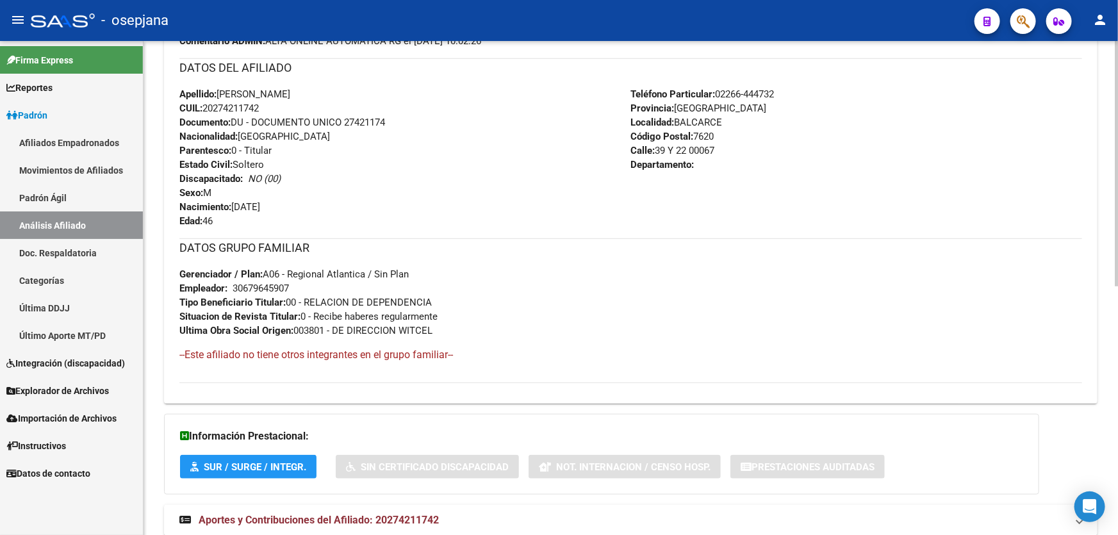
scroll to position [500, 0]
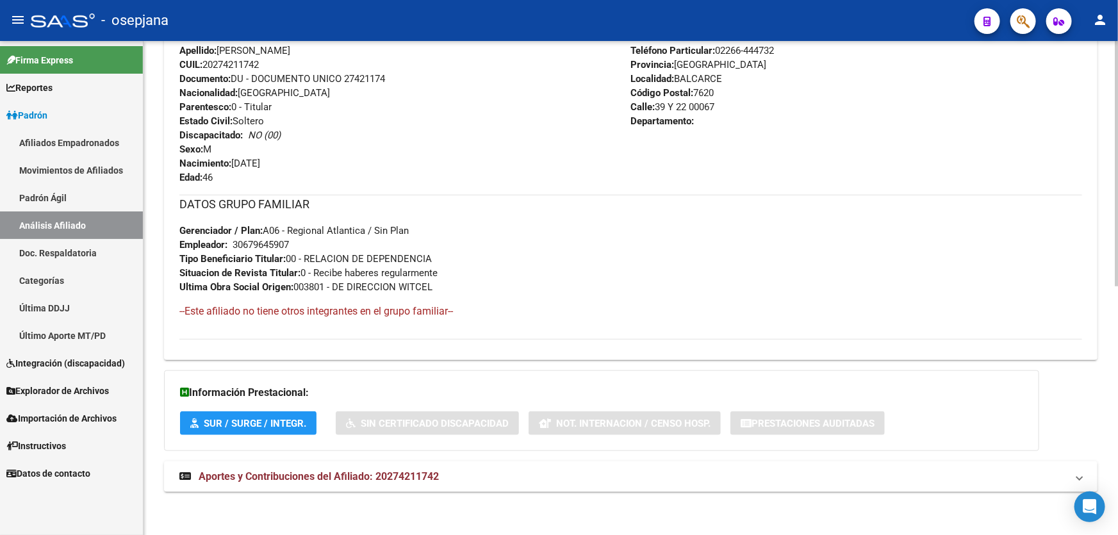
click at [272, 183] on div "Enviar Credencial Digital remove_red_eye Movimientos Sin Certificado Discapacid…" at bounding box center [630, 106] width 903 height 468
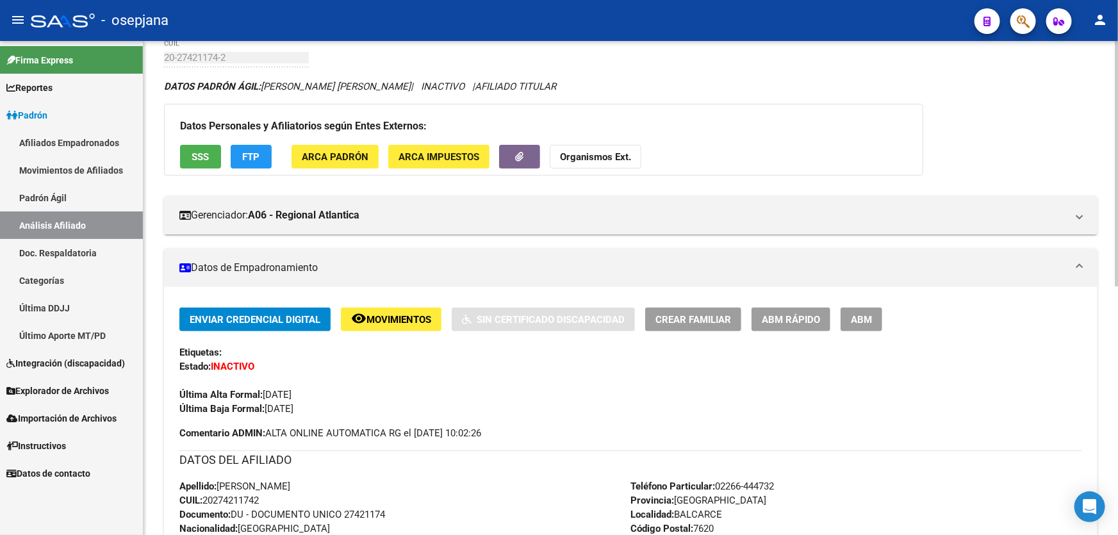
scroll to position [0, 0]
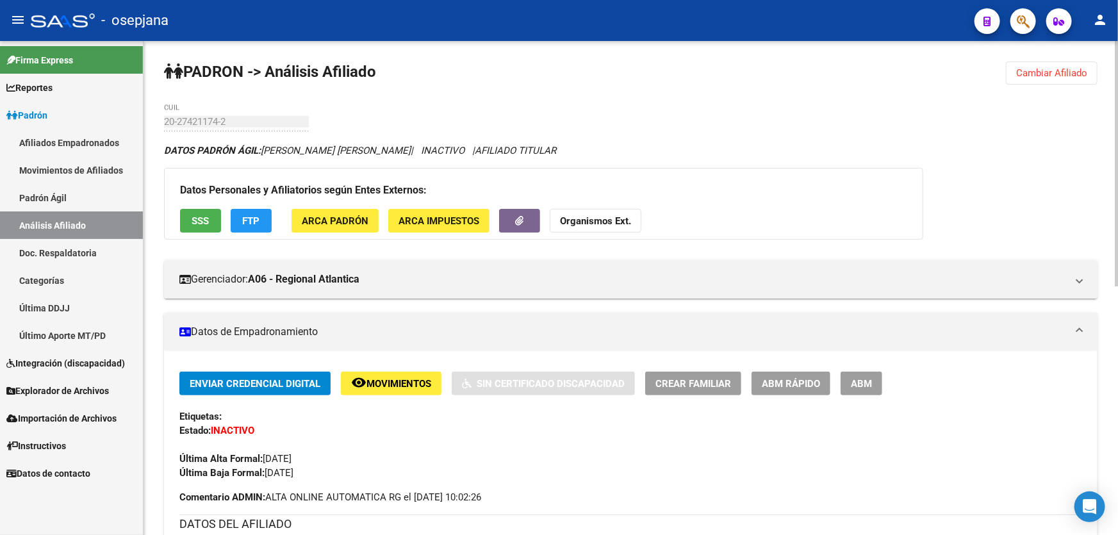
click at [1069, 70] on span "Cambiar Afiliado" at bounding box center [1051, 73] width 71 height 12
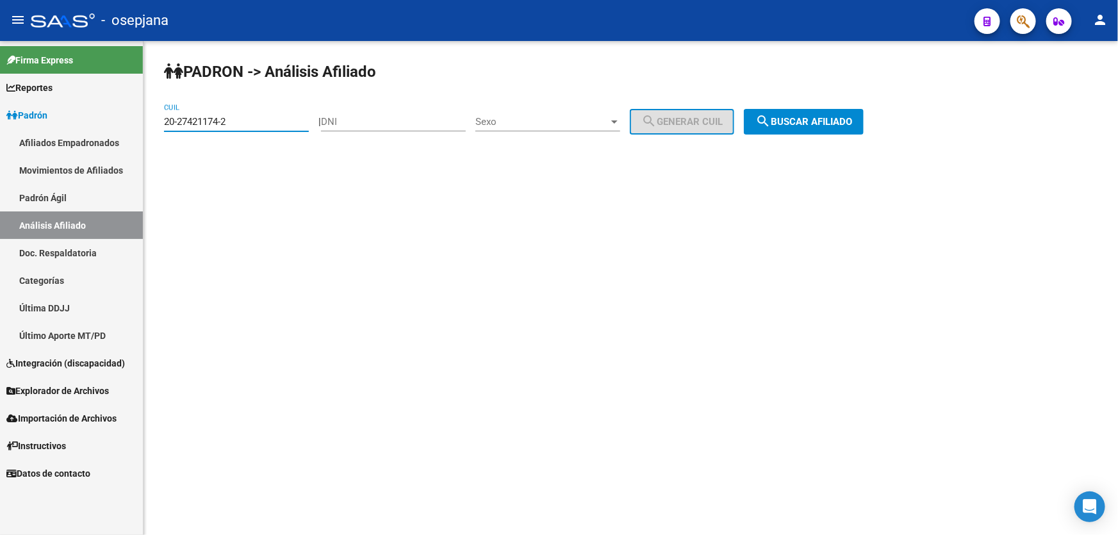
drag, startPoint x: 239, startPoint y: 122, endPoint x: 155, endPoint y: 128, distance: 84.2
click at [155, 128] on div "PADRON -> Análisis Afiliado 20-27421174-2 CUIL | DNI Sexo Sexo search Generar C…" at bounding box center [630, 108] width 974 height 135
paste input "553503-7"
click at [831, 116] on span "search Buscar afiliado" at bounding box center [803, 122] width 97 height 12
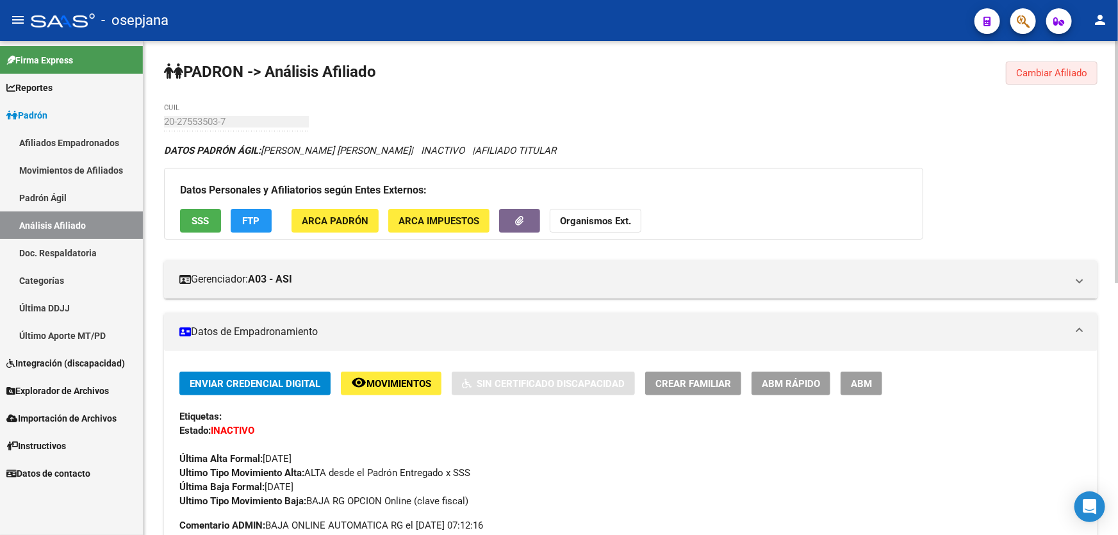
click at [1041, 81] on button "Cambiar Afiliado" at bounding box center [1052, 72] width 92 height 23
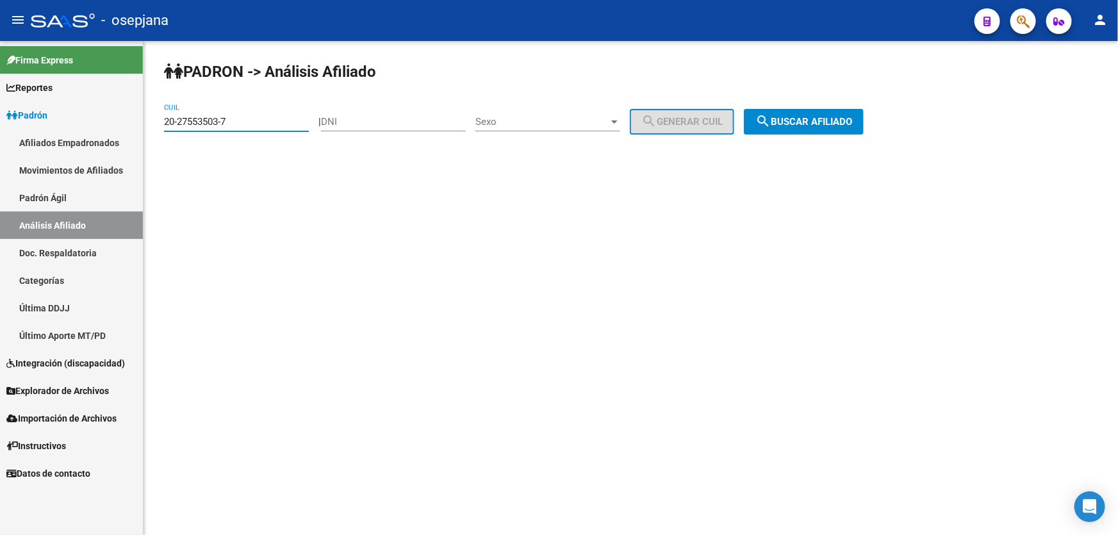
drag, startPoint x: 236, startPoint y: 119, endPoint x: 147, endPoint y: 124, distance: 89.1
click at [147, 124] on div "PADRON -> Análisis Afiliado 20-27553503-7 CUIL | DNI Sexo Sexo search Generar C…" at bounding box center [630, 108] width 974 height 135
paste input "767878-1"
click at [803, 110] on button "search Buscar afiliado" at bounding box center [804, 122] width 120 height 26
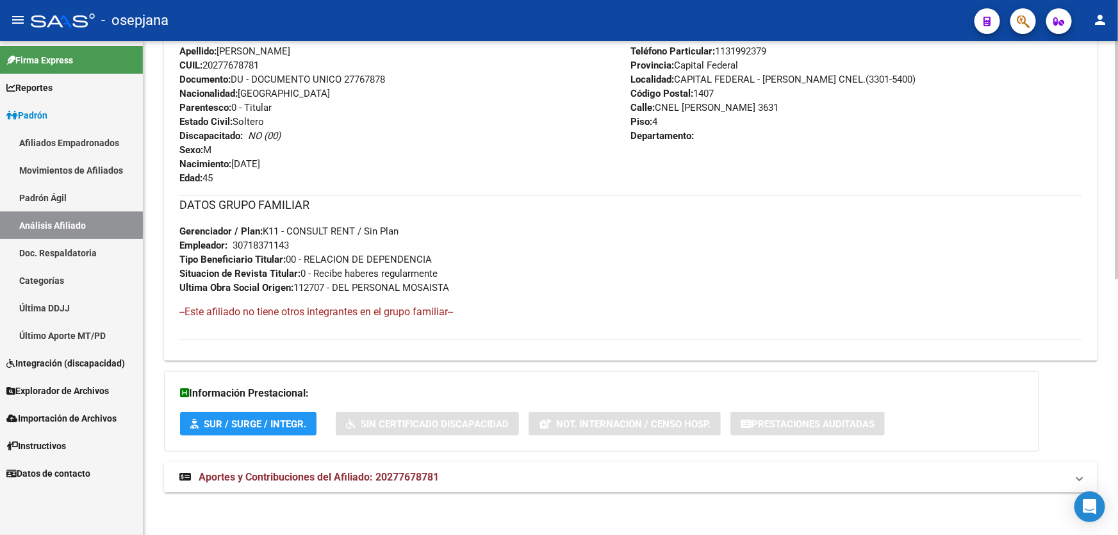
scroll to position [528, 0]
click at [474, 486] on mat-expansion-panel-header "Aportes y Contribuciones del Afiliado: 20277678781" at bounding box center [630, 476] width 933 height 31
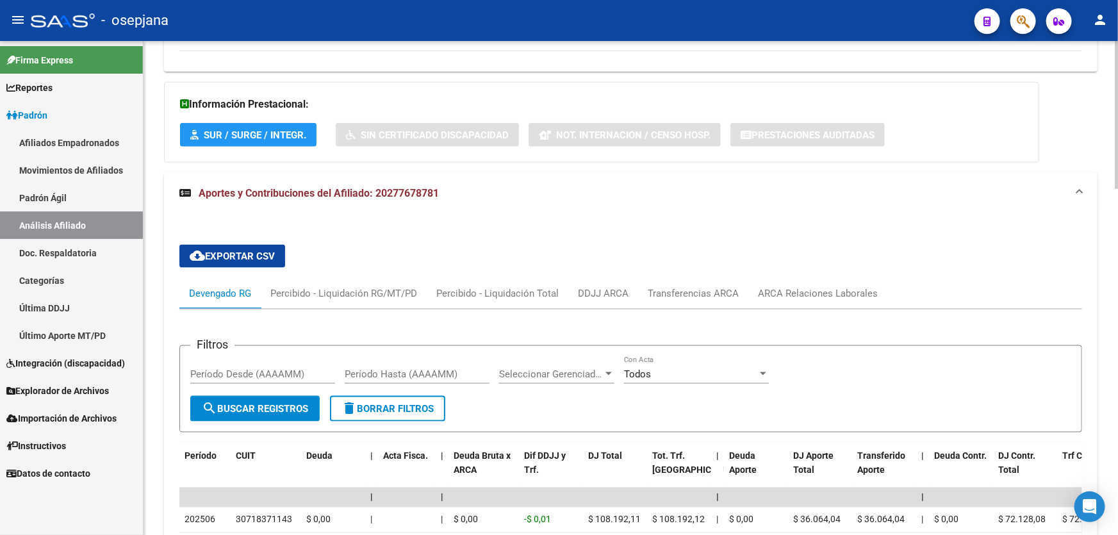
scroll to position [819, 0]
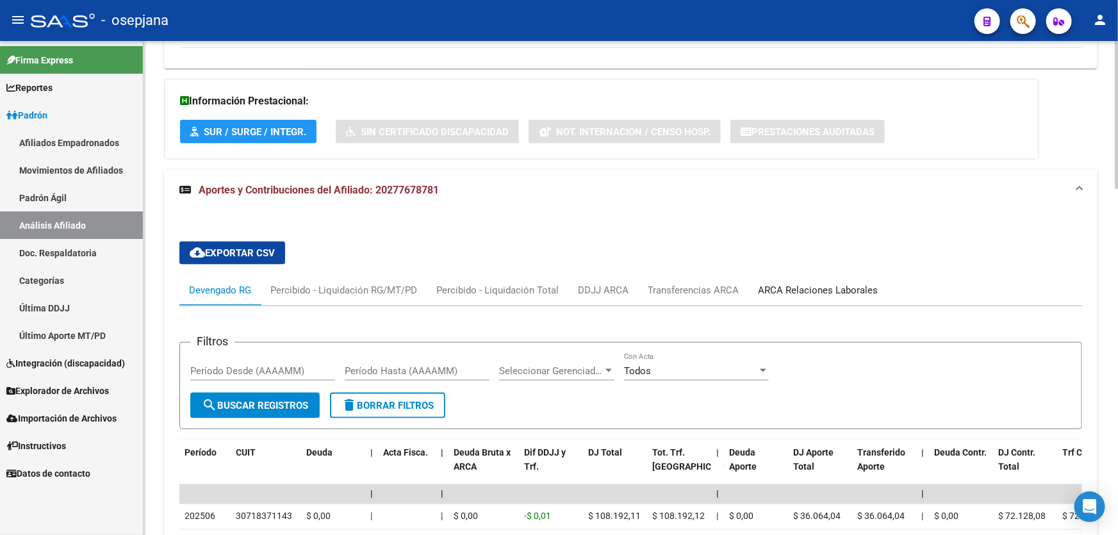
click at [822, 286] on div "ARCA Relaciones Laborales" at bounding box center [818, 290] width 120 height 14
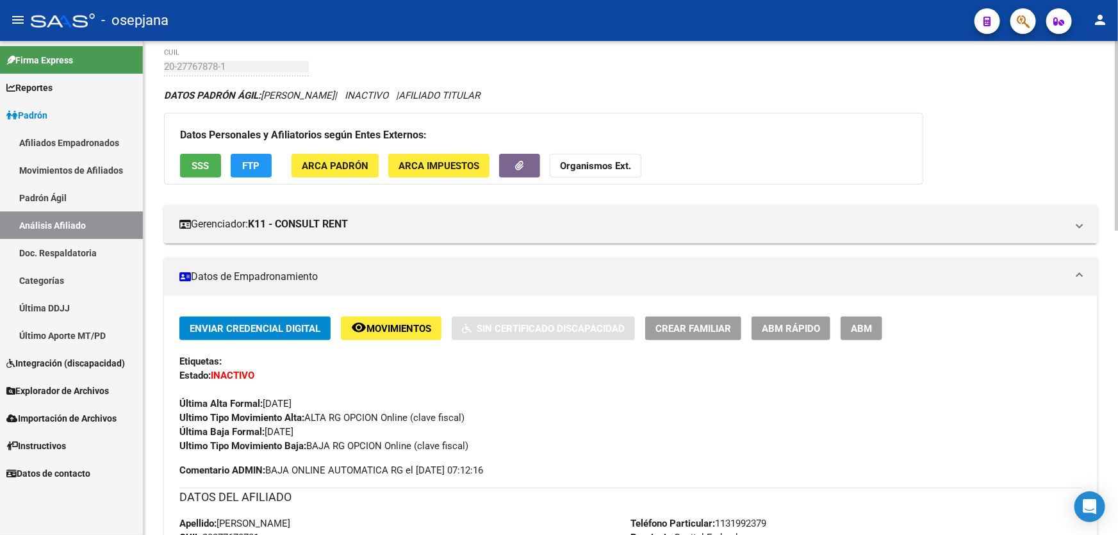
scroll to position [35, 0]
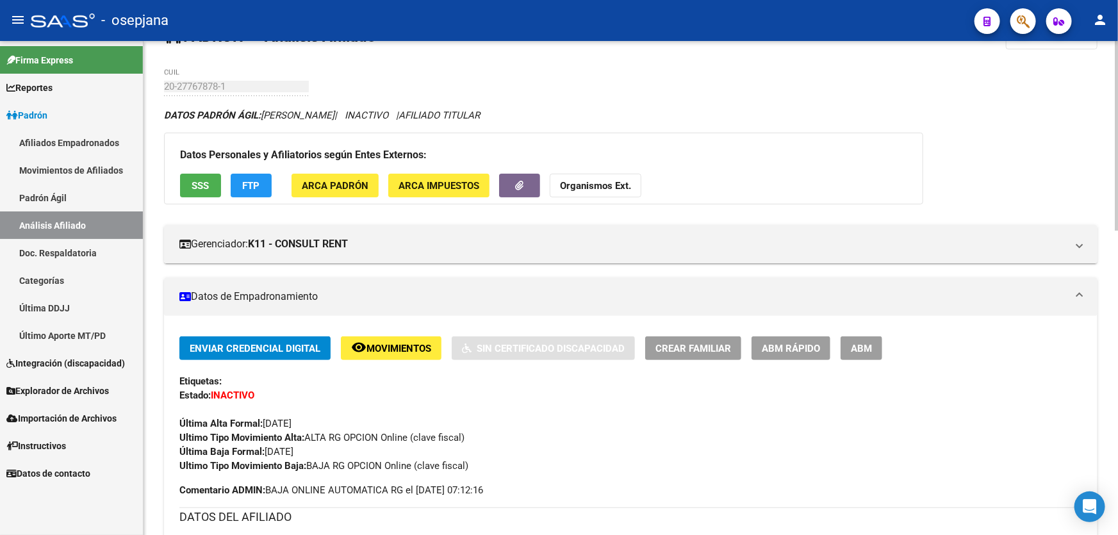
click at [414, 348] on span "Movimientos" at bounding box center [398, 349] width 65 height 12
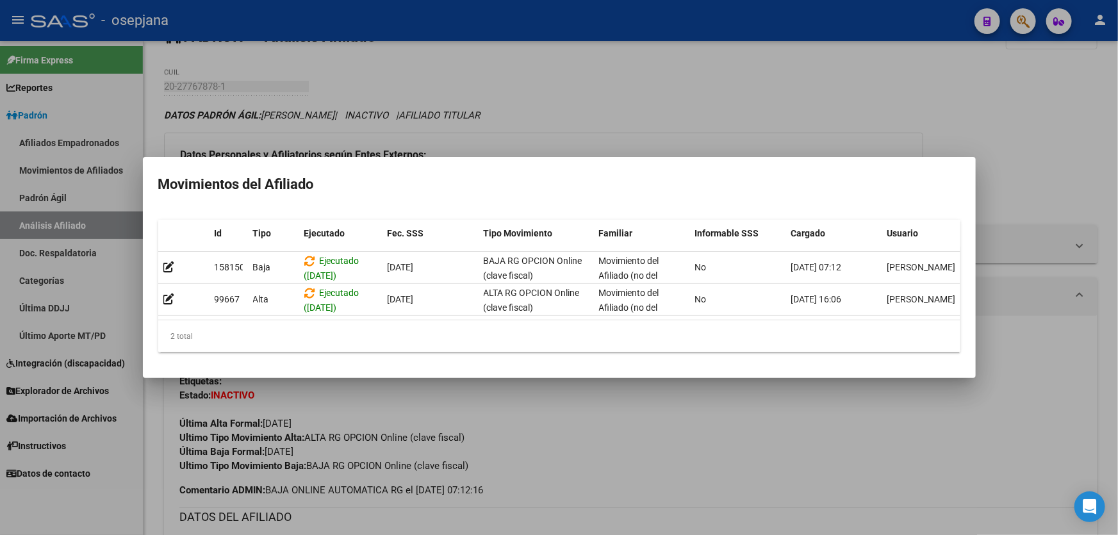
click at [1117, 237] on div at bounding box center [559, 267] width 1118 height 535
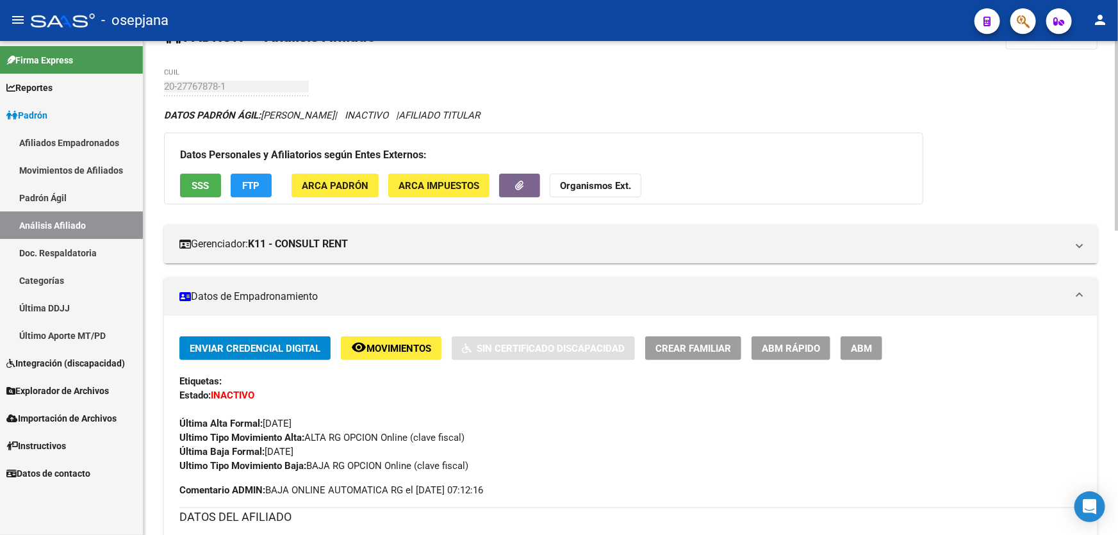
click at [272, 187] on app-movimiento-sss "FTP" at bounding box center [256, 186] width 51 height 24
click at [264, 184] on button "FTP" at bounding box center [251, 186] width 41 height 24
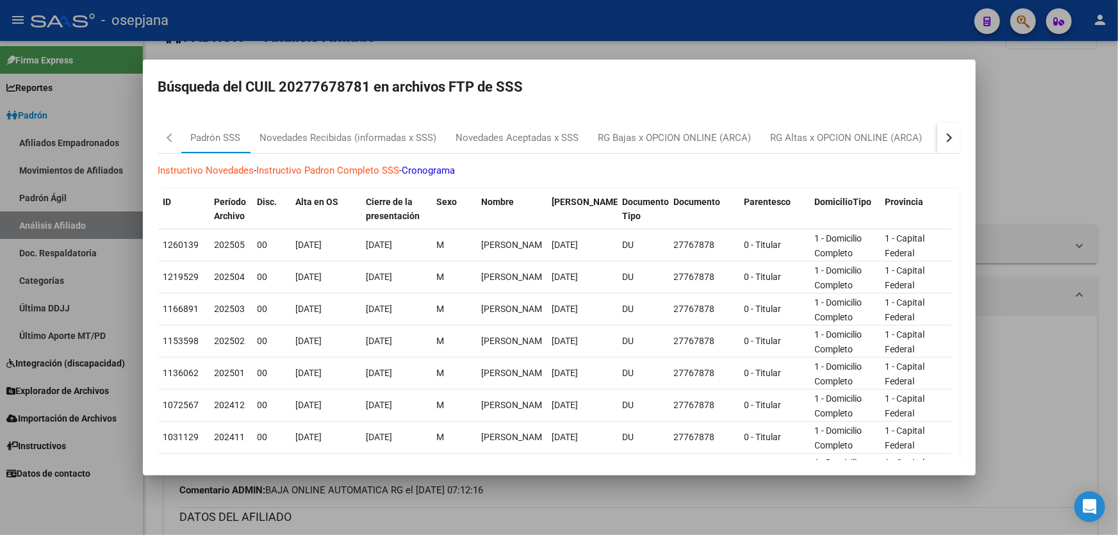
click at [937, 133] on button "button" at bounding box center [948, 137] width 23 height 31
click at [904, 140] on div "RG Bajas Diarias" at bounding box center [884, 138] width 71 height 15
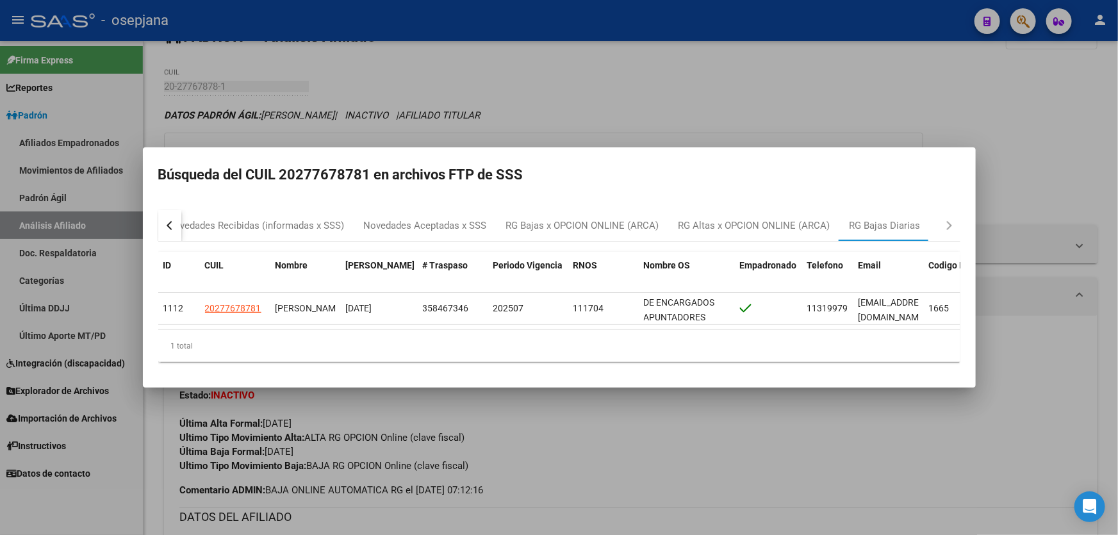
click at [1094, 143] on div at bounding box center [559, 267] width 1118 height 535
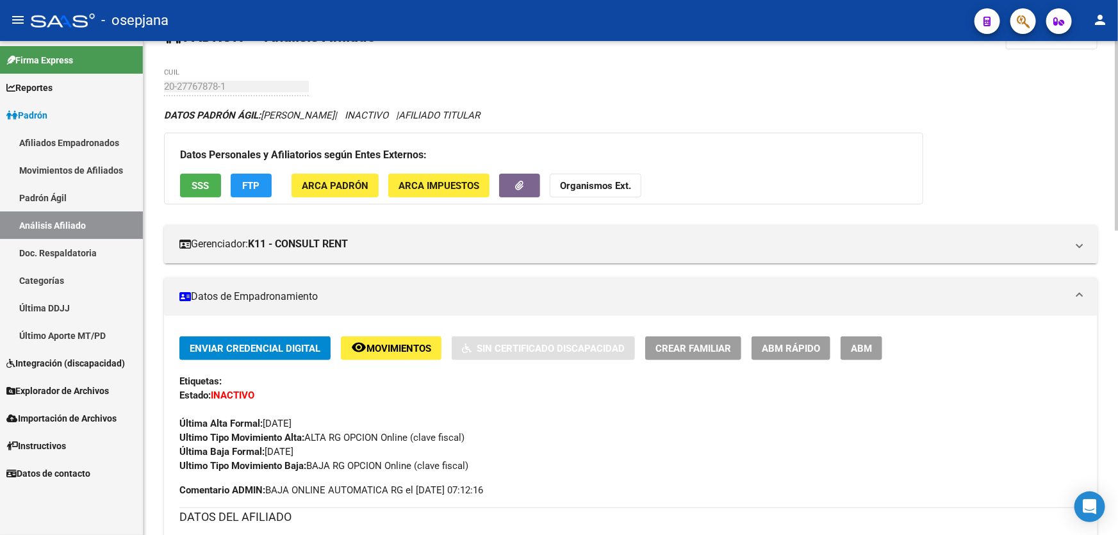
click at [192, 183] on span "SSS" at bounding box center [200, 186] width 17 height 12
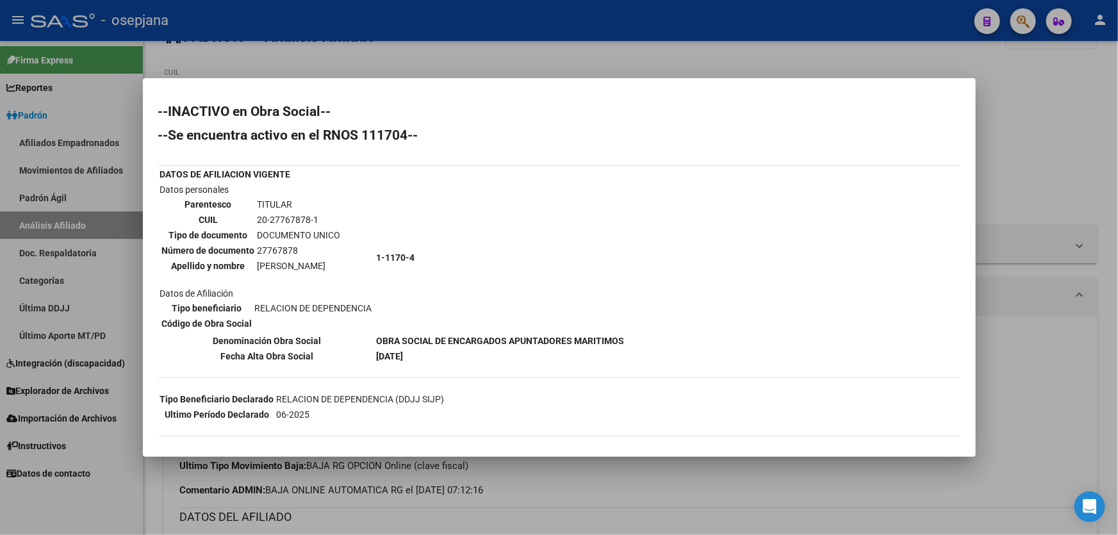
click at [1102, 206] on div at bounding box center [559, 267] width 1118 height 535
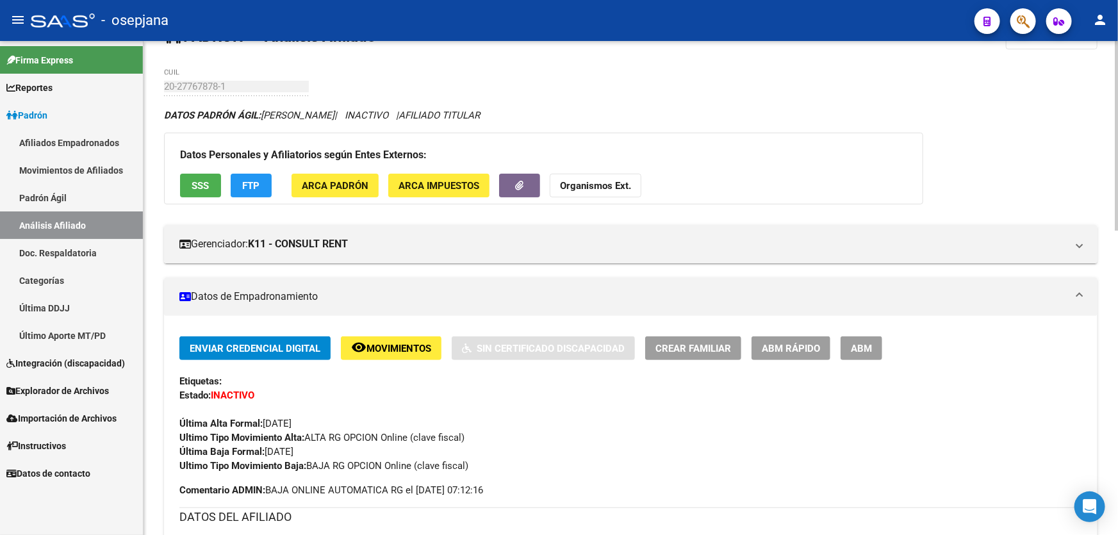
scroll to position [0, 0]
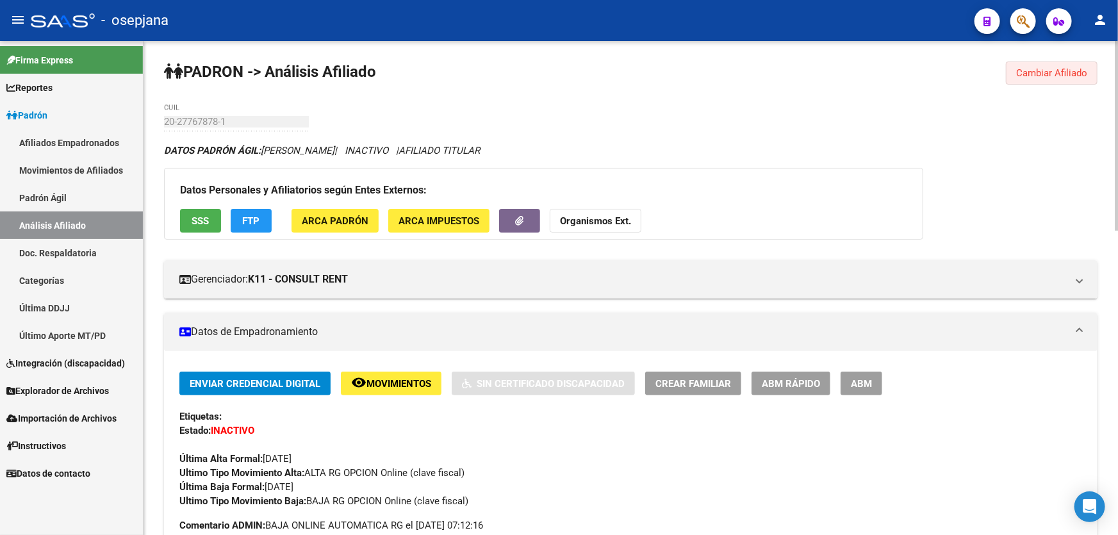
click at [1030, 72] on span "Cambiar Afiliado" at bounding box center [1051, 73] width 71 height 12
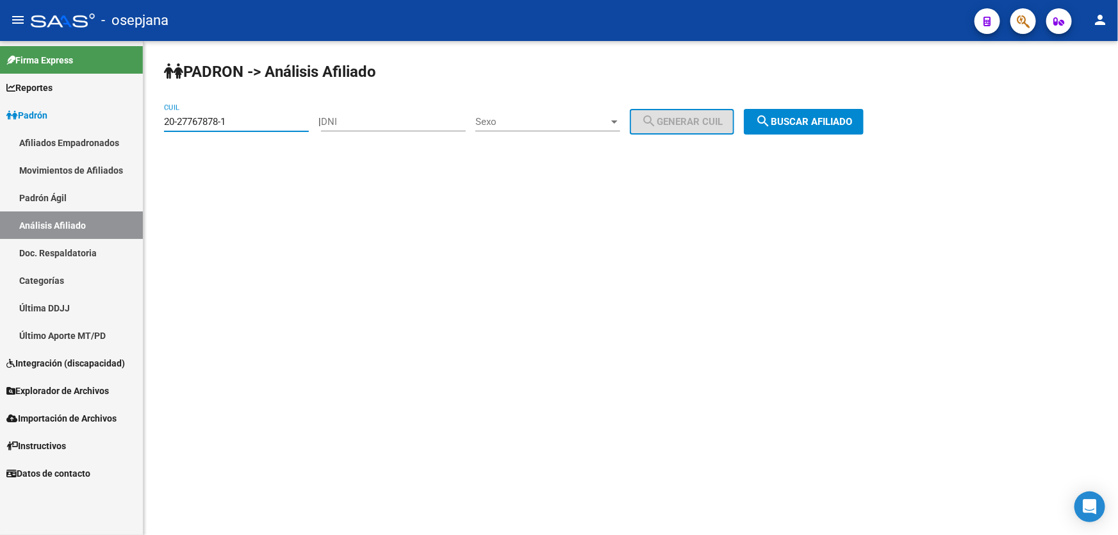
drag, startPoint x: 243, startPoint y: 121, endPoint x: 162, endPoint y: 132, distance: 81.4
click at [162, 132] on div "PADRON -> Análisis Afiliado 20-27767878-1 CUIL | DNI Sexo Sexo search Generar C…" at bounding box center [630, 108] width 974 height 135
paste input "8154022-0"
click at [873, 117] on app-analisis-afiliado "PADRON -> Análisis Afiliado 20-28154022-0 CUIL | DNI Sexo Sexo search Generar C…" at bounding box center [518, 122] width 709 height 12
click at [811, 125] on span "search Buscar afiliado" at bounding box center [803, 122] width 97 height 12
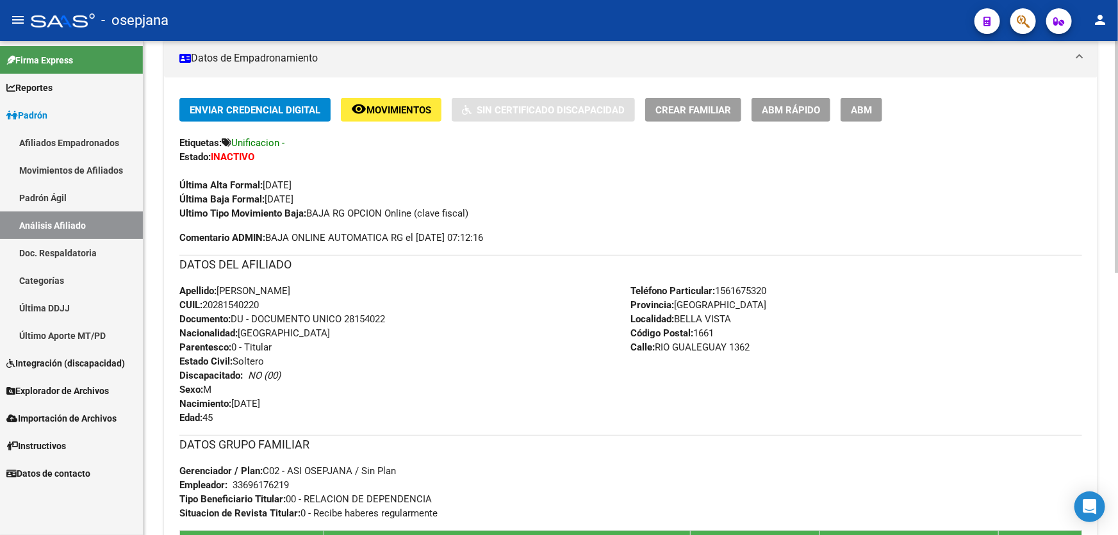
scroll to position [174, 0]
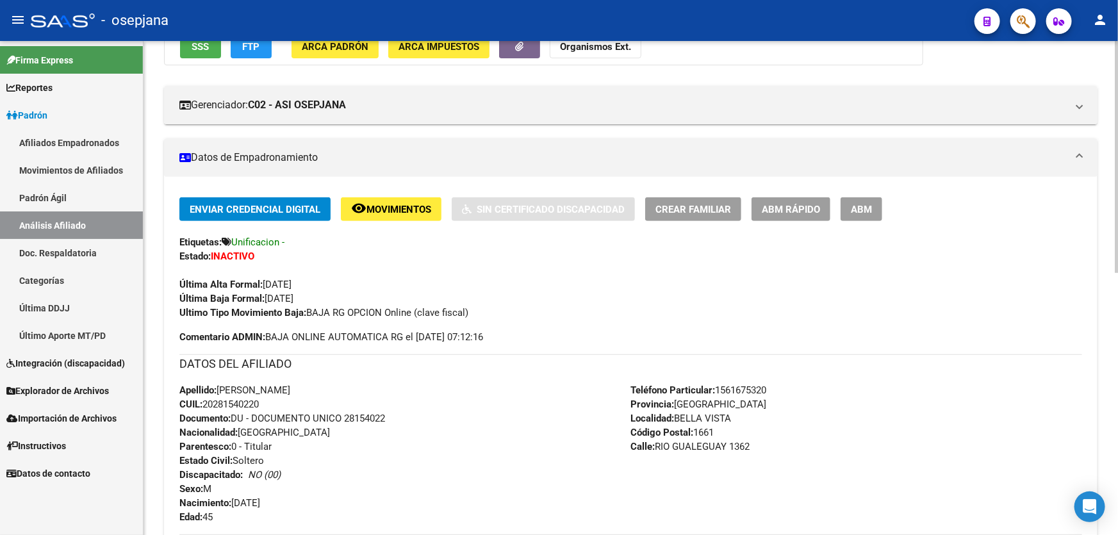
click at [416, 209] on span "Movimientos" at bounding box center [398, 210] width 65 height 12
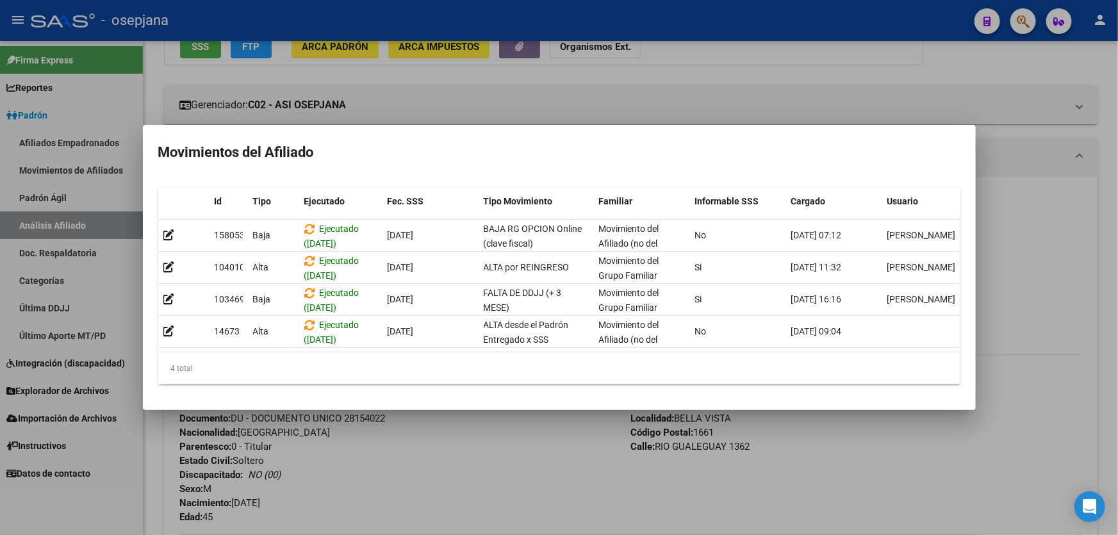
click at [400, 453] on div at bounding box center [559, 267] width 1118 height 535
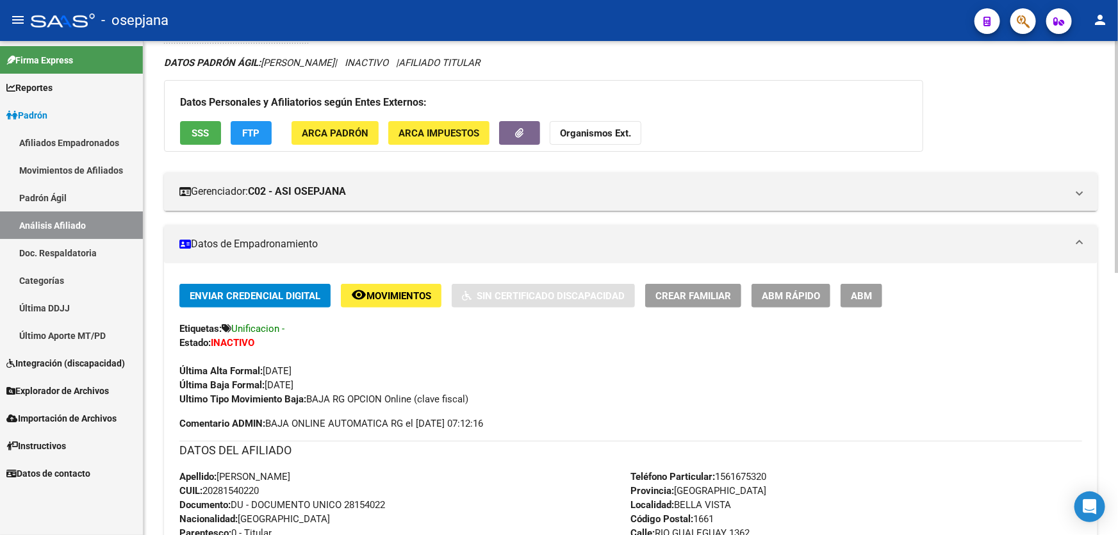
scroll to position [0, 0]
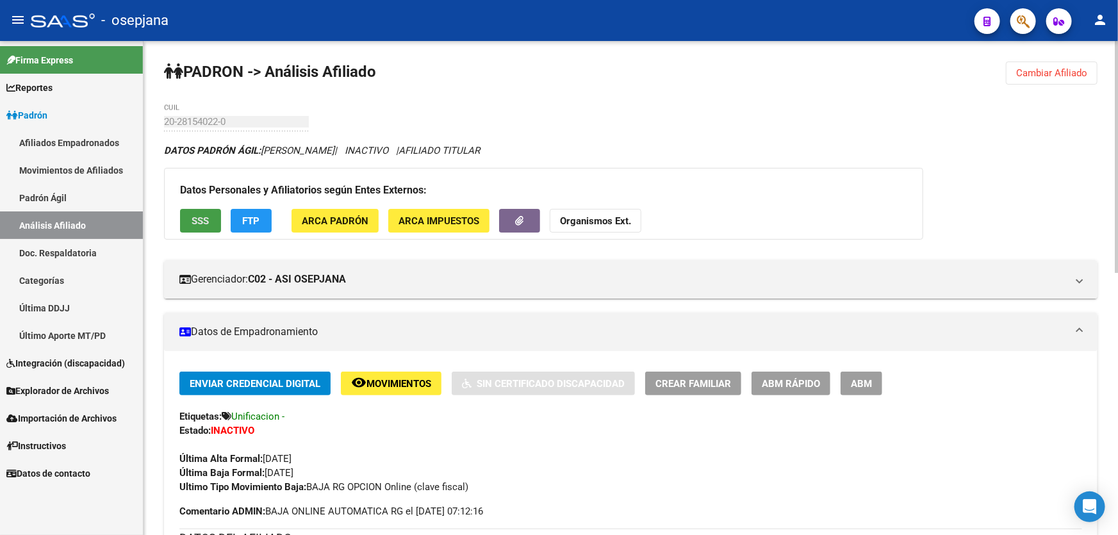
click at [196, 217] on span "SSS" at bounding box center [200, 221] width 17 height 12
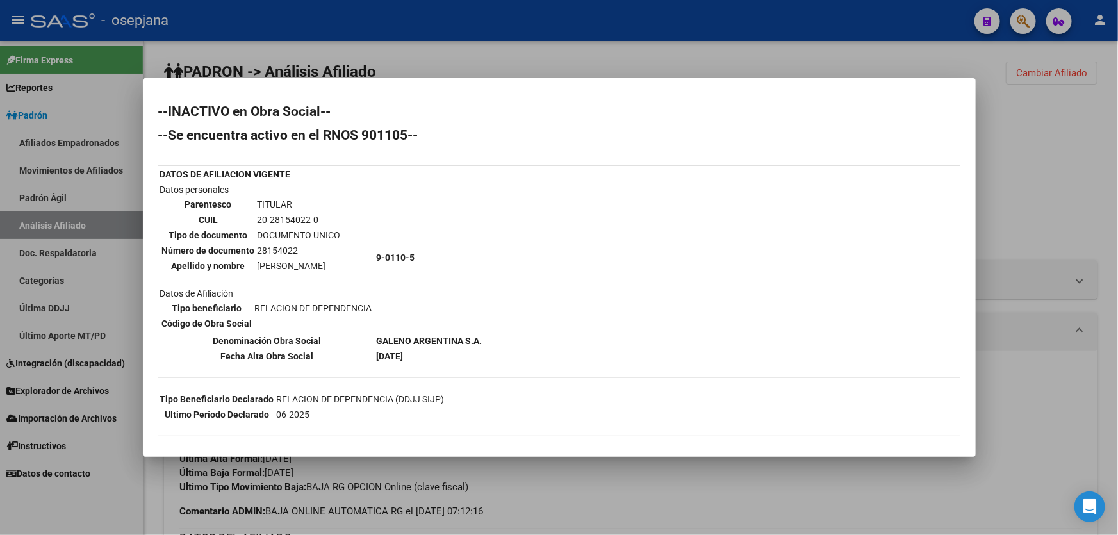
click at [1050, 179] on div at bounding box center [559, 267] width 1118 height 535
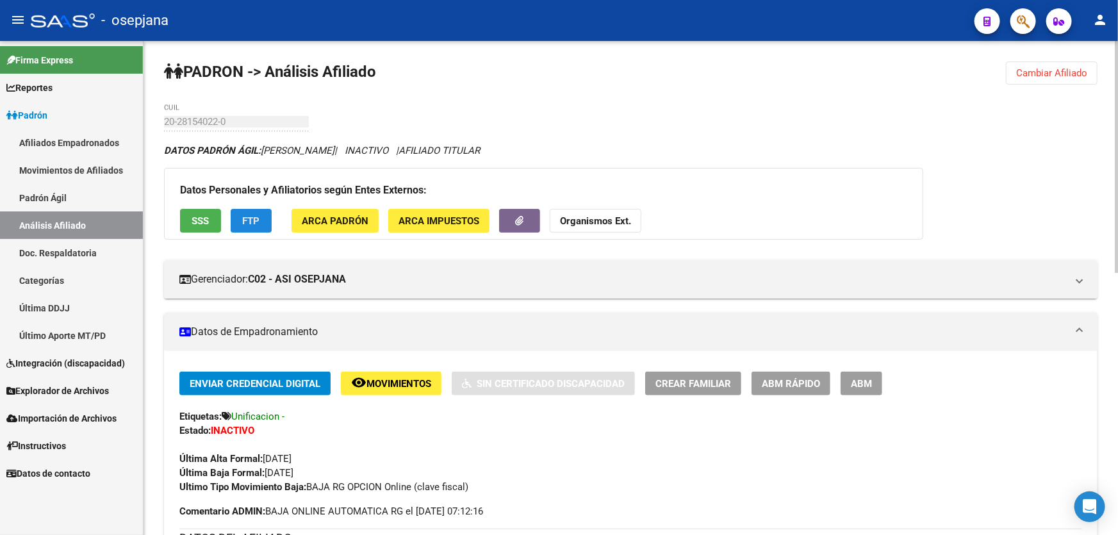
click at [253, 224] on span "FTP" at bounding box center [251, 221] width 17 height 12
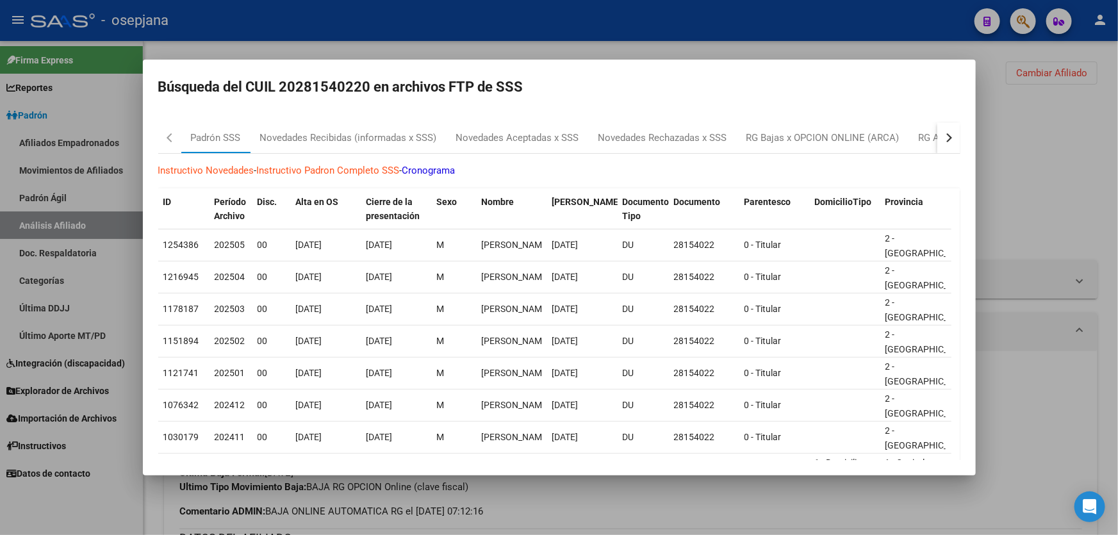
click at [937, 145] on button "button" at bounding box center [948, 137] width 23 height 31
click at [942, 138] on div "button" at bounding box center [946, 137] width 9 height 9
click at [904, 142] on div "RG Bajas Diarias" at bounding box center [884, 138] width 71 height 15
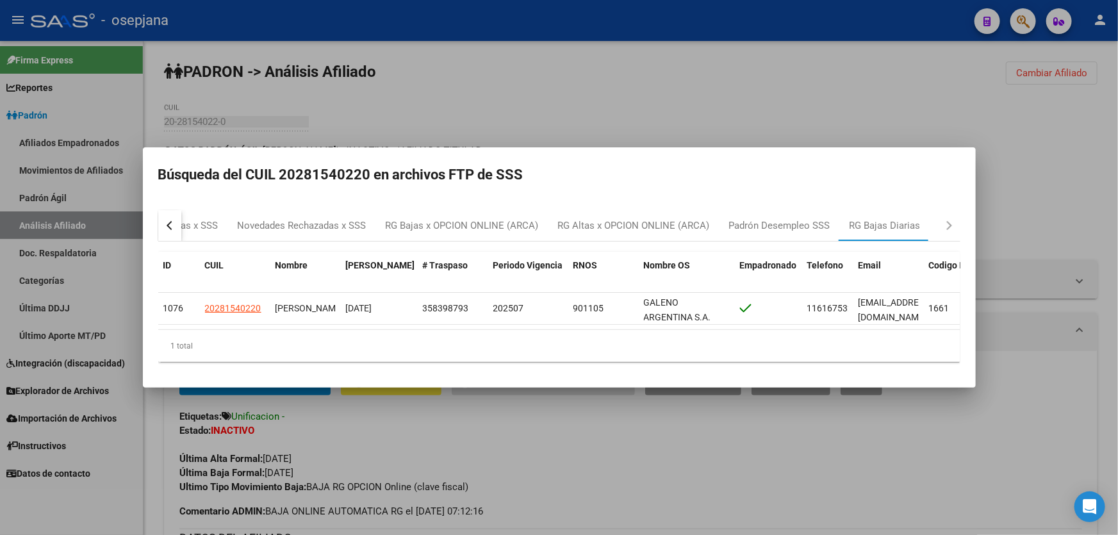
click at [1061, 164] on div at bounding box center [559, 267] width 1118 height 535
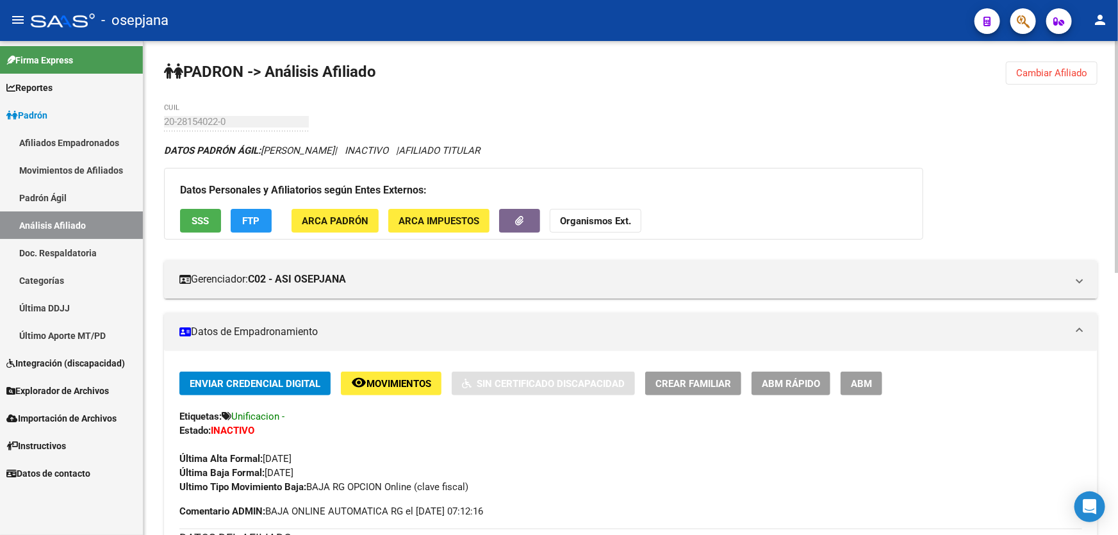
click at [1038, 70] on span "Cambiar Afiliado" at bounding box center [1051, 73] width 71 height 12
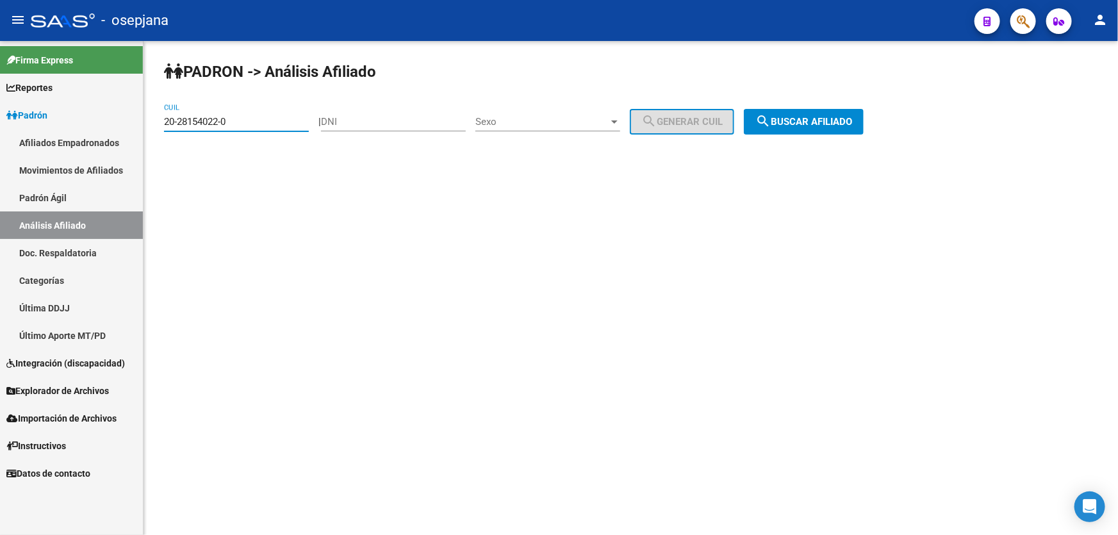
drag, startPoint x: 249, startPoint y: 122, endPoint x: 190, endPoint y: 123, distance: 58.9
click at [242, 122] on input "20-28154022-0" at bounding box center [236, 122] width 145 height 12
click at [160, 123] on div "PADRON -> Análisis Afiliado 20-28154022-0 CUIL | DNI Sexo Sexo search Generar C…" at bounding box center [630, 108] width 974 height 135
drag, startPoint x: 163, startPoint y: 120, endPoint x: 281, endPoint y: 122, distance: 117.9
click at [281, 122] on input "20-28154022-0" at bounding box center [236, 122] width 145 height 12
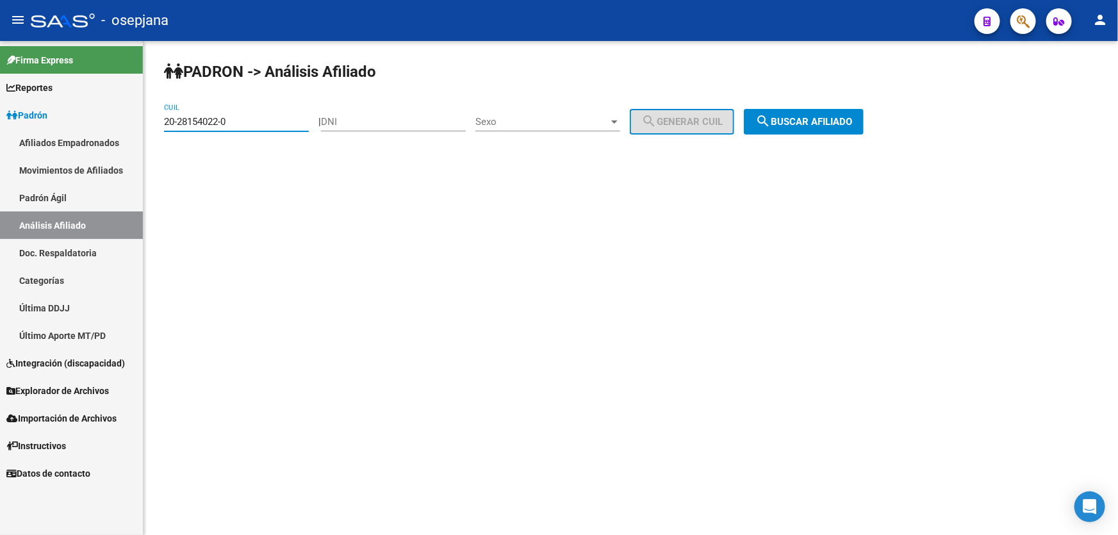
paste input "366233-1"
click at [822, 112] on button "search Buscar afiliado" at bounding box center [804, 122] width 120 height 26
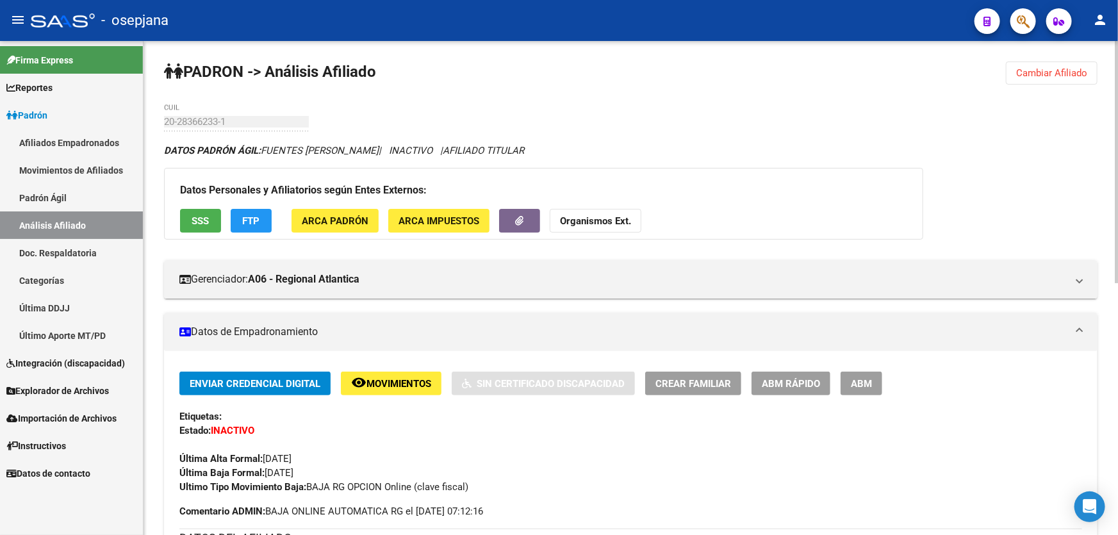
click at [1065, 78] on button "Cambiar Afiliado" at bounding box center [1052, 72] width 92 height 23
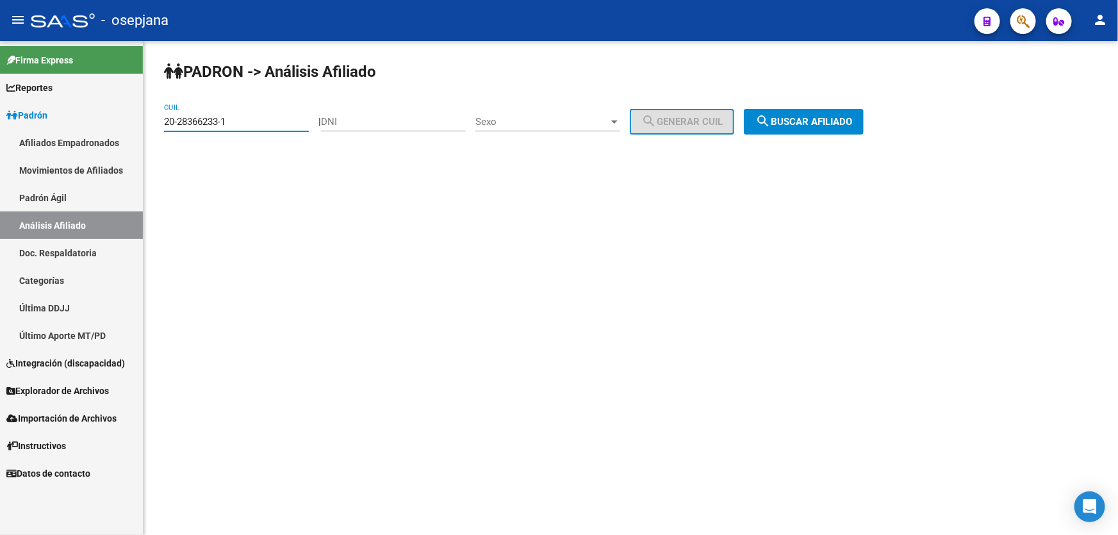
drag, startPoint x: 259, startPoint y: 123, endPoint x: 152, endPoint y: 132, distance: 107.3
click at [152, 132] on div "PADRON -> Análisis Afiliado 20-28366233-1 CUIL | DNI Sexo Sexo search Generar C…" at bounding box center [630, 108] width 974 height 135
paste input "988828-5"
click at [824, 126] on span "search Buscar afiliado" at bounding box center [803, 122] width 97 height 12
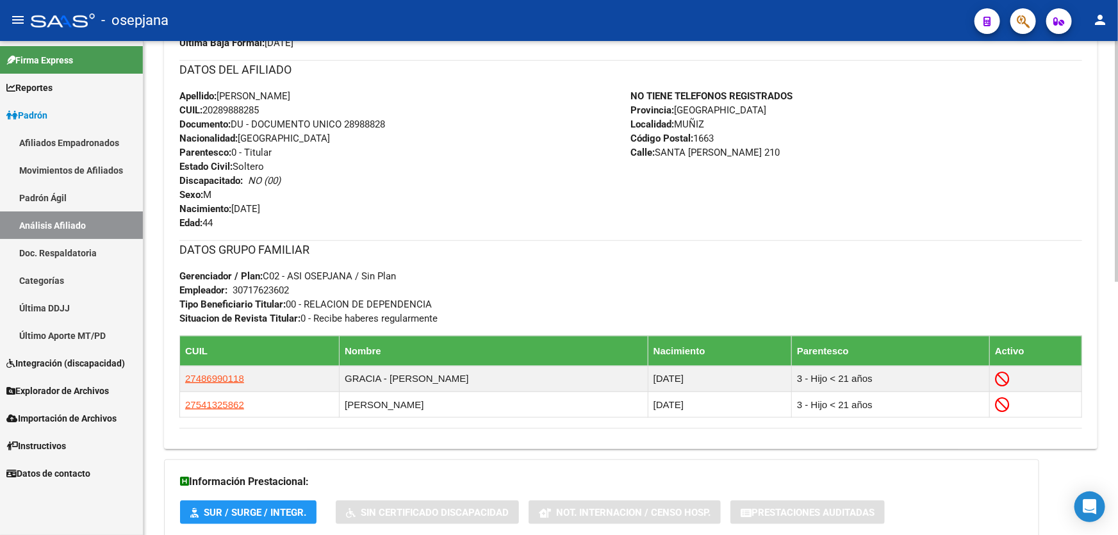
scroll to position [466, 0]
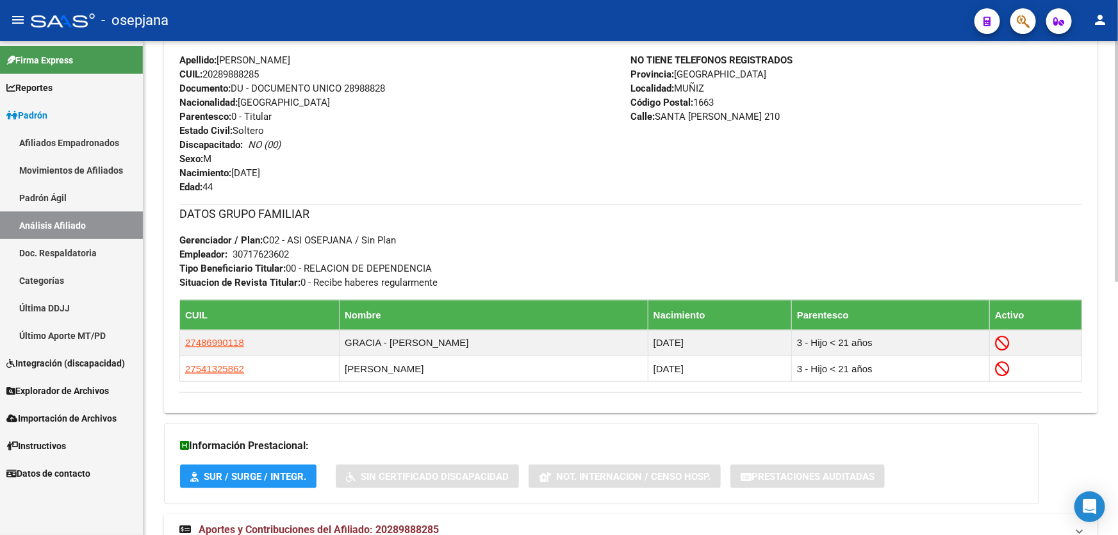
click at [249, 189] on div "Apellido: [PERSON_NAME]: 20289888285 Documento: DU - DOCUMENTO UNICO 28988828 N…" at bounding box center [405, 123] width 452 height 141
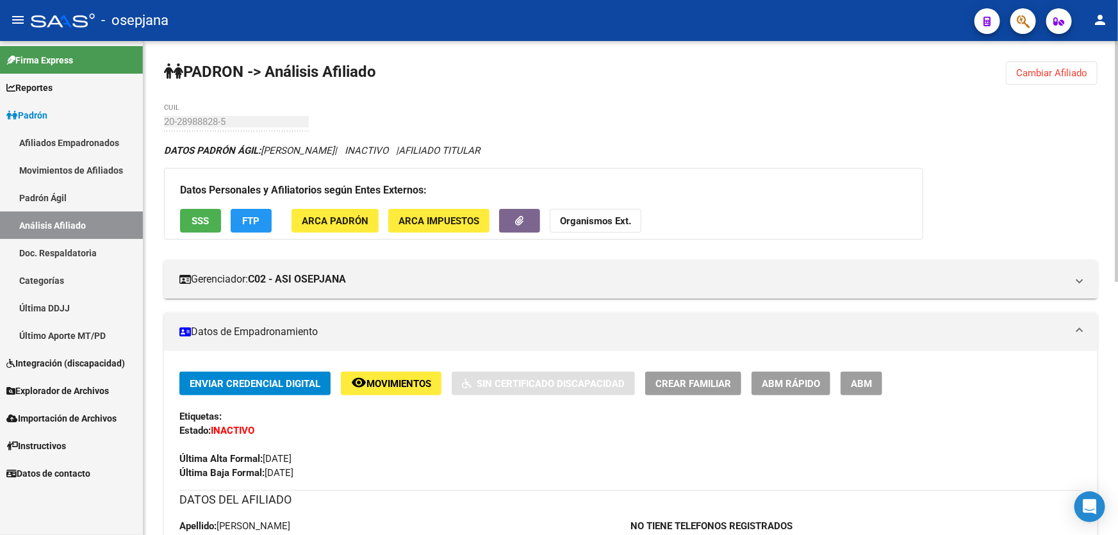
scroll to position [0, 0]
click at [1080, 67] on span "Cambiar Afiliado" at bounding box center [1051, 73] width 71 height 12
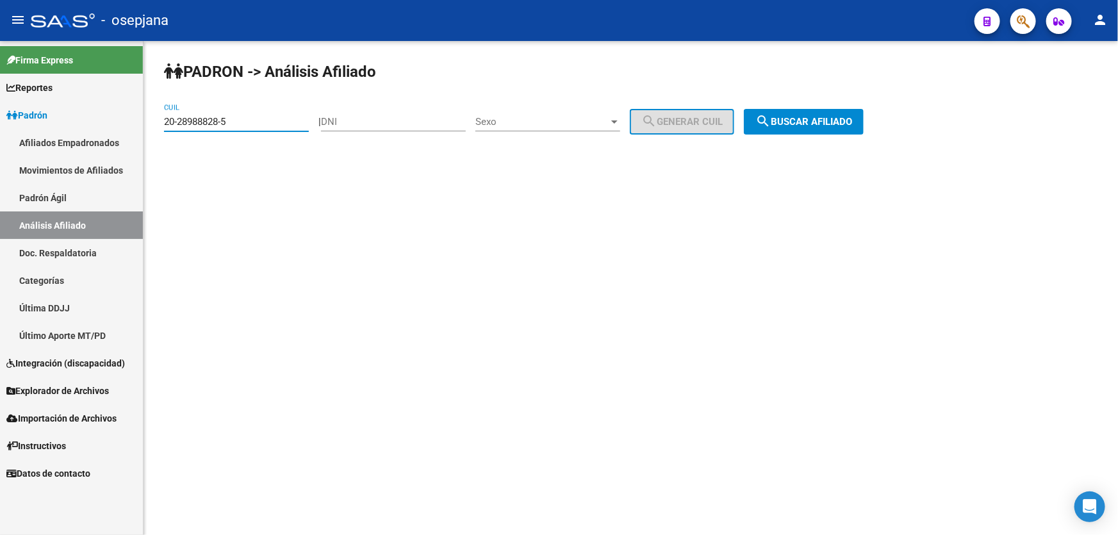
drag, startPoint x: 272, startPoint y: 121, endPoint x: 152, endPoint y: 122, distance: 119.8
click at [152, 122] on div "PADRON -> Análisis Afiliado 20-28988828-5 CUIL | DNI Sexo Sexo search Generar C…" at bounding box center [630, 108] width 974 height 135
paste input "30297030-1"
click at [847, 123] on span "search Buscar afiliado" at bounding box center [803, 122] width 97 height 12
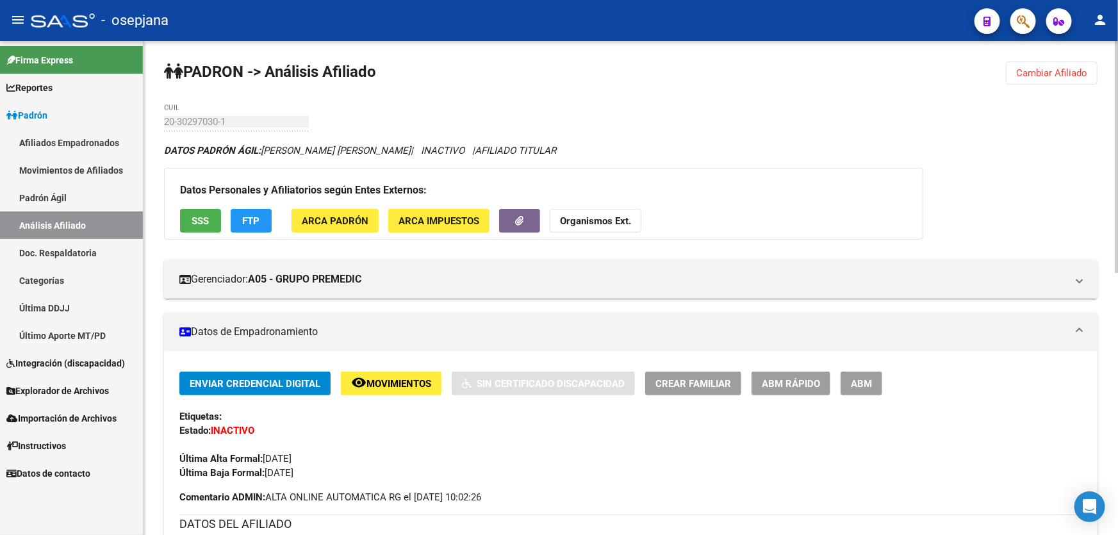
click at [201, 205] on div "Datos Personales y Afiliatorios según Entes Externos: SSS FTP ARCA Padrón ARCA …" at bounding box center [543, 204] width 759 height 72
click at [201, 211] on button "SSS" at bounding box center [200, 221] width 41 height 24
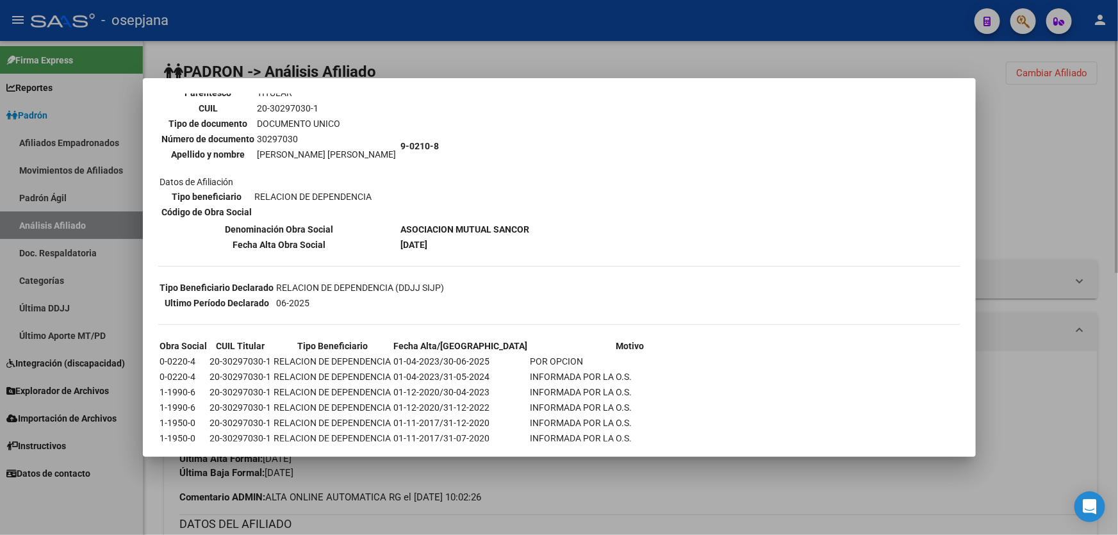
scroll to position [116, 0]
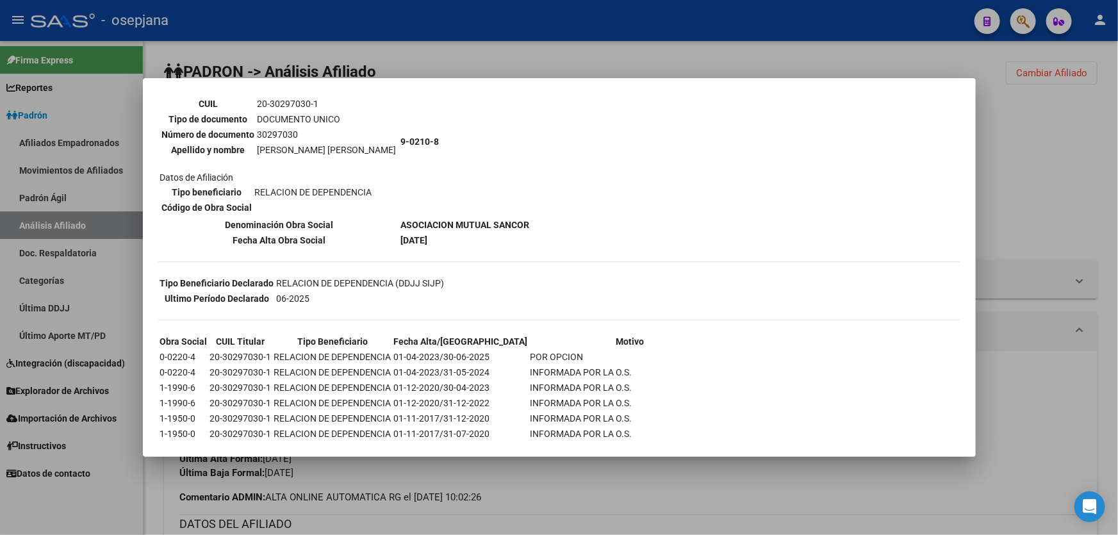
click at [1056, 238] on div at bounding box center [559, 267] width 1118 height 535
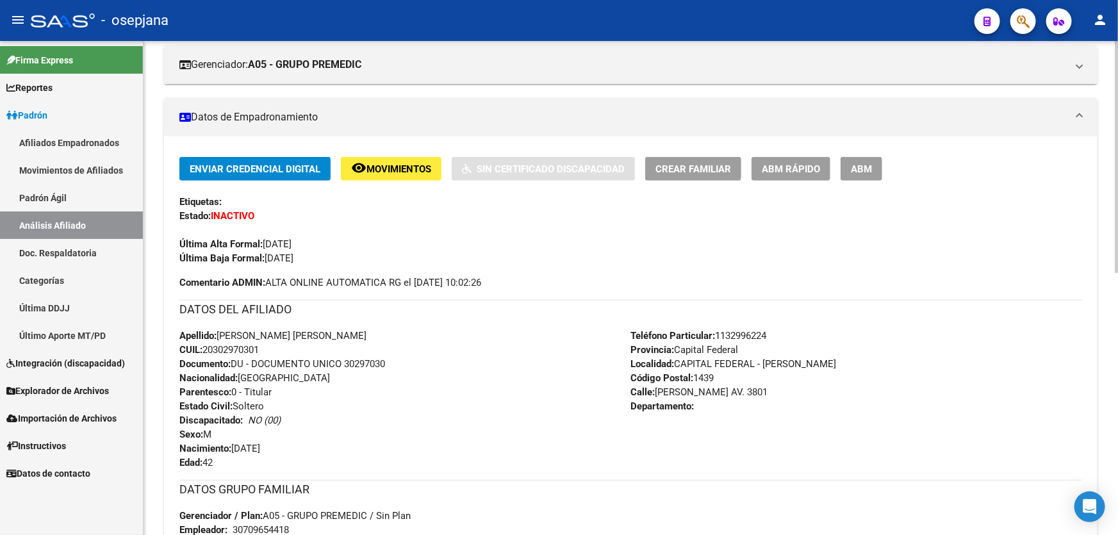
scroll to position [233, 0]
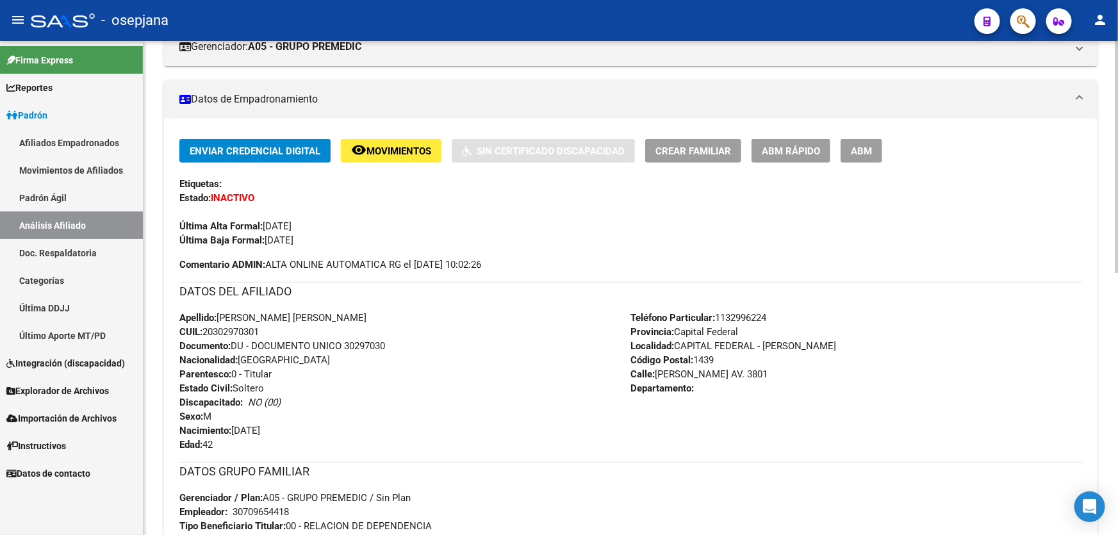
drag, startPoint x: 347, startPoint y: 343, endPoint x: 414, endPoint y: 347, distance: 68.0
click at [414, 347] on div "Apellido: [PERSON_NAME] [PERSON_NAME] CUIL: 20302970301 Documento: DU - DOCUMEN…" at bounding box center [405, 381] width 452 height 141
copy span "30297030"
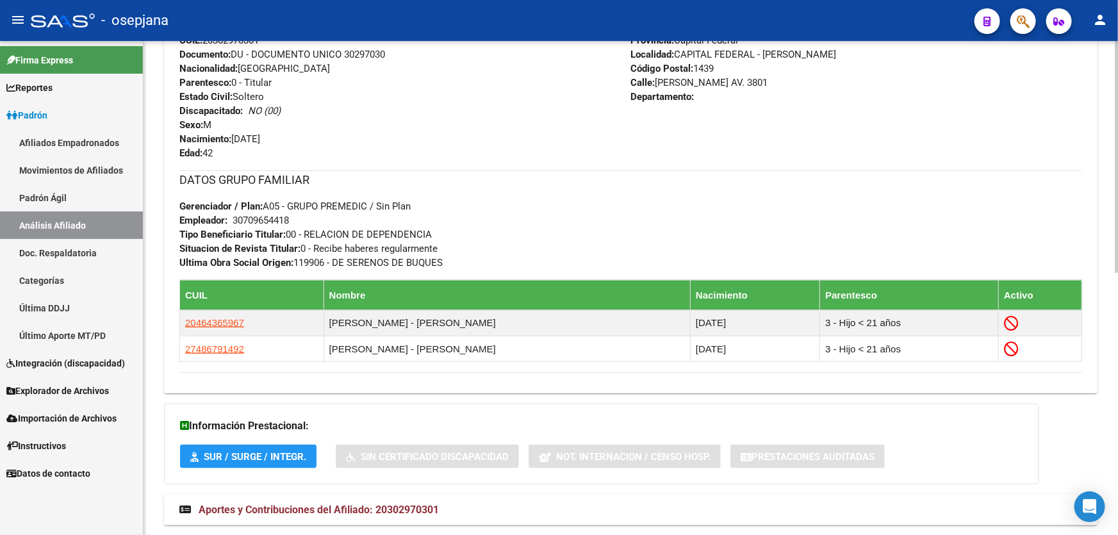
scroll to position [58, 0]
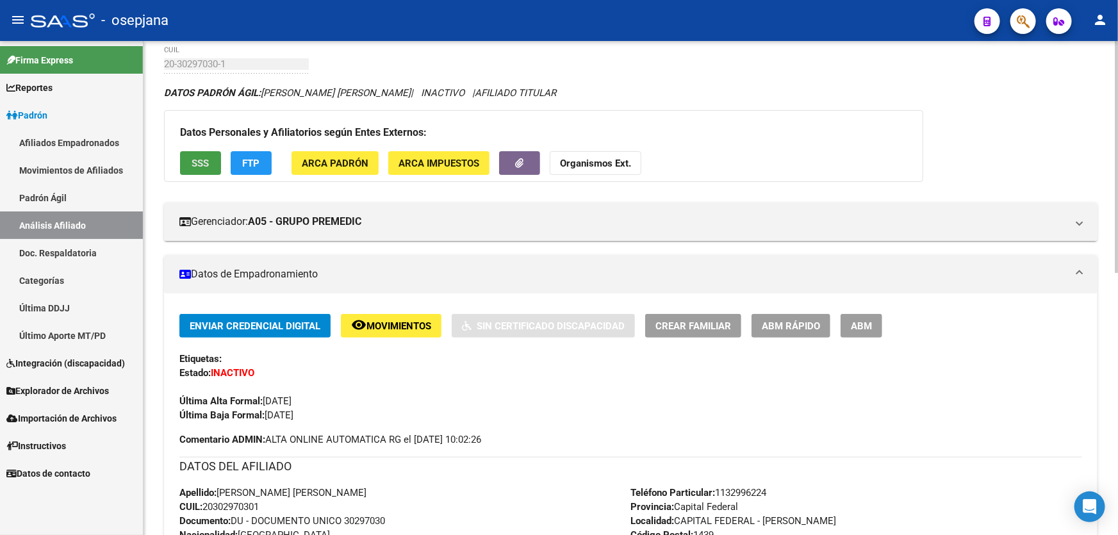
click at [190, 161] on button "SSS" at bounding box center [200, 163] width 41 height 24
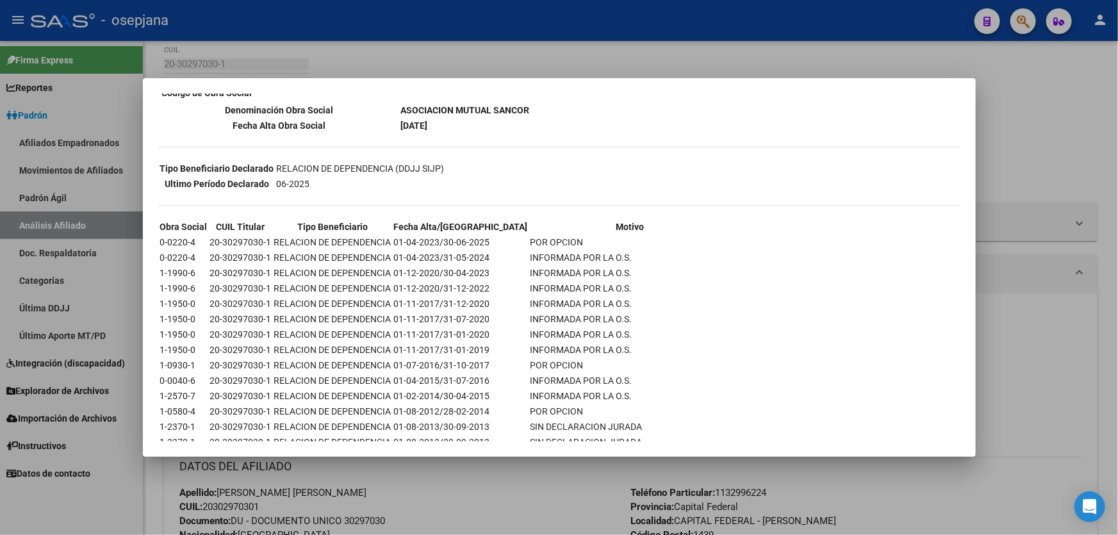
scroll to position [233, 0]
click at [1070, 184] on div at bounding box center [559, 267] width 1118 height 535
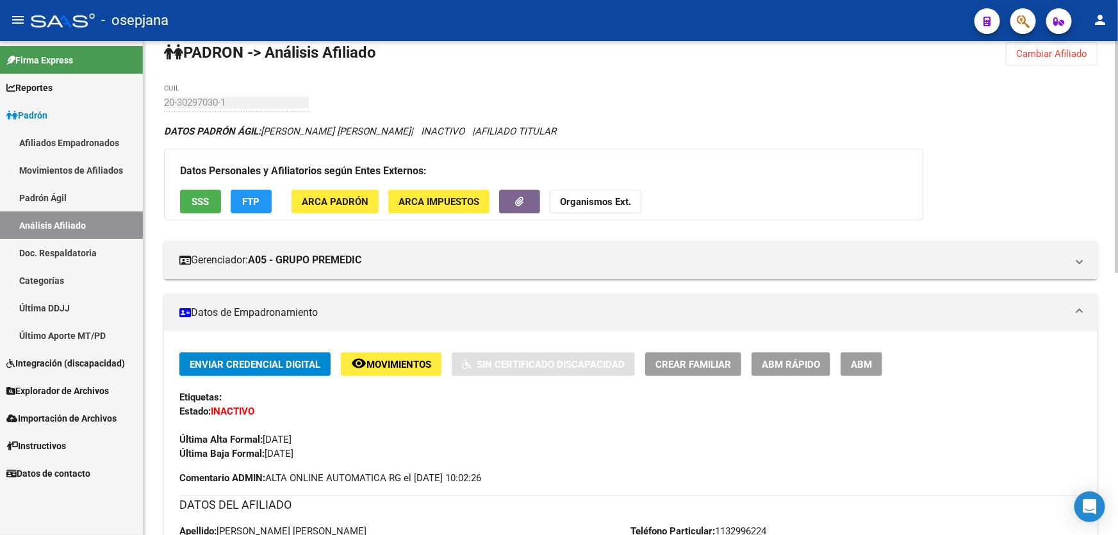
scroll to position [0, 0]
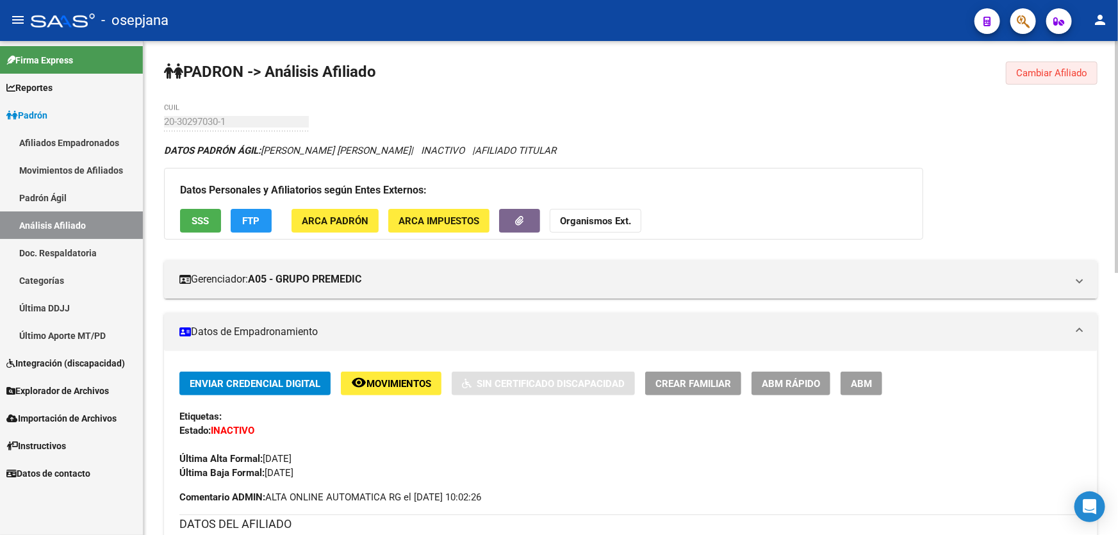
click at [1063, 73] on span "Cambiar Afiliado" at bounding box center [1051, 73] width 71 height 12
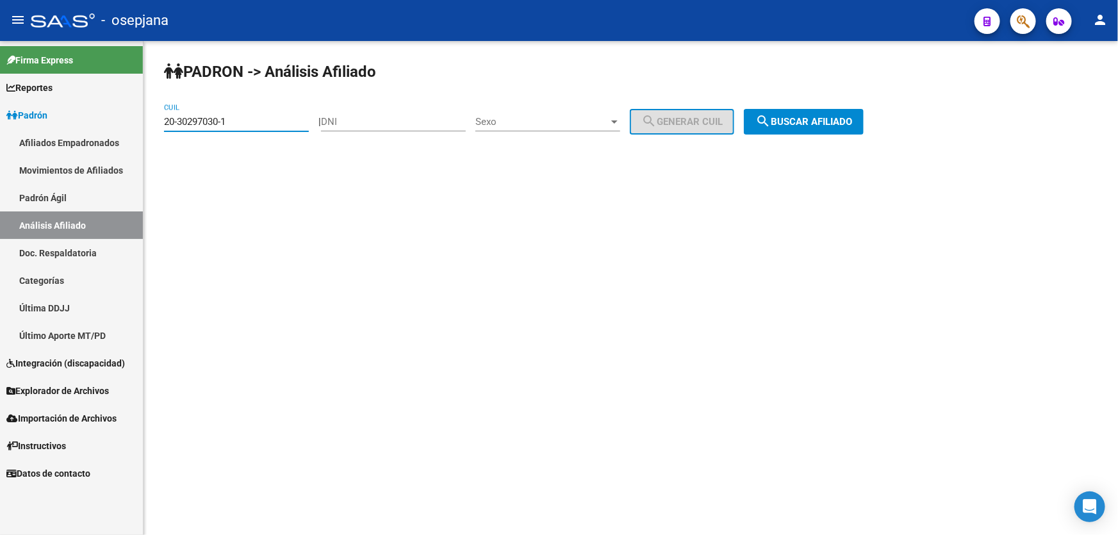
drag, startPoint x: 279, startPoint y: 125, endPoint x: 151, endPoint y: 127, distance: 128.1
click at [151, 127] on div "PADRON -> Análisis Afiliado 20-30297030-1 CUIL | DNI Sexo Sexo search Generar C…" at bounding box center [630, 108] width 974 height 135
paste input "44242959-7"
type input "20-44242959-7"
click at [814, 120] on span "search Buscar afiliado" at bounding box center [803, 122] width 97 height 12
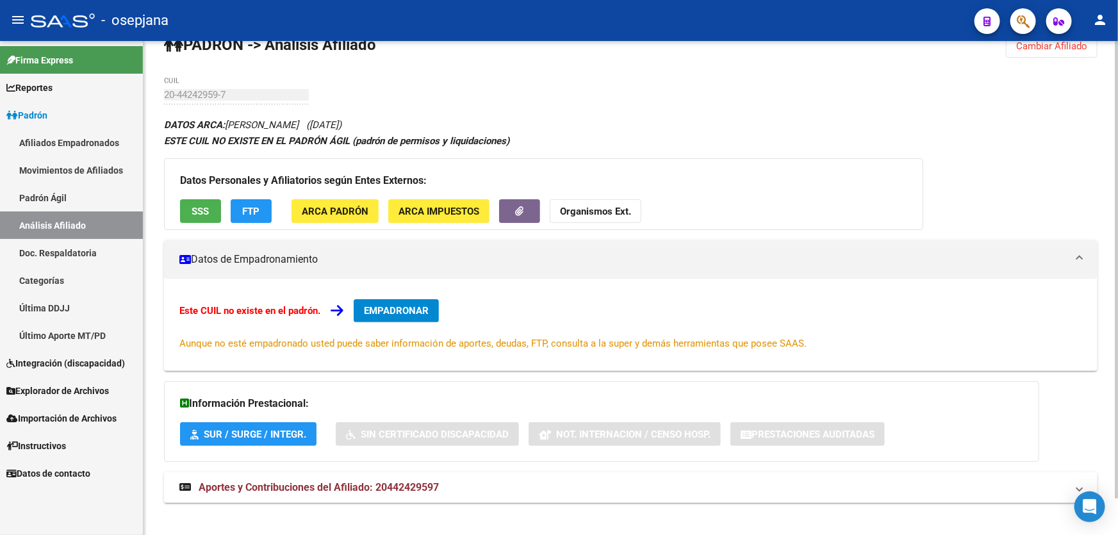
scroll to position [38, 0]
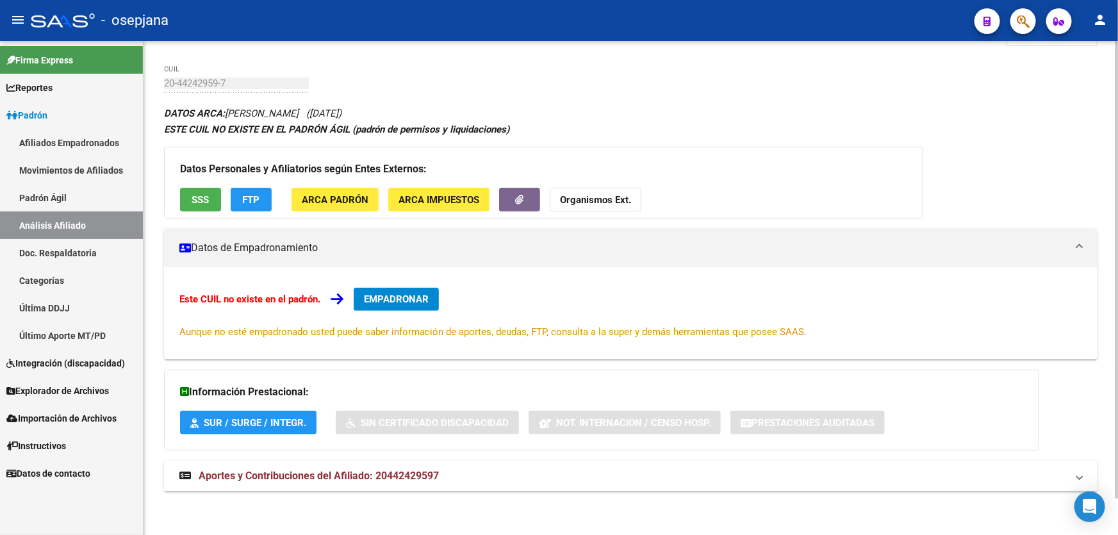
click at [423, 305] on button "EMPADRONAR" at bounding box center [396, 299] width 85 height 23
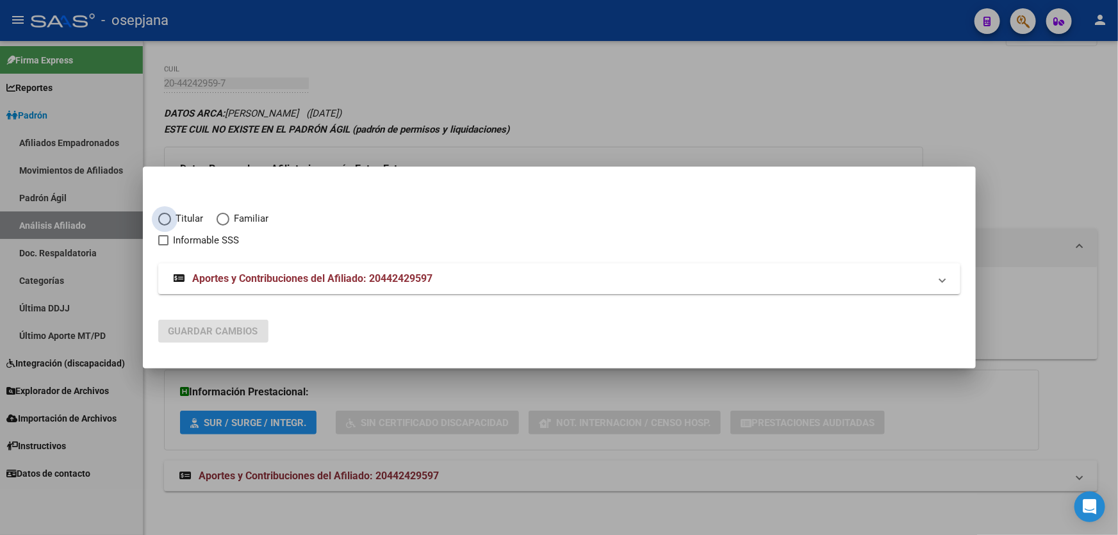
click at [174, 217] on span "Titular" at bounding box center [187, 218] width 33 height 15
click at [171, 217] on input "Titular" at bounding box center [164, 219] width 13 height 13
radio input "true"
checkbox input "true"
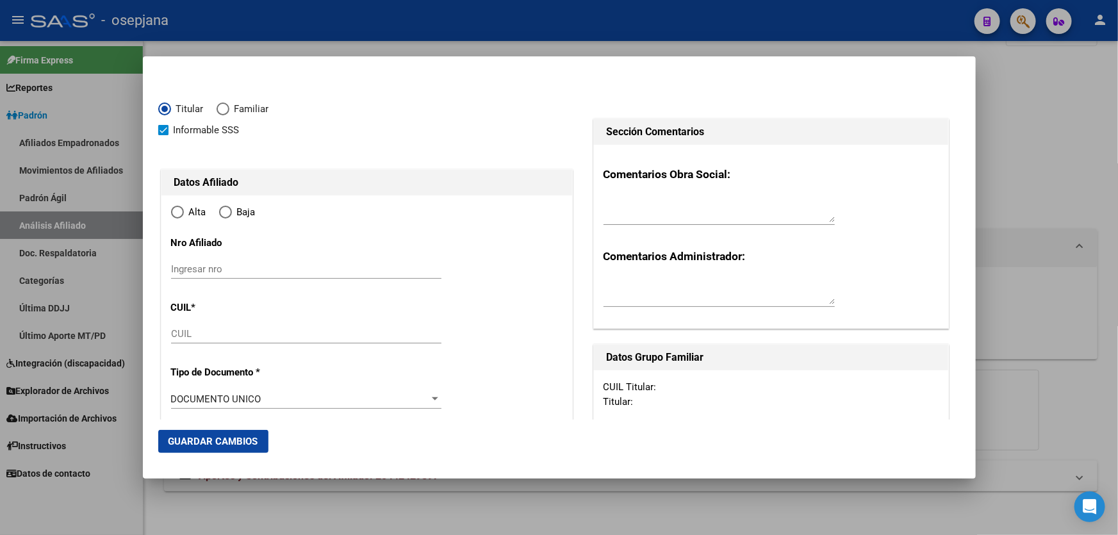
type input "20-44242959-7"
type input "44242959"
type input "[PERSON_NAME]"
type input "[DATE]"
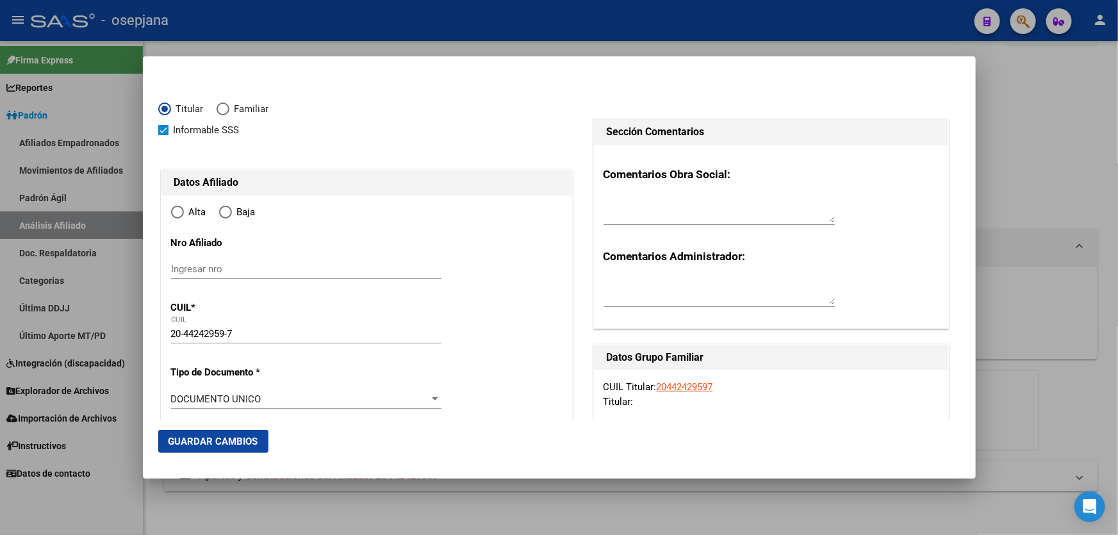
type input "TANDIL"
type input "7000"
type input "[GEOGRAPHIC_DATA]"
type input "1527"
radio input "true"
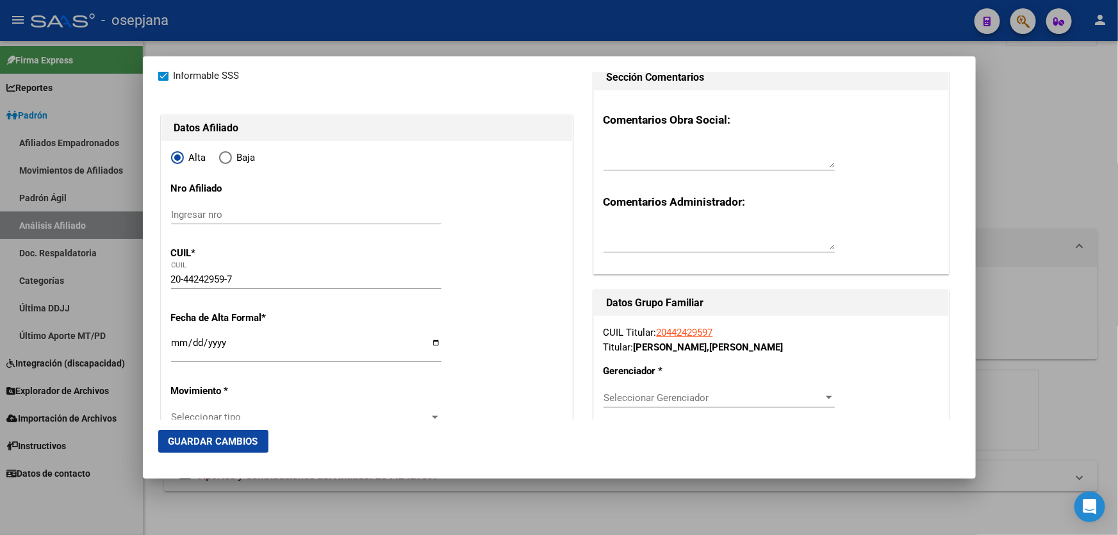
scroll to position [116, 0]
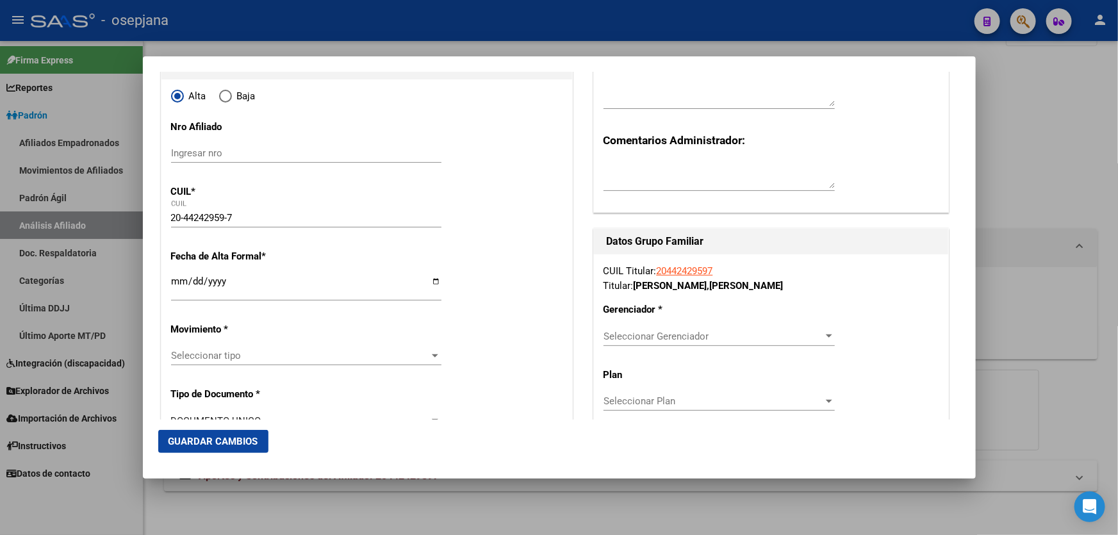
click at [177, 284] on input "Ingresar fecha" at bounding box center [306, 286] width 270 height 20
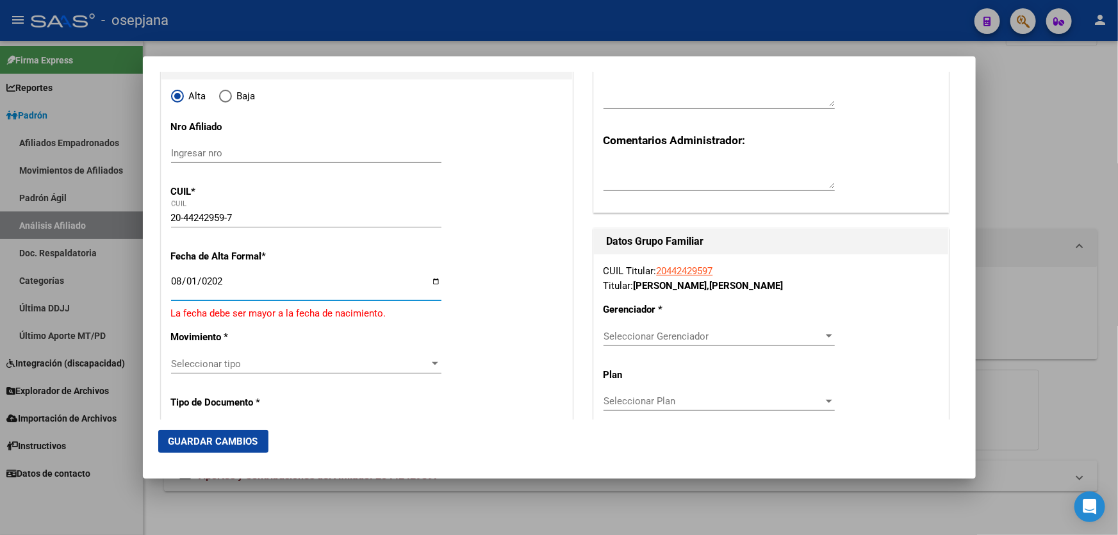
type input "[DATE]"
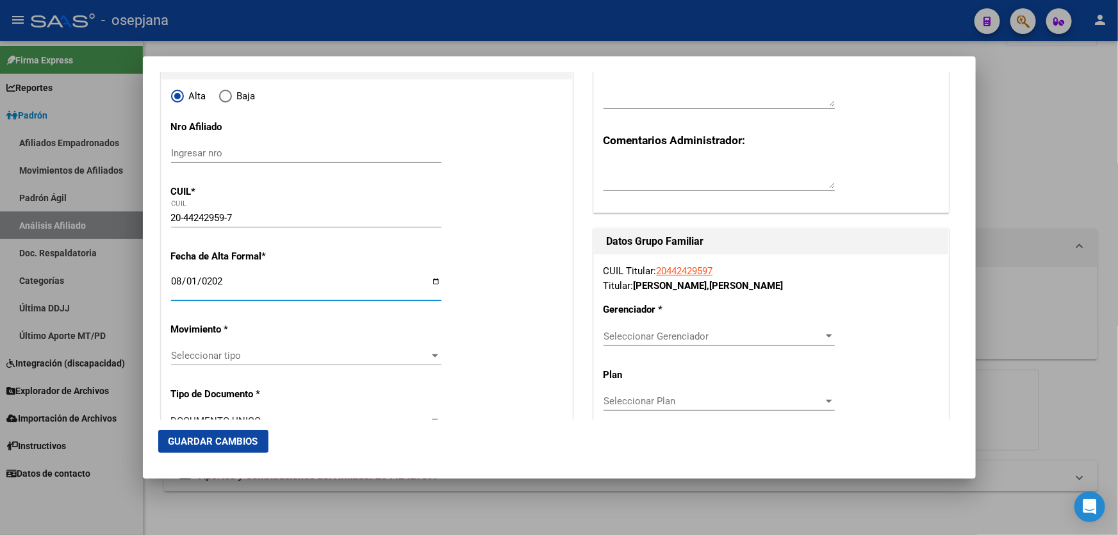
click at [310, 358] on span "Seleccionar tipo" at bounding box center [300, 356] width 259 height 12
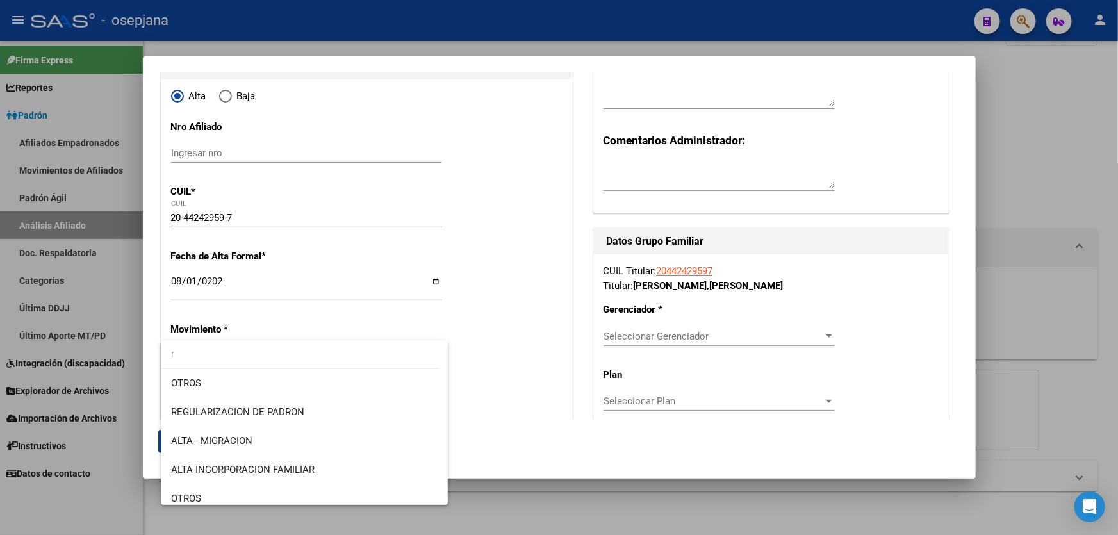
scroll to position [0, 0]
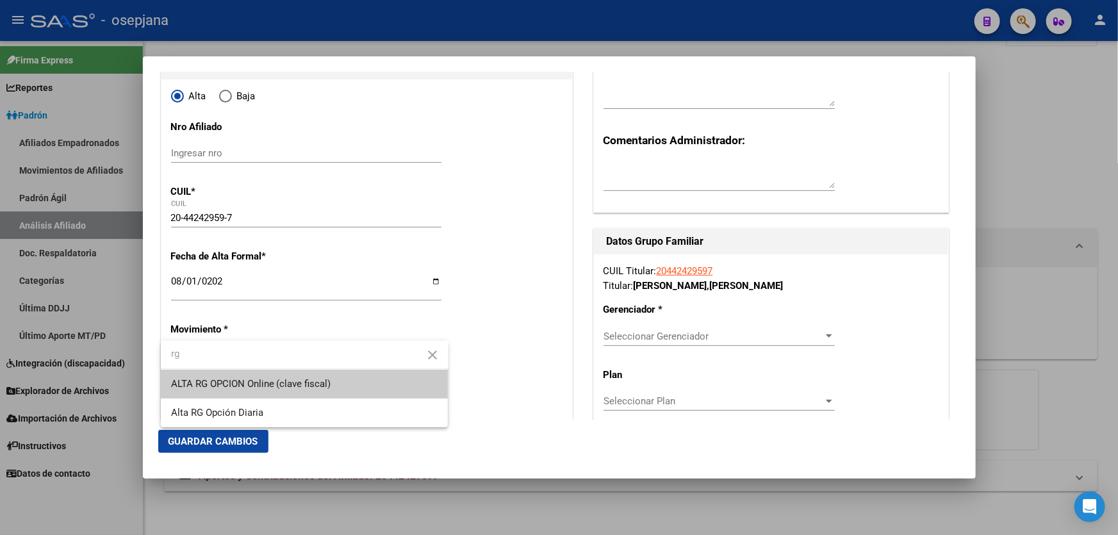
type input "rg"
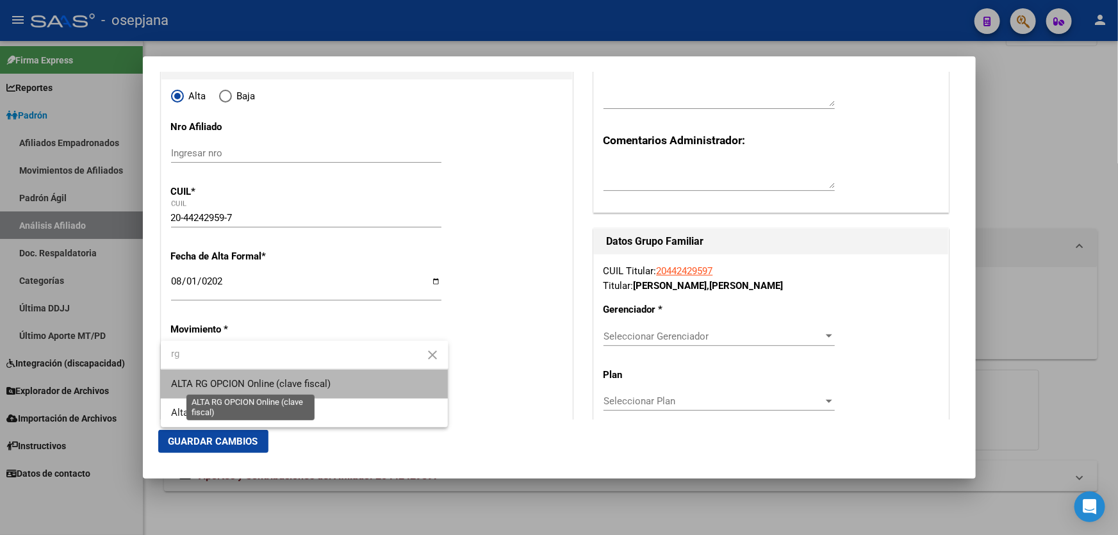
click at [297, 388] on span "ALTA RG OPCION Online (clave fiscal)" at bounding box center [251, 384] width 160 height 12
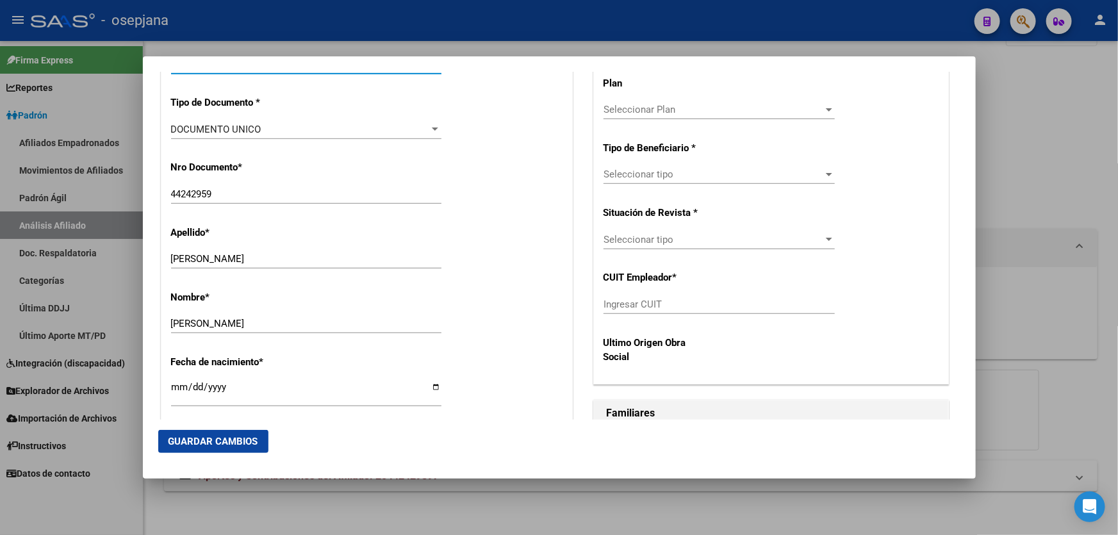
scroll to position [582, 0]
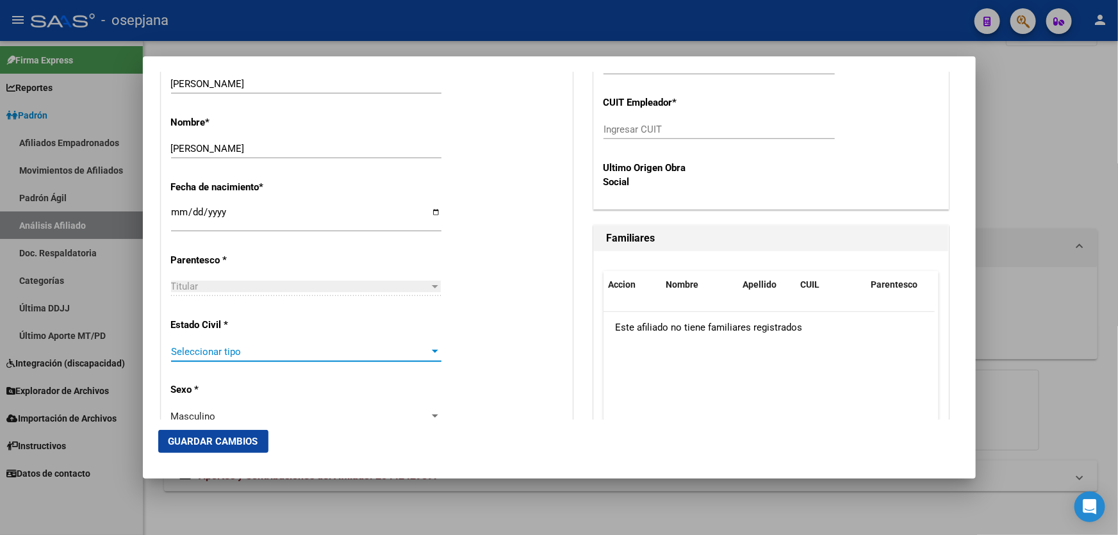
click at [281, 354] on span "Seleccionar tipo" at bounding box center [300, 352] width 259 height 12
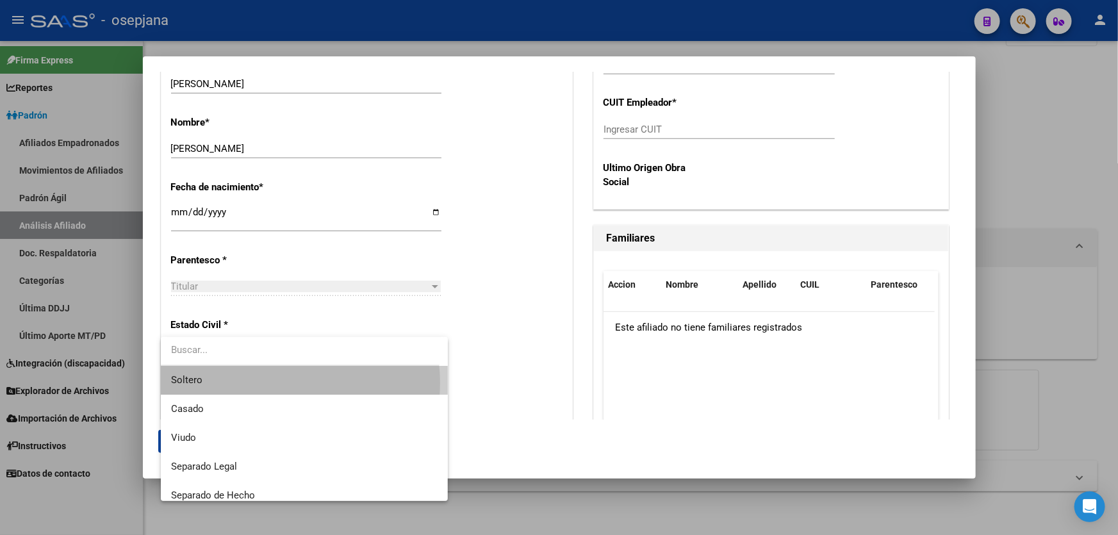
click at [271, 383] on span "Soltero" at bounding box center [304, 380] width 267 height 29
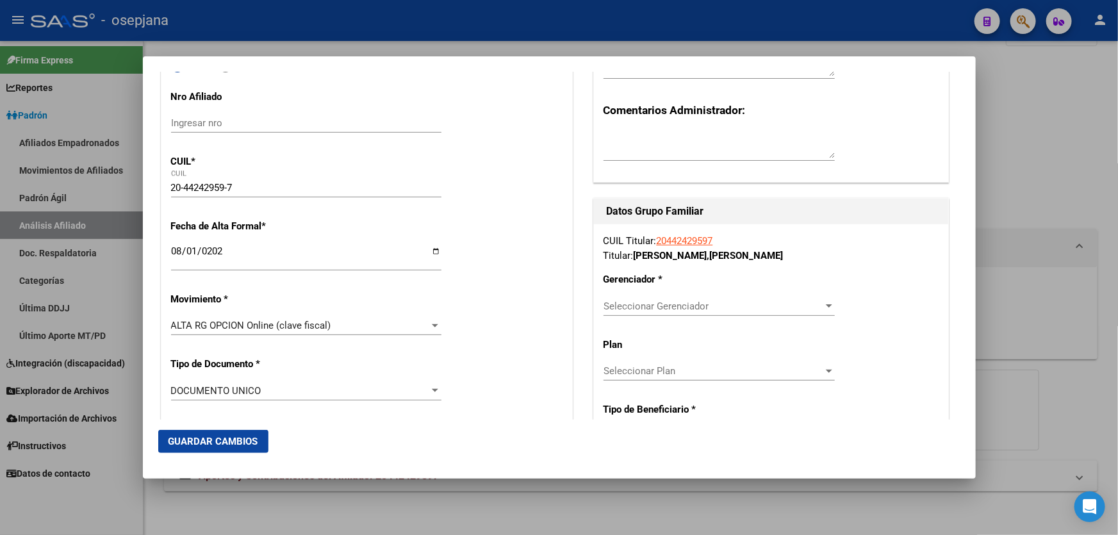
scroll to position [349, 0]
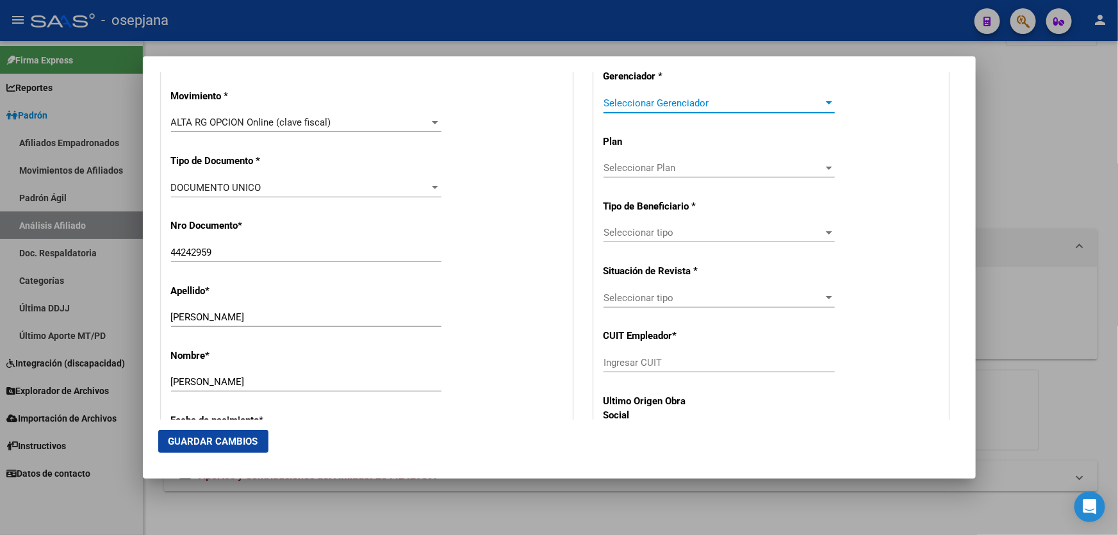
click at [825, 104] on div at bounding box center [829, 103] width 12 height 10
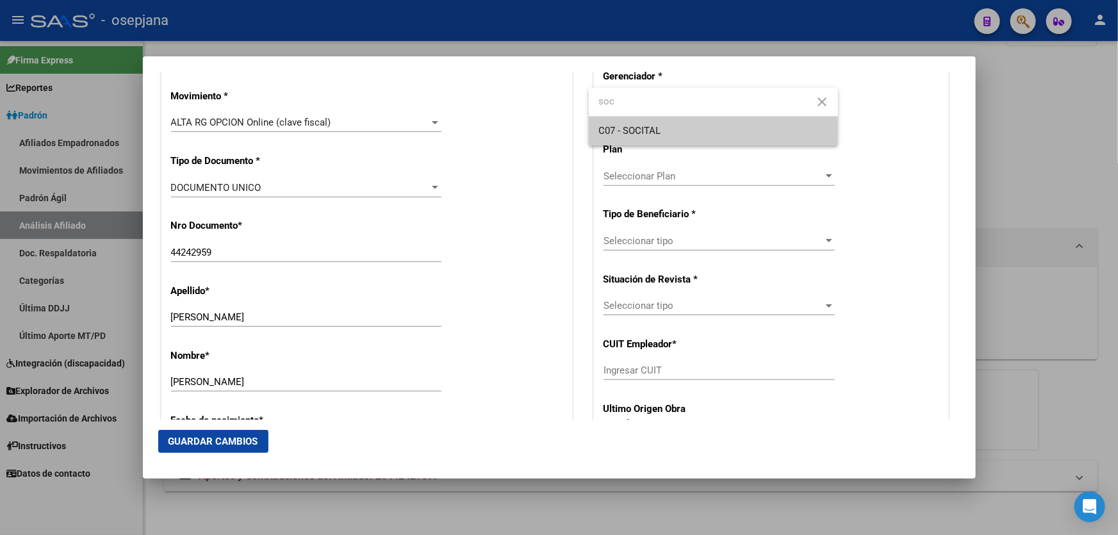
type input "soc"
click at [818, 125] on span "C07 - SOCITAL" at bounding box center [713, 131] width 229 height 29
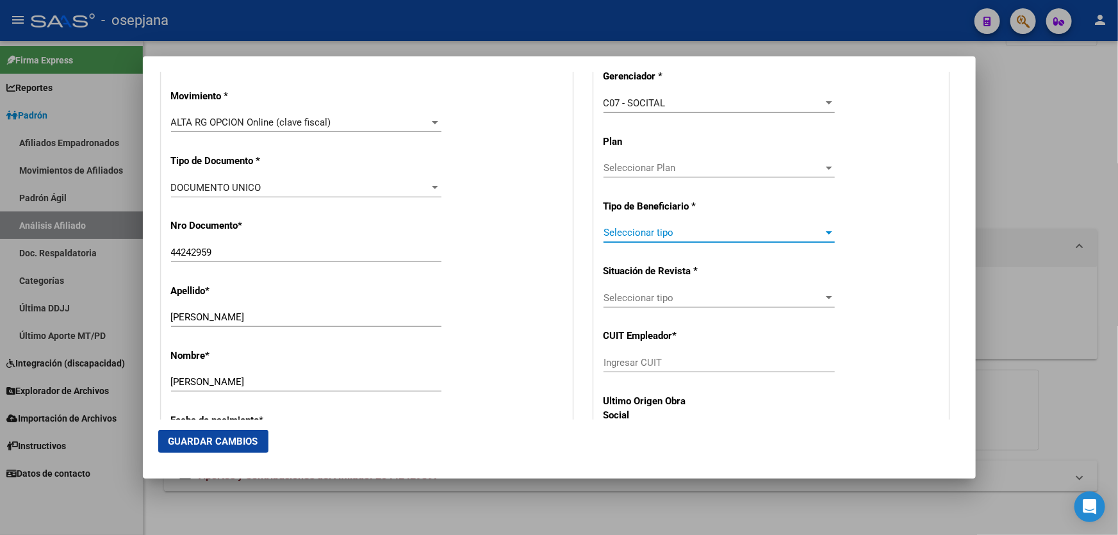
click at [742, 237] on span "Seleccionar tipo" at bounding box center [713, 233] width 220 height 12
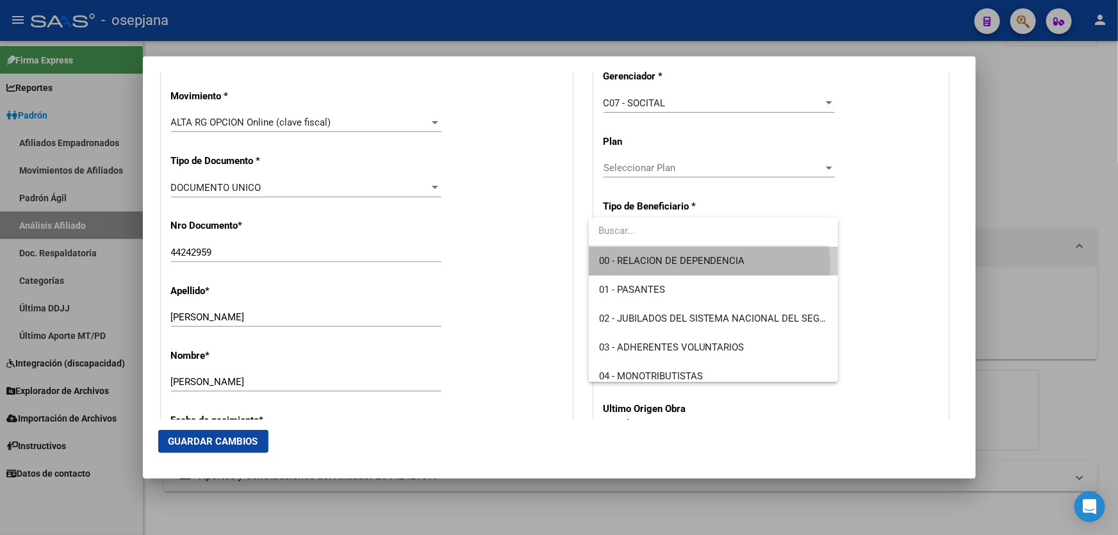
click at [704, 266] on span "00 - RELACION DE DEPENDENCIA" at bounding box center [713, 261] width 229 height 29
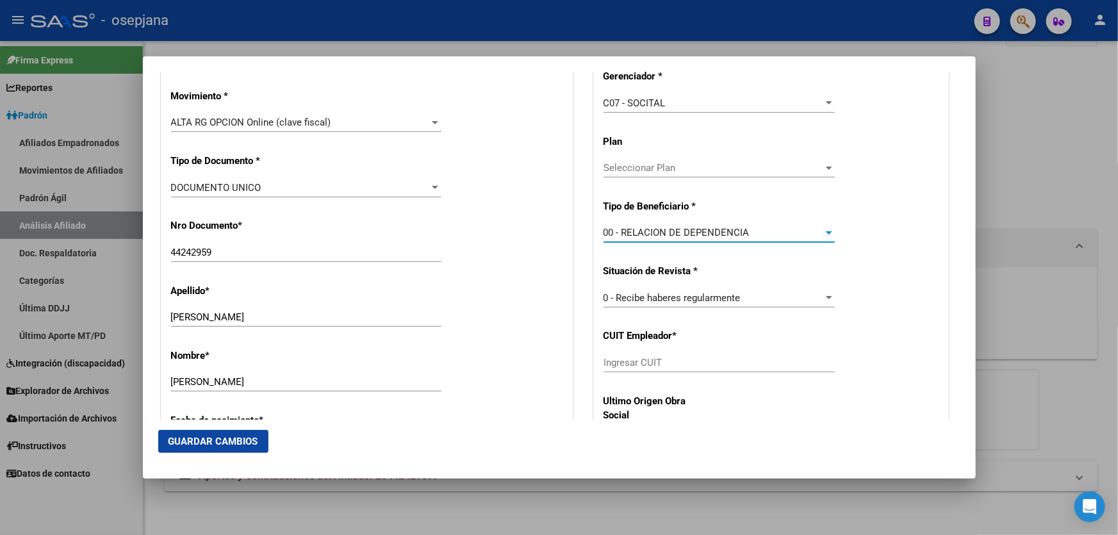
type input "30-69623064-8"
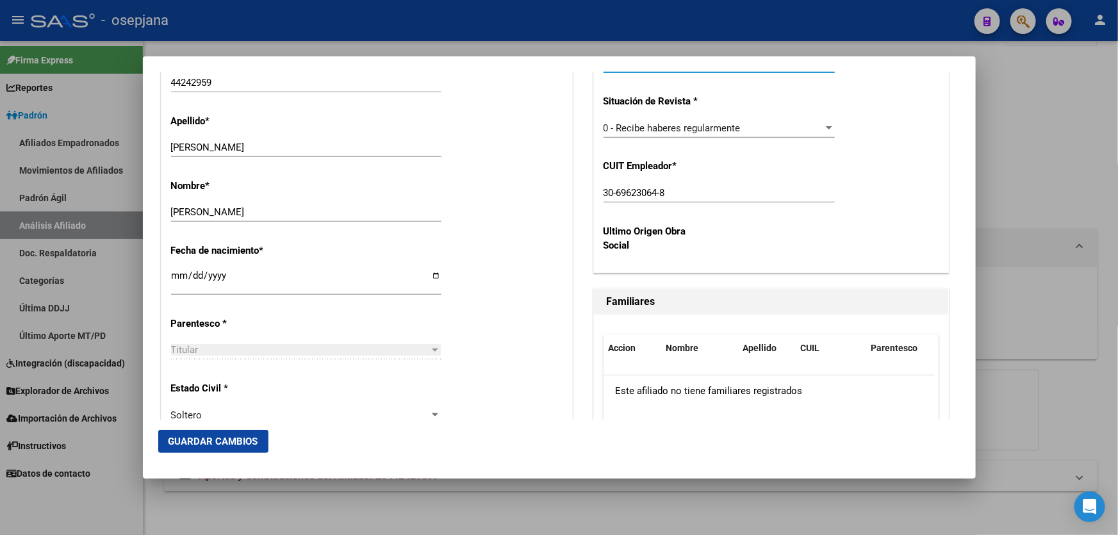
scroll to position [524, 0]
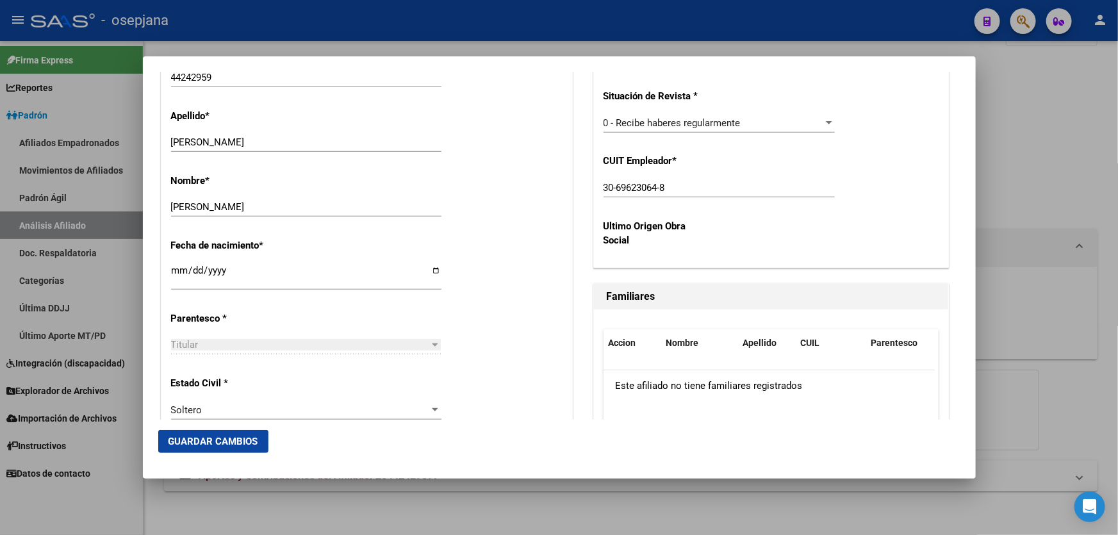
click at [226, 446] on span "Guardar Cambios" at bounding box center [213, 442] width 90 height 12
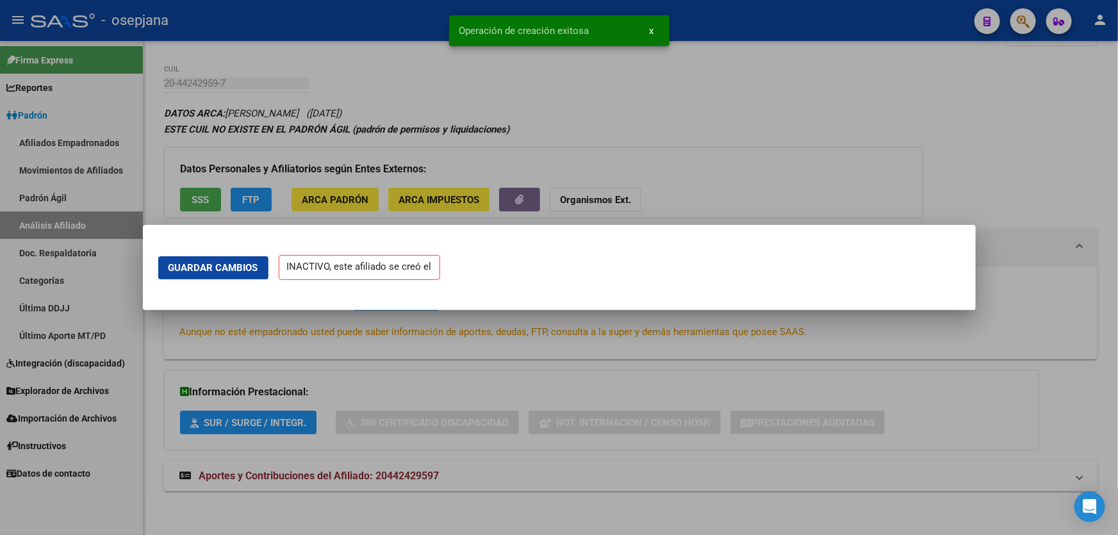
scroll to position [0, 0]
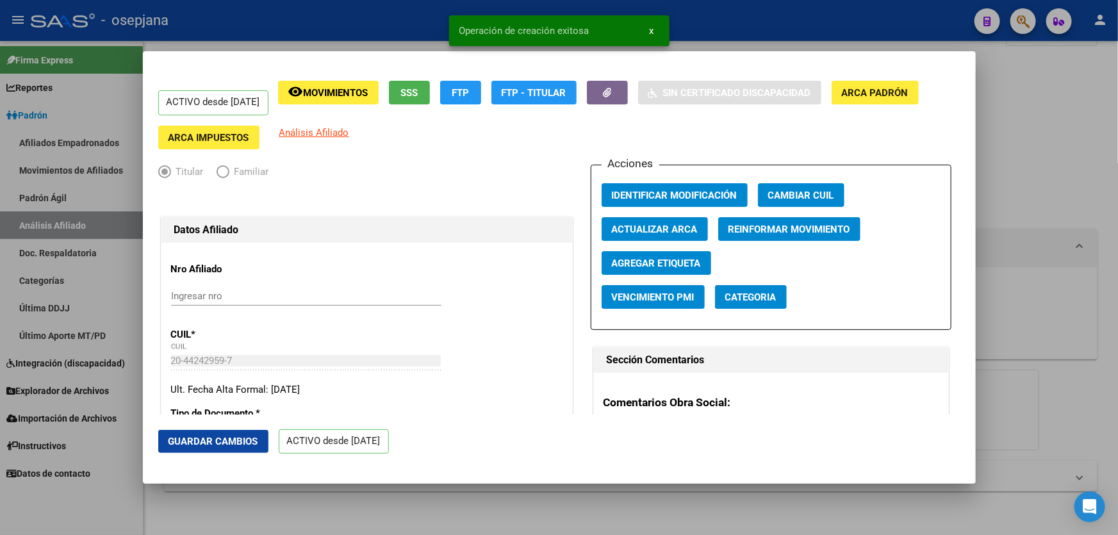
click at [215, 439] on span "Guardar Cambios" at bounding box center [213, 442] width 90 height 12
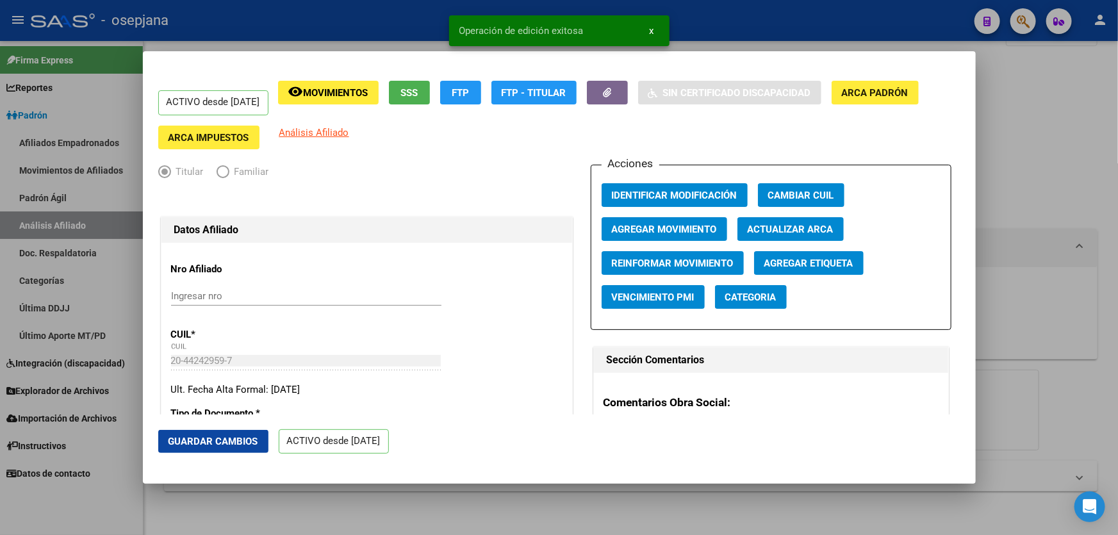
click at [1117, 256] on div at bounding box center [559, 267] width 1118 height 535
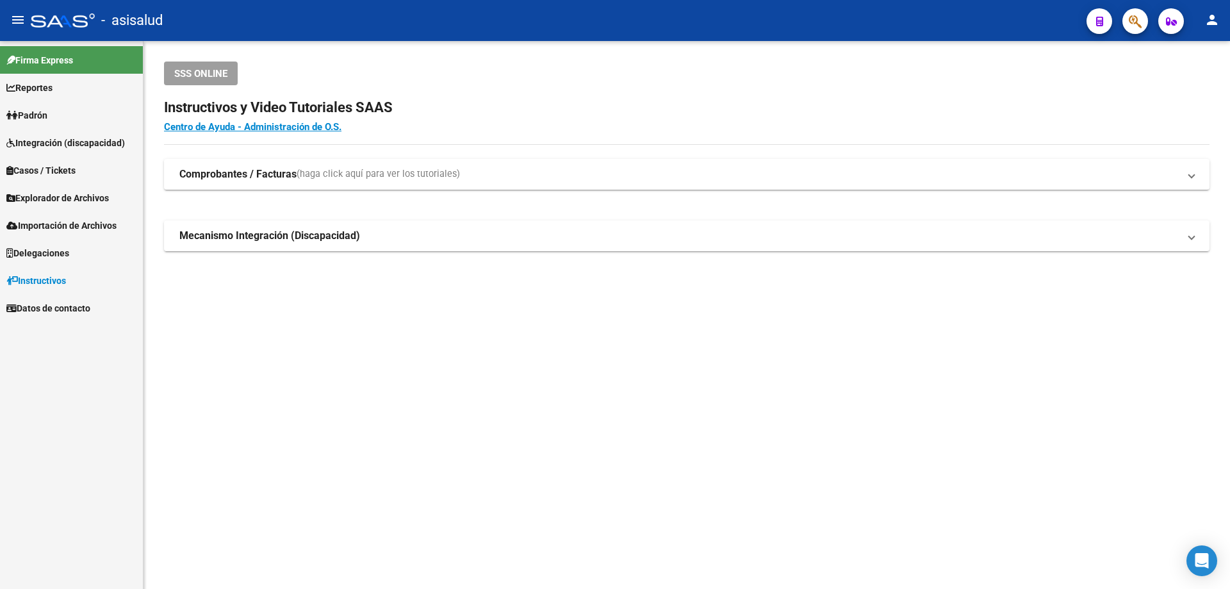
click at [47, 113] on span "Padrón" at bounding box center [26, 115] width 41 height 14
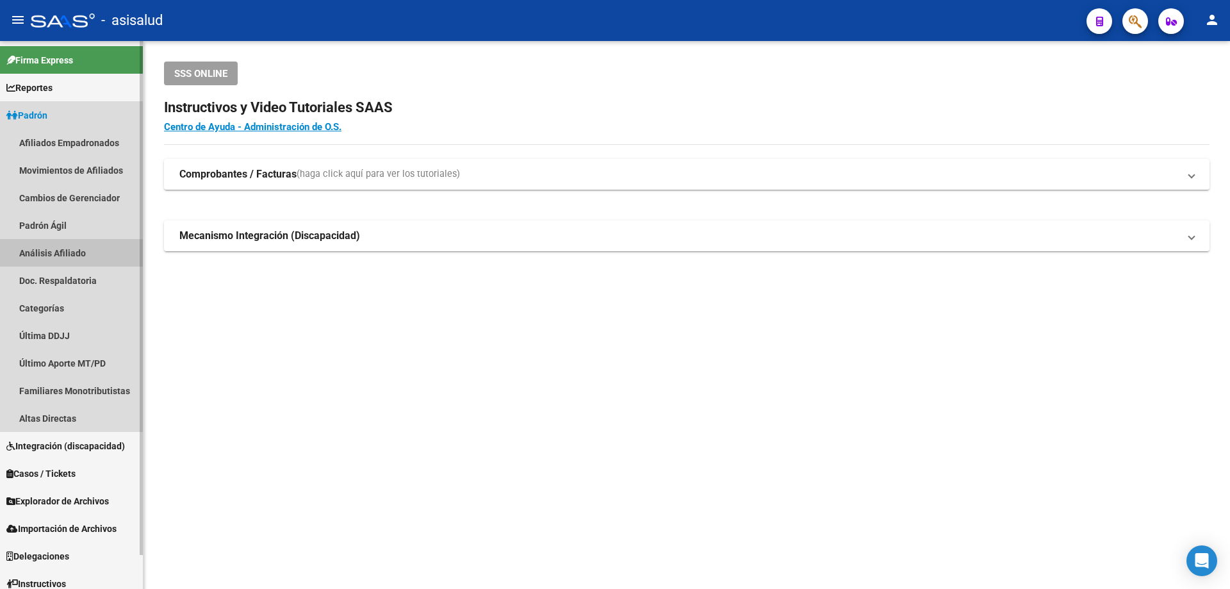
click at [68, 248] on link "Análisis Afiliado" at bounding box center [71, 253] width 143 height 28
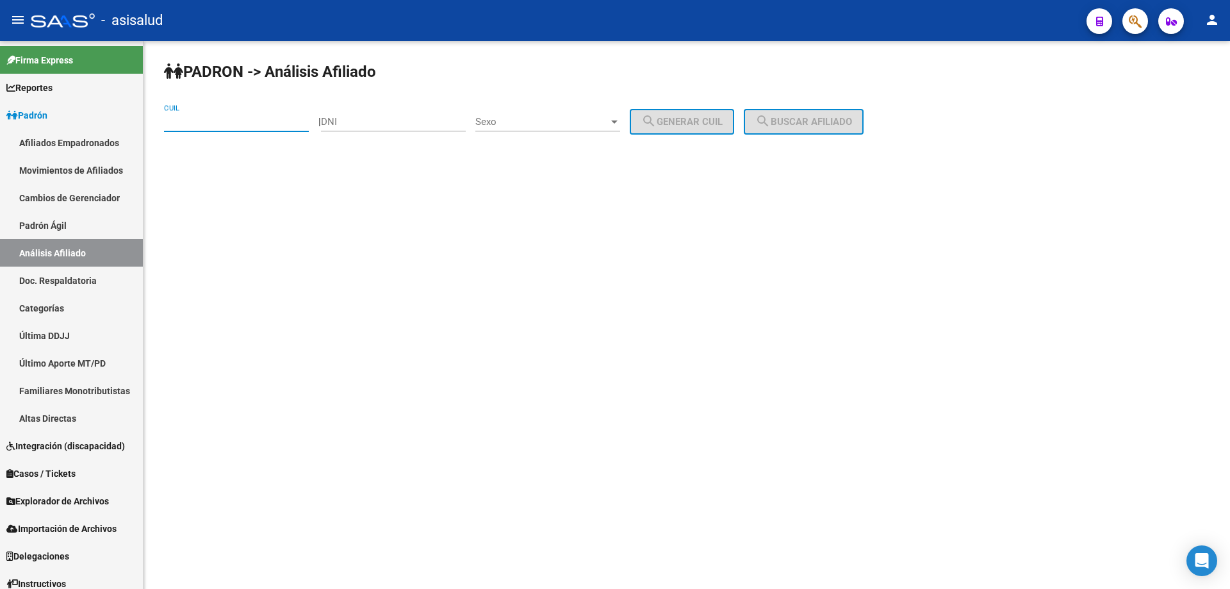
paste input "27-95027964-3"
type input "27-95027964-3"
click at [831, 120] on span "search Buscar afiliado" at bounding box center [803, 122] width 97 height 12
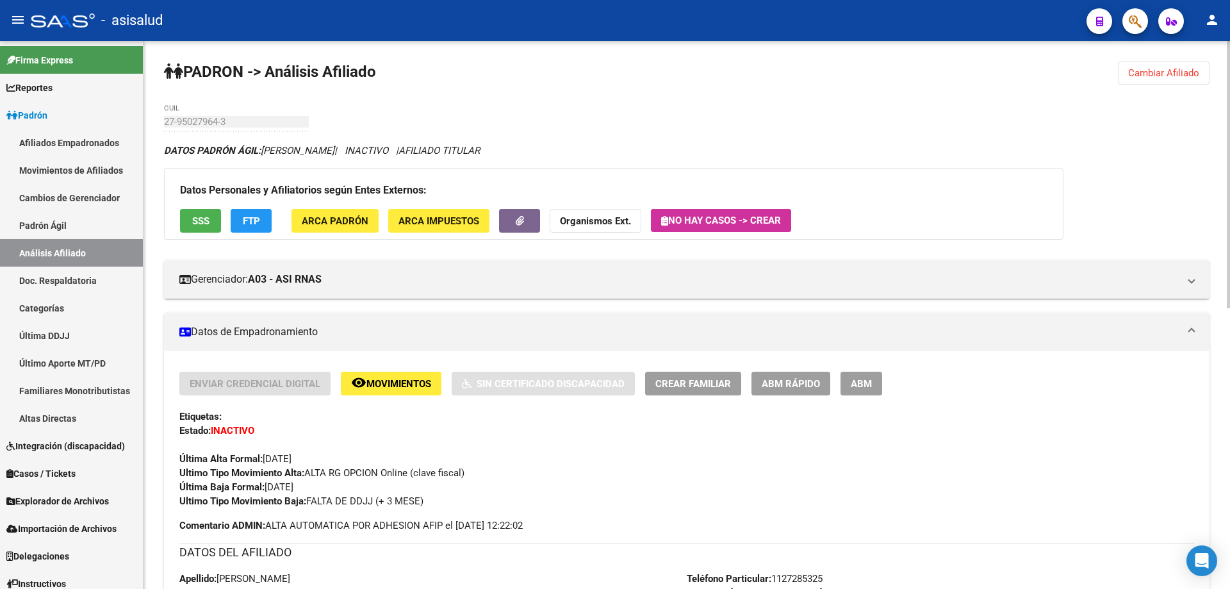
click at [414, 382] on span "Movimientos" at bounding box center [398, 384] width 65 height 12
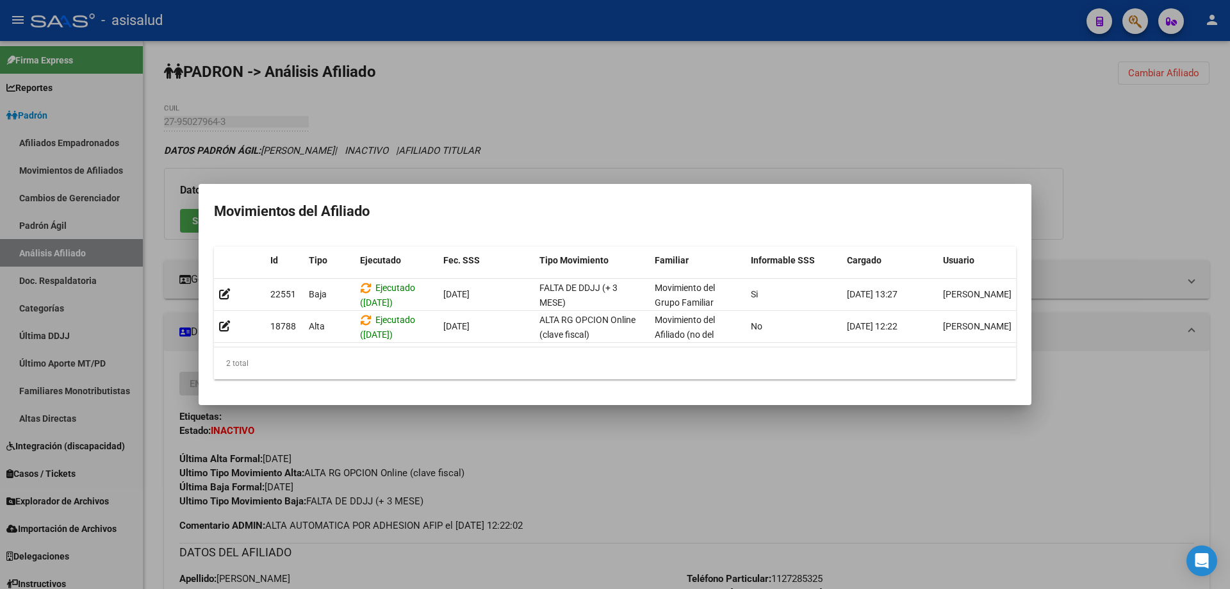
click at [1092, 296] on div at bounding box center [615, 294] width 1230 height 589
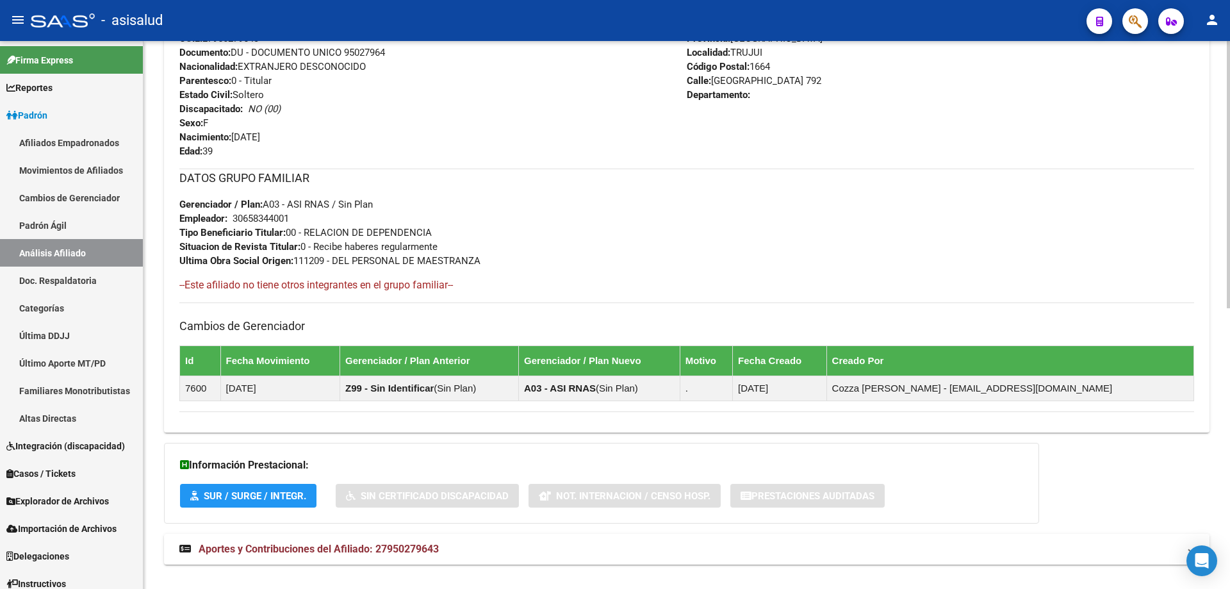
scroll to position [575, 0]
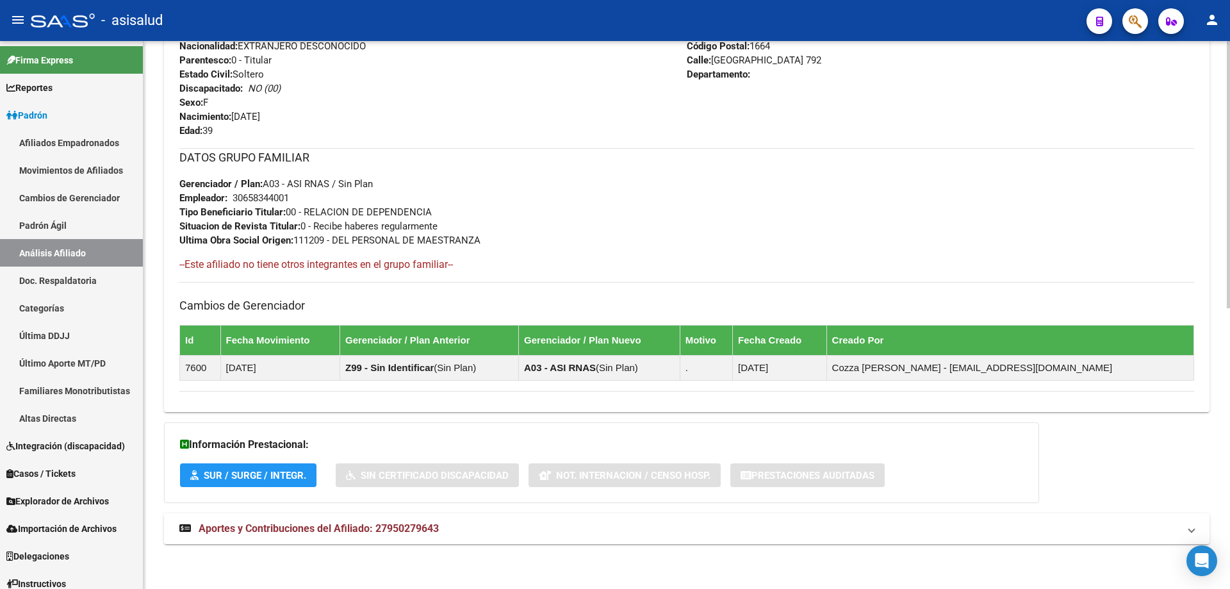
click at [410, 533] on span "Aportes y Contribuciones del Afiliado: 27950279643" at bounding box center [319, 528] width 240 height 12
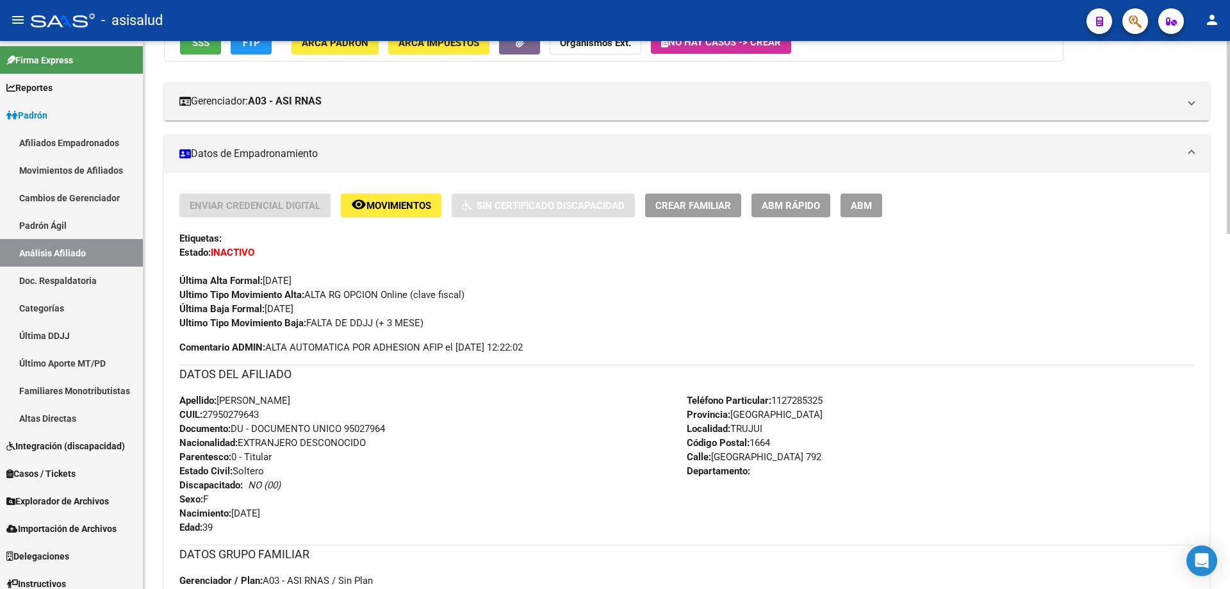
scroll to position [72, 0]
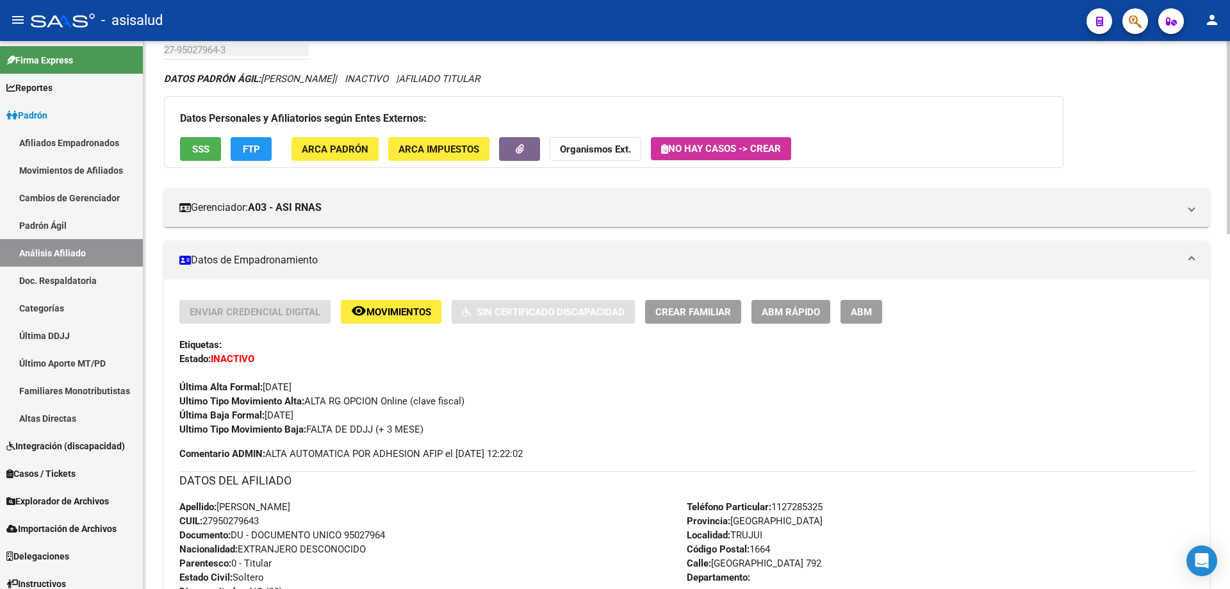
click at [206, 144] on span "SSS" at bounding box center [200, 149] width 17 height 12
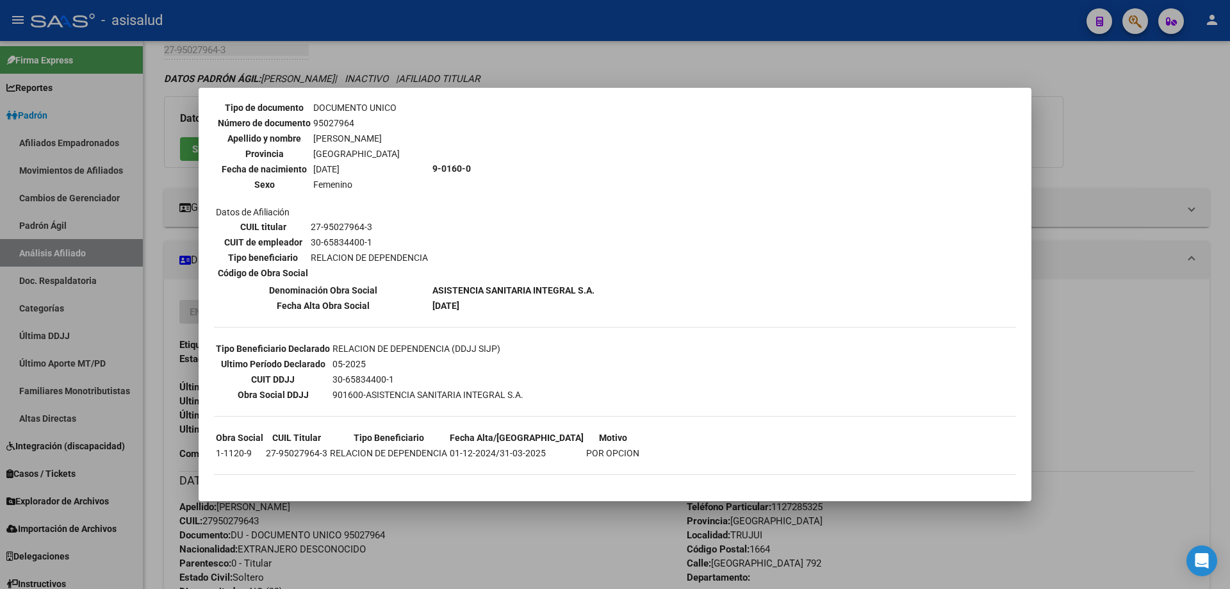
scroll to position [115, 0]
click at [1116, 181] on div at bounding box center [615, 294] width 1230 height 589
